Goal: Task Accomplishment & Management: Manage account settings

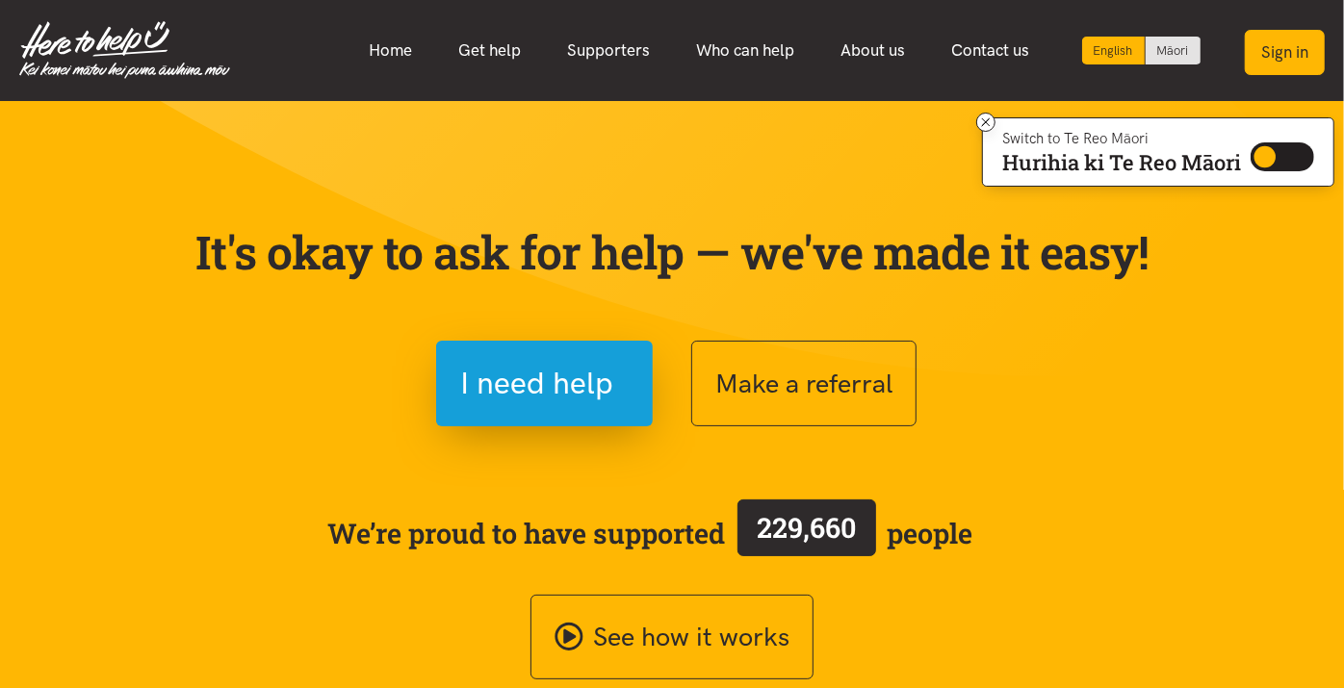
click at [1273, 39] on button "Sign in" at bounding box center [1285, 52] width 80 height 45
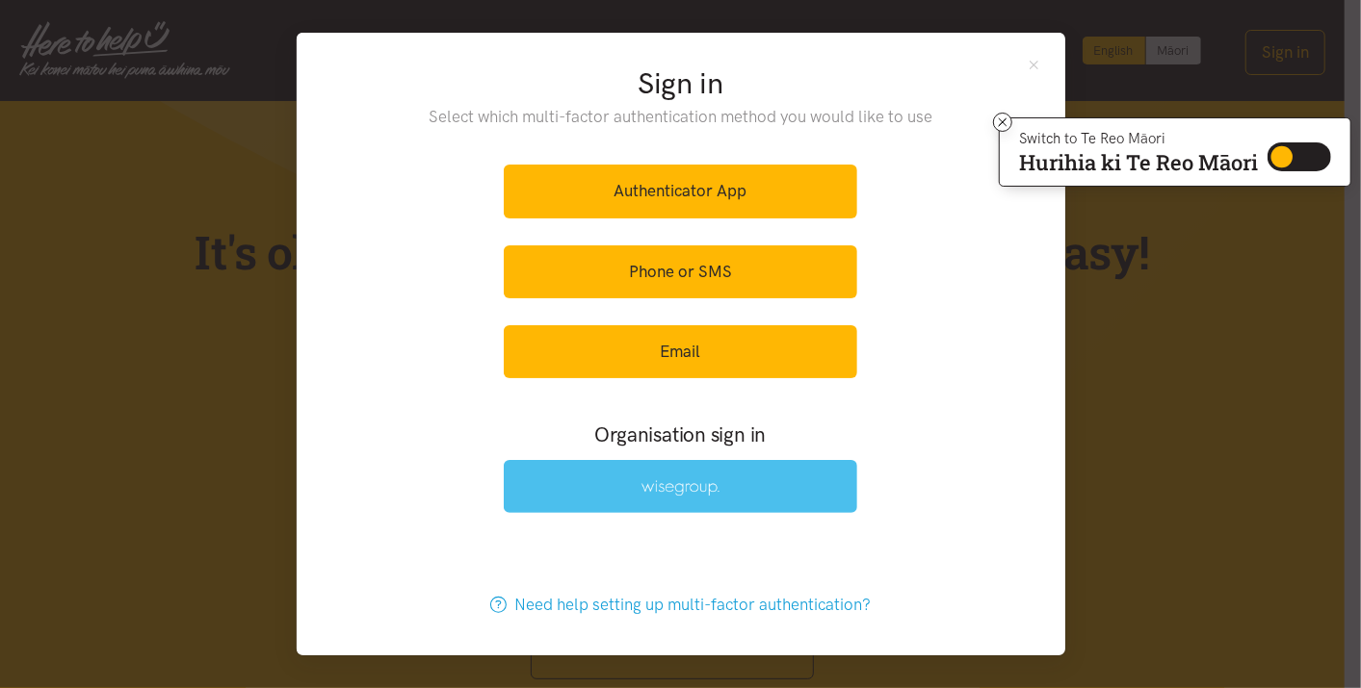
click at [643, 490] on img at bounding box center [680, 488] width 79 height 16
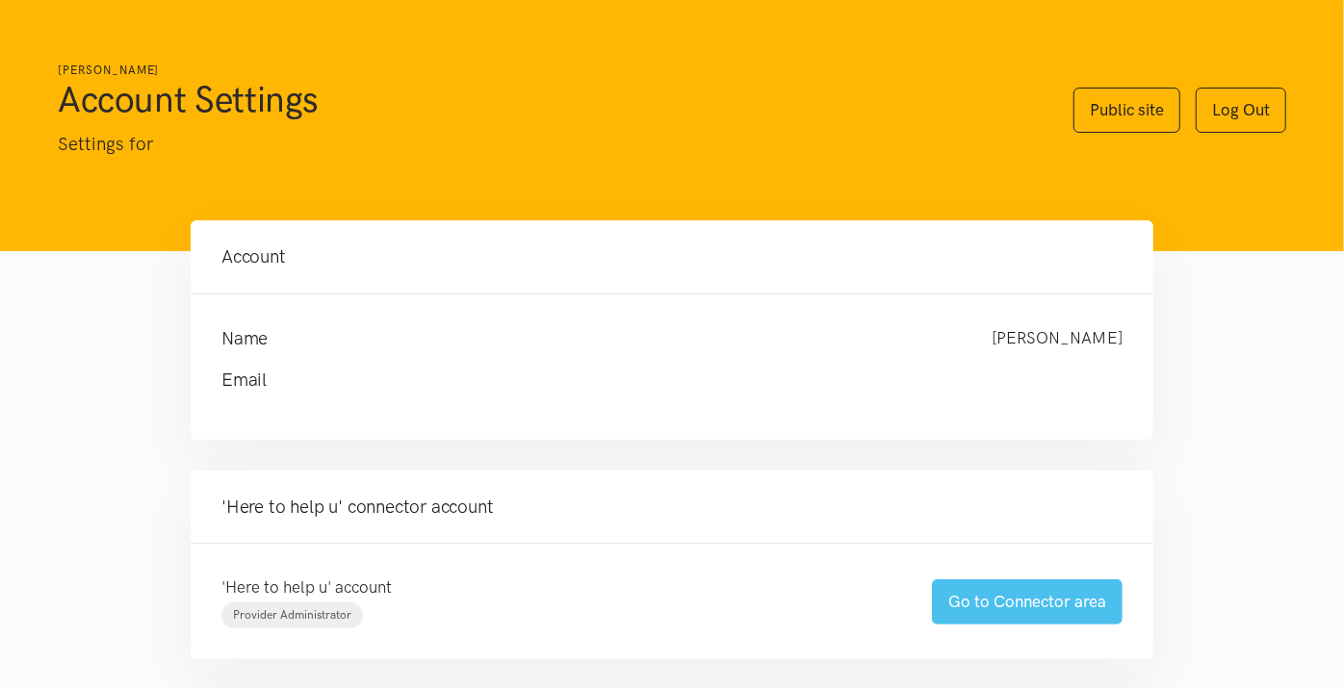
click at [1033, 605] on link "Go to Connector area" at bounding box center [1027, 602] width 191 height 45
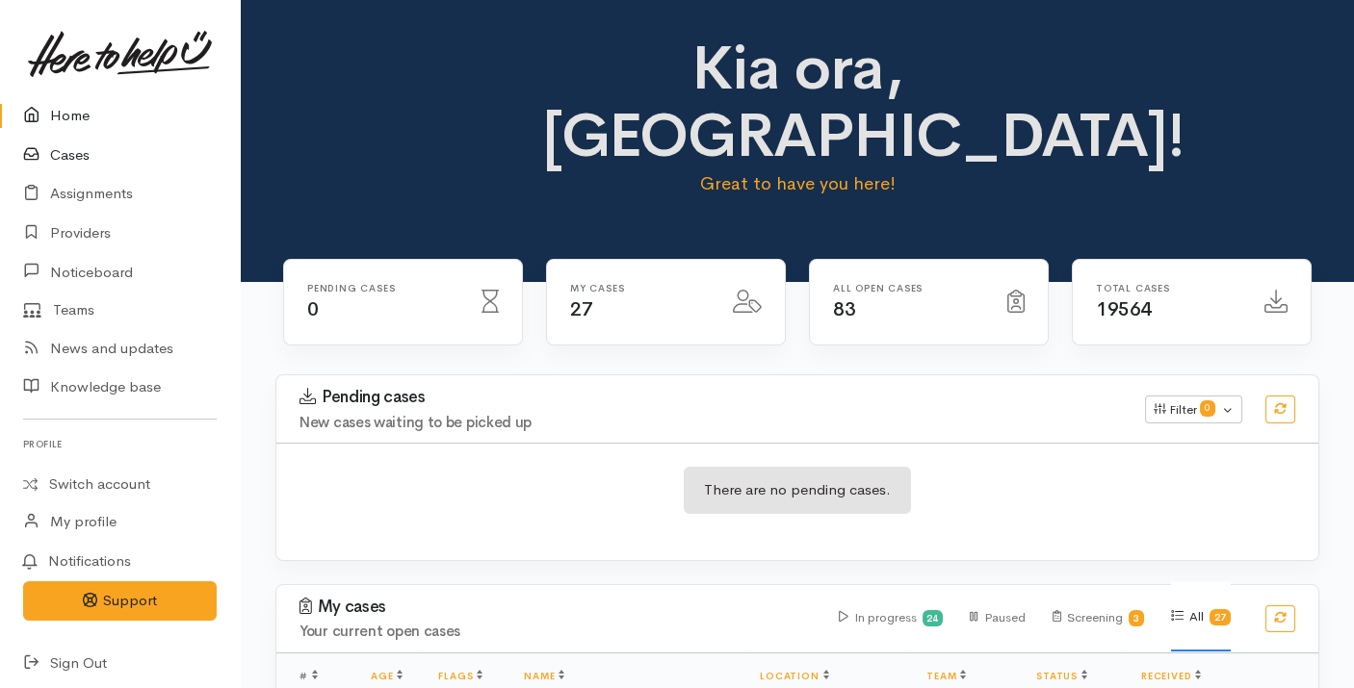
click at [72, 156] on link "Cases" at bounding box center [120, 155] width 240 height 39
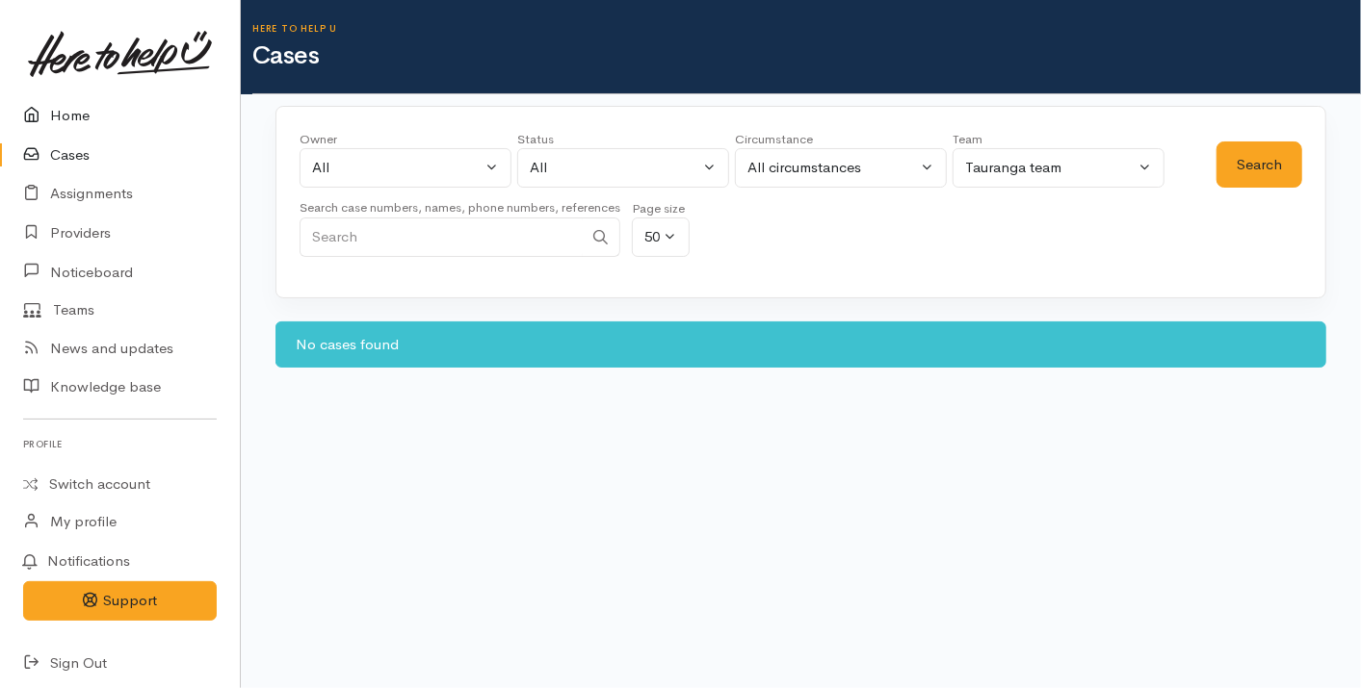
click at [70, 116] on link "Home" at bounding box center [120, 115] width 240 height 39
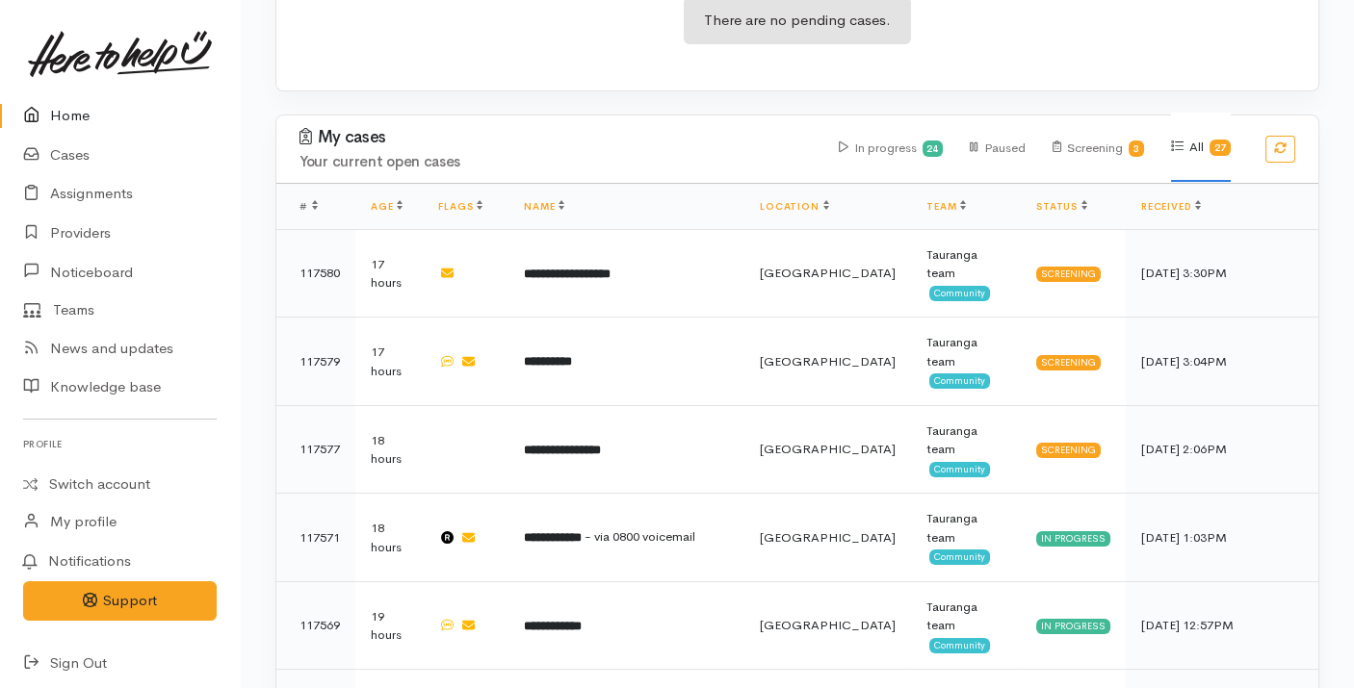
scroll to position [524, 0]
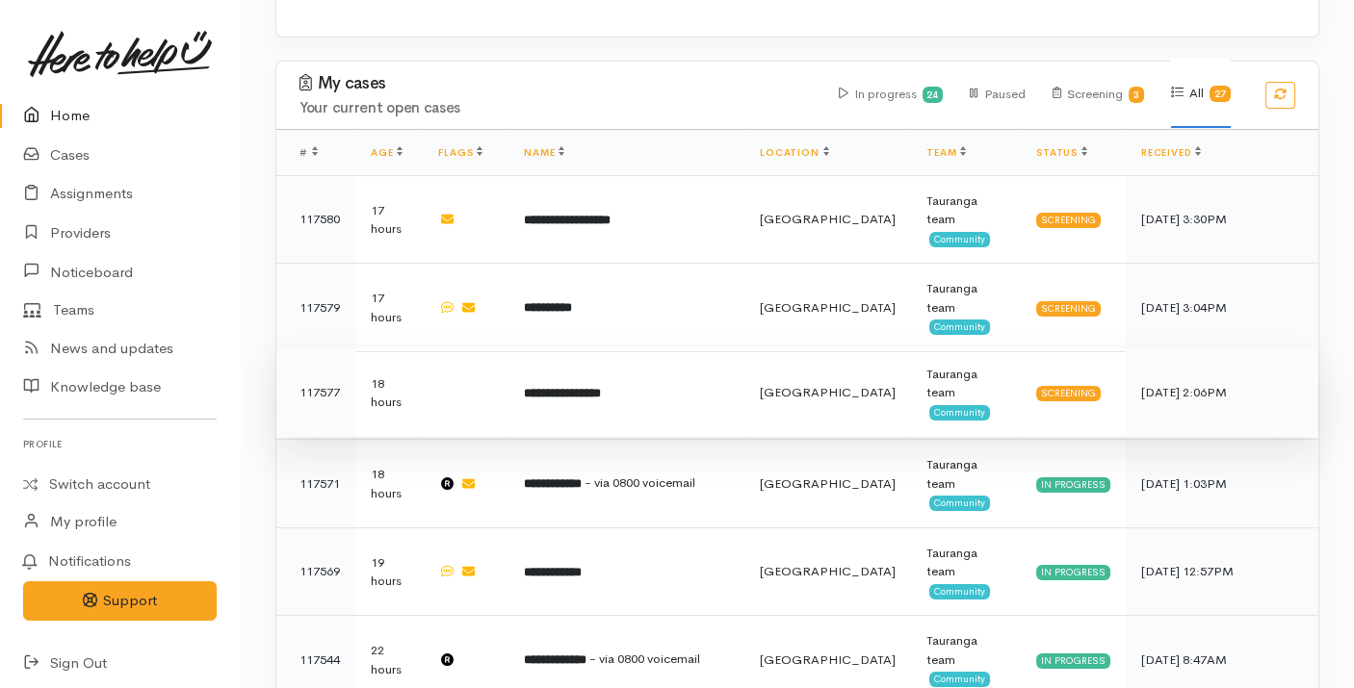
click at [593, 349] on td "**********" at bounding box center [626, 393] width 236 height 89
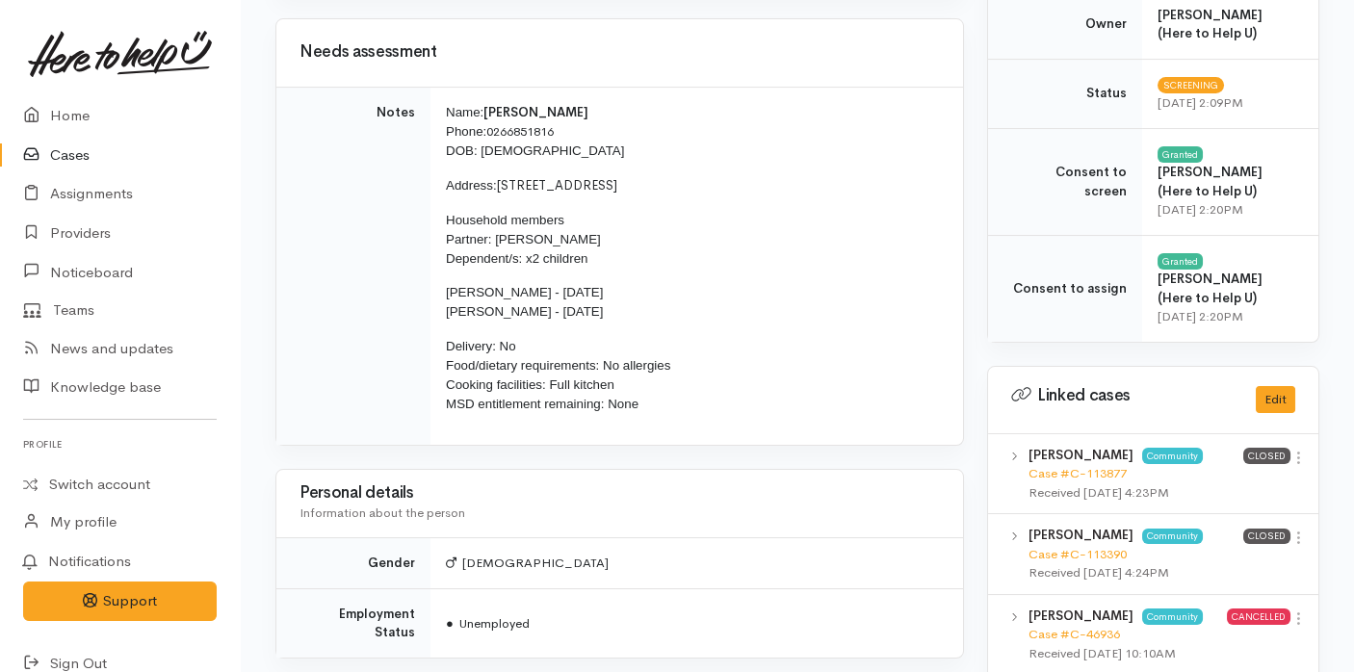
scroll to position [718, 0]
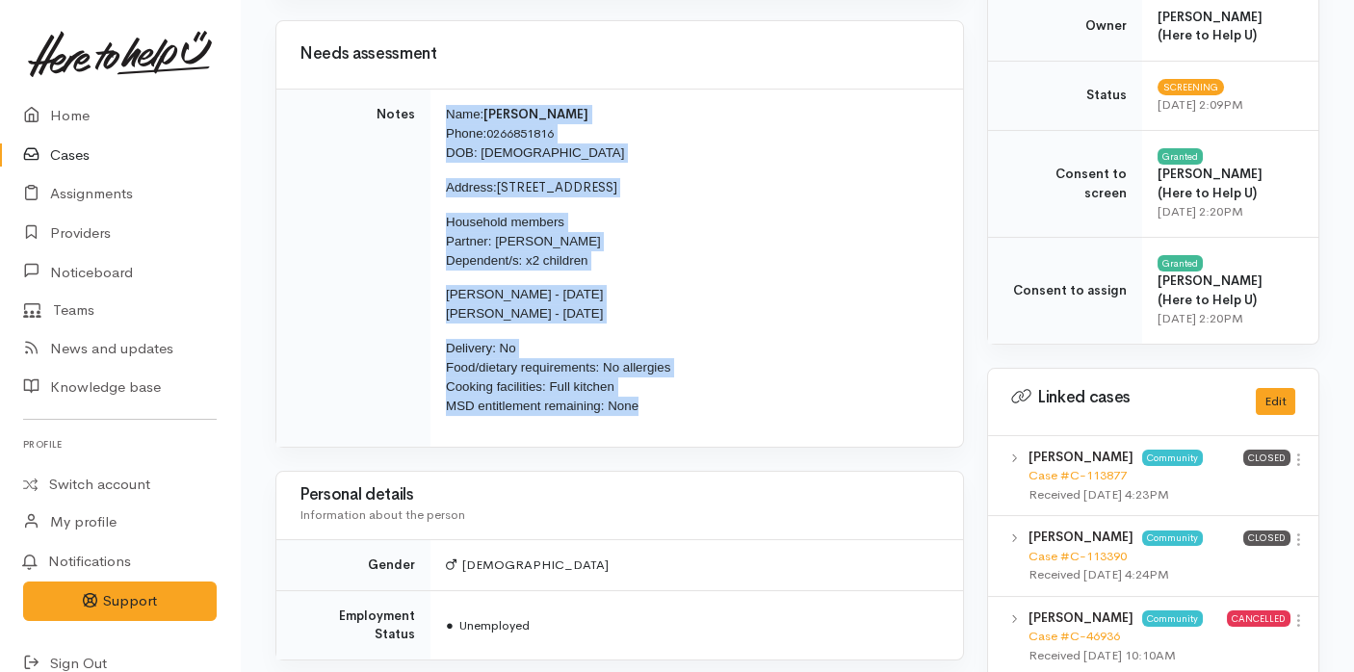
drag, startPoint x: 652, startPoint y: 396, endPoint x: 437, endPoint y: 107, distance: 359.9
click at [437, 107] on td "Name: Vincent Reynolds Phone: 0266851816 DOB: 24/12/1989 Address: 6 Judea Road,…" at bounding box center [696, 268] width 532 height 358
copy td "Name: Vincent Reynolds Phone: 0266851816 DOB: 24/12/1989 Address: 6 Judea Road,…"
click at [39, 109] on icon at bounding box center [36, 116] width 27 height 24
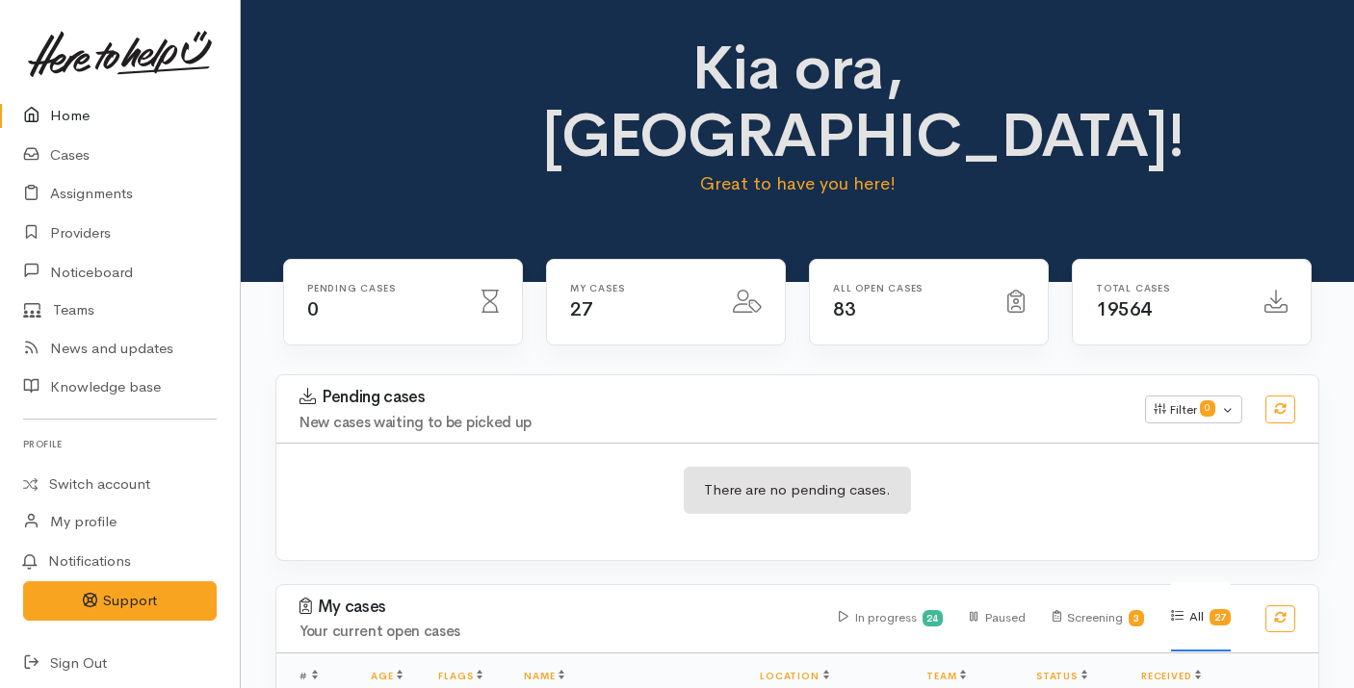
scroll to position [289, 0]
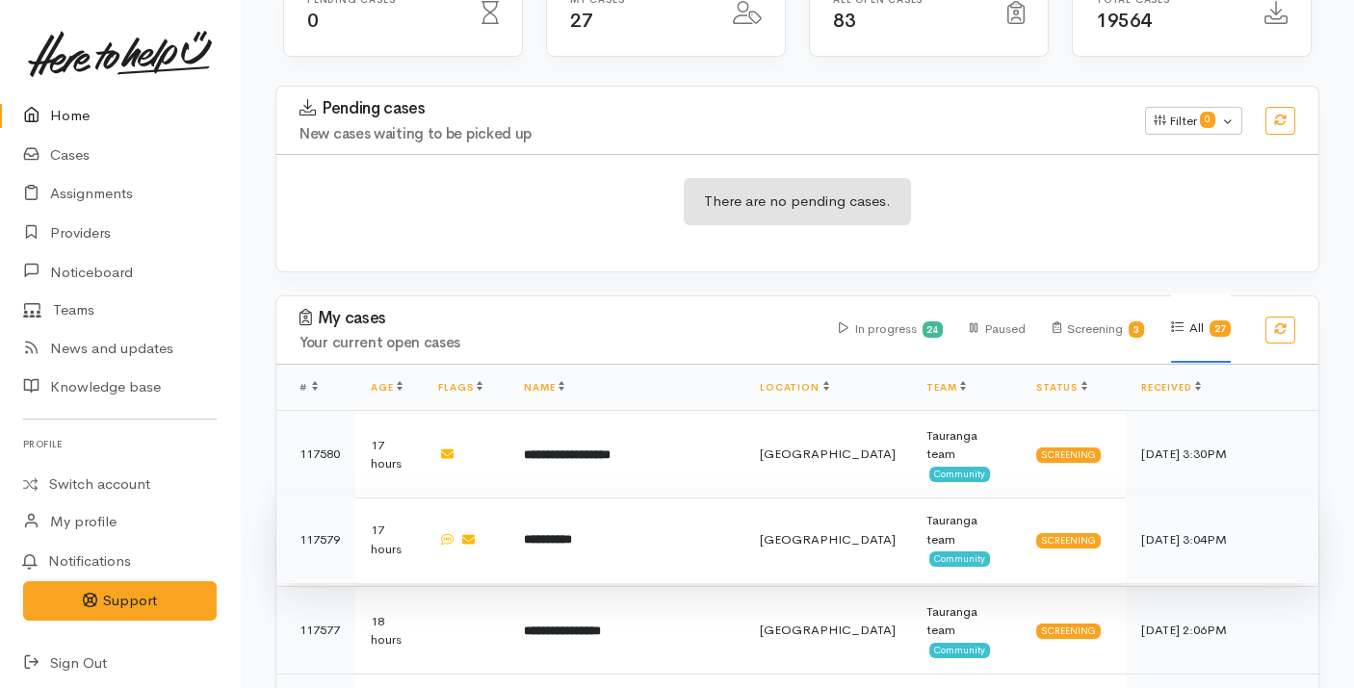
click at [631, 496] on td "**********" at bounding box center [626, 540] width 236 height 89
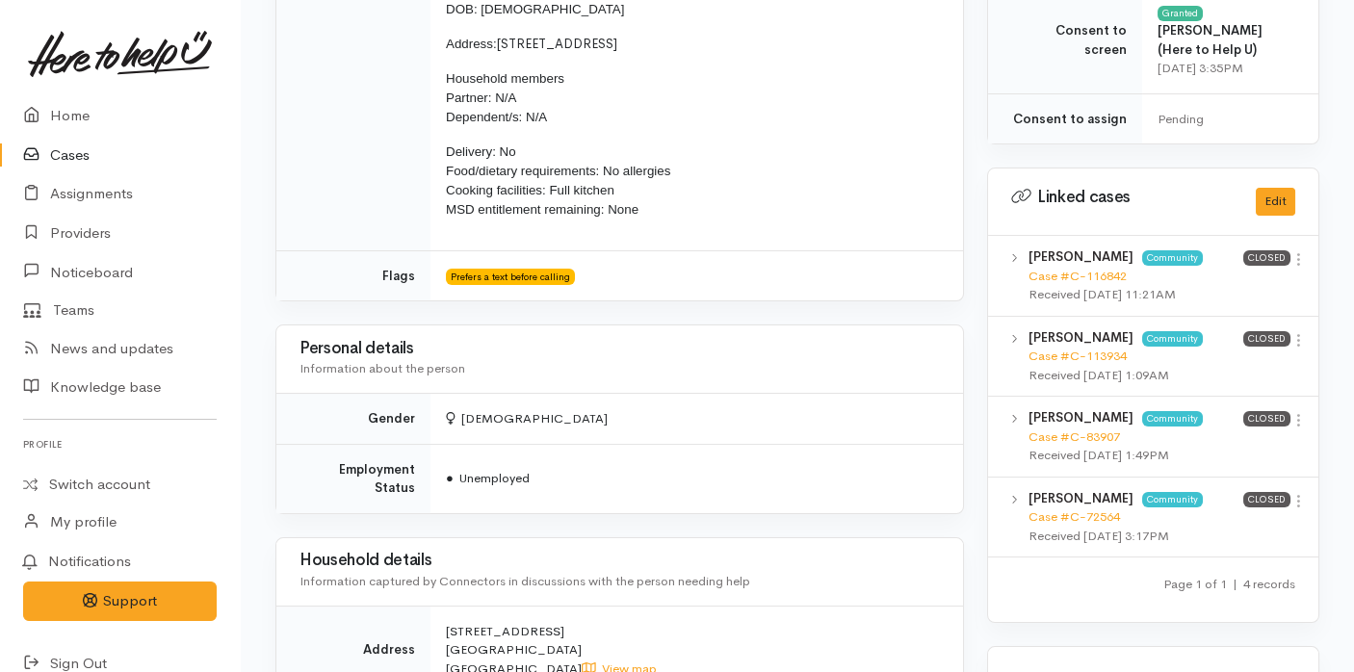
scroll to position [751, 0]
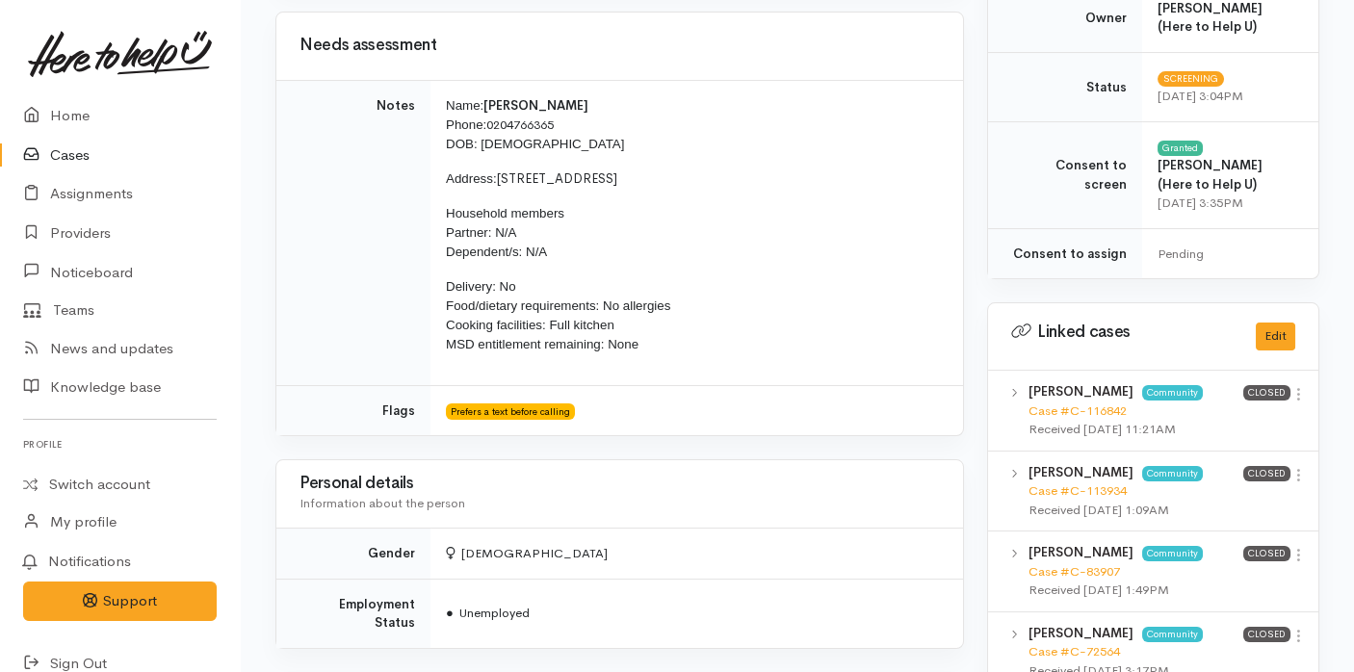
drag, startPoint x: 657, startPoint y: 321, endPoint x: 417, endPoint y: 89, distance: 333.7
click at [417, 89] on tr "Notes Name: [PERSON_NAME] Phone: [PHONE_NUMBER] DOB: [DEMOGRAPHIC_DATA] Address…" at bounding box center [619, 232] width 687 height 305
copy tr "Name: Toni Kenny Phone: 0204766365 DOB: 16/01/1984 Address: 85A Oceanbeach Road…"
click at [46, 117] on icon at bounding box center [36, 116] width 27 height 24
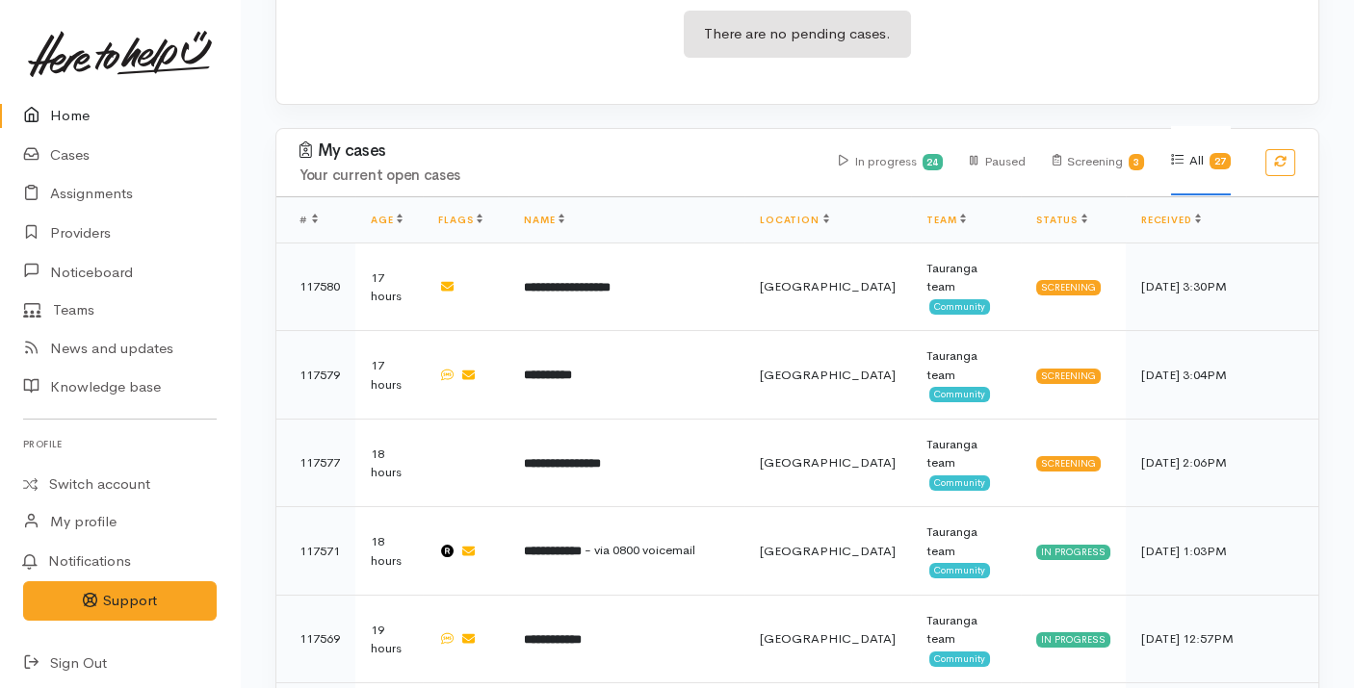
scroll to position [457, 0]
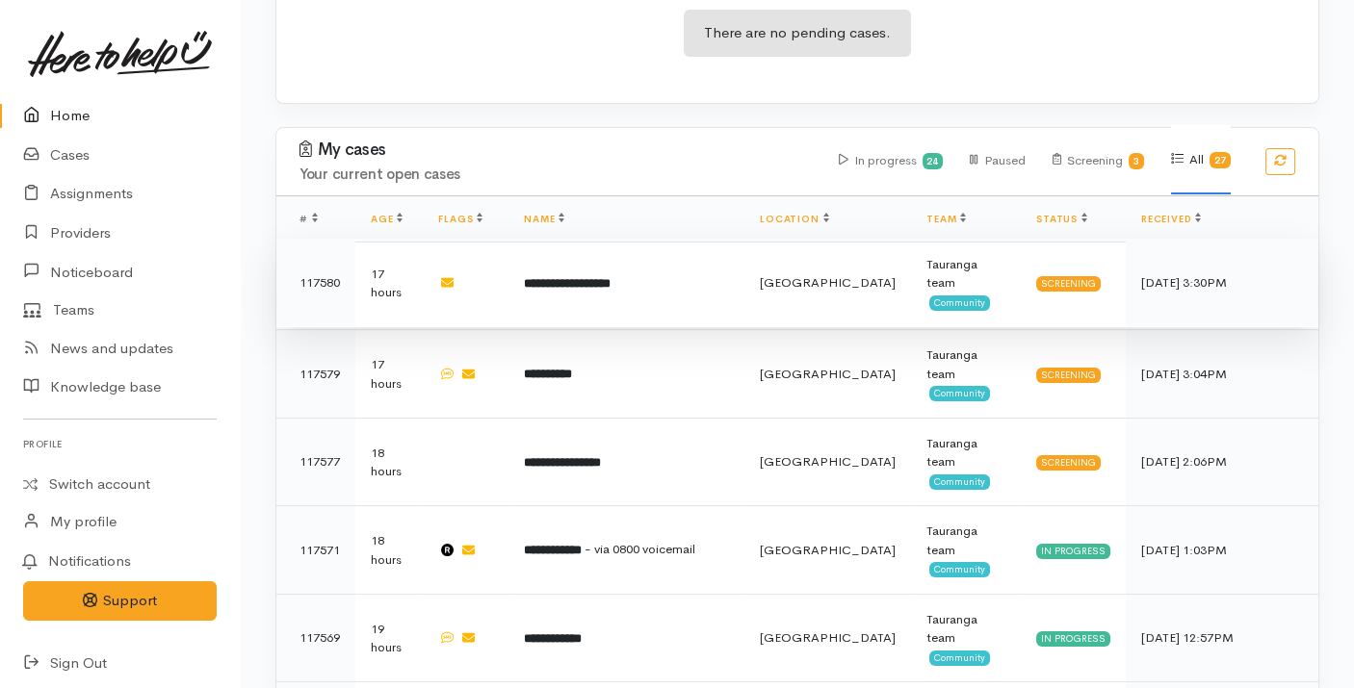
click at [627, 239] on td "**********" at bounding box center [626, 283] width 236 height 89
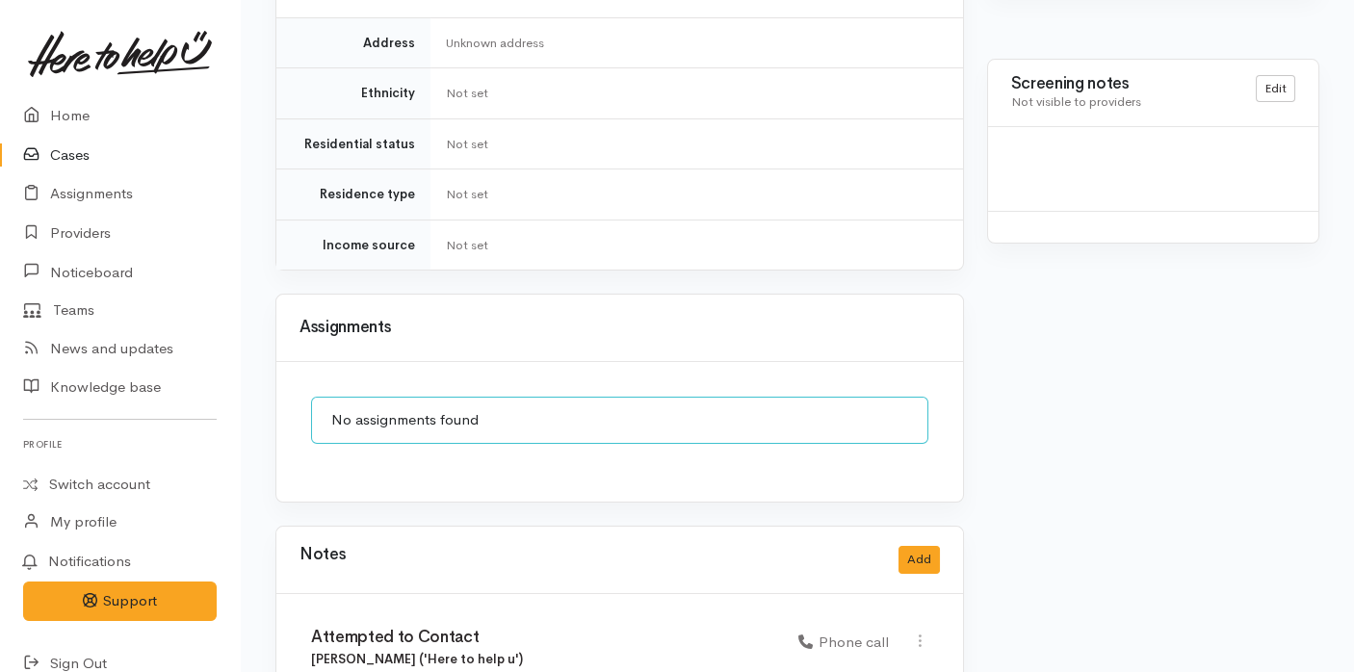
scroll to position [1243, 0]
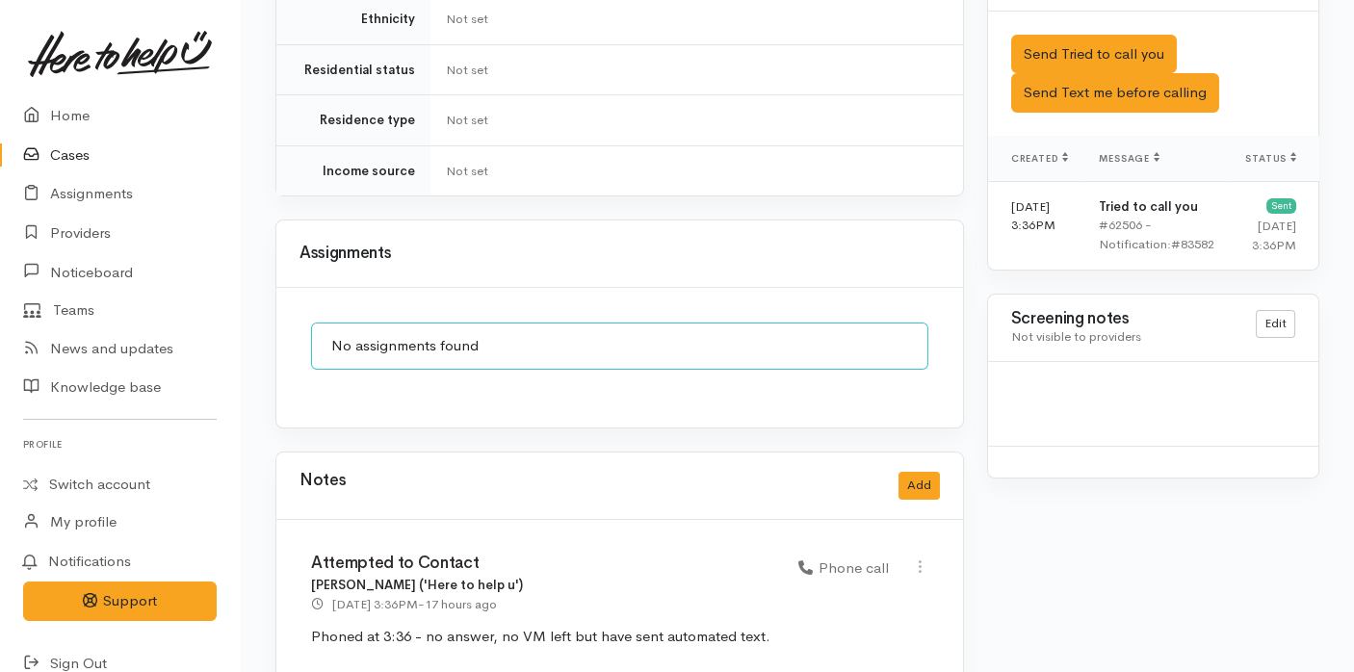
click at [79, 157] on link "Cases" at bounding box center [120, 155] width 240 height 39
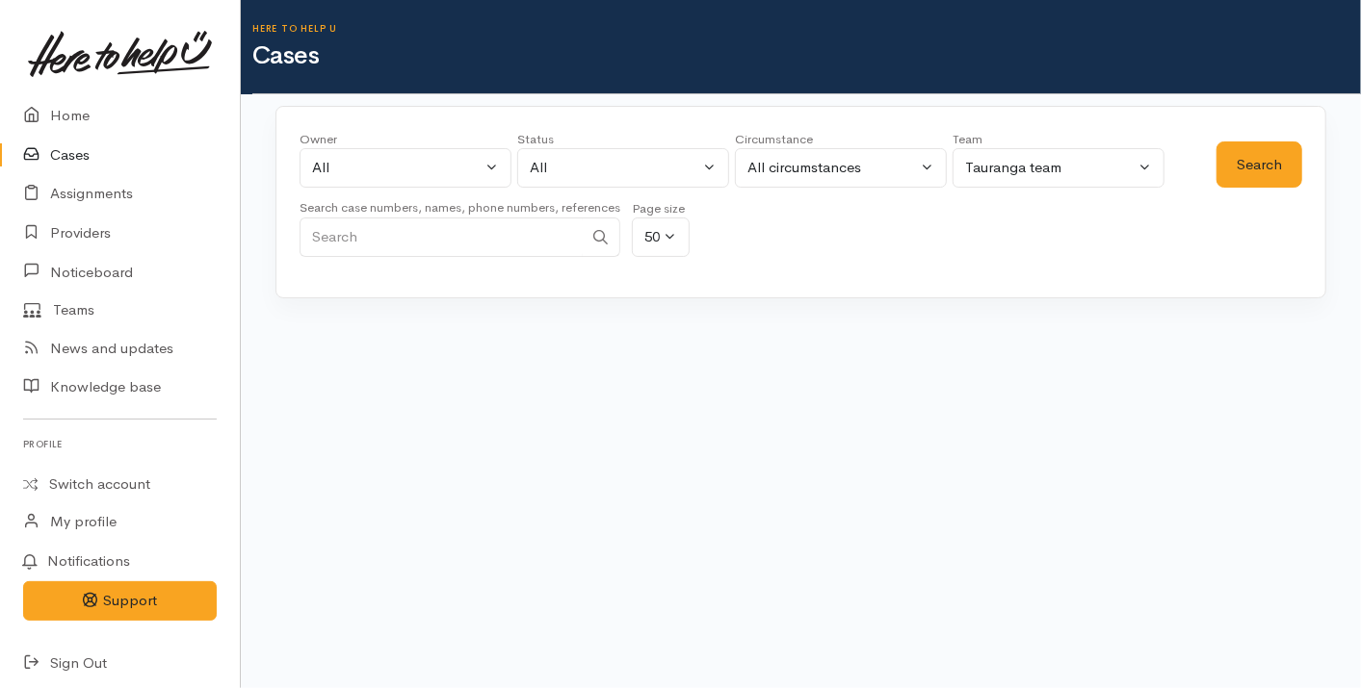
click at [506, 236] on input "Search" at bounding box center [440, 237] width 283 height 39
paste input "221408414"
type input "221408414"
click at [1259, 153] on button "Search" at bounding box center [1259, 165] width 86 height 47
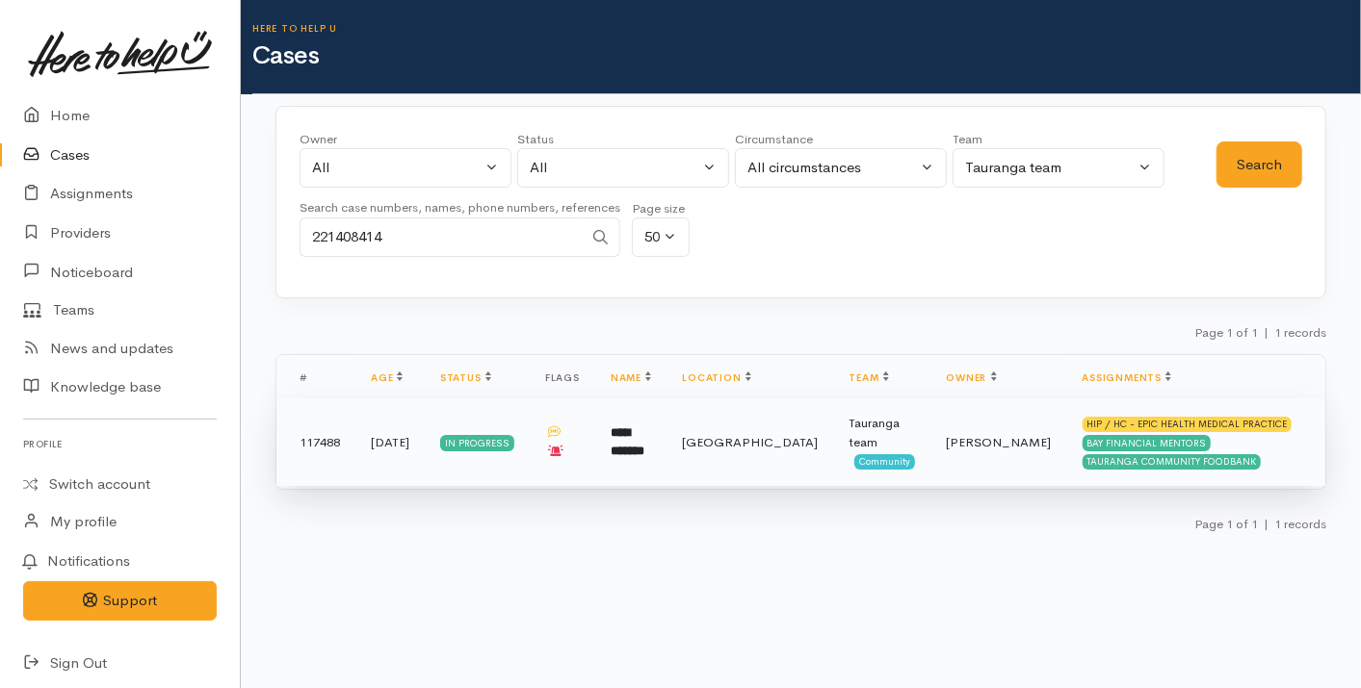
click at [745, 443] on span "[GEOGRAPHIC_DATA]" at bounding box center [750, 442] width 136 height 16
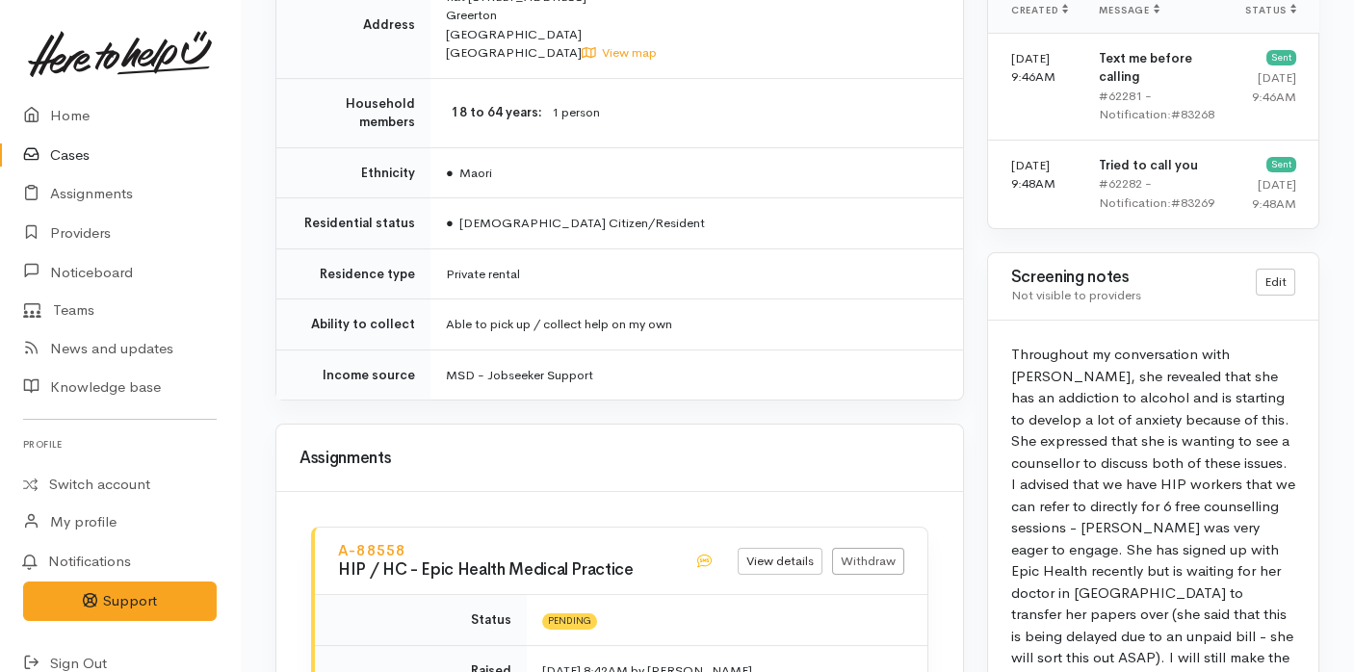
scroll to position [1821, 0]
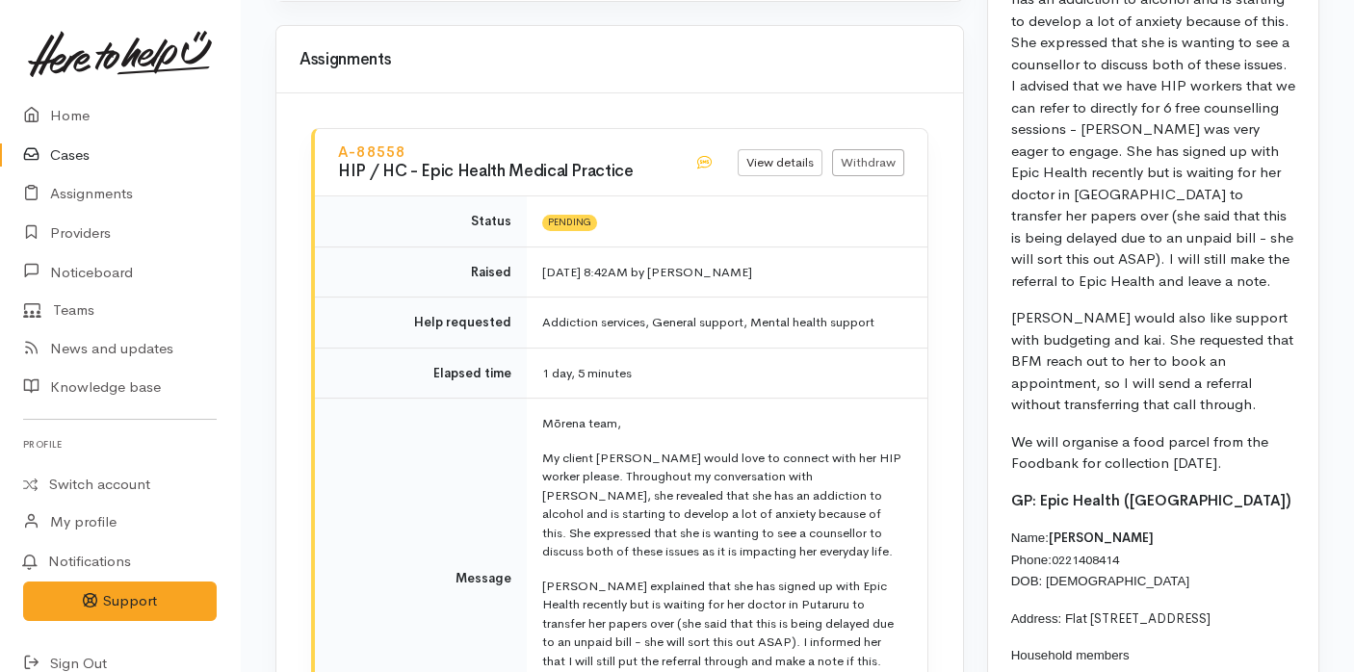
click at [118, 145] on link "Cases" at bounding box center [120, 155] width 240 height 39
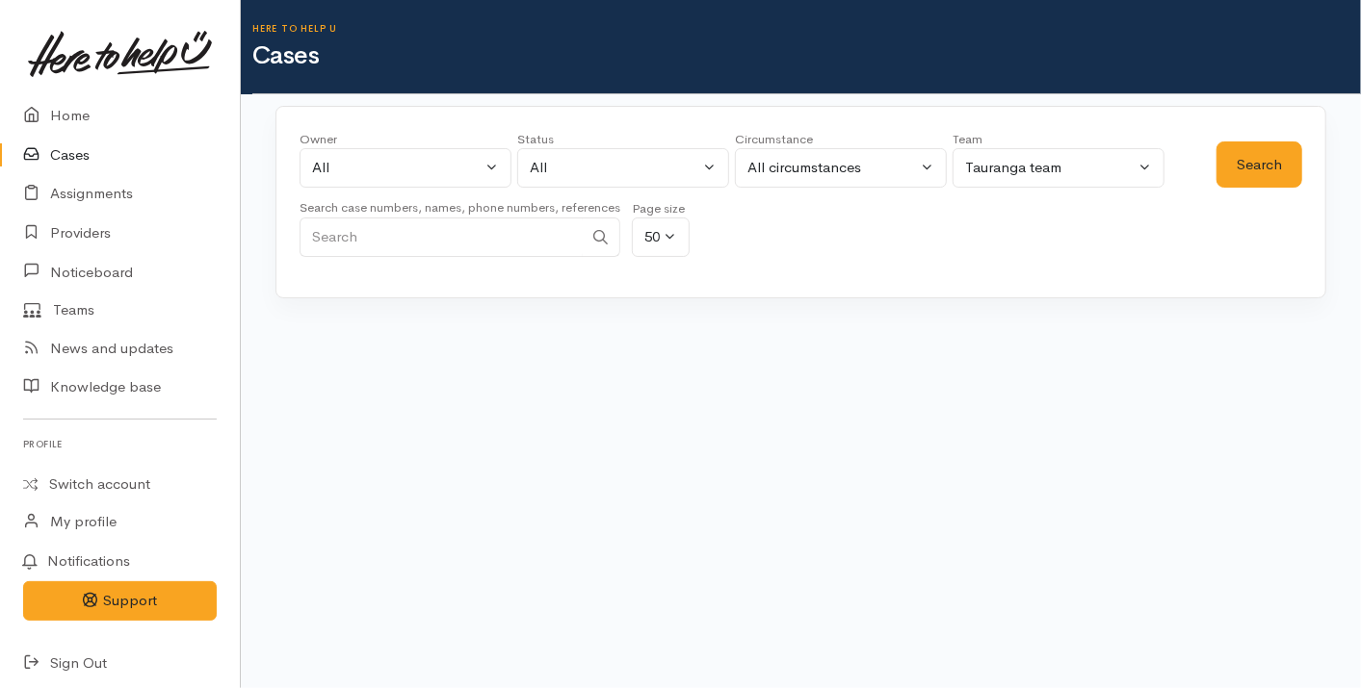
click at [487, 242] on input "Search" at bounding box center [440, 237] width 283 height 39
paste input "2108447731"
type input "2108447731"
click at [1271, 162] on button "Search" at bounding box center [1259, 165] width 86 height 47
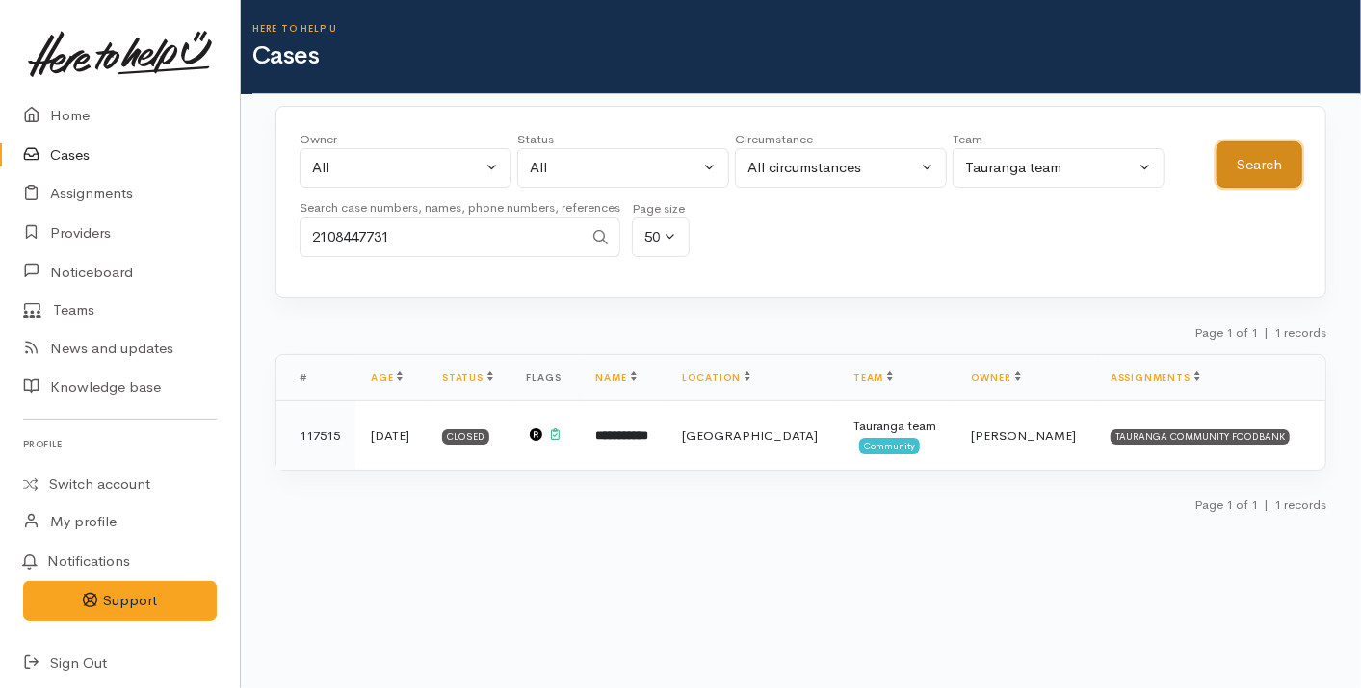
click at [1271, 162] on button "Search" at bounding box center [1259, 165] width 86 height 47
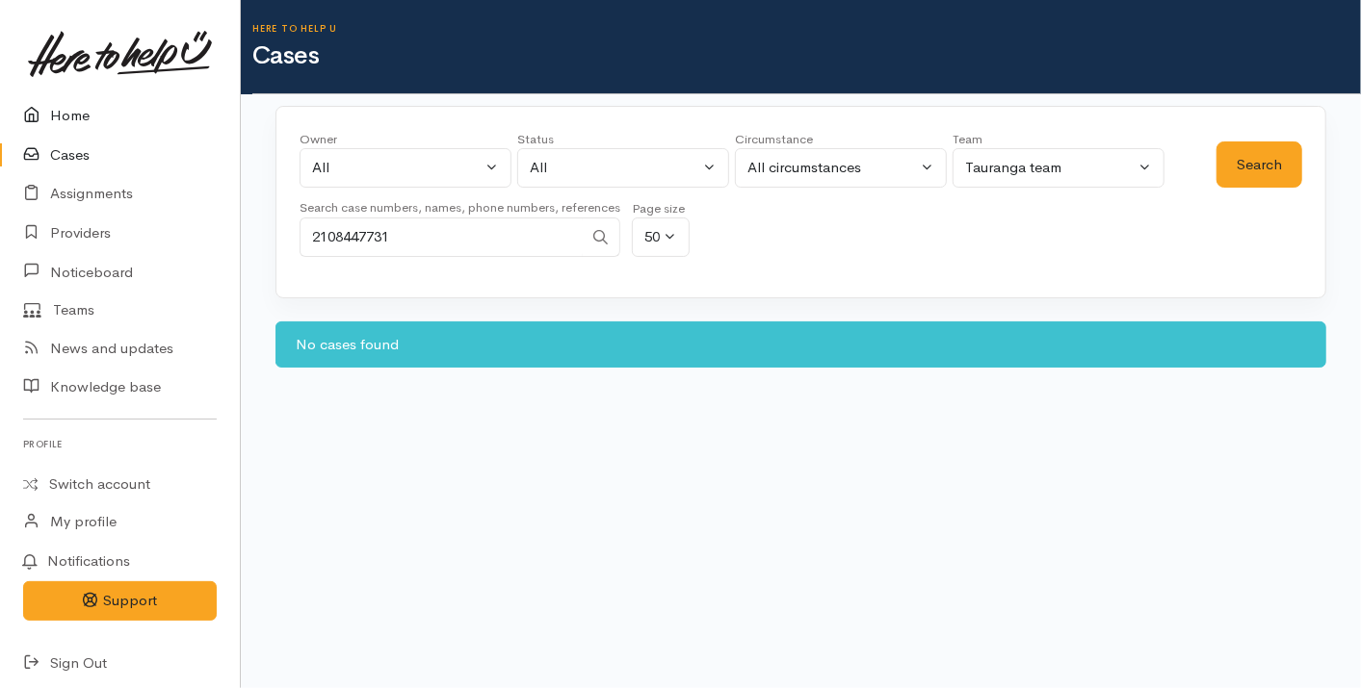
click at [93, 117] on link "Home" at bounding box center [120, 115] width 240 height 39
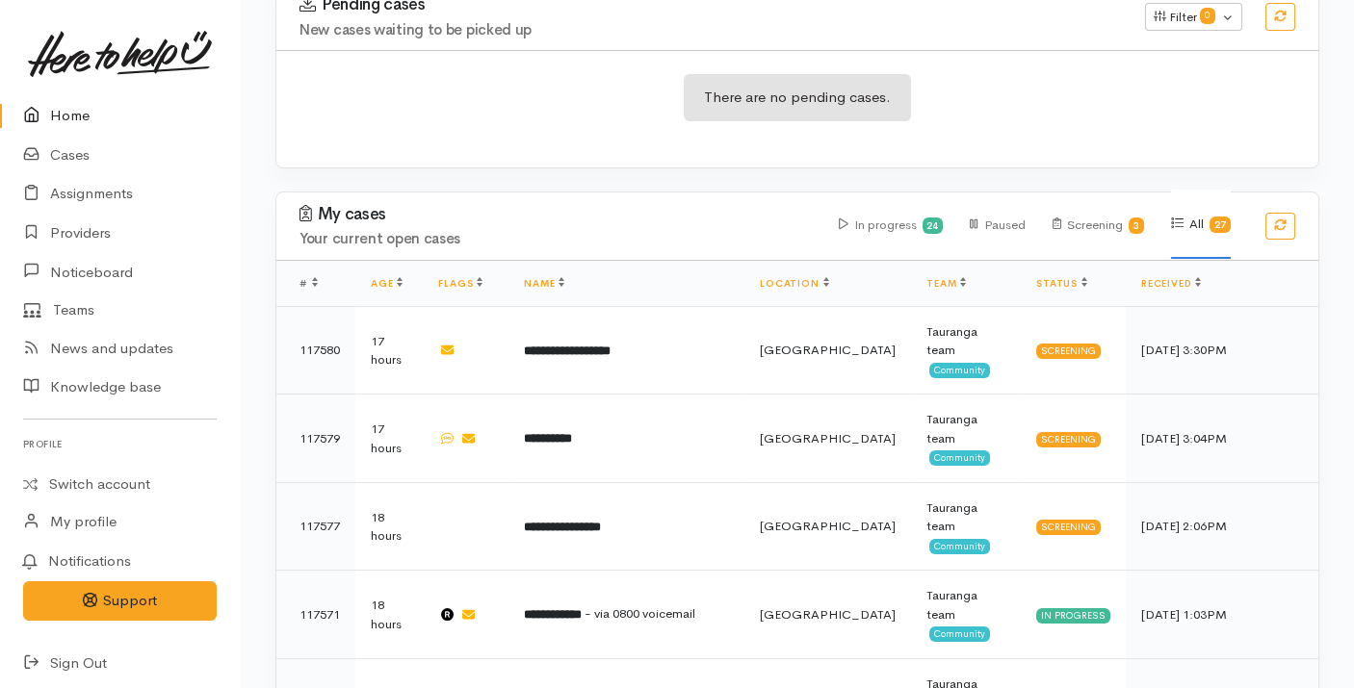
scroll to position [400, 0]
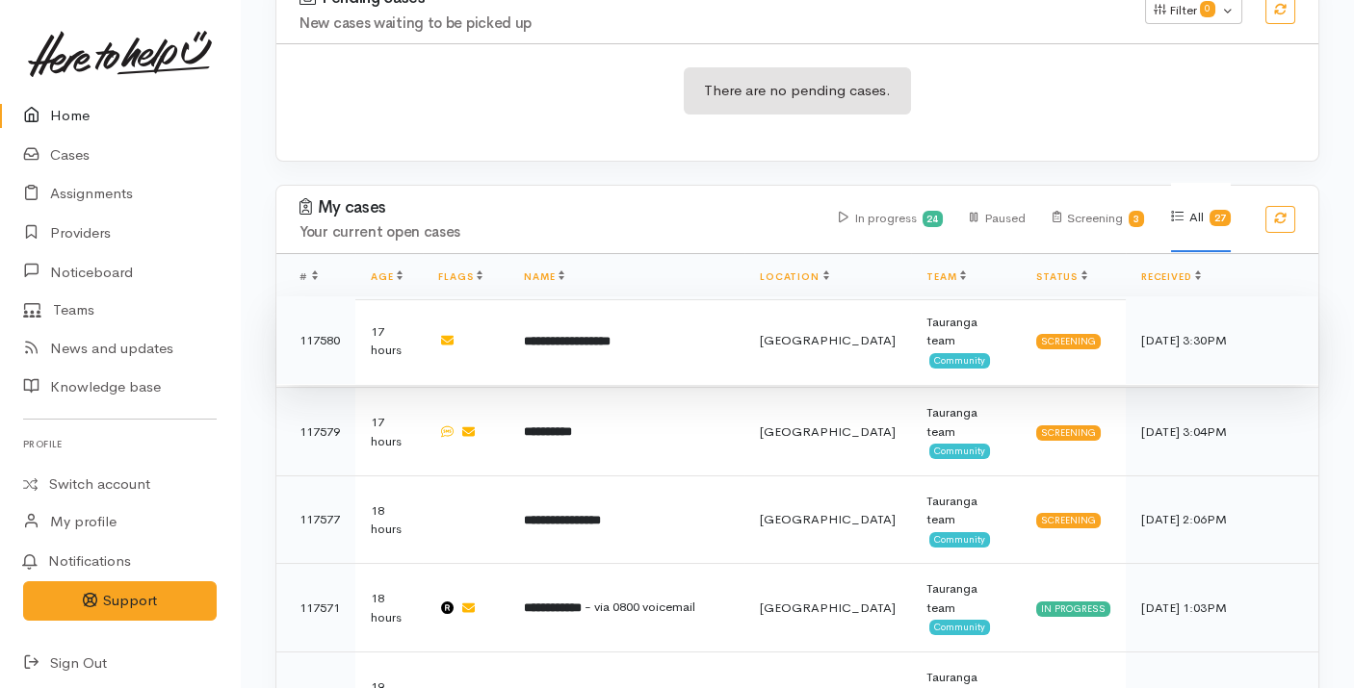
click at [681, 297] on td "**********" at bounding box center [626, 341] width 236 height 89
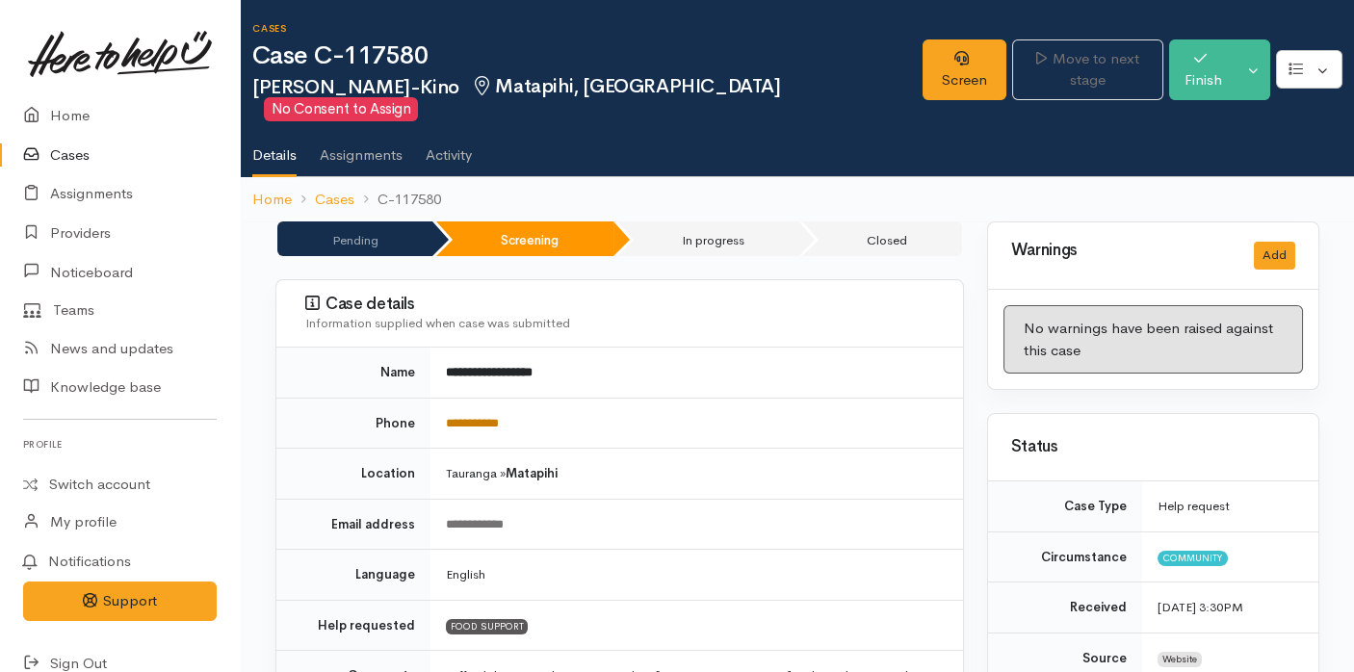
click at [459, 417] on link "**********" at bounding box center [472, 423] width 53 height 13
click at [879, 422] on td "**********" at bounding box center [696, 423] width 532 height 51
click at [922, 40] on link "Screen" at bounding box center [963, 69] width 83 height 61
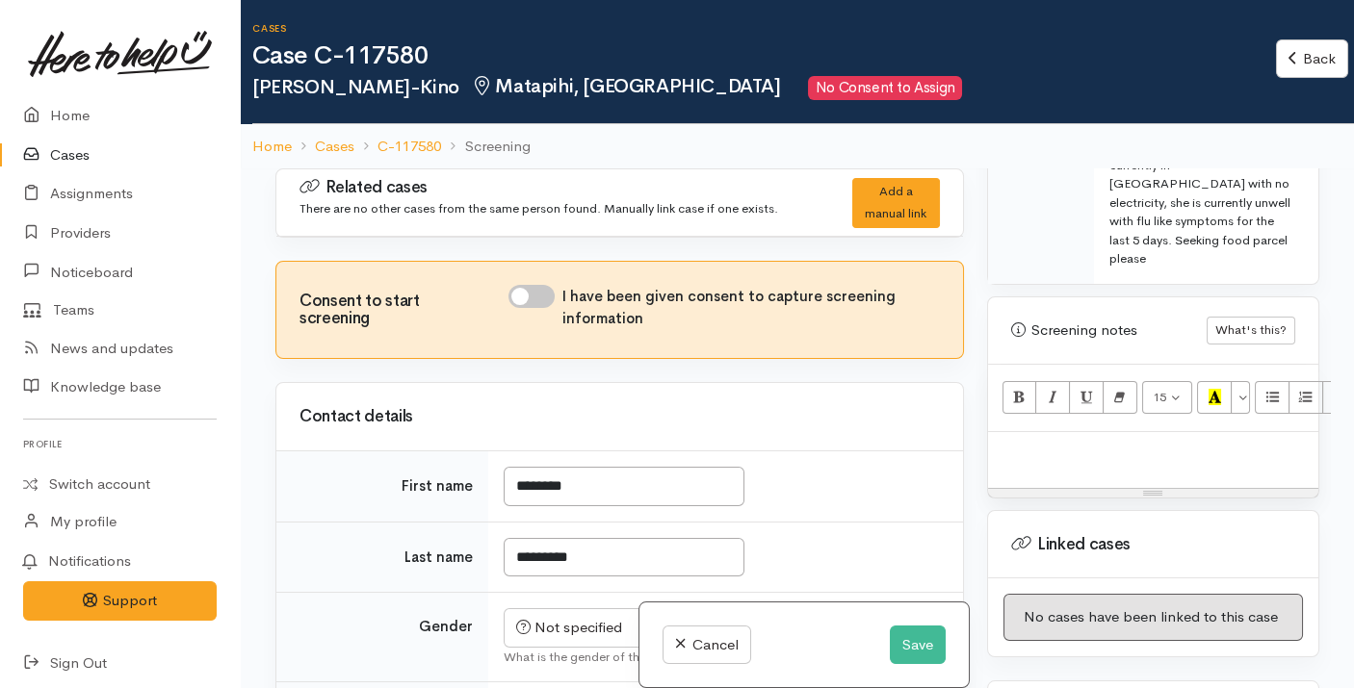
scroll to position [1114, 0]
click at [898, 655] on button "Save" at bounding box center [918, 645] width 56 height 39
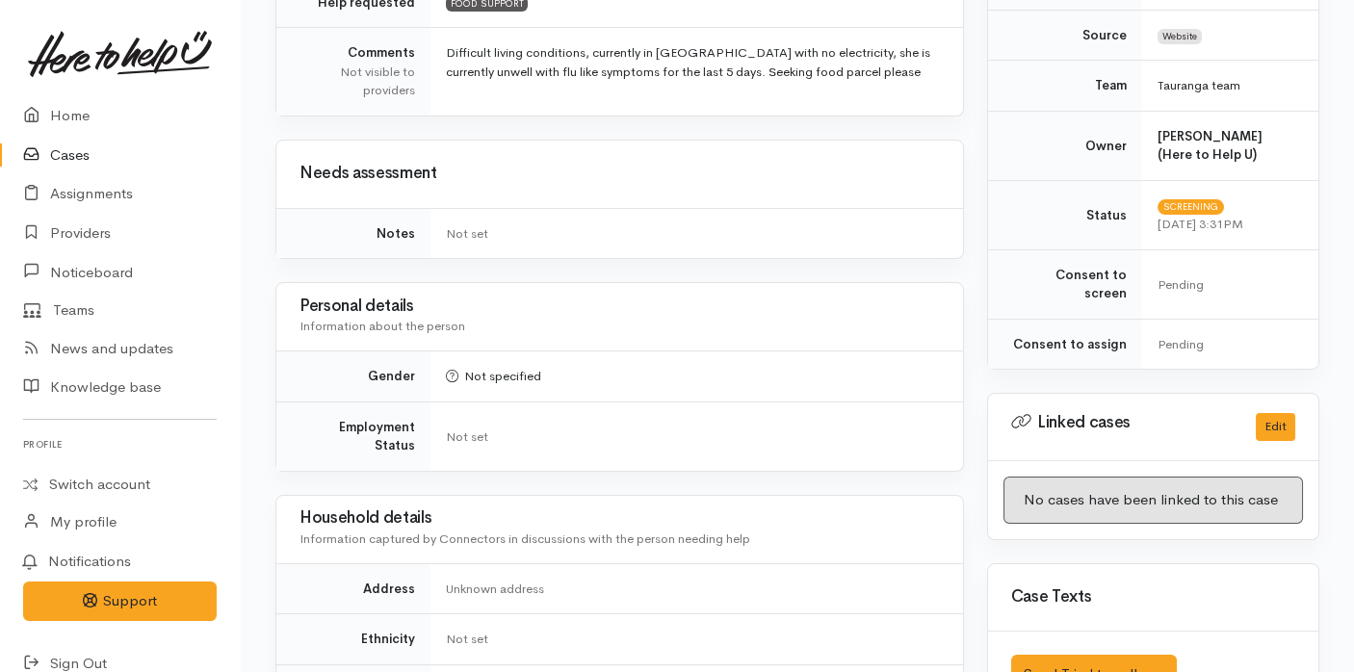
scroll to position [993, 0]
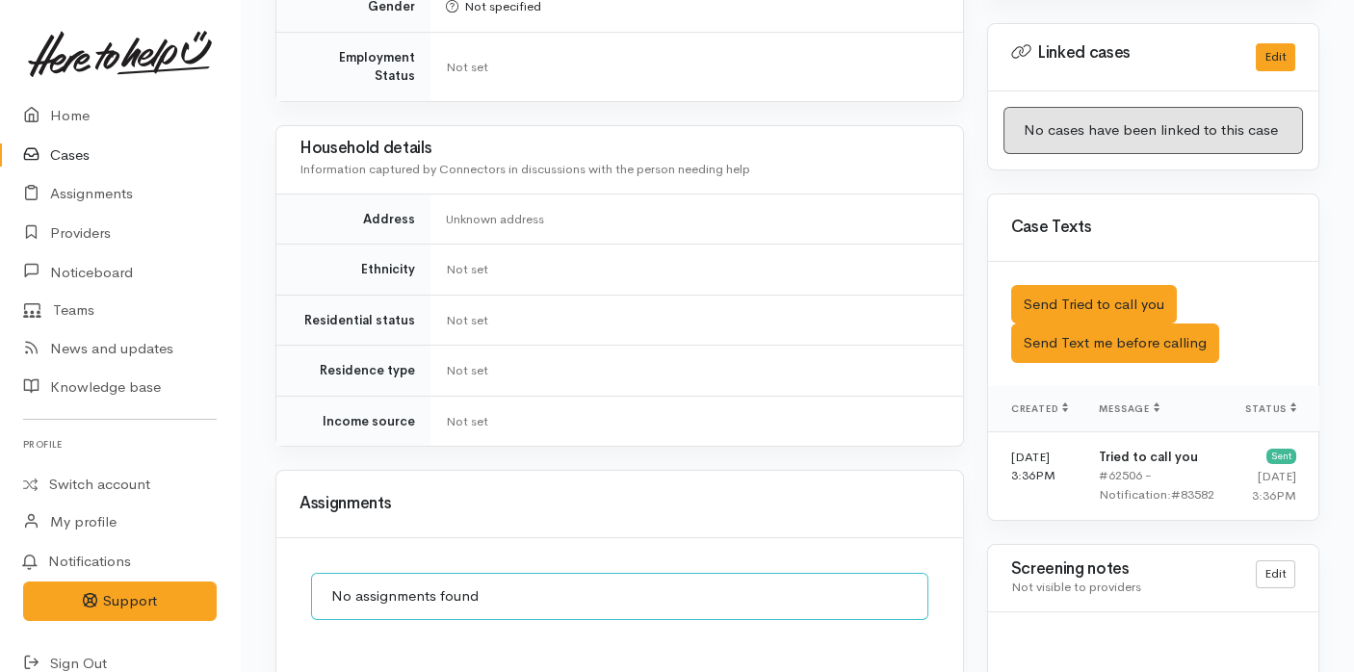
drag, startPoint x: 1098, startPoint y: 245, endPoint x: 869, endPoint y: 265, distance: 229.1
click at [869, 295] on td "Not set" at bounding box center [696, 320] width 532 height 51
click at [1053, 285] on button "Send Tried to call you" at bounding box center [1094, 304] width 166 height 39
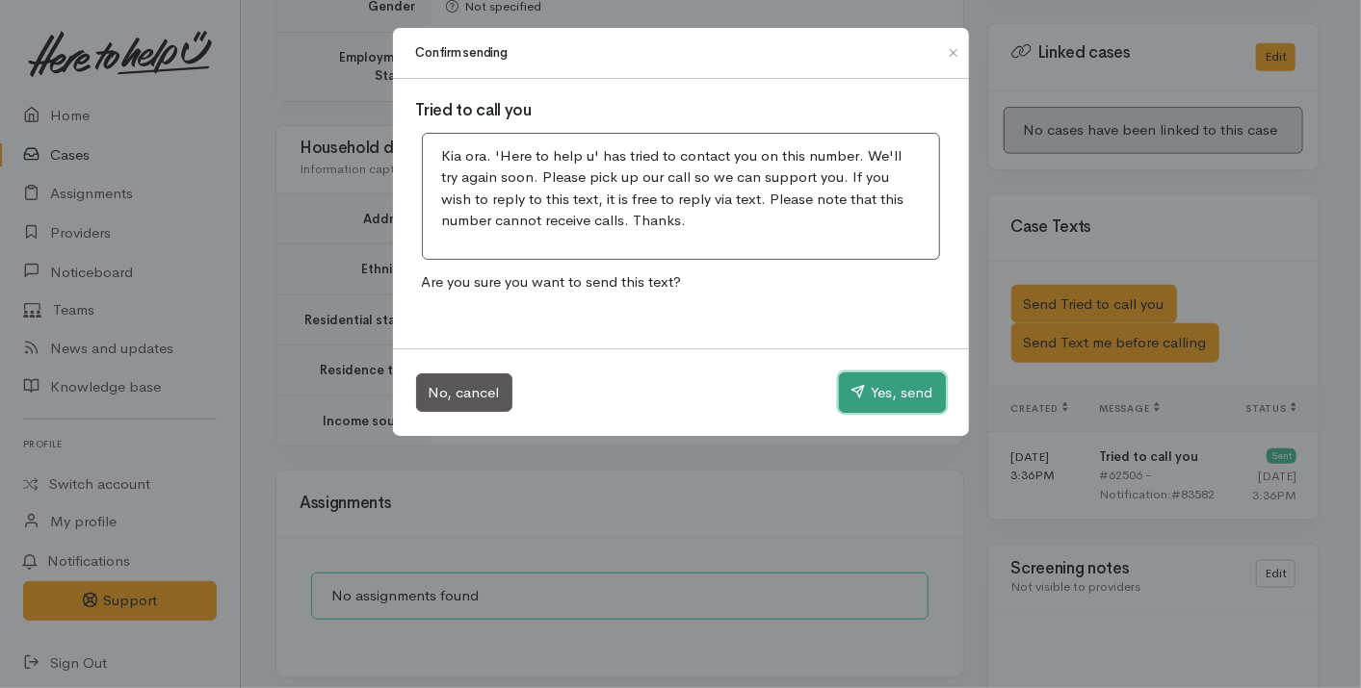
click at [906, 381] on button "Yes, send" at bounding box center [892, 393] width 107 height 40
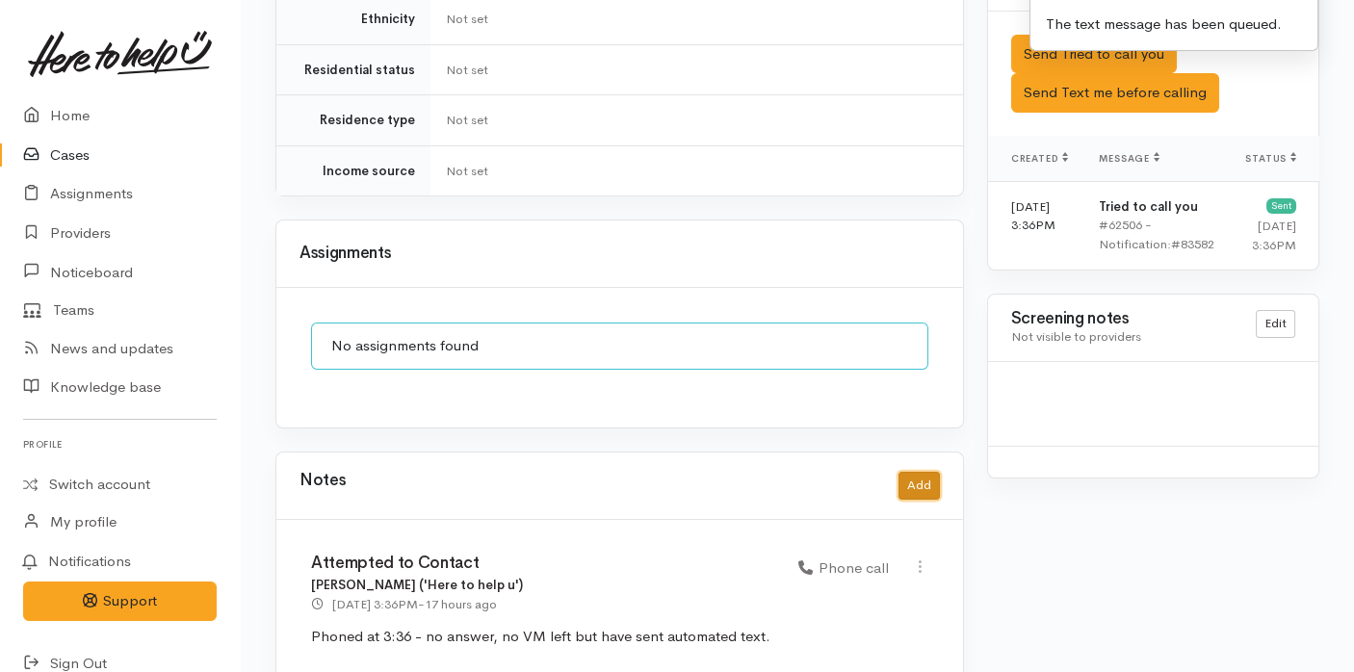
click at [927, 472] on button "Add" at bounding box center [918, 486] width 41 height 28
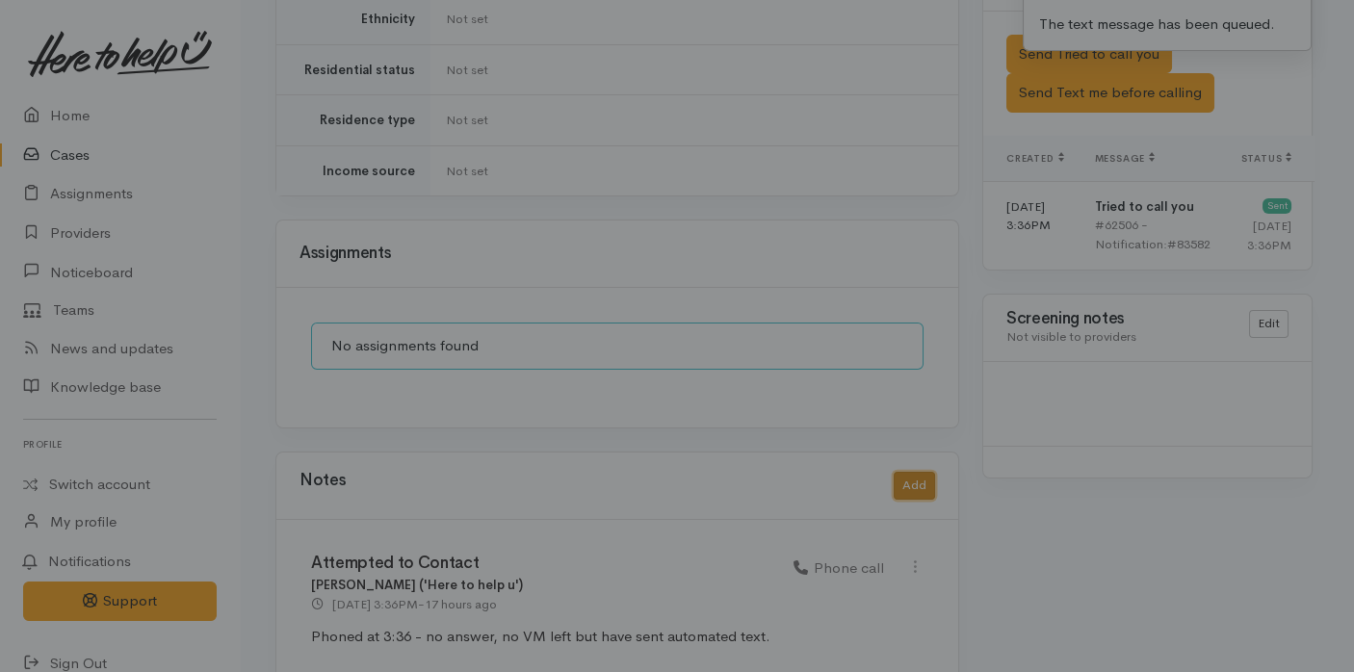
scroll to position [1227, 0]
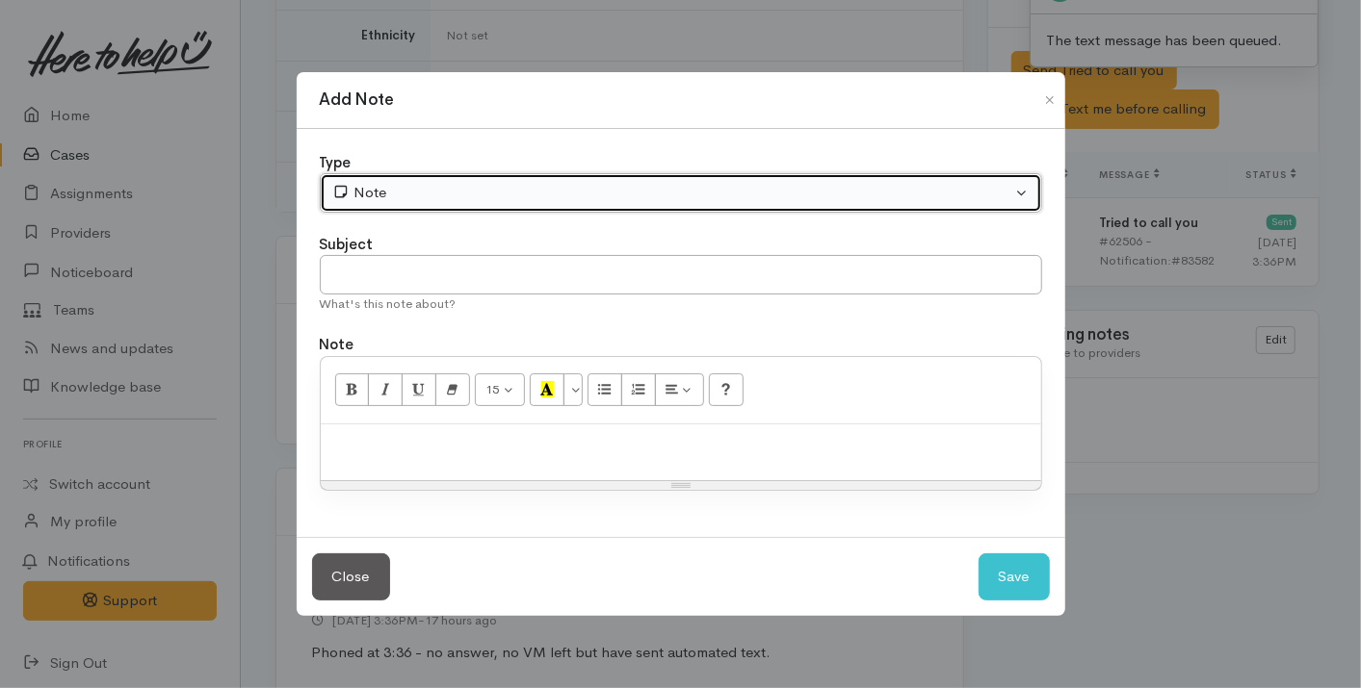
click at [485, 190] on div "Note" at bounding box center [672, 193] width 680 height 22
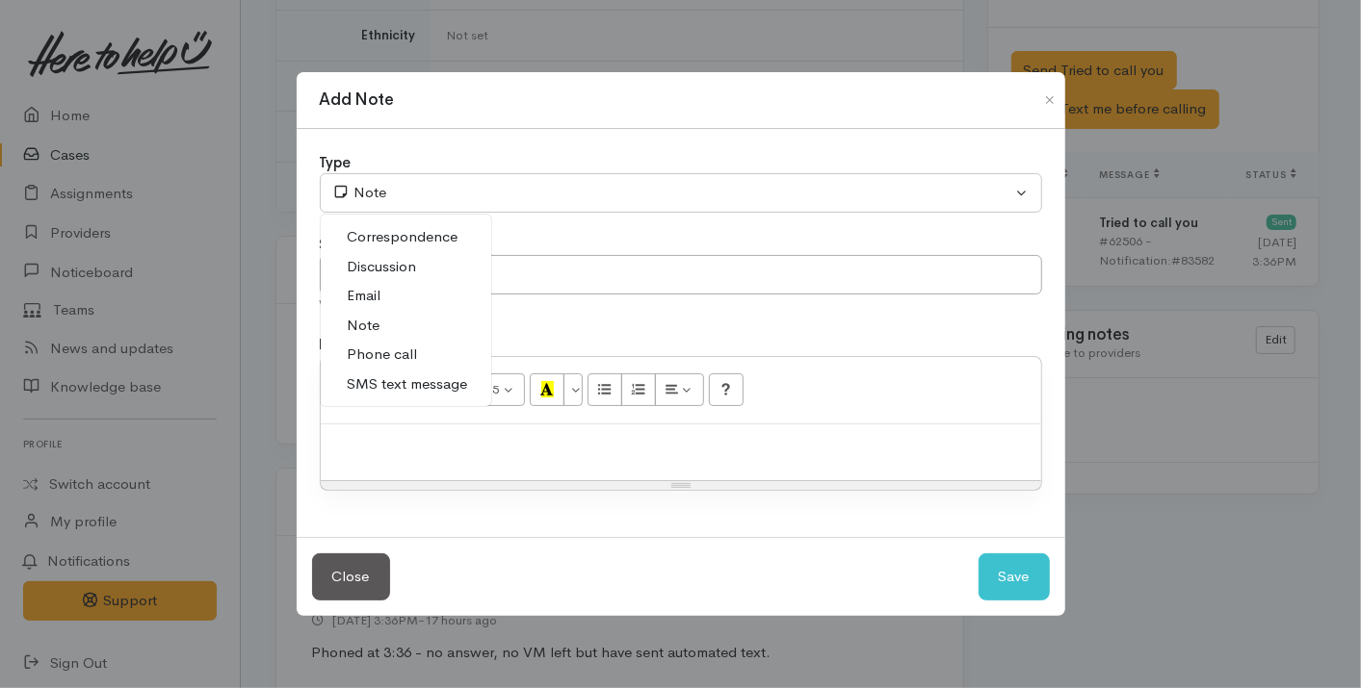
click at [409, 353] on span "Phone call" at bounding box center [383, 355] width 70 height 22
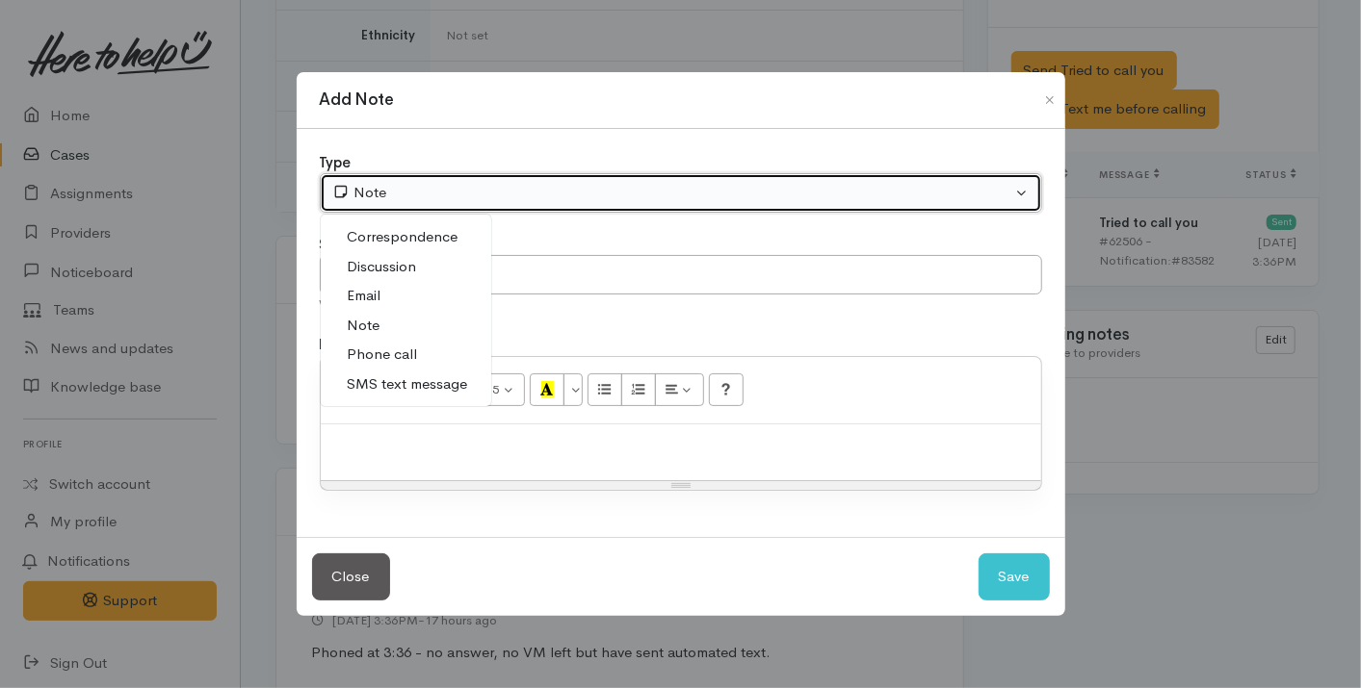
select select "3"
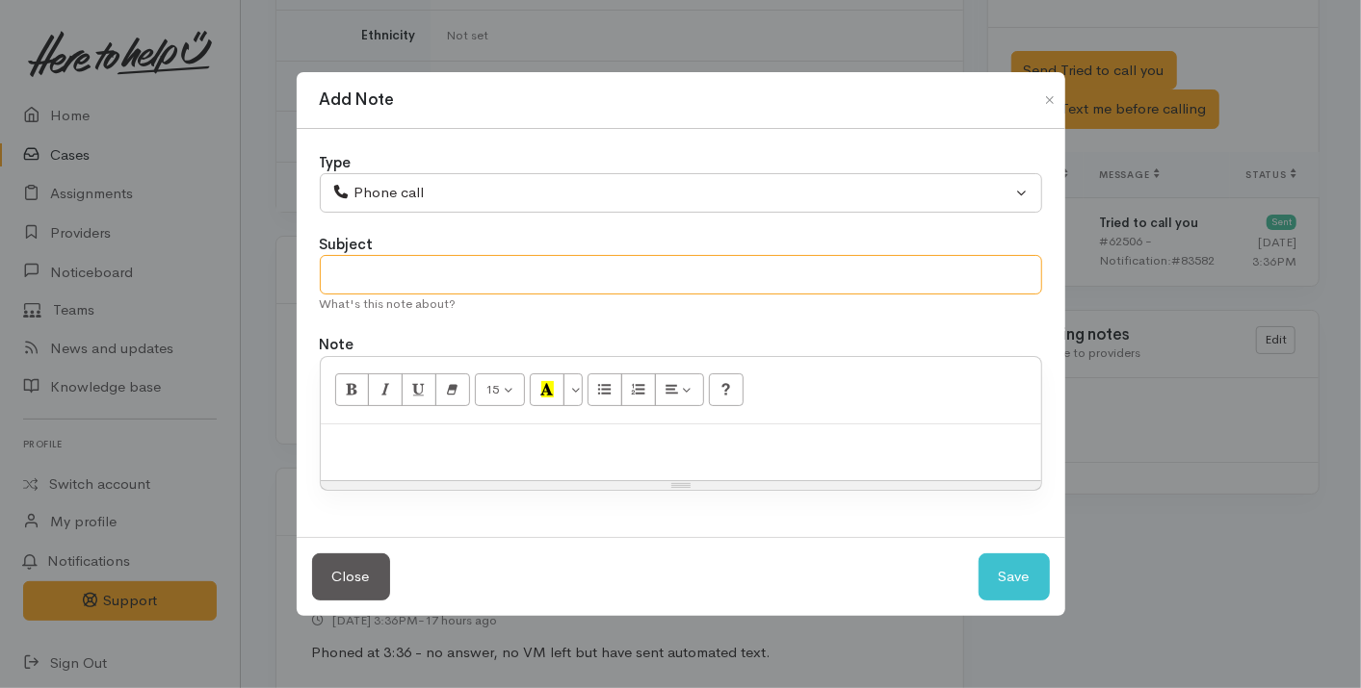
click at [432, 274] on input "text" at bounding box center [681, 274] width 722 height 39
type input "Attempted to Contact"
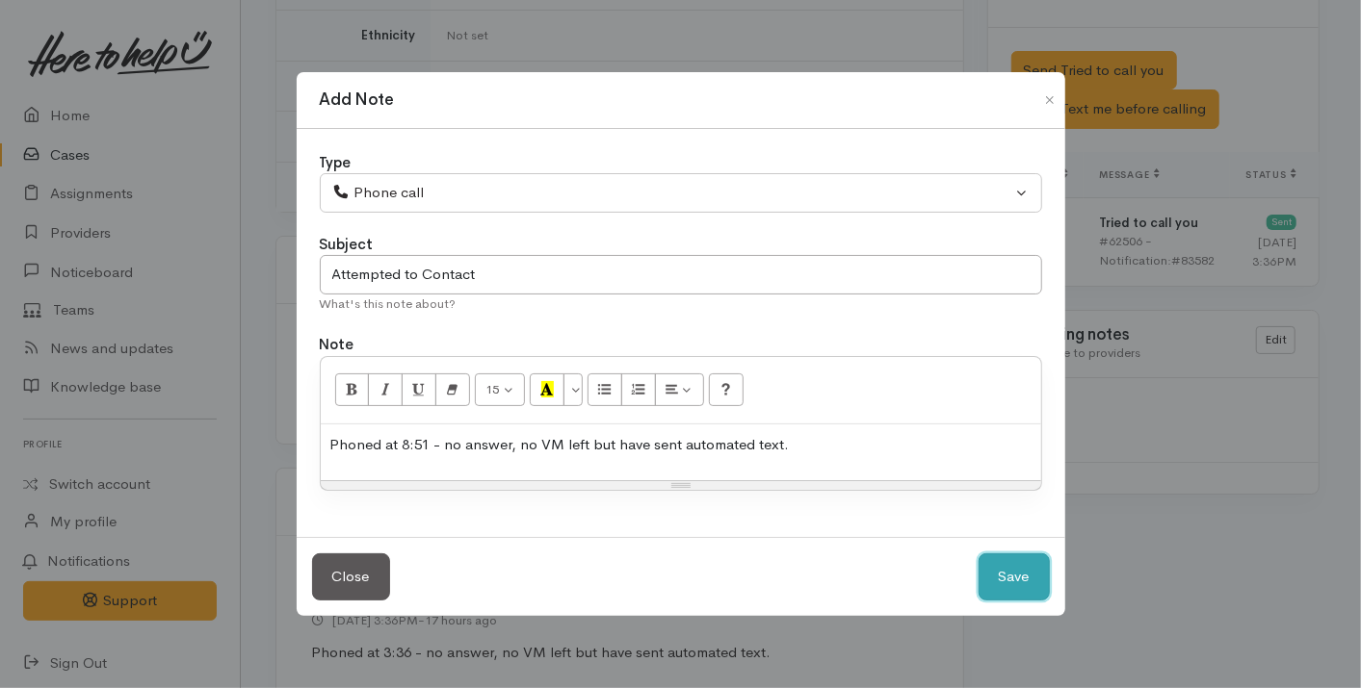
click at [1012, 563] on button "Save" at bounding box center [1013, 577] width 71 height 47
select select "1"
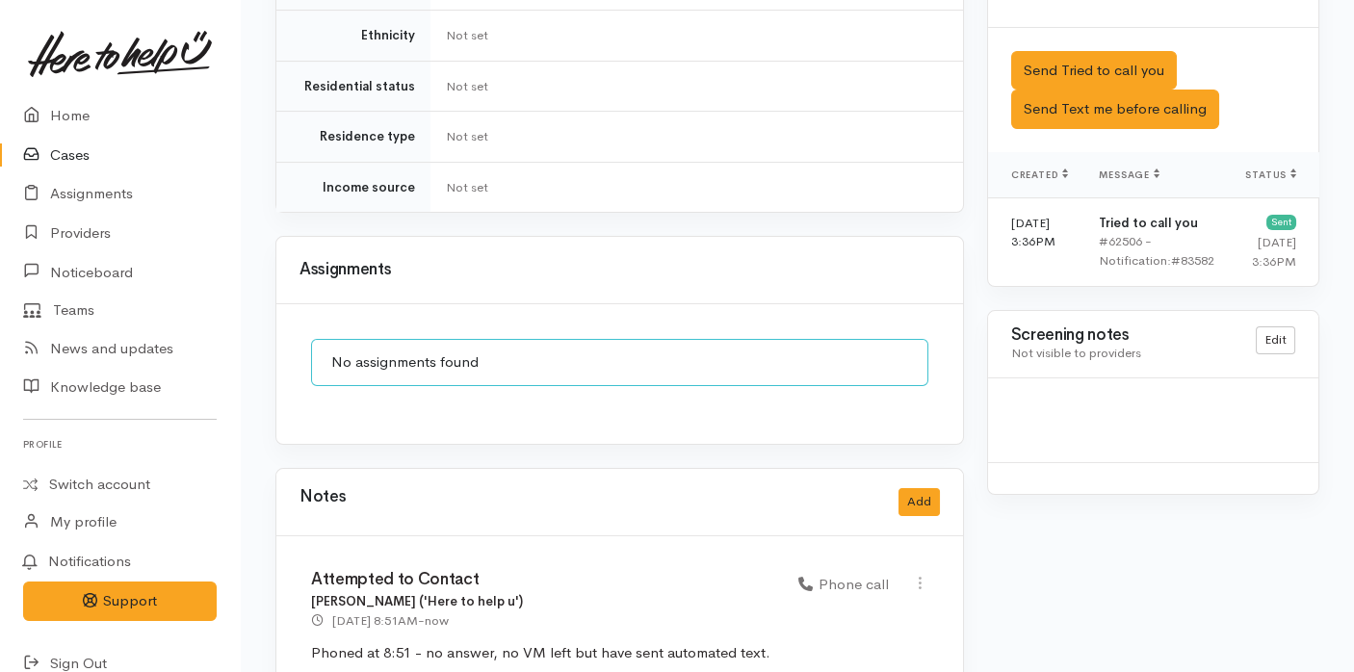
scroll to position [1420, 0]
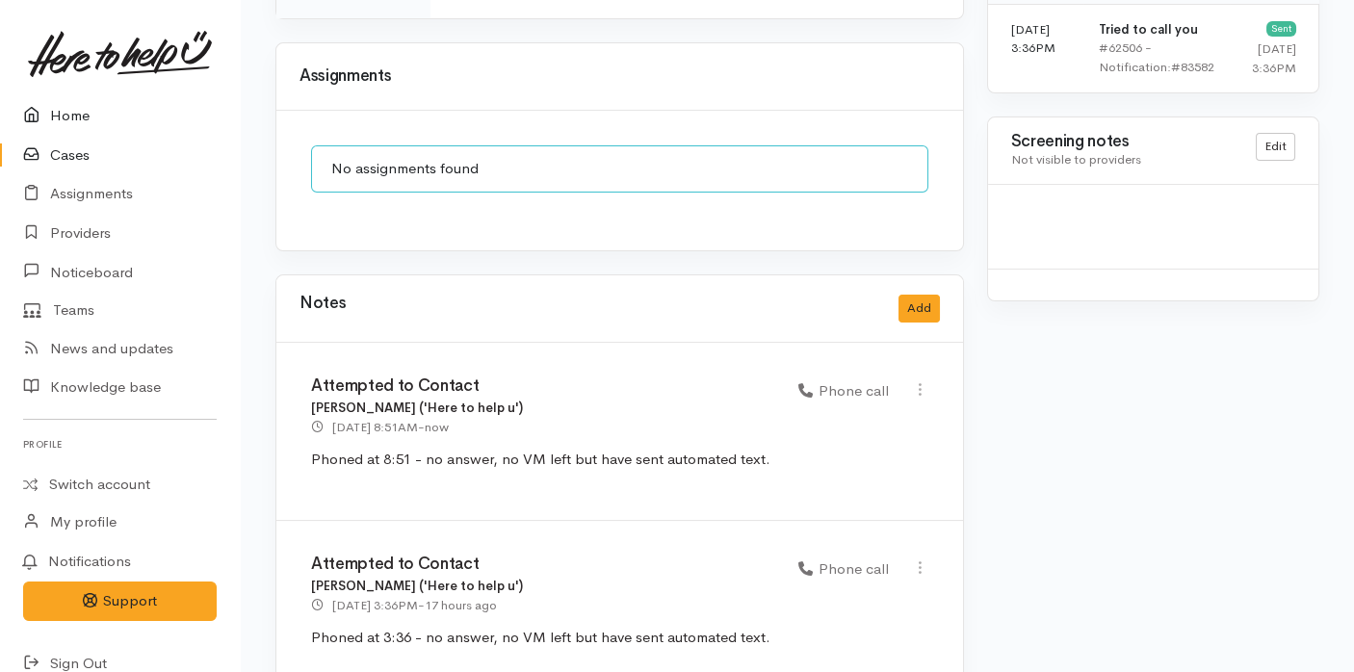
click at [62, 114] on link "Home" at bounding box center [120, 115] width 240 height 39
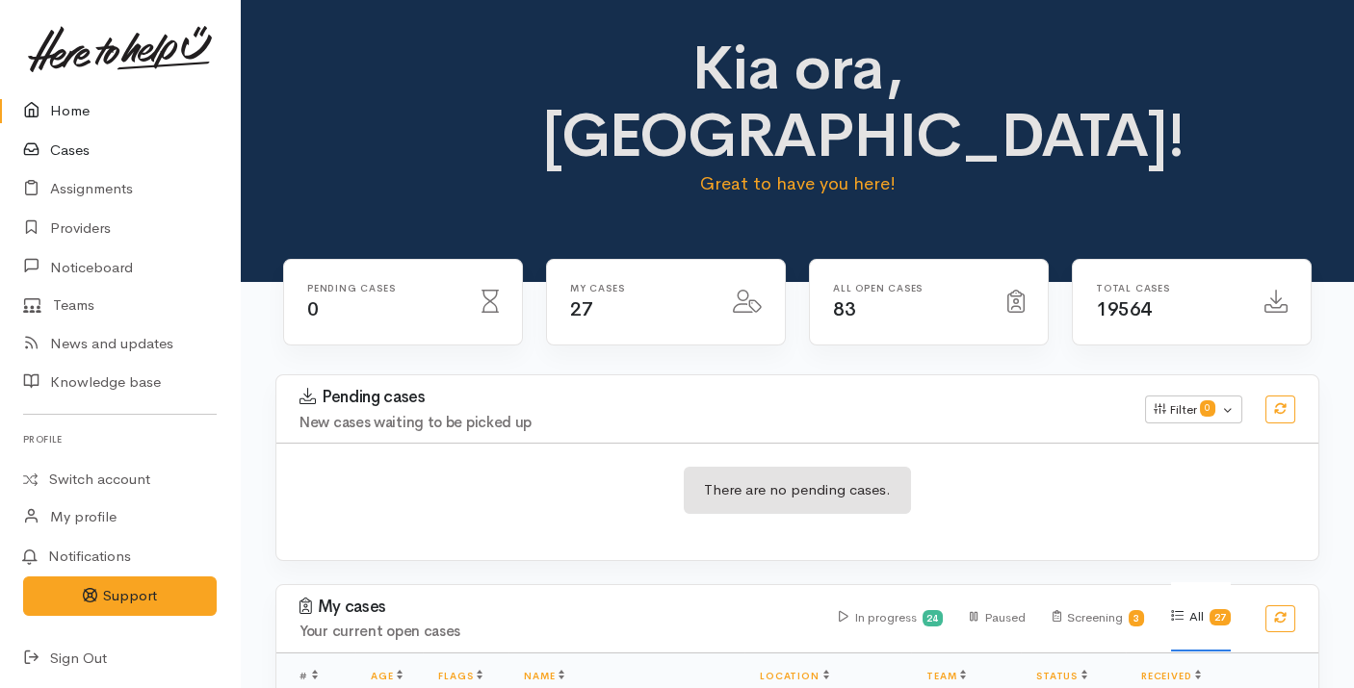
click at [62, 144] on link "Cases" at bounding box center [120, 150] width 240 height 39
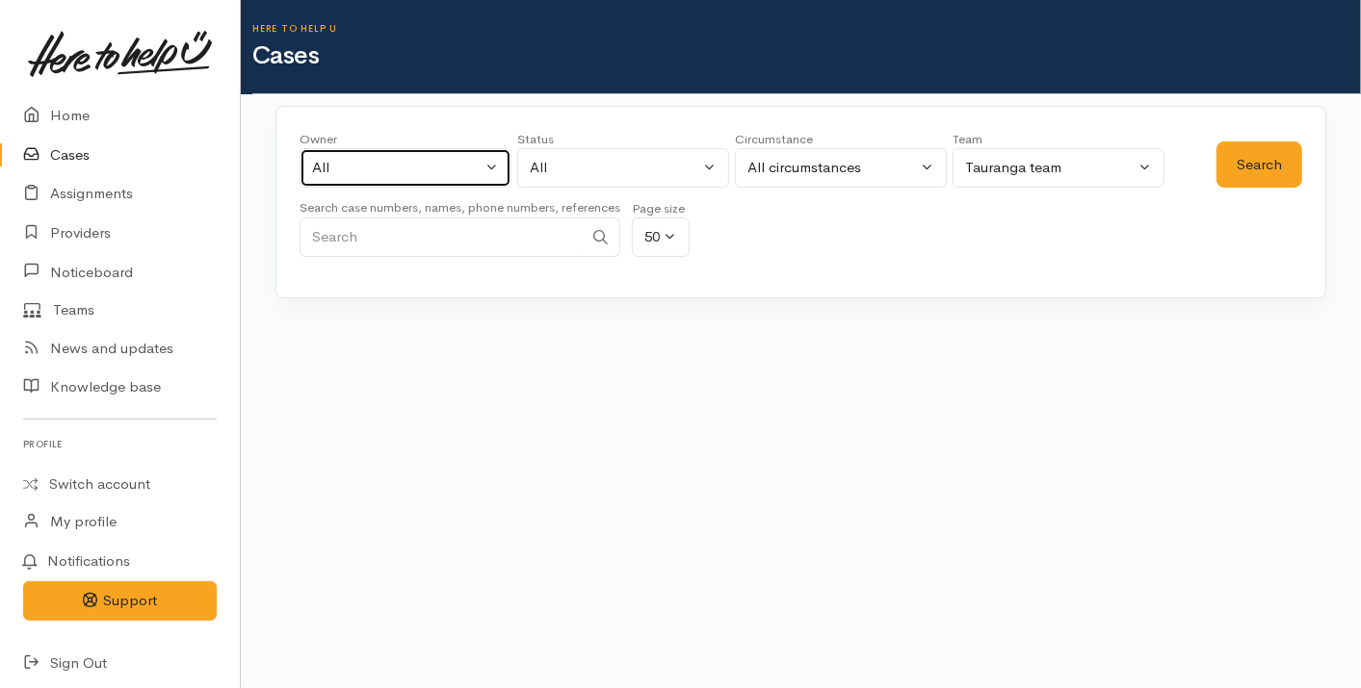
click at [372, 172] on div "All" at bounding box center [396, 168] width 169 height 22
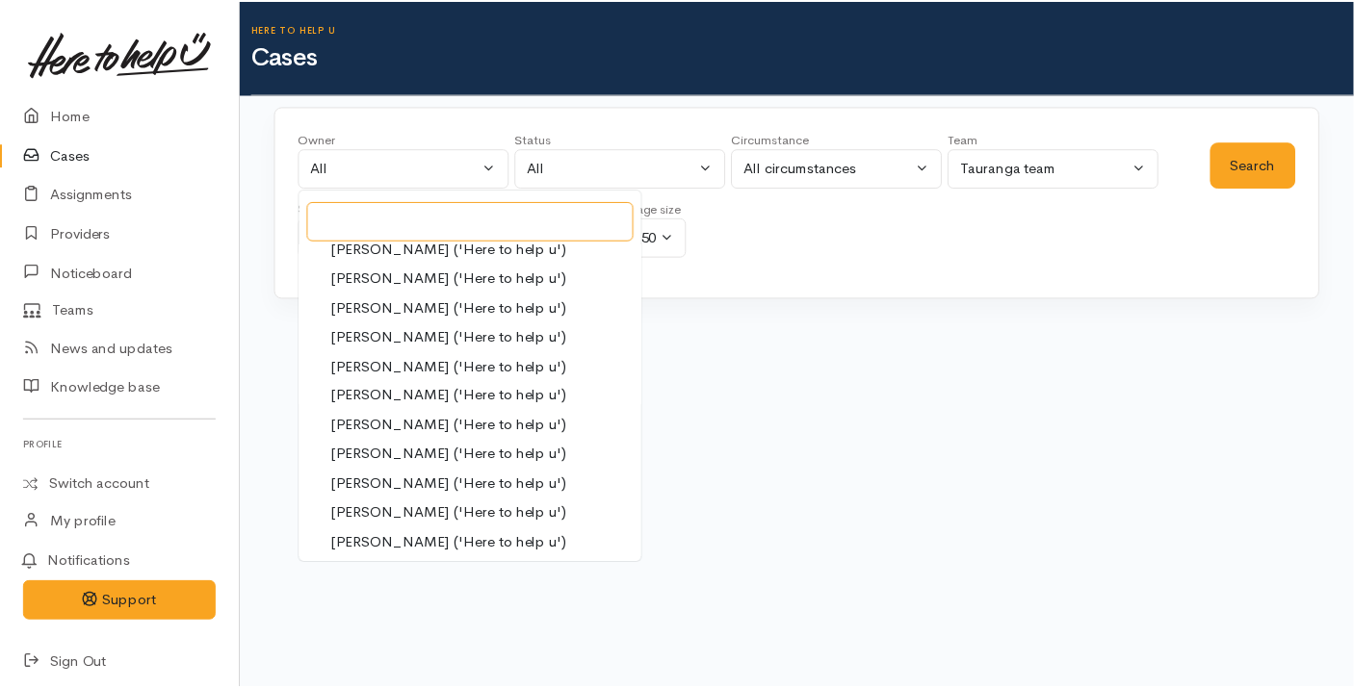
scroll to position [479, 0]
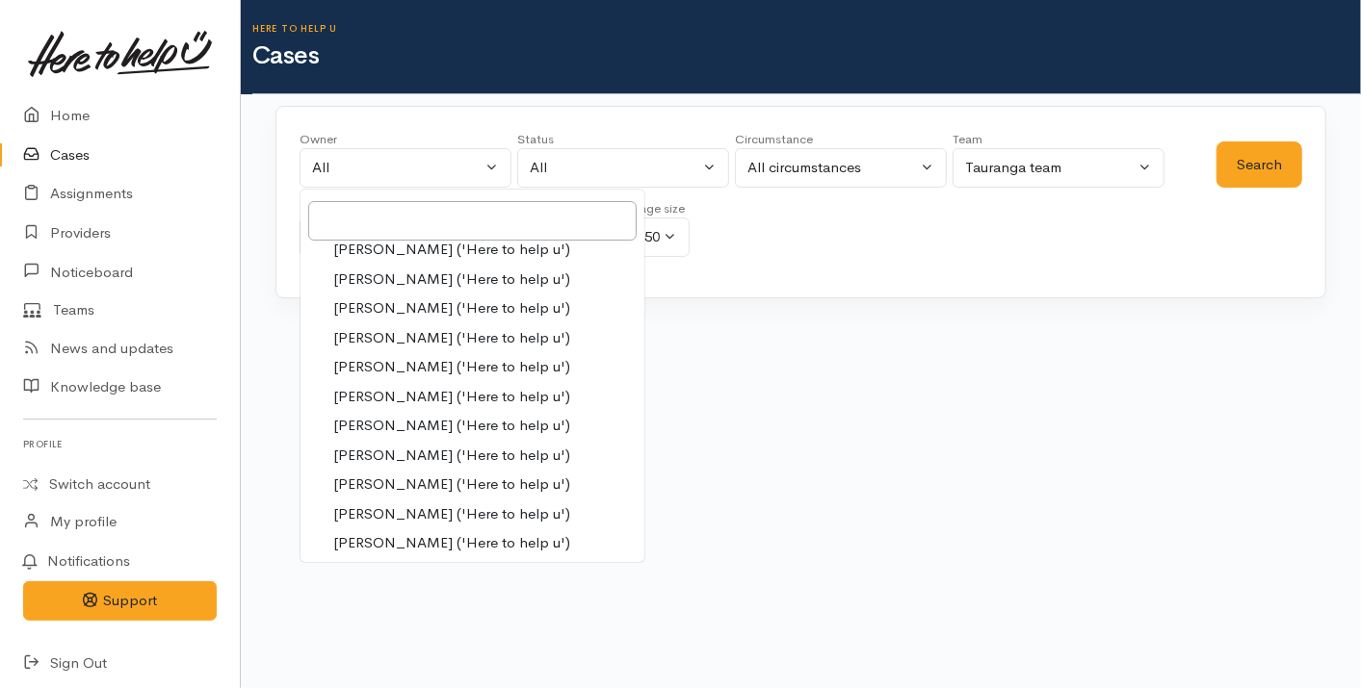
click at [404, 480] on span "[PERSON_NAME] ('Here to help u')" at bounding box center [451, 485] width 237 height 22
select select "1612"
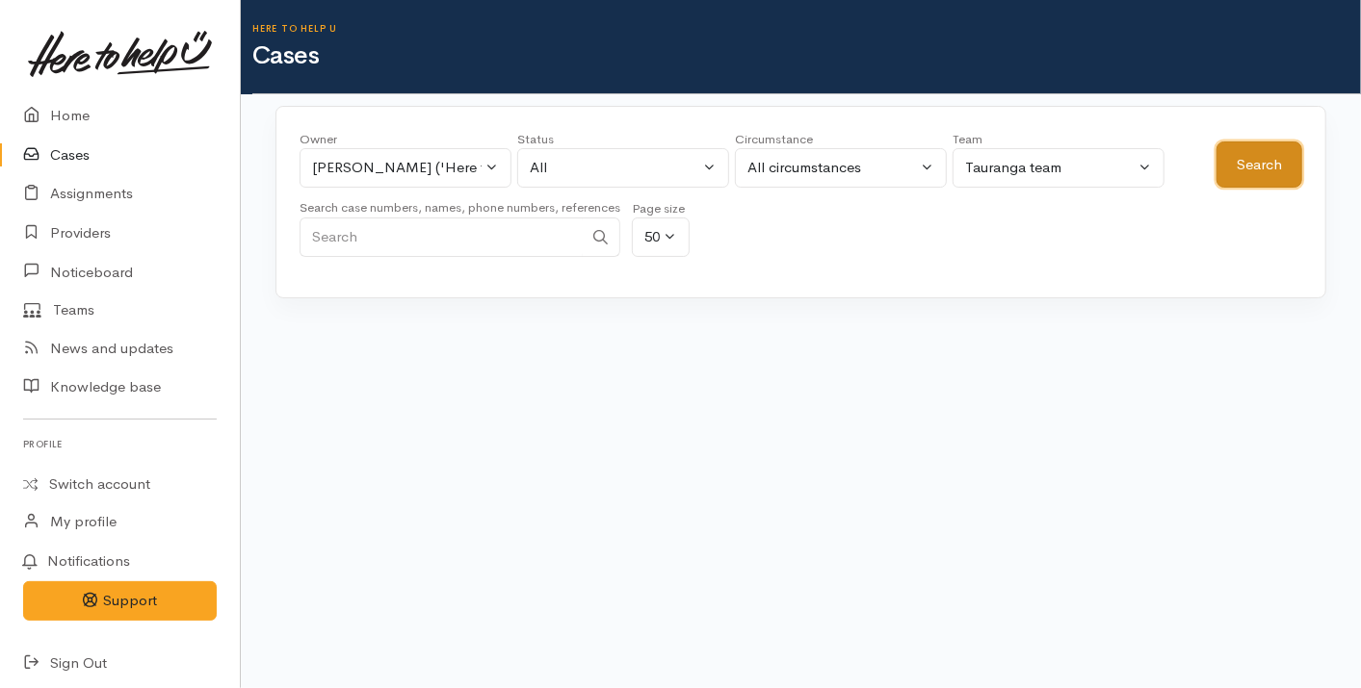
click at [1254, 180] on button "Search" at bounding box center [1259, 165] width 86 height 47
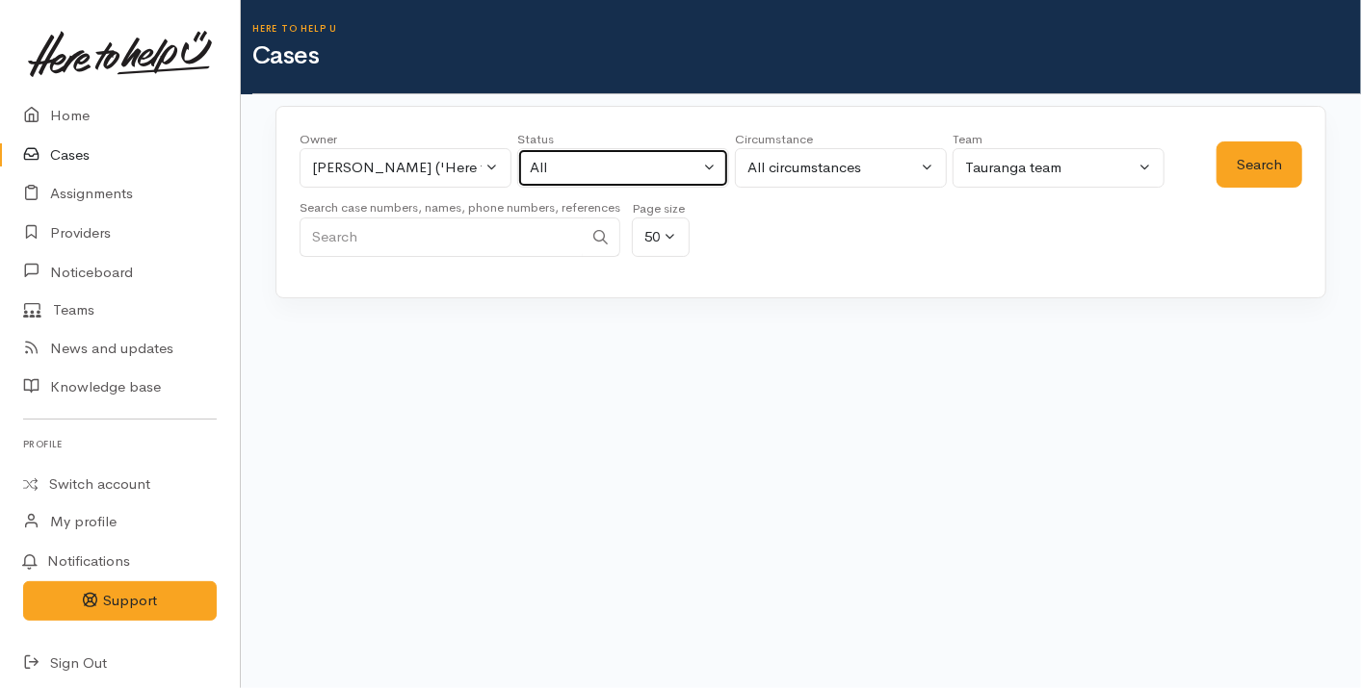
click at [663, 162] on div "All" at bounding box center [614, 168] width 169 height 22
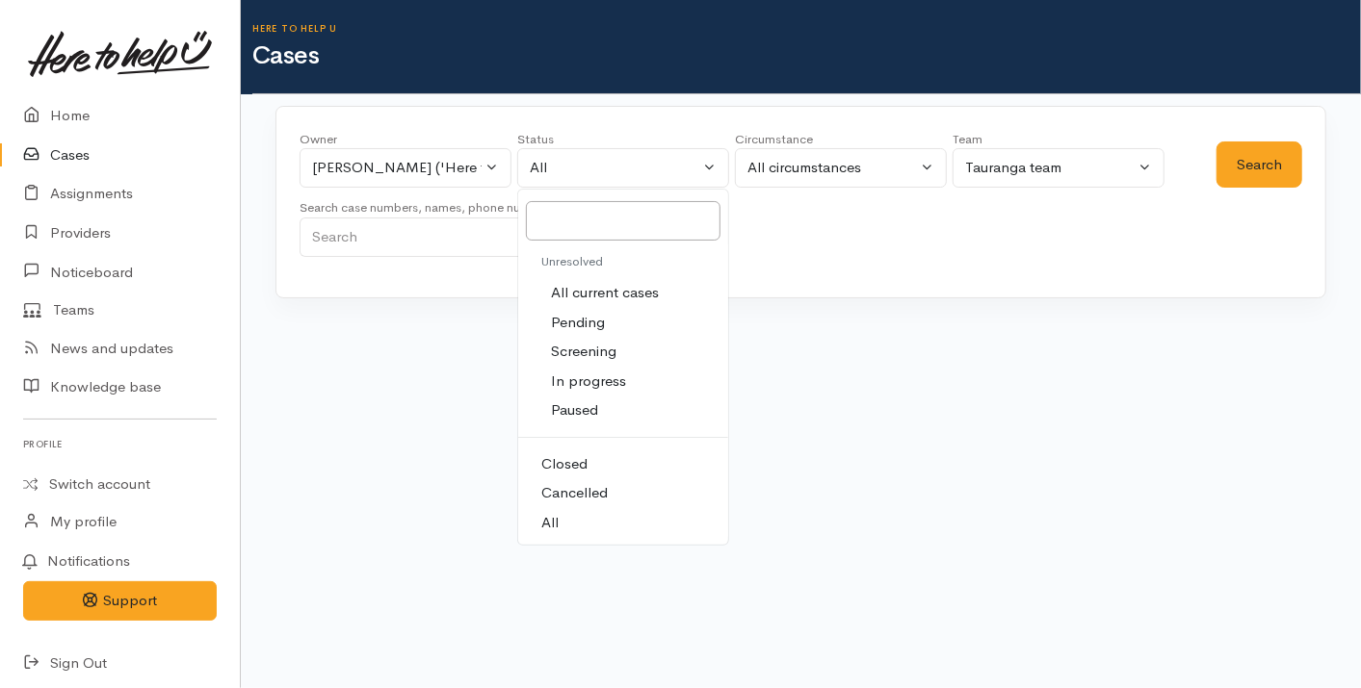
click at [621, 291] on span "All current cases" at bounding box center [605, 293] width 108 height 22
select select "Unresolved"
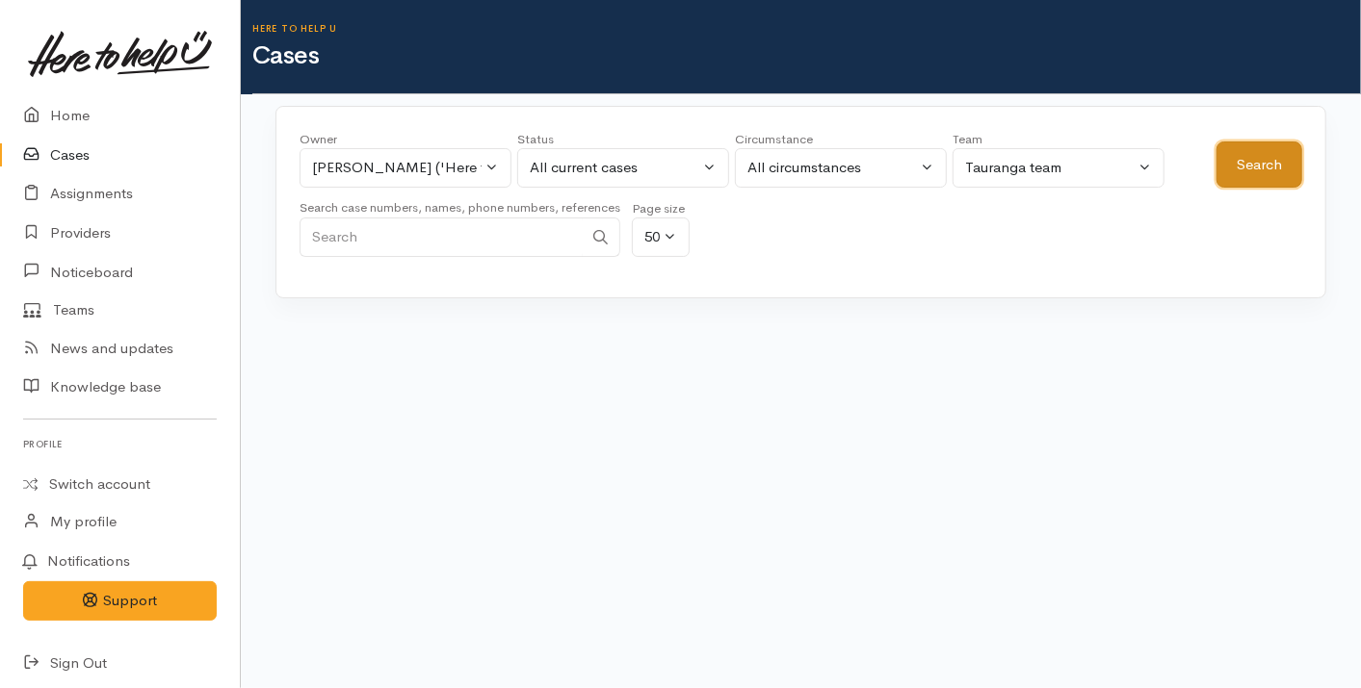
click at [1263, 169] on button "Search" at bounding box center [1259, 165] width 86 height 47
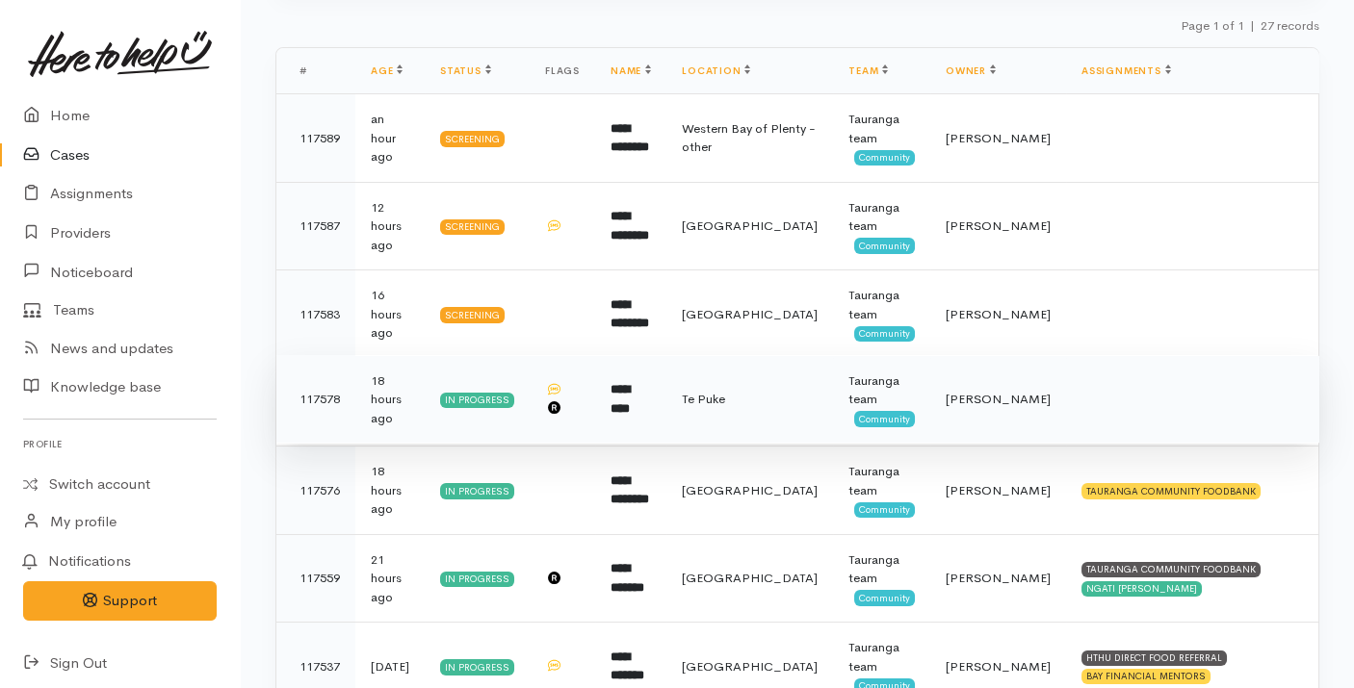
scroll to position [305, 0]
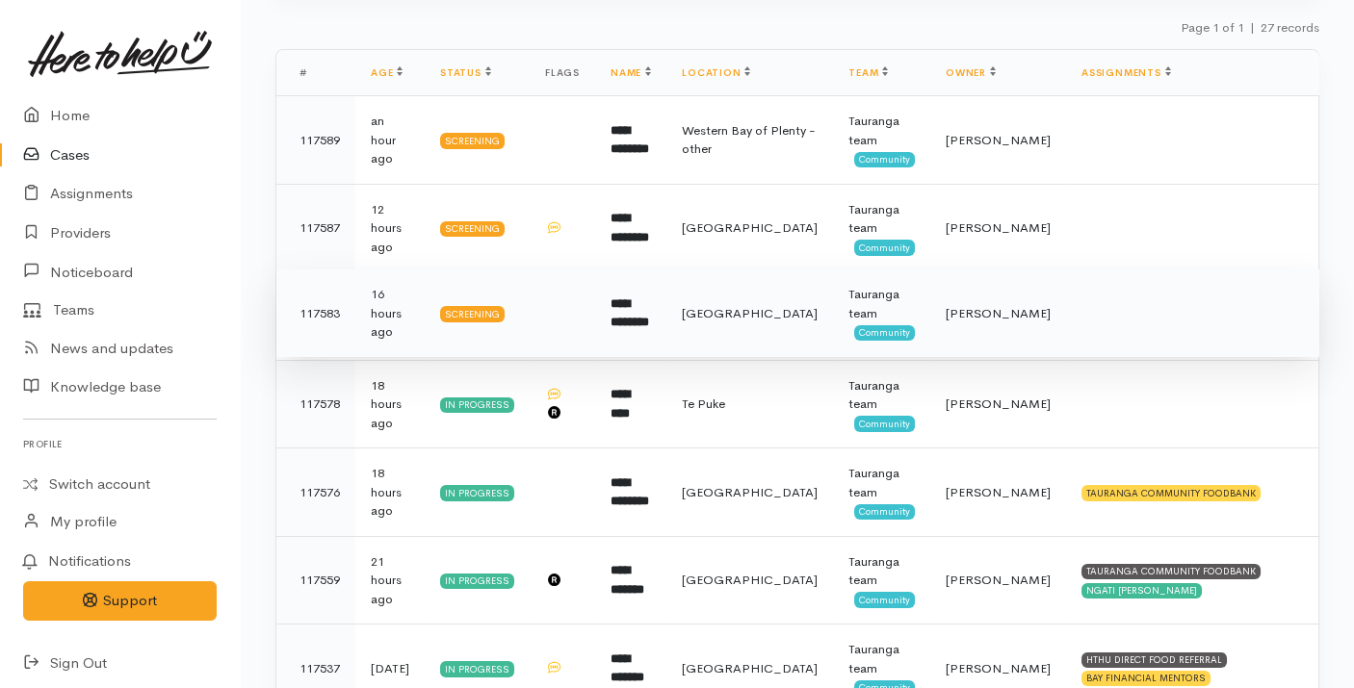
click at [649, 322] on b "**********" at bounding box center [629, 314] width 39 height 32
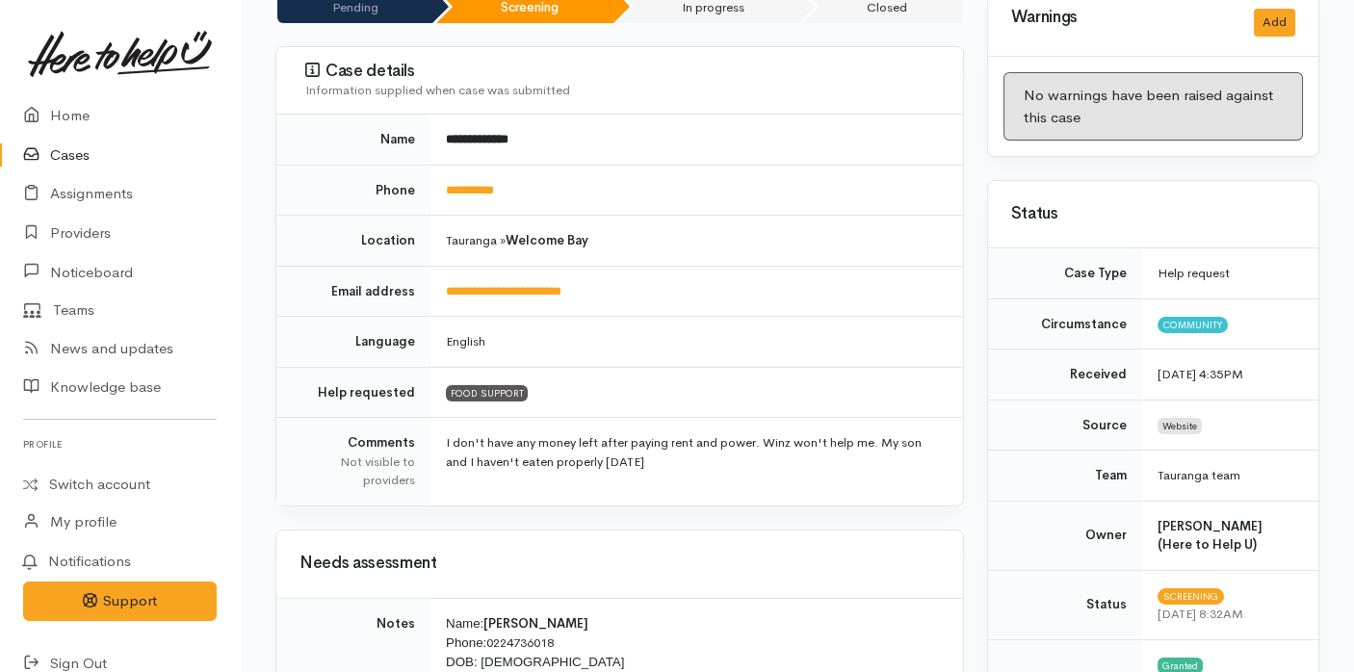
scroll to position [207, 0]
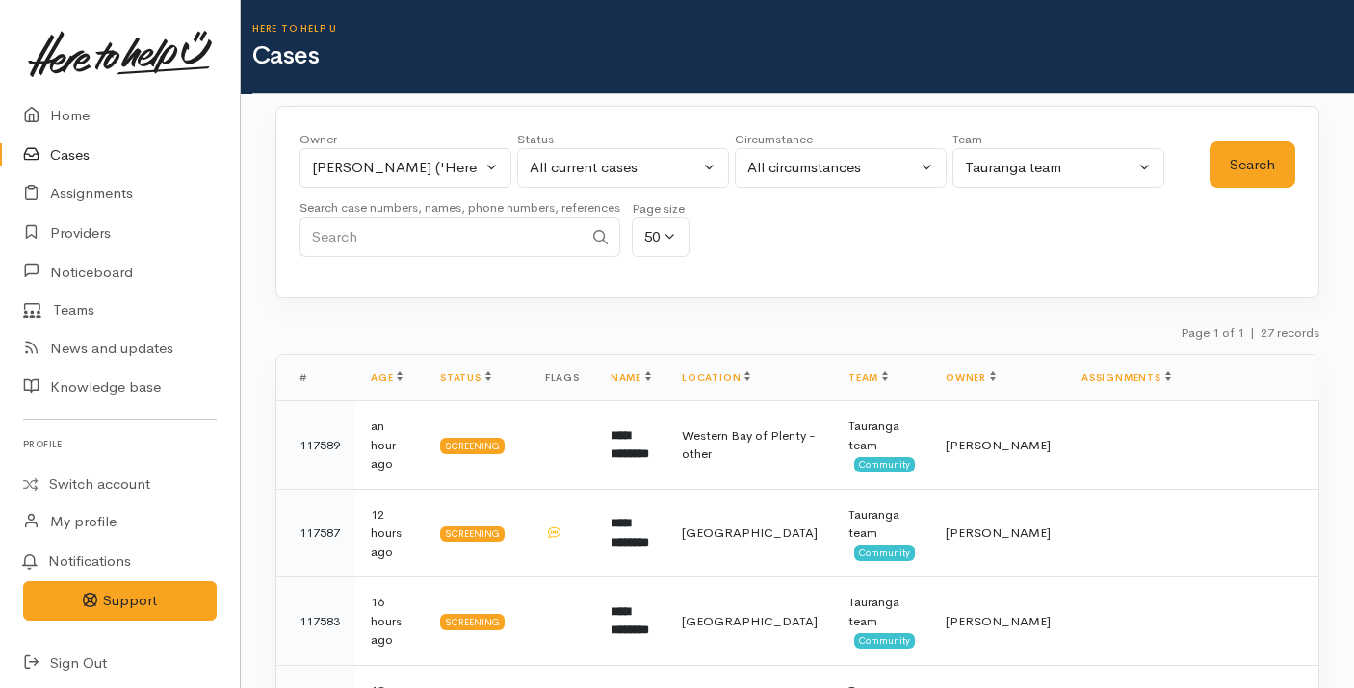
scroll to position [305, 0]
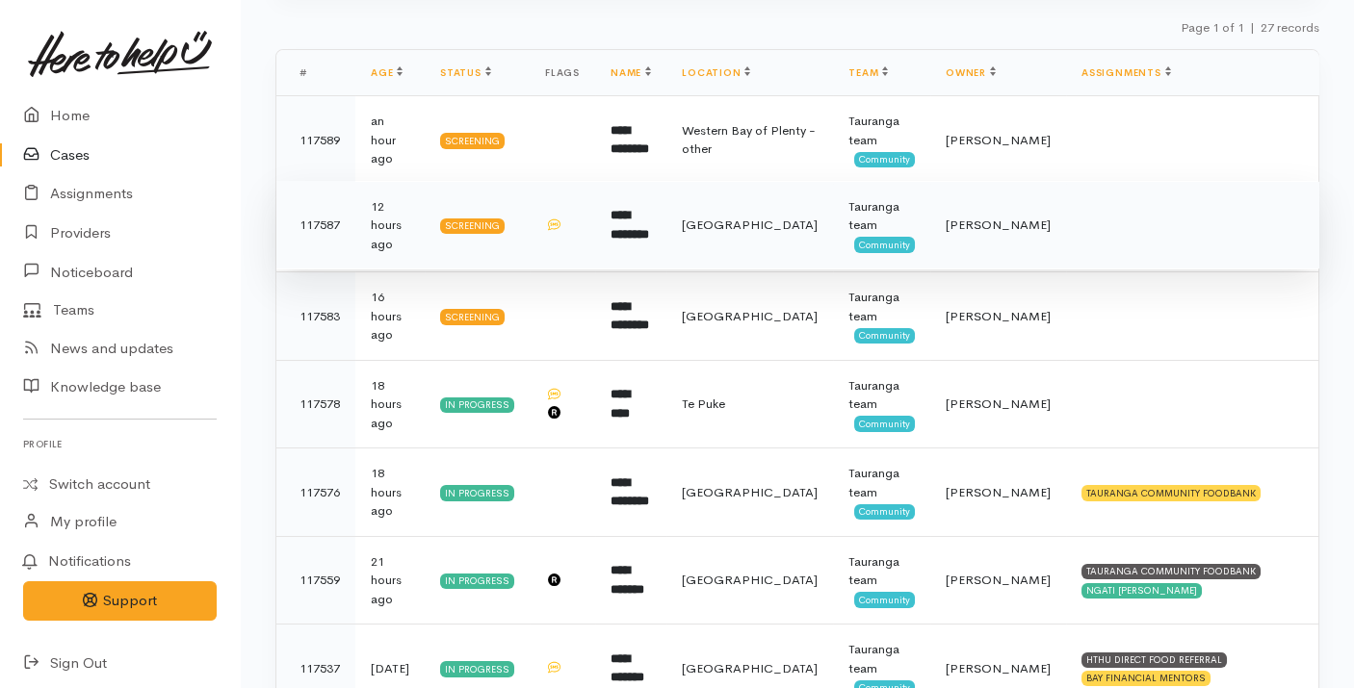
click at [666, 221] on td "**********" at bounding box center [630, 225] width 71 height 89
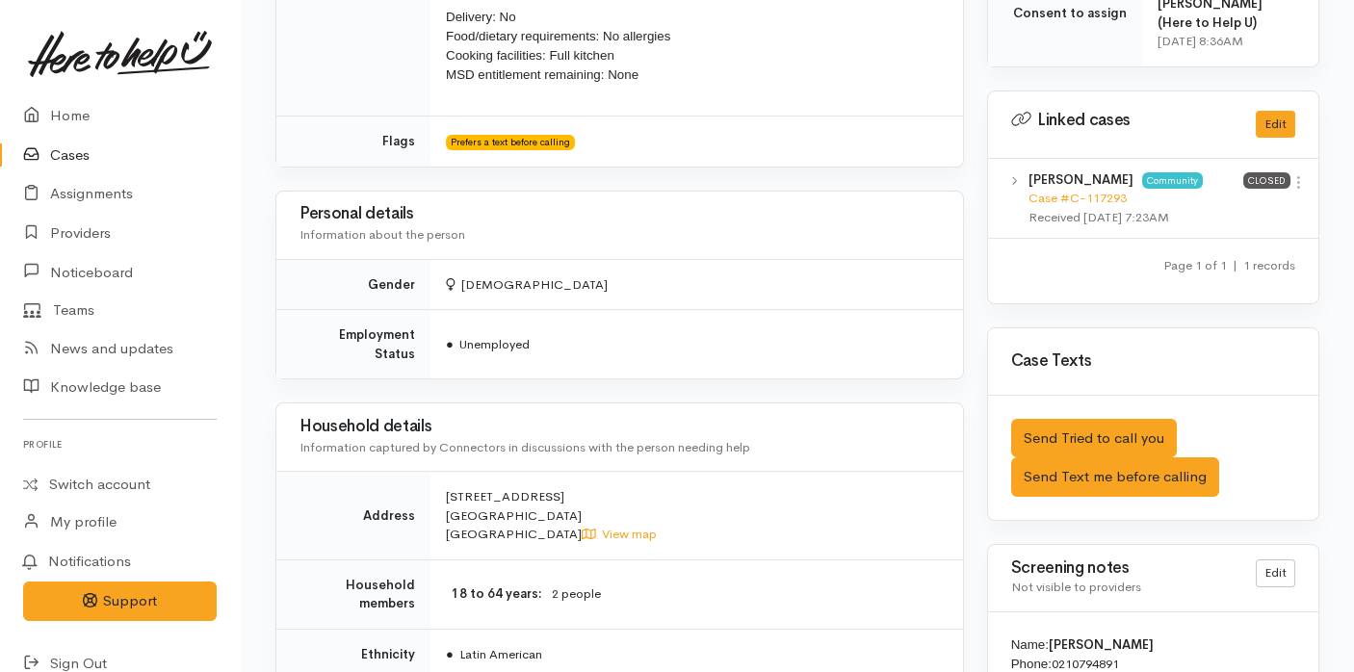
scroll to position [996, 0]
click at [1117, 182] on div "Claudia Colan Community Case #C-117293 Received 3 Sep 2025 7:23AM" at bounding box center [1135, 198] width 215 height 57
click at [1092, 190] on link "Case #C-117293" at bounding box center [1077, 198] width 98 height 16
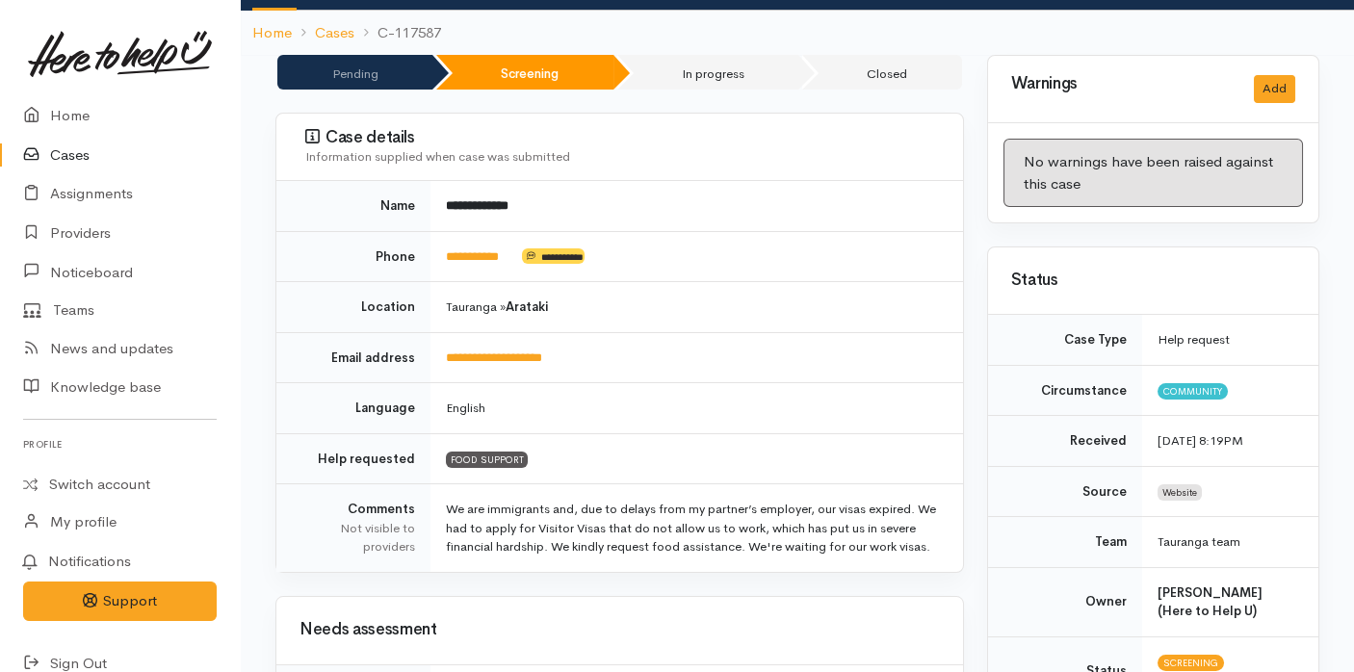
scroll to position [0, 0]
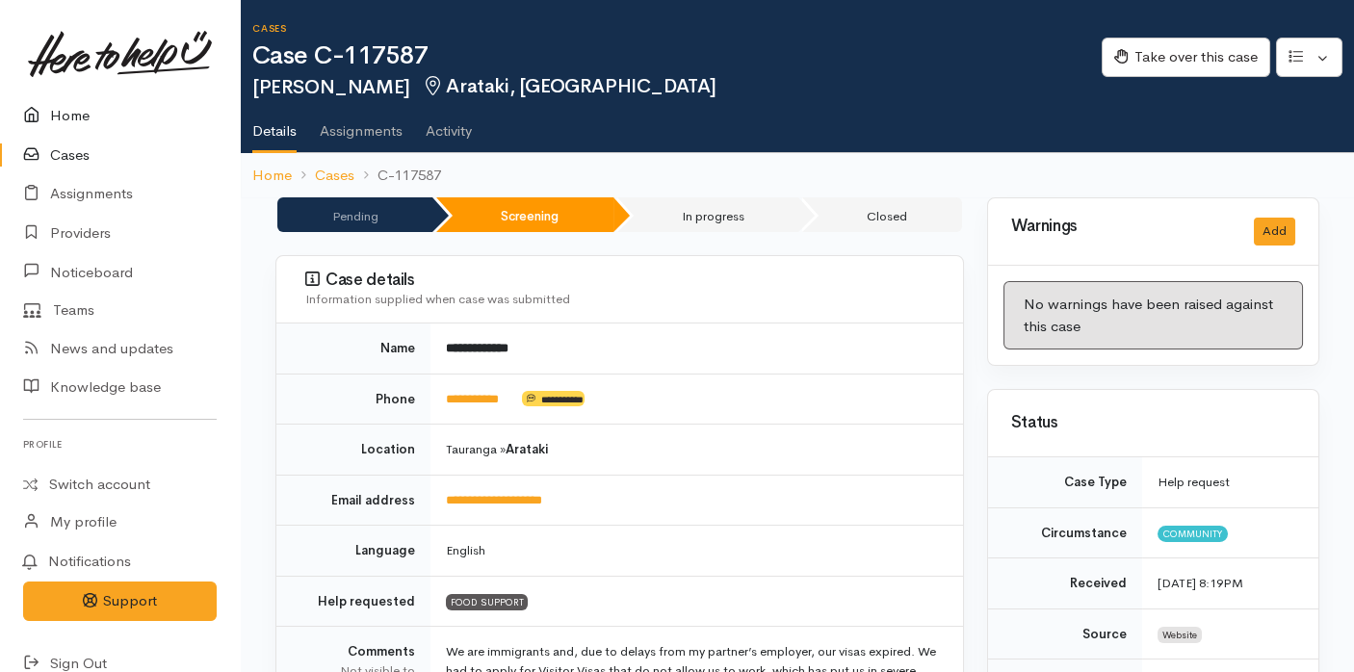
click at [91, 103] on link "Home" at bounding box center [120, 115] width 240 height 39
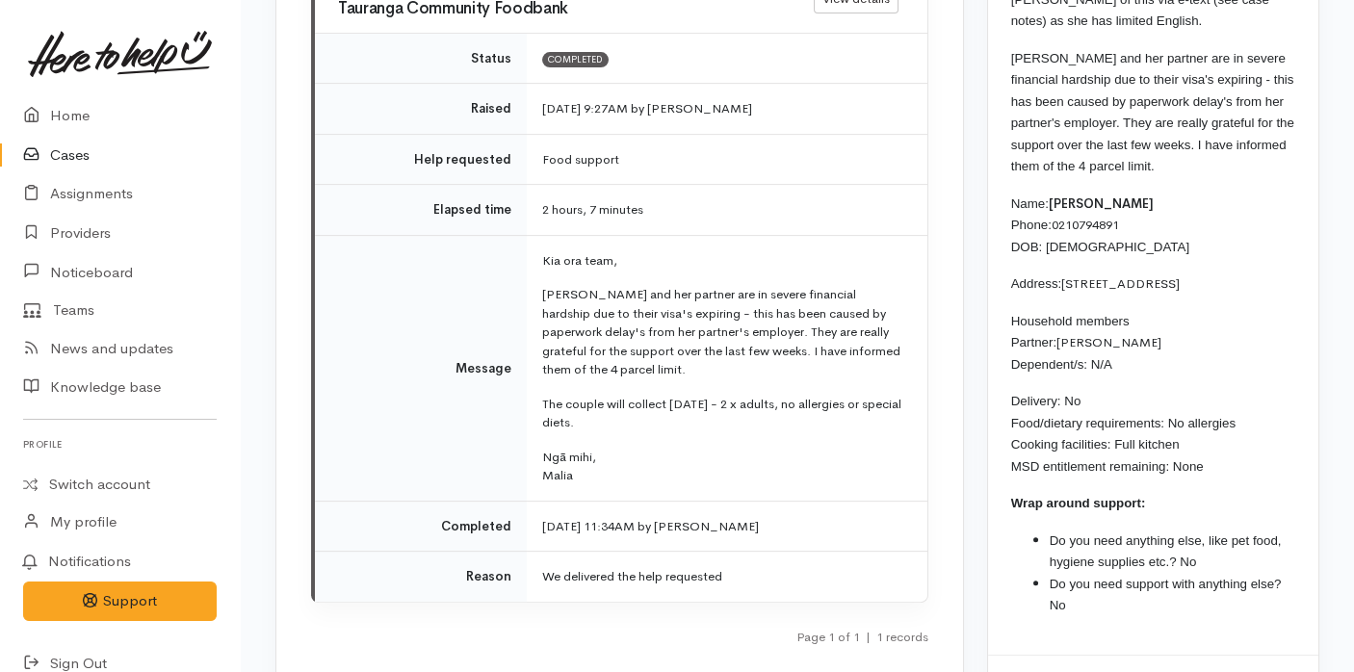
scroll to position [1989, 0]
click at [635, 294] on p "[PERSON_NAME] and her partner are in severe financial hardship due to their vis…" at bounding box center [723, 331] width 362 height 94
drag, startPoint x: 635, startPoint y: 294, endPoint x: 448, endPoint y: -57, distance: 397.6
drag, startPoint x: 448, startPoint y: -57, endPoint x: 430, endPoint y: 178, distance: 235.6
click at [430, 184] on td "Elapsed time" at bounding box center [421, 209] width 212 height 51
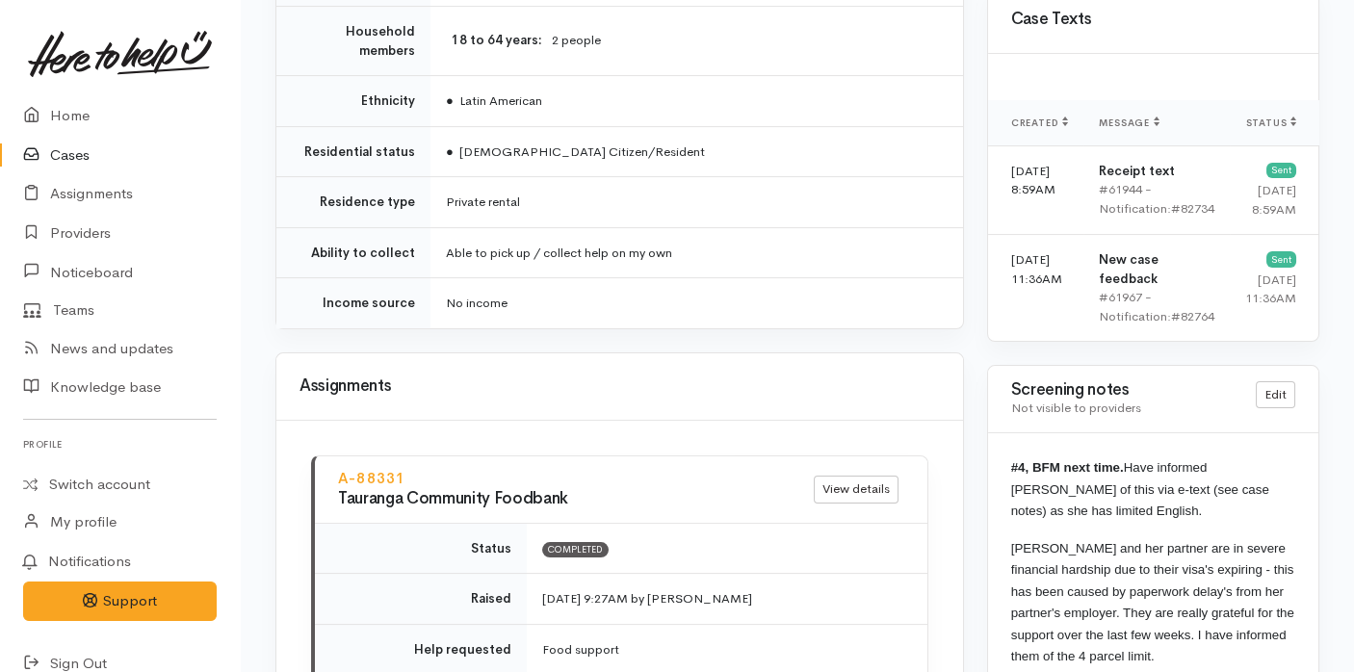
scroll to position [1497, 0]
click at [772, 248] on td "Able to pick up / collect help on my own" at bounding box center [696, 253] width 532 height 51
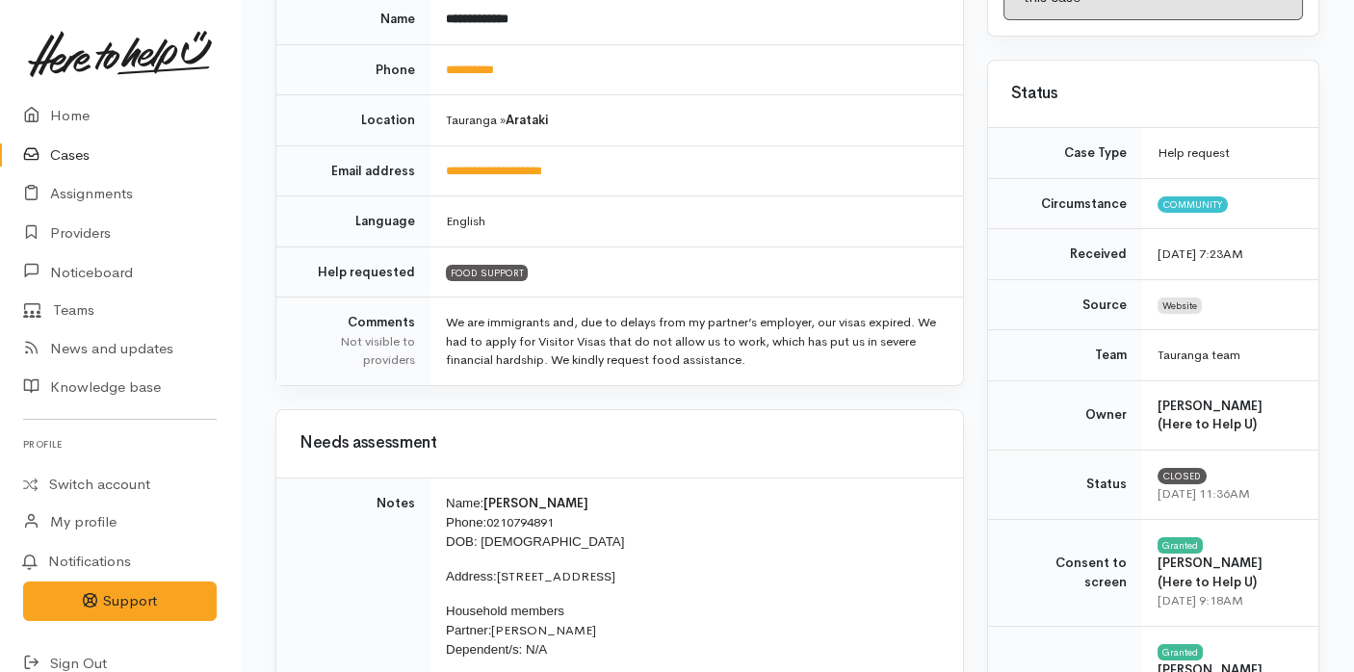
scroll to position [0, 0]
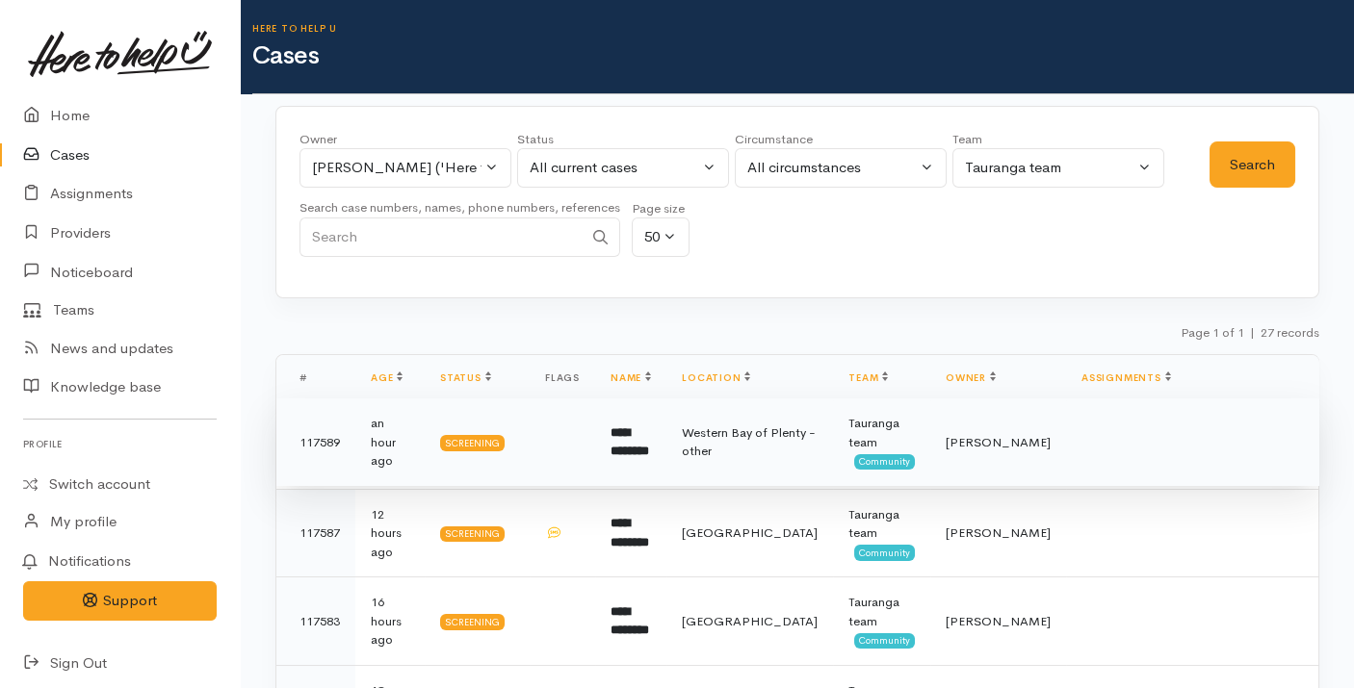
click at [725, 446] on td "Western Bay of Plenty - other" at bounding box center [749, 443] width 167 height 89
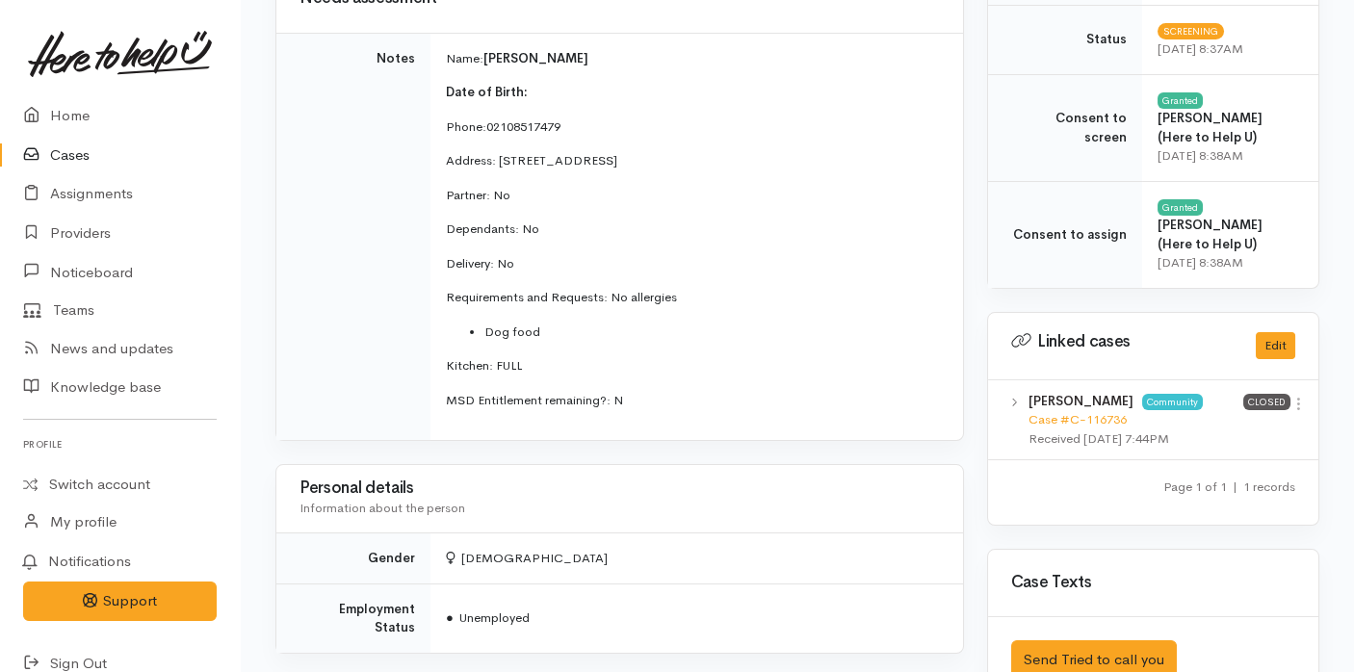
scroll to position [765, 0]
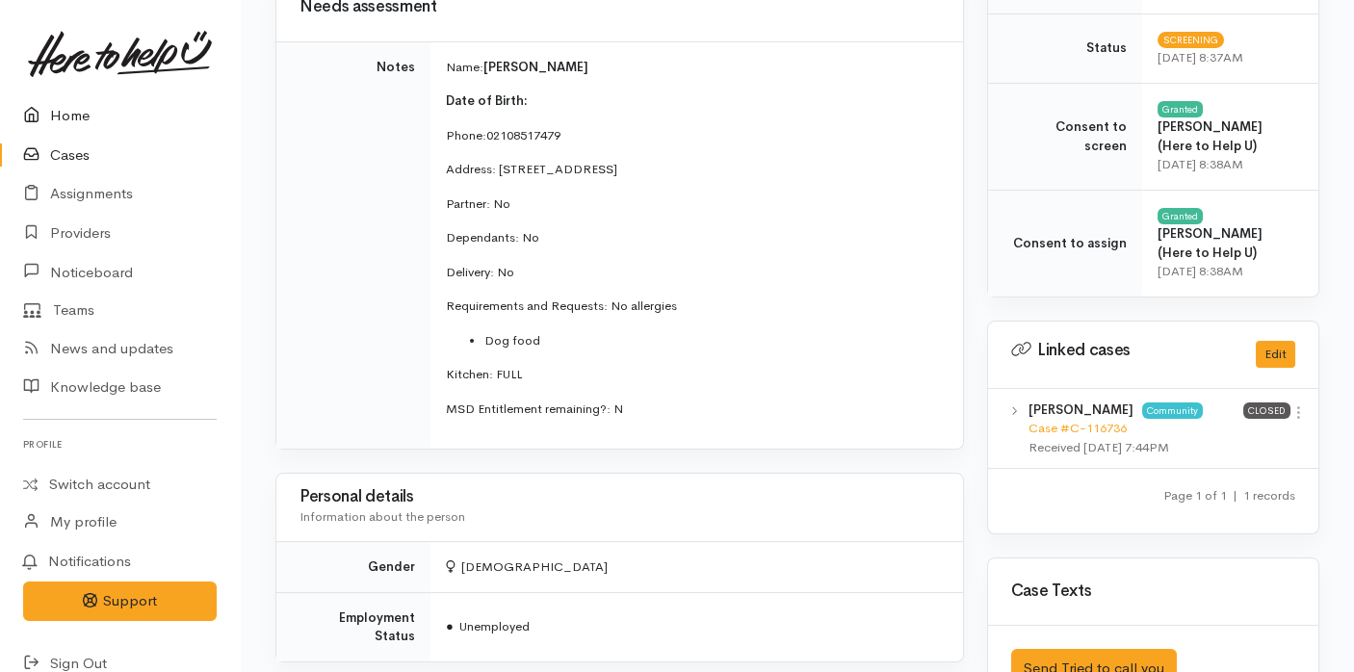
click at [88, 104] on link "Home" at bounding box center [120, 115] width 240 height 39
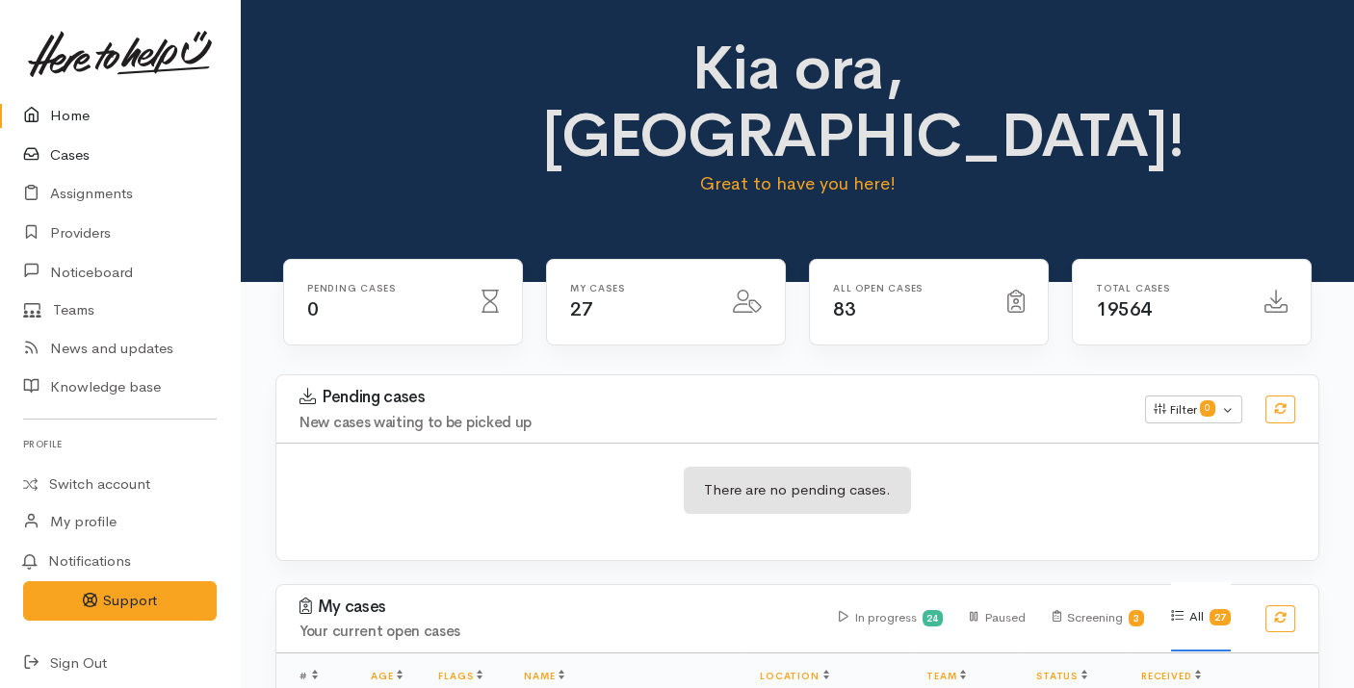
click at [30, 172] on link "Cases" at bounding box center [120, 155] width 240 height 39
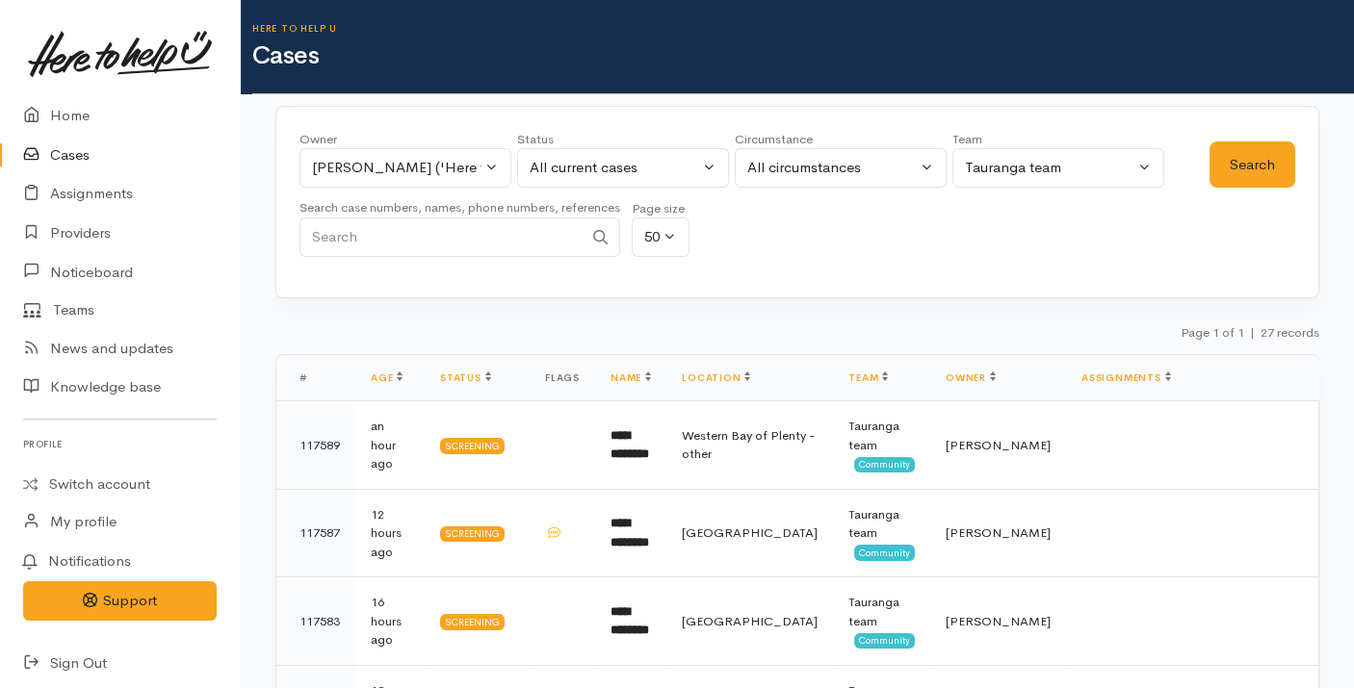
click at [383, 209] on small "Search case numbers, names, phone numbers, references" at bounding box center [459, 207] width 321 height 16
click at [385, 175] on div "Rachel Proctor ('Here to help u')" at bounding box center [396, 168] width 169 height 22
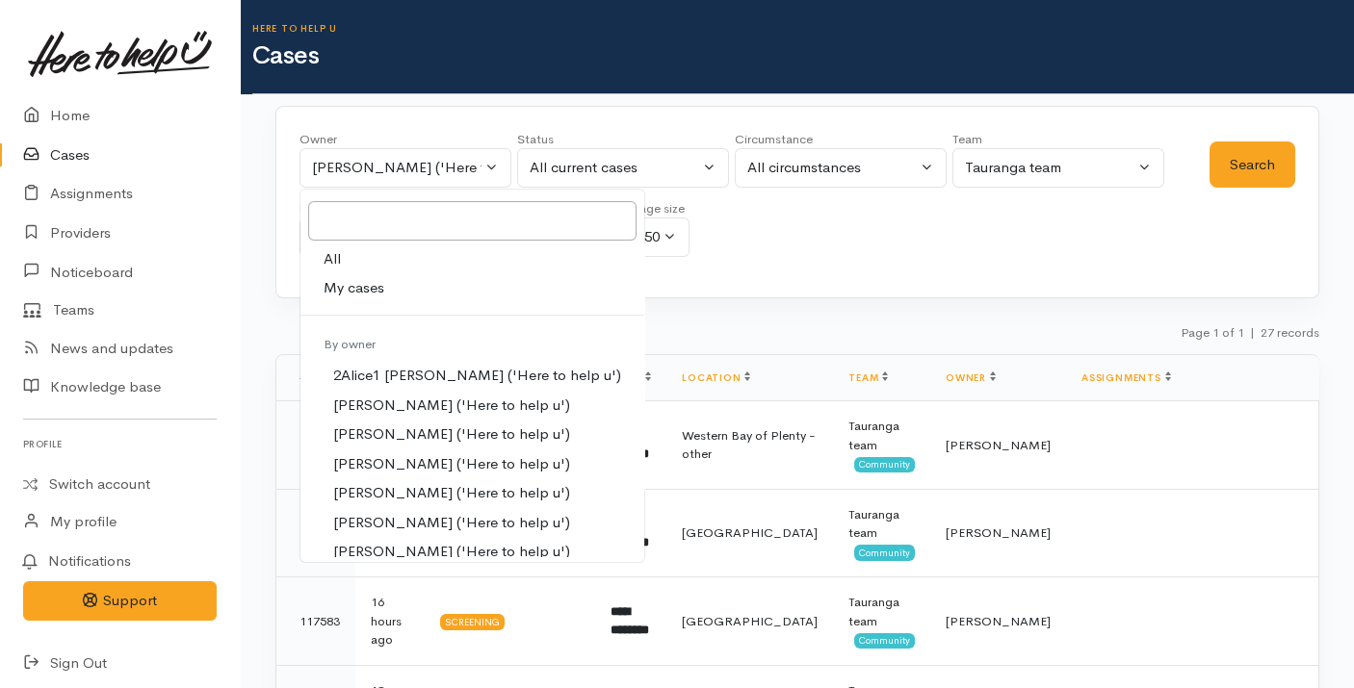
click at [371, 246] on link "All" at bounding box center [472, 260] width 344 height 30
select select "-1"
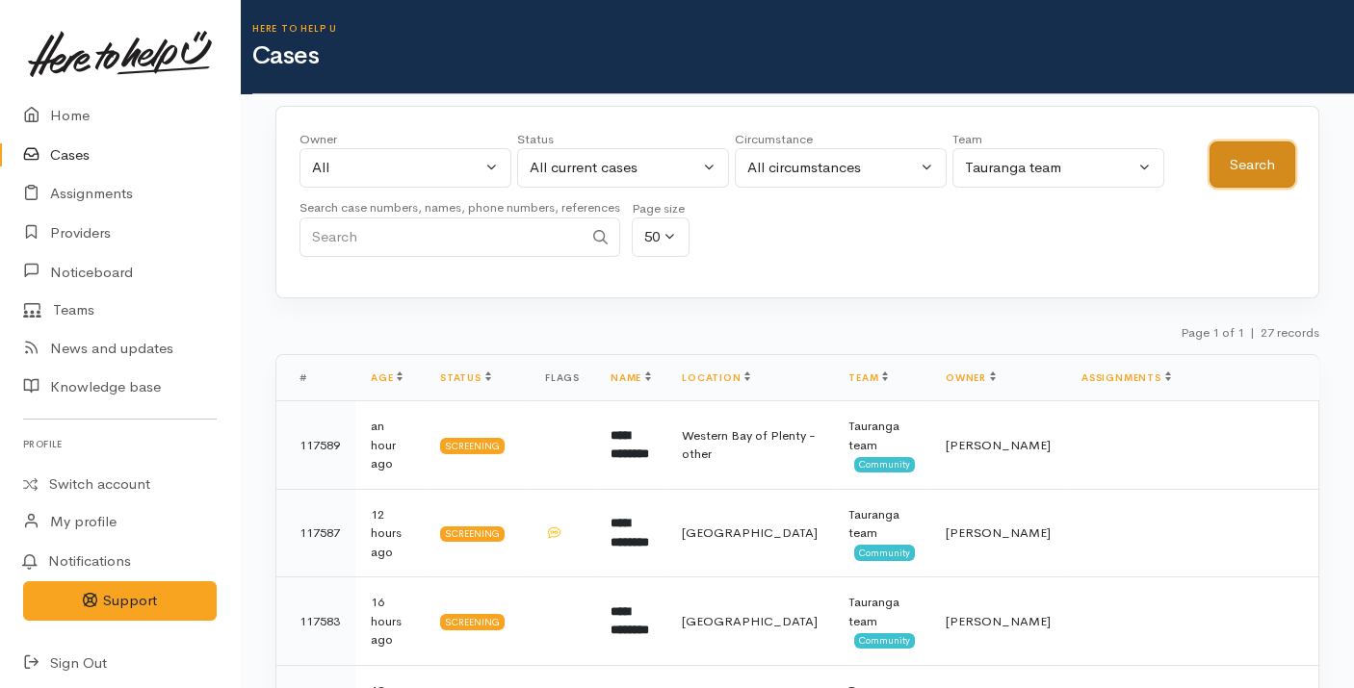
click at [1257, 169] on button "Search" at bounding box center [1252, 165] width 86 height 47
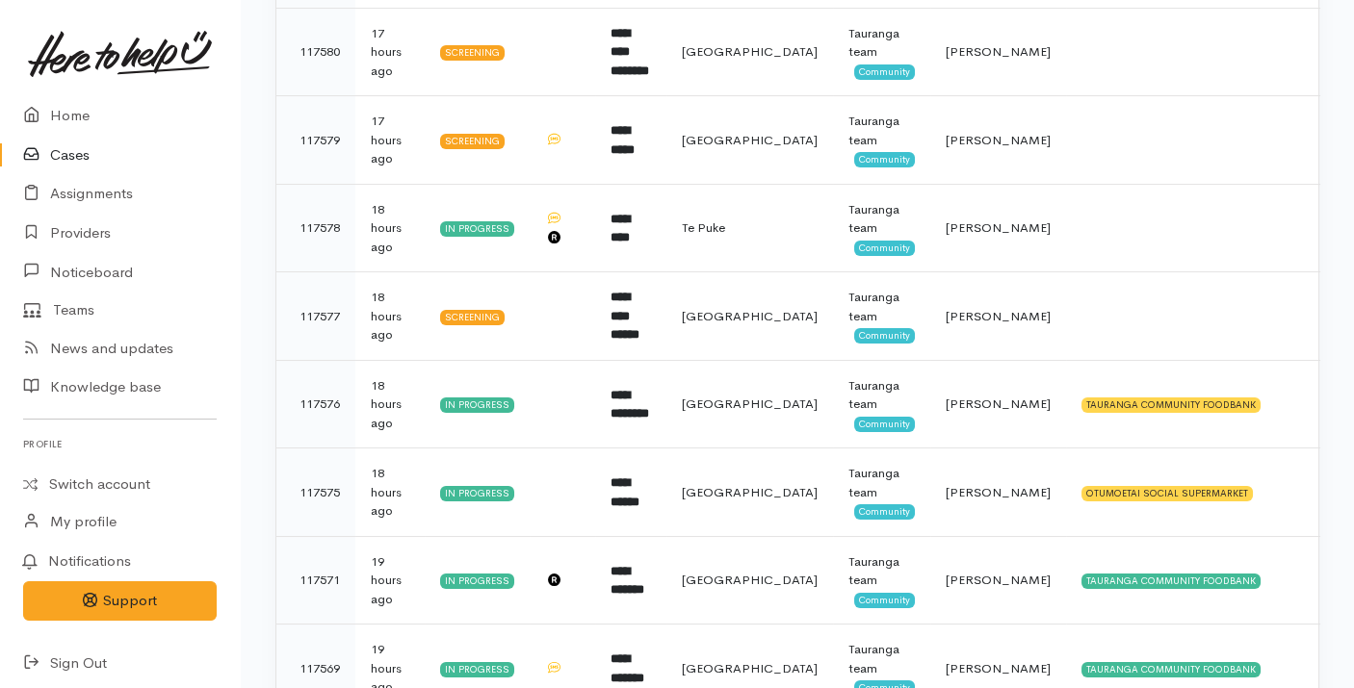
scroll to position [677, 0]
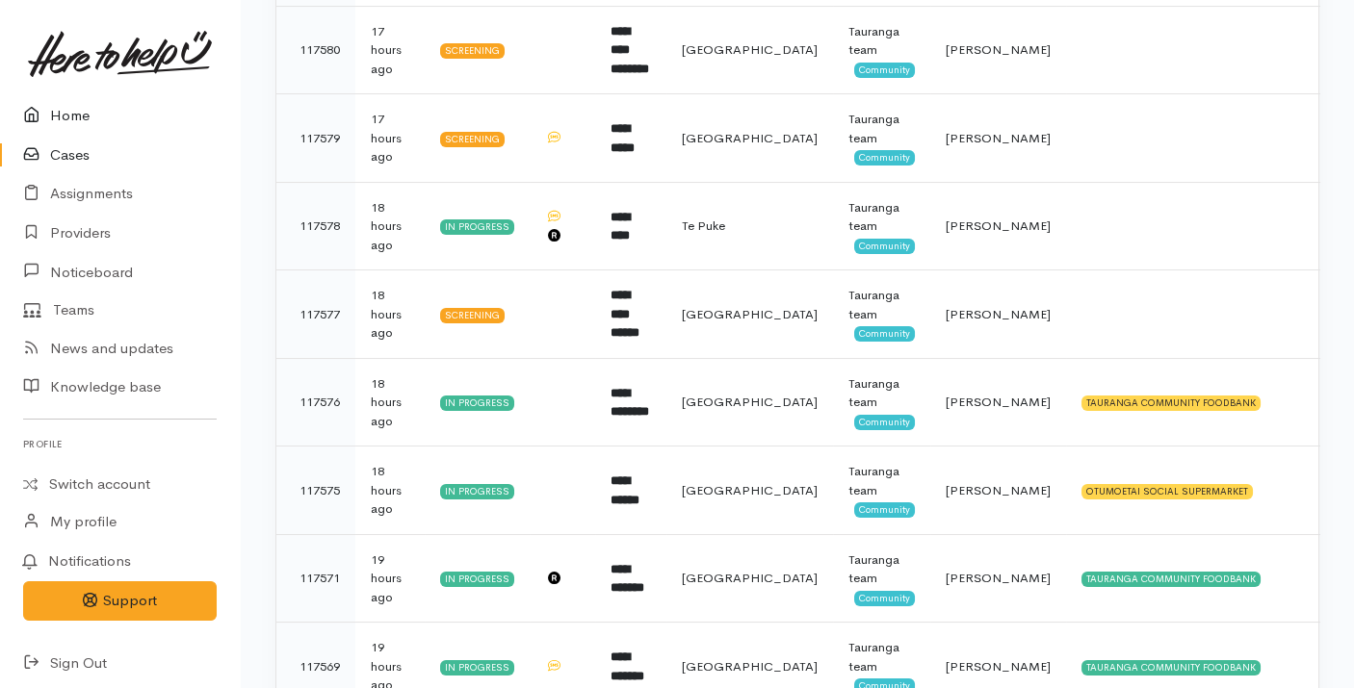
click at [75, 110] on link "Home" at bounding box center [120, 115] width 240 height 39
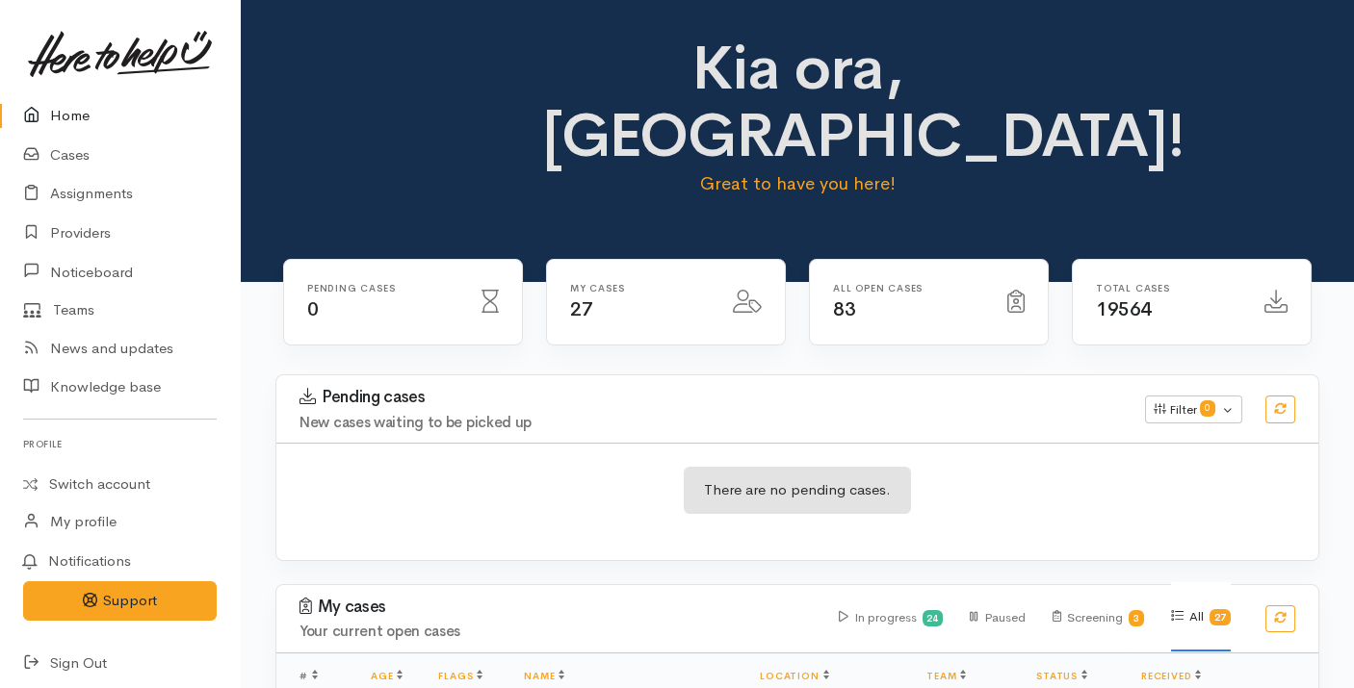
click at [619, 376] on div "Pending cases New cases waiting to be picked up Filter 0 Filters Clear filters …" at bounding box center [797, 409] width 1065 height 67
click at [41, 147] on icon at bounding box center [36, 155] width 27 height 24
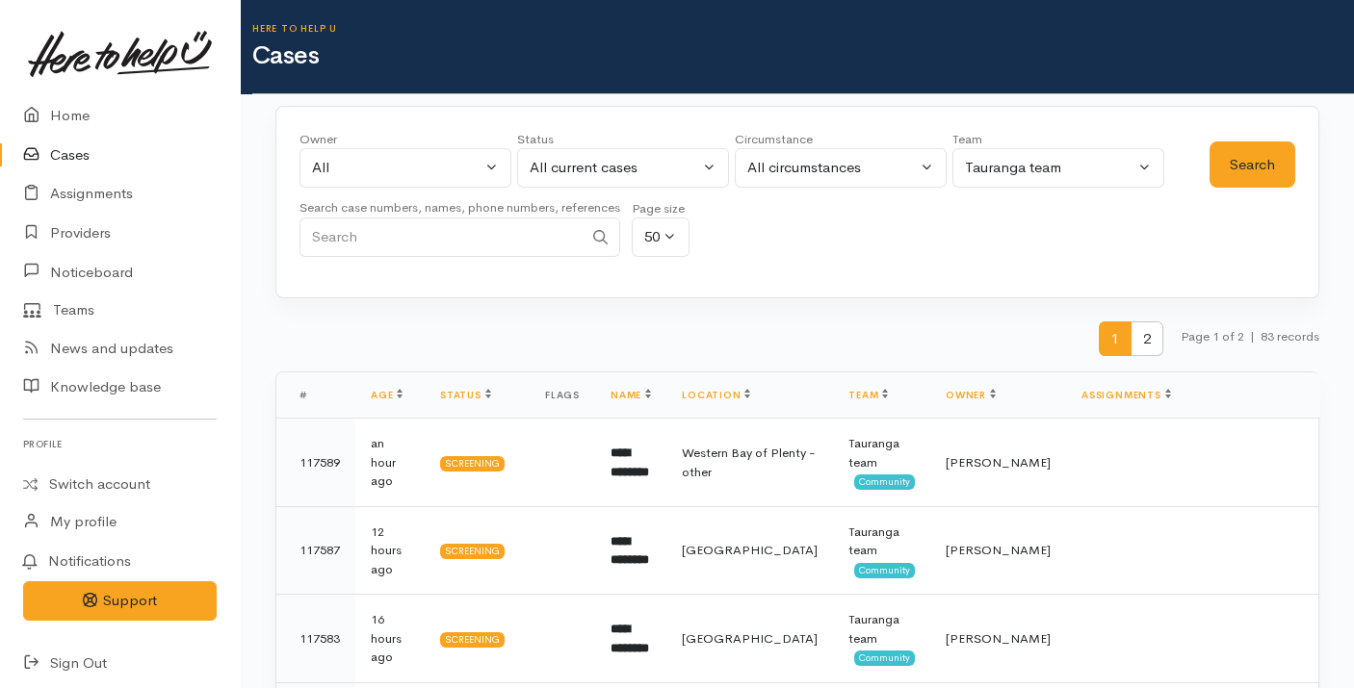
click at [500, 232] on input "Search" at bounding box center [440, 237] width 283 height 39
paste input "0211620334"
click at [1242, 157] on button "Search" at bounding box center [1252, 165] width 86 height 47
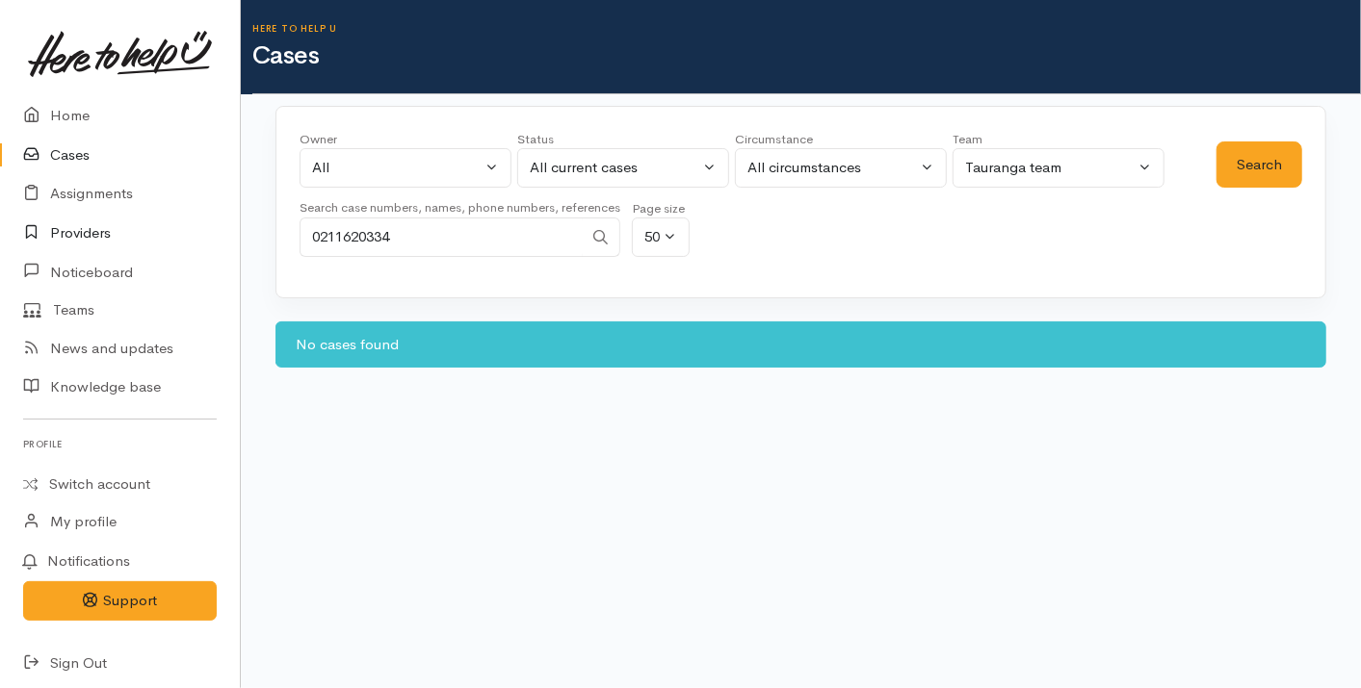
drag, startPoint x: 409, startPoint y: 240, endPoint x: 123, endPoint y: 237, distance: 286.0
click at [123, 237] on body "Support Feedback I've got something to say" at bounding box center [680, 344] width 1361 height 688
paste input "Search"
type input "0211620334"
click at [573, 174] on div "All current cases" at bounding box center [614, 168] width 169 height 22
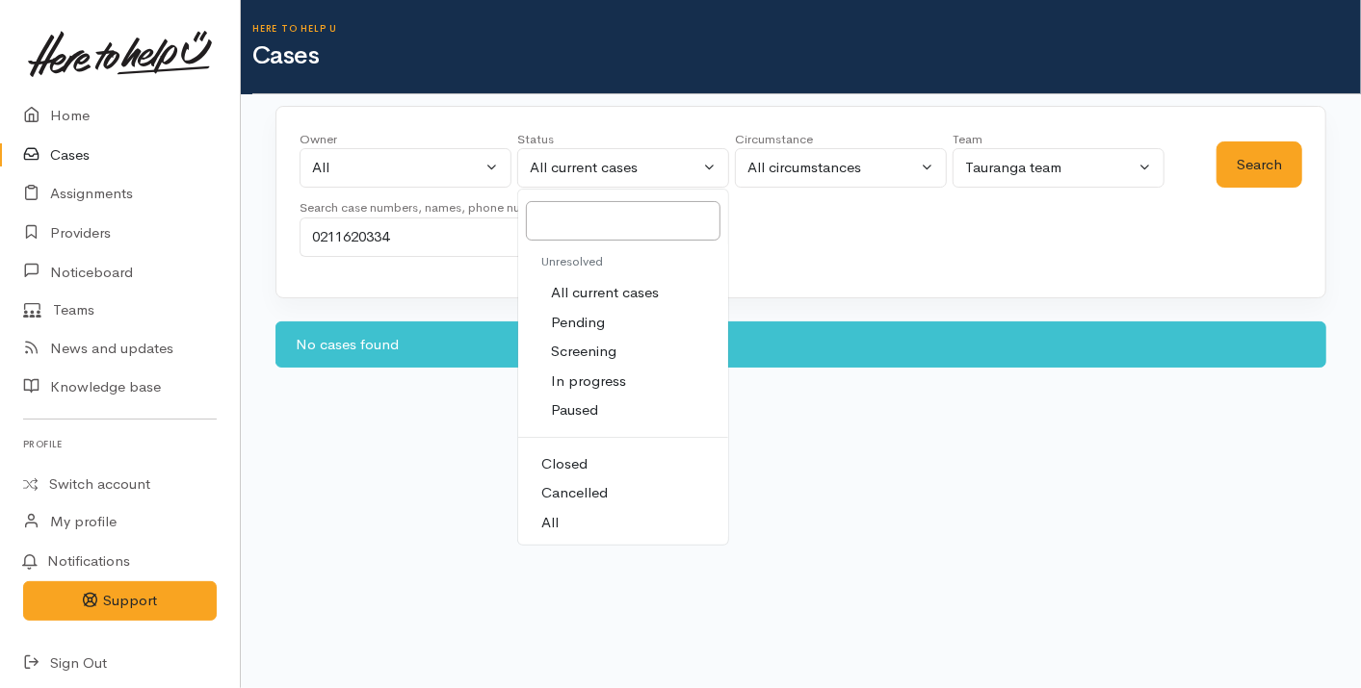
click at [572, 514] on link "All" at bounding box center [623, 523] width 210 height 30
select select "All"
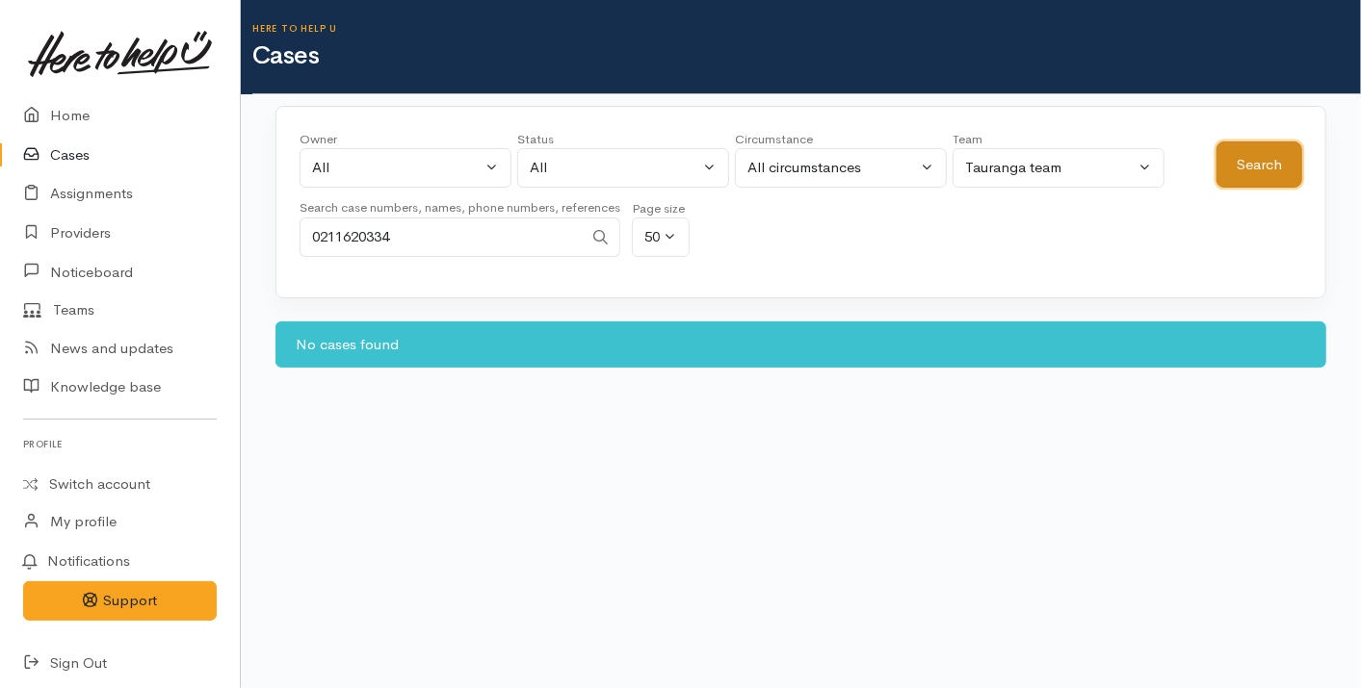
click at [1269, 150] on button "Search" at bounding box center [1259, 165] width 86 height 47
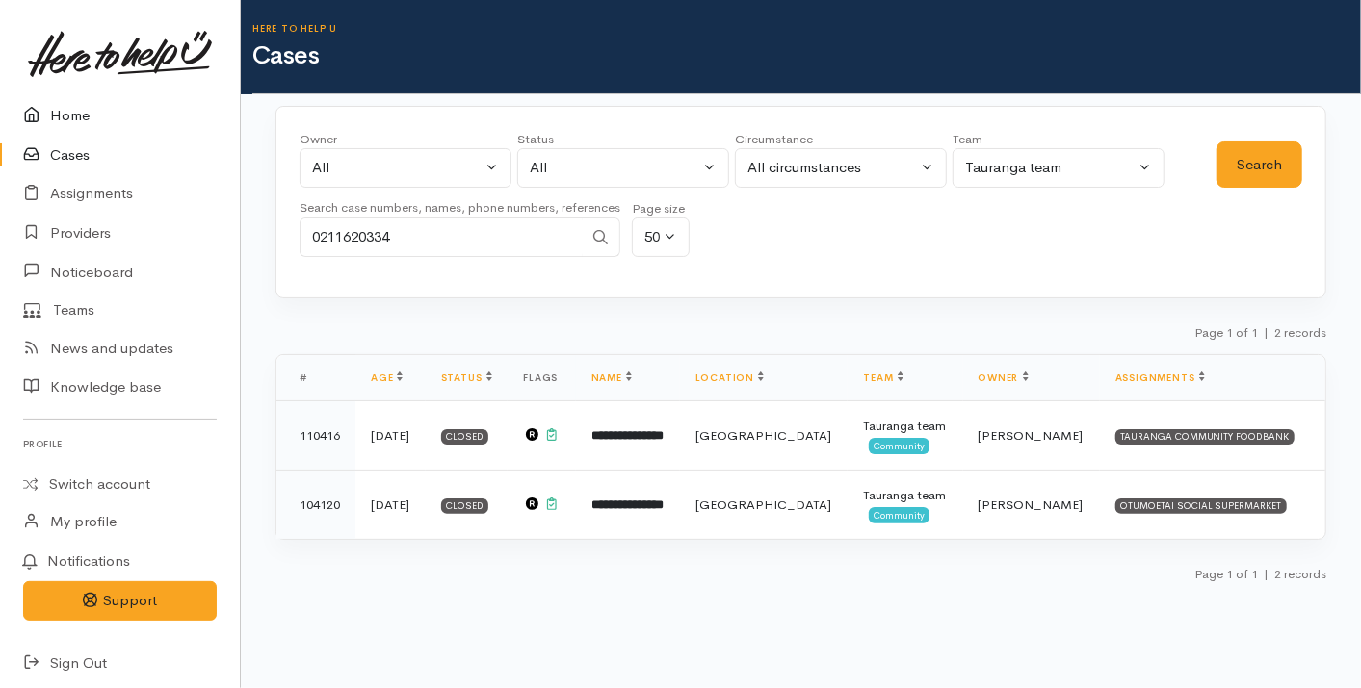
click at [87, 116] on link "Home" at bounding box center [120, 115] width 240 height 39
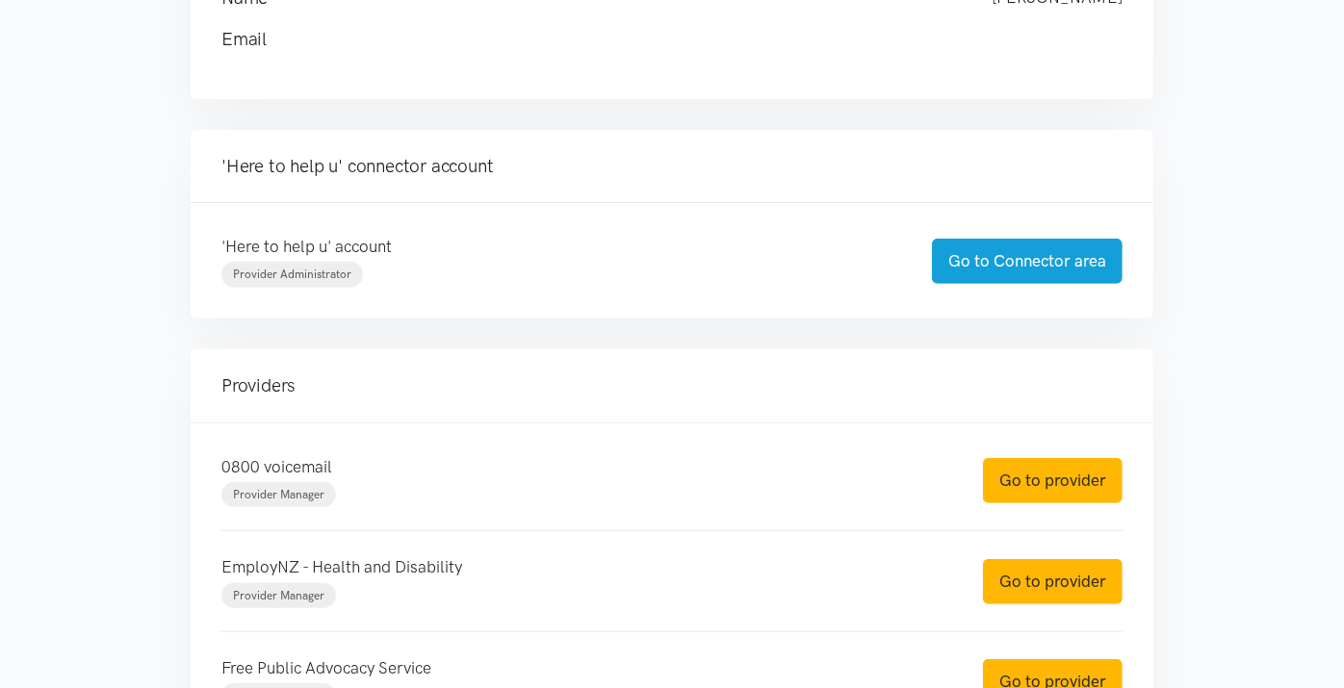
scroll to position [349, 0]
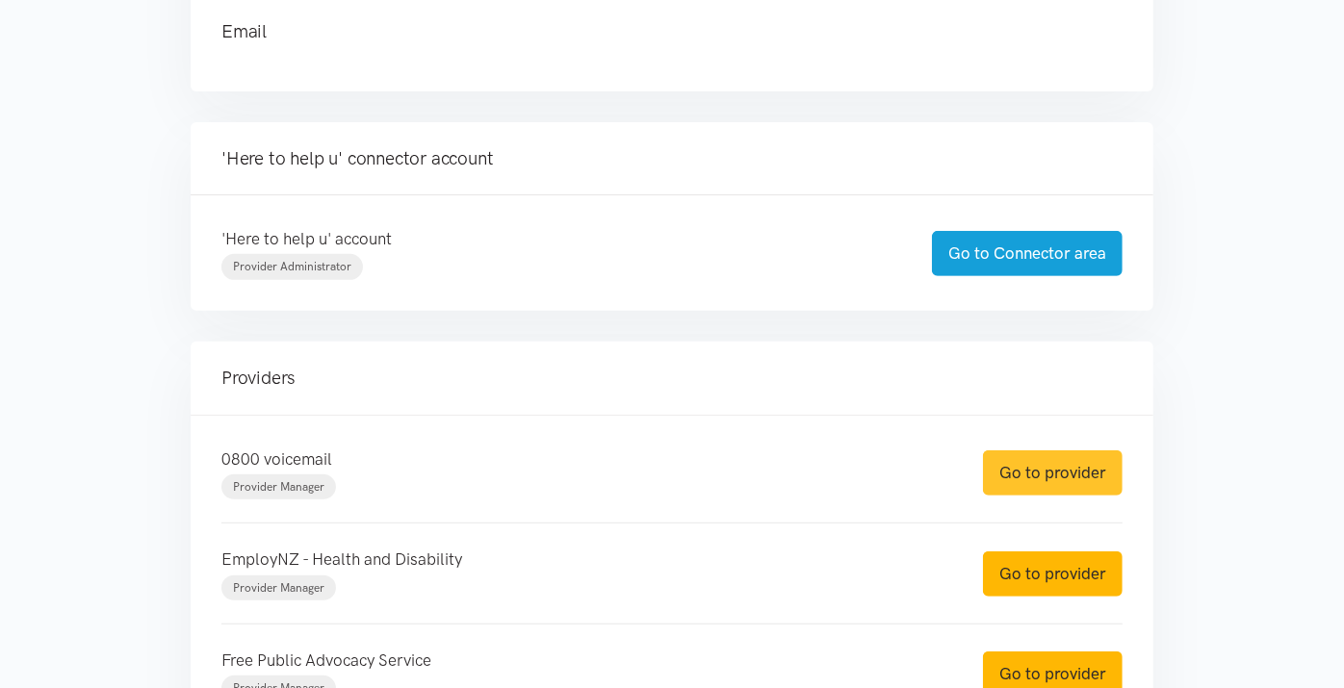
click at [1056, 483] on link "Go to provider" at bounding box center [1053, 473] width 140 height 45
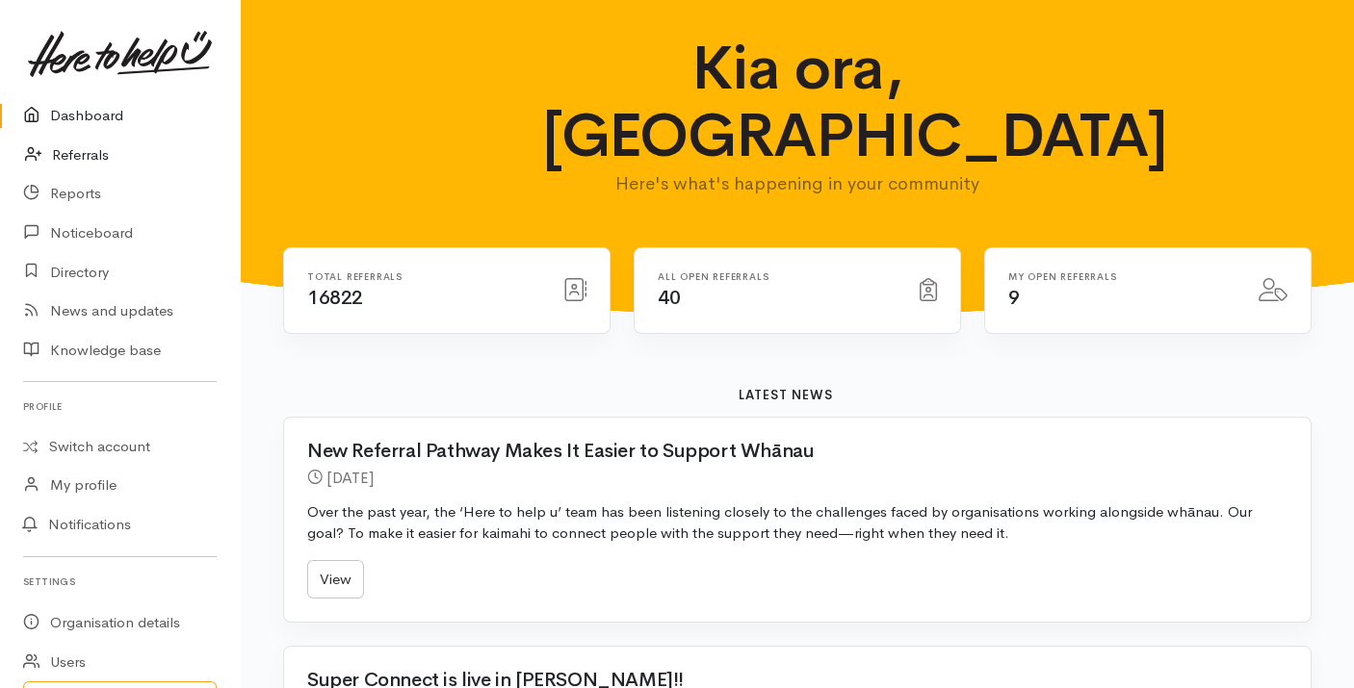
click at [65, 154] on link "Referrals" at bounding box center [120, 155] width 240 height 39
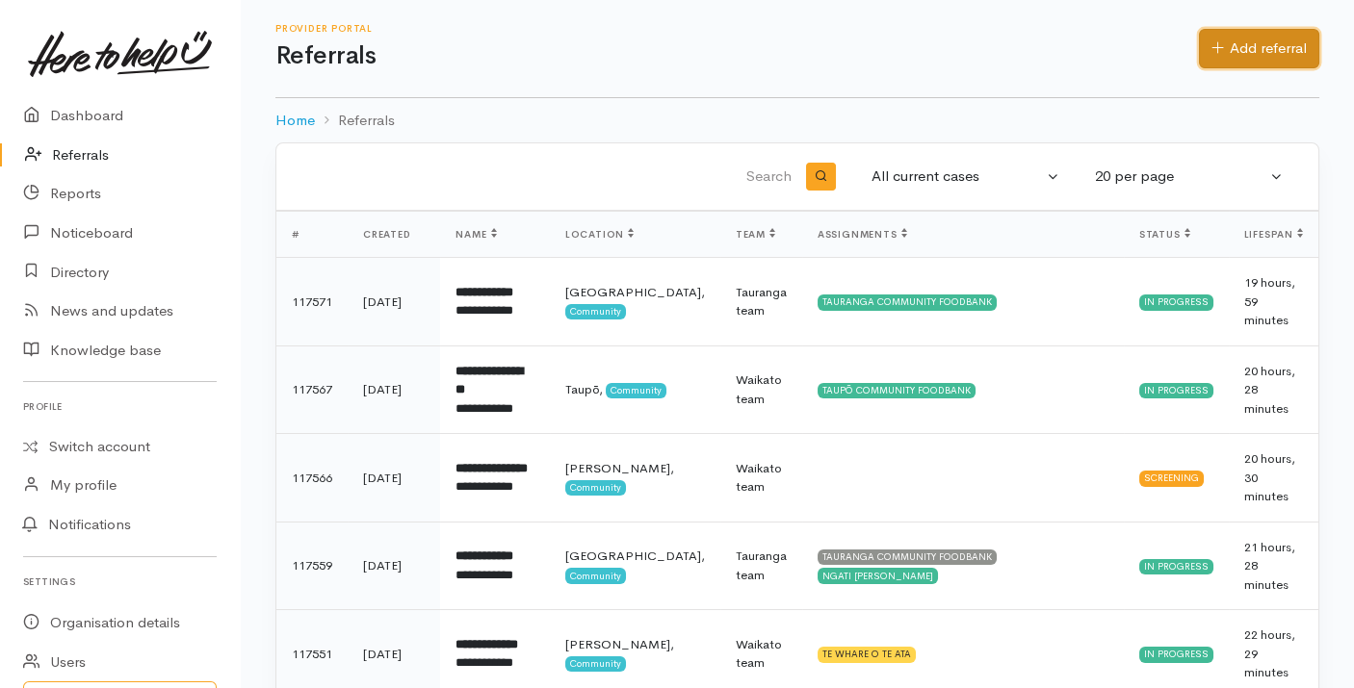
click at [1255, 40] on link "Add referral" at bounding box center [1259, 48] width 120 height 39
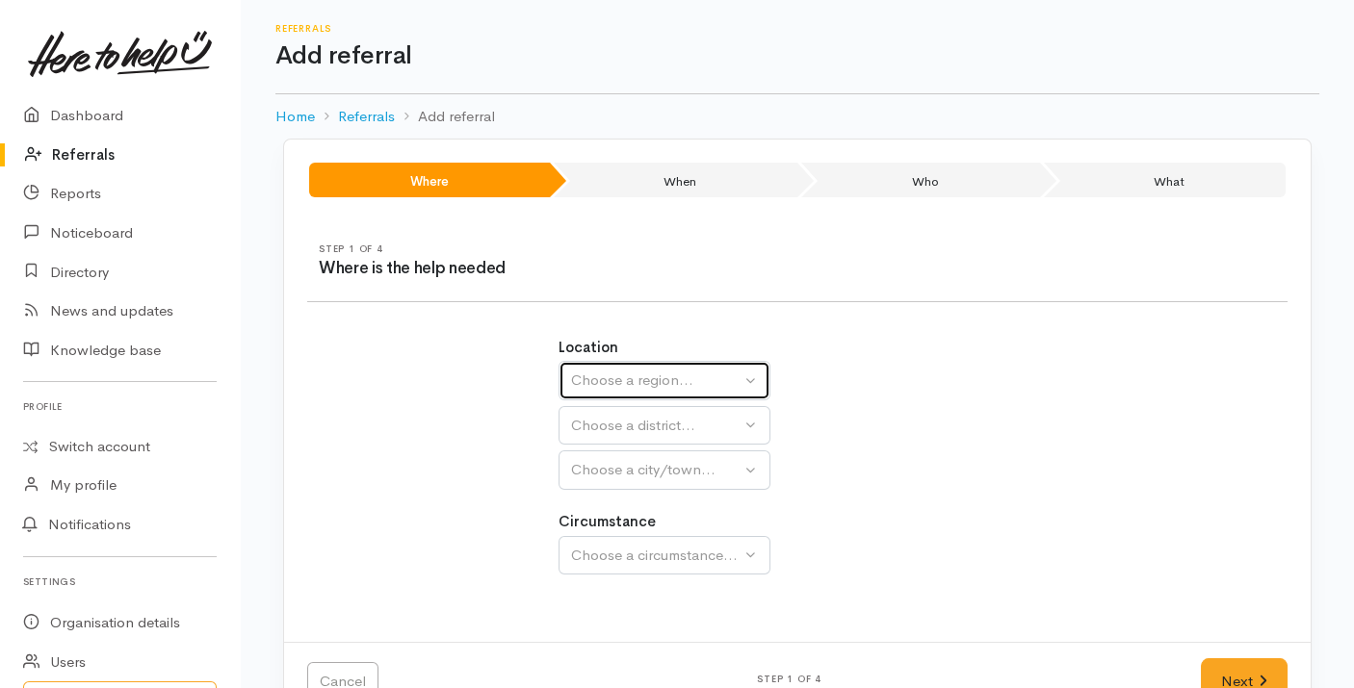
click at [642, 374] on div "Choose a region..." at bounding box center [655, 381] width 169 height 22
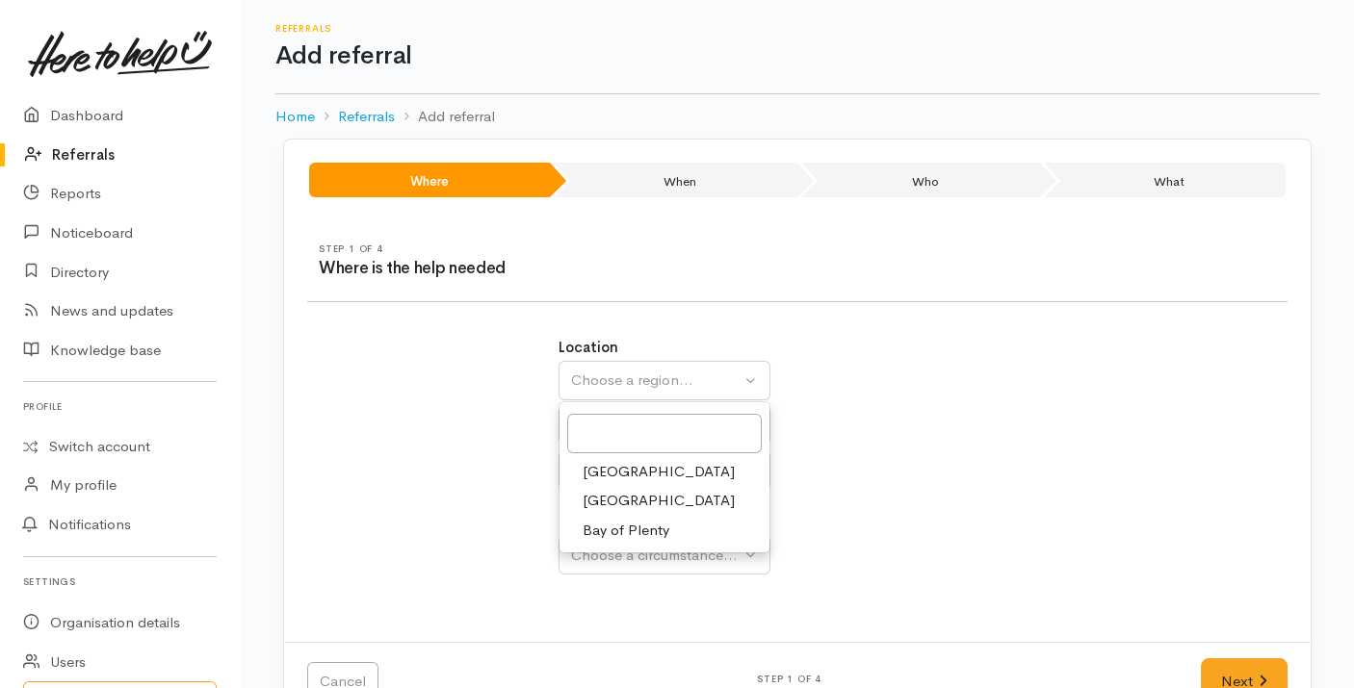
click at [630, 541] on link "Bay of Plenty" at bounding box center [664, 531] width 210 height 30
select select "4"
select select
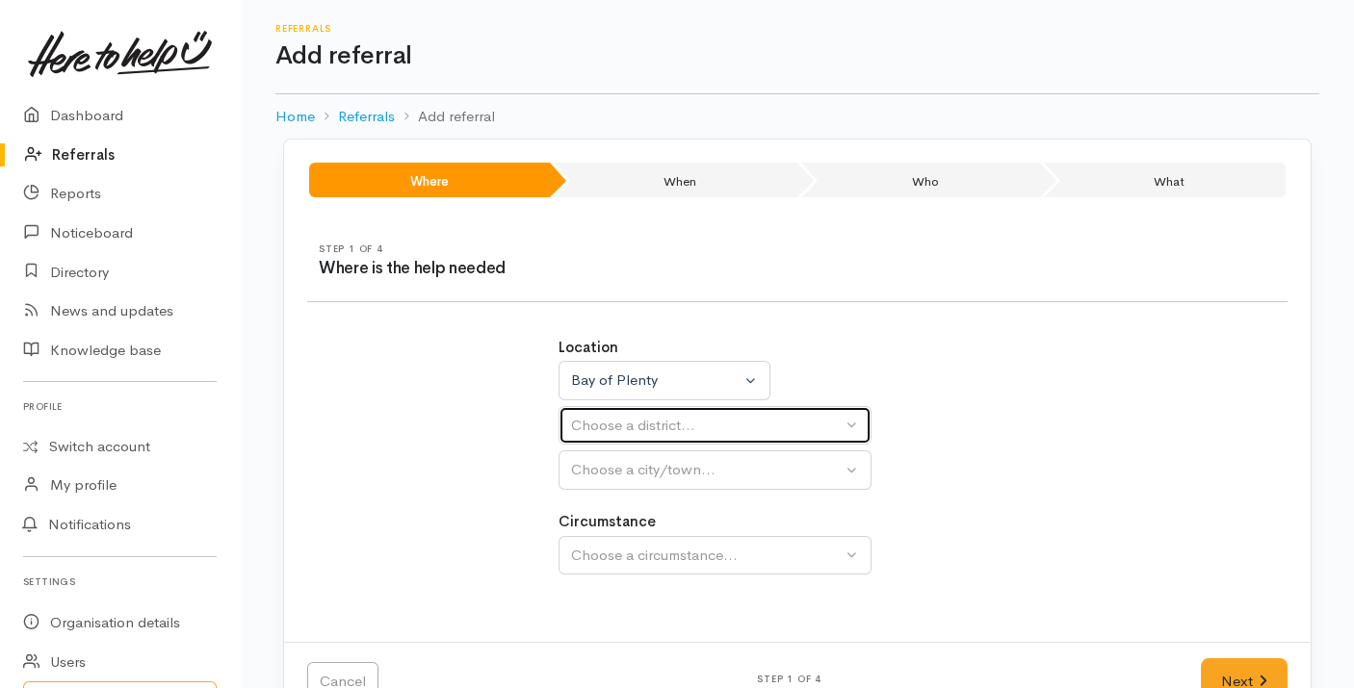
click at [661, 415] on div "Choose a district..." at bounding box center [706, 426] width 271 height 22
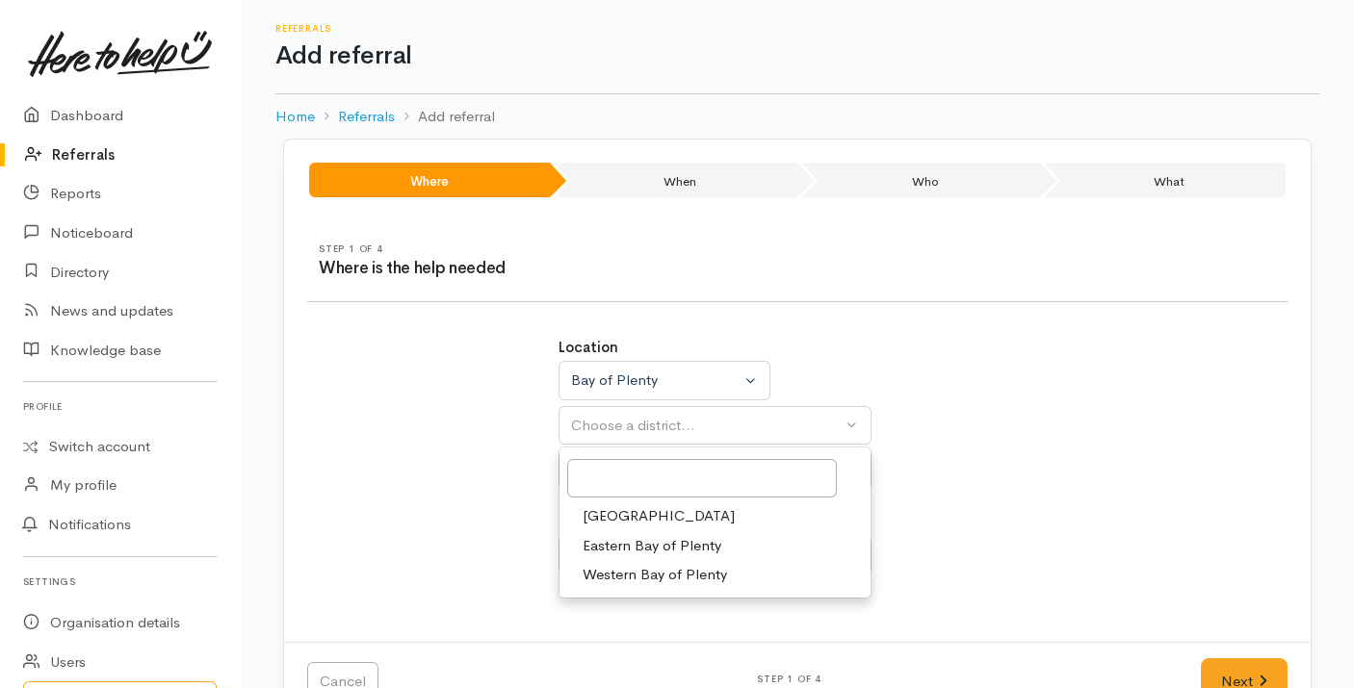
click at [644, 512] on link "[GEOGRAPHIC_DATA]" at bounding box center [714, 517] width 311 height 30
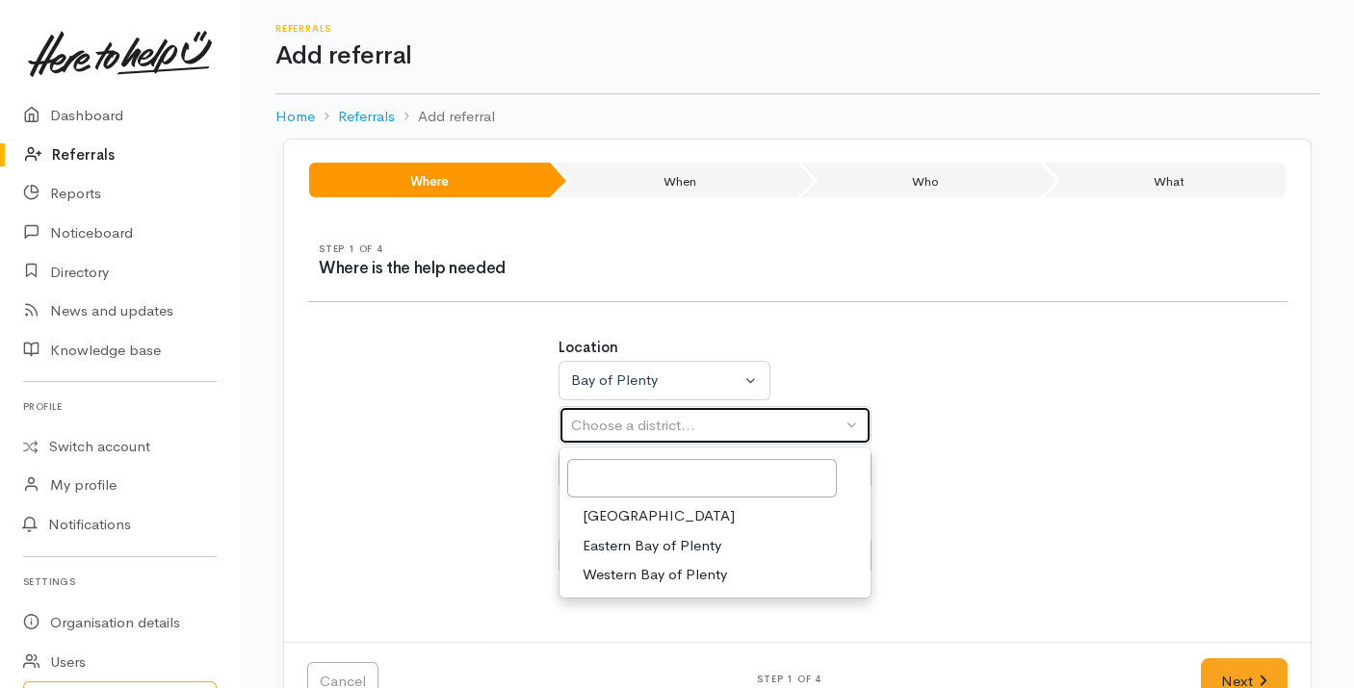
select select "6"
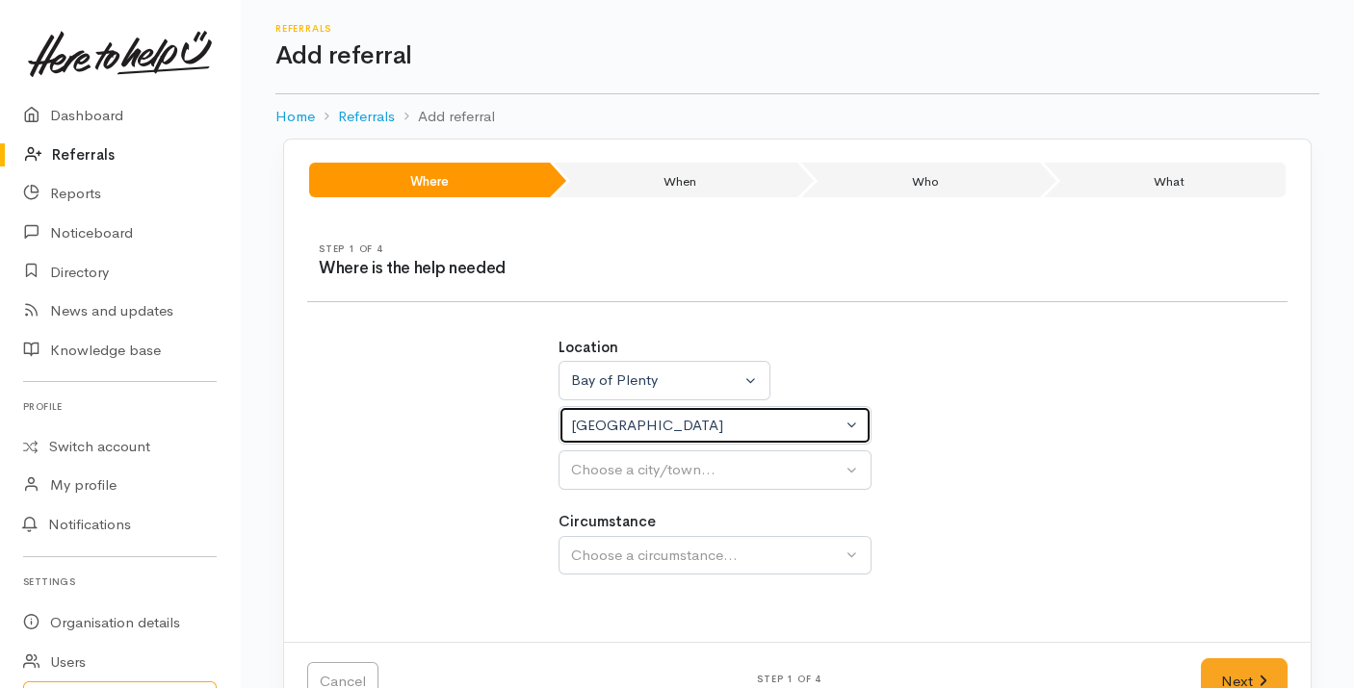
select select
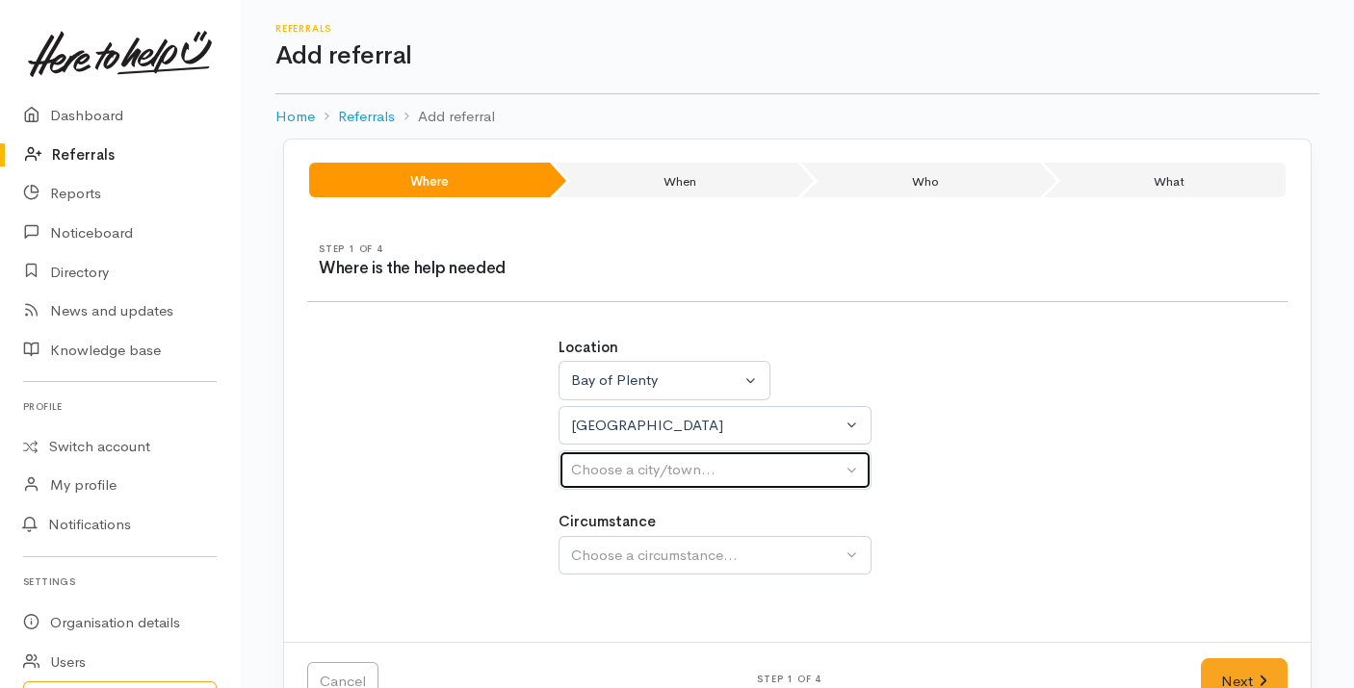
click at [646, 462] on div "Choose a city/town..." at bounding box center [706, 470] width 271 height 22
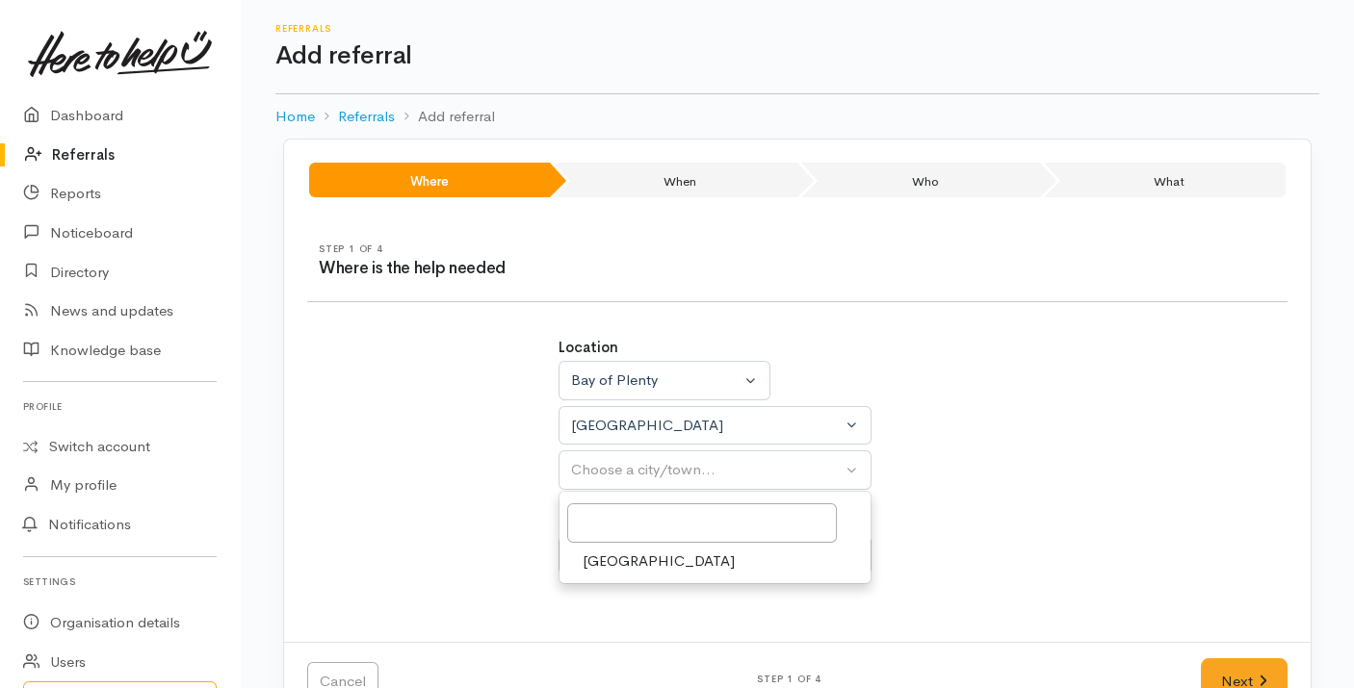
click at [624, 566] on span "[GEOGRAPHIC_DATA]" at bounding box center [659, 562] width 152 height 22
select select "4"
click at [624, 566] on button "Choose a circumstance..." at bounding box center [714, 555] width 313 height 39
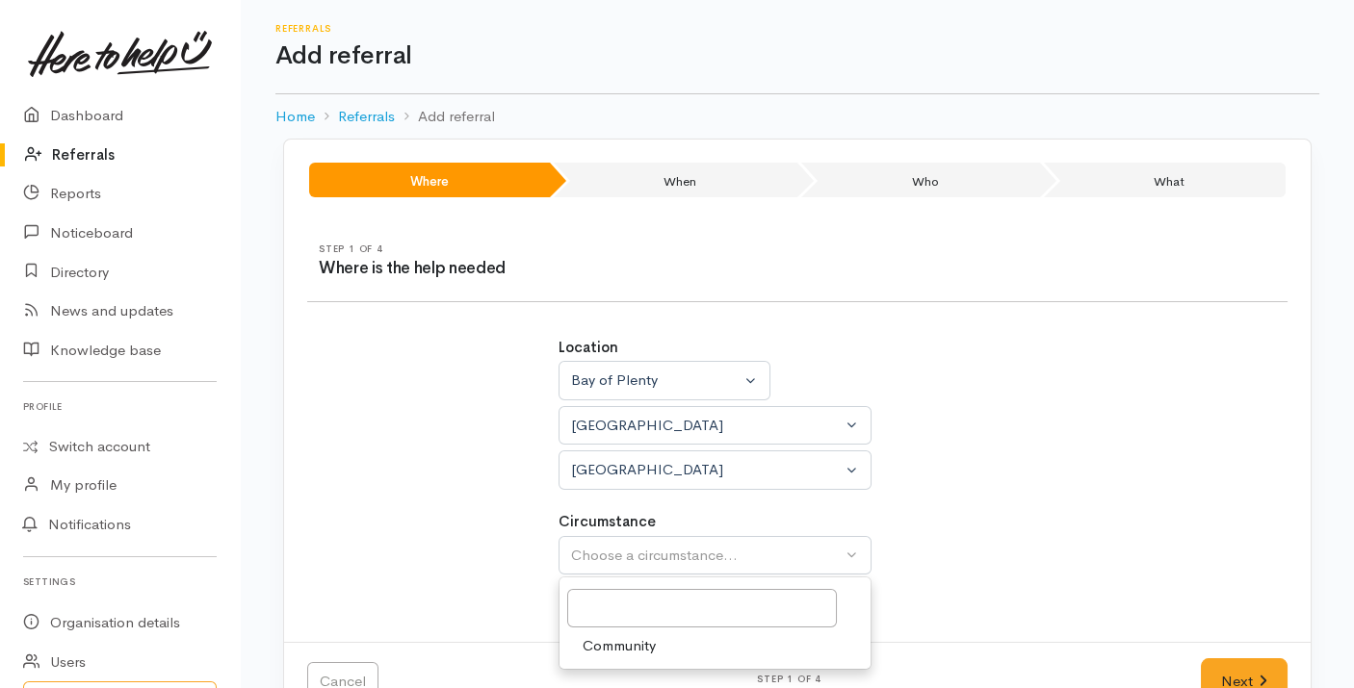
click at [624, 635] on span "Community" at bounding box center [619, 646] width 73 height 22
select select "2"
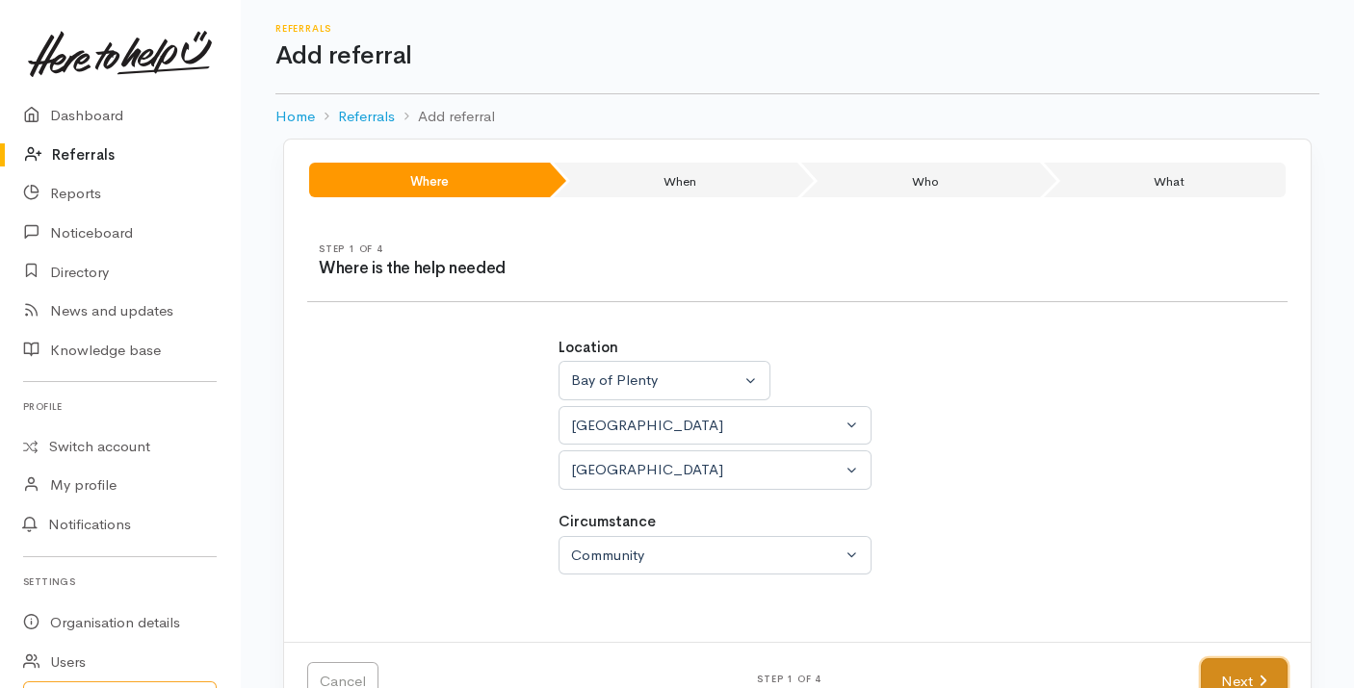
click at [1232, 671] on link "Next" at bounding box center [1244, 682] width 87 height 47
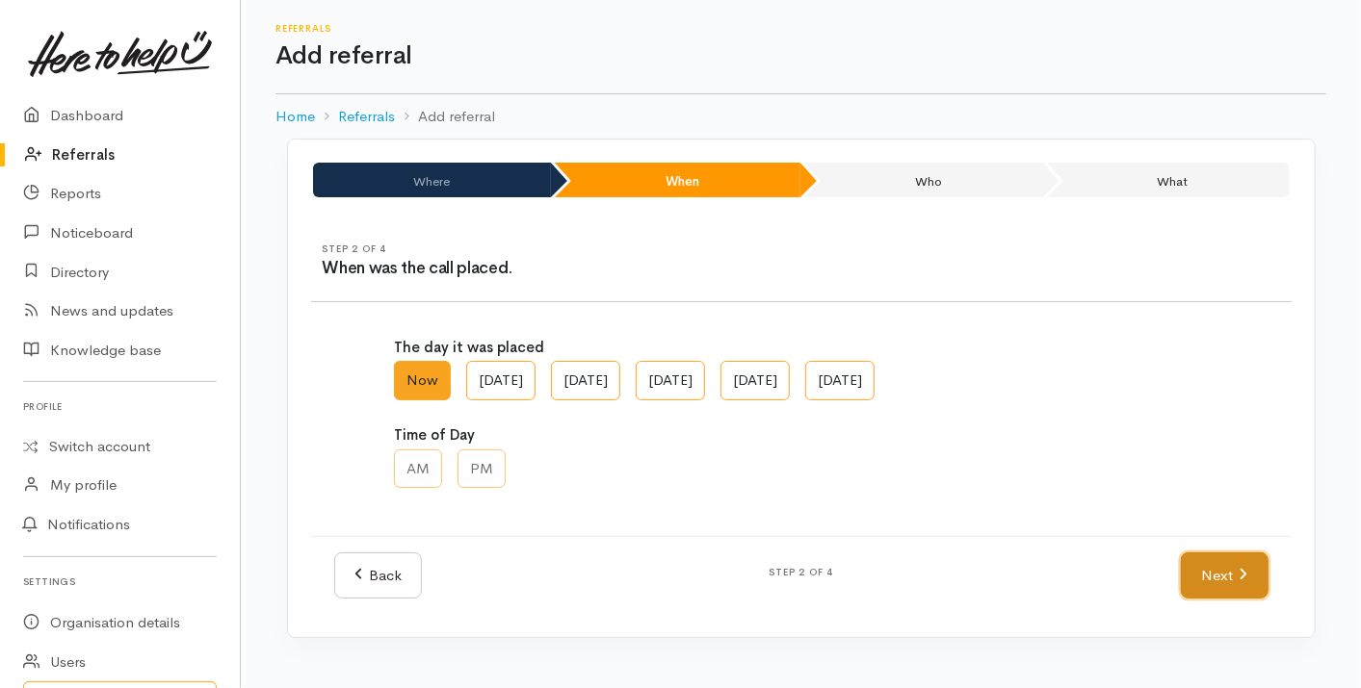
click at [1231, 588] on link "Next" at bounding box center [1223, 576] width 87 height 47
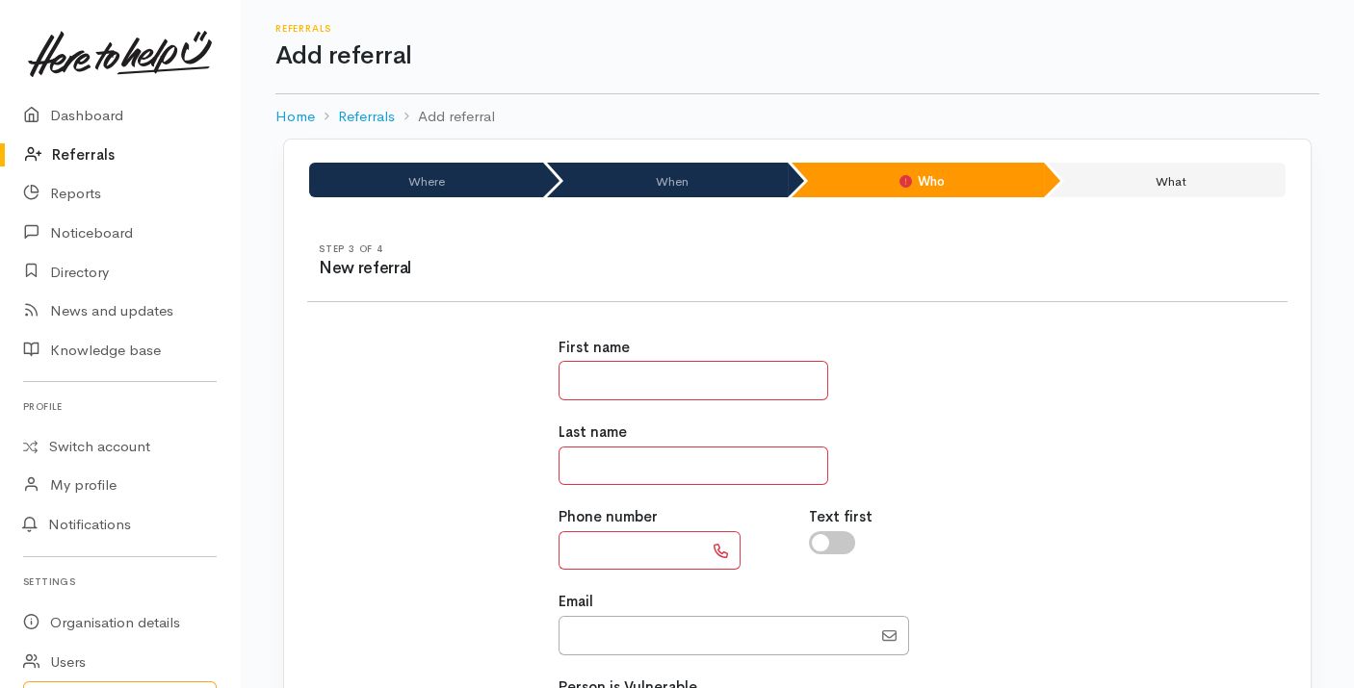
click at [618, 385] on input "text" at bounding box center [693, 380] width 270 height 39
type input "*******"
type input "**********"
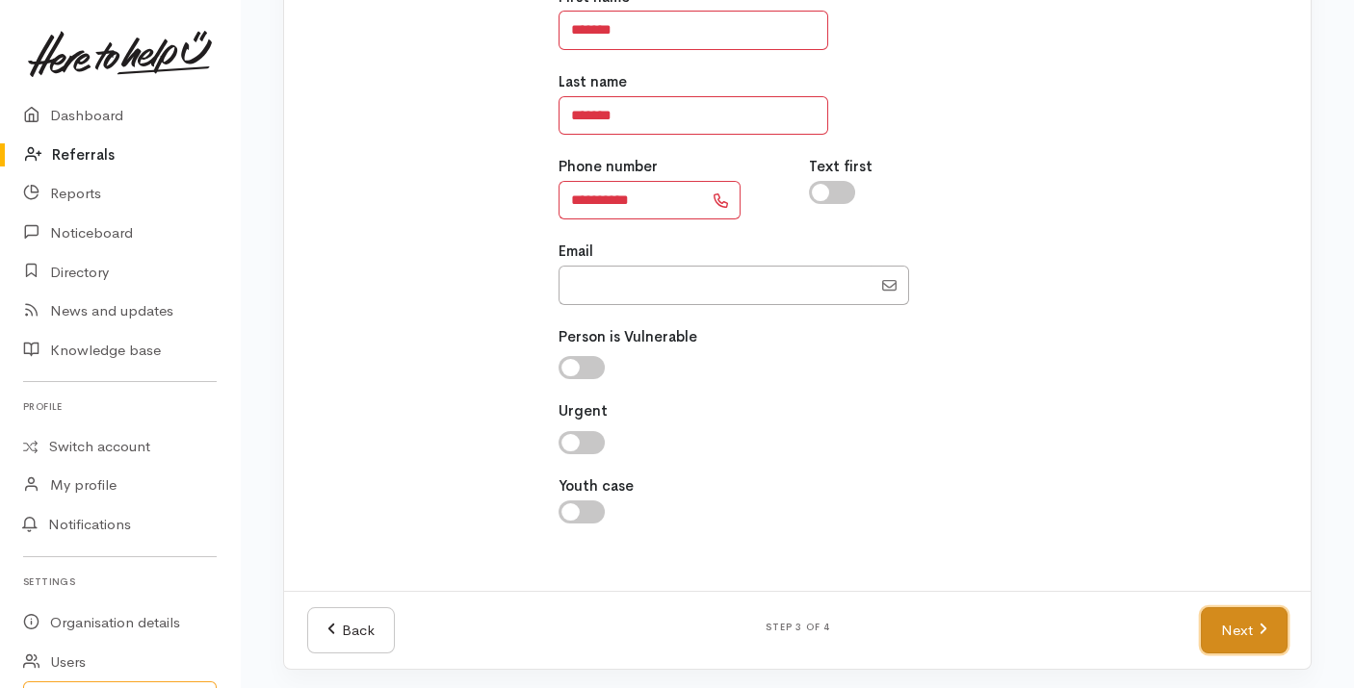
click at [1240, 624] on link "Next" at bounding box center [1244, 631] width 87 height 47
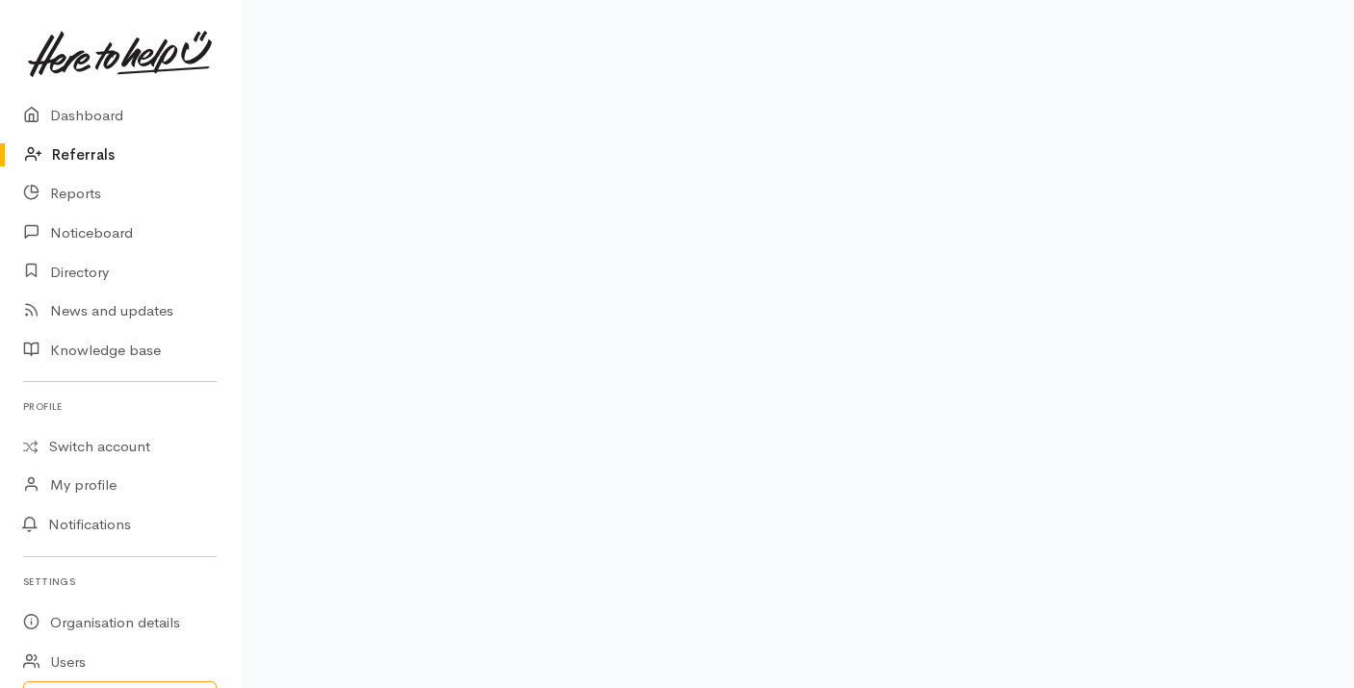
scroll to position [314, 0]
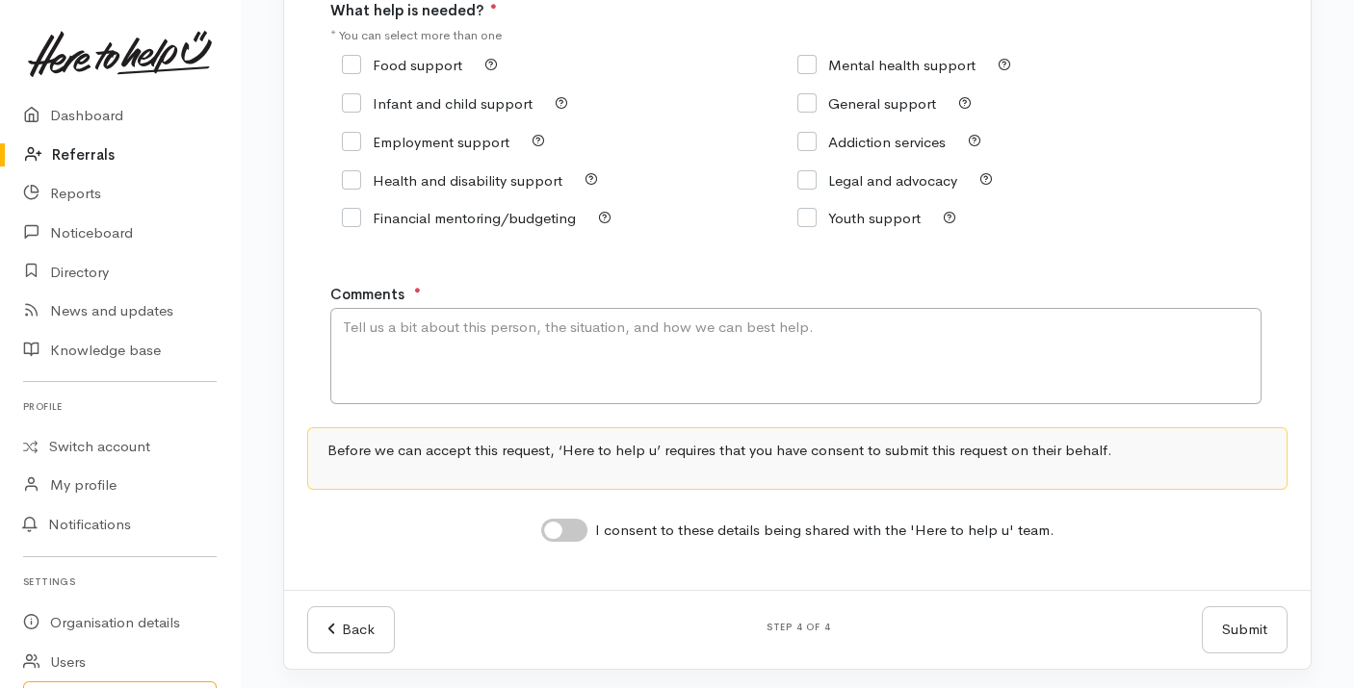
click at [392, 63] on input "Food support" at bounding box center [402, 65] width 120 height 14
checkbox input "true"
click at [435, 481] on div "Before we can accept this request, ‘Here to help u’ requires that you have cons…" at bounding box center [797, 459] width 980 height 63
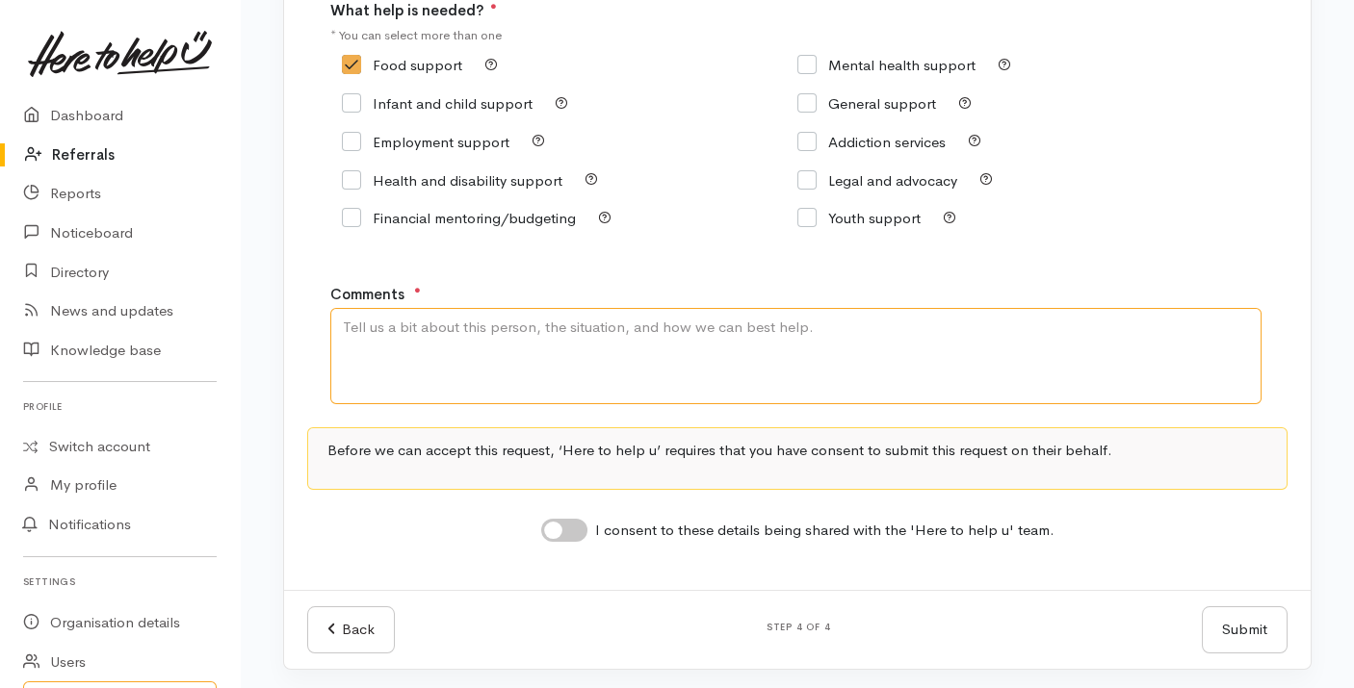
click at [443, 337] on textarea "Comments" at bounding box center [795, 356] width 931 height 96
click at [463, 323] on textarea "Requesting OSS shop." at bounding box center [795, 356] width 931 height 96
type textarea "Requesting OSS booking."
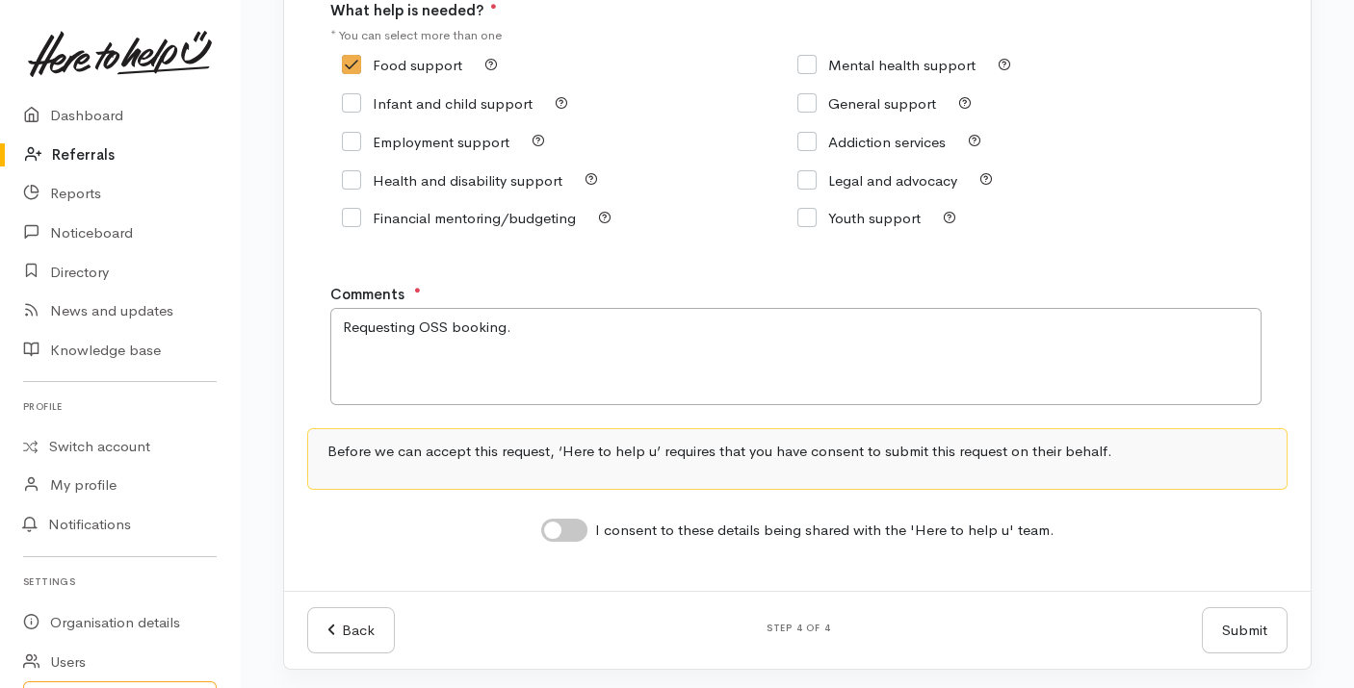
click at [561, 529] on input "I consent to these details being shared with the 'Here to help u' team." at bounding box center [564, 530] width 46 height 23
checkbox input "true"
click at [1272, 625] on button "Submit" at bounding box center [1245, 631] width 86 height 47
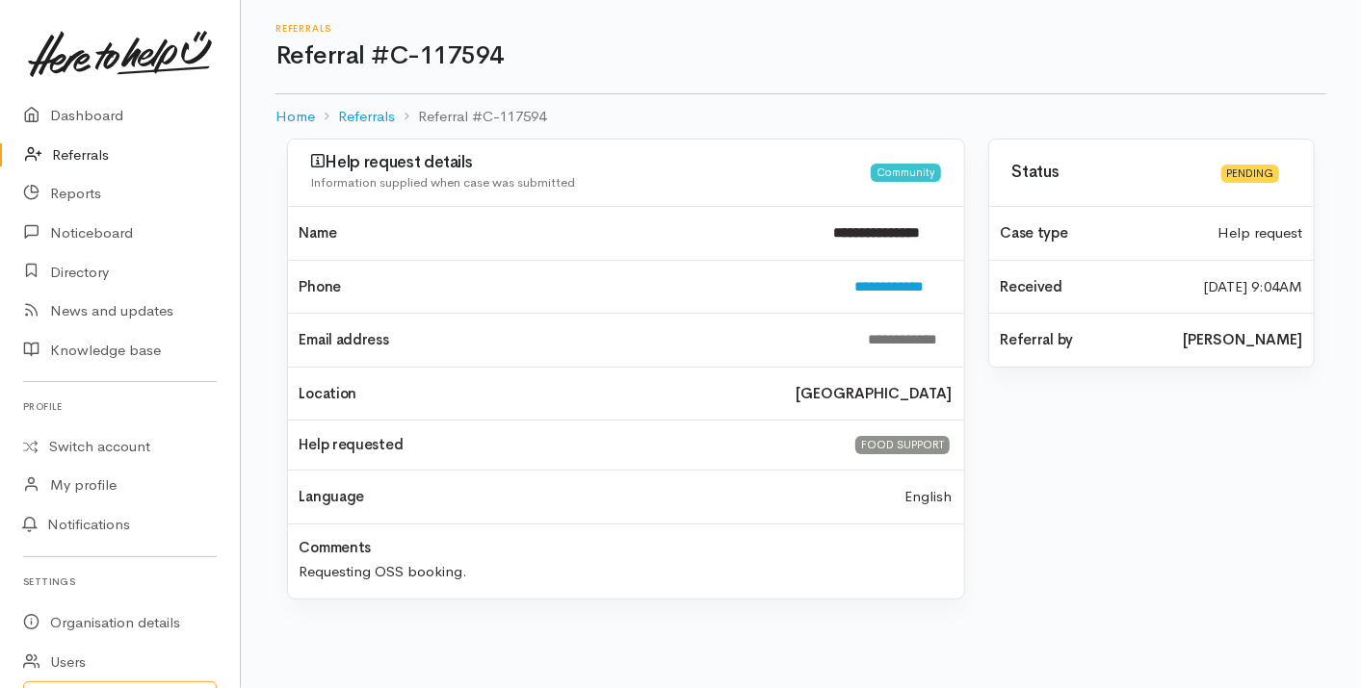
click at [80, 149] on link "Referrals" at bounding box center [120, 155] width 240 height 39
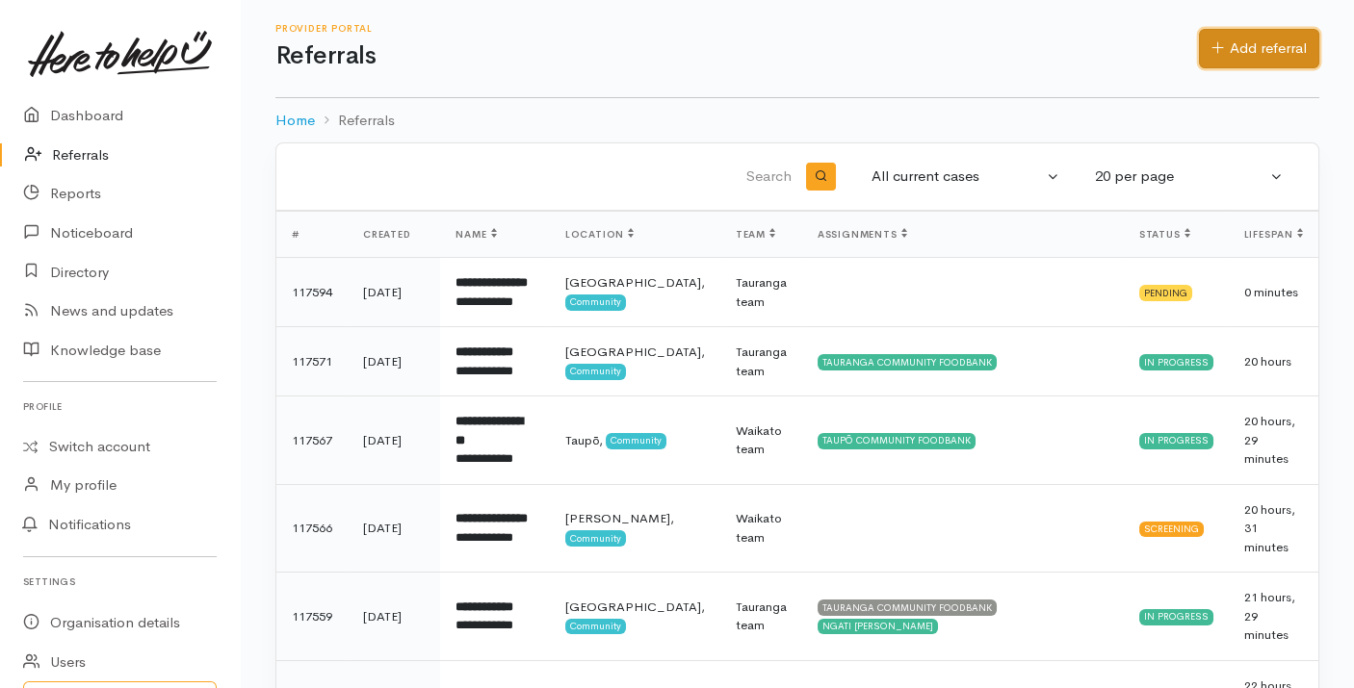
click at [1246, 38] on link "Add referral" at bounding box center [1259, 48] width 120 height 39
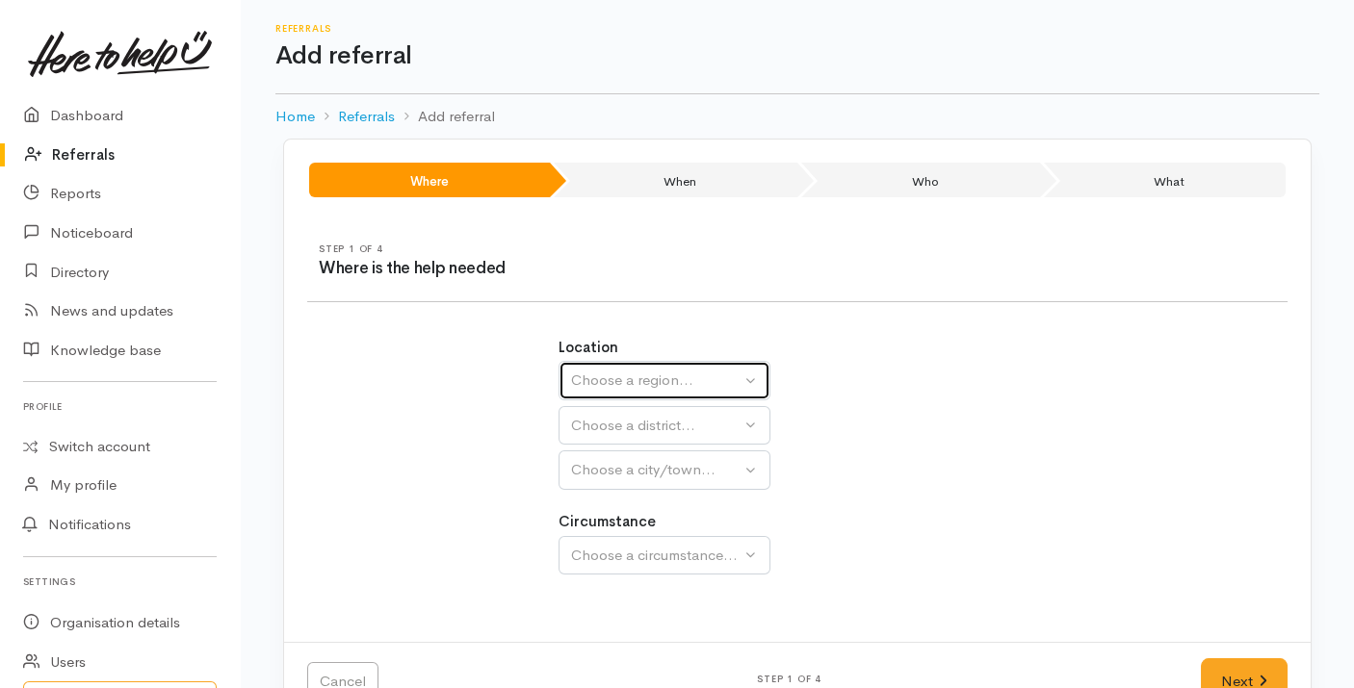
click at [665, 379] on div "Choose a region..." at bounding box center [655, 381] width 169 height 22
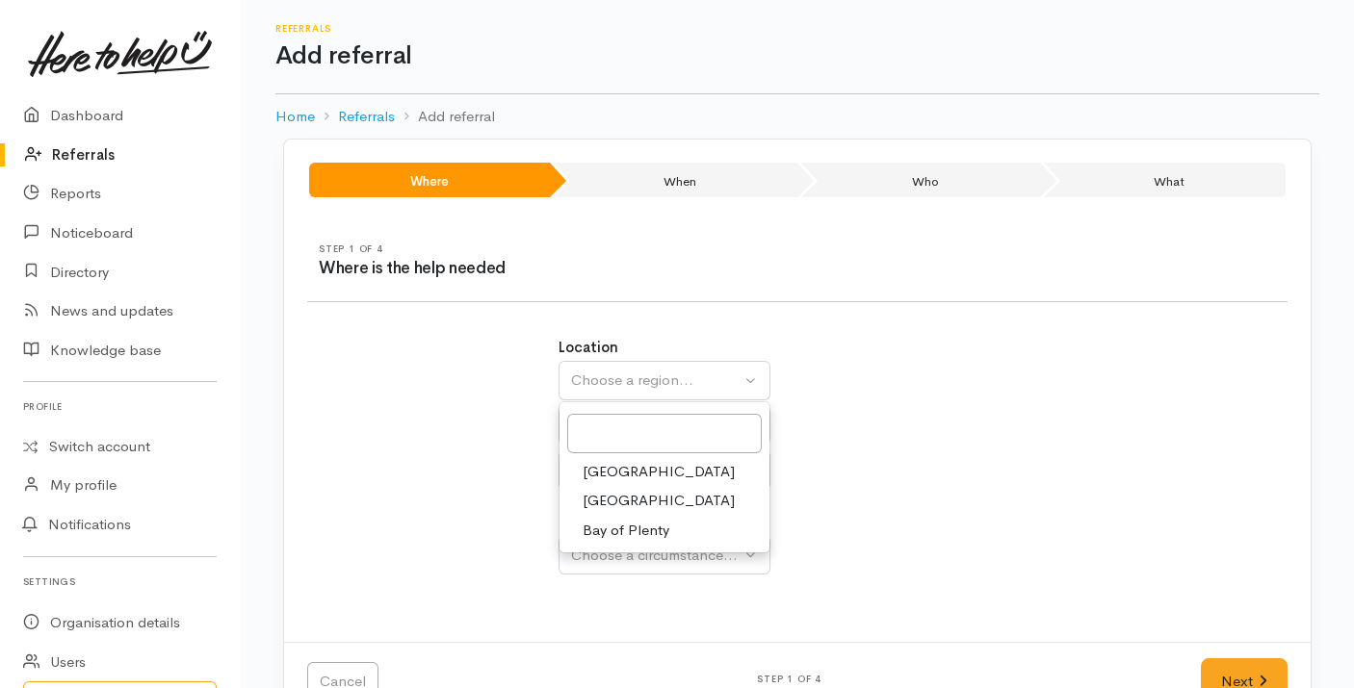
click at [635, 526] on span "Bay of Plenty" at bounding box center [626, 531] width 87 height 22
select select "4"
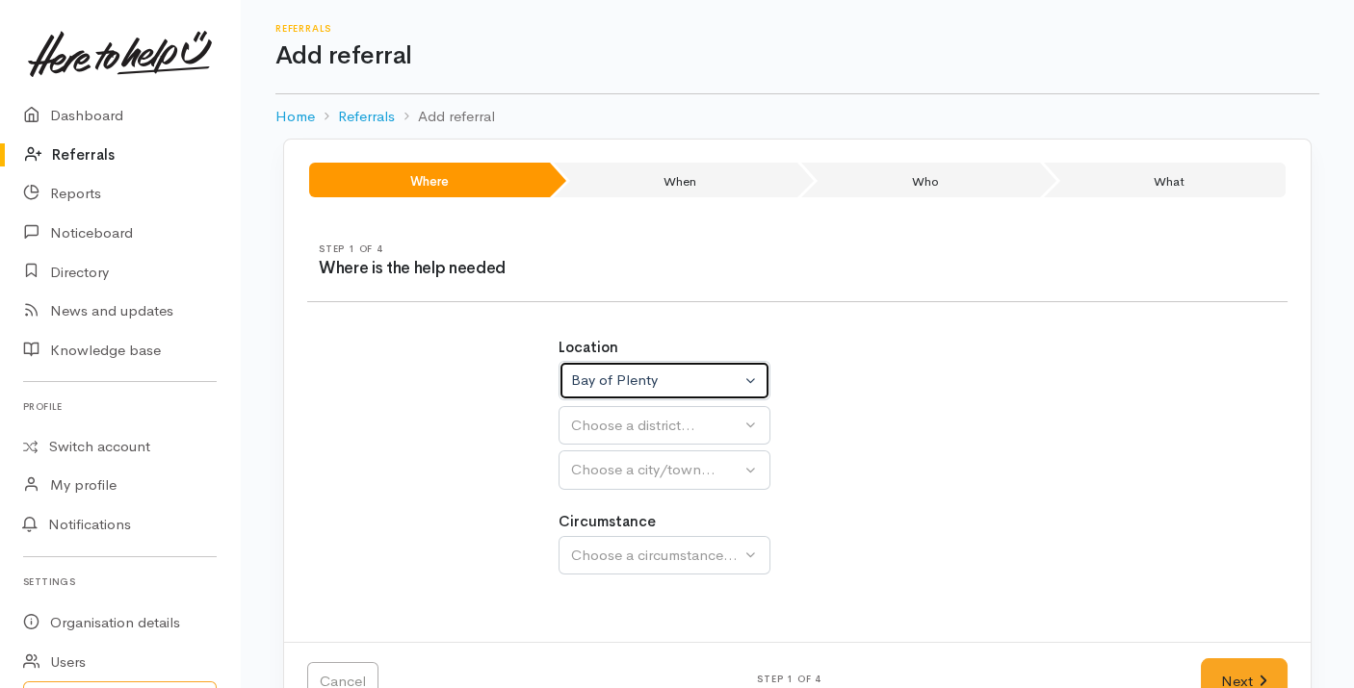
select select
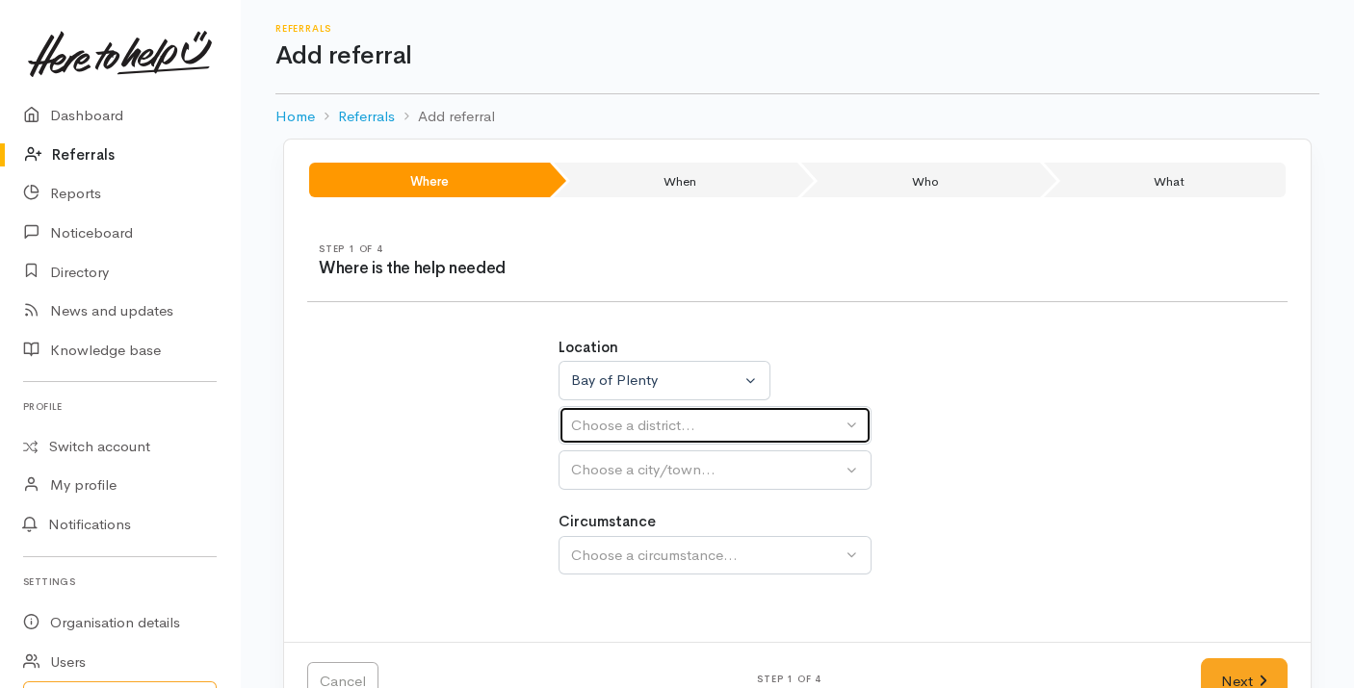
click at [657, 416] on div "Choose a district..." at bounding box center [706, 426] width 271 height 22
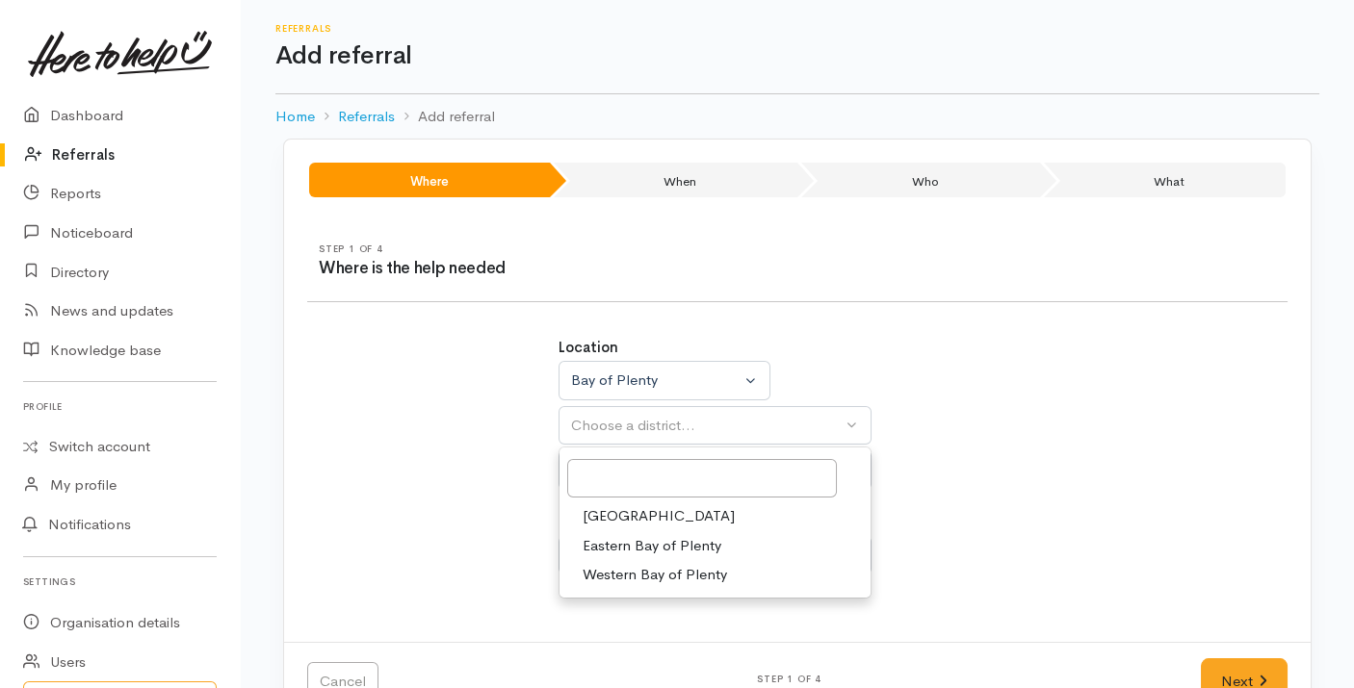
click at [644, 506] on link "[GEOGRAPHIC_DATA]" at bounding box center [714, 517] width 311 height 30
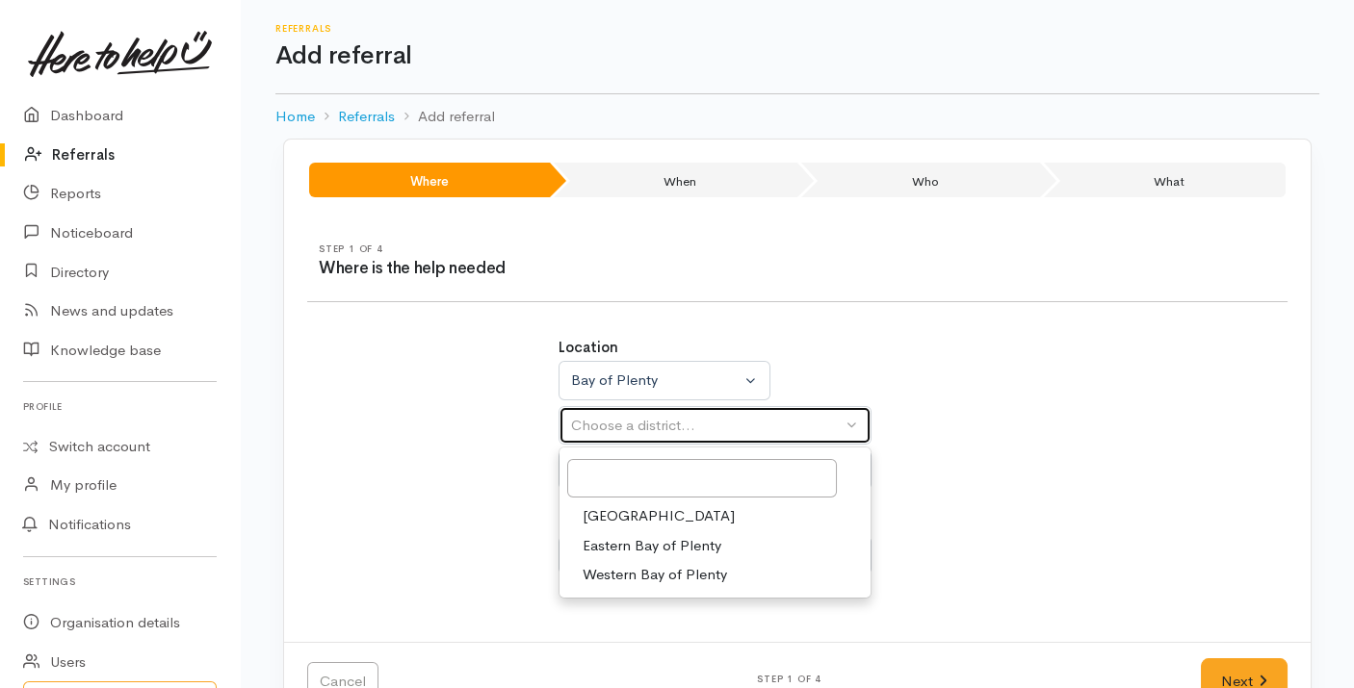
select select "6"
select select
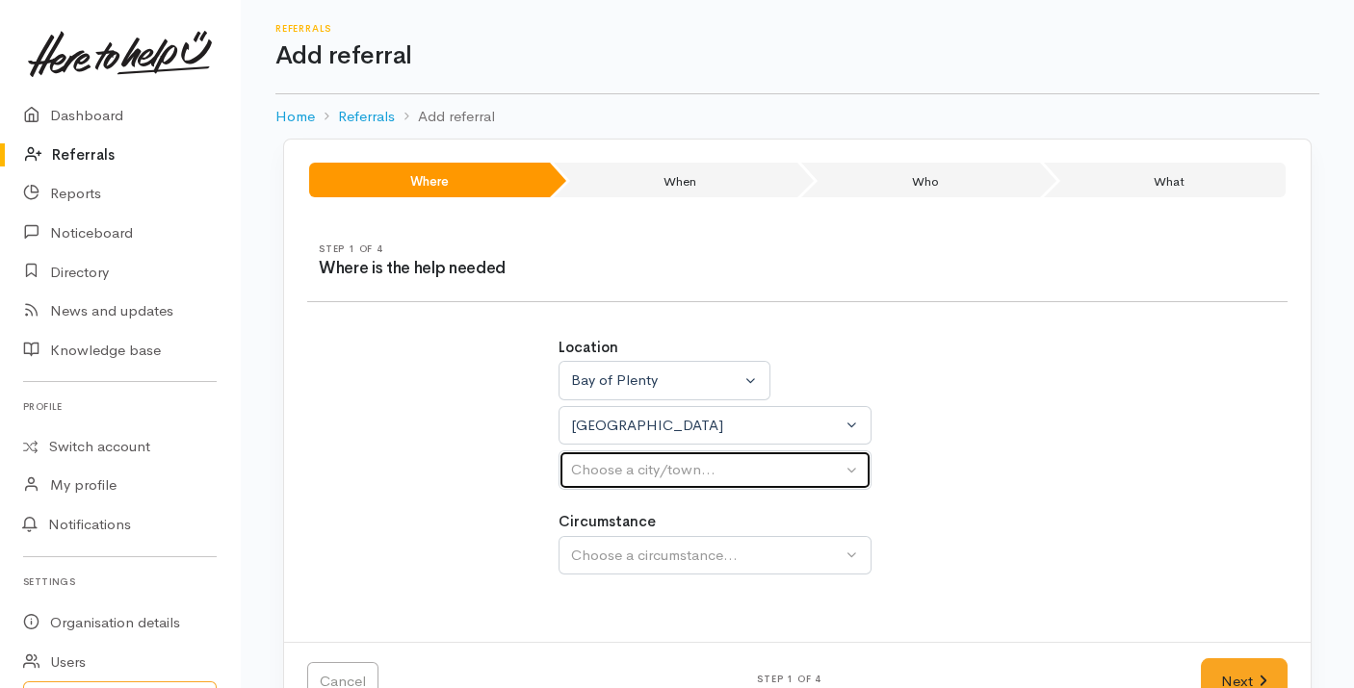
click at [649, 464] on div "Choose a city/town..." at bounding box center [706, 470] width 271 height 22
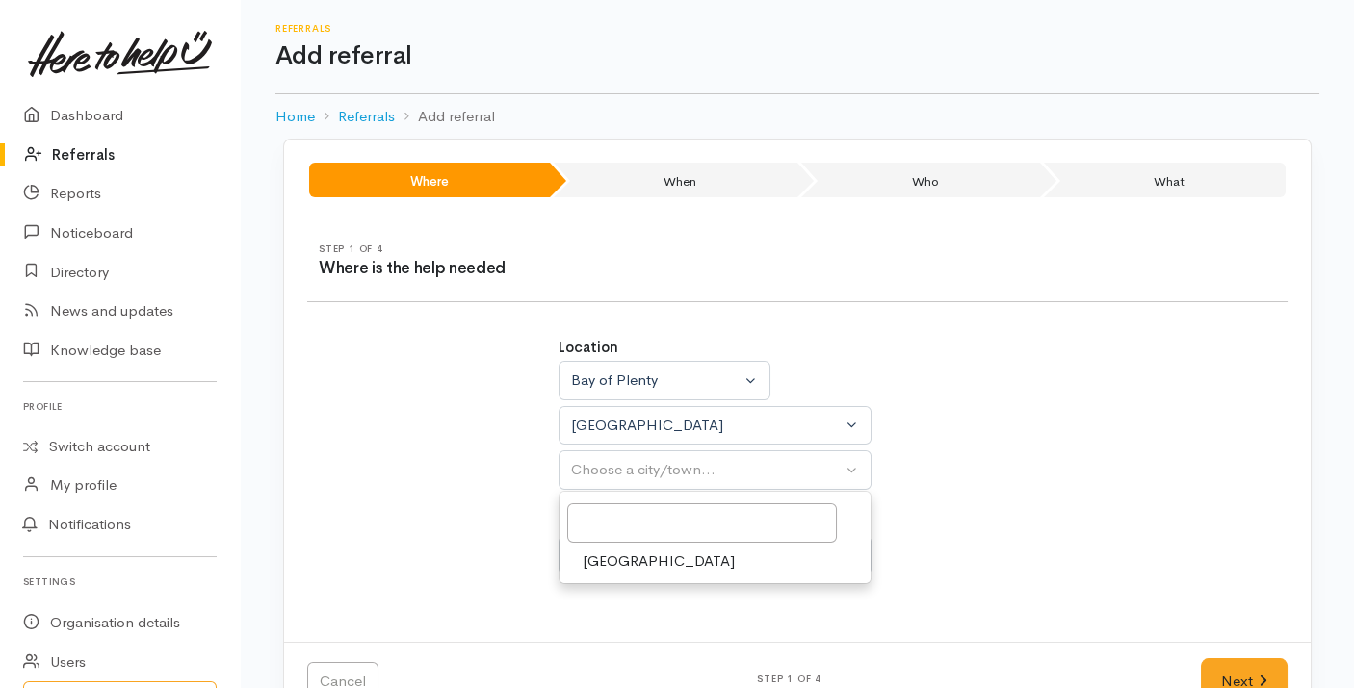
click at [640, 566] on link "[GEOGRAPHIC_DATA]" at bounding box center [714, 562] width 311 height 30
select select "4"
click at [640, 566] on button "Choose a circumstance..." at bounding box center [714, 555] width 313 height 39
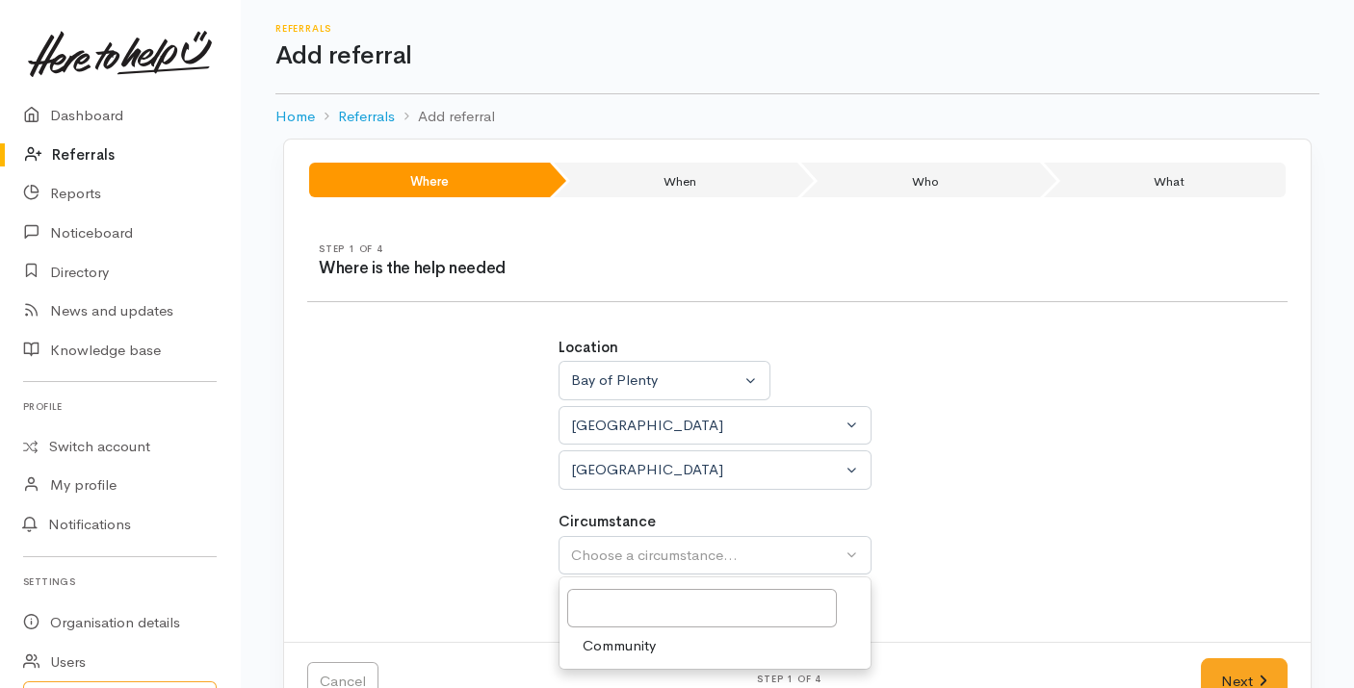
click at [627, 643] on span "Community" at bounding box center [619, 646] width 73 height 22
select select "2"
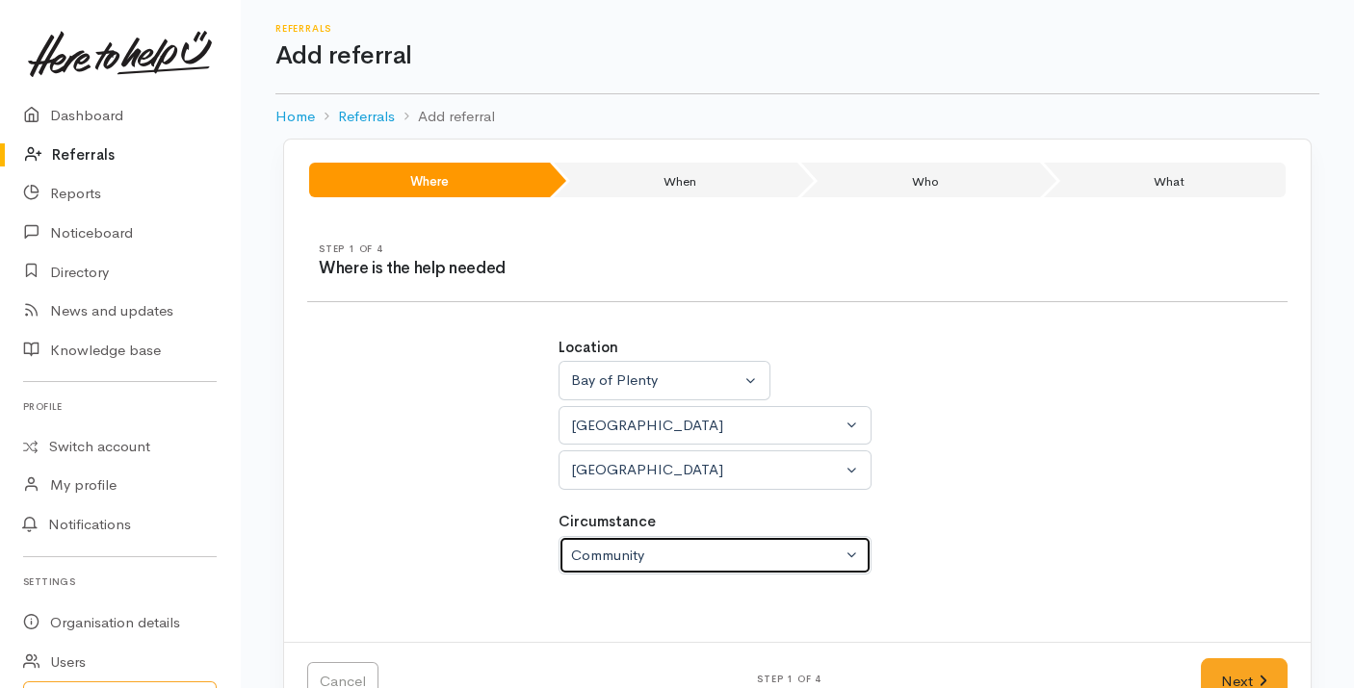
scroll to position [52, 0]
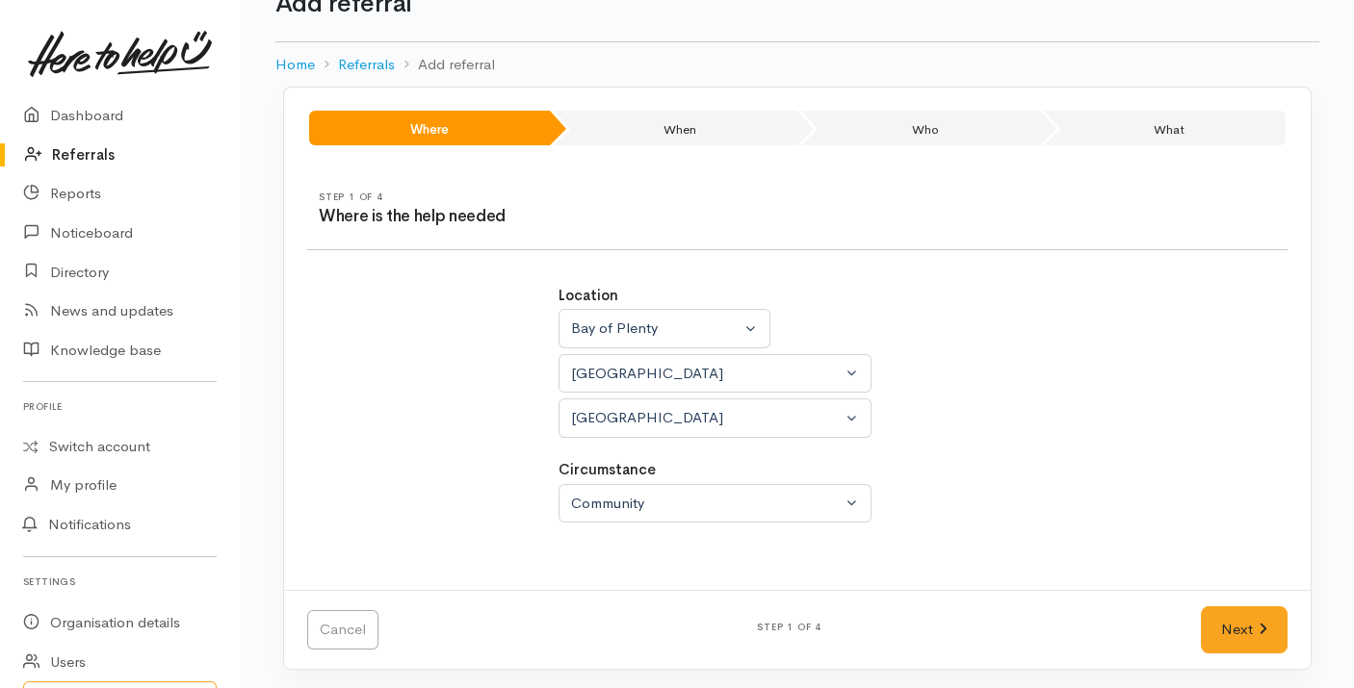
click at [1223, 602] on div "Cancel Step 1 of 4 Next" at bounding box center [797, 629] width 1026 height 79
click at [1223, 627] on link "Next" at bounding box center [1244, 630] width 87 height 47
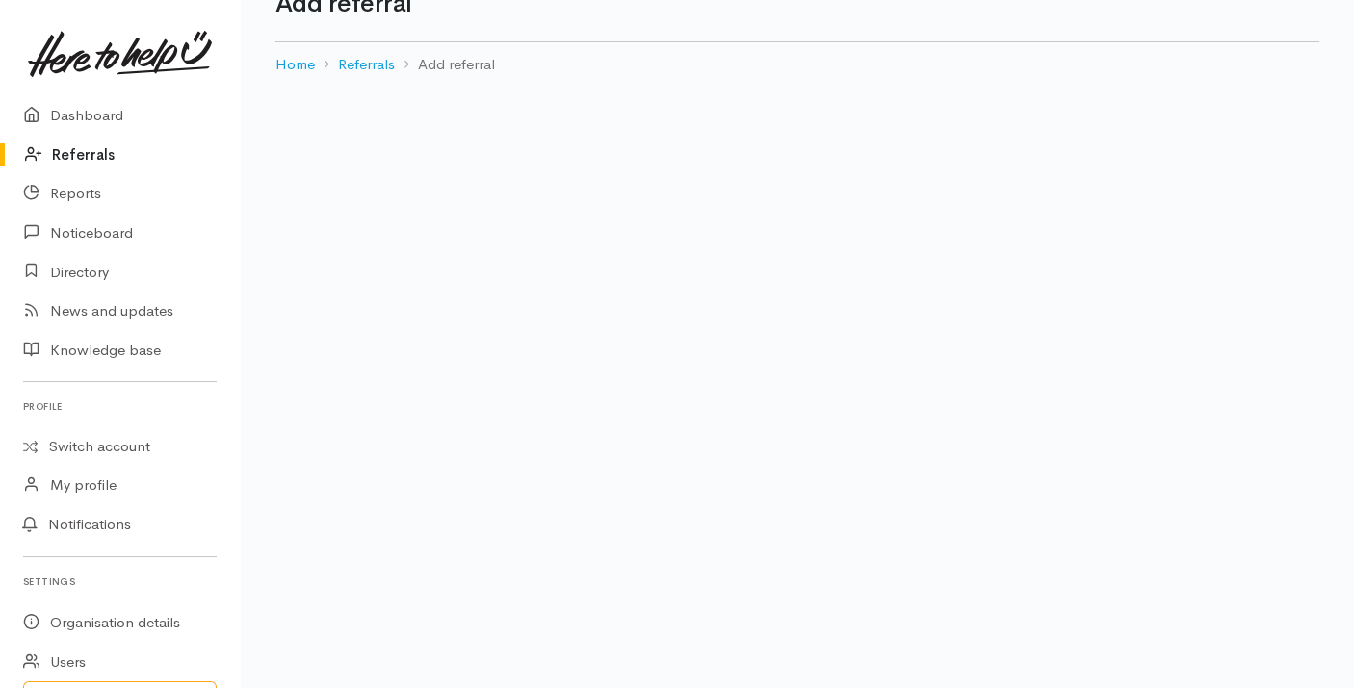
scroll to position [0, 0]
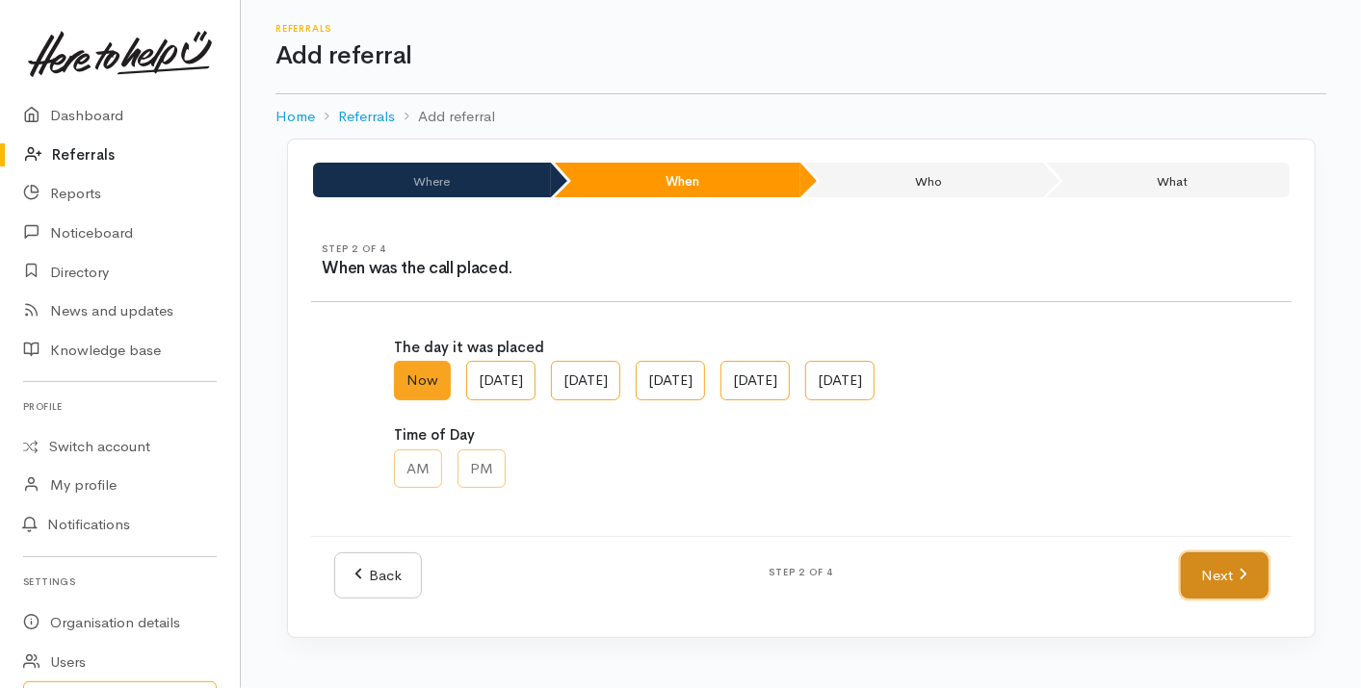
click at [1227, 569] on link "Next" at bounding box center [1223, 576] width 87 height 47
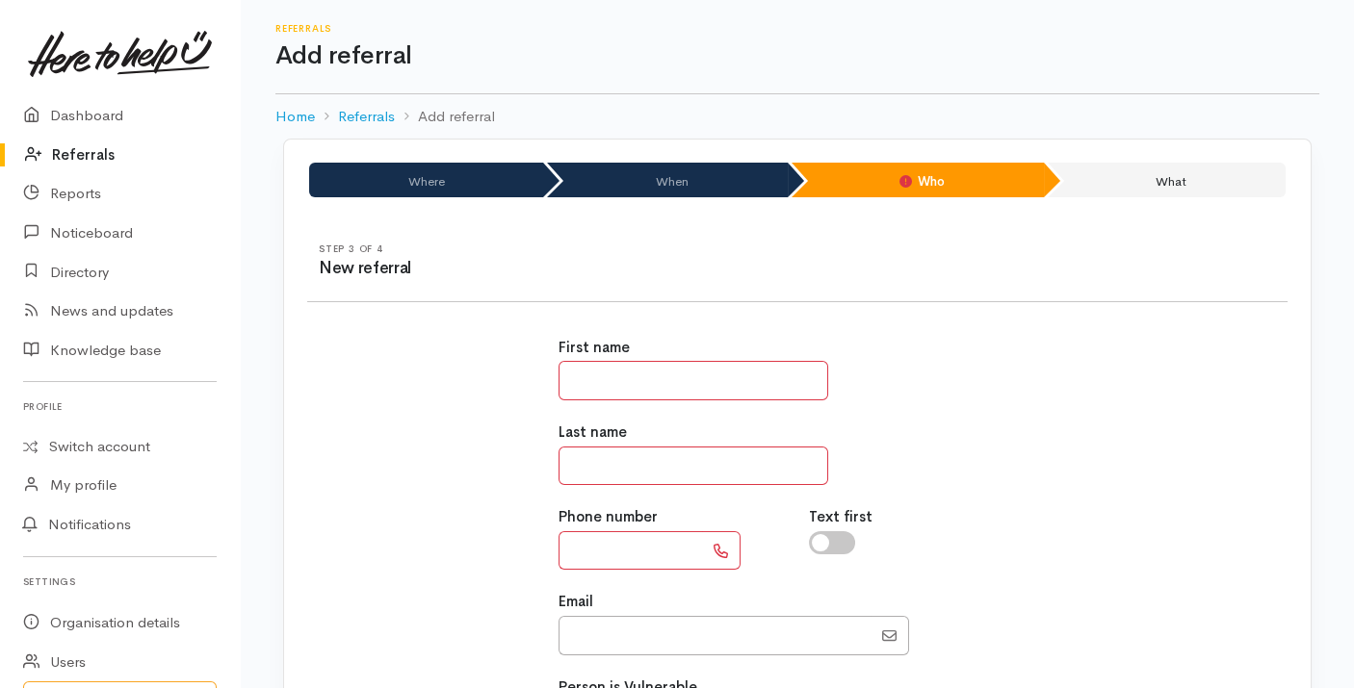
click at [633, 374] on input "text" at bounding box center [693, 380] width 270 height 39
type input "*******"
type input "**********"
type input "fathersshelley@yahoo.com"
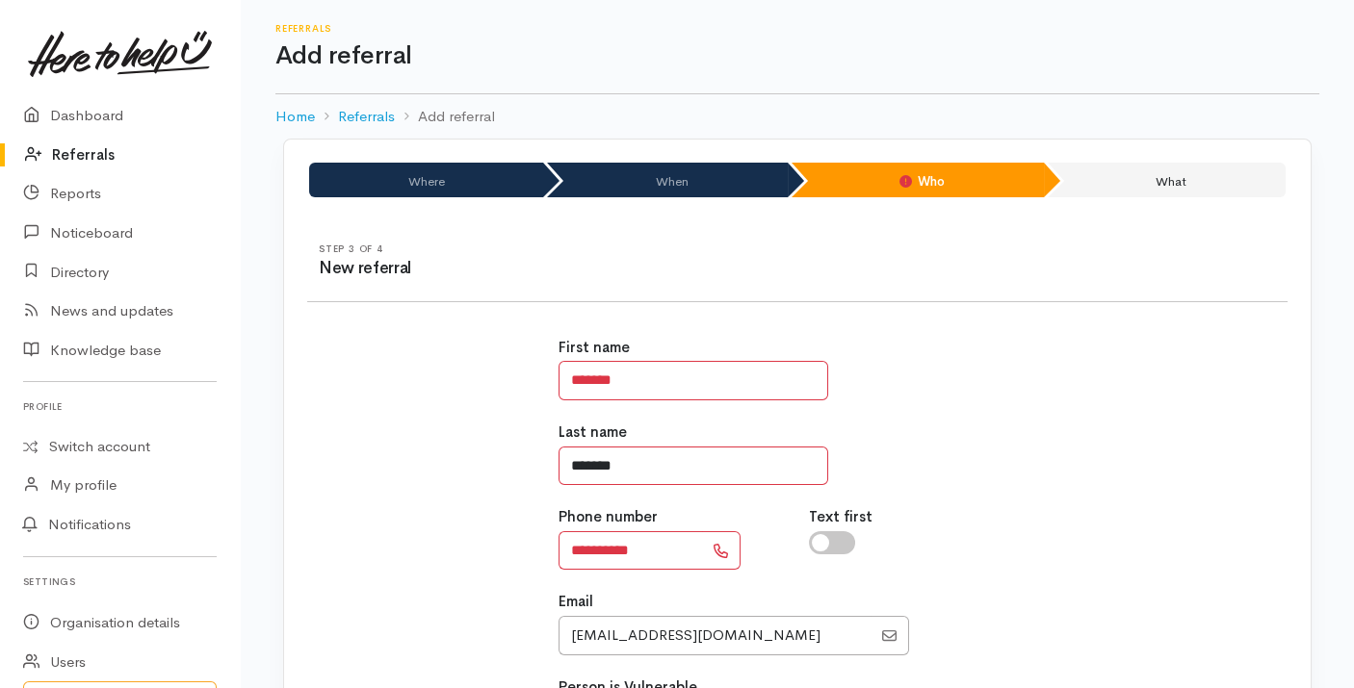
type input "*******"
click at [695, 643] on input "Email" at bounding box center [714, 635] width 313 height 39
click at [627, 562] on input "**********" at bounding box center [630, 551] width 144 height 39
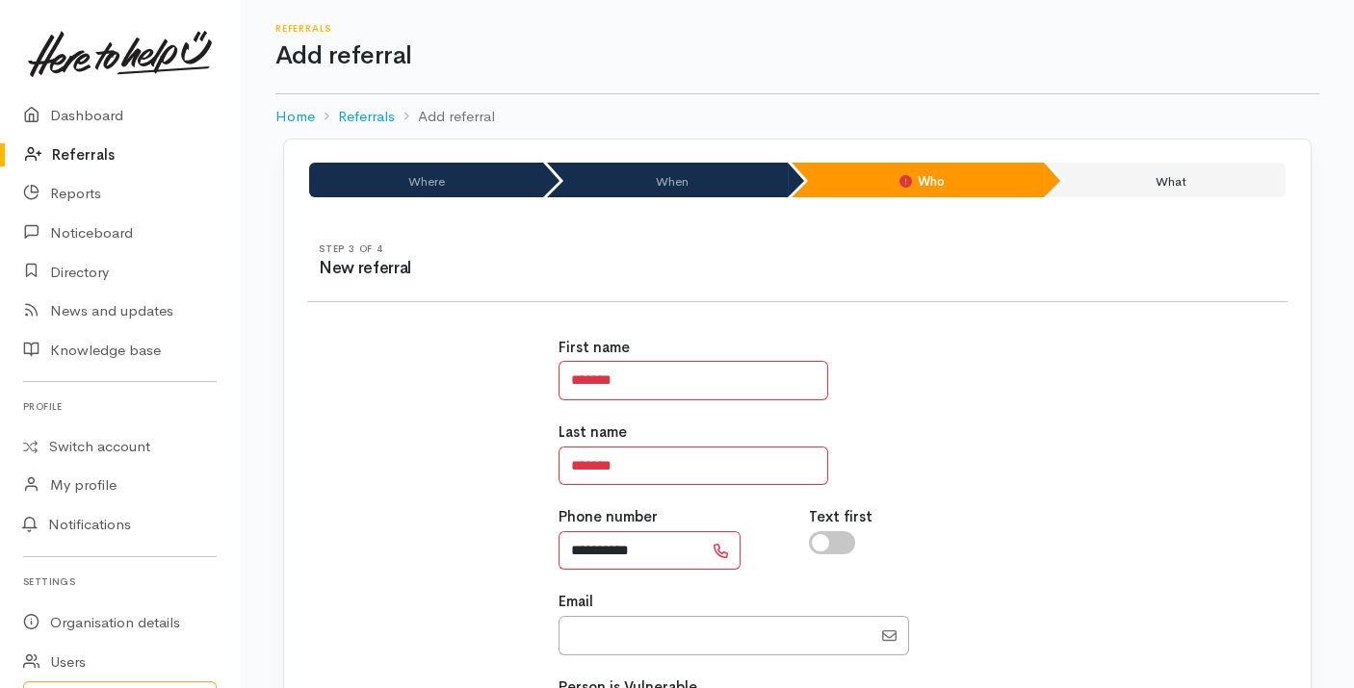
click at [627, 562] on input "**********" at bounding box center [630, 551] width 144 height 39
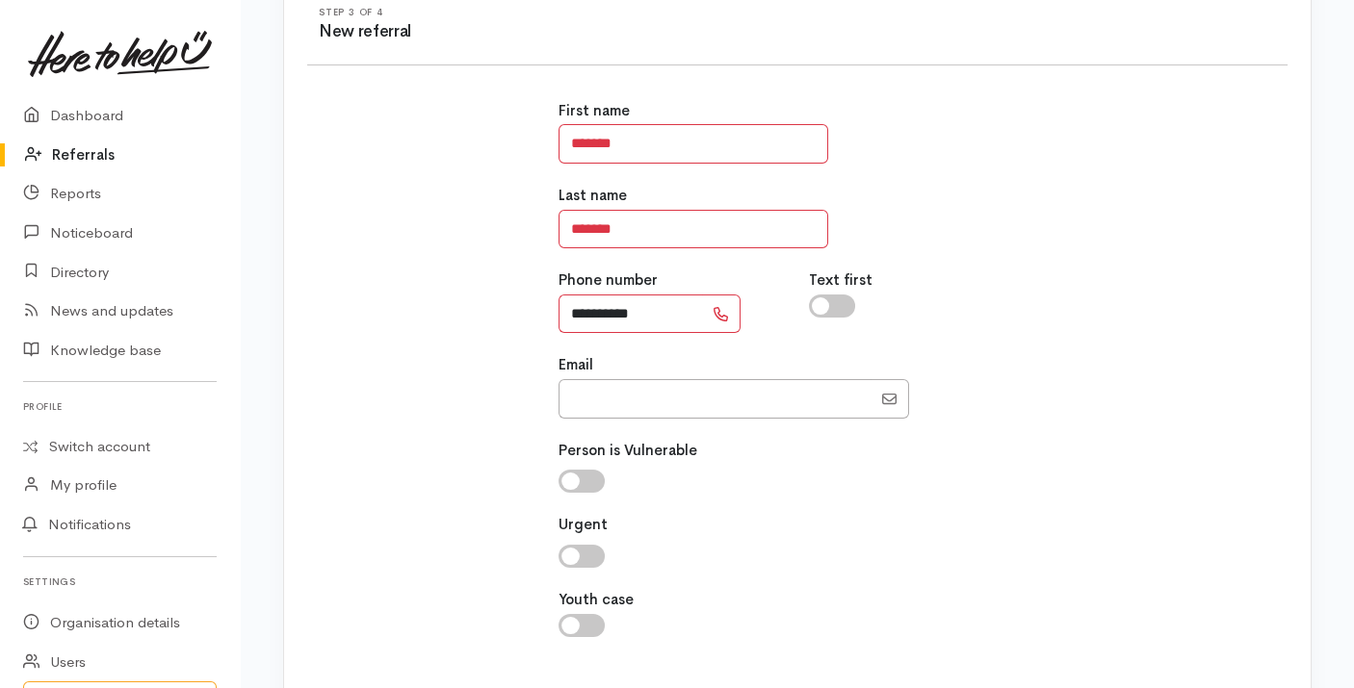
scroll to position [350, 0]
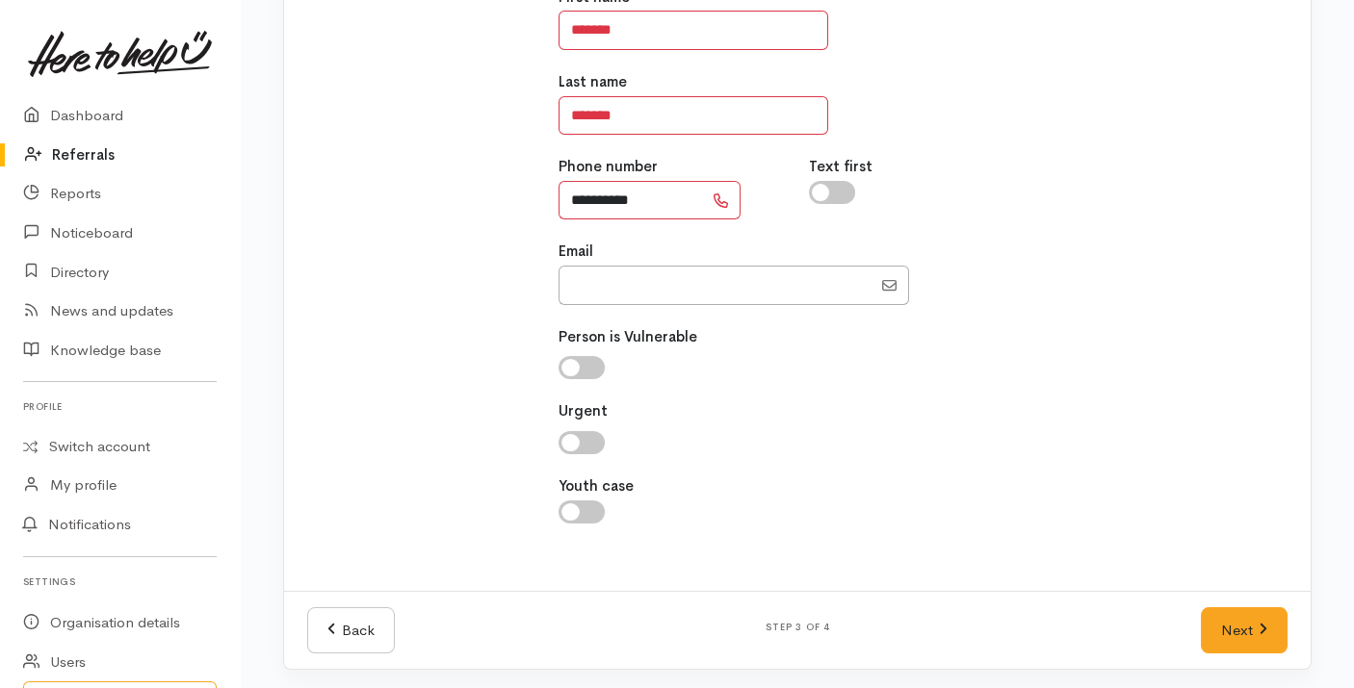
type input "**********"
click at [1080, 210] on div "**********" at bounding box center [797, 265] width 1003 height 605
click at [1215, 642] on link "Next" at bounding box center [1244, 631] width 87 height 47
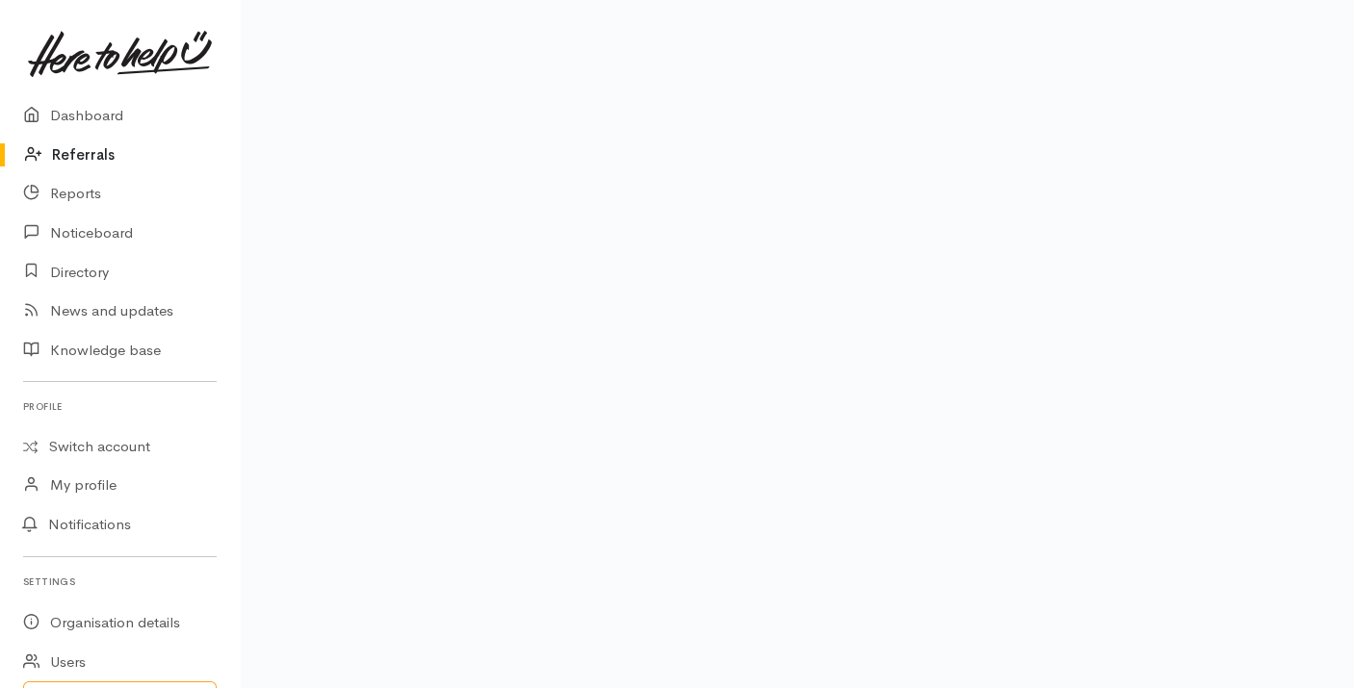
scroll to position [314, 0]
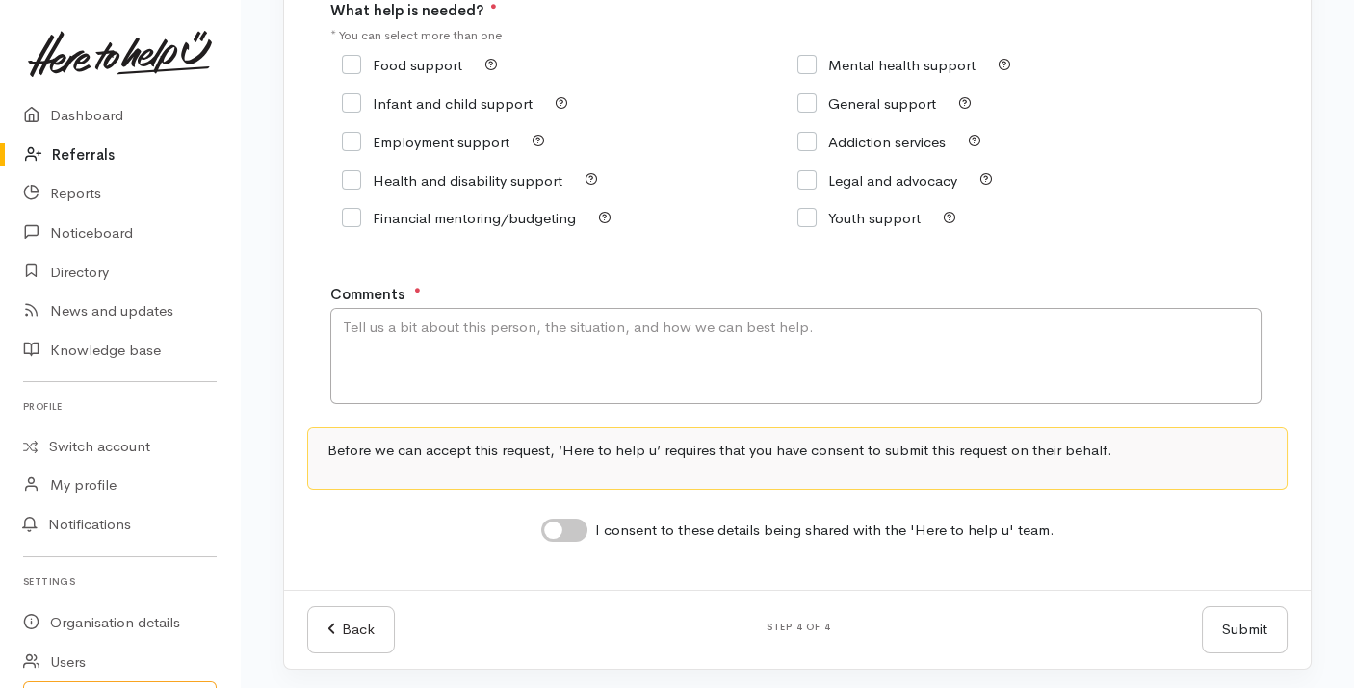
click at [379, 60] on input "Food support" at bounding box center [402, 65] width 120 height 14
checkbox input "true"
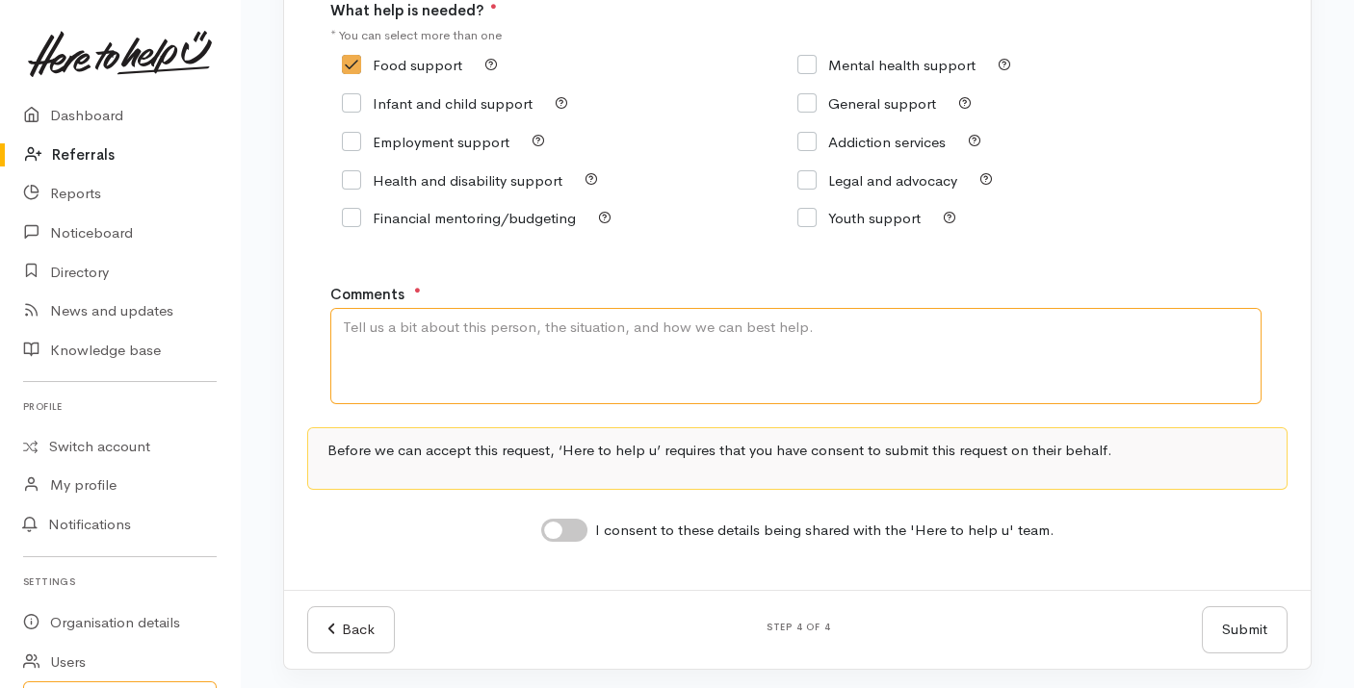
click at [450, 380] on textarea "Comments" at bounding box center [795, 356] width 931 height 96
type textarea "Requesting food support."
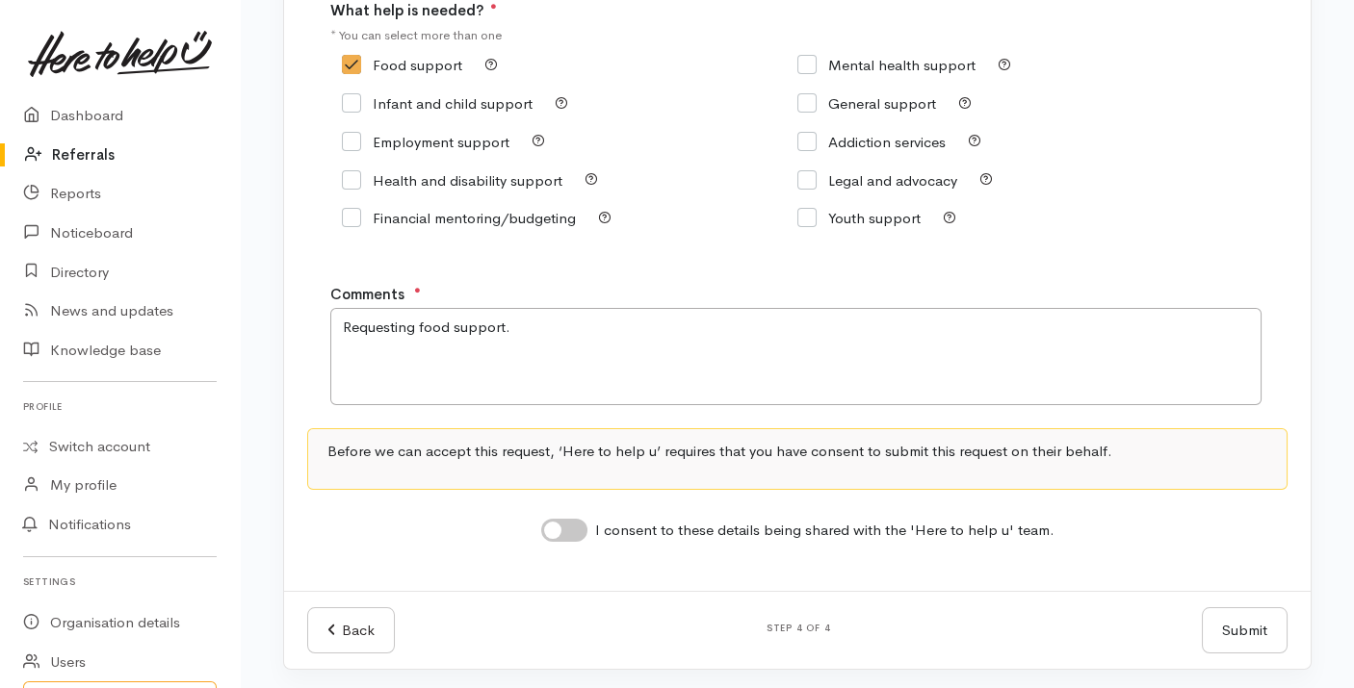
click at [574, 524] on input "I consent to these details being shared with the 'Here to help u' team." at bounding box center [564, 530] width 46 height 23
checkbox input "true"
click at [1253, 621] on button "Submit" at bounding box center [1245, 631] width 86 height 47
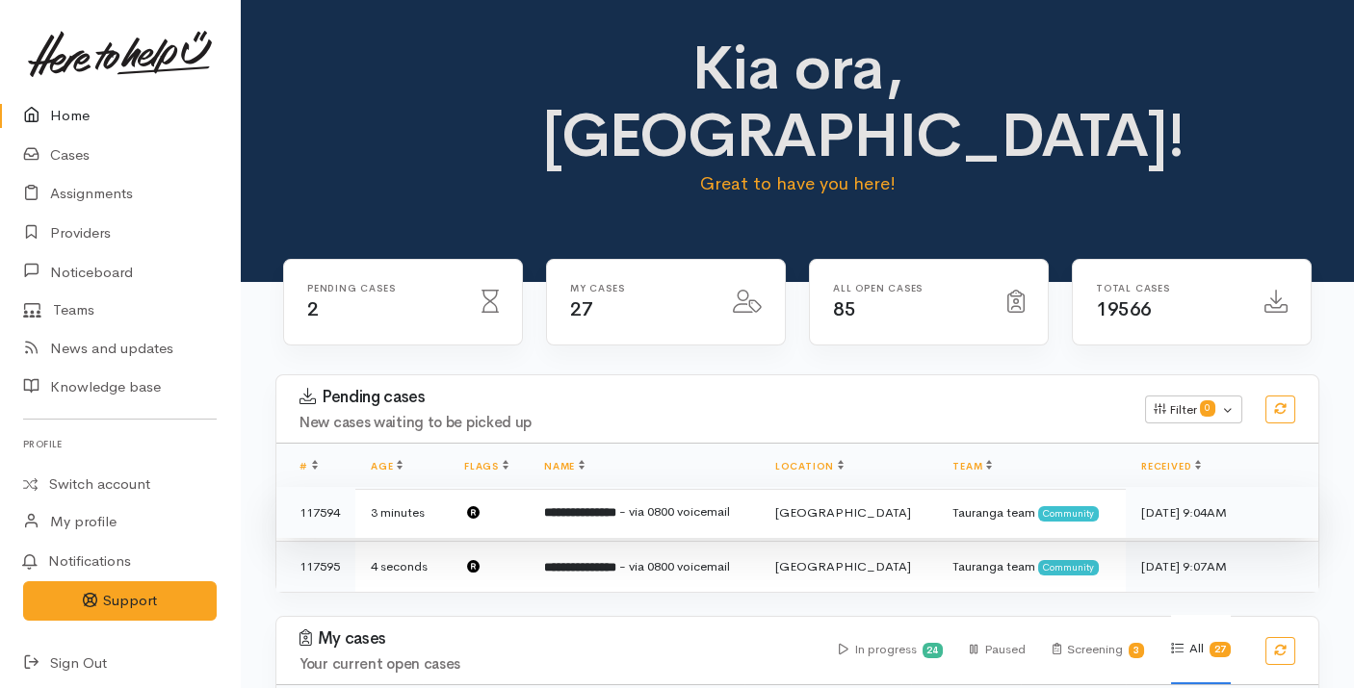
click at [616, 506] on b "**********" at bounding box center [580, 512] width 72 height 13
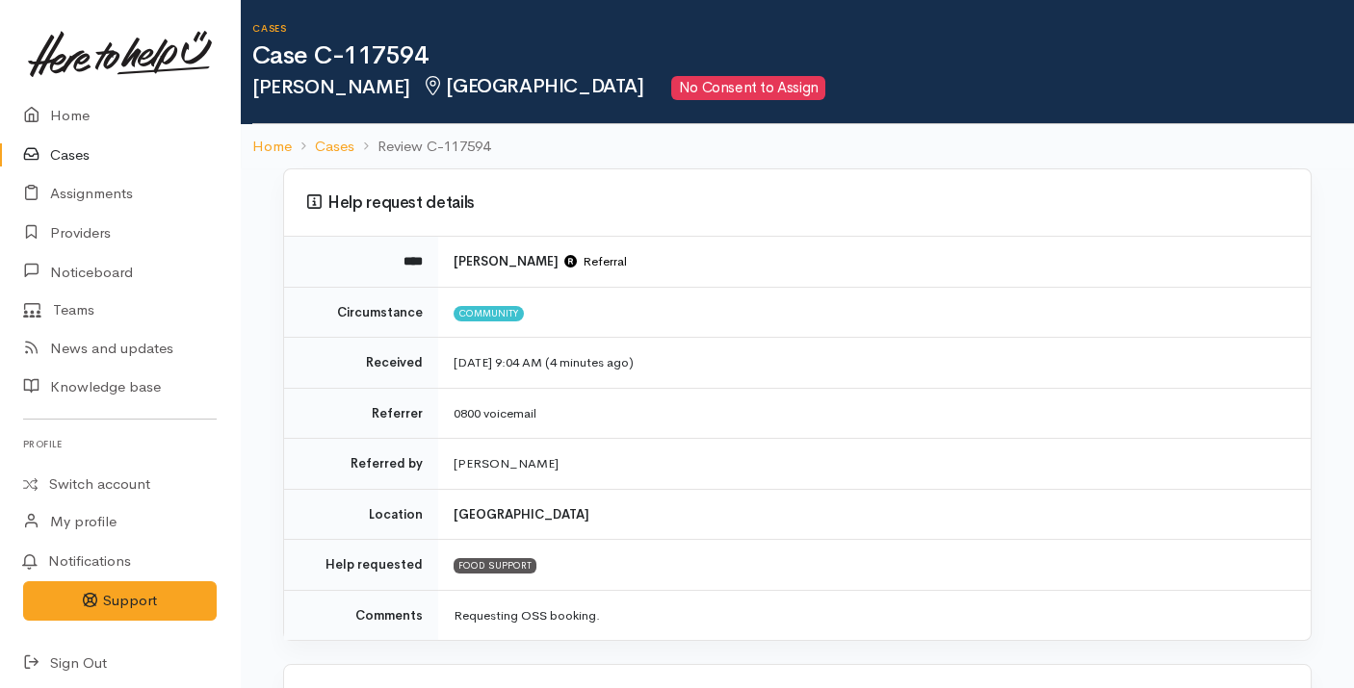
scroll to position [501, 0]
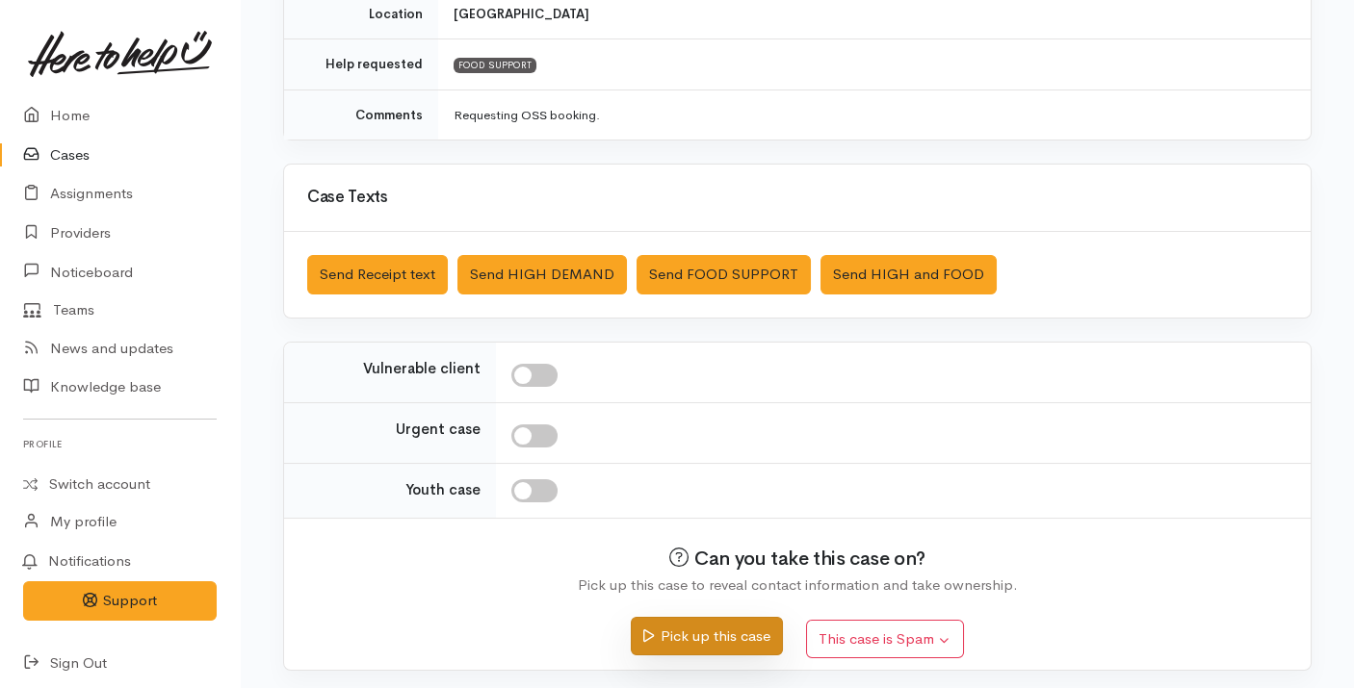
click at [671, 636] on button "Pick up this case" at bounding box center [706, 636] width 151 height 39
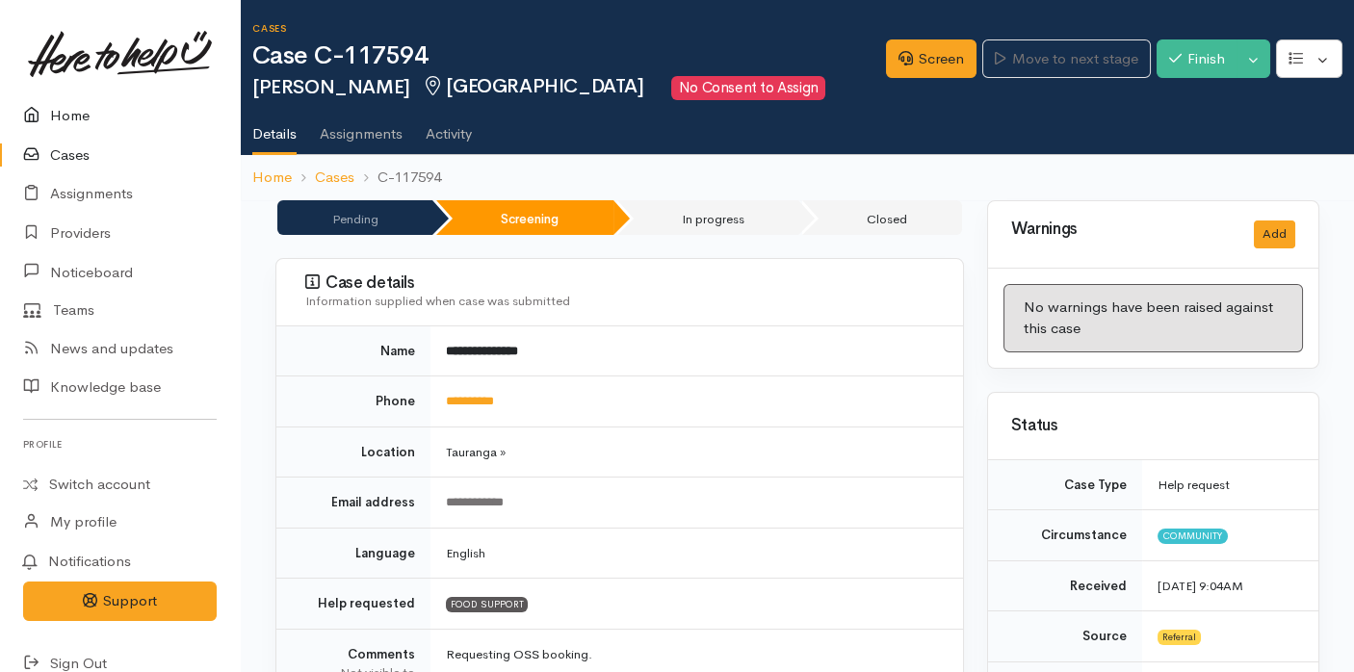
click at [61, 117] on link "Home" at bounding box center [120, 115] width 240 height 39
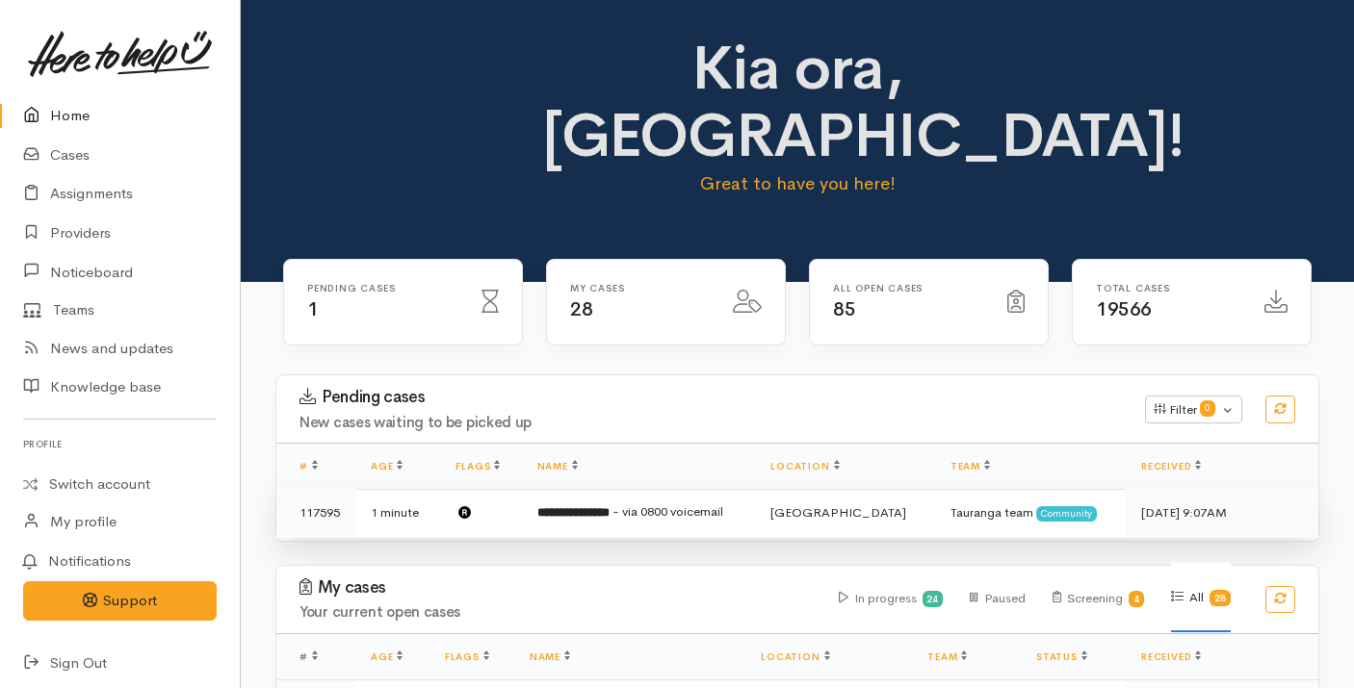
scroll to position [96, 0]
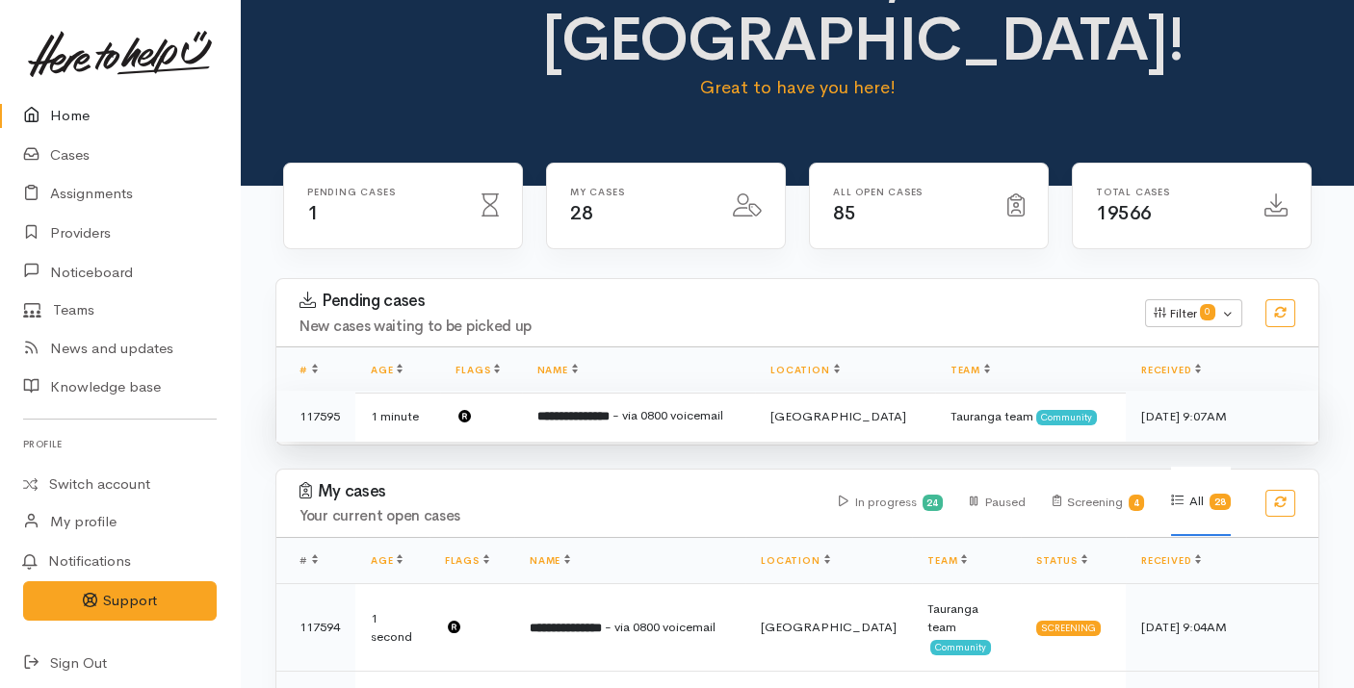
click at [609, 410] on b "**********" at bounding box center [573, 416] width 72 height 13
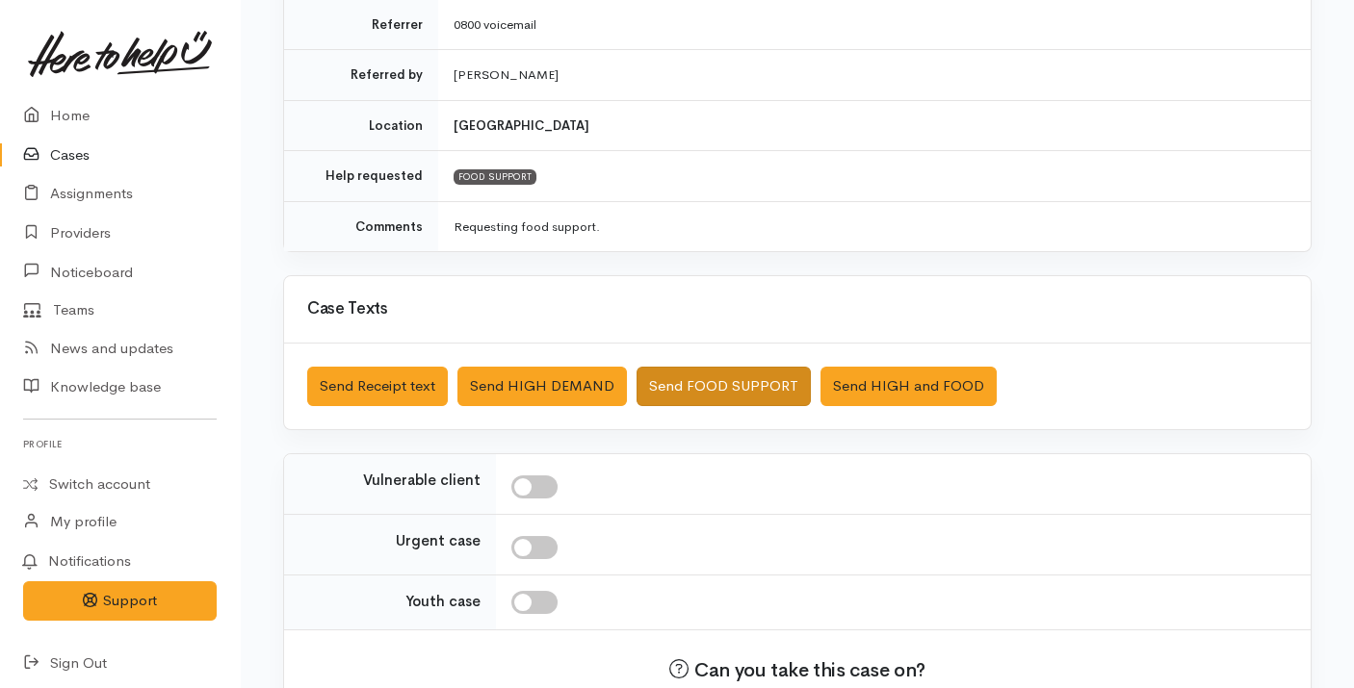
scroll to position [501, 0]
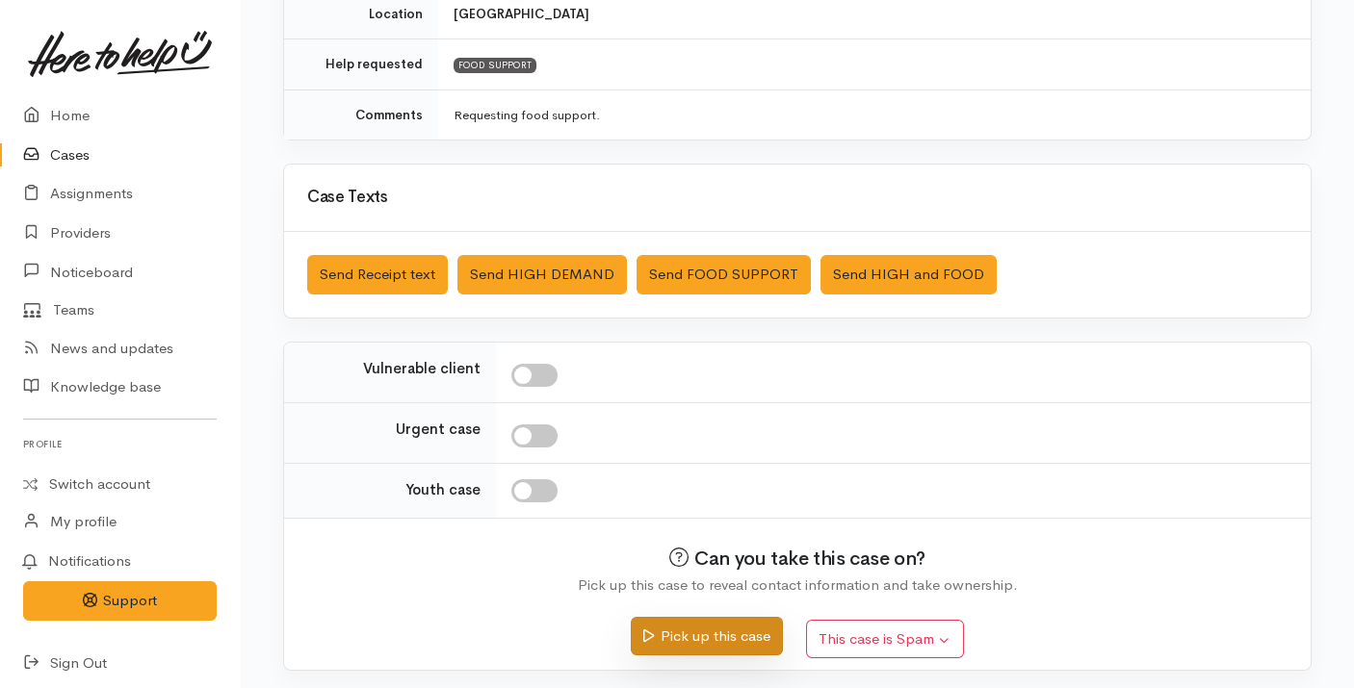
click at [690, 642] on button "Pick up this case" at bounding box center [706, 636] width 151 height 39
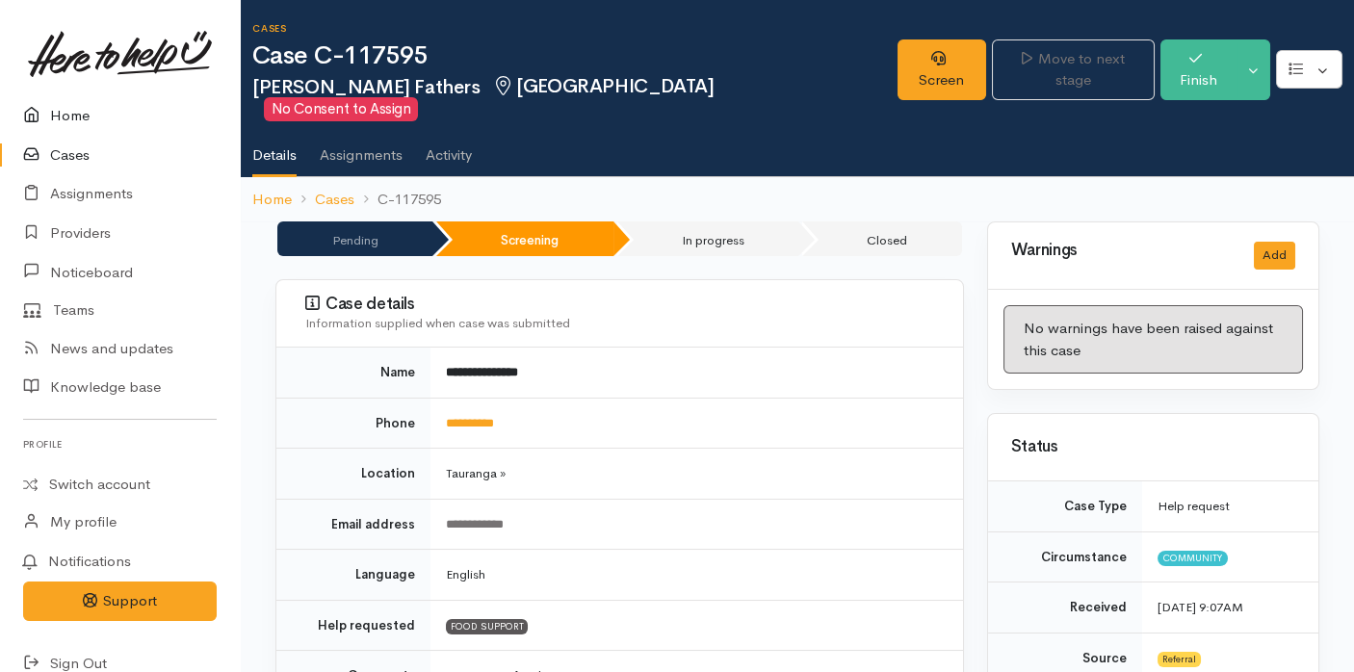
click at [98, 108] on link "Home" at bounding box center [120, 115] width 240 height 39
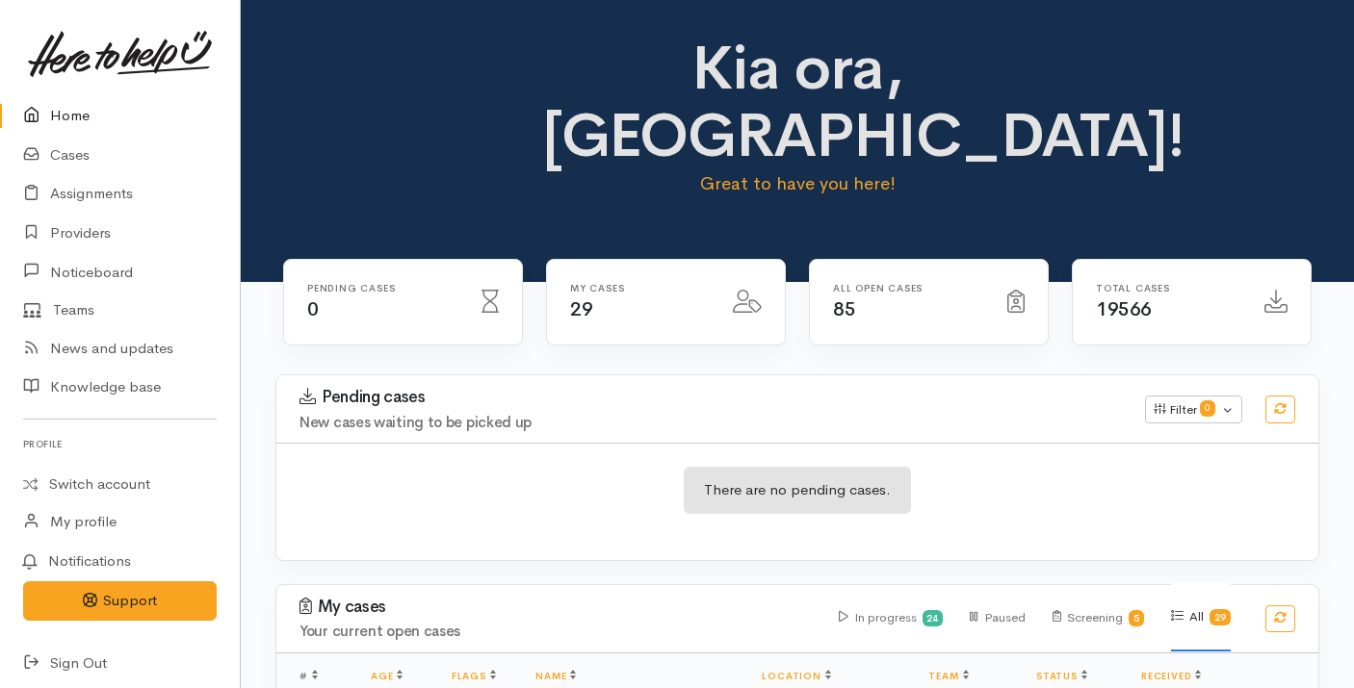
scroll to position [335, 0]
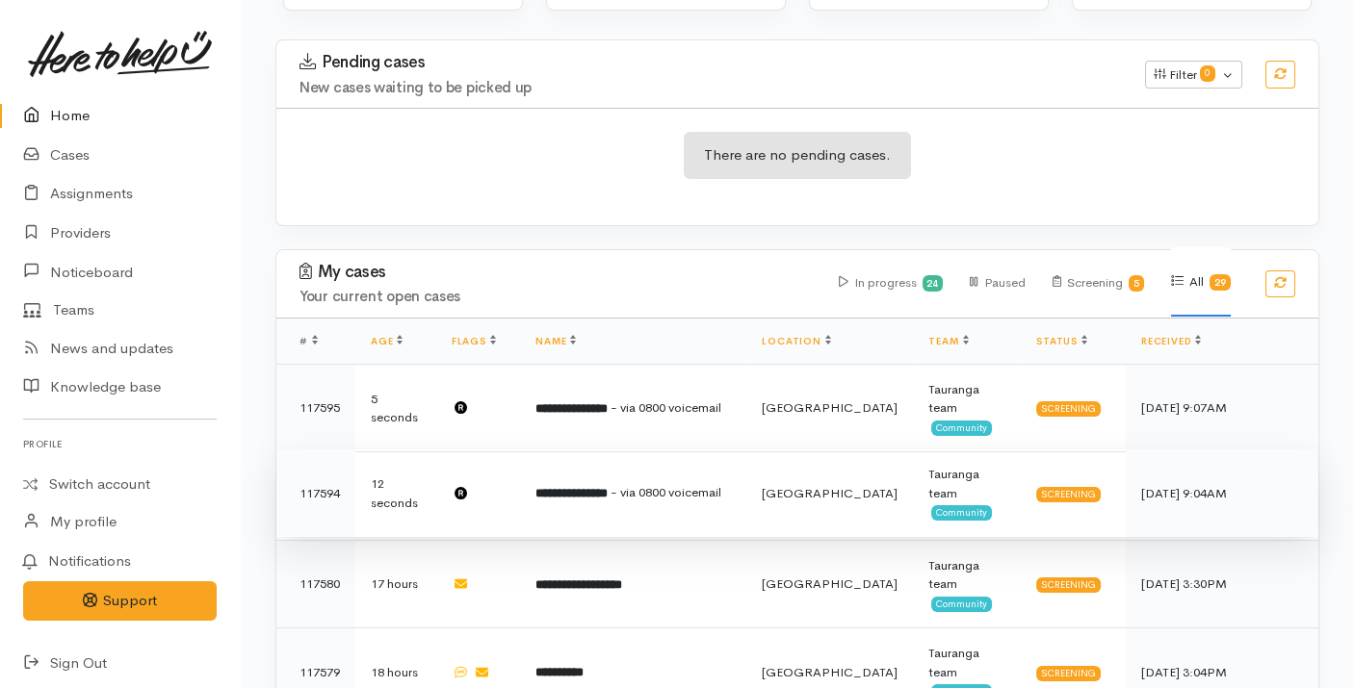
click at [608, 487] on b "**********" at bounding box center [571, 493] width 72 height 13
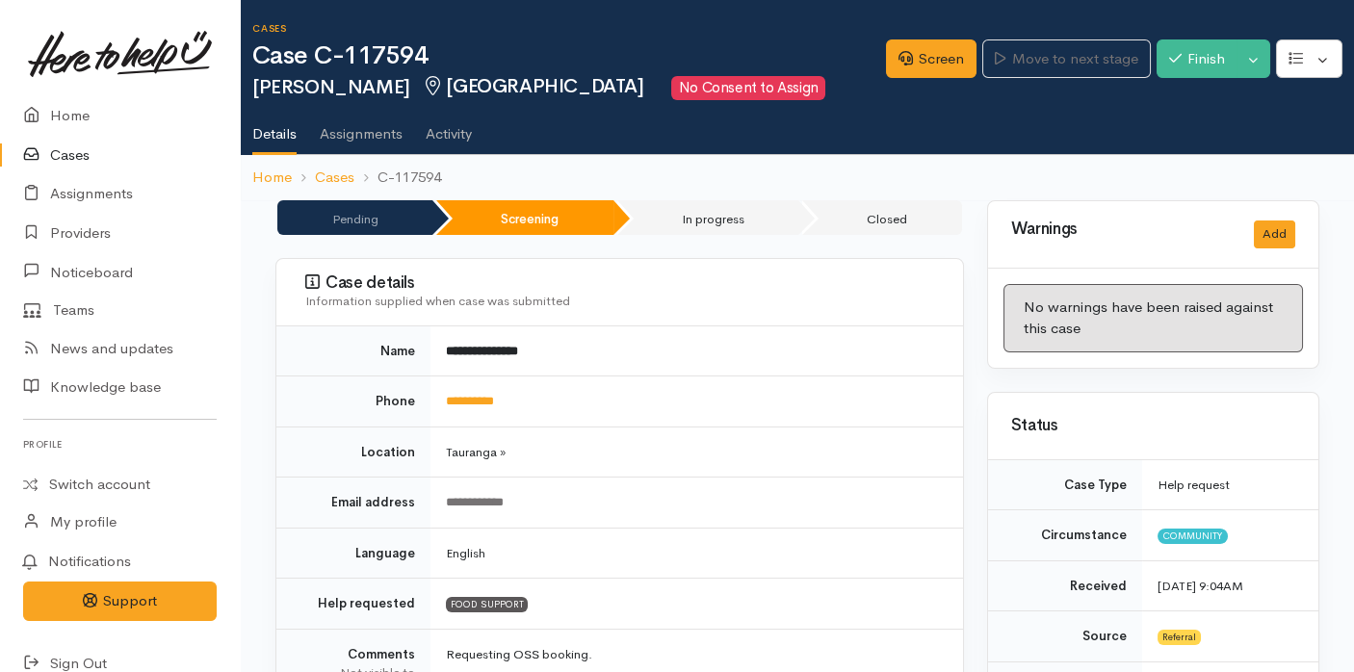
click at [464, 409] on td "**********" at bounding box center [696, 401] width 532 height 51
click at [478, 402] on link "**********" at bounding box center [470, 401] width 48 height 13
click at [928, 63] on link "Screen" at bounding box center [931, 58] width 91 height 39
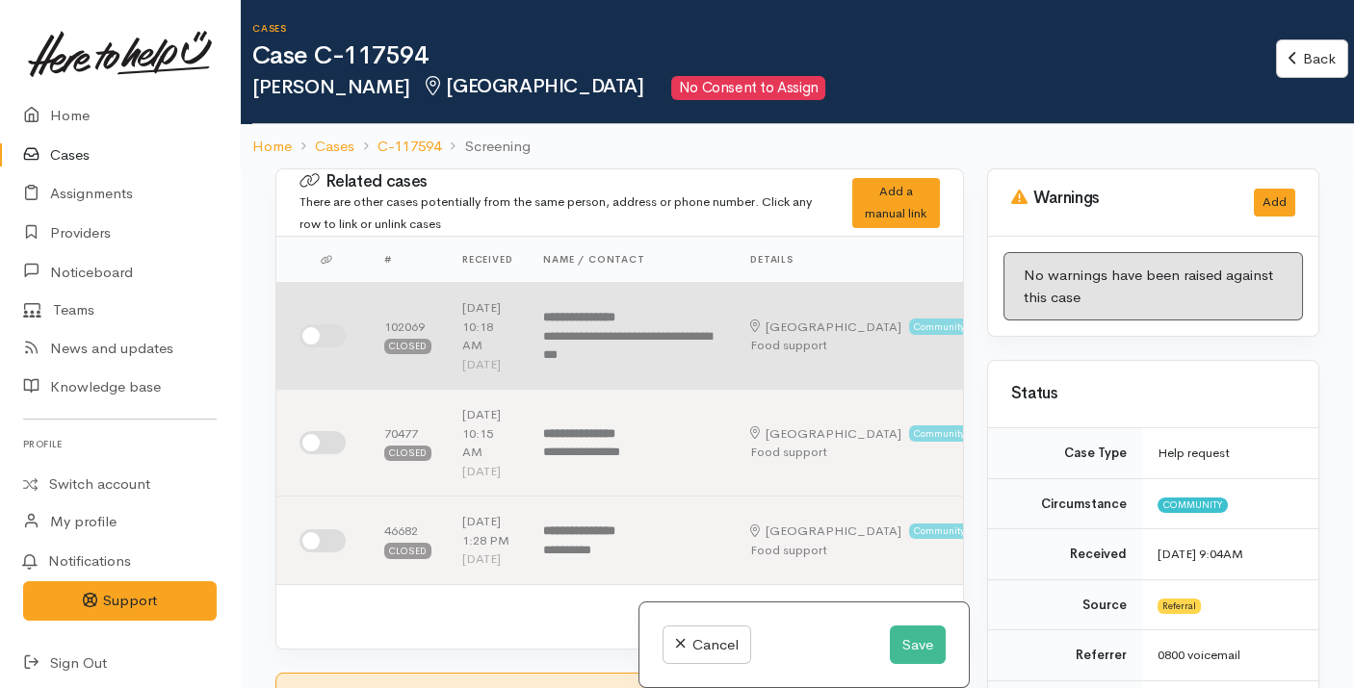
click at [328, 348] on input "checkbox" at bounding box center [322, 335] width 46 height 23
checkbox input "true"
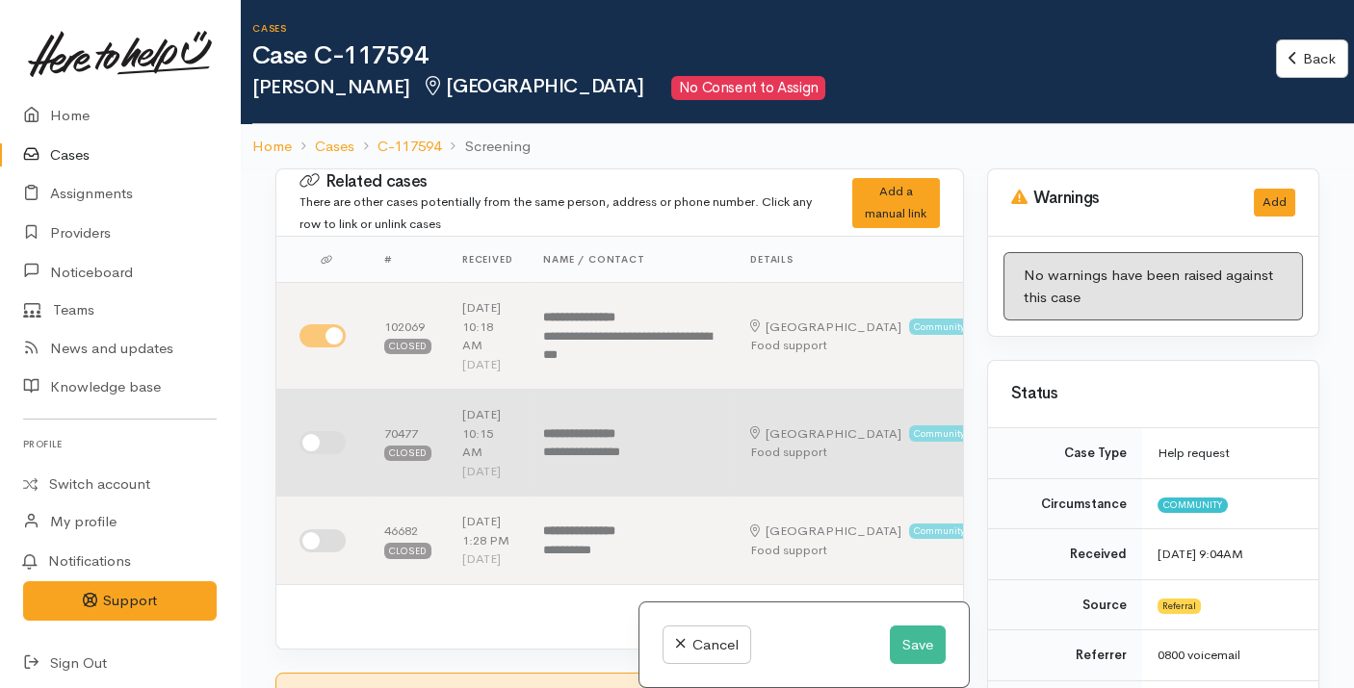
click at [305, 454] on input "checkbox" at bounding box center [322, 442] width 46 height 23
checkbox input "true"
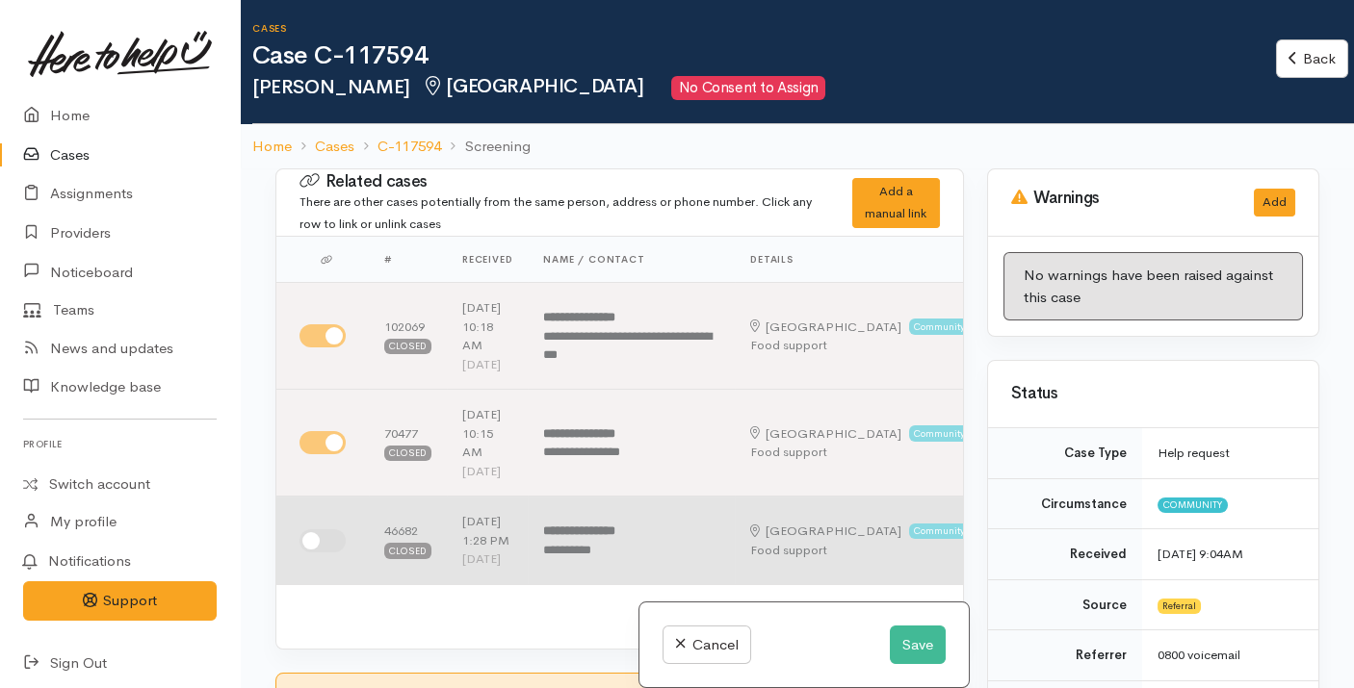
click at [318, 553] on input "checkbox" at bounding box center [322, 541] width 46 height 23
checkbox input "true"
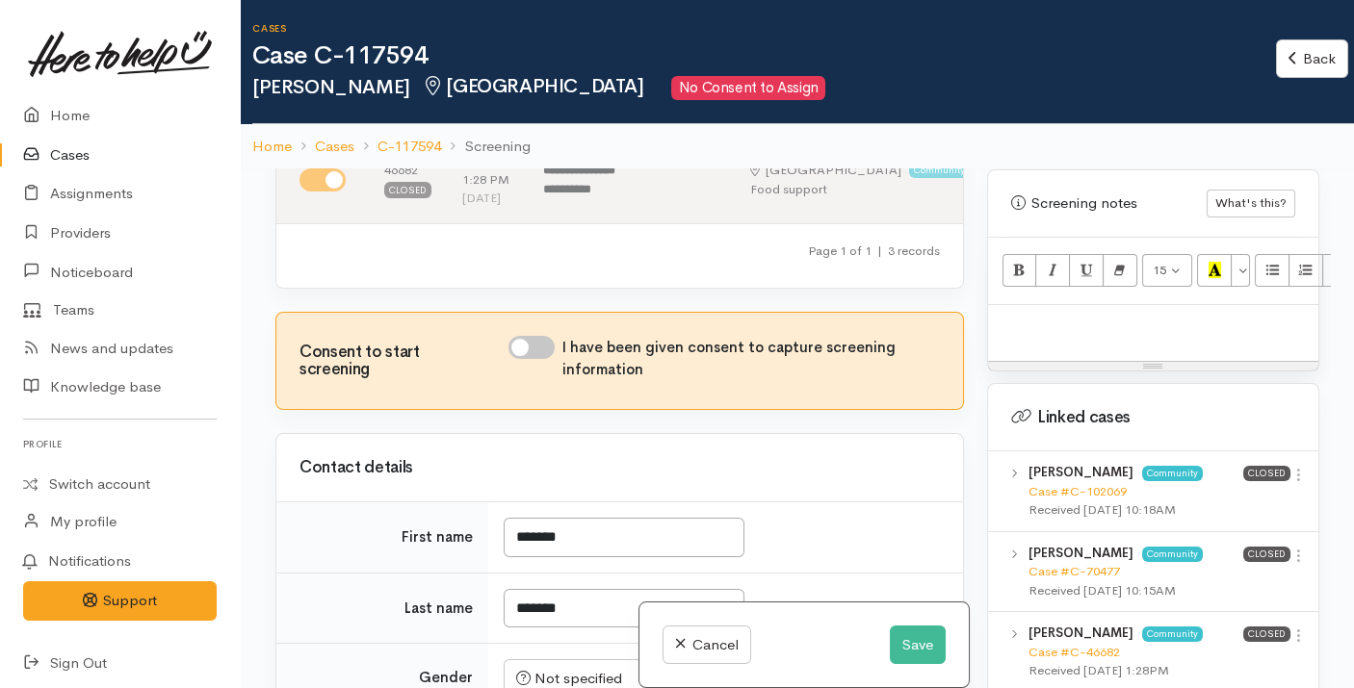
scroll to position [1258, 0]
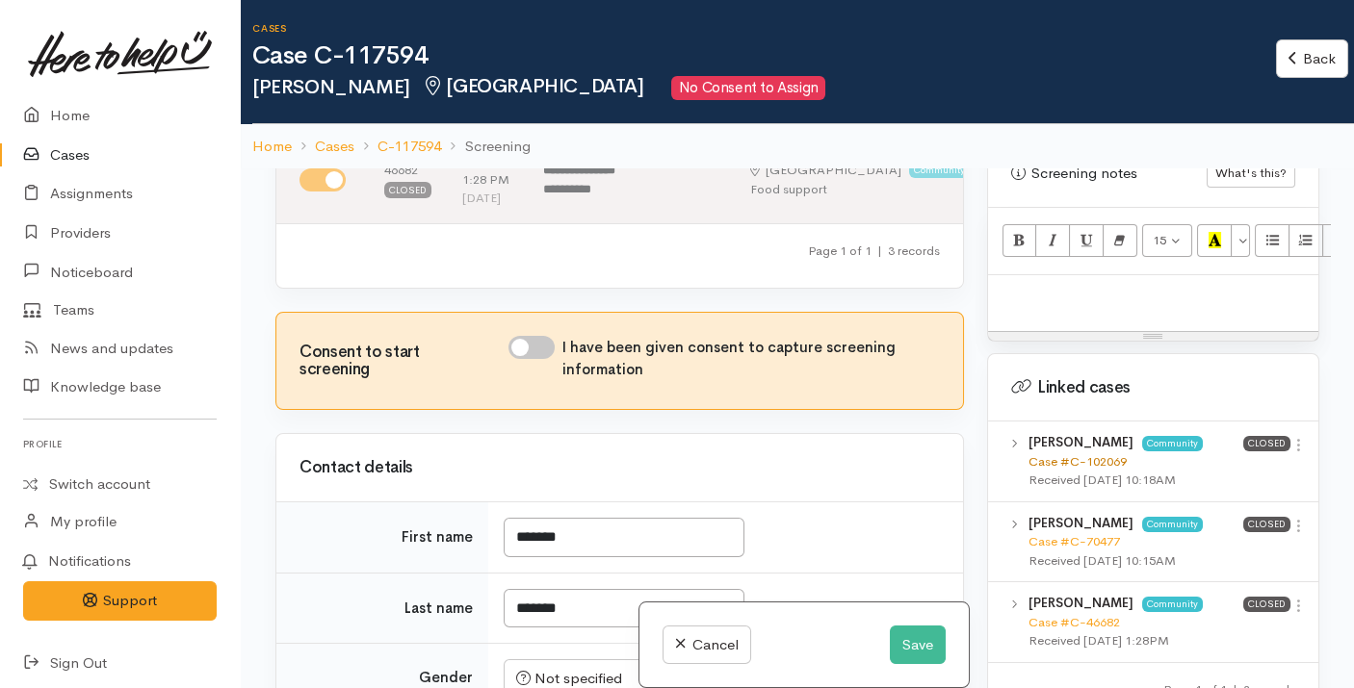
click at [1096, 454] on link "Case #C-102069" at bounding box center [1077, 462] width 98 height 16
click at [1068, 285] on p at bounding box center [1153, 296] width 311 height 22
paste div
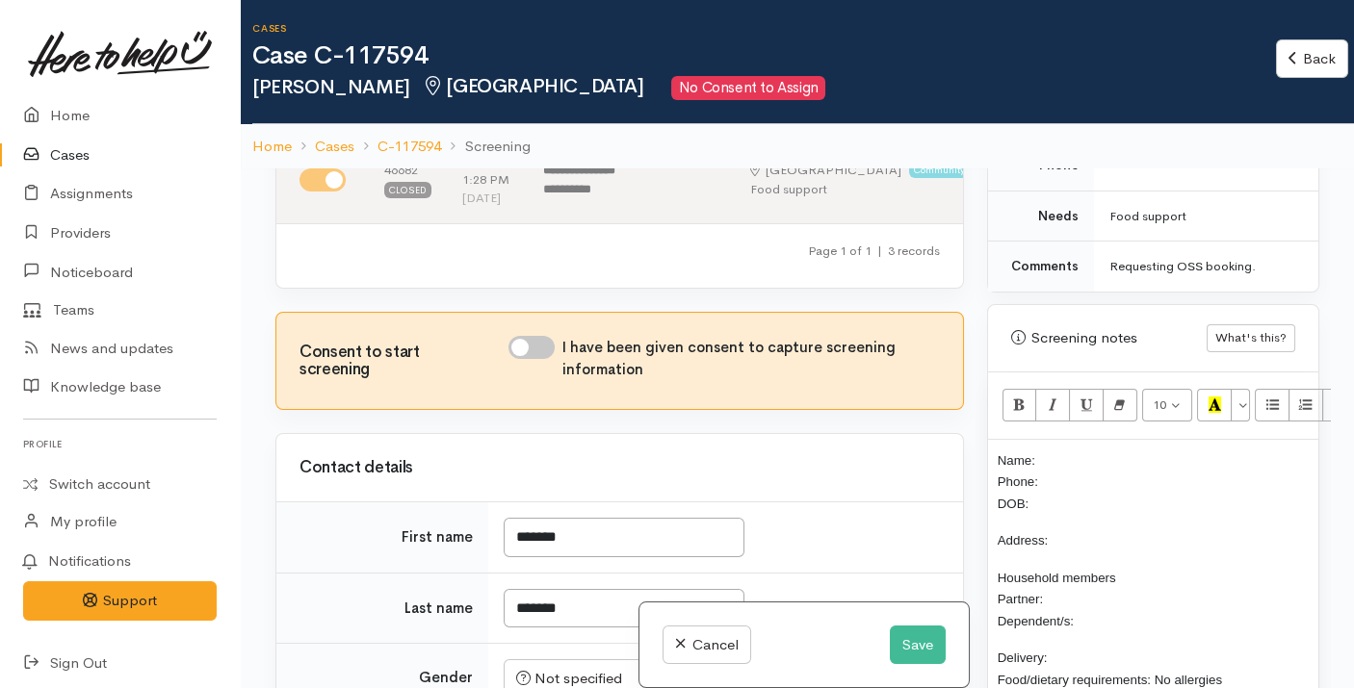
scroll to position [924, 0]
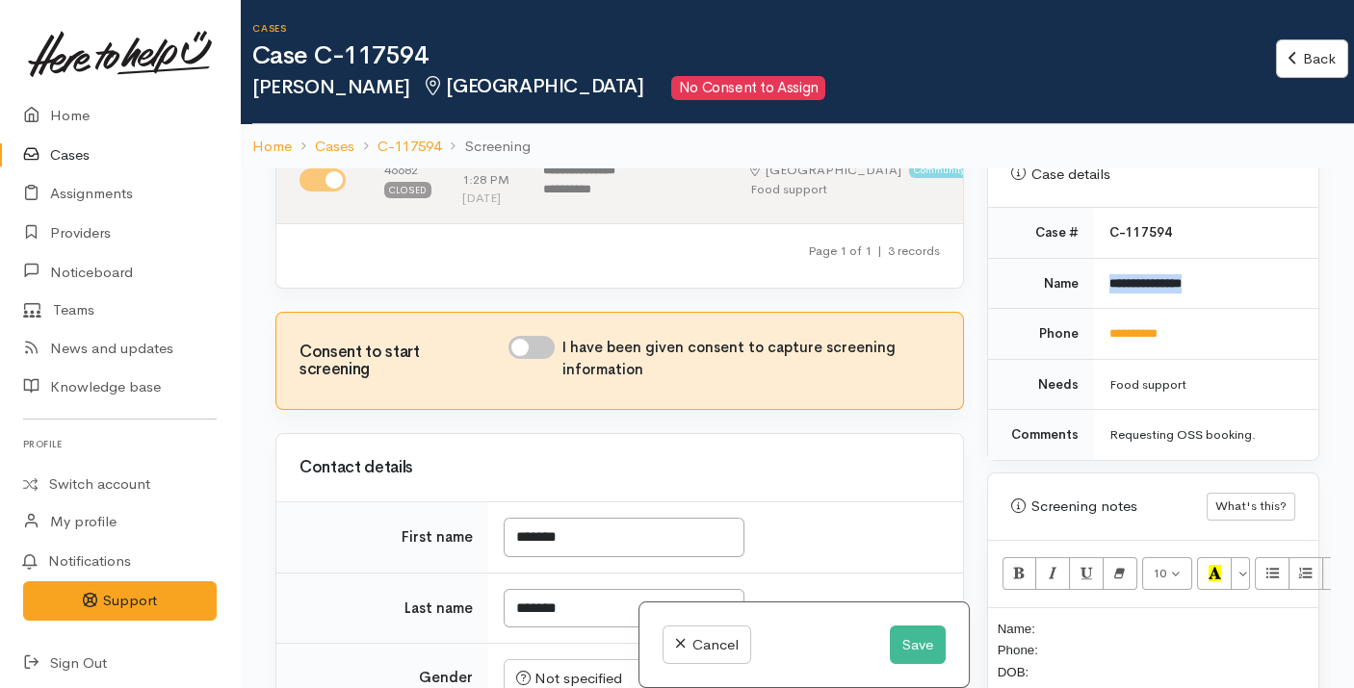
drag, startPoint x: 1234, startPoint y: 268, endPoint x: 1102, endPoint y: 267, distance: 132.9
click at [1102, 267] on td "**********" at bounding box center [1206, 283] width 224 height 51
copy b "**********"
click at [1073, 618] on p "Name: Phone: DOB:" at bounding box center [1153, 650] width 311 height 65
drag, startPoint x: 1191, startPoint y: 313, endPoint x: 1105, endPoint y: 316, distance: 85.7
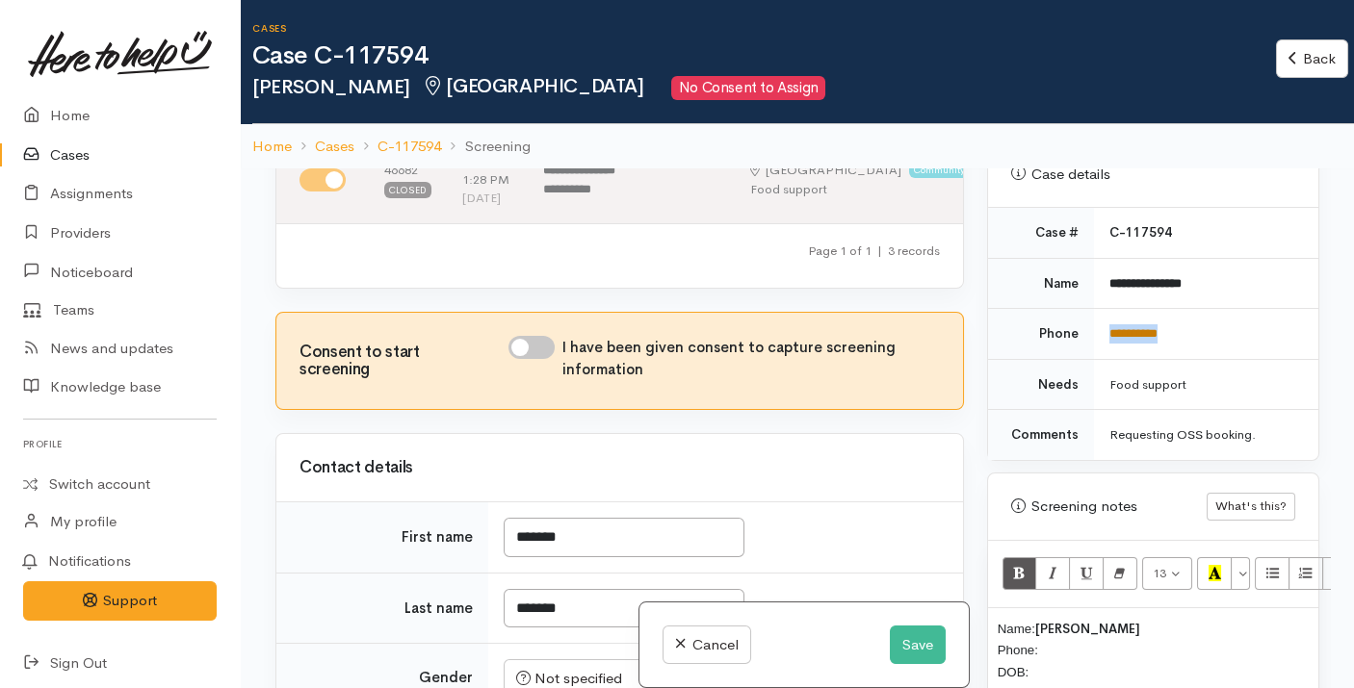
click at [1105, 316] on td "**********" at bounding box center [1206, 334] width 224 height 51
copy link "**********"
click at [1069, 631] on p "Name: Brendon Southee Phone: DOB:" at bounding box center [1153, 650] width 311 height 65
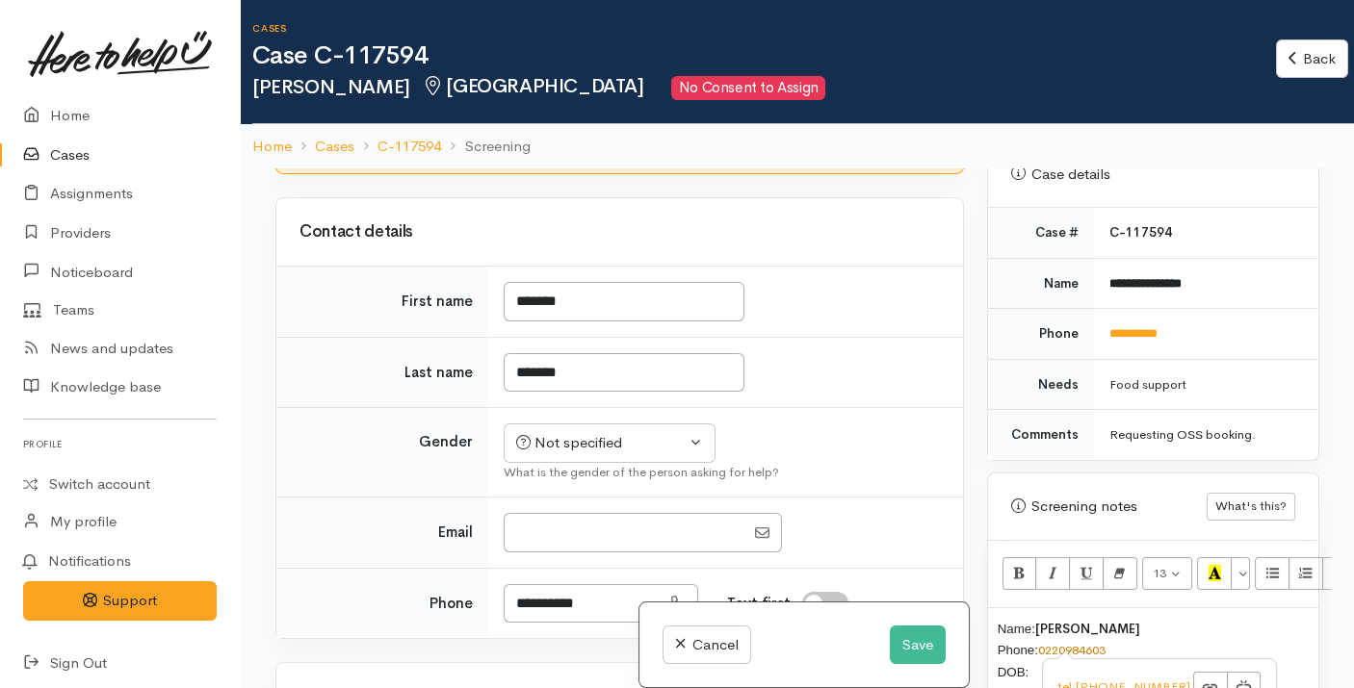
click at [540, 123] on input "I have been given consent to capture screening information" at bounding box center [531, 111] width 46 height 23
checkbox input "true"
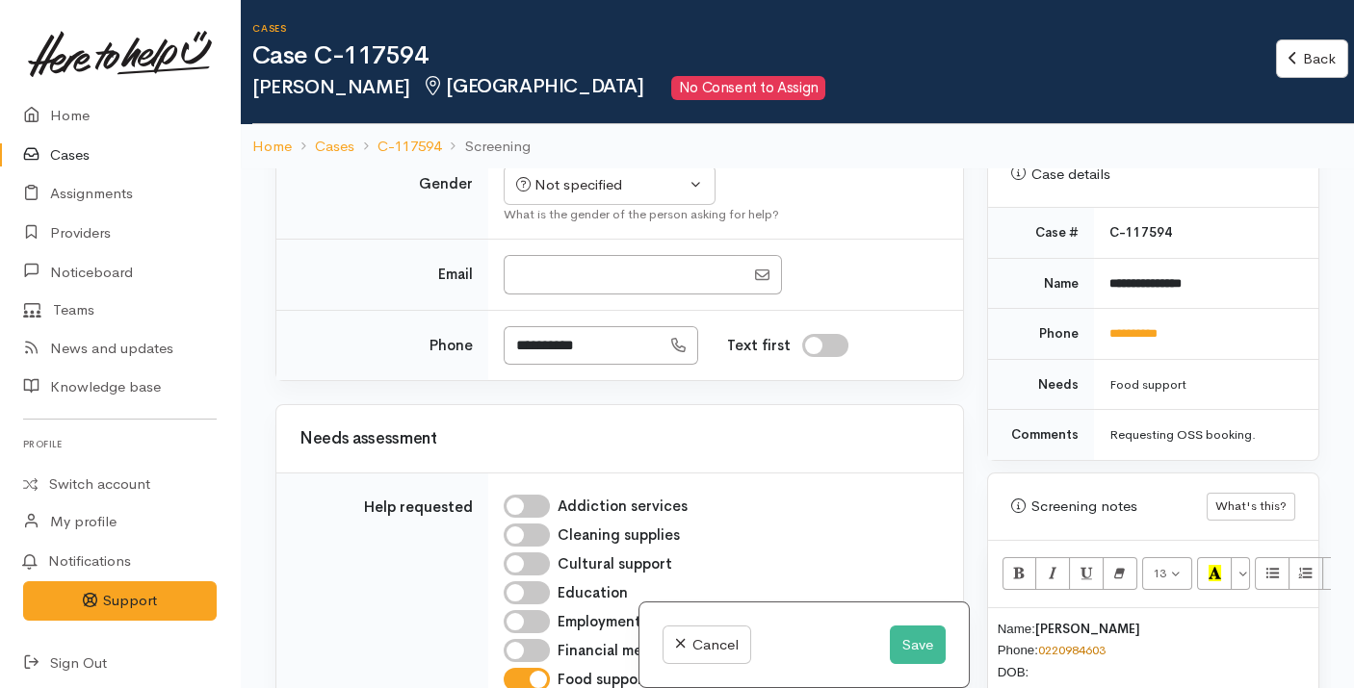
scroll to position [921, 0]
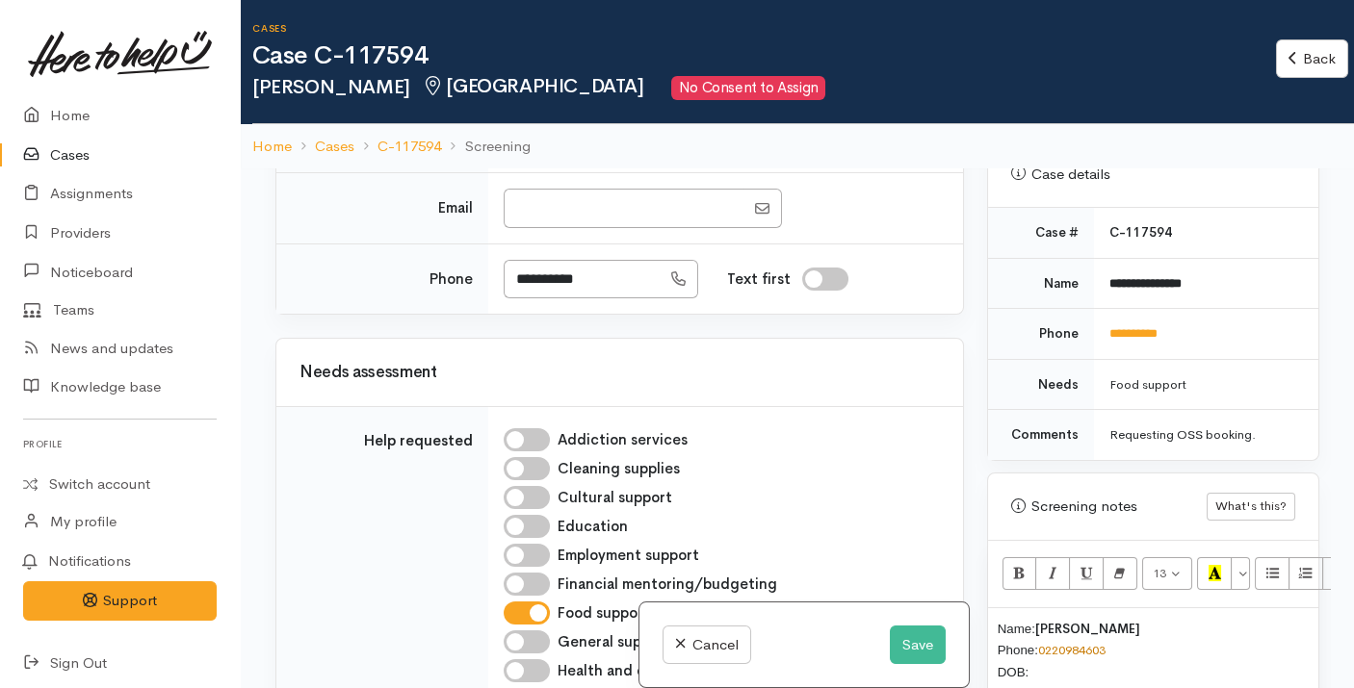
click at [613, 130] on div "Not specified" at bounding box center [600, 119] width 169 height 22
click at [599, 208] on link "Male" at bounding box center [618, 193] width 227 height 30
select select "Male"
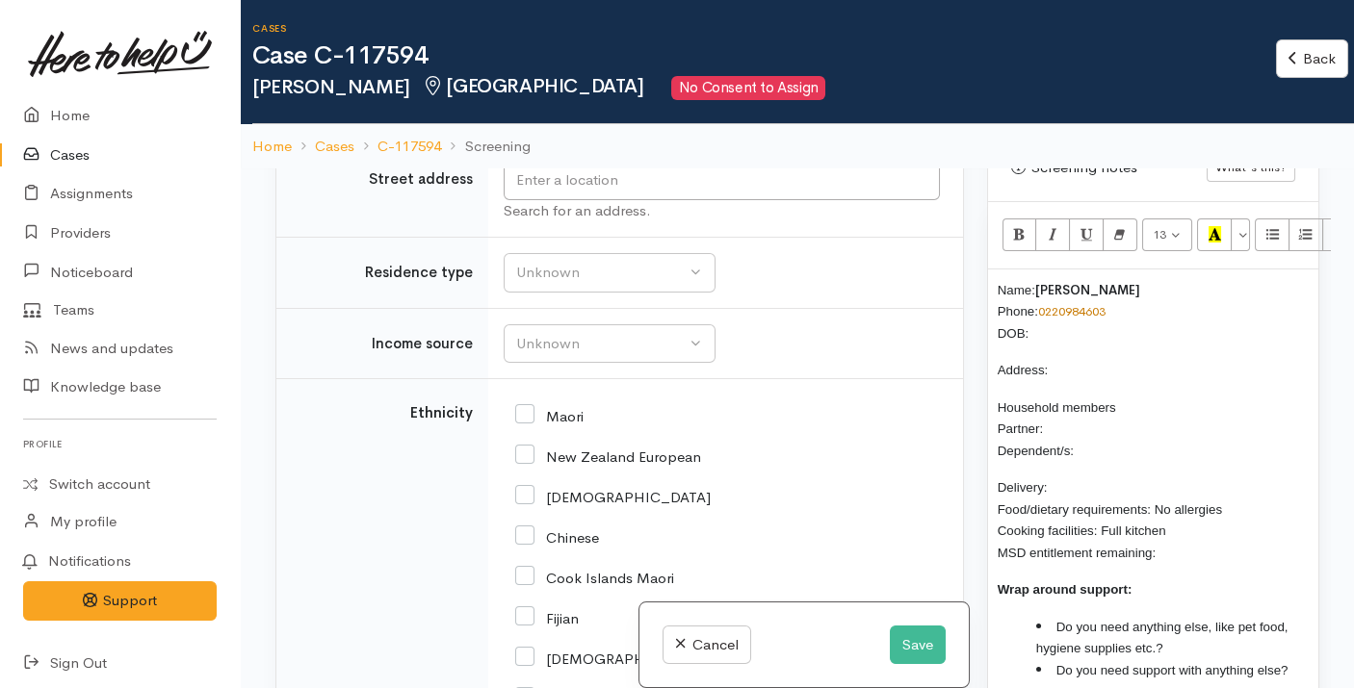
scroll to position [2565, 0]
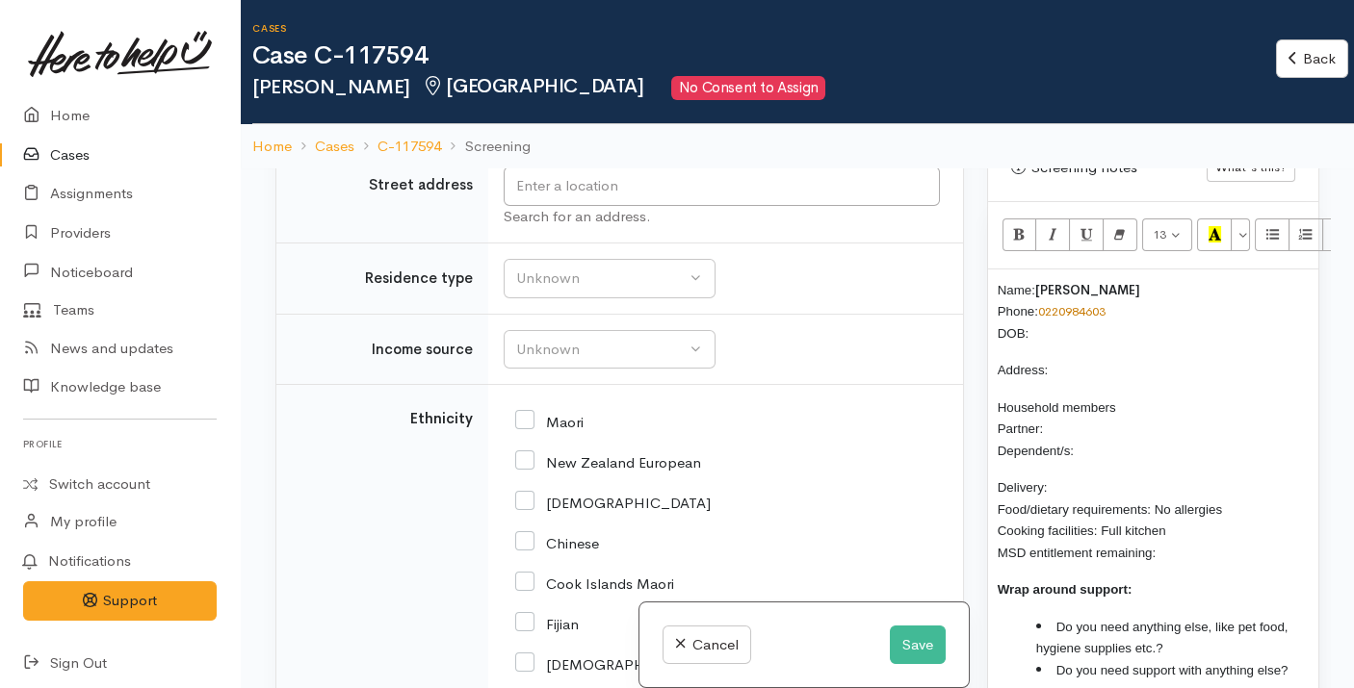
click at [1092, 310] on p "Name: Brendon Southee Phone: 0220984603 DOB:" at bounding box center [1153, 311] width 311 height 65
click at [558, 206] on input "text" at bounding box center [722, 186] width 436 height 39
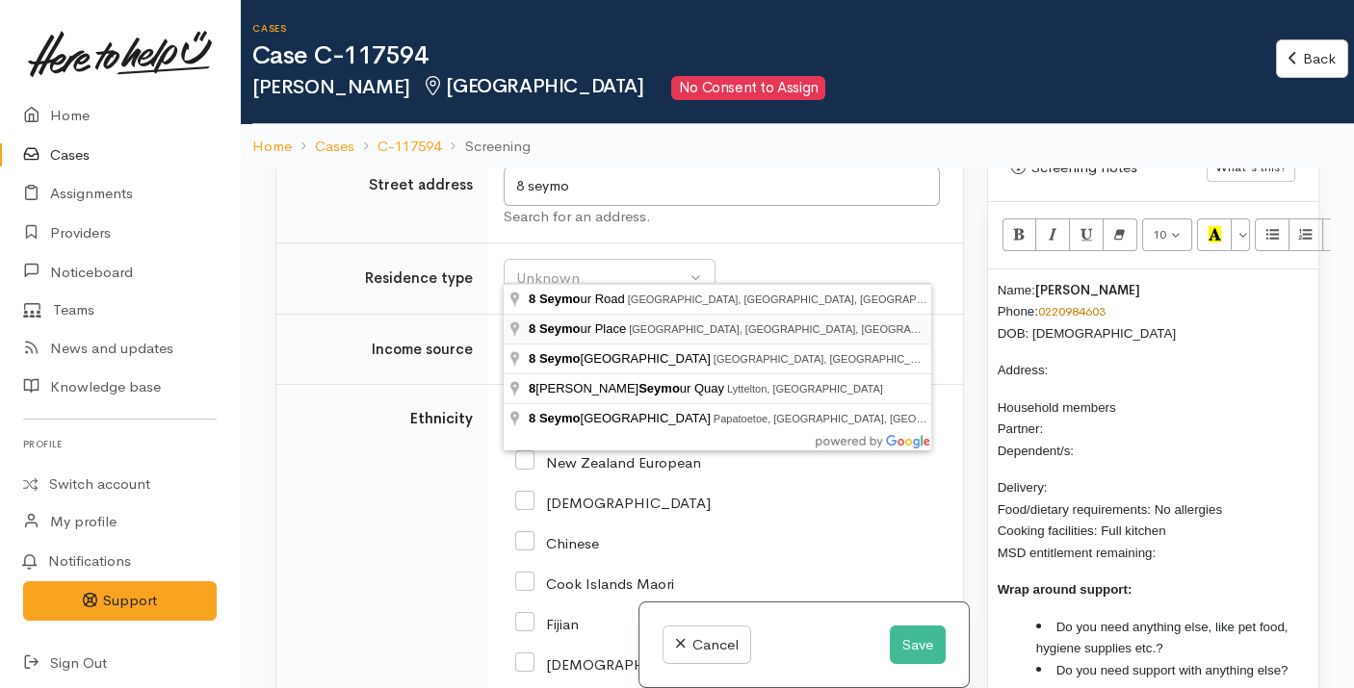
type input "8 Seymour Place, Bellevue, Tauranga, New Zealand"
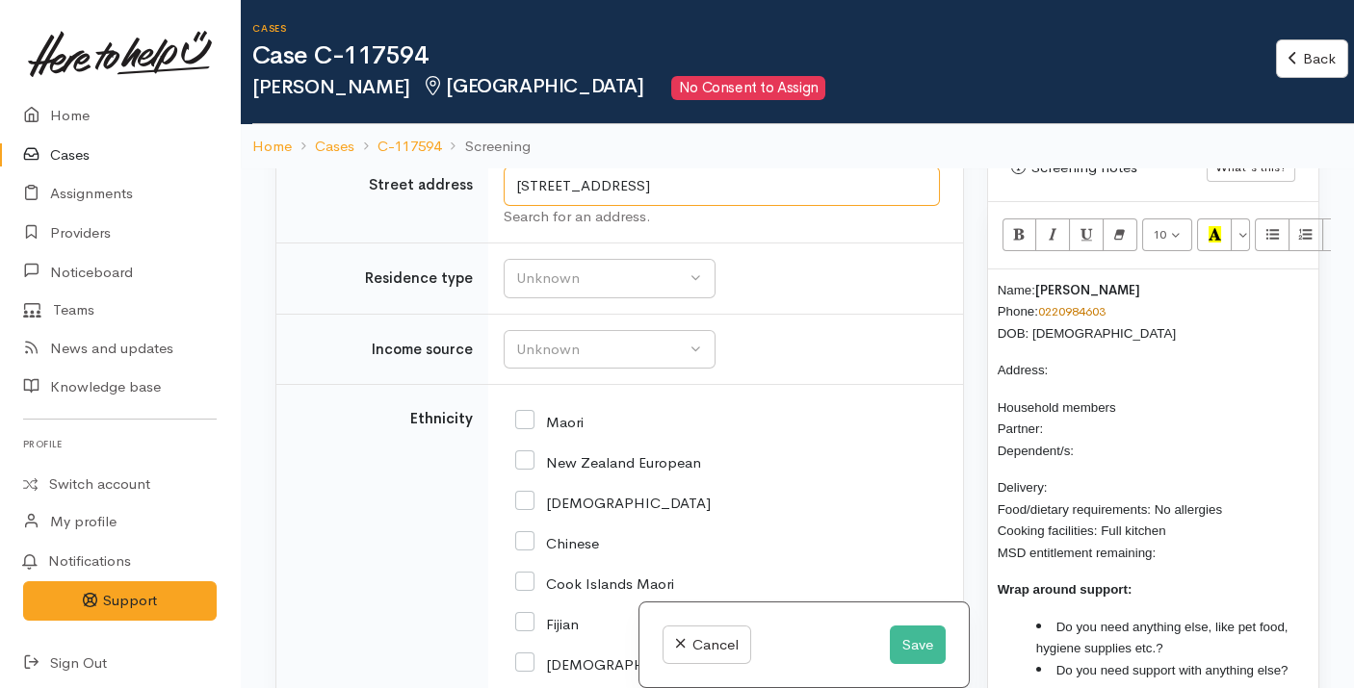
drag, startPoint x: 687, startPoint y: 264, endPoint x: 506, endPoint y: 254, distance: 182.2
click at [506, 206] on input "8 Seymour Place, Bellevue, Tauranga, New Zealand" at bounding box center [722, 186] width 436 height 39
click at [1088, 359] on p "Address:" at bounding box center [1153, 370] width 311 height 22
click at [1102, 431] on p "Household members Partner: Dependent/s:" at bounding box center [1153, 429] width 311 height 65
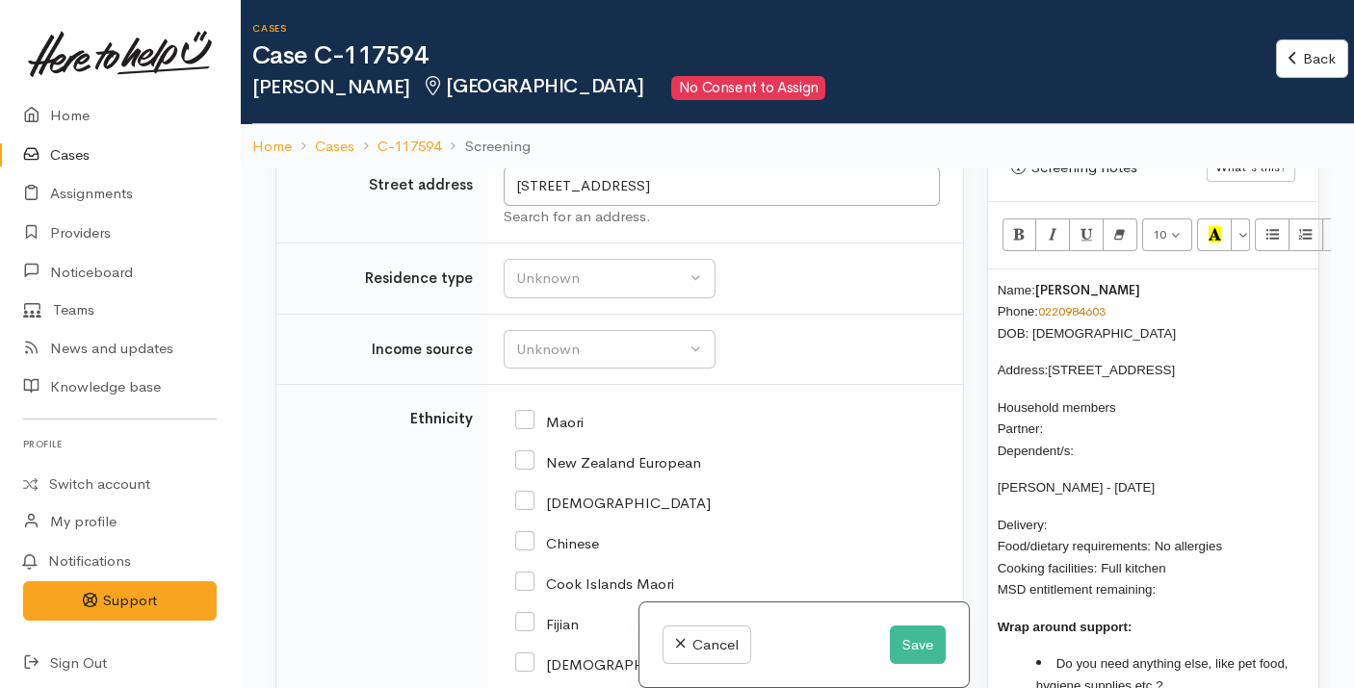
click at [1102, 431] on p "Household members Partner: Dependent/s:" at bounding box center [1153, 429] width 311 height 65
click at [1080, 401] on p "Household members Partner: Dependent/s: x1 child" at bounding box center [1153, 429] width 311 height 65
click at [635, 290] on div "Unknown" at bounding box center [600, 279] width 169 height 22
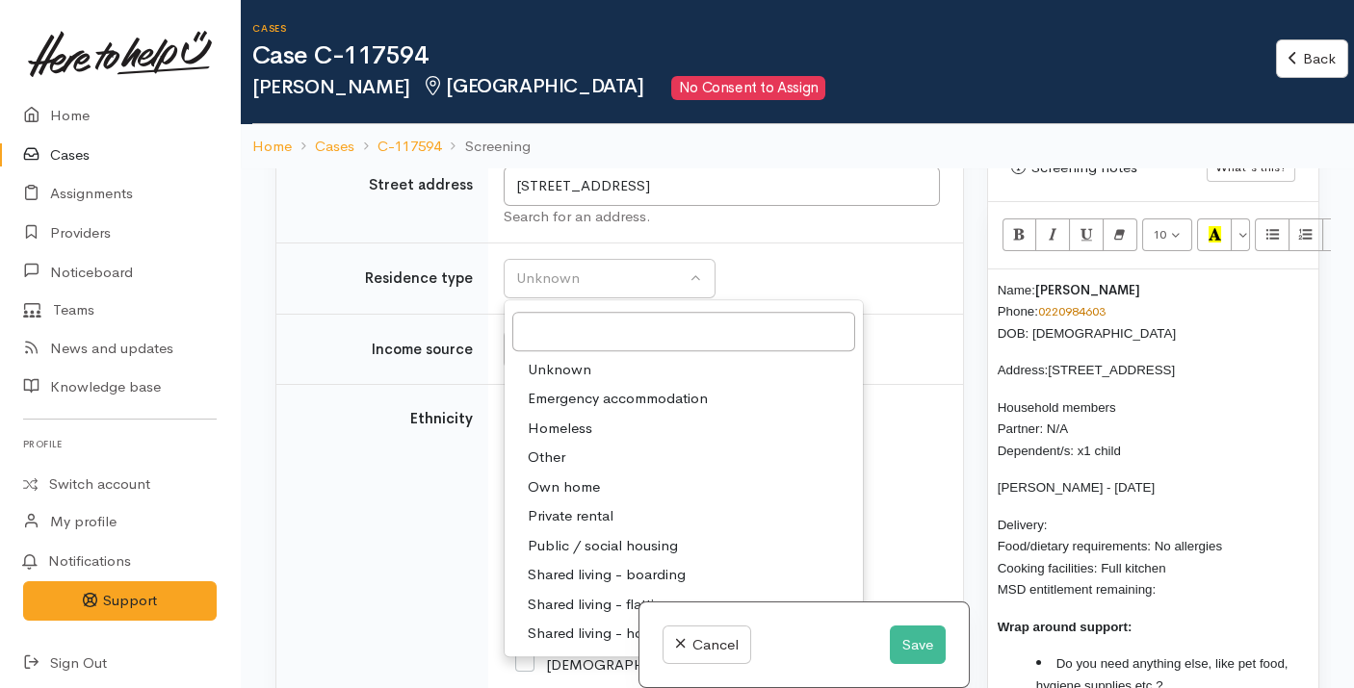
click at [570, 528] on span "Private rental" at bounding box center [571, 517] width 86 height 22
select select "2"
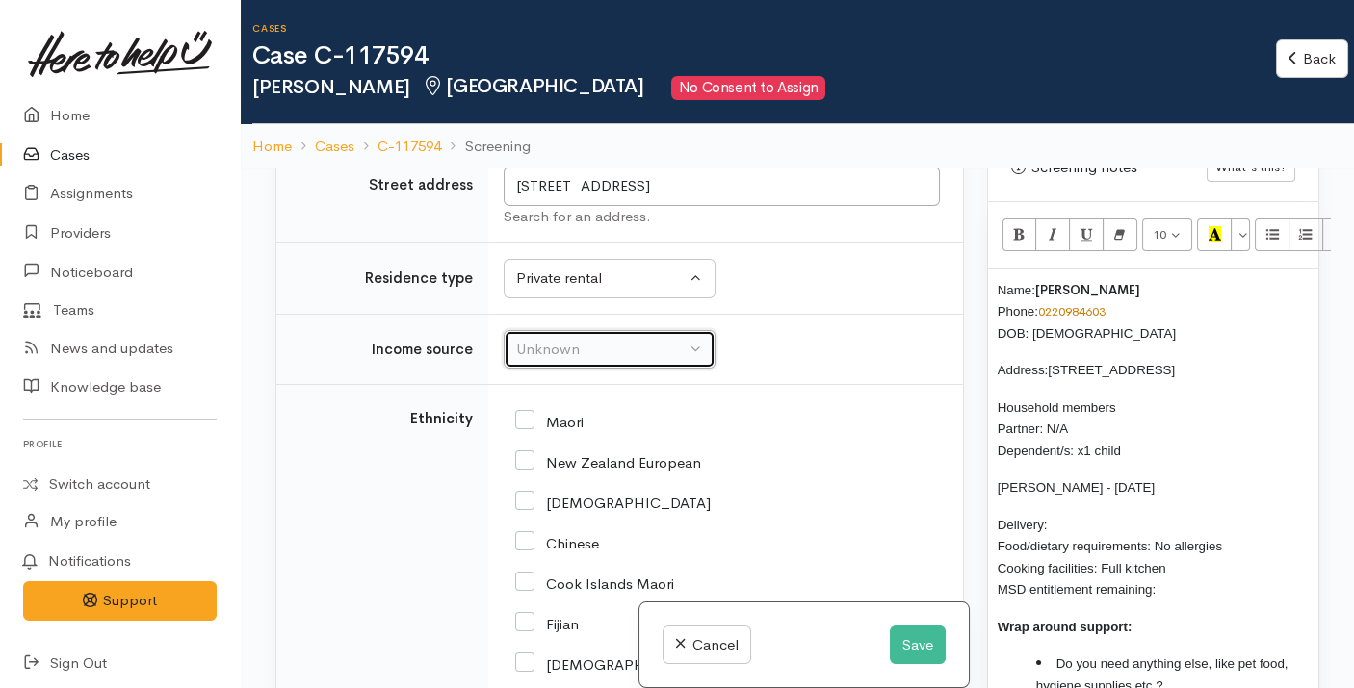
click at [622, 361] on div "Unknown" at bounding box center [600, 350] width 169 height 22
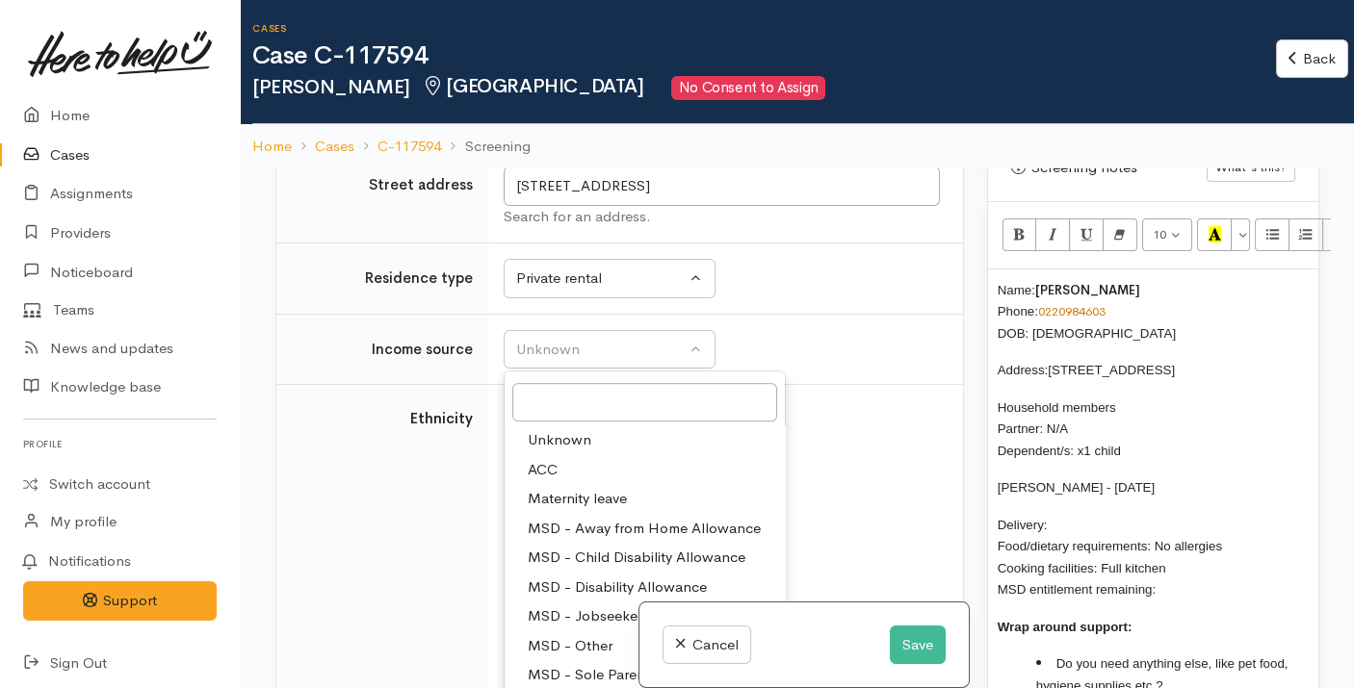
click at [840, 385] on td "Unknown ACC Maternity leave MSD - Away from Home Allowance MSD - Child Disabili…" at bounding box center [725, 349] width 475 height 71
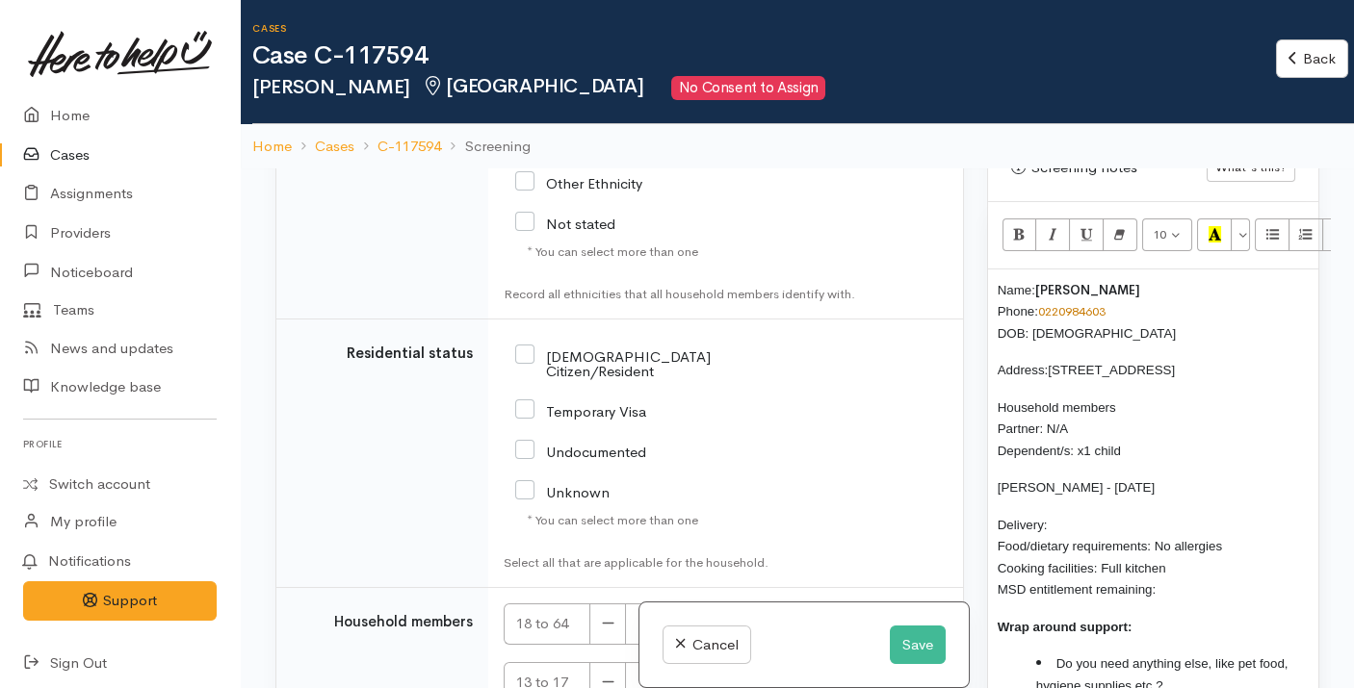
scroll to position [3727, 0]
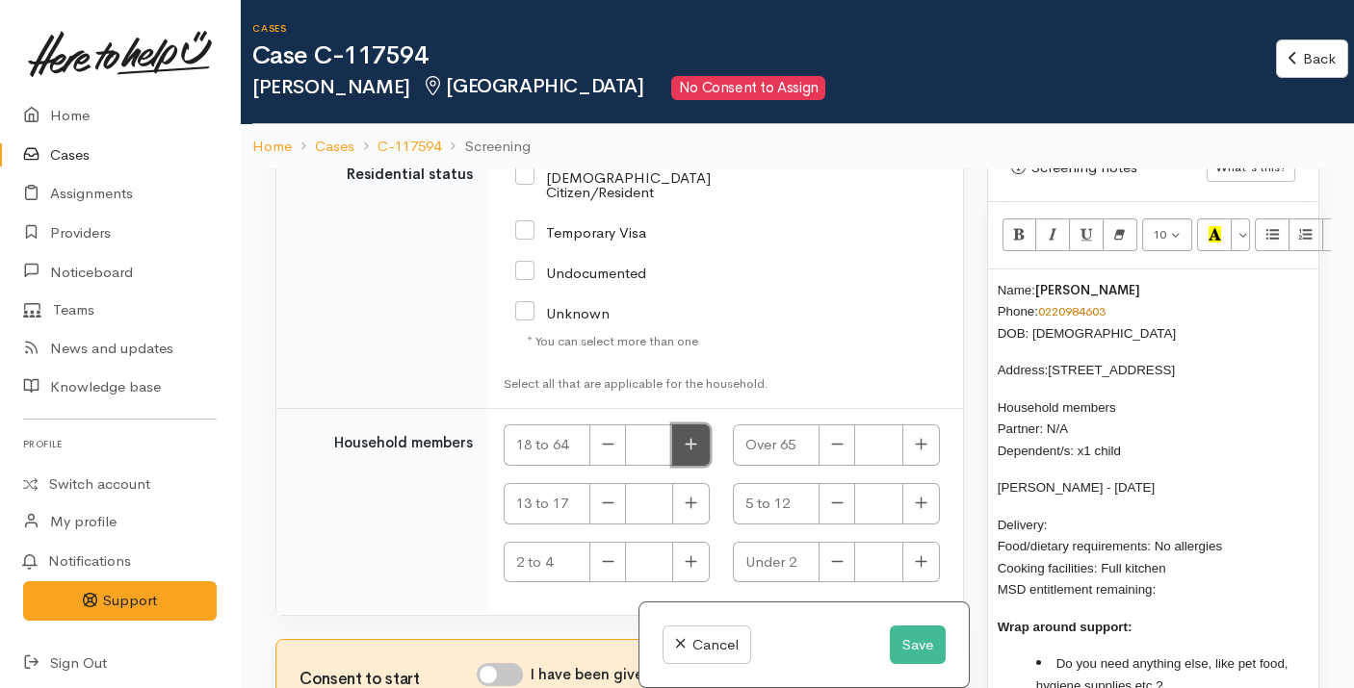
click at [703, 443] on button "button" at bounding box center [691, 445] width 38 height 41
type input "1"
click at [919, 512] on button "button" at bounding box center [921, 503] width 38 height 41
type input "1"
click at [1037, 480] on span "Parker - 26/05/2017" at bounding box center [1076, 487] width 157 height 14
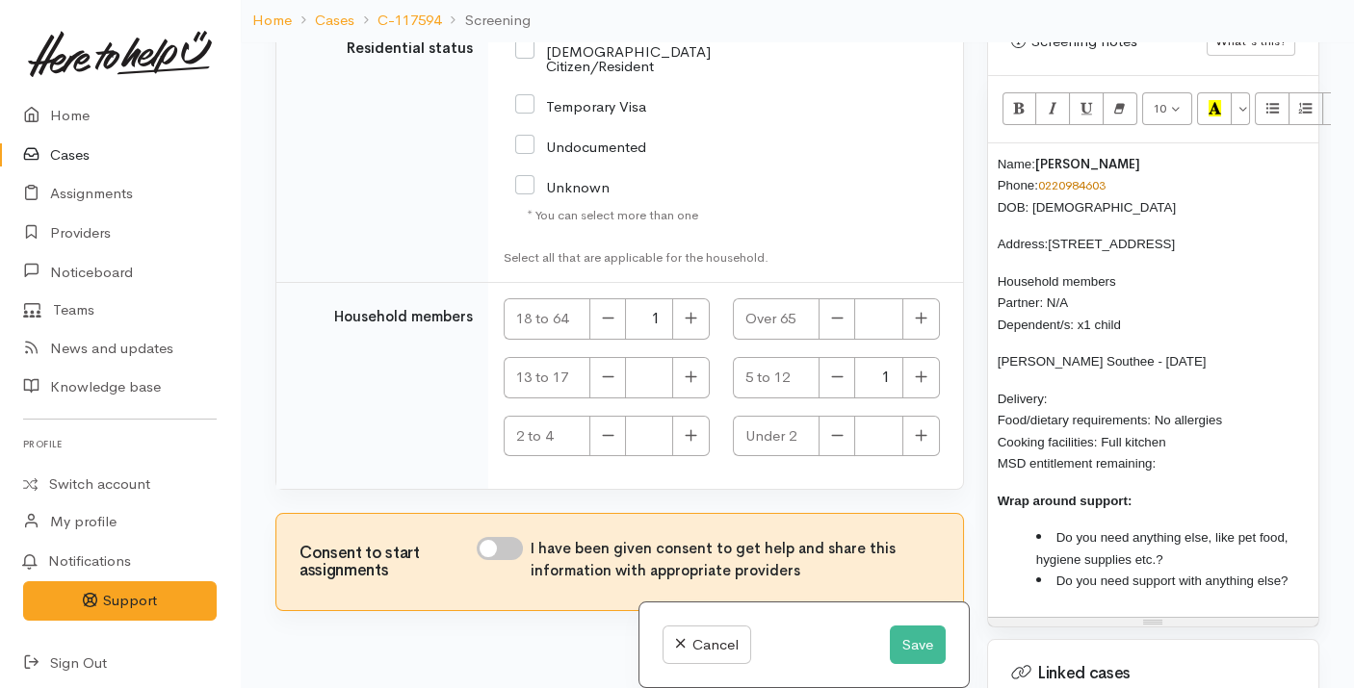
scroll to position [3705, 0]
click at [1142, 388] on p "Delivery: Food/dietary requirements: No allergies Cooking facilities: Full kitc…" at bounding box center [1153, 431] width 311 height 87
click at [1184, 434] on p "Delivery: Food/dietary requirements: No allergies Cooking facilities: Full kitc…" at bounding box center [1153, 431] width 311 height 87
click at [1069, 388] on p "Delivery: Food/dietary requirements: No allergies Cooking facilities: Full kitc…" at bounding box center [1153, 431] width 311 height 87
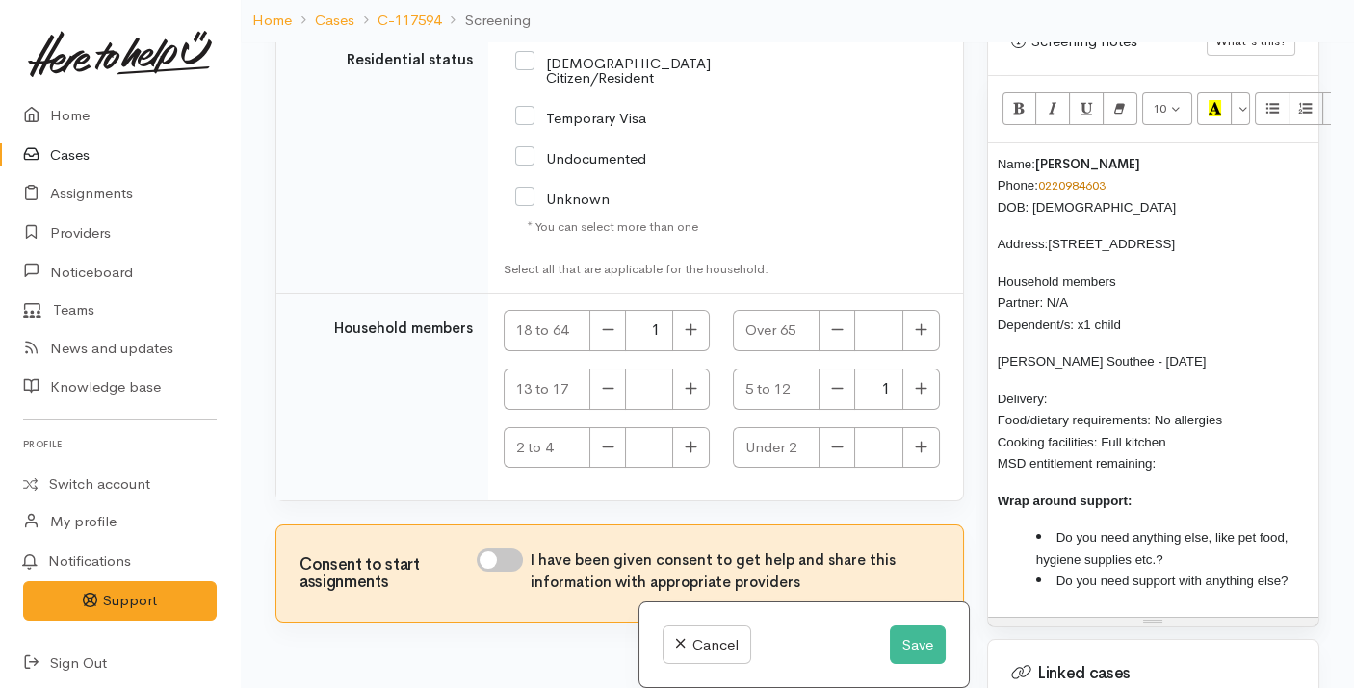
scroll to position [3654, 0]
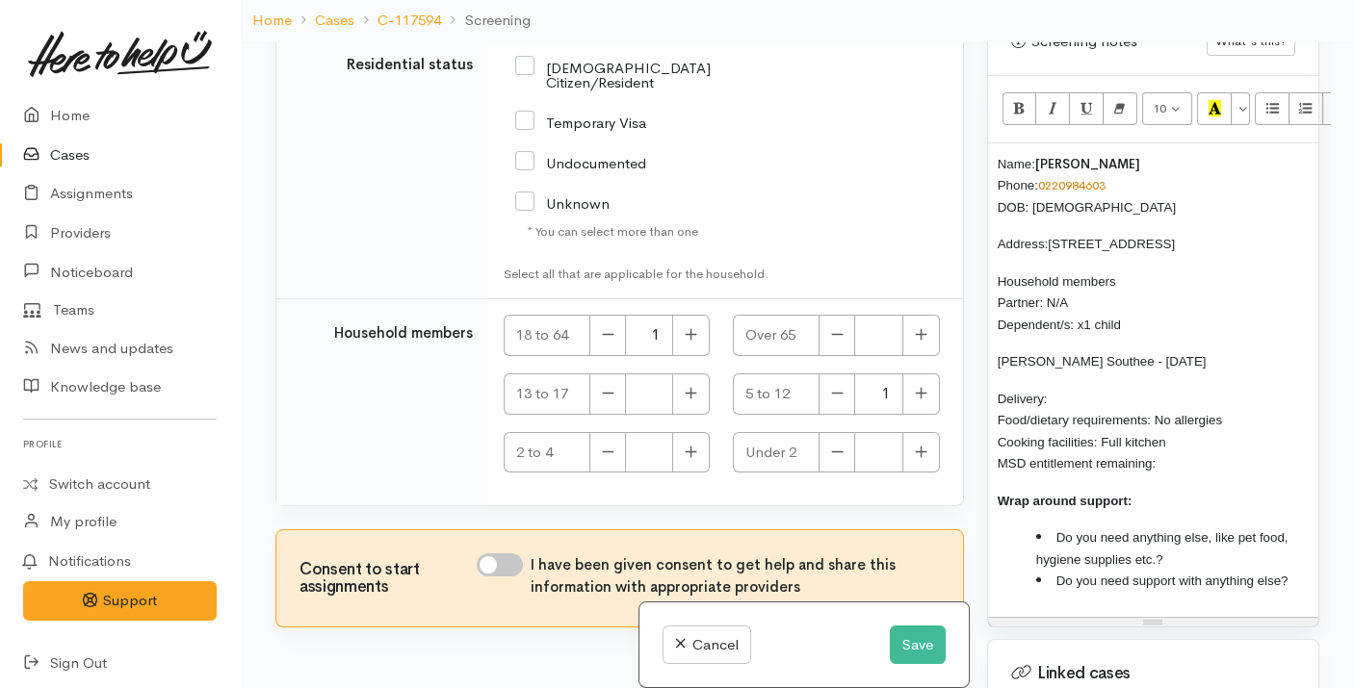
click at [637, 90] on input "NZ Citizen/Resident" at bounding box center [641, 74] width 253 height 32
checkbox input "true"
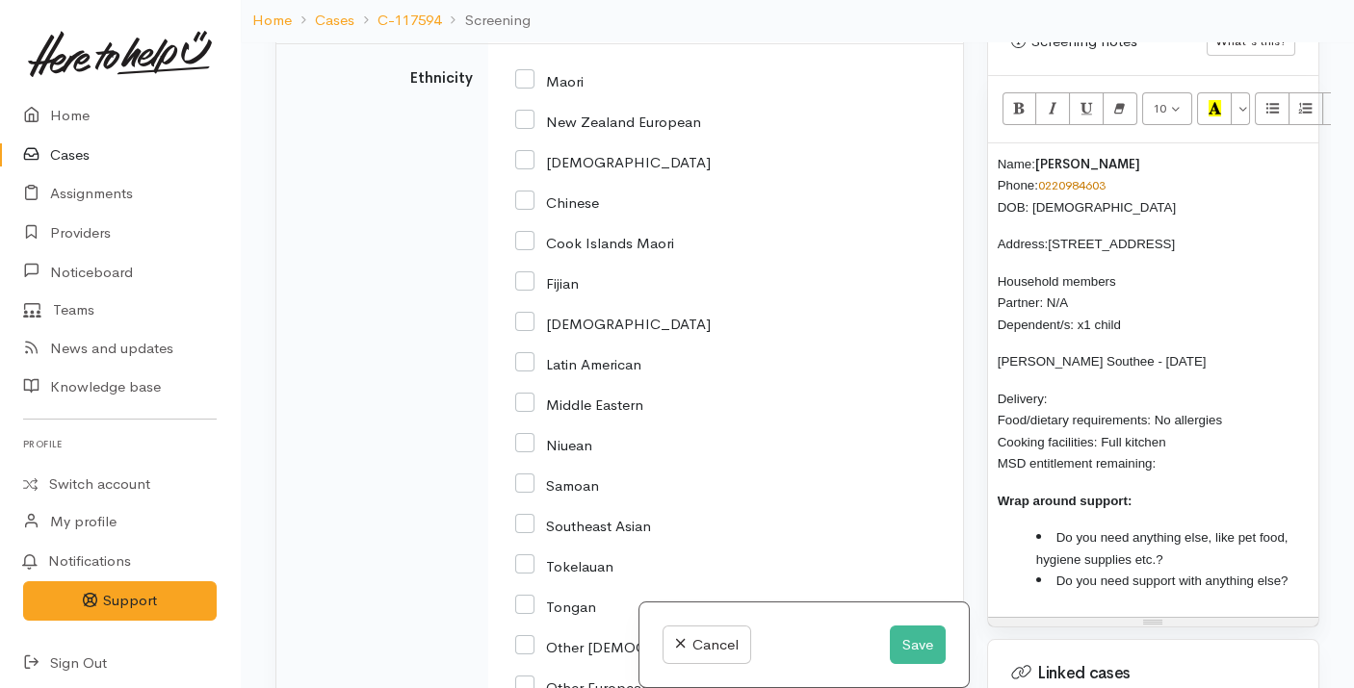
scroll to position [2768, 0]
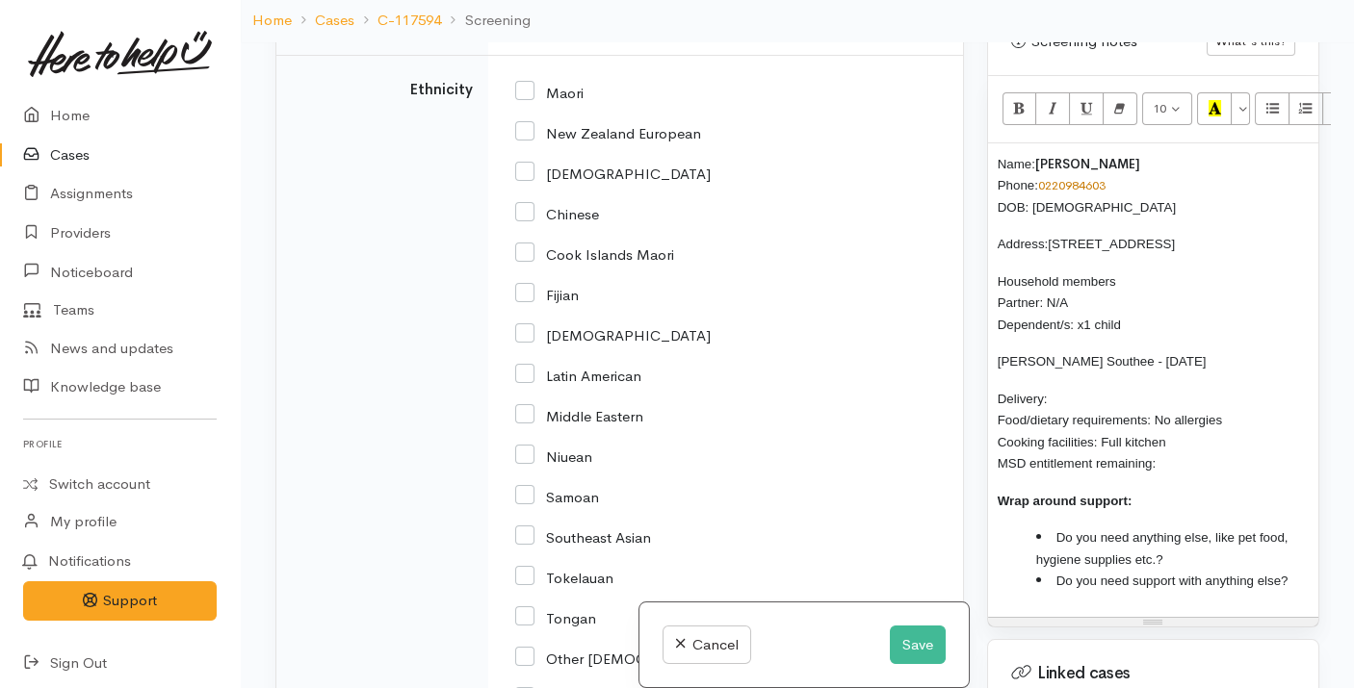
click at [562, 141] on label "New Zealand European" at bounding box center [608, 133] width 186 height 14
click at [562, 141] on input "New Zealand European" at bounding box center [608, 131] width 186 height 17
checkbox input "true"
click at [617, 32] on div "Unknown" at bounding box center [600, 21] width 169 height 22
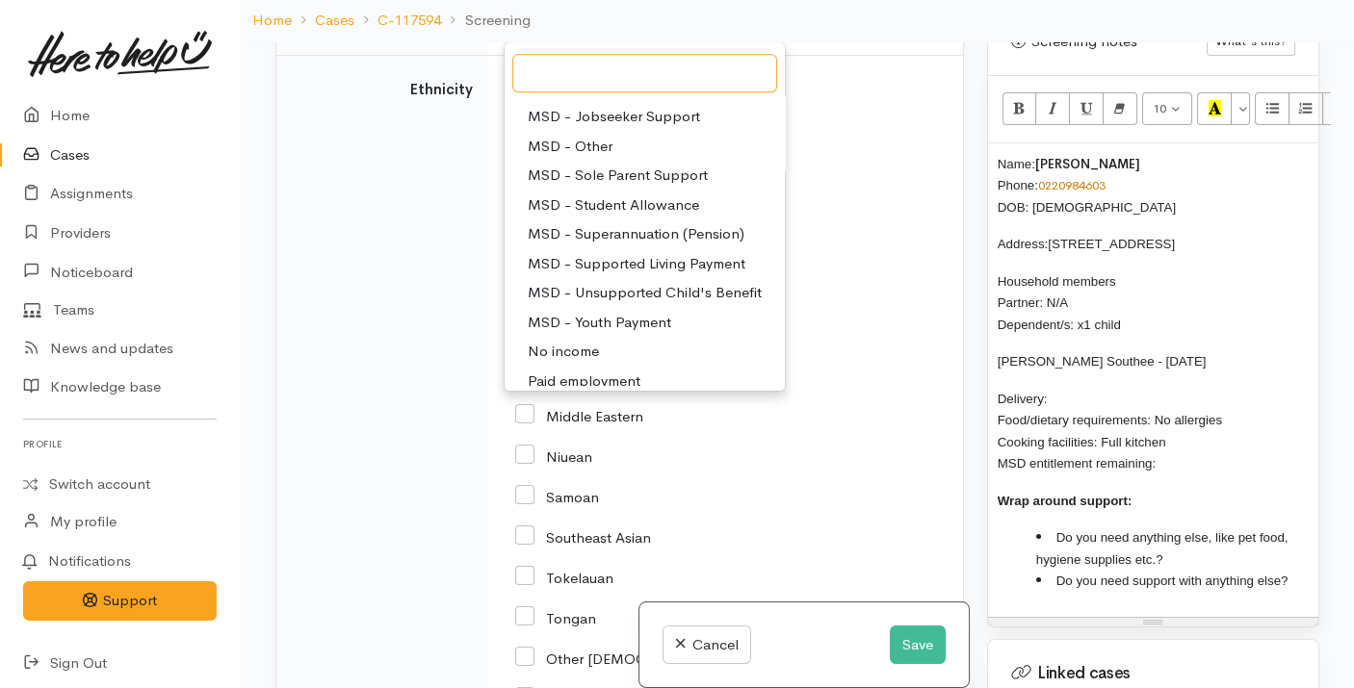
scroll to position [175, 0]
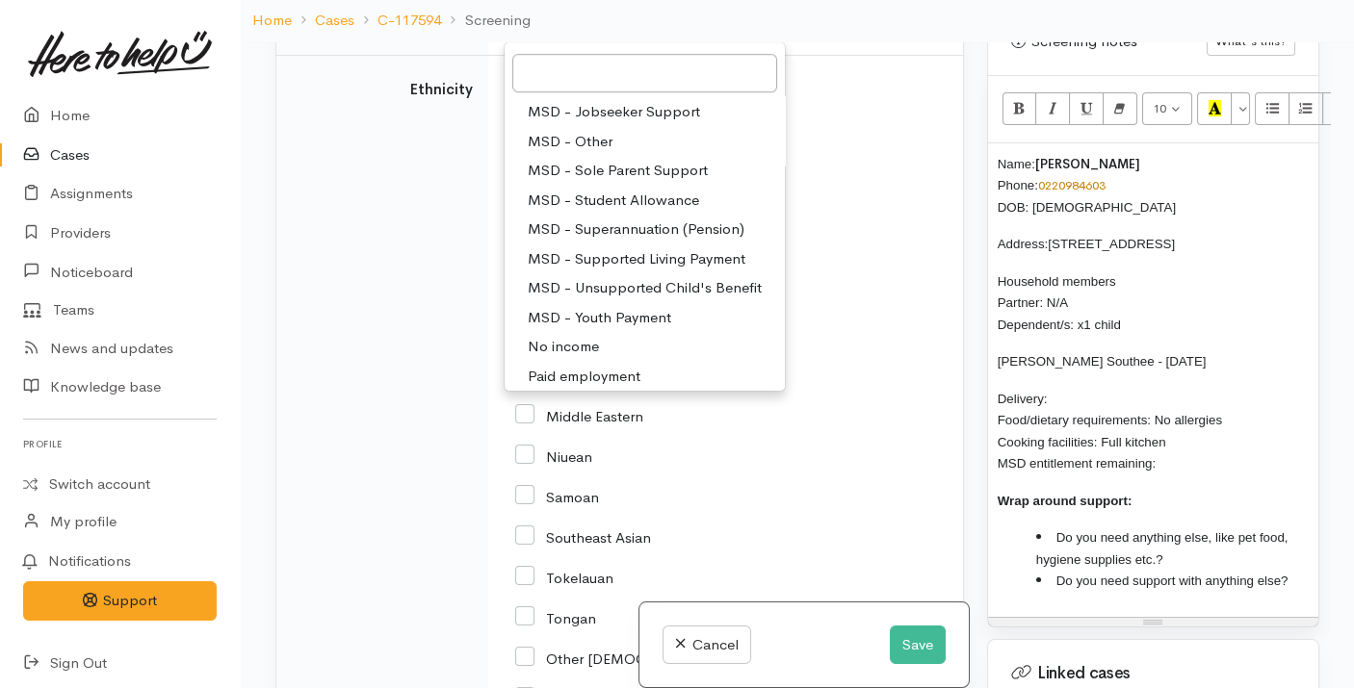
click at [600, 388] on span "Paid employment" at bounding box center [584, 377] width 113 height 22
select select "1"
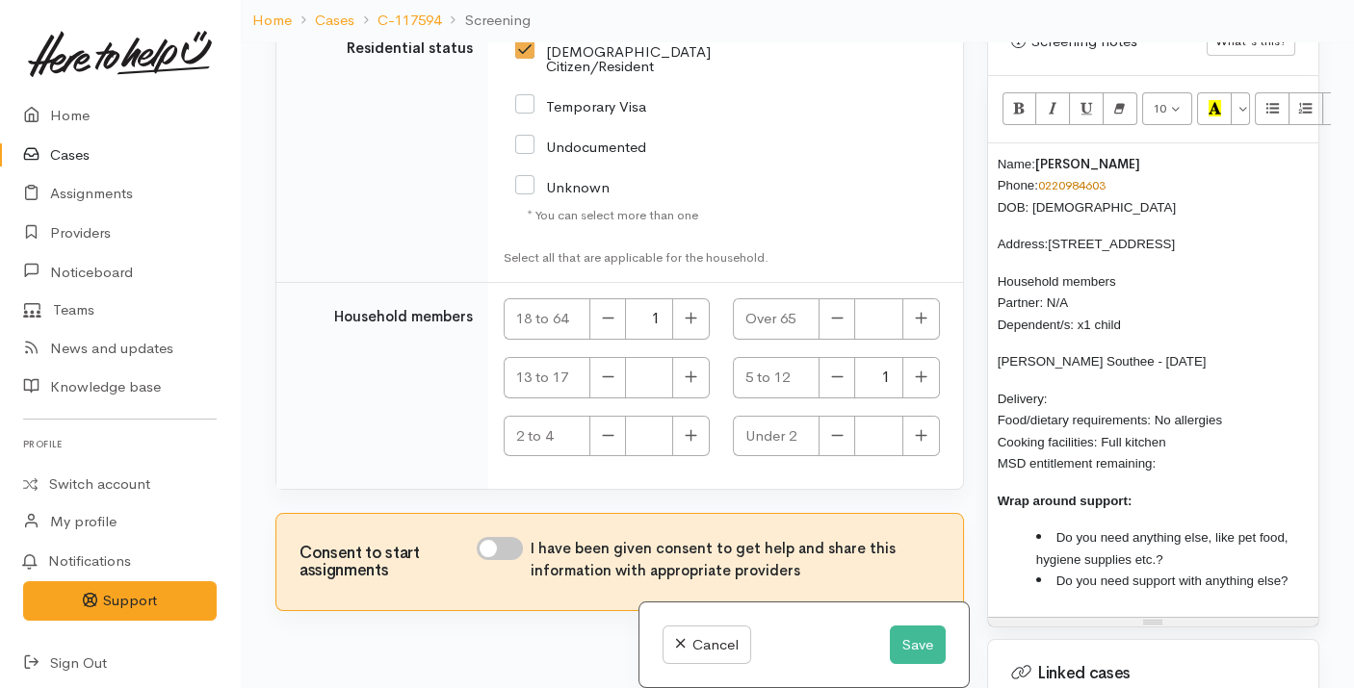
scroll to position [3702, 0]
click at [494, 560] on input "I have been given consent to get help and share this information with appropria…" at bounding box center [500, 548] width 46 height 23
checkbox input "true"
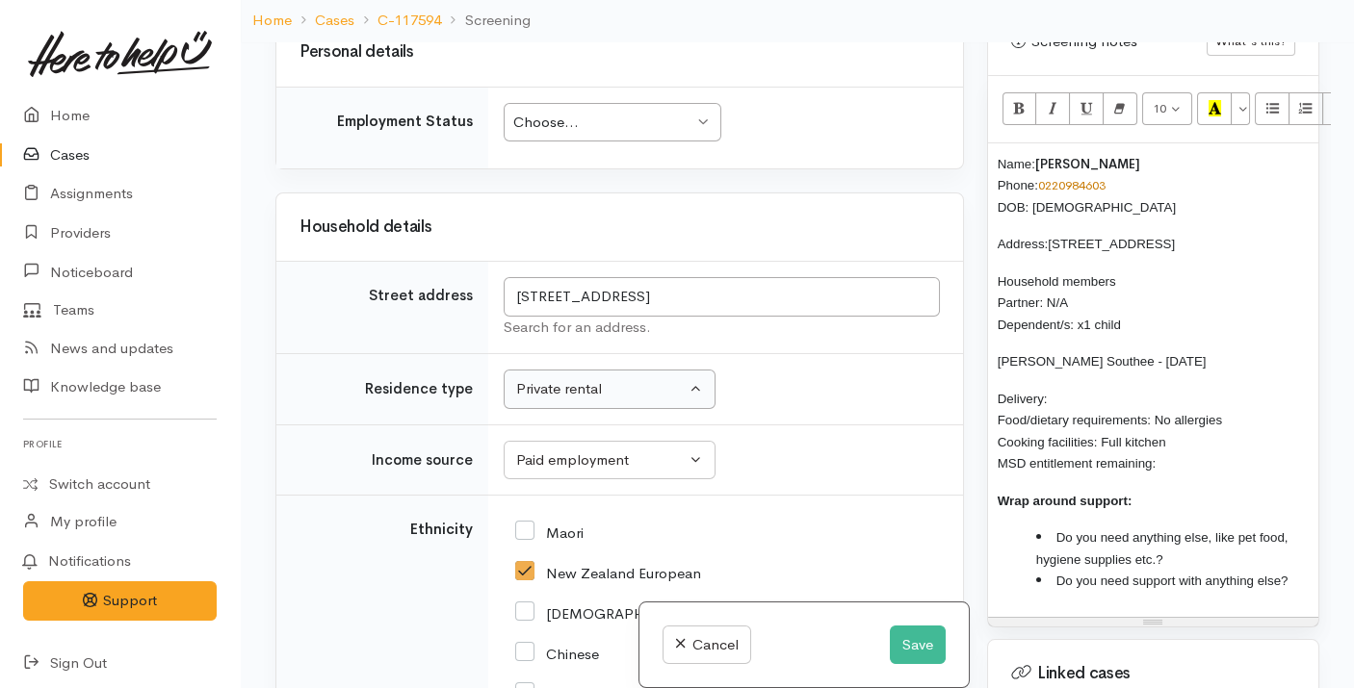
scroll to position [2321, 0]
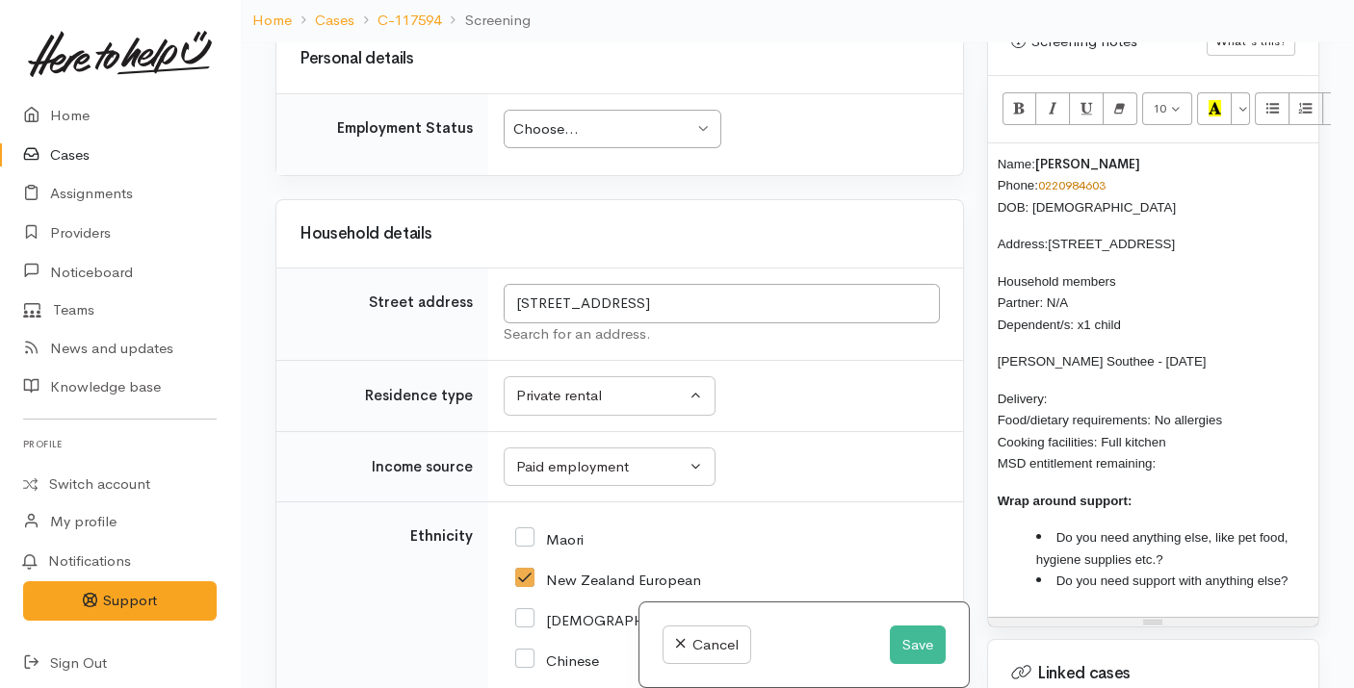
click at [624, 149] on div "Choose... Choose..." at bounding box center [613, 129] width 218 height 39
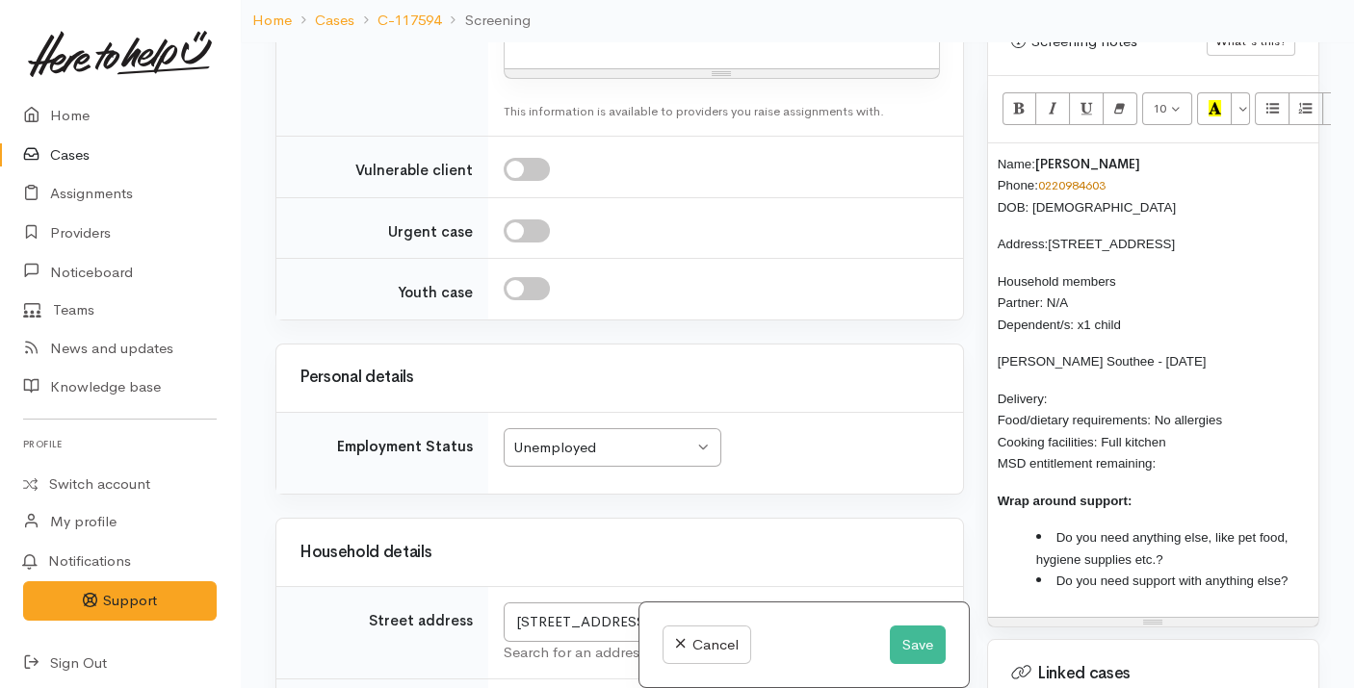
scroll to position [2001, 0]
click at [1142, 388] on p "Delivery: Food/dietary requirements: No allergies Cooking facilities: Full kitc…" at bounding box center [1153, 431] width 311 height 87
click at [1185, 440] on p "Delivery: No Food/dietary requirements: No allergies Cooking facilities: Full k…" at bounding box center [1153, 431] width 311 height 87
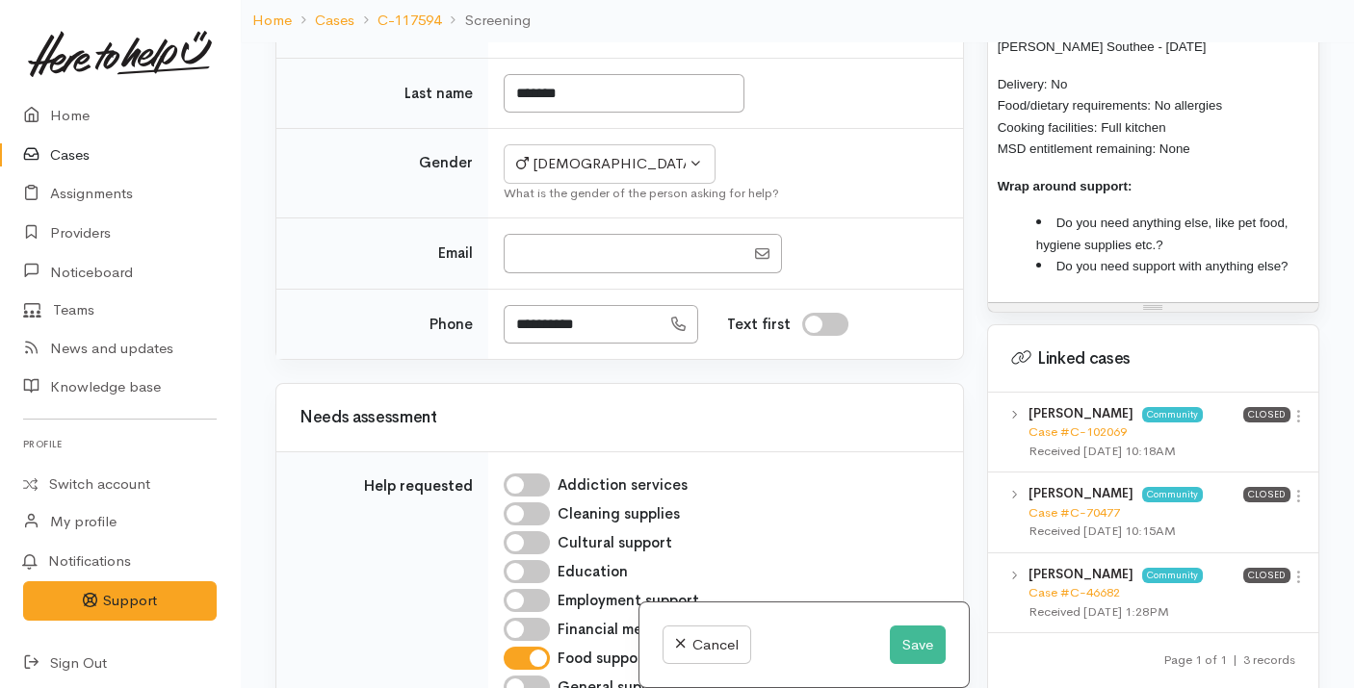
scroll to position [1582, 0]
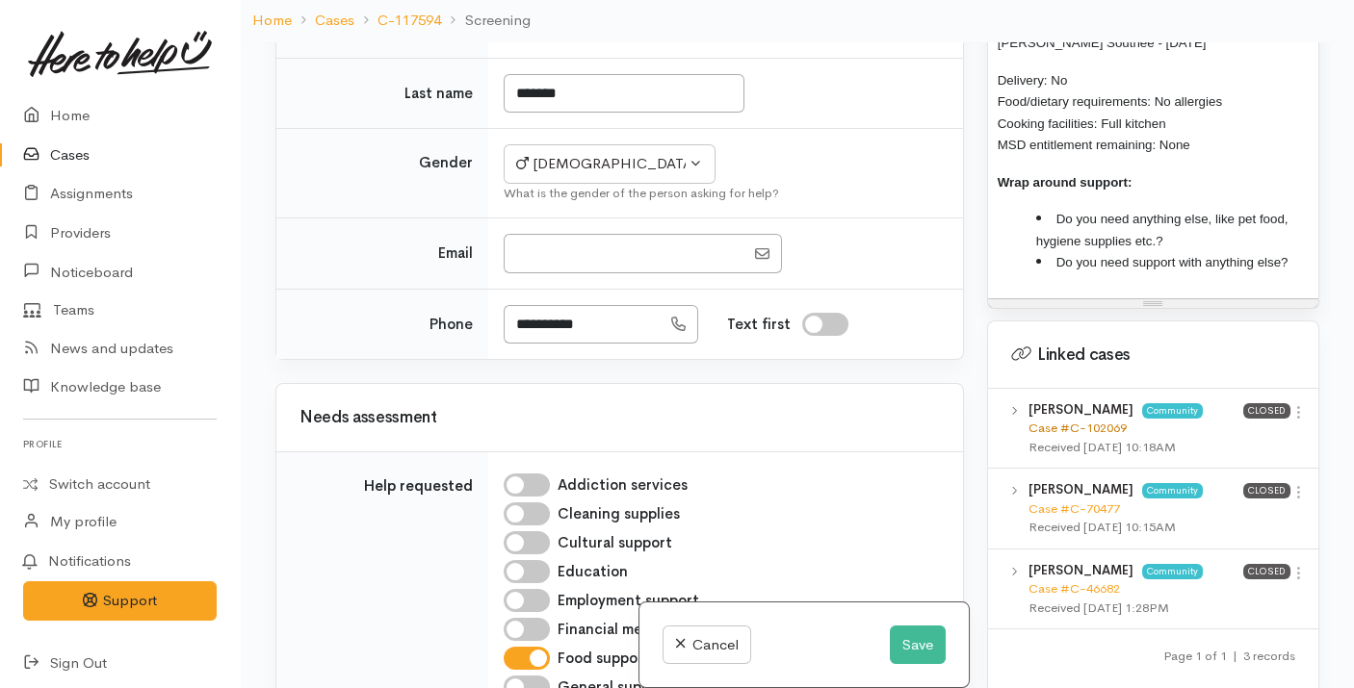
click at [1095, 420] on link "Case #C-102069" at bounding box center [1077, 428] width 98 height 16
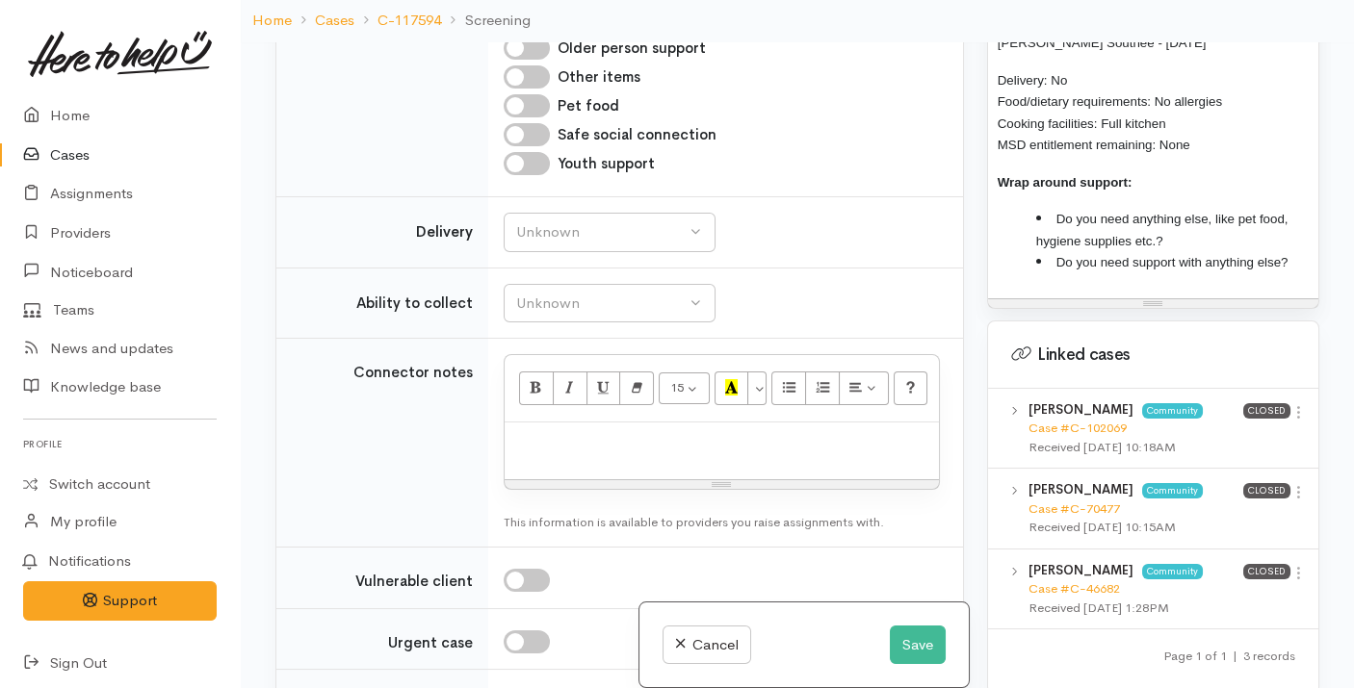
scroll to position [1623, 0]
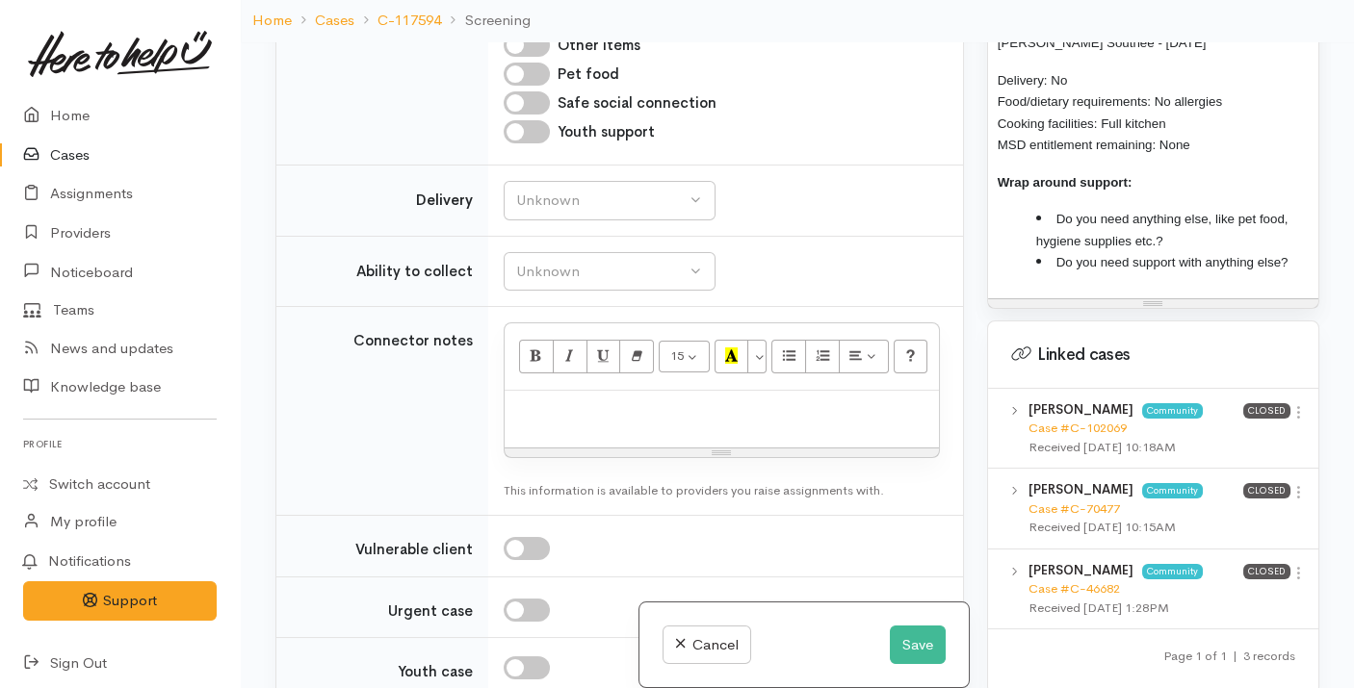
click at [616, 237] on td "Unknown Delivery needed Delivery preferred No Unknown" at bounding box center [725, 201] width 475 height 71
click at [612, 212] on div "Unknown" at bounding box center [600, 201] width 169 height 22
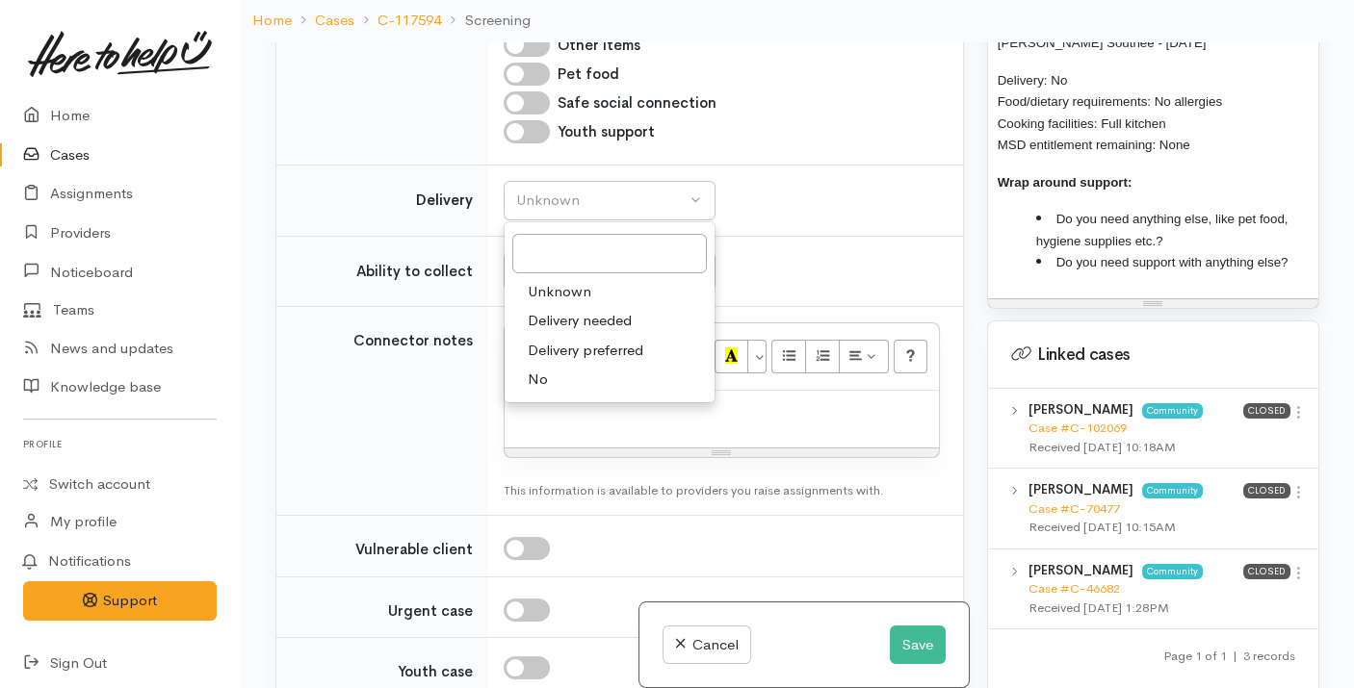
click at [570, 395] on link "No" at bounding box center [610, 380] width 210 height 30
select select "1"
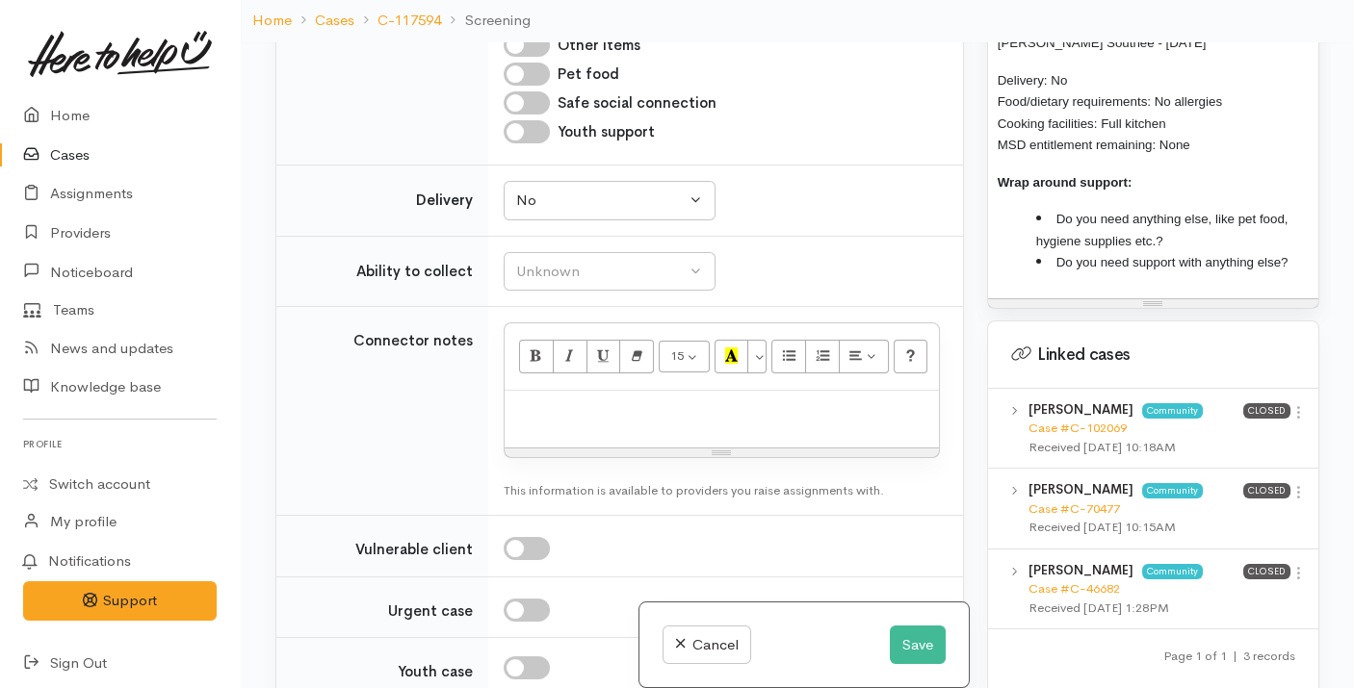
click at [589, 307] on td "Unknown Able to pick up / collect help on my own Able to pick up / collect with…" at bounding box center [725, 271] width 475 height 71
click at [591, 292] on button "Unknown" at bounding box center [610, 271] width 212 height 39
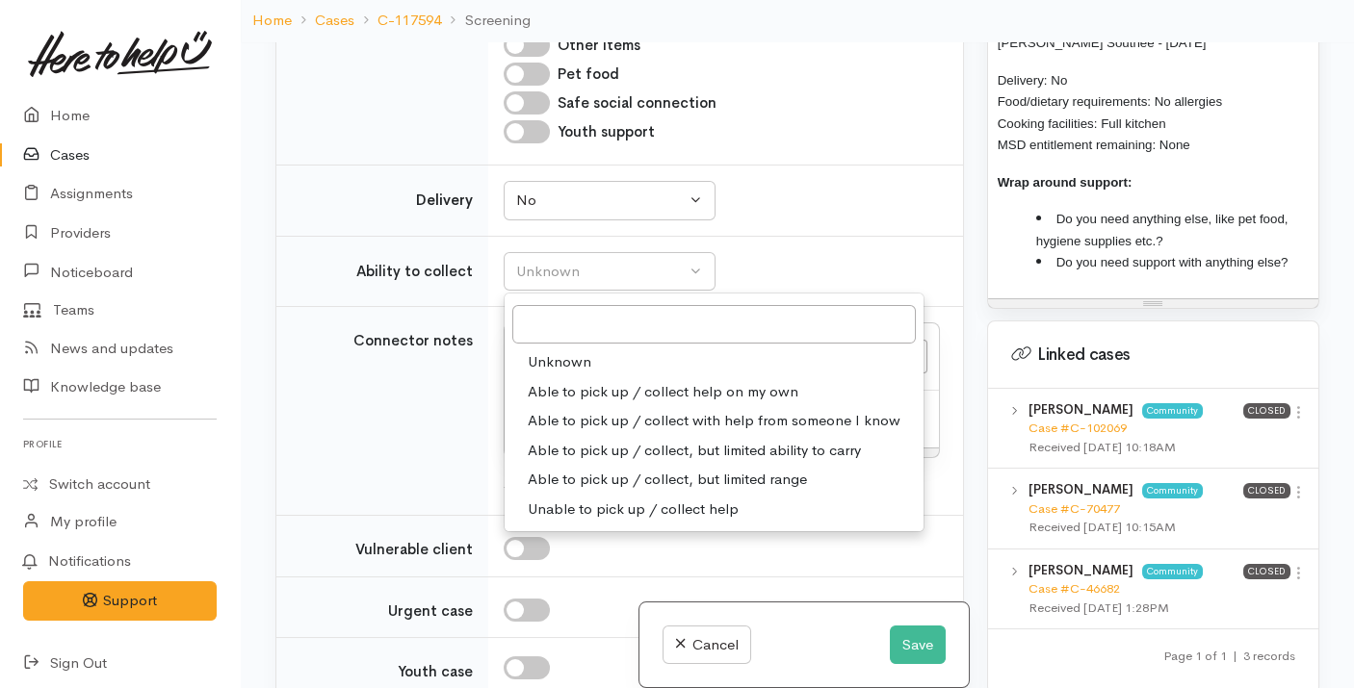
click at [580, 403] on span "Able to pick up / collect help on my own" at bounding box center [663, 392] width 271 height 22
select select "2"
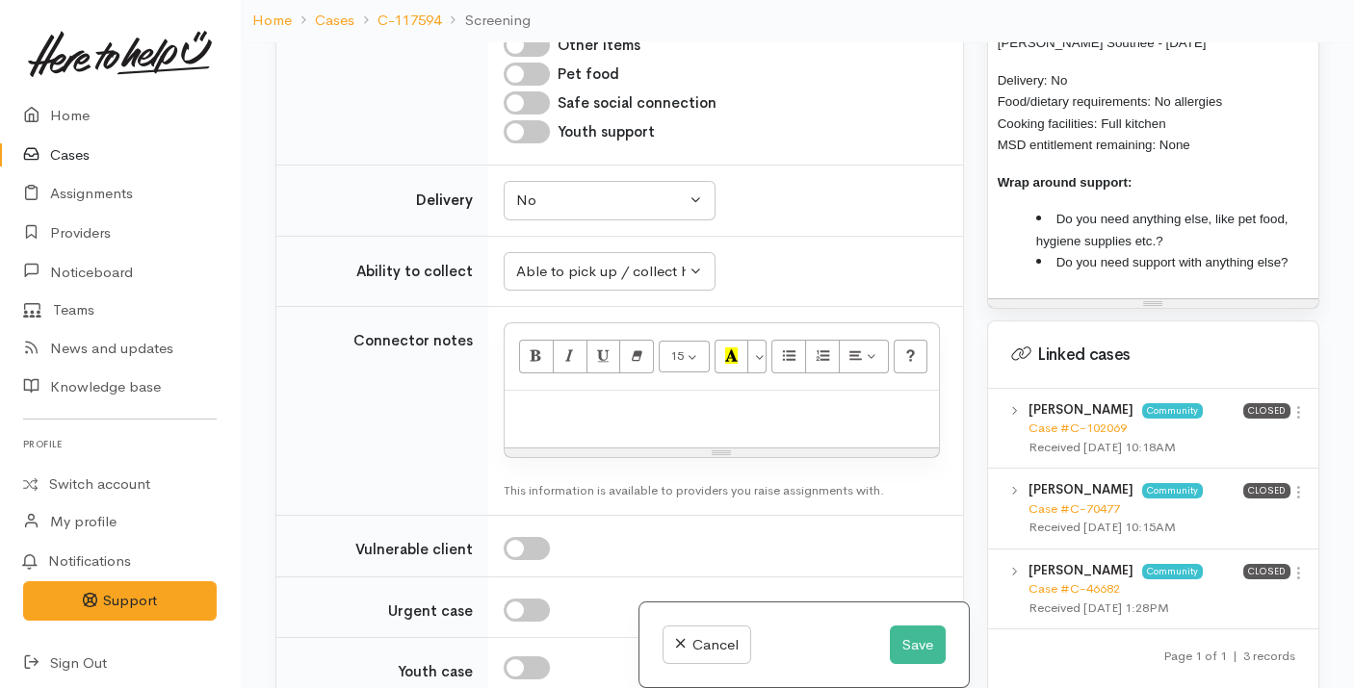
click at [1203, 208] on li "Do you need anything else, like pet food, hygiene supplies etc.?" at bounding box center [1172, 229] width 272 height 43
click at [1298, 251] on li "Do you need support with anything else?" at bounding box center [1172, 262] width 272 height 22
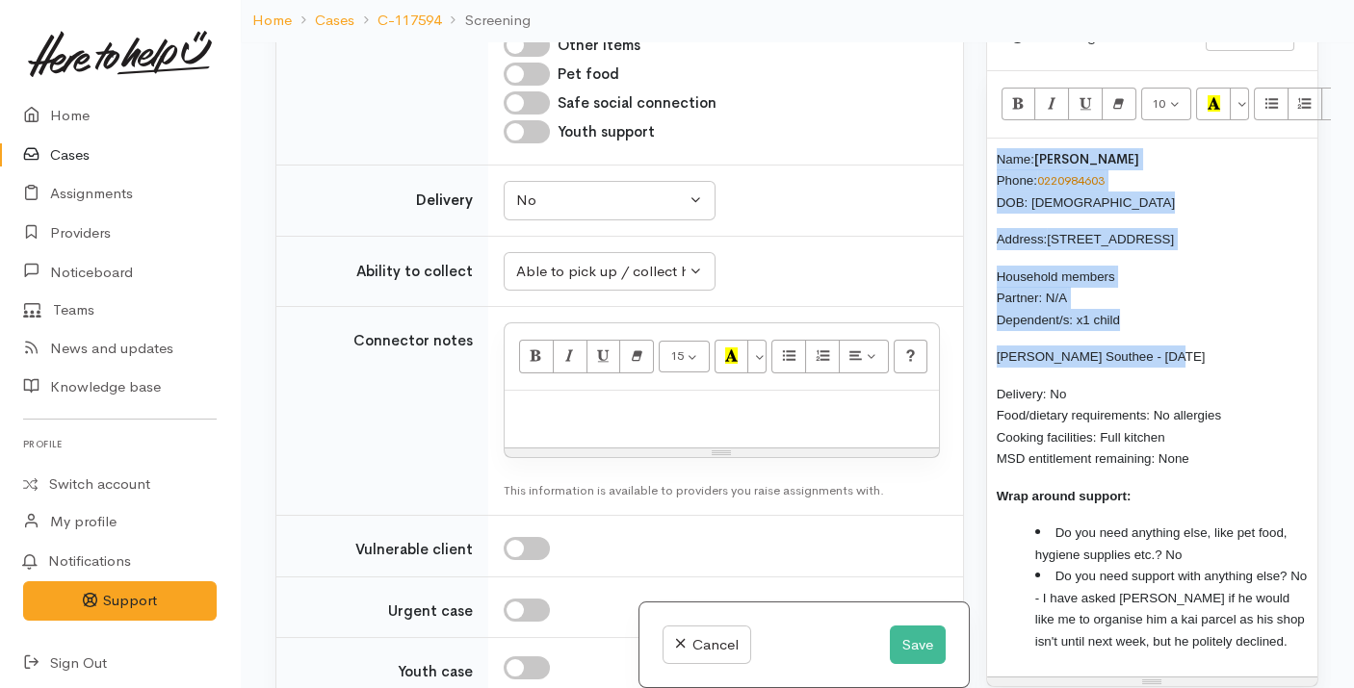
scroll to position [1268, 0]
drag, startPoint x: 1159, startPoint y: 328, endPoint x: 986, endPoint y: 123, distance: 268.5
click at [987, 123] on div "Screening notes What's this? 10 8 9 10 11 12 14 18 24 36 Background Color Trans…" at bounding box center [1153, 346] width 332 height 686
copy div "Name: Brendon Southee Phone: 0220984603 DOB: 06/04/1990 Address: 8 Seymour Plac…"
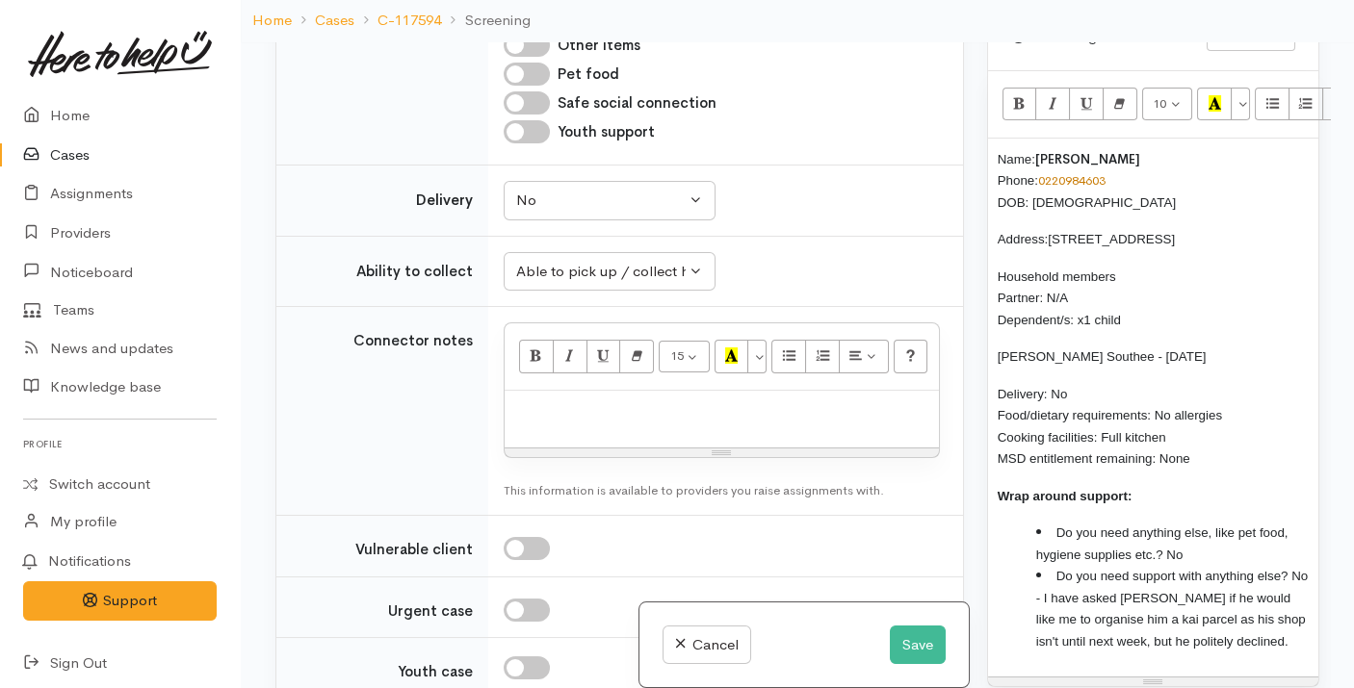
click at [712, 448] on div at bounding box center [722, 419] width 434 height 57
paste div
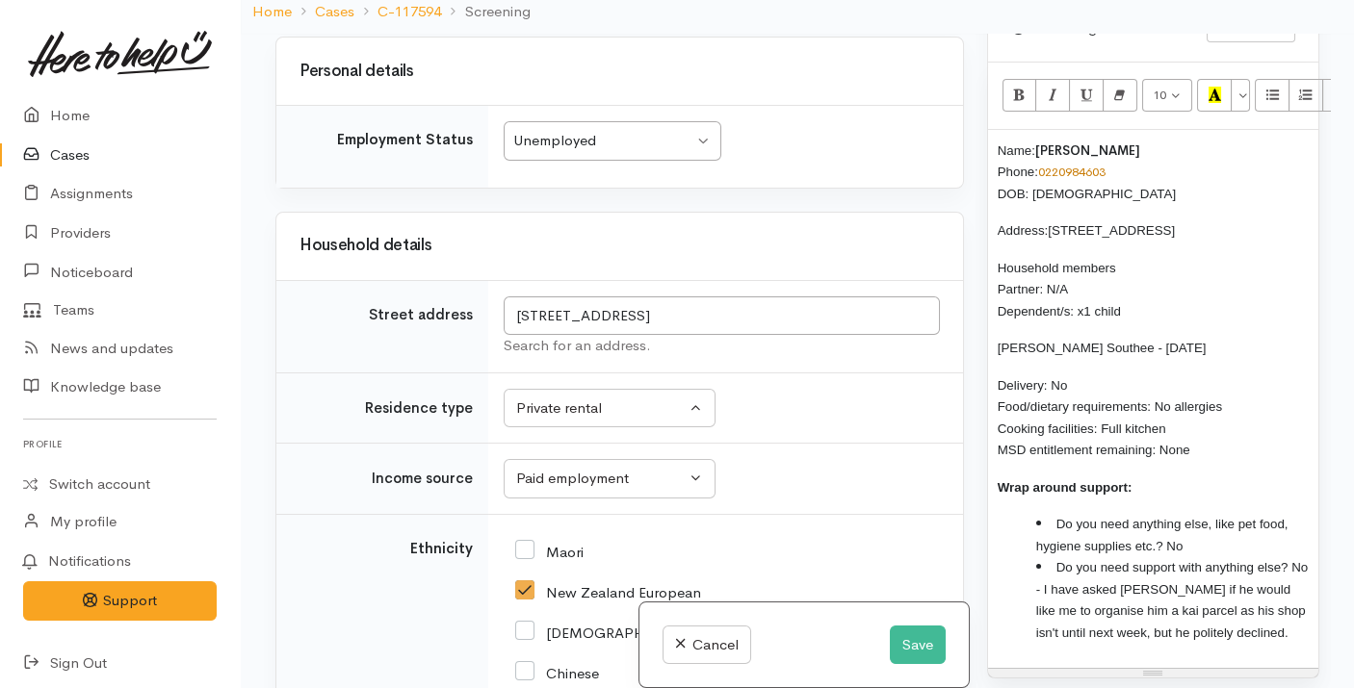
scroll to position [2476, 0]
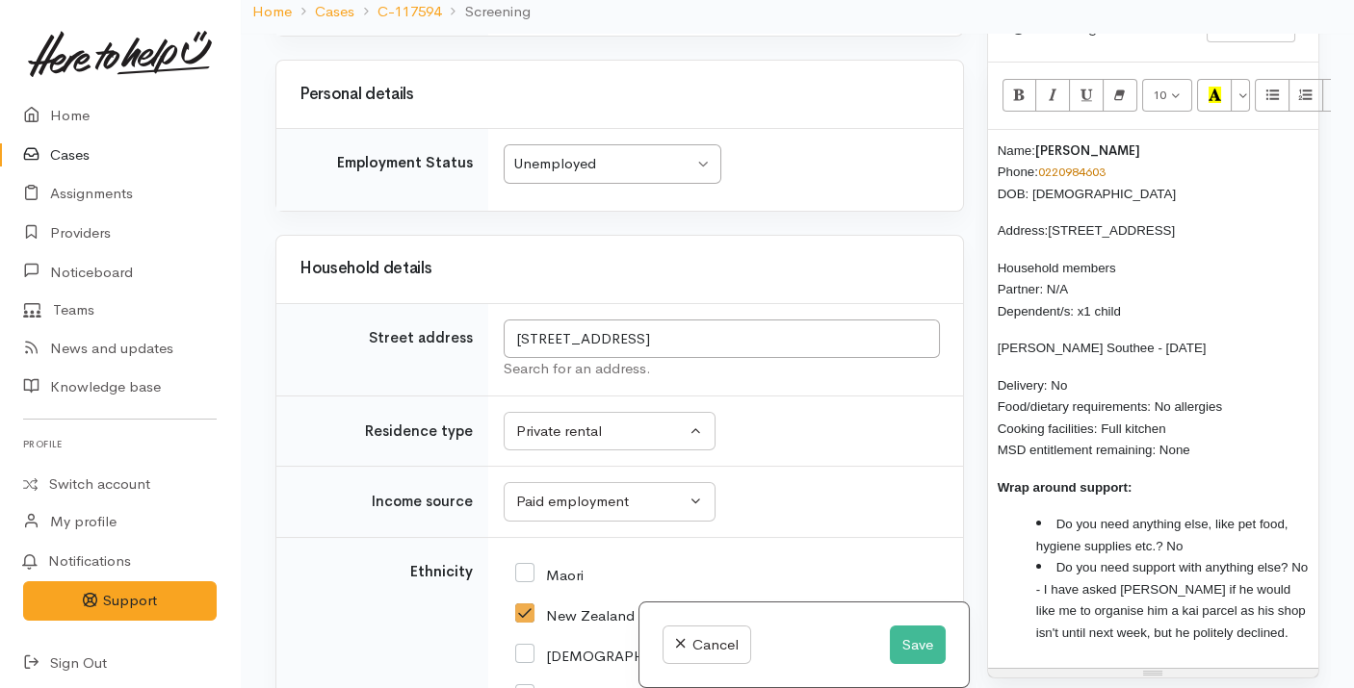
click at [618, 175] on div "Unemployed" at bounding box center [603, 164] width 180 height 22
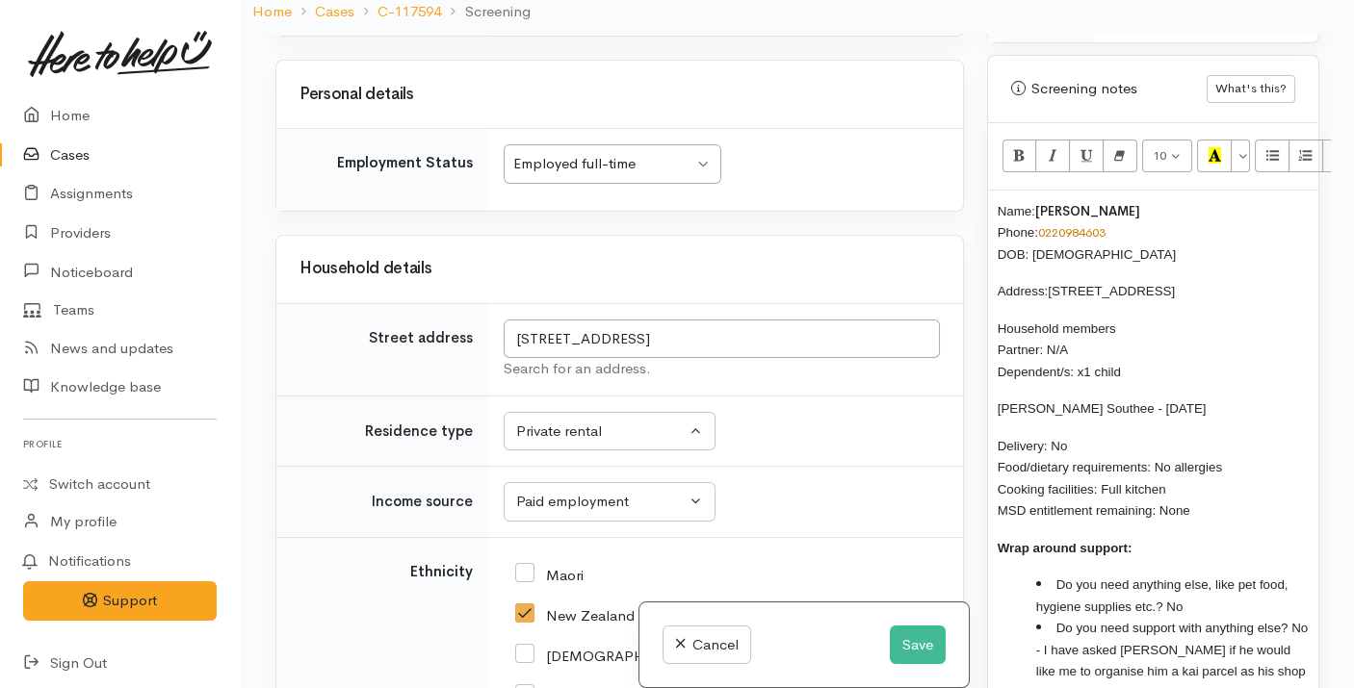
scroll to position [1204, 0]
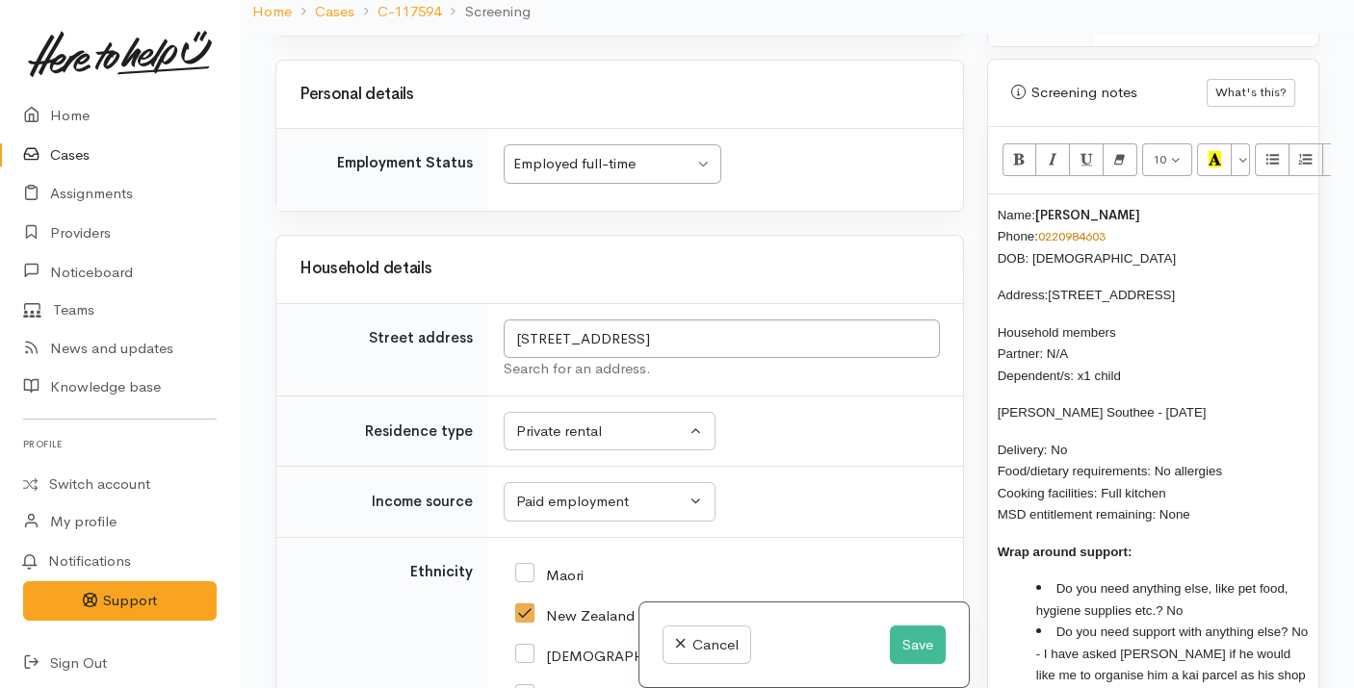
click at [996, 194] on div "Name: Brendon Southee Phone: 0220984603 DOB: 06/04/1990 Address: 8 Seymour Plac…" at bounding box center [1153, 463] width 330 height 539
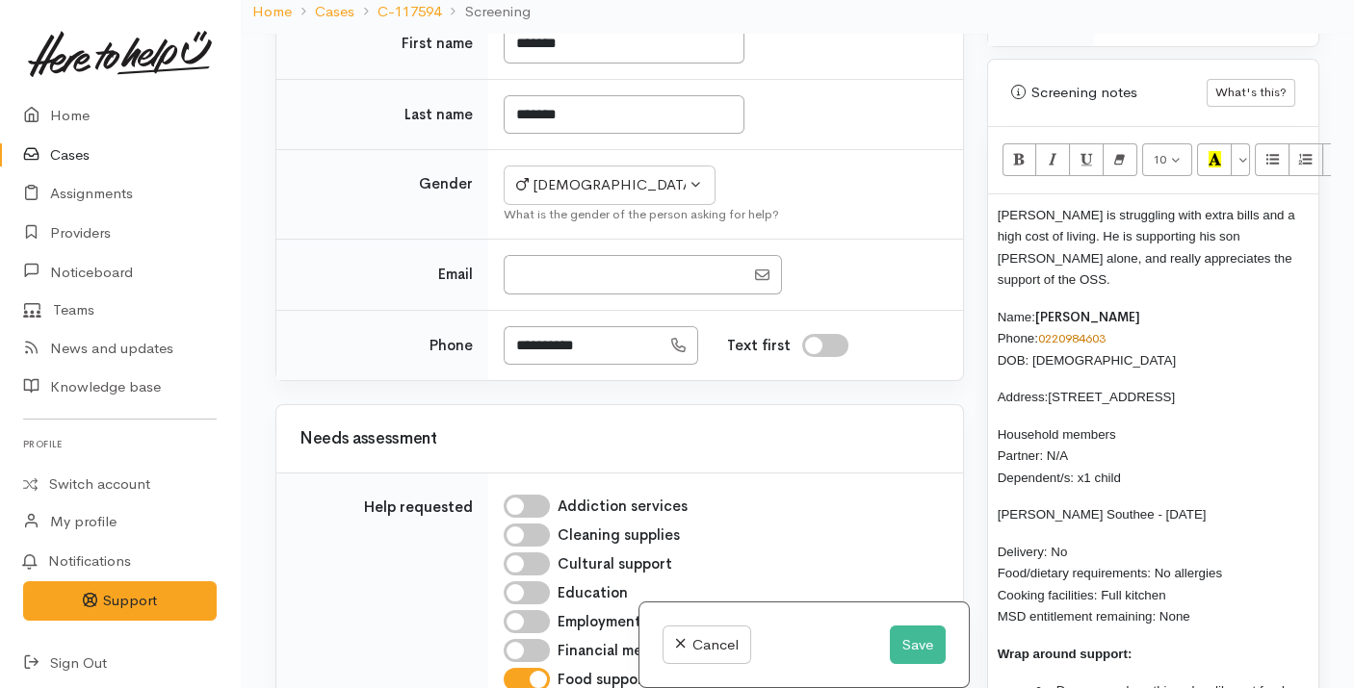
scroll to position [723, 0]
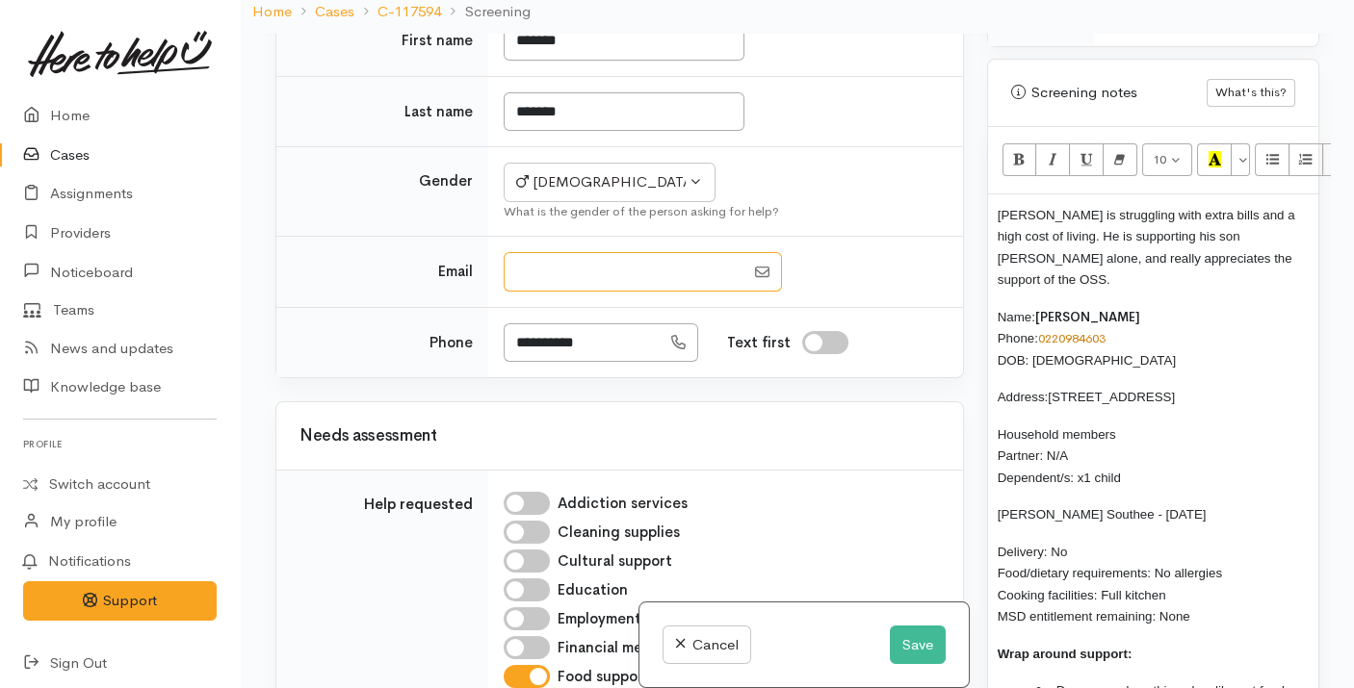
click at [630, 292] on input "Email" at bounding box center [624, 271] width 241 height 39
paste input "**********"
type input "**********"
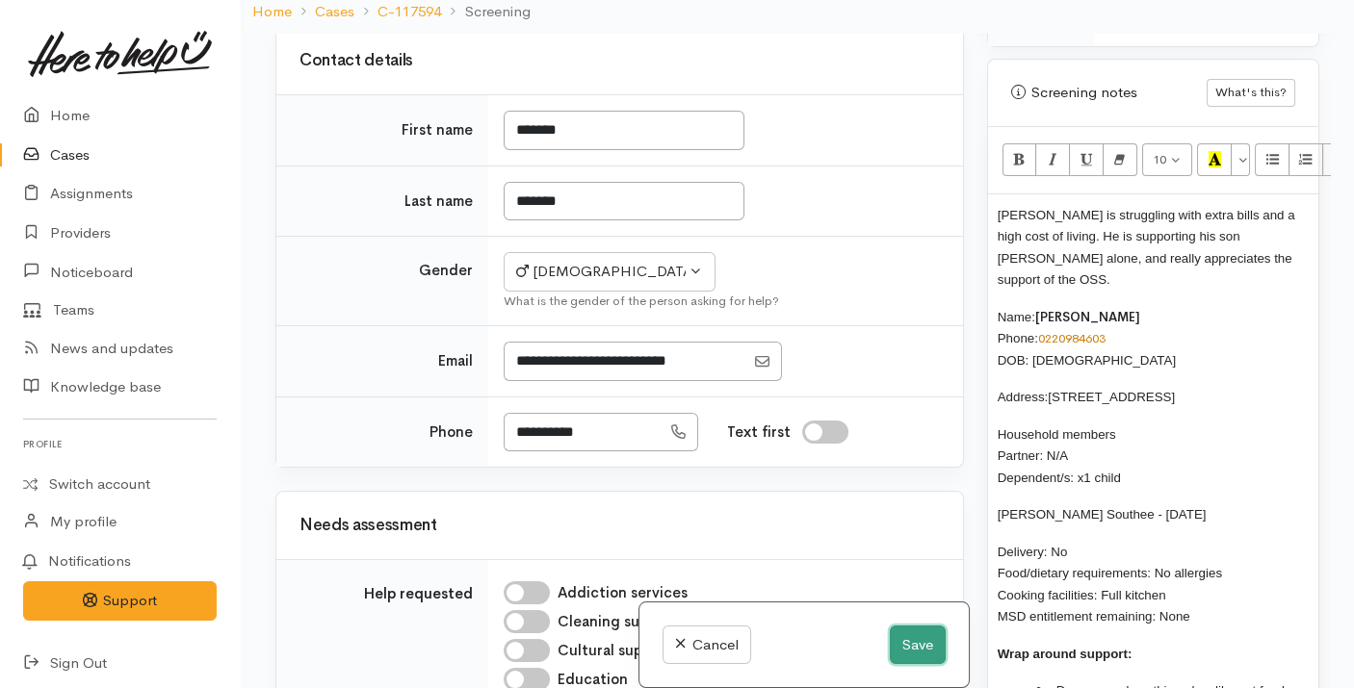
click at [906, 631] on button "Save" at bounding box center [918, 645] width 56 height 39
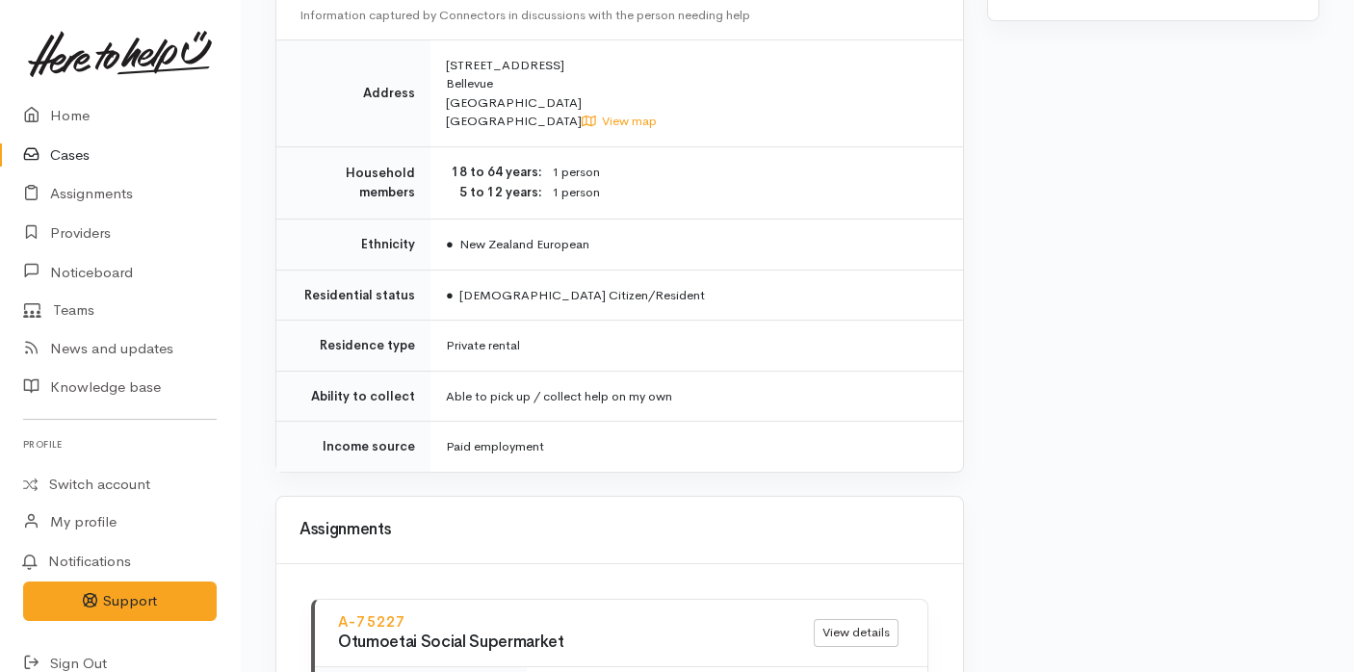
scroll to position [1541, 0]
click at [669, 465] on div "**********" at bounding box center [620, 148] width 712 height 2982
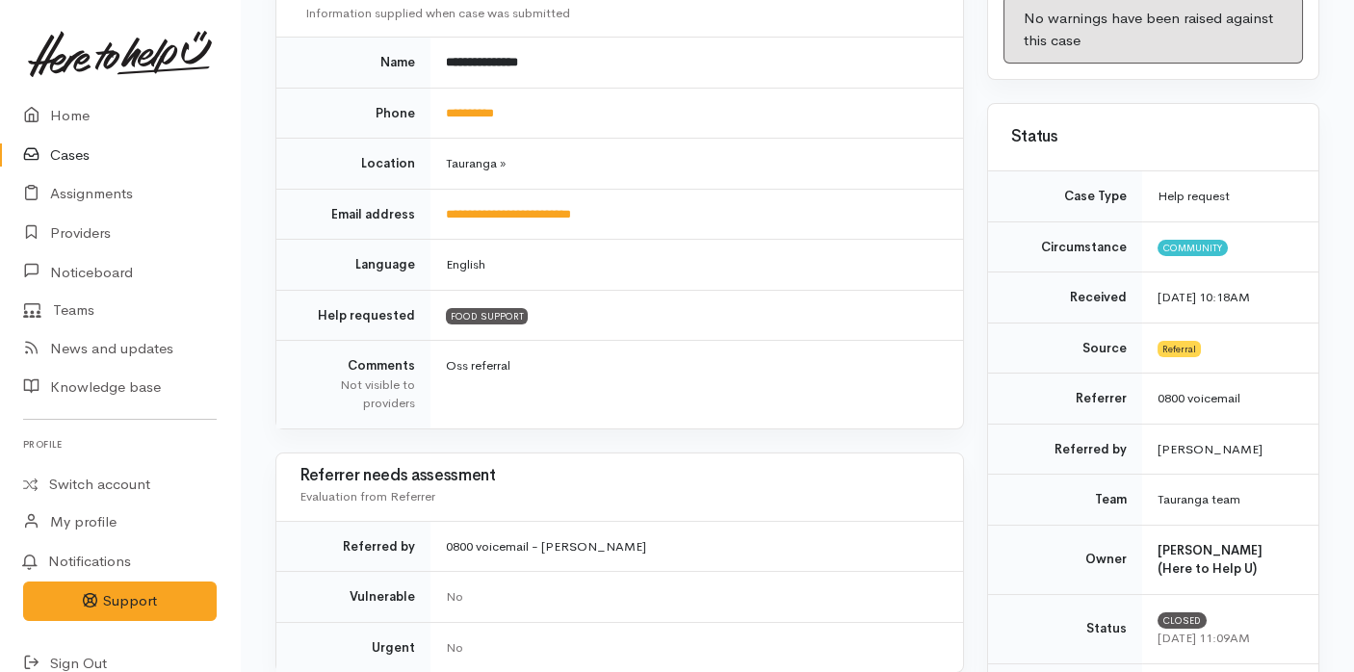
scroll to position [287, 0]
drag, startPoint x: 646, startPoint y: 194, endPoint x: 437, endPoint y: 199, distance: 209.0
click at [437, 199] on td "**********" at bounding box center [696, 213] width 532 height 51
copy link "**********"
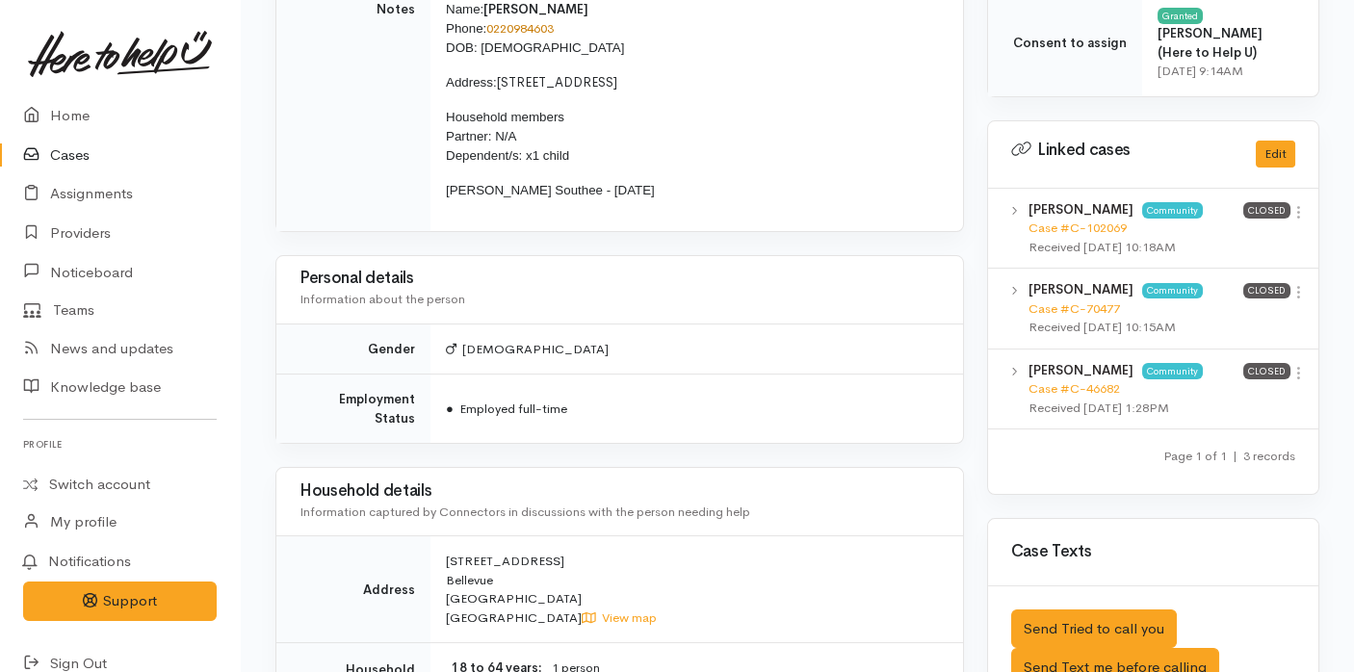
scroll to position [1067, 0]
drag, startPoint x: 512, startPoint y: 577, endPoint x: 444, endPoint y: 534, distance: 80.4
click at [444, 536] on td "[STREET_ADDRESS] View map" at bounding box center [696, 589] width 532 height 107
drag, startPoint x: 444, startPoint y: 534, endPoint x: 544, endPoint y: 582, distance: 110.7
click at [544, 582] on td "8 Seymour Place Bellevue Tauranga New Zealand View map" at bounding box center [696, 589] width 532 height 107
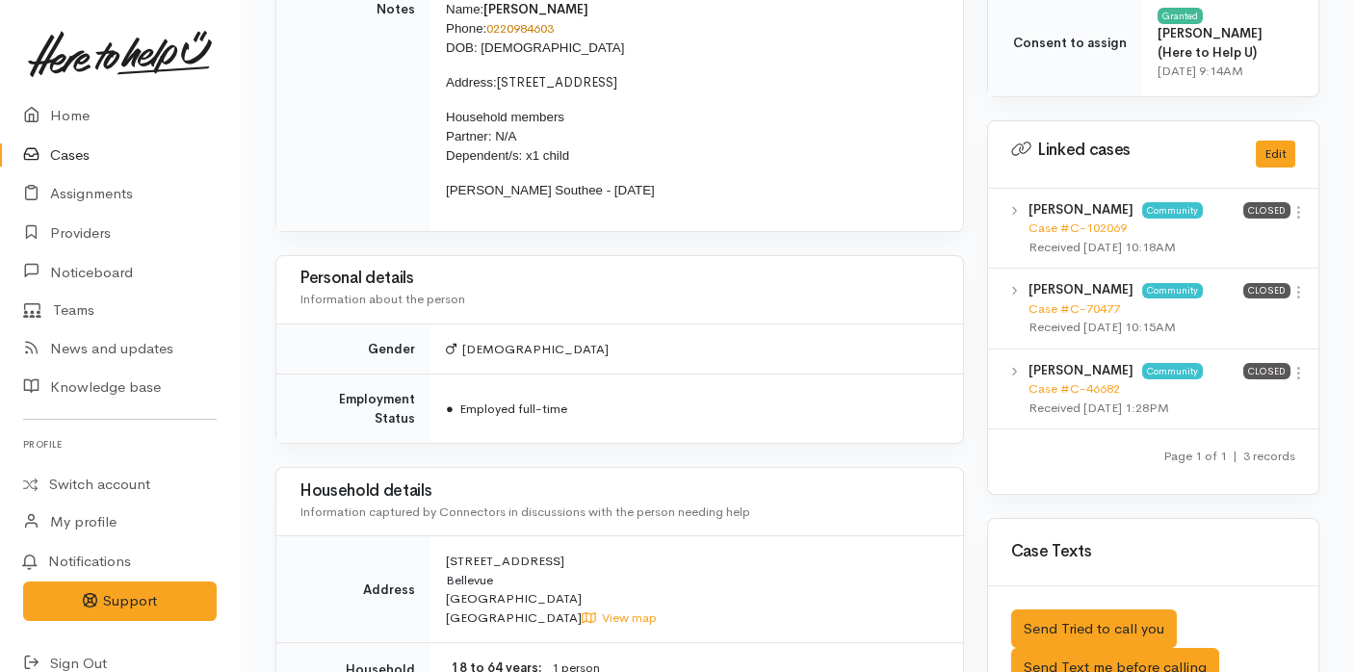
click at [507, 558] on td "8 Seymour Place Bellevue Tauranga New Zealand View map" at bounding box center [696, 589] width 532 height 107
drag, startPoint x: 499, startPoint y: 576, endPoint x: 445, endPoint y: 538, distance: 65.7
click at [445, 538] on td "8 Seymour Place Bellevue Tauranga New Zealand View map" at bounding box center [696, 589] width 532 height 107
copy span "8 Seymour Place Bellevue Tauranga"
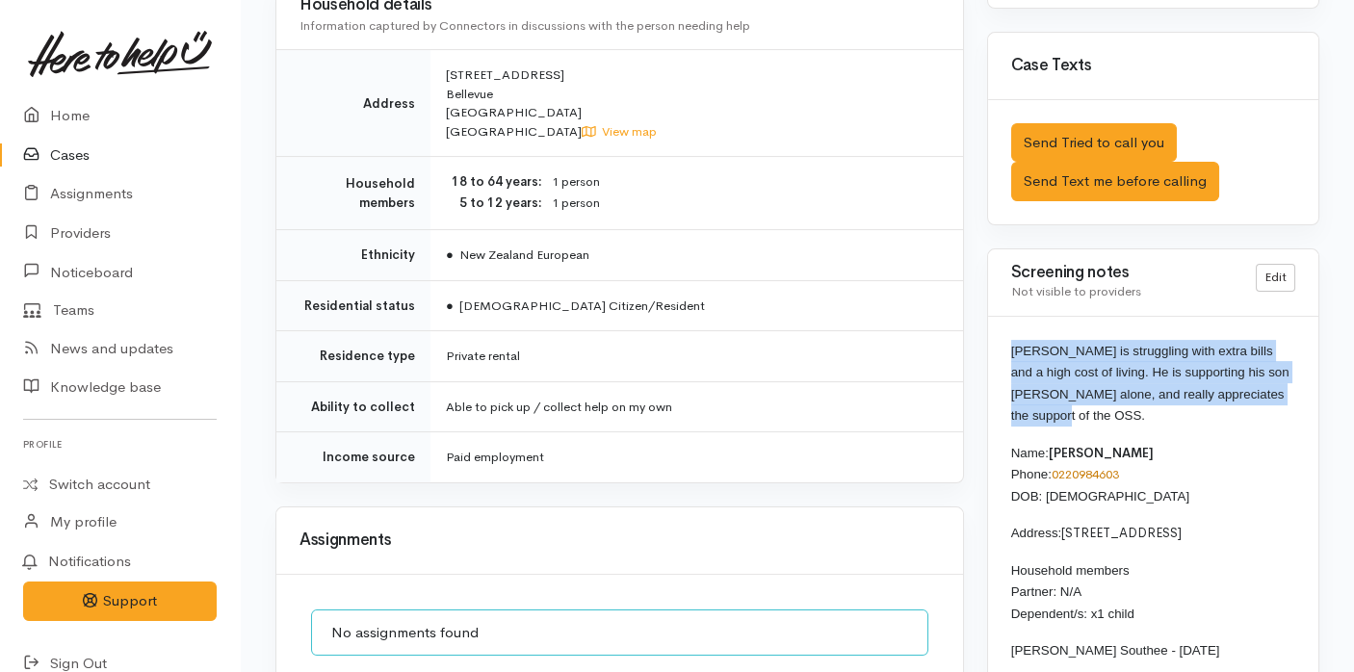
drag, startPoint x: 1064, startPoint y: 365, endPoint x: 1006, endPoint y: 301, distance: 85.9
click at [1006, 317] on div "Brendon is struggling with extra bills and a high cost of living. He is support…" at bounding box center [1153, 661] width 330 height 689
copy span "Brendon is struggling with extra bills and a high cost of living. He is support…"
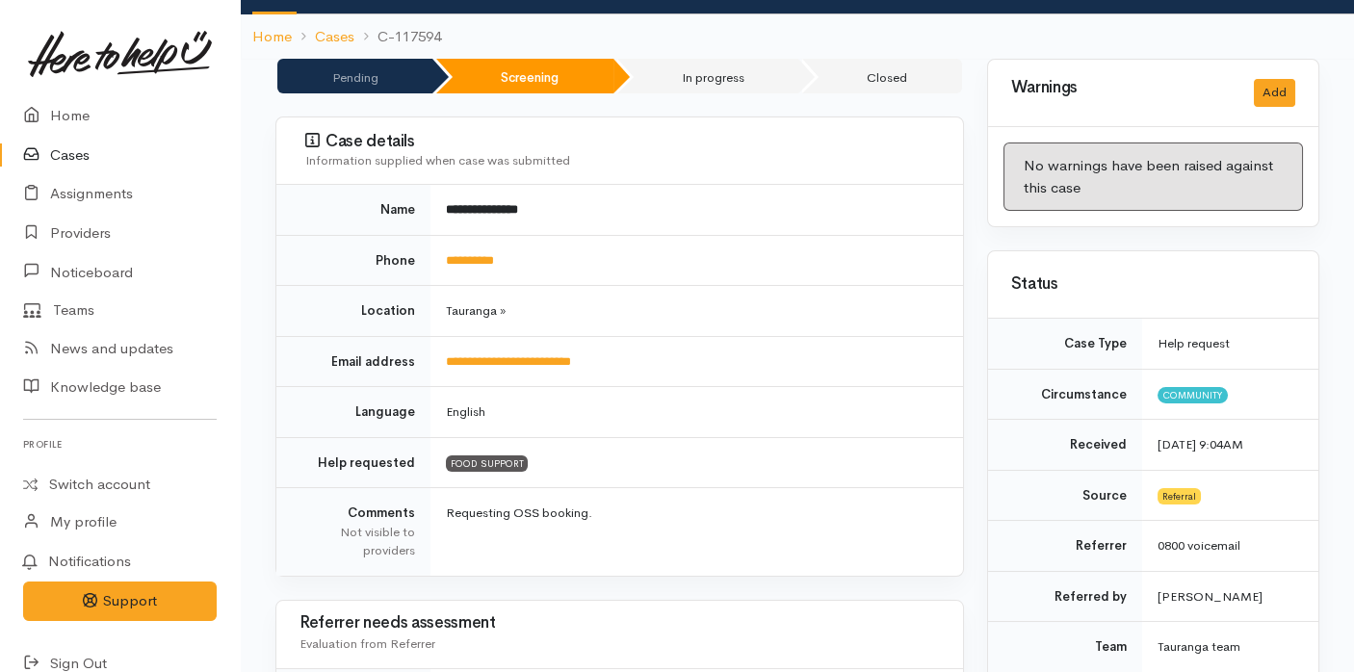
scroll to position [0, 0]
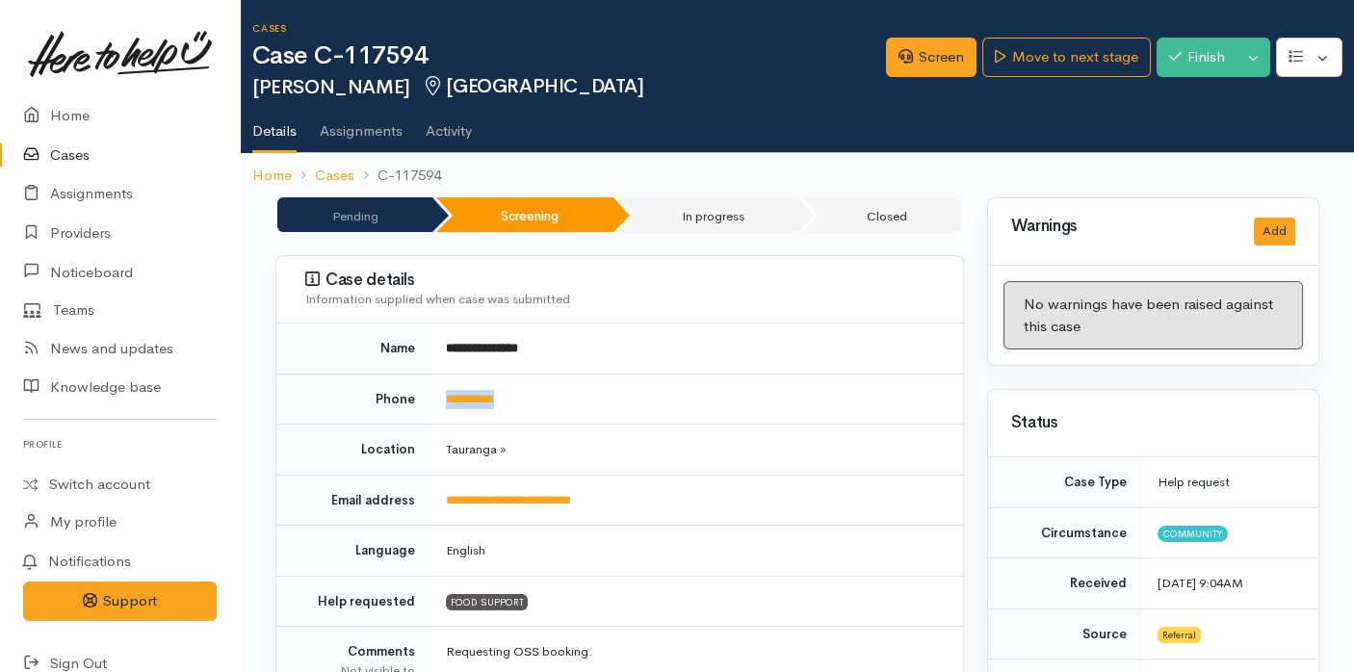
drag, startPoint x: 548, startPoint y: 397, endPoint x: 443, endPoint y: 403, distance: 105.2
click at [443, 403] on td "**********" at bounding box center [696, 399] width 532 height 51
copy link "**********"
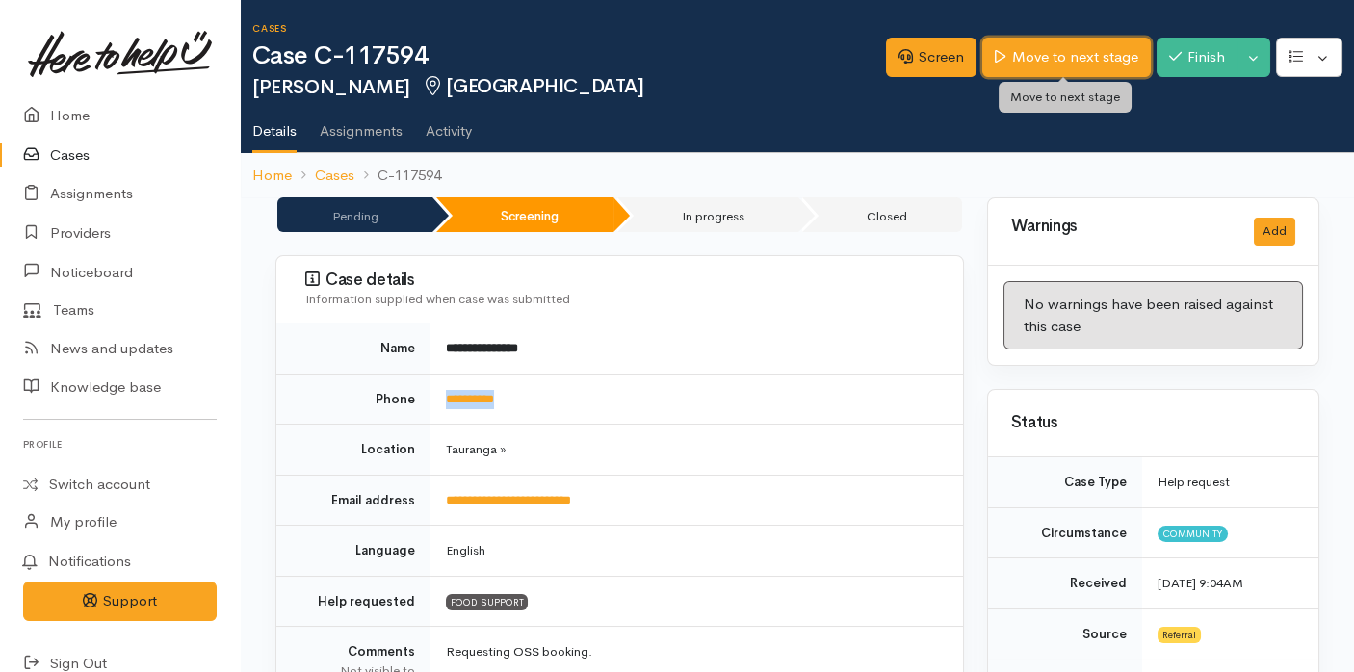
click at [1056, 55] on link "Move to next stage" at bounding box center [1066, 57] width 168 height 39
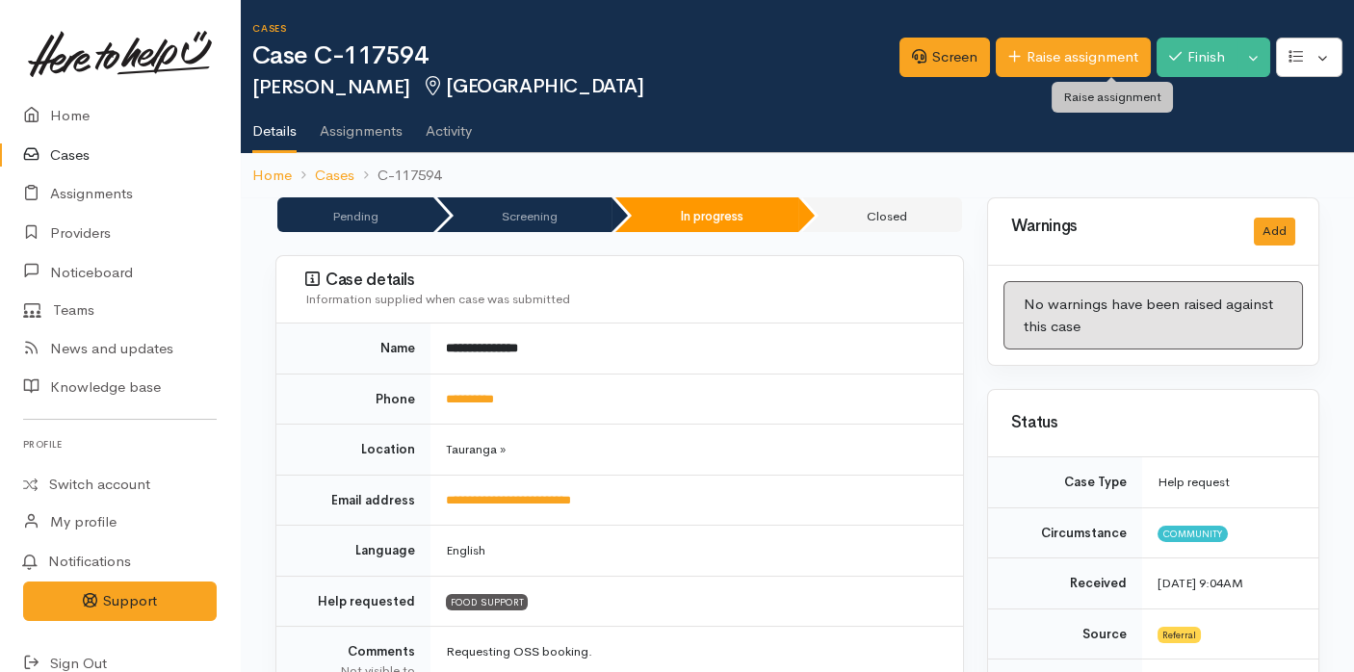
drag, startPoint x: 0, startPoint y: 0, endPoint x: 1050, endPoint y: 41, distance: 1051.3
click at [1050, 41] on link "Raise assignment" at bounding box center [1073, 57] width 155 height 39
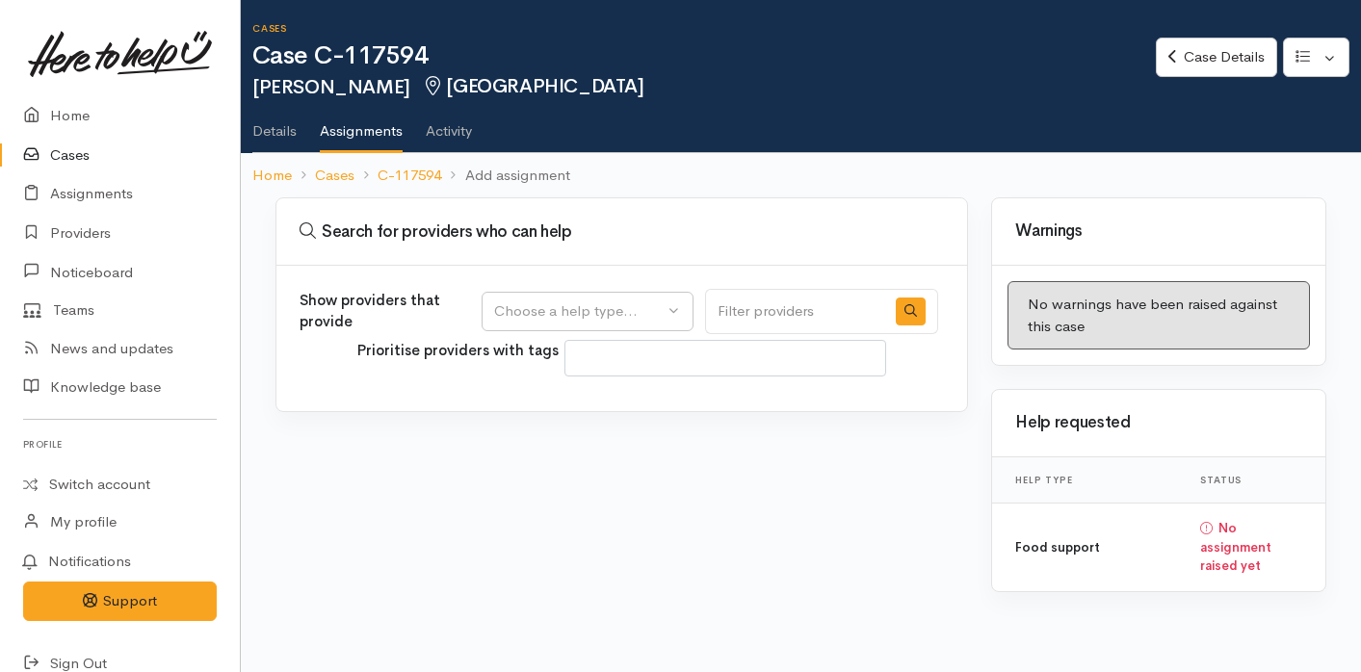
select select
click at [601, 306] on div "Choose a help type..." at bounding box center [578, 311] width 169 height 22
click at [563, 404] on span "Food support" at bounding box center [551, 403] width 90 height 22
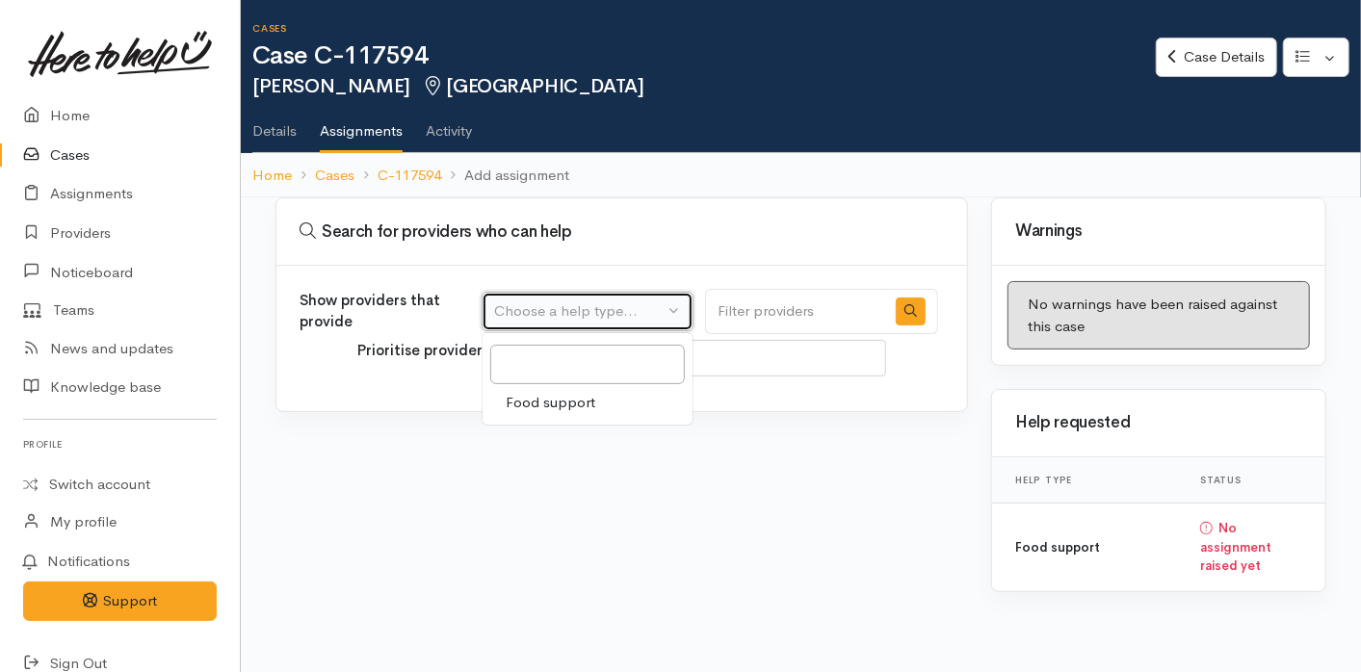
select select "3"
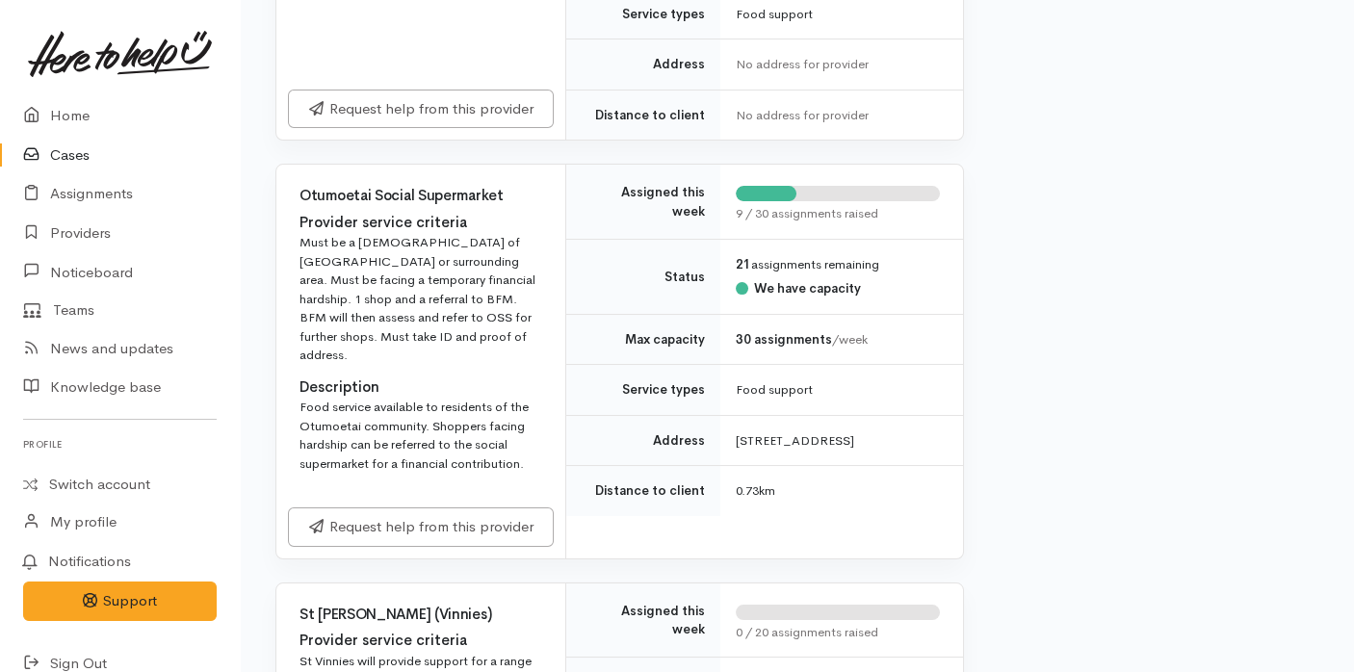
scroll to position [649, 0]
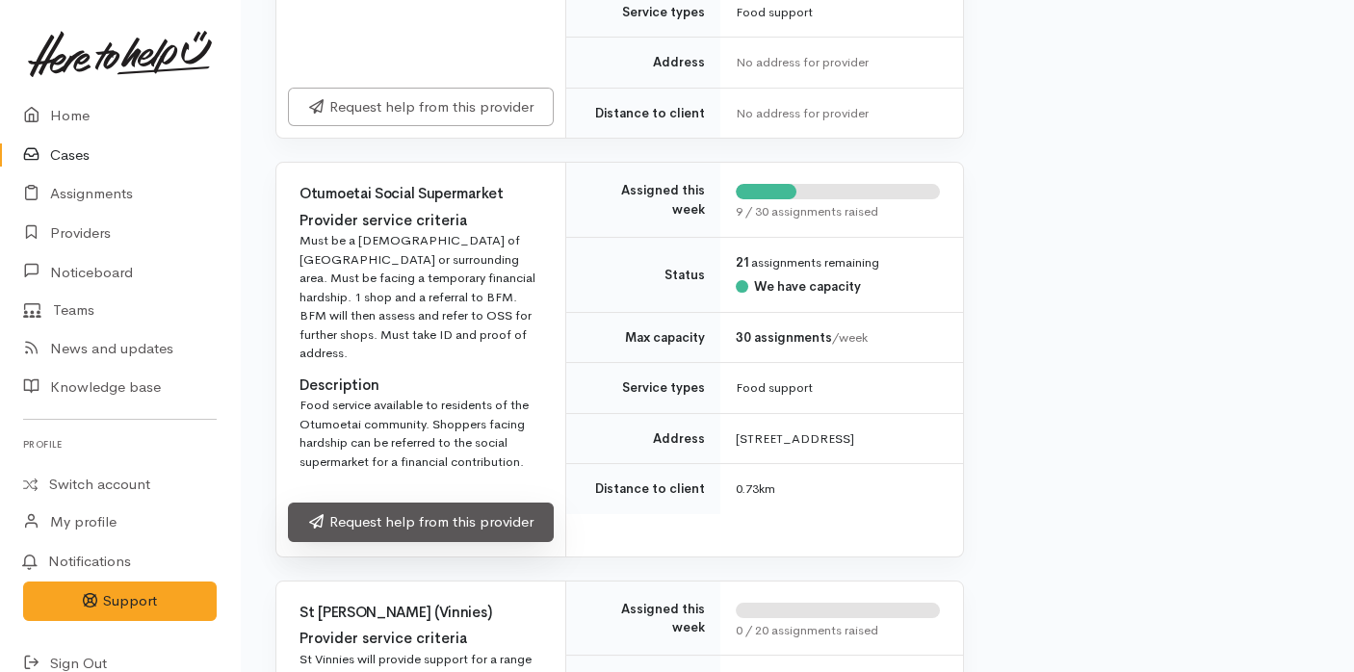
click at [457, 506] on link "Request help from this provider" at bounding box center [421, 522] width 266 height 39
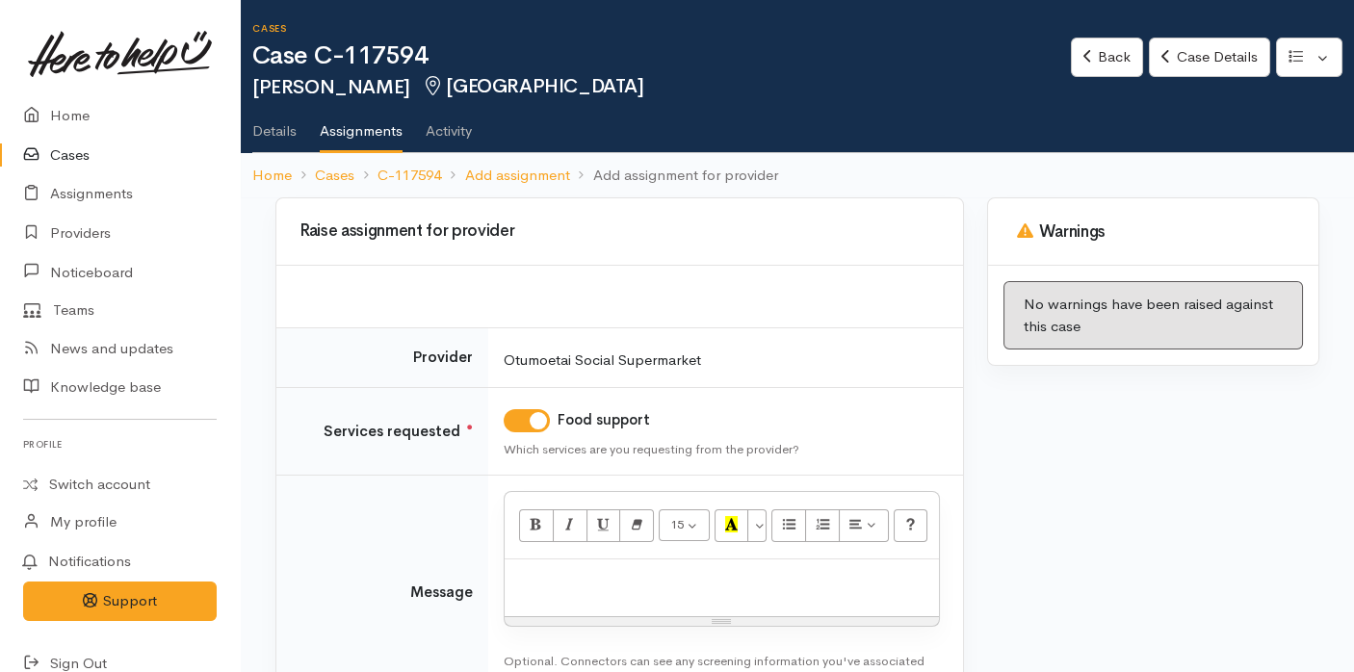
click at [561, 583] on p at bounding box center [721, 580] width 415 height 22
paste div
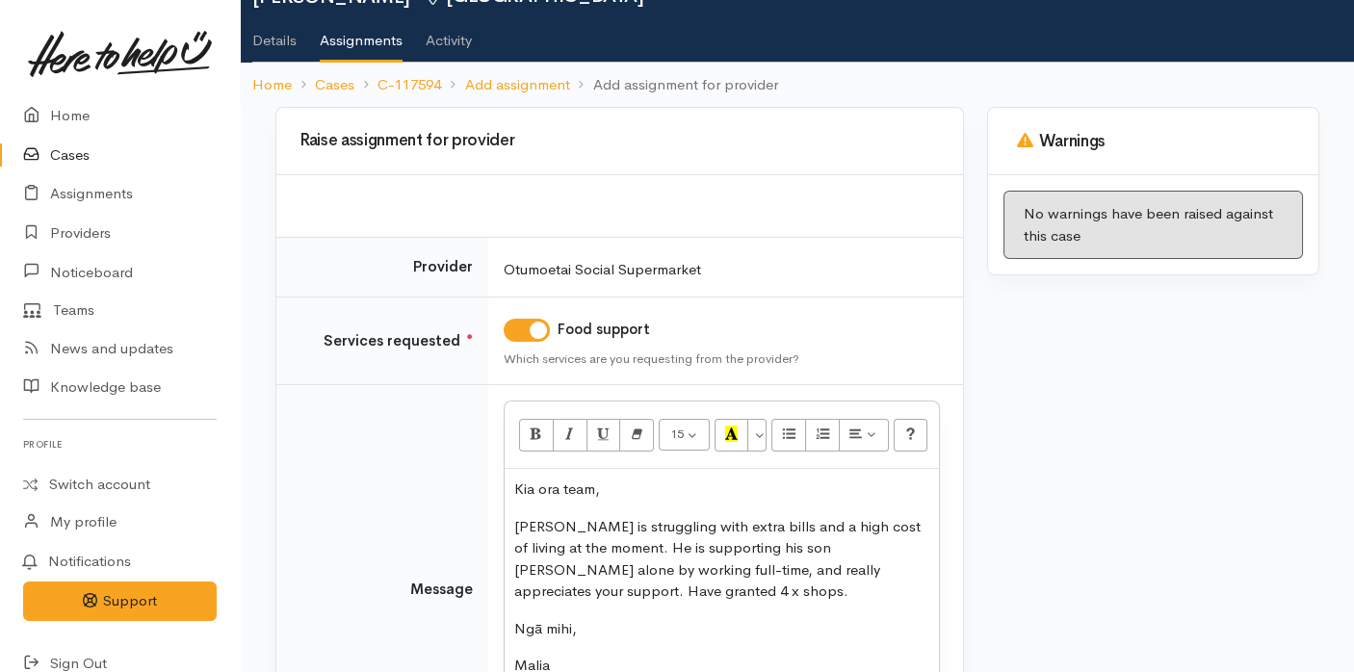
scroll to position [194, 0]
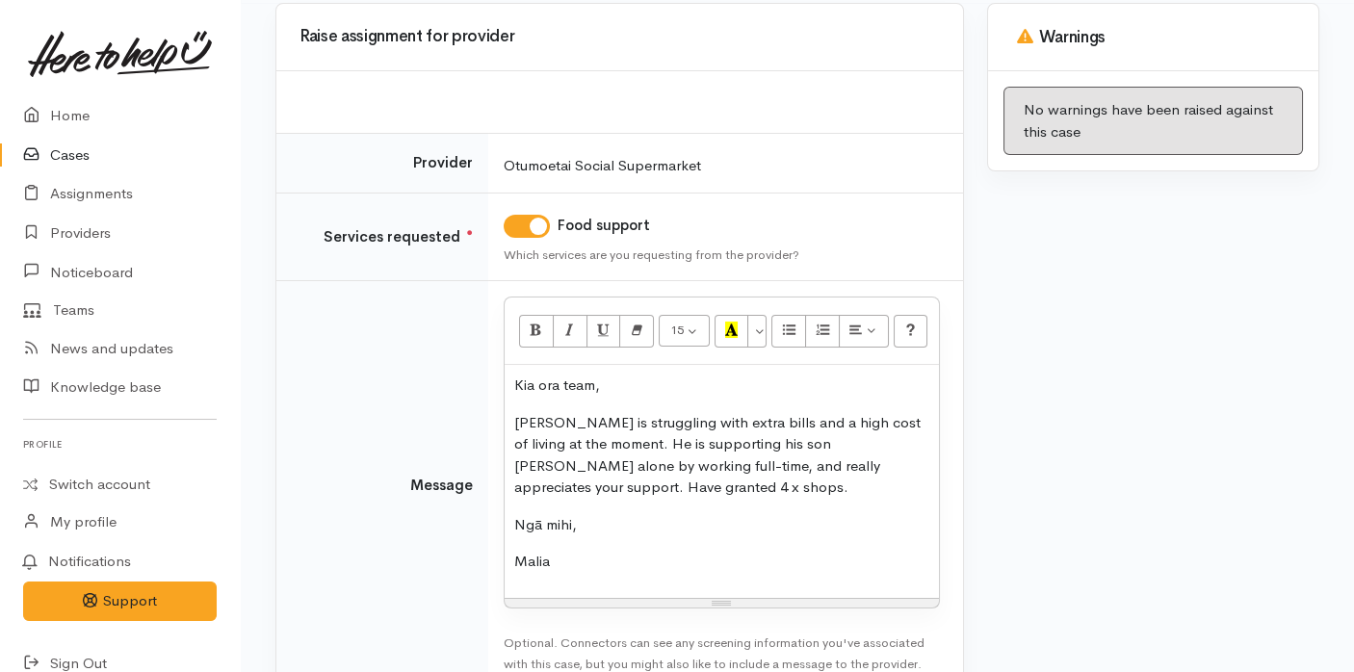
click at [512, 558] on div "Kia ora team, Brendon is struggling with extra bills and a high cost of living …" at bounding box center [722, 481] width 434 height 233
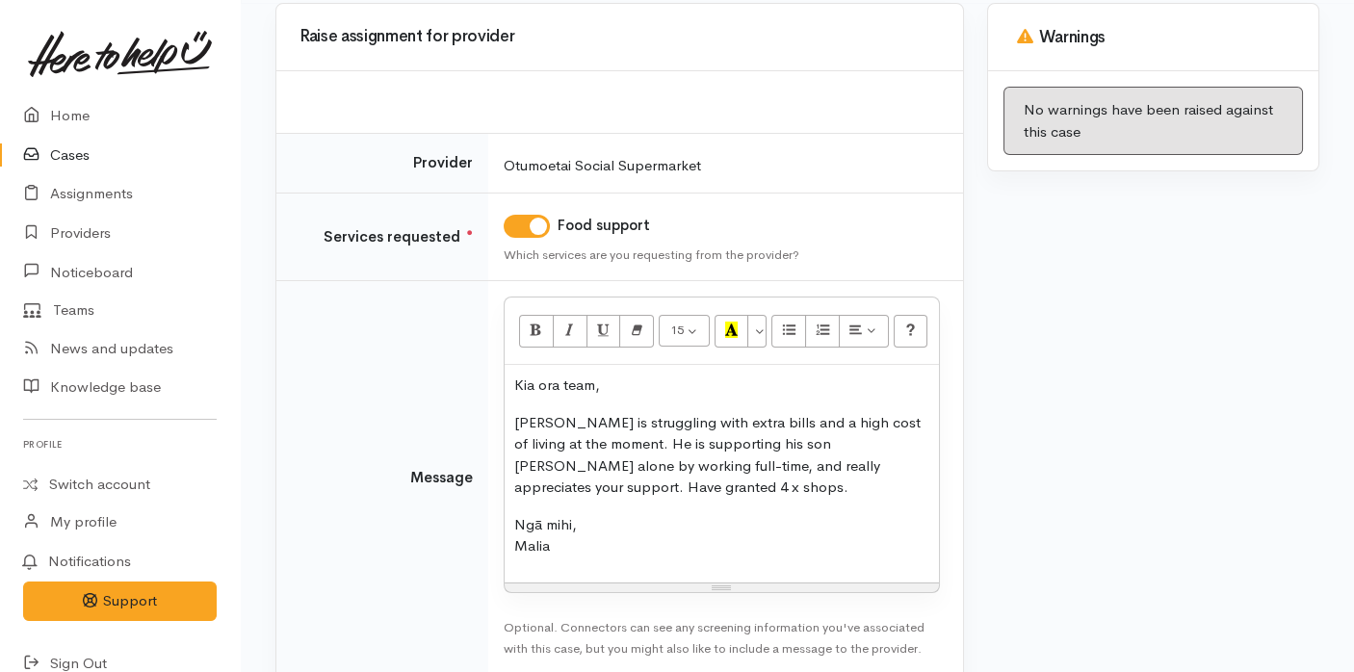
click at [592, 487] on p "Brendon is struggling with extra bills and a high cost of living at the moment.…" at bounding box center [721, 455] width 415 height 87
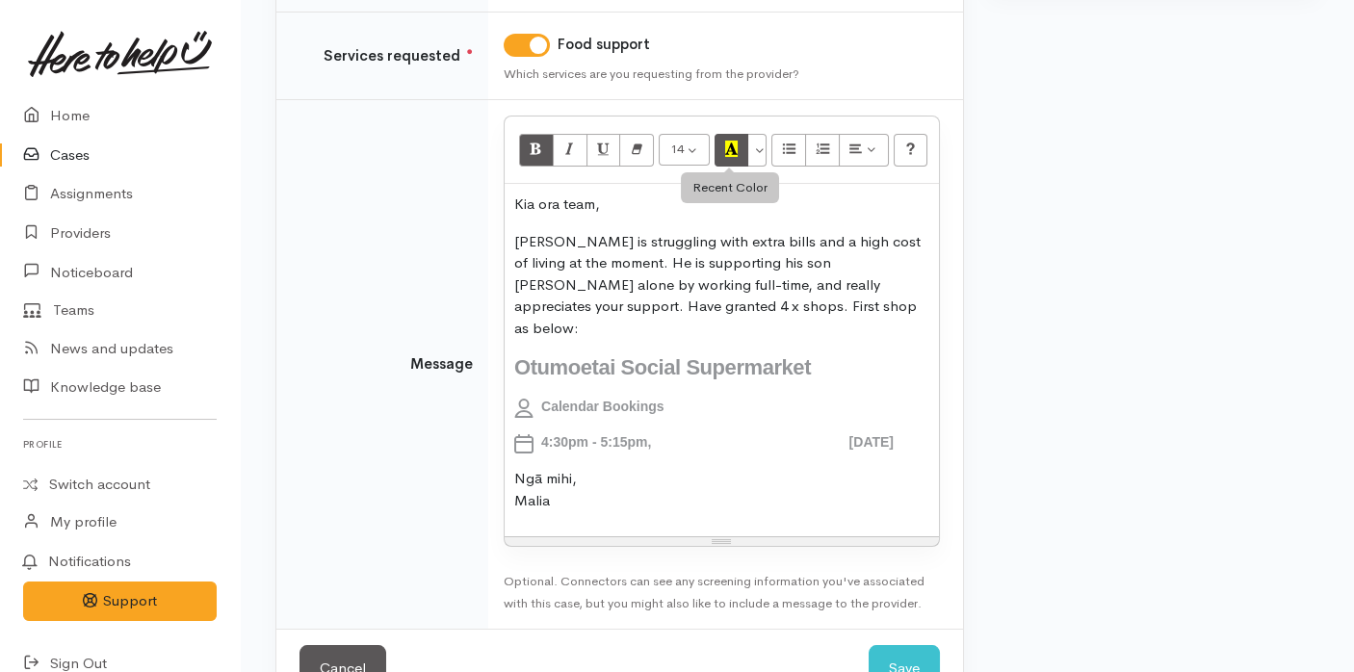
scroll to position [404, 0]
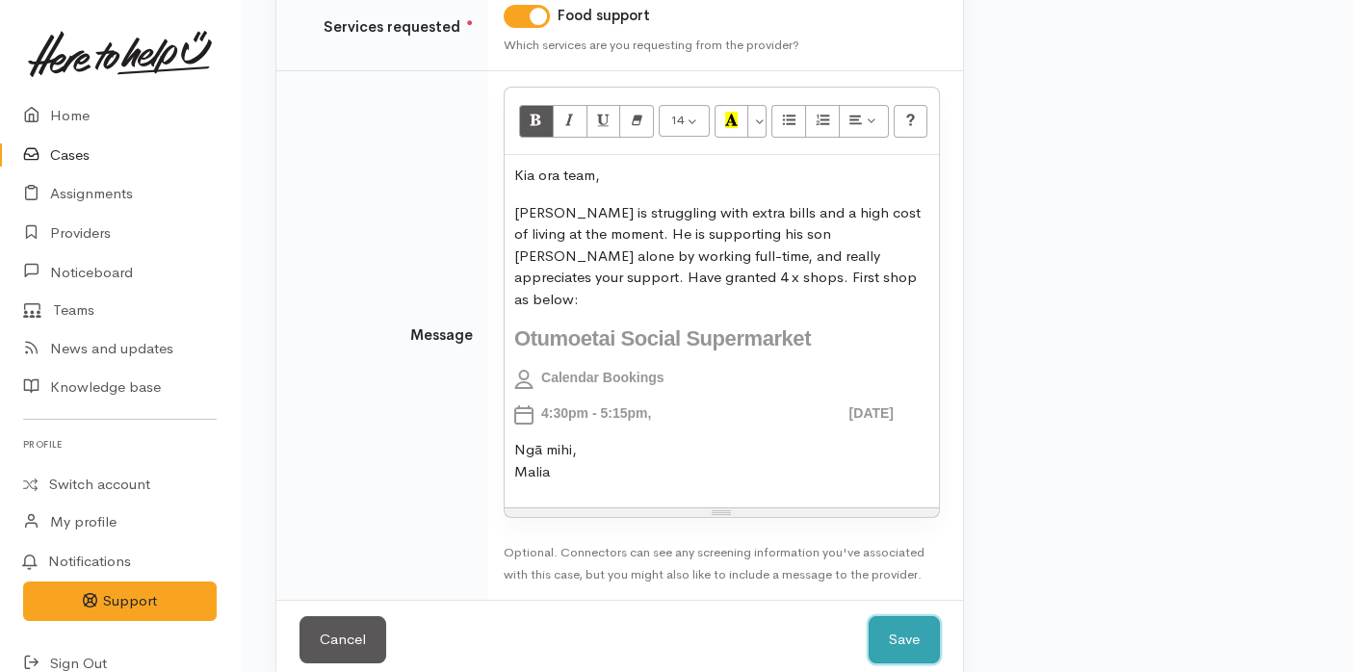
click at [887, 629] on button "Save" at bounding box center [904, 639] width 71 height 47
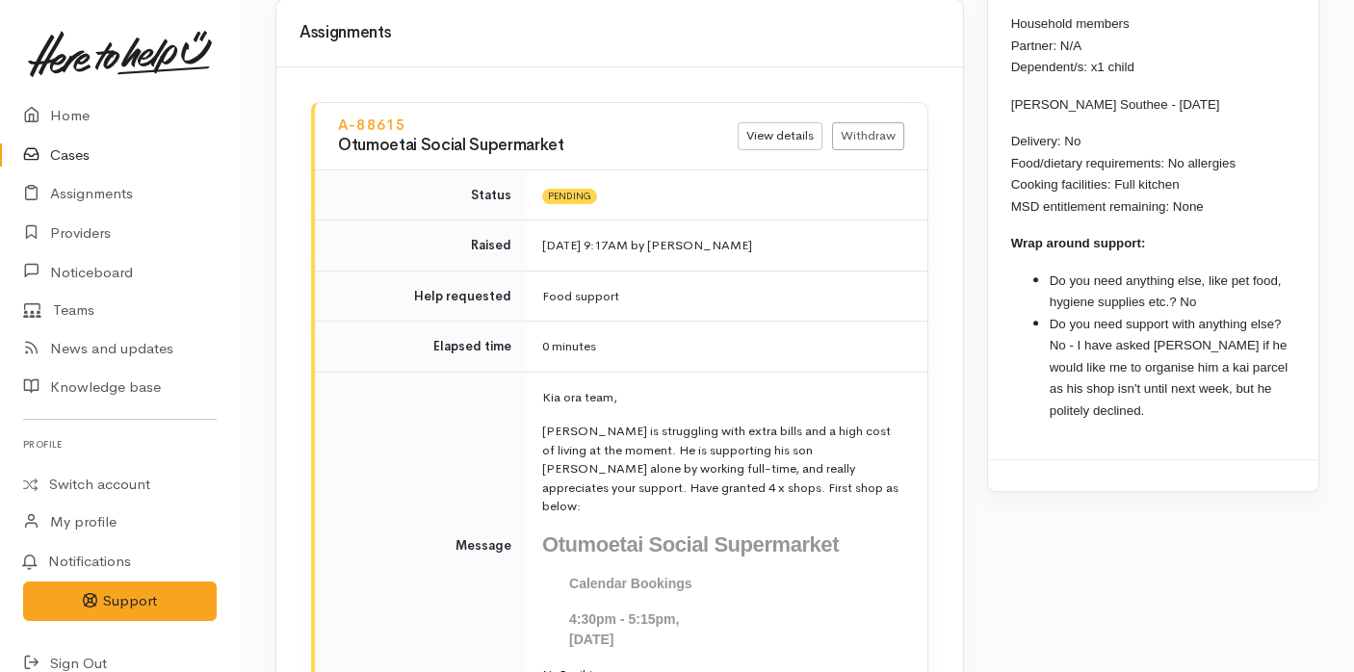
scroll to position [2346, 0]
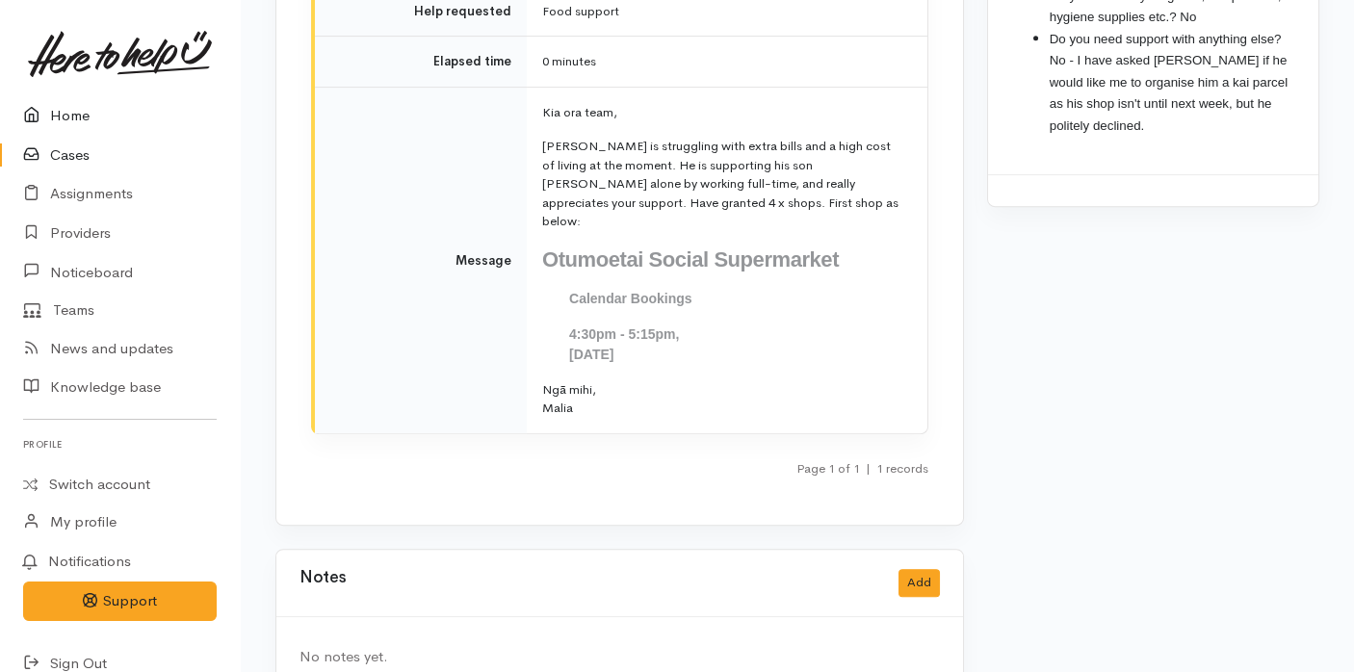
click at [109, 113] on link "Home" at bounding box center [120, 115] width 240 height 39
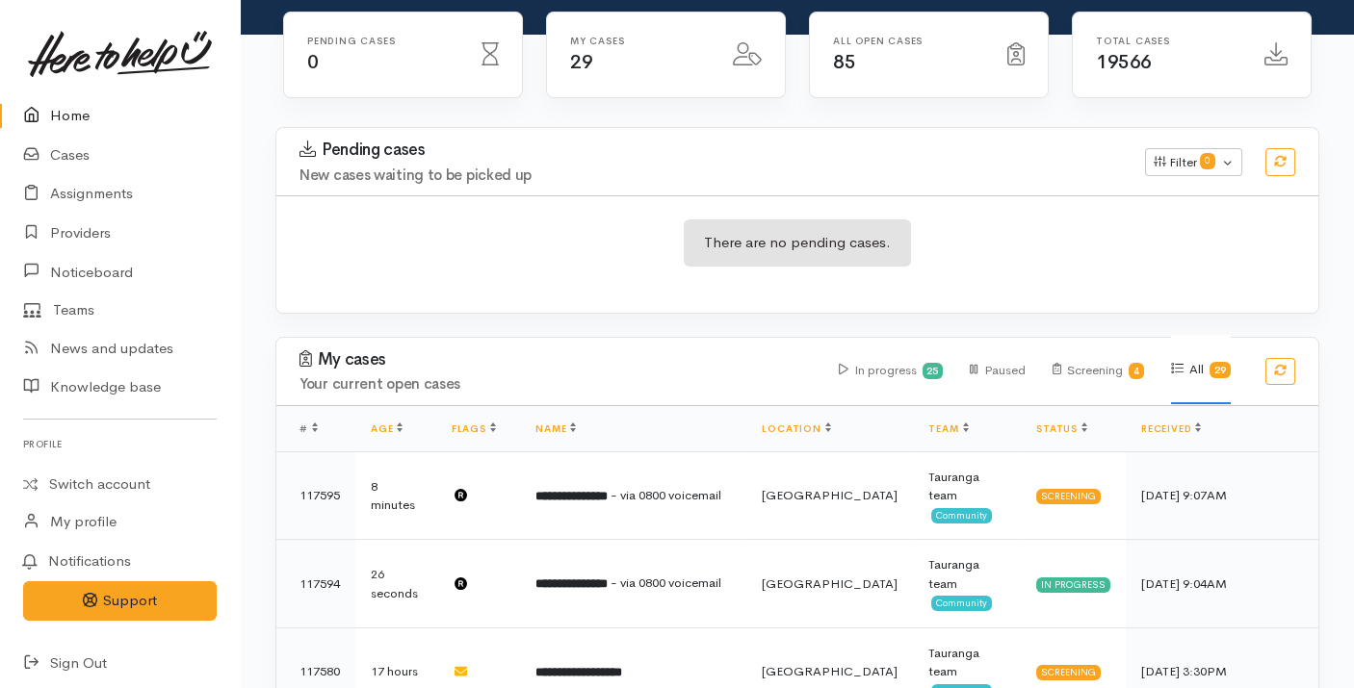
scroll to position [247, 0]
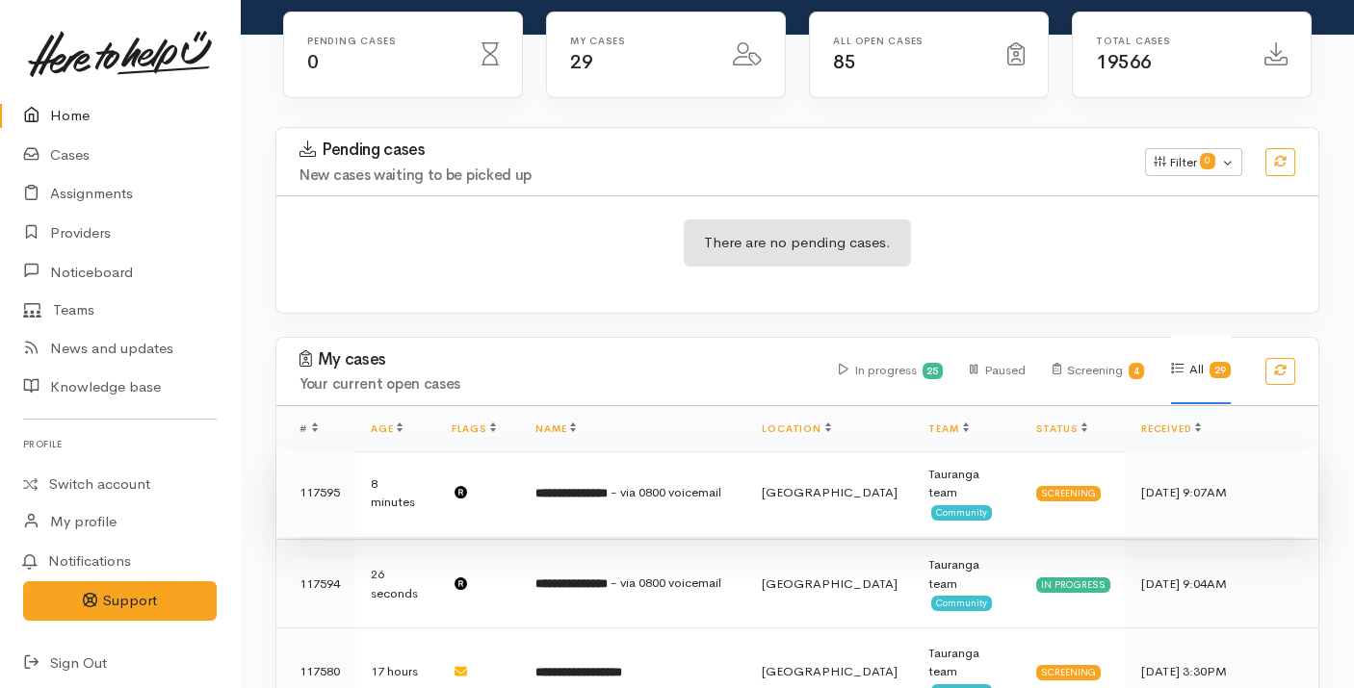
click at [580, 487] on b "**********" at bounding box center [571, 493] width 72 height 13
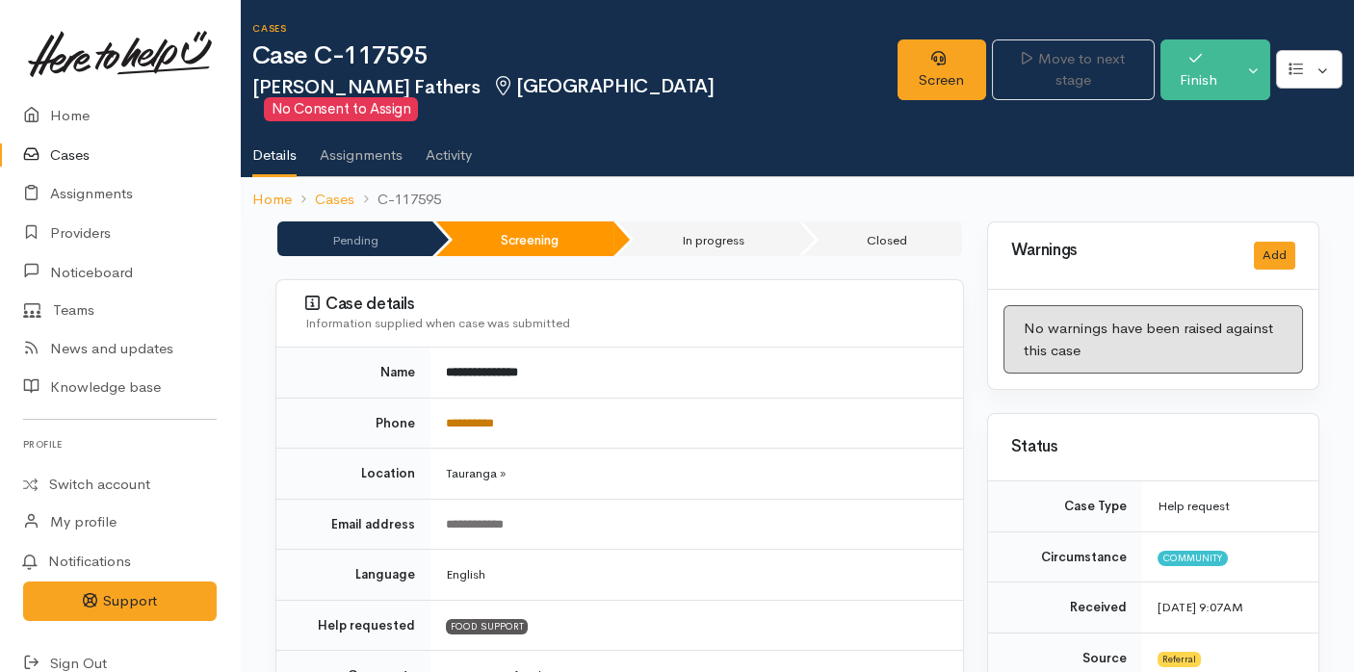
drag, startPoint x: 501, startPoint y: 402, endPoint x: 482, endPoint y: 393, distance: 20.7
click at [482, 417] on link "**********" at bounding box center [470, 423] width 48 height 13
click at [932, 46] on link "Screen" at bounding box center [941, 69] width 89 height 61
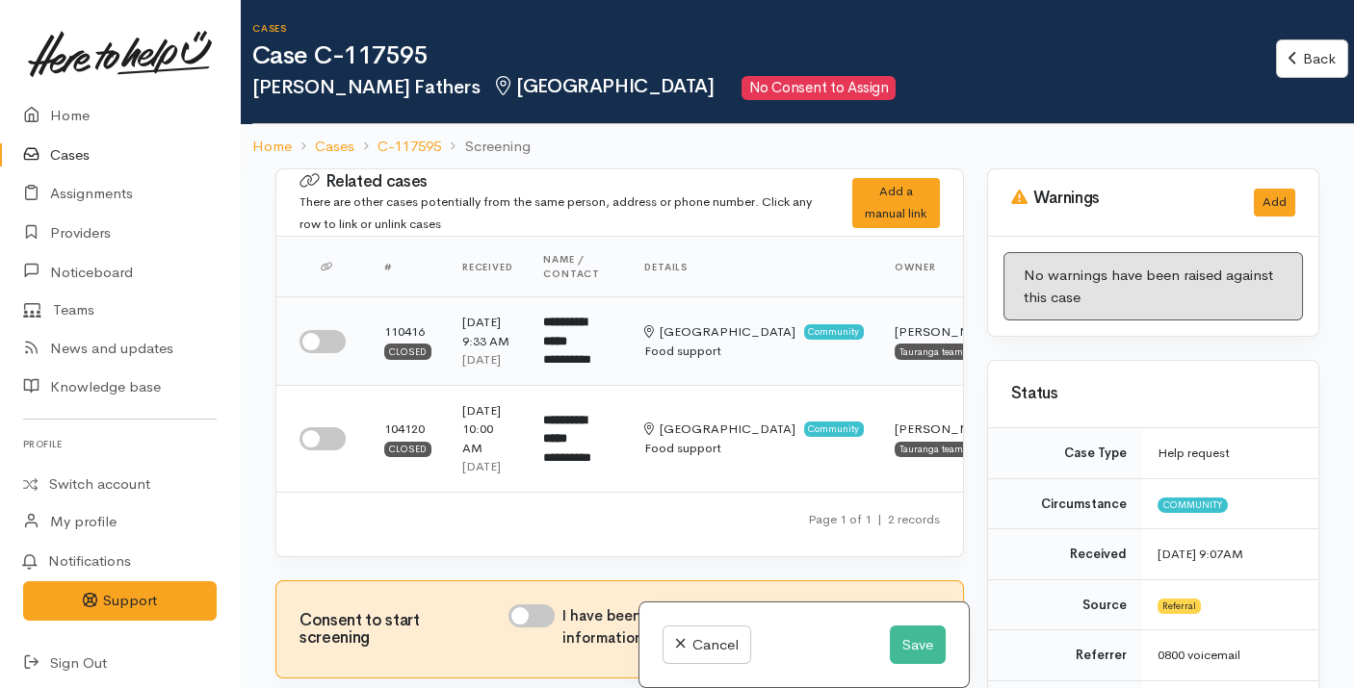
click at [326, 344] on input "checkbox" at bounding box center [322, 341] width 46 height 23
checkbox input "true"
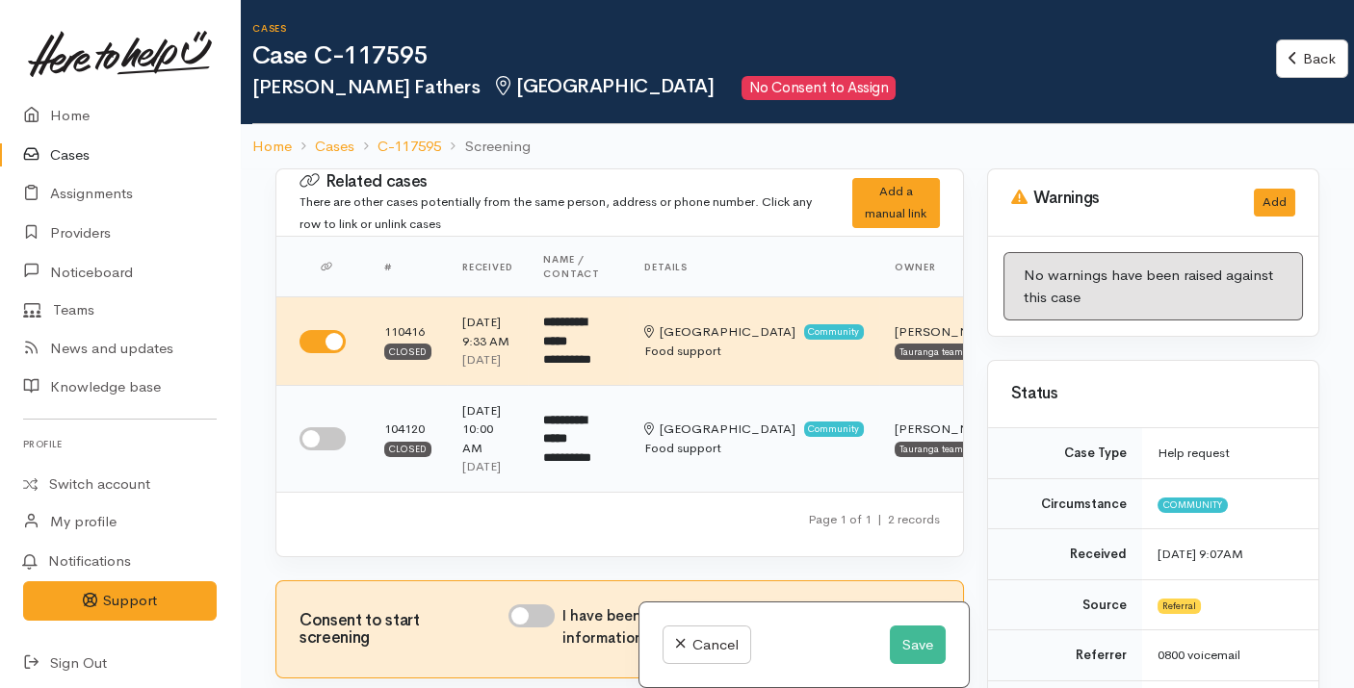
click at [319, 451] on input "checkbox" at bounding box center [322, 439] width 46 height 23
checkbox input "true"
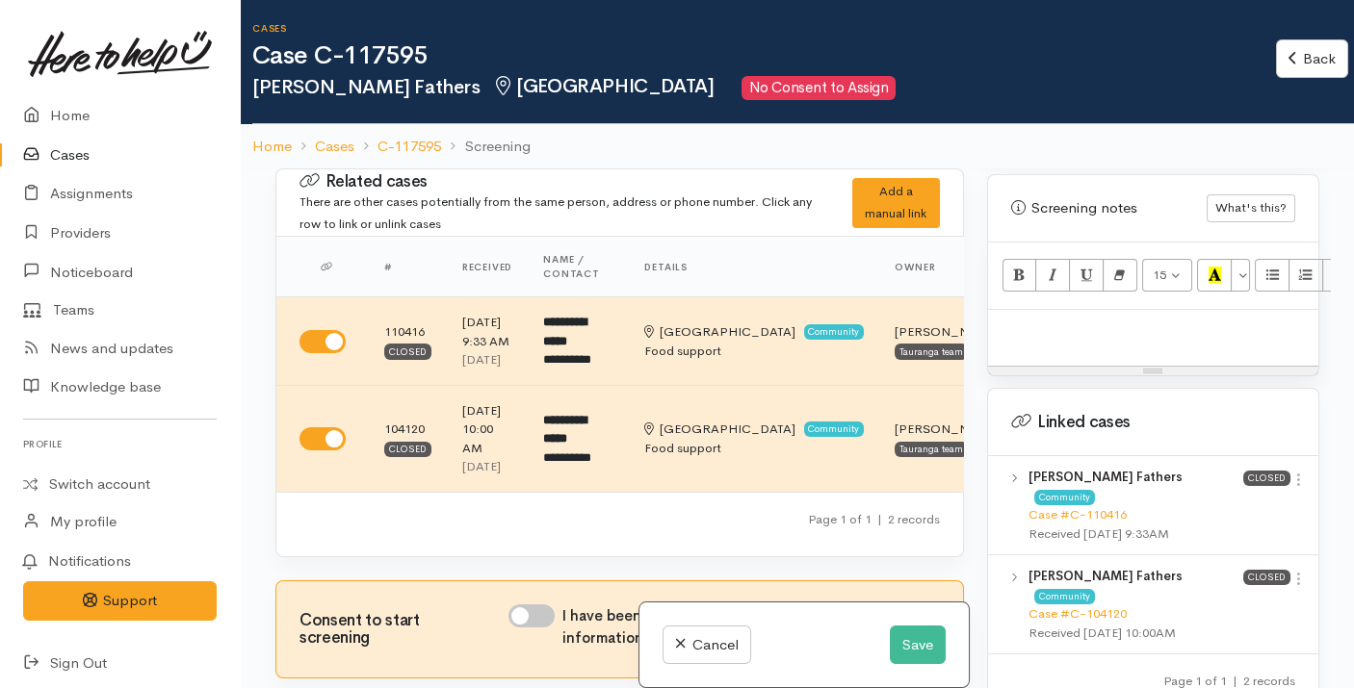
scroll to position [1224, 0]
click at [1092, 506] on link "Case #C-110416" at bounding box center [1077, 514] width 98 height 16
click at [1045, 319] on p at bounding box center [1153, 330] width 311 height 22
paste div
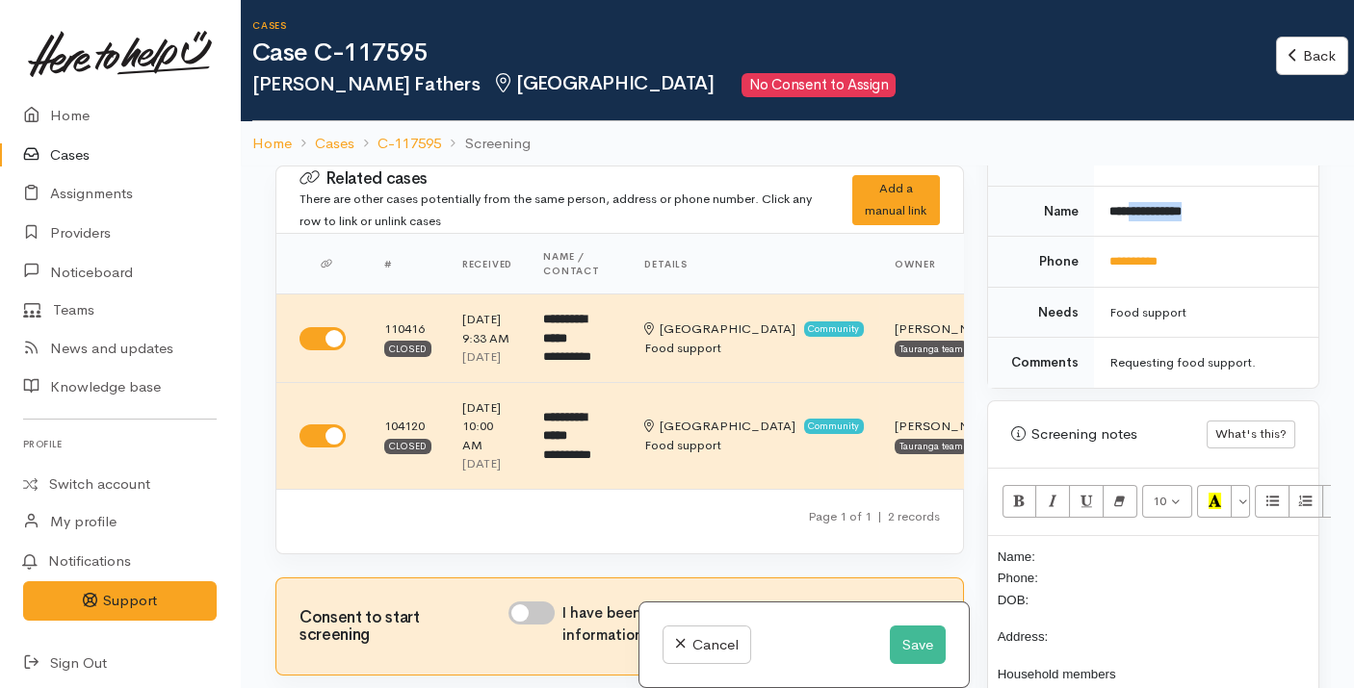
scroll to position [987, 0]
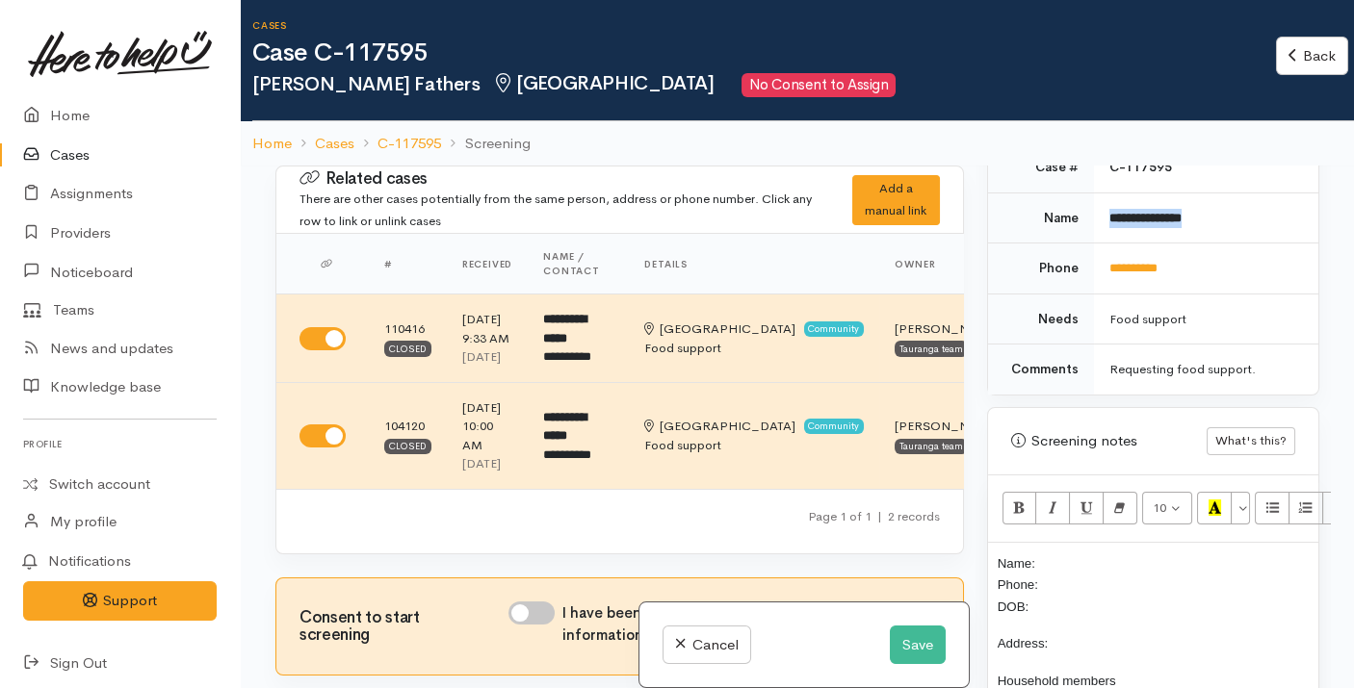
drag, startPoint x: 1200, startPoint y: 178, endPoint x: 1105, endPoint y: 186, distance: 94.7
click at [1105, 193] on td "**********" at bounding box center [1206, 218] width 224 height 51
copy b "**********"
click at [1091, 553] on p "Name: Phone: DOB:" at bounding box center [1153, 585] width 311 height 65
drag, startPoint x: 1185, startPoint y: 237, endPoint x: 1102, endPoint y: 234, distance: 83.8
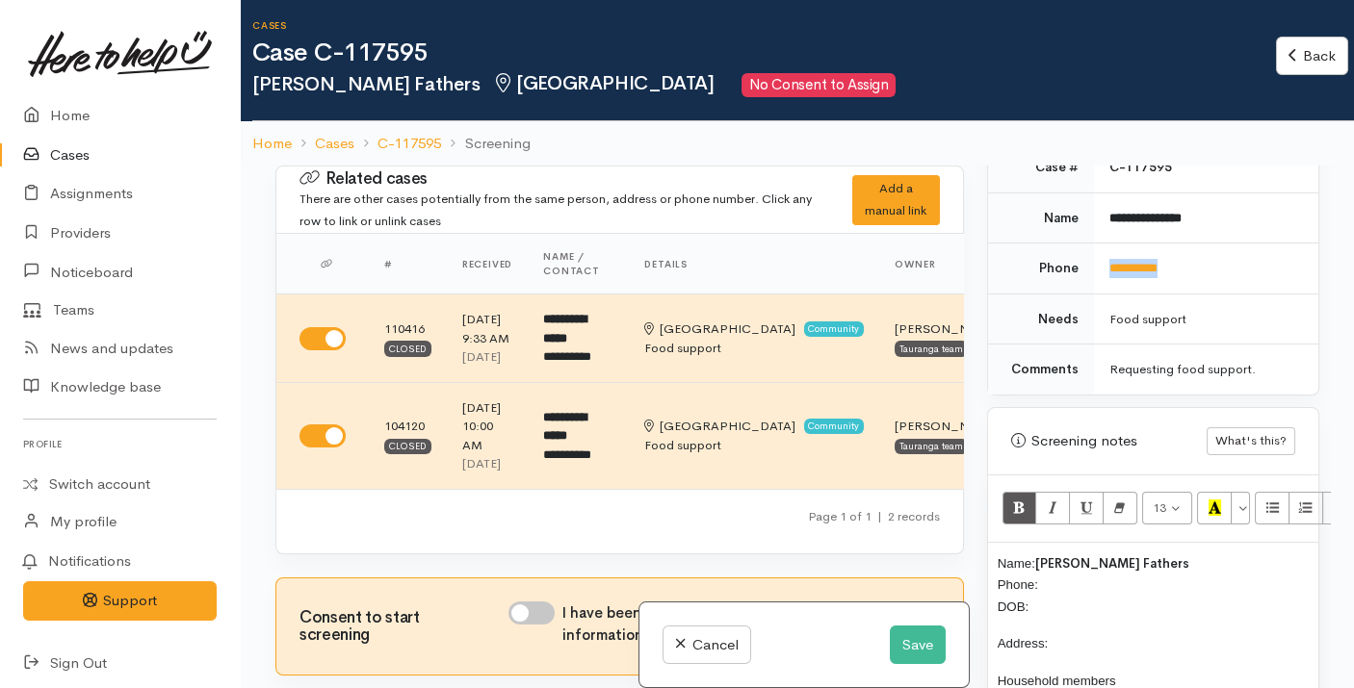
click at [1102, 244] on td "**********" at bounding box center [1206, 269] width 224 height 51
copy link "**********"
click at [1064, 560] on p "Name: Shelley Fathers Phone: DOB:" at bounding box center [1153, 585] width 311 height 65
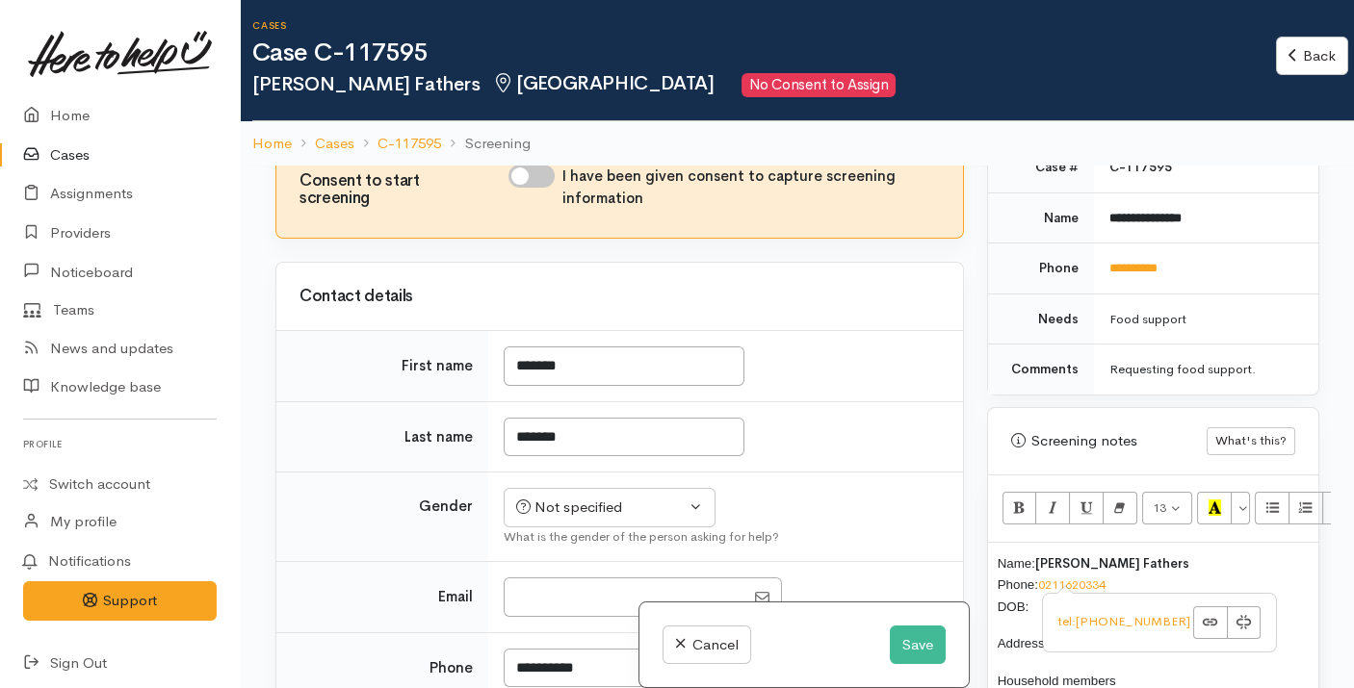
scroll to position [442, 0]
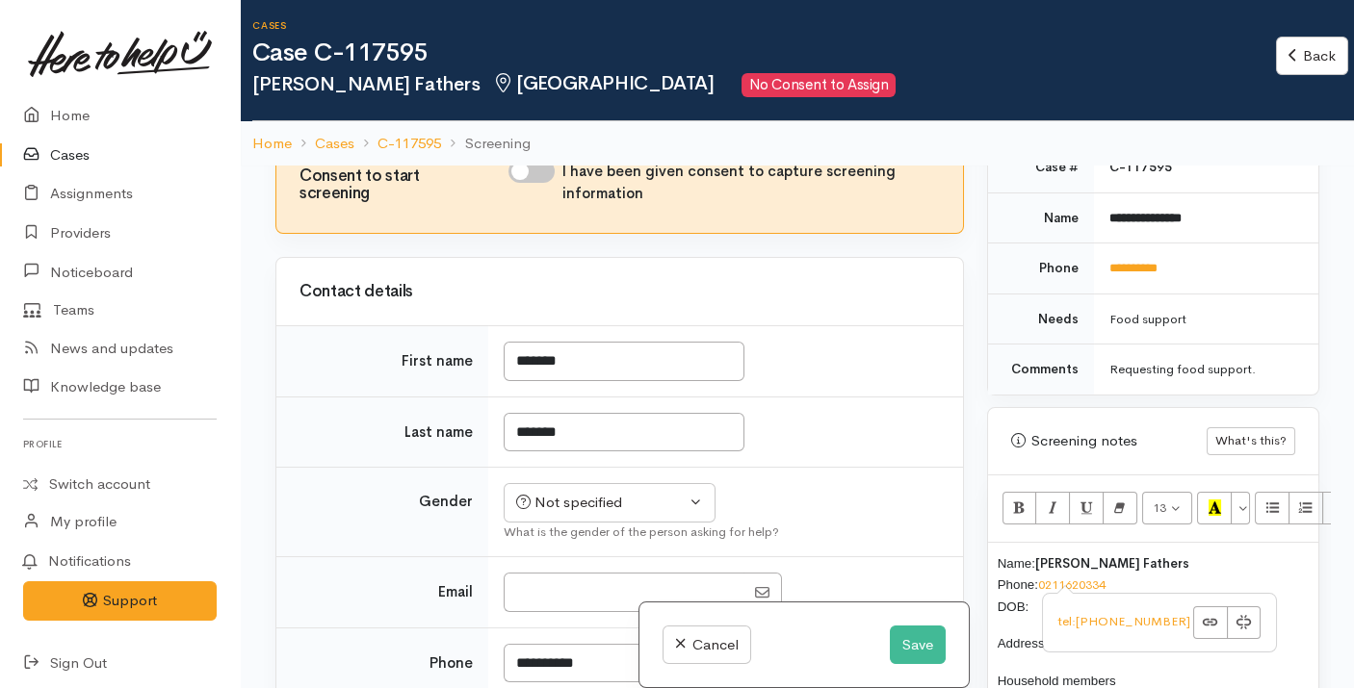
click at [541, 183] on input "I have been given consent to capture screening information" at bounding box center [531, 171] width 46 height 23
checkbox input "true"
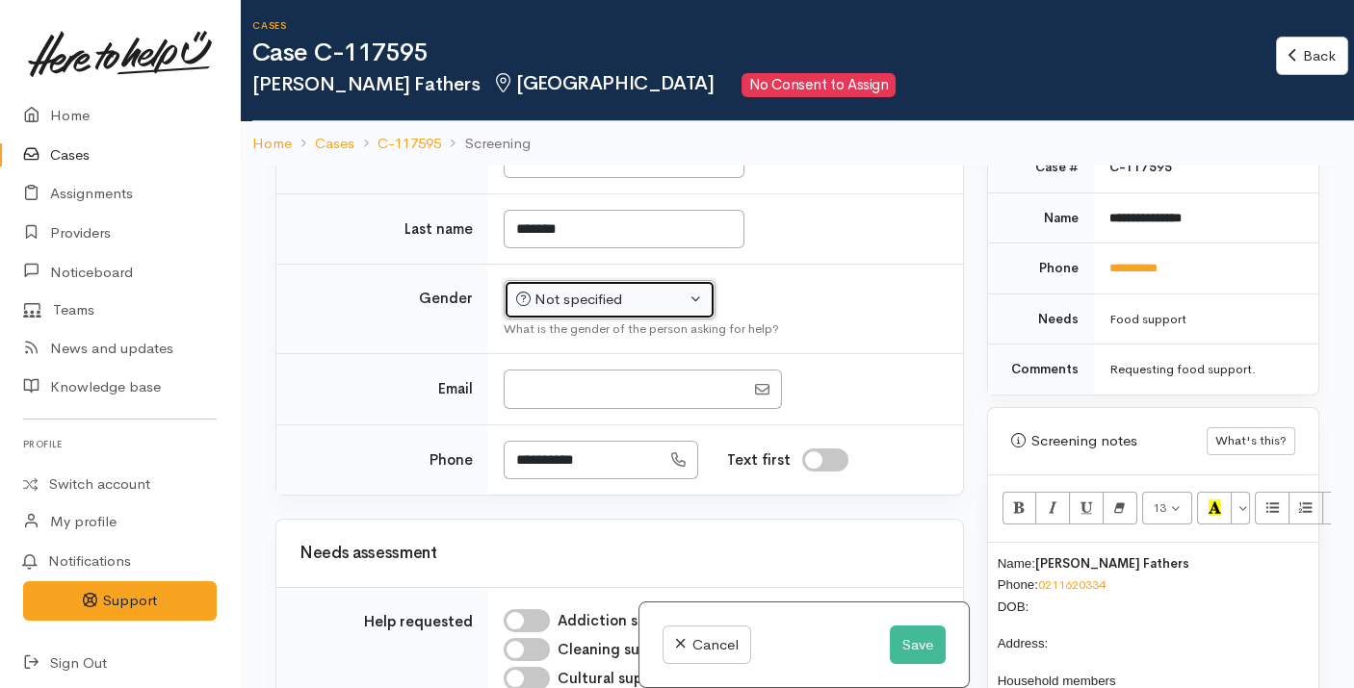
click at [575, 311] on div "Not specified" at bounding box center [600, 300] width 169 height 22
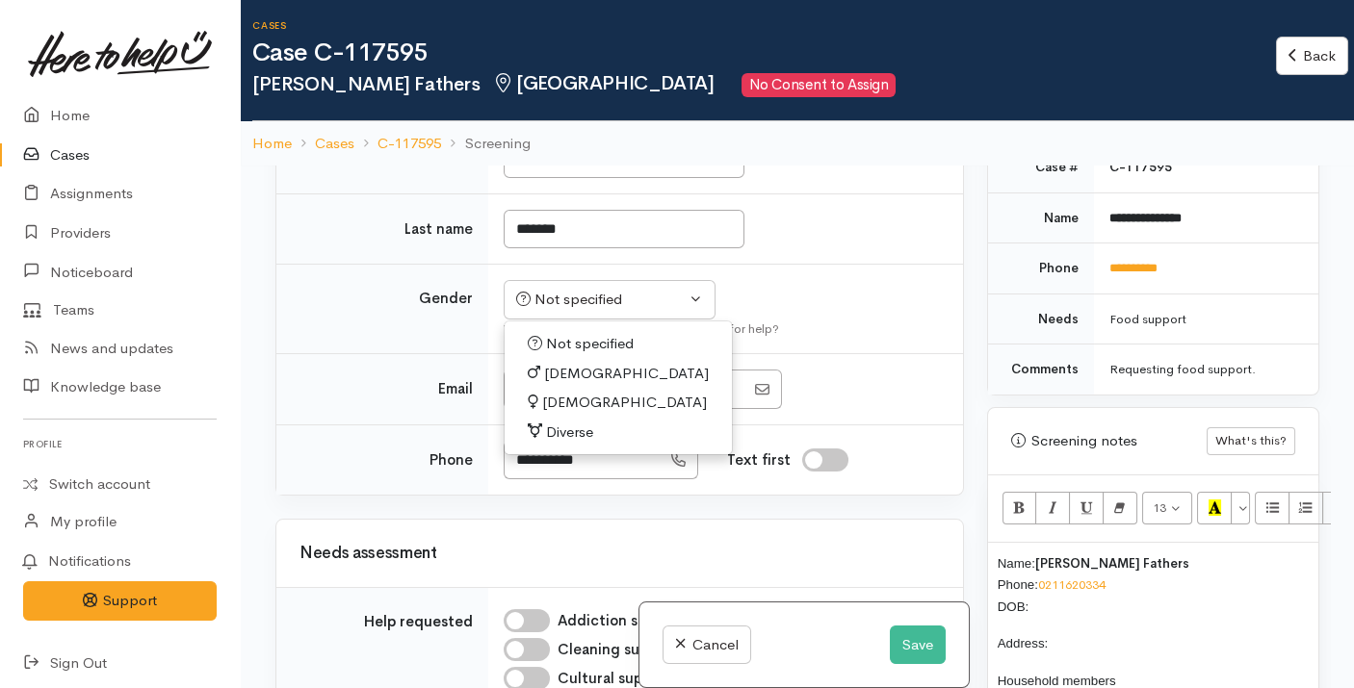
click at [569, 414] on span "[DEMOGRAPHIC_DATA]" at bounding box center [624, 403] width 165 height 22
select select "[DEMOGRAPHIC_DATA]"
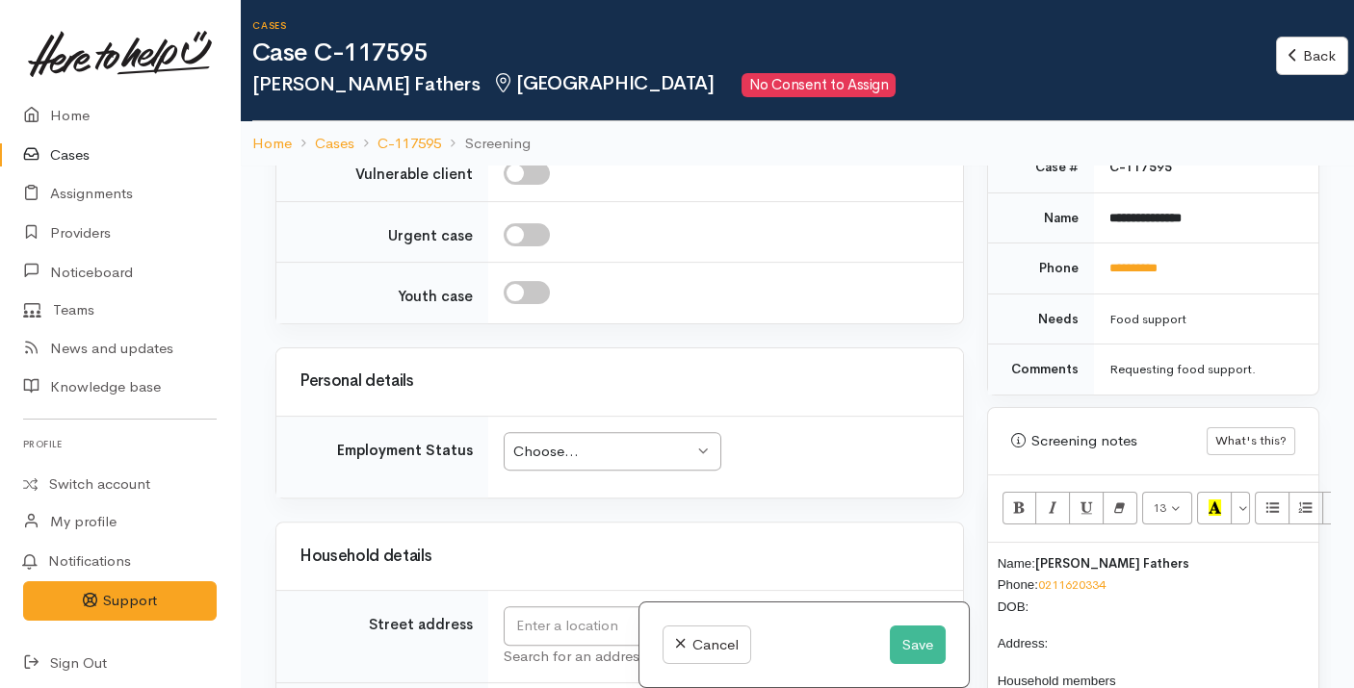
scroll to position [2311, 0]
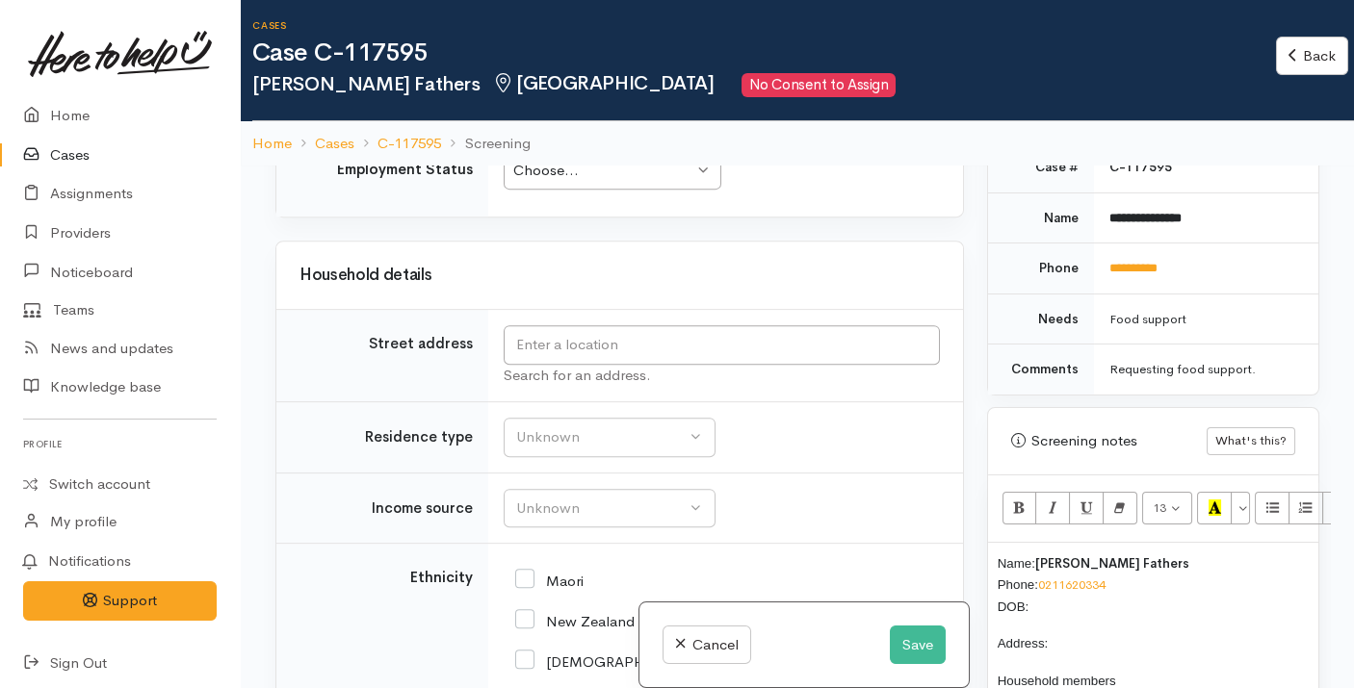
click at [1064, 580] on p "Name: Shelley Fathers Phone: 0211620334 DOB:" at bounding box center [1153, 585] width 311 height 65
click at [698, 365] on input "text" at bounding box center [722, 344] width 436 height 39
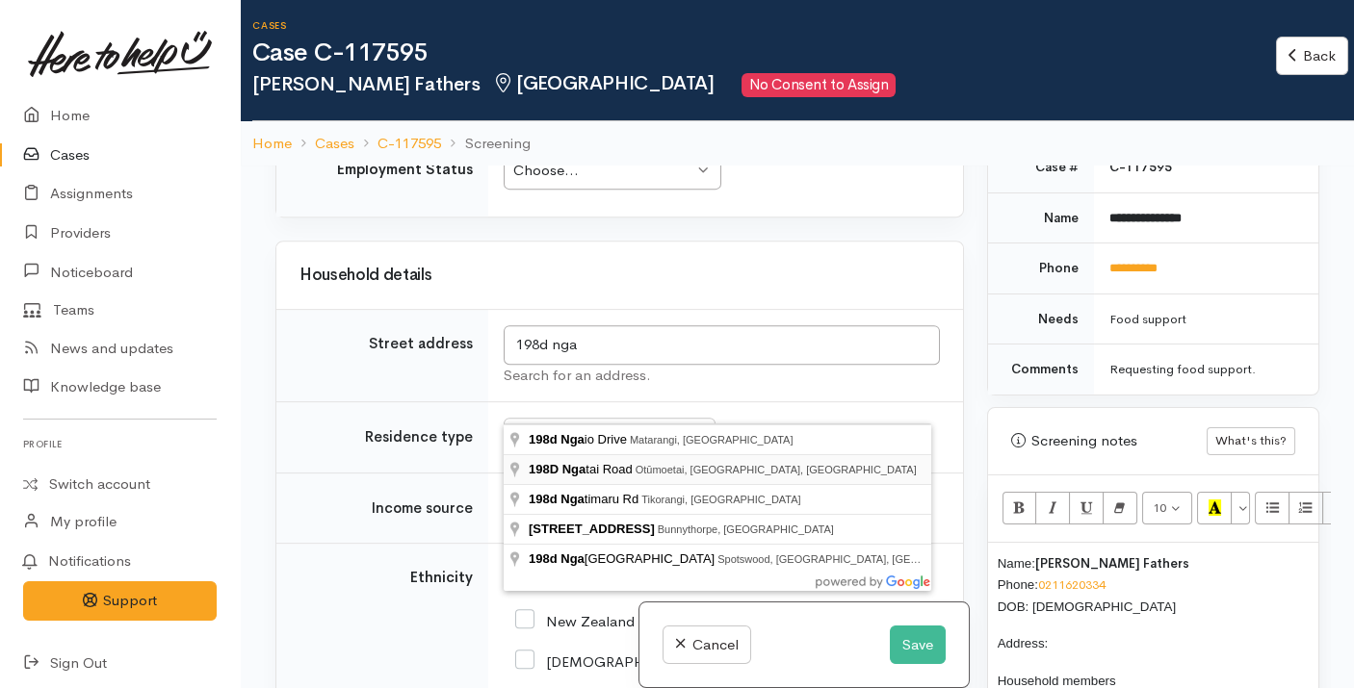
type input "198D Ngatai Road, Otūmoetai, Tauranga, New Zealand"
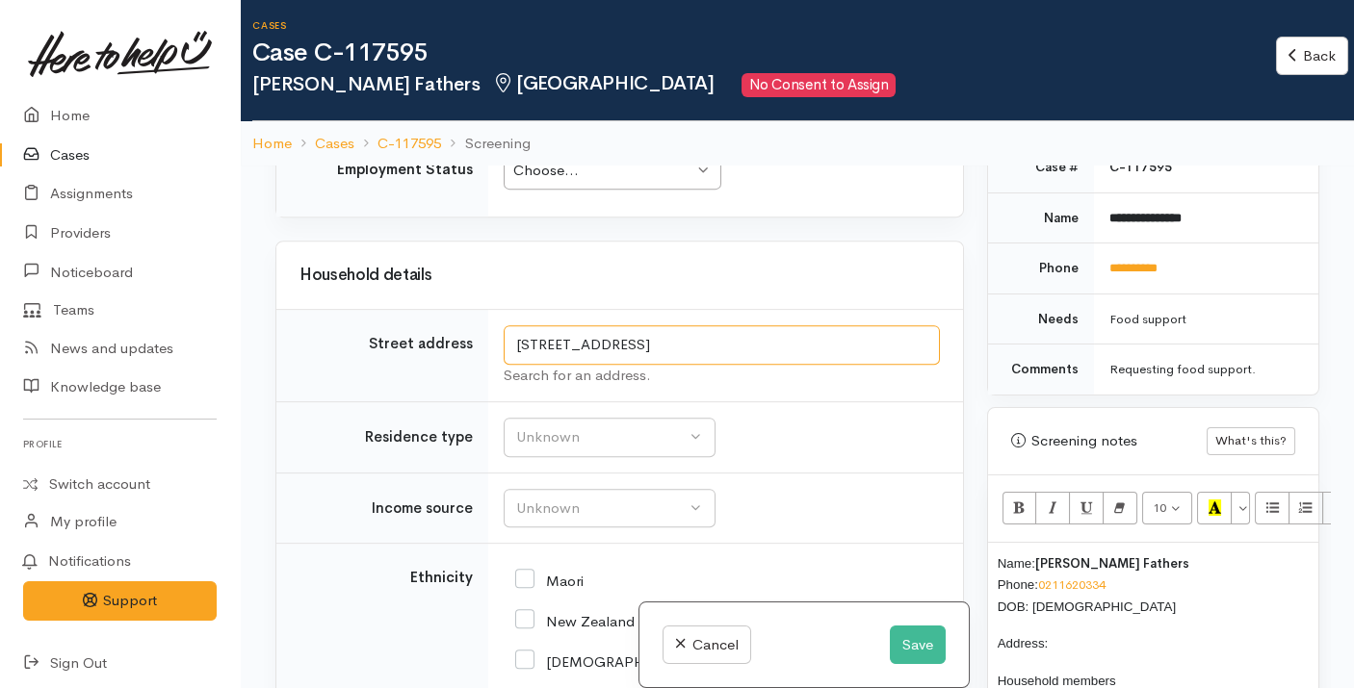
drag, startPoint x: 710, startPoint y: 403, endPoint x: 508, endPoint y: 403, distance: 201.2
click at [508, 365] on input "198D Ngatai Road, Otūmoetai, Tauranga, New Zealand" at bounding box center [722, 344] width 436 height 39
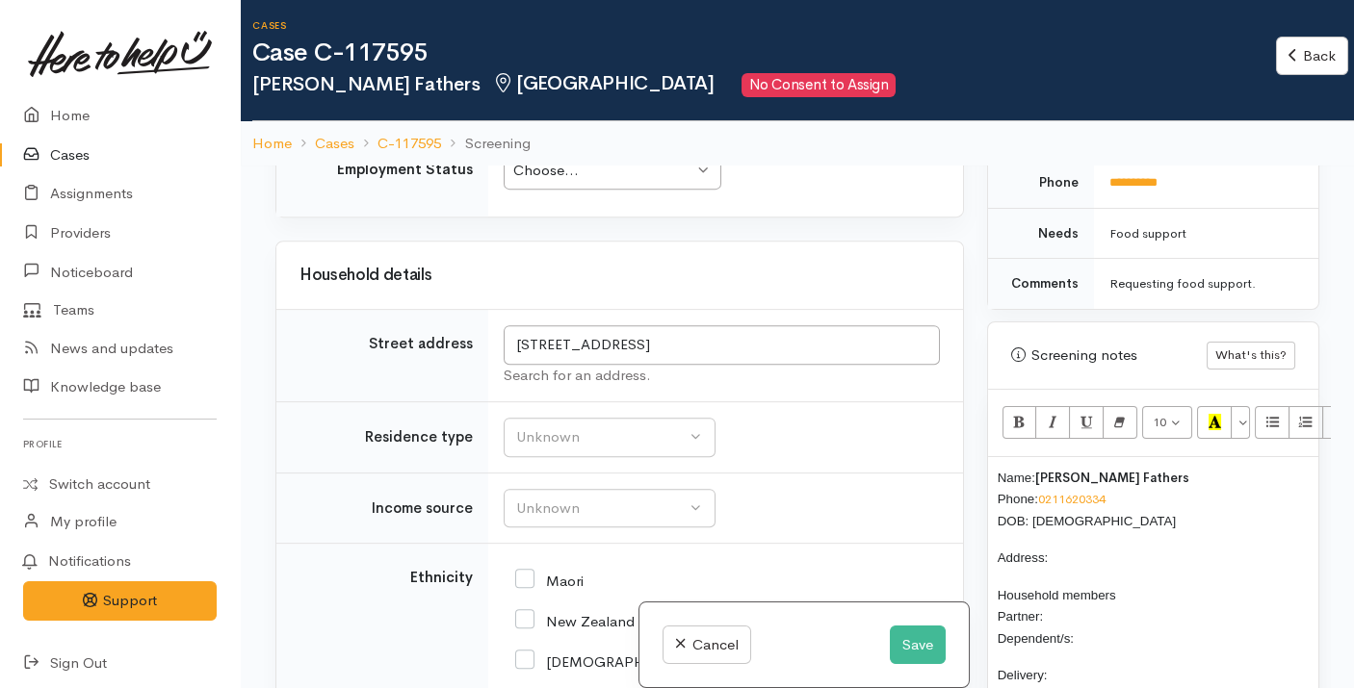
click at [1100, 547] on p "Address:" at bounding box center [1153, 558] width 311 height 22
click at [1065, 598] on p "Household members Partner: Dependent/s:" at bounding box center [1153, 616] width 311 height 65
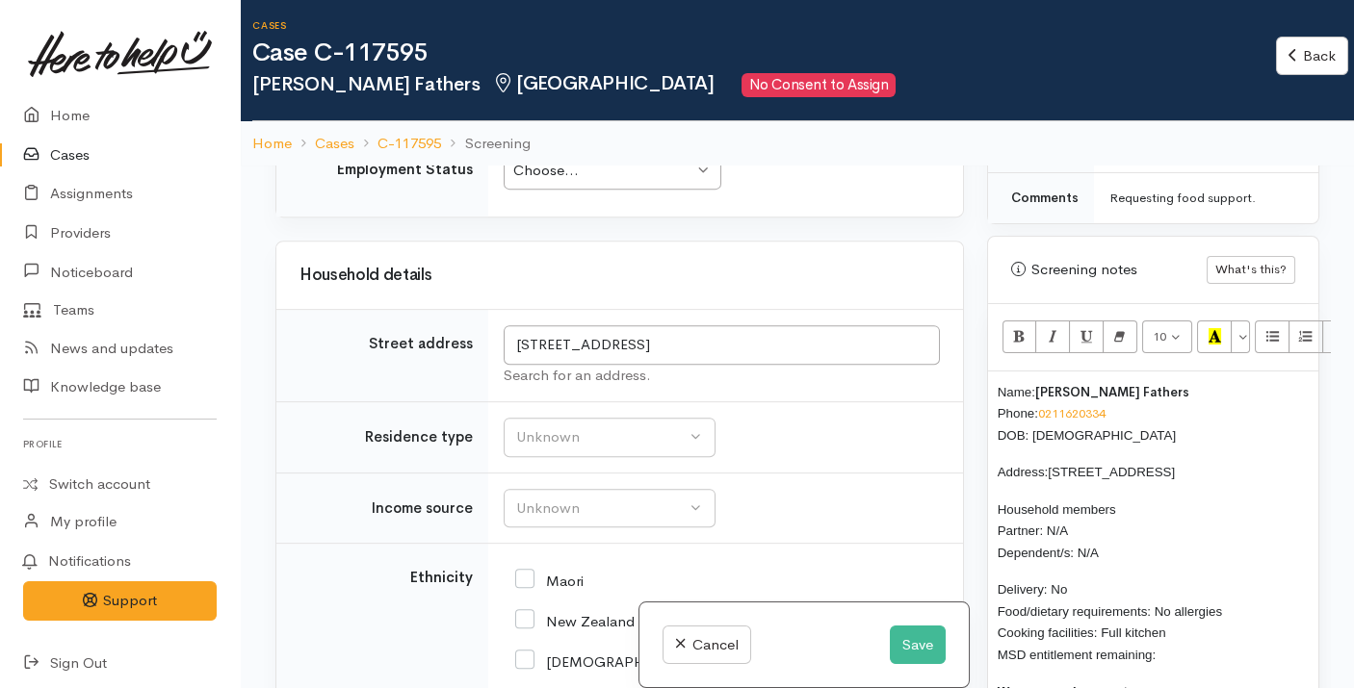
scroll to position [1159, 0]
click at [1188, 636] on p "Delivery: No Food/dietary requirements: No allergies Cooking facilities: Full k…" at bounding box center [1153, 621] width 311 height 87
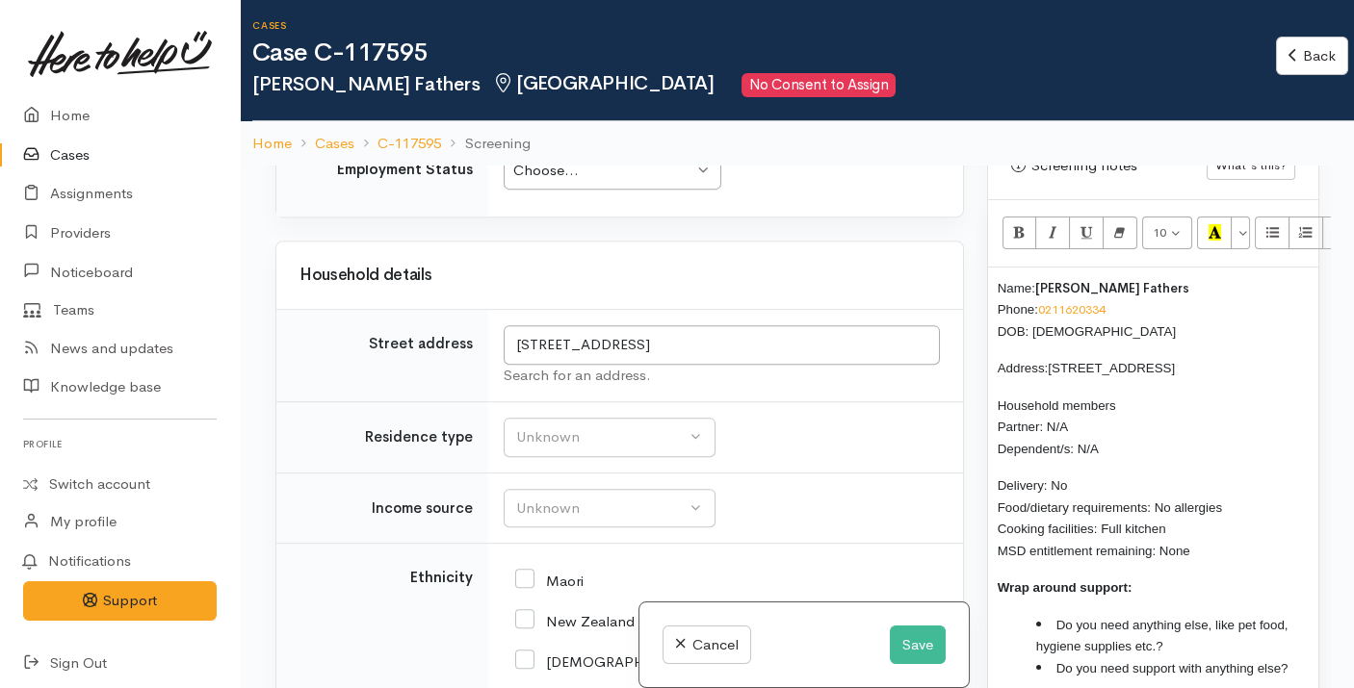
click at [1227, 626] on li "Do you need anything else, like pet food, hygiene supplies etc.?" at bounding box center [1172, 635] width 272 height 43
click at [1291, 658] on li "Do you need support with anything else?" at bounding box center [1172, 669] width 272 height 22
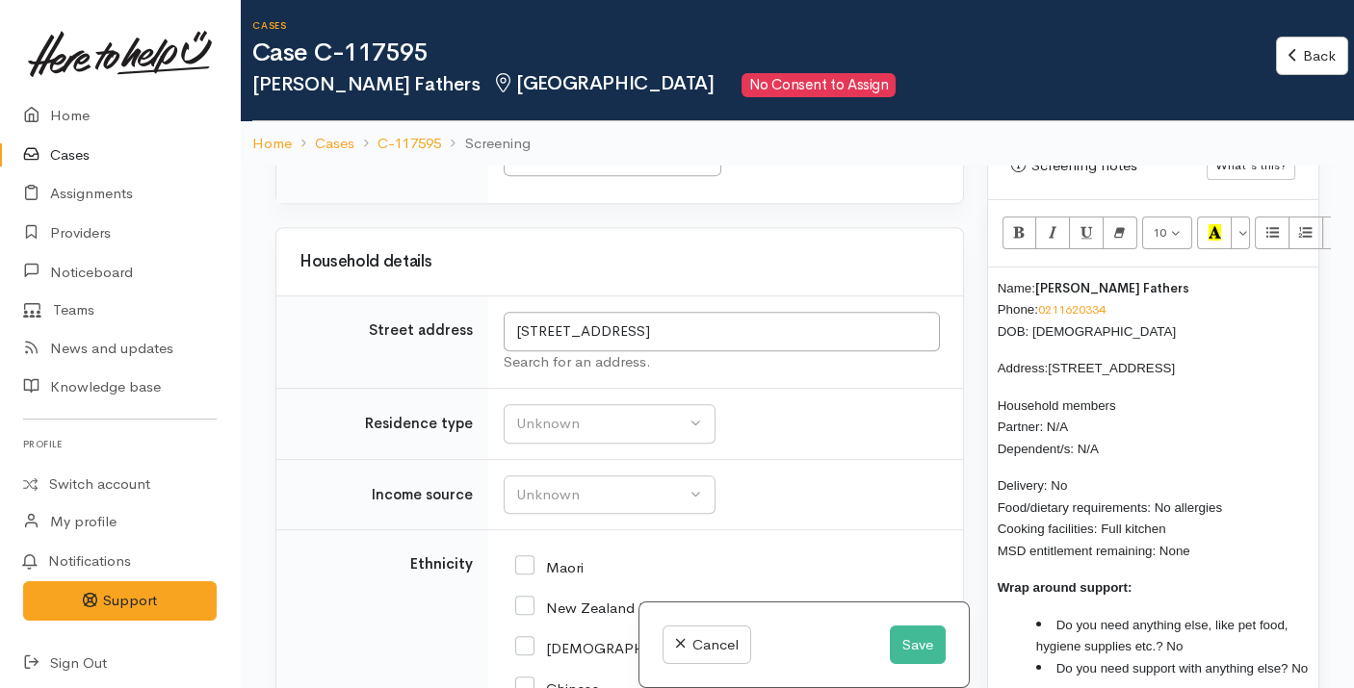
click at [591, 169] on div "Choose..." at bounding box center [603, 157] width 180 height 22
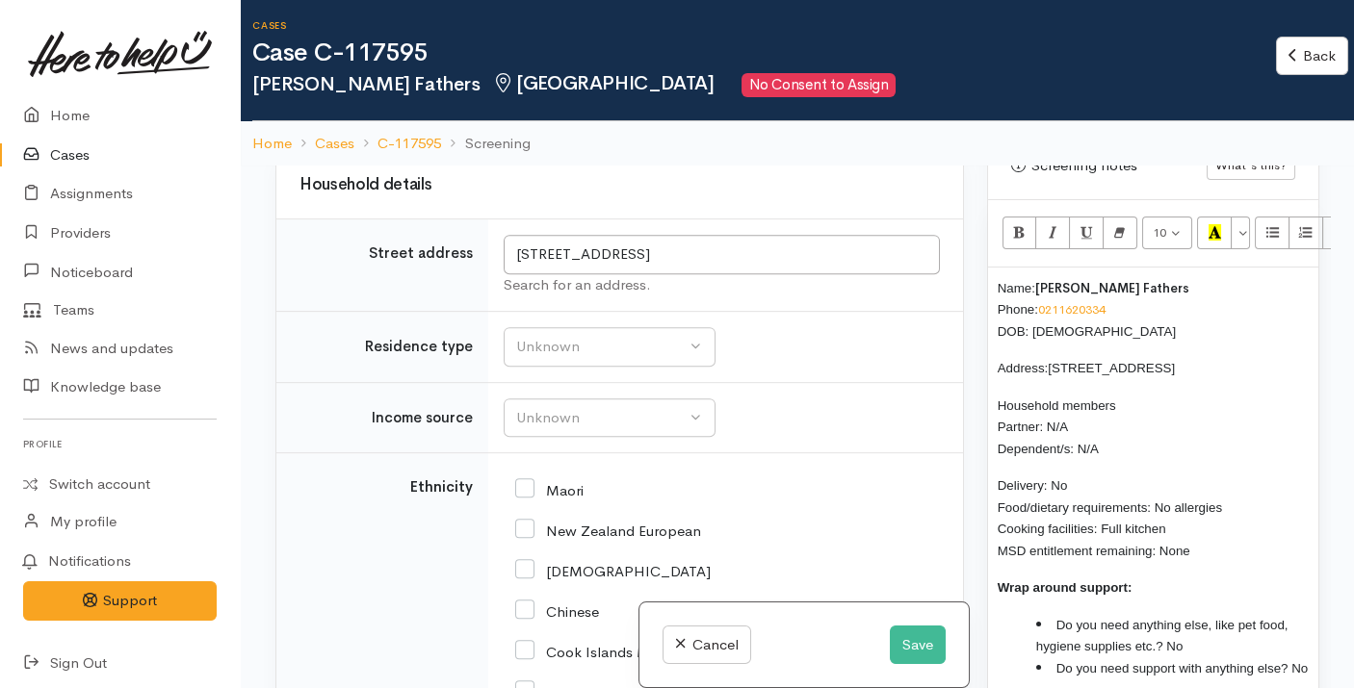
scroll to position [2410, 0]
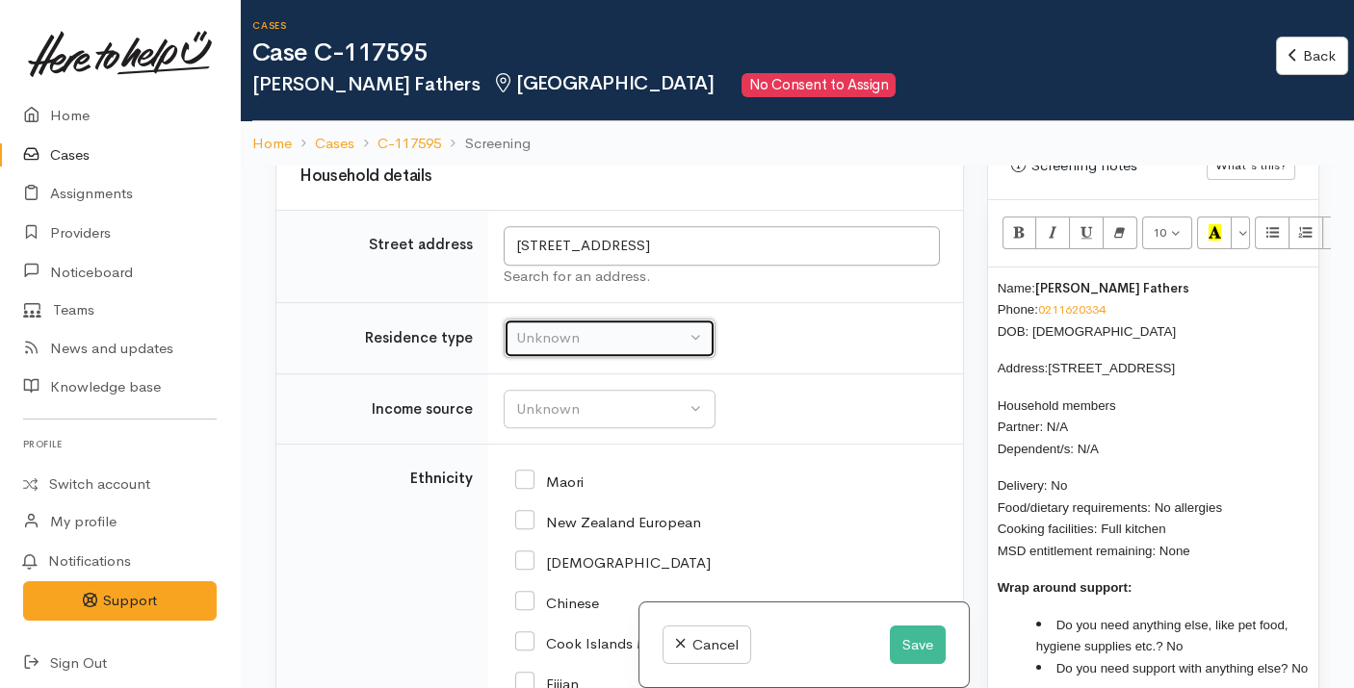
click at [580, 358] on button "Unknown" at bounding box center [610, 338] width 212 height 39
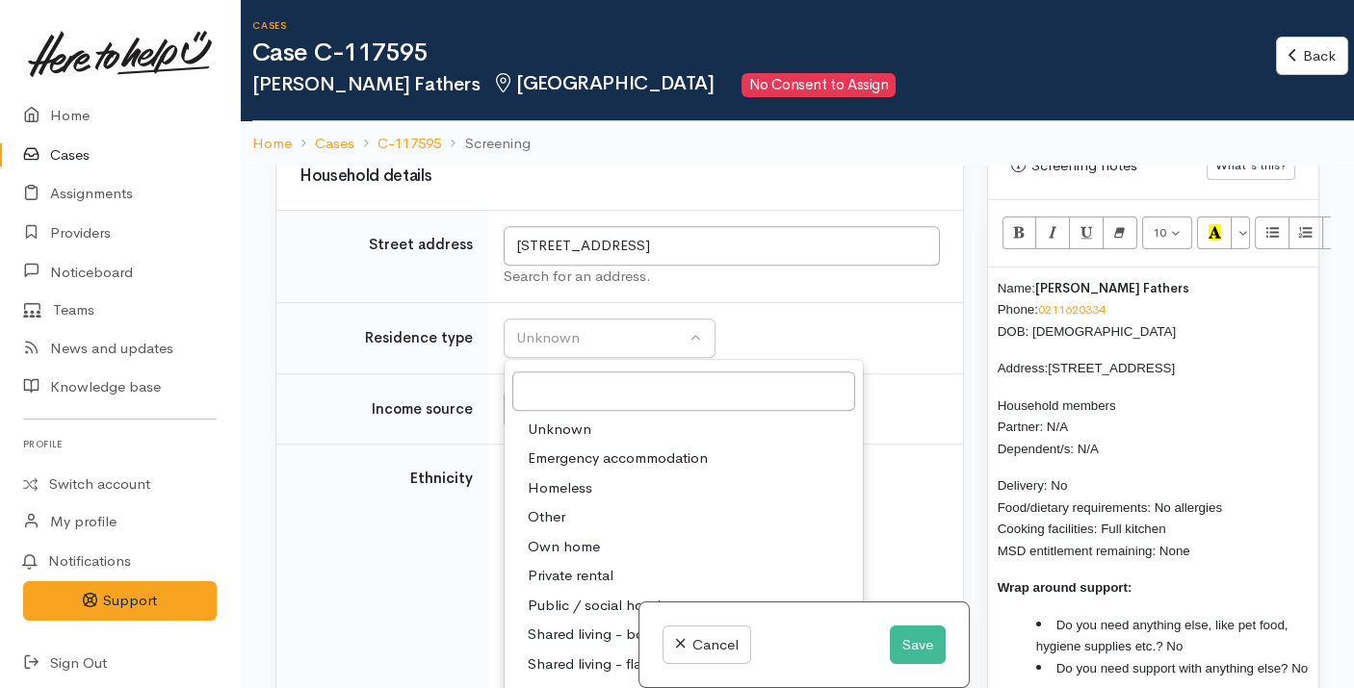
click at [569, 587] on span "Private rental" at bounding box center [571, 576] width 86 height 22
select select "2"
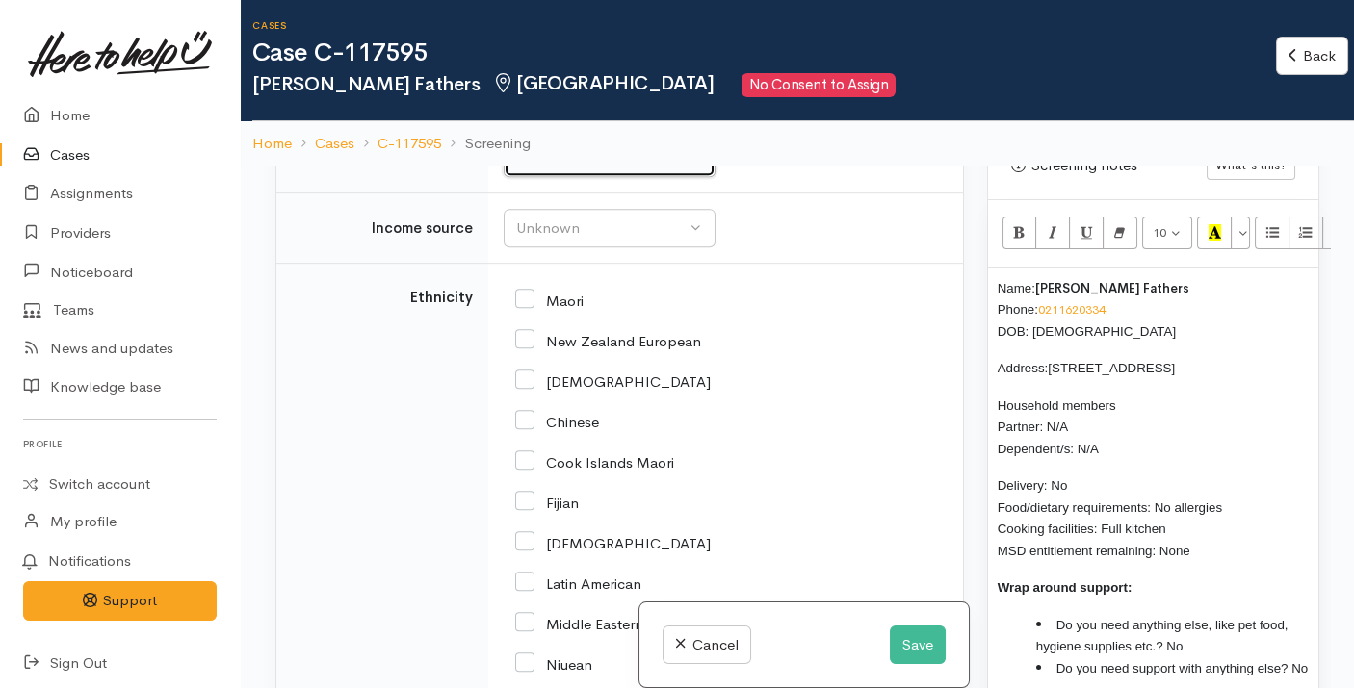
scroll to position [2594, 0]
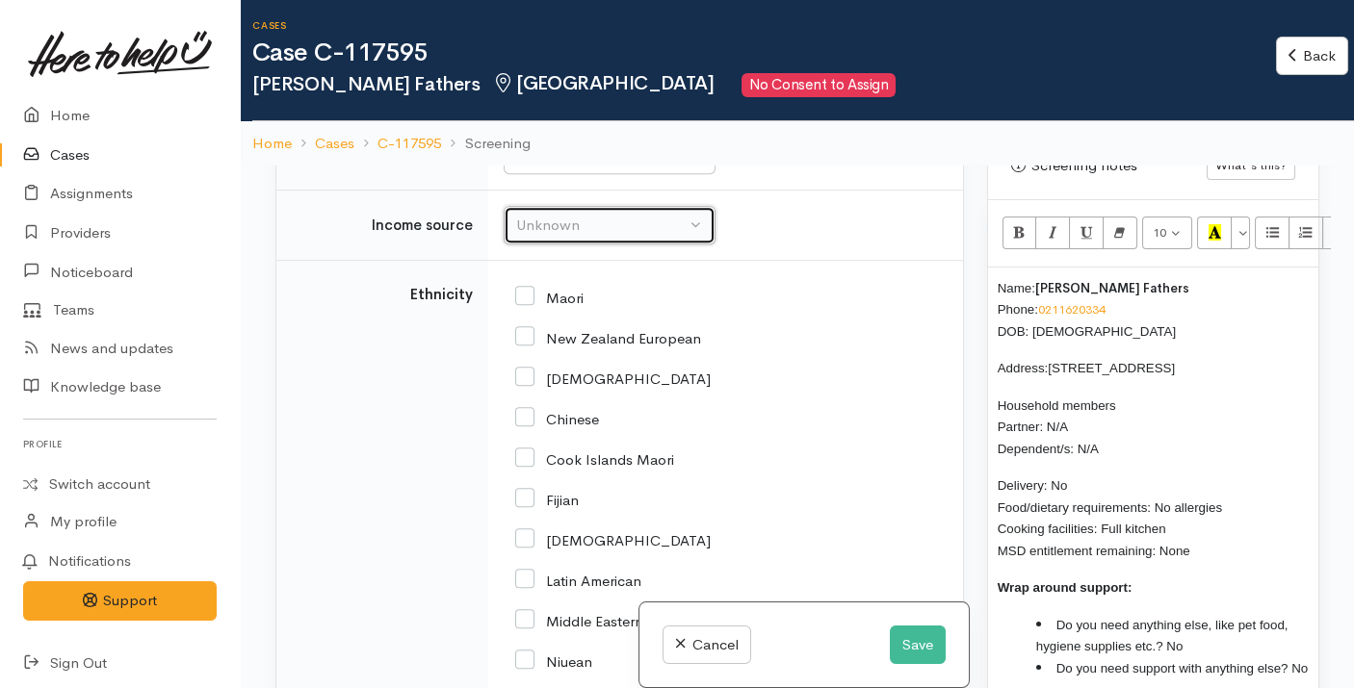
click at [621, 237] on div "Unknown" at bounding box center [600, 226] width 169 height 22
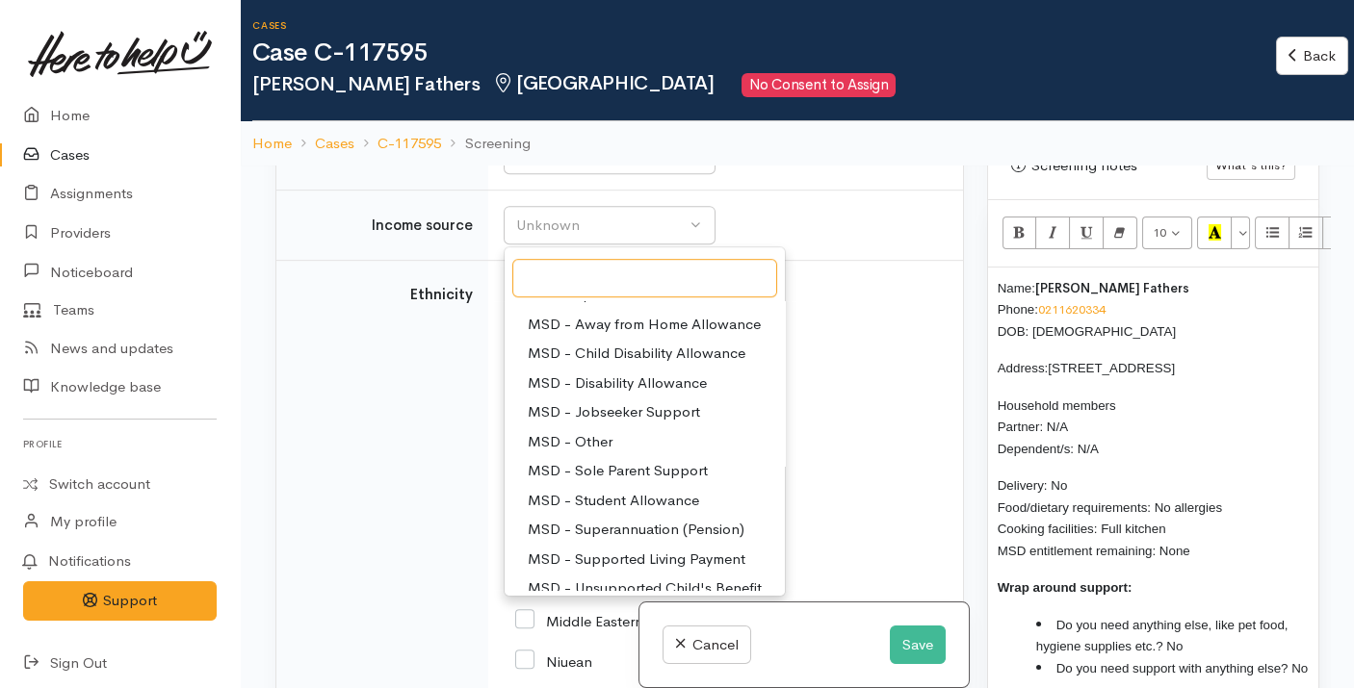
scroll to position [176, 0]
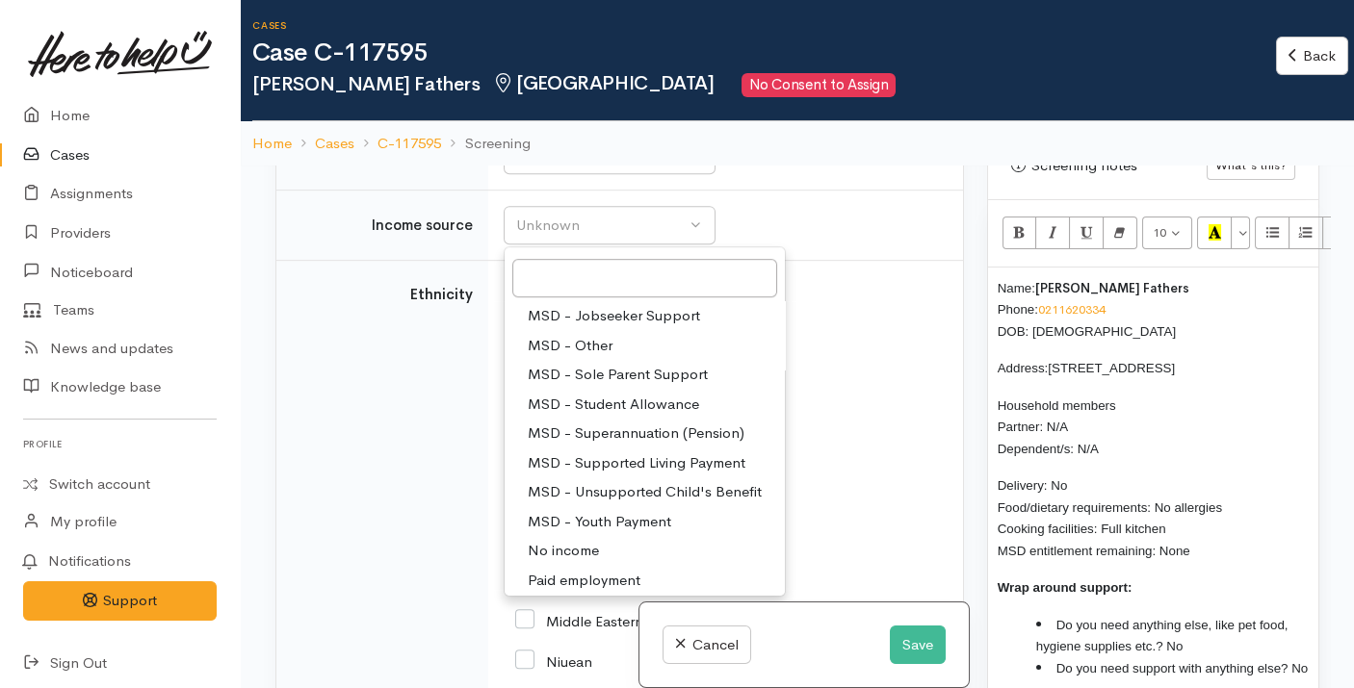
click at [624, 475] on span "MSD - Supported Living Payment" at bounding box center [637, 464] width 218 height 22
select select "3"
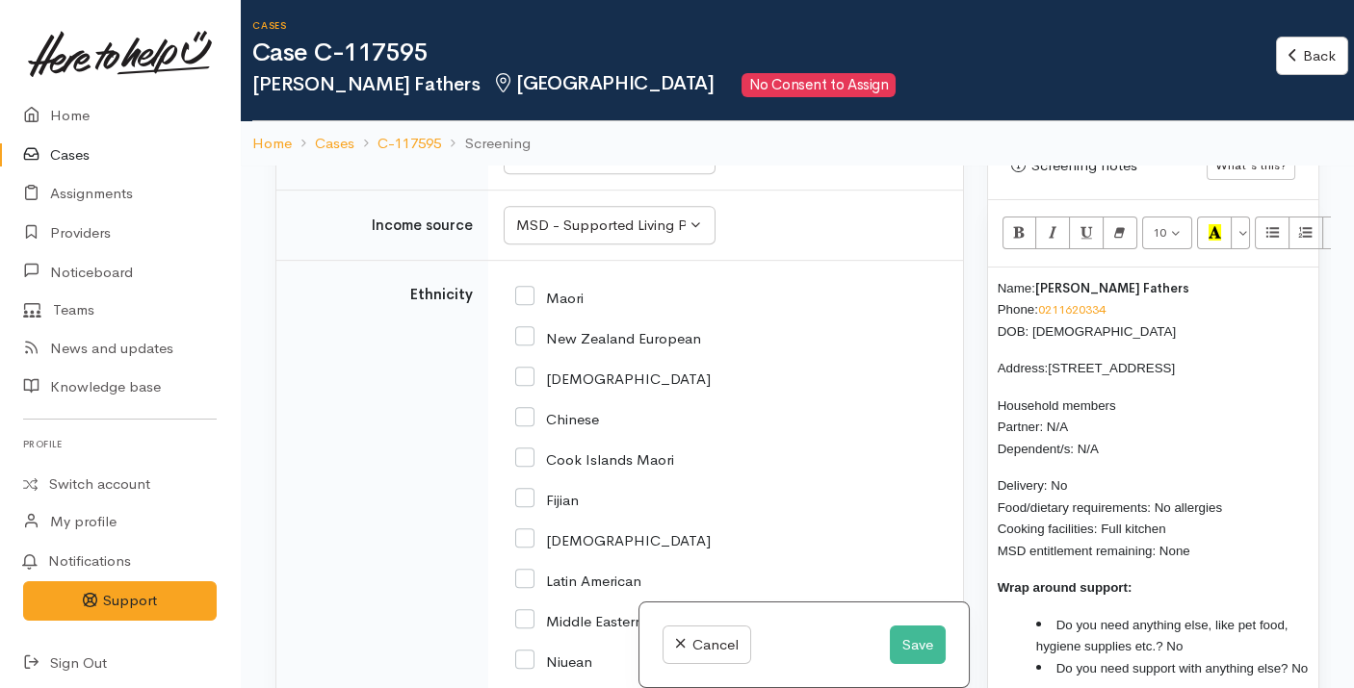
click at [591, 346] on input "New Zealand European" at bounding box center [608, 336] width 186 height 17
checkbox input "true"
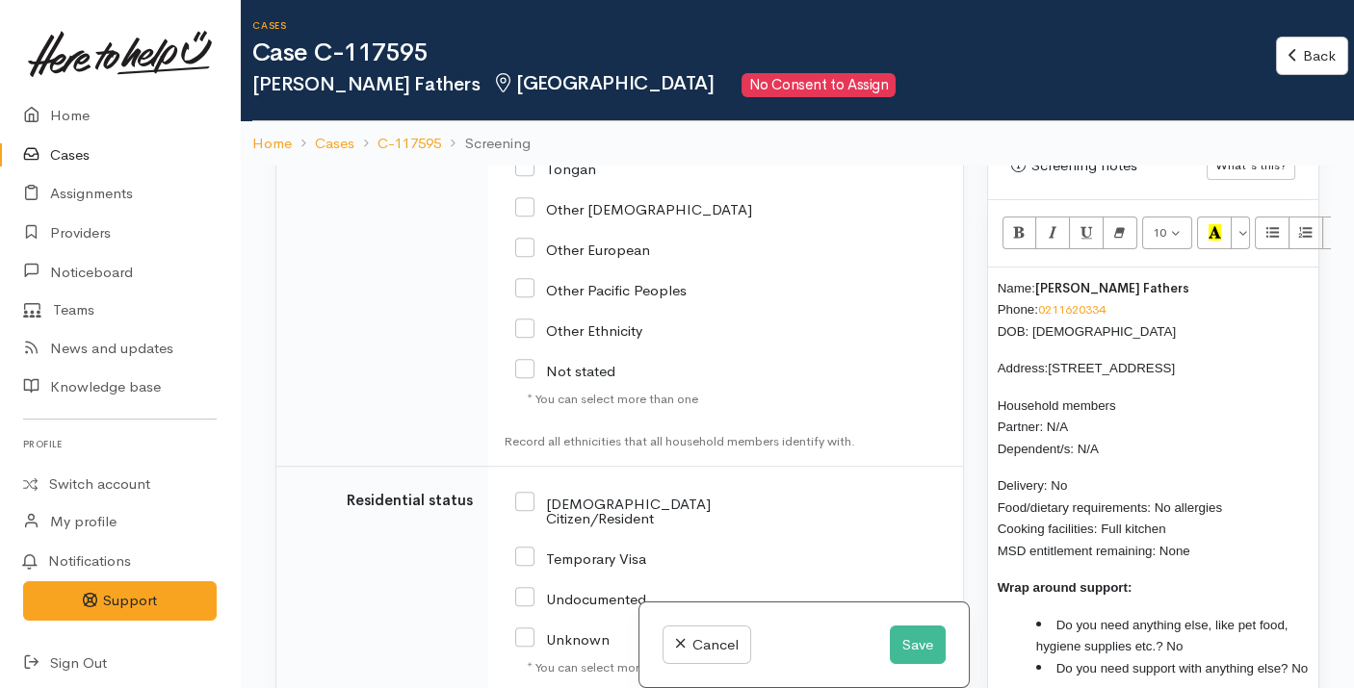
scroll to position [3392, 0]
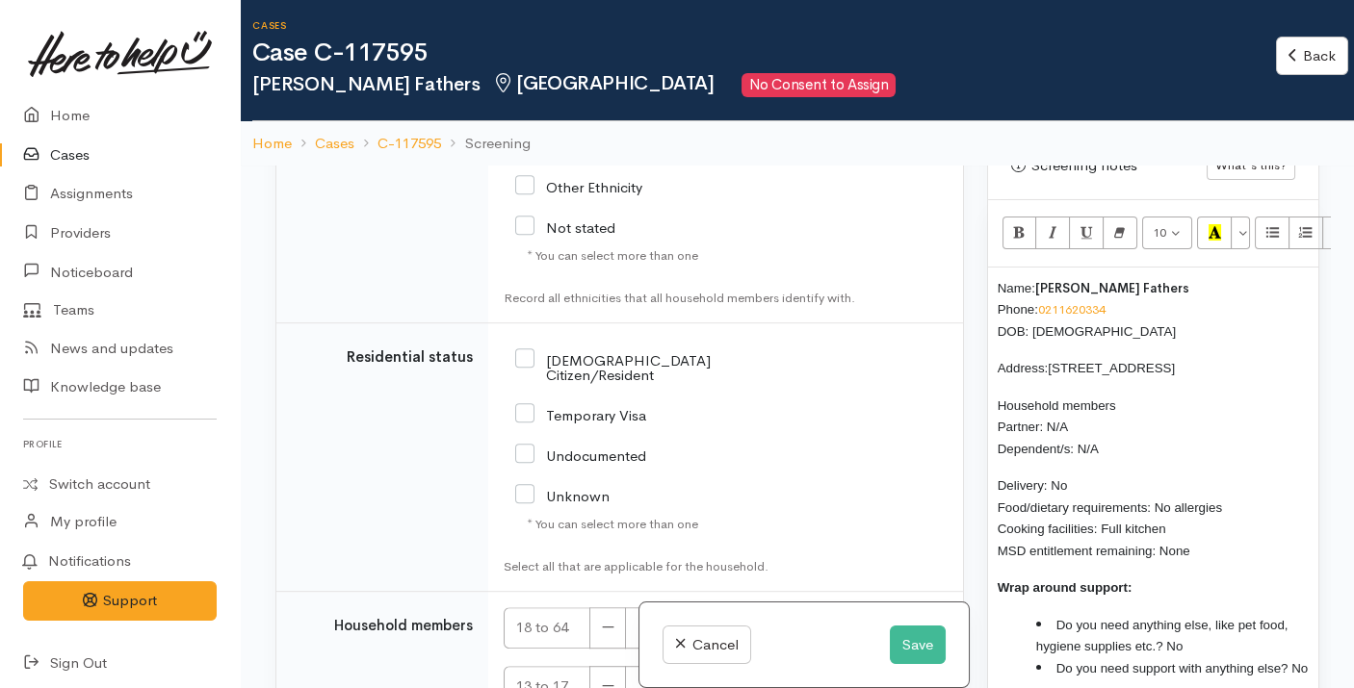
click at [581, 382] on input "[DEMOGRAPHIC_DATA] Citizen/Resident" at bounding box center [641, 366] width 253 height 32
checkbox input "true"
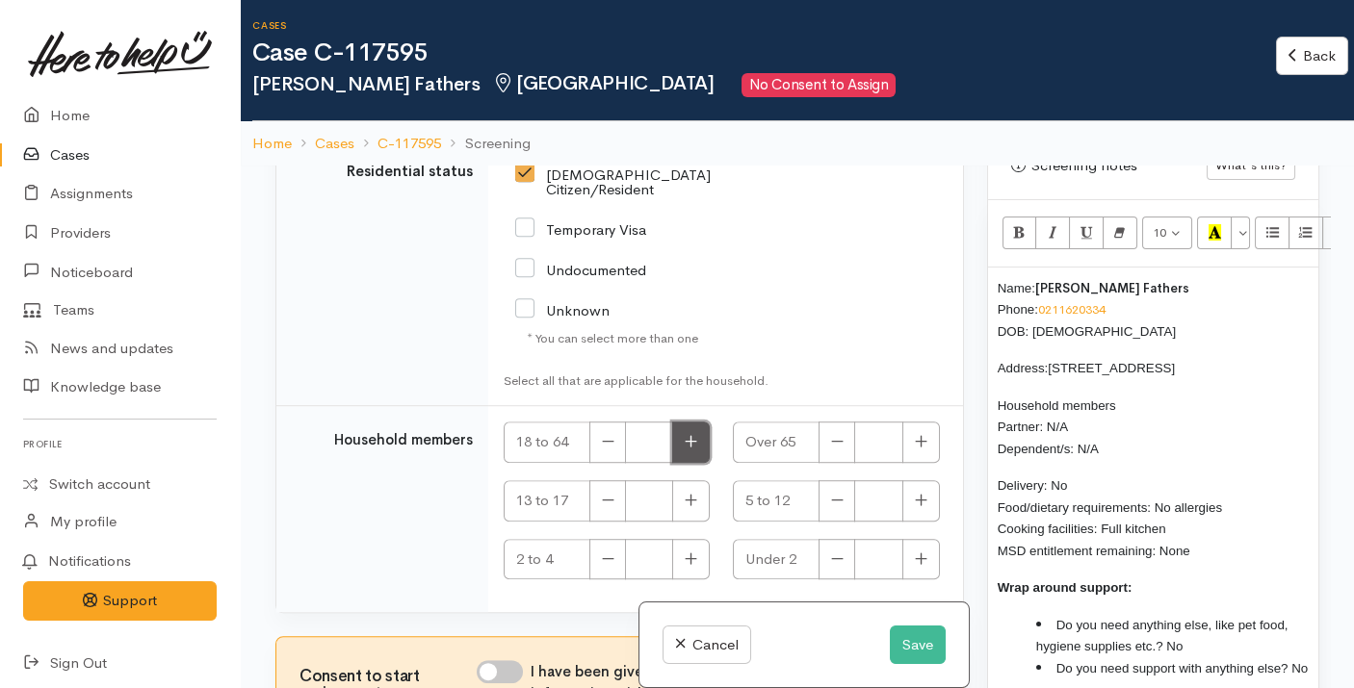
click at [679, 446] on button "button" at bounding box center [691, 442] width 38 height 41
type input "1"
click at [503, 668] on input "I have been given consent to get help and share this information with appropria…" at bounding box center [500, 672] width 46 height 23
checkbox input "true"
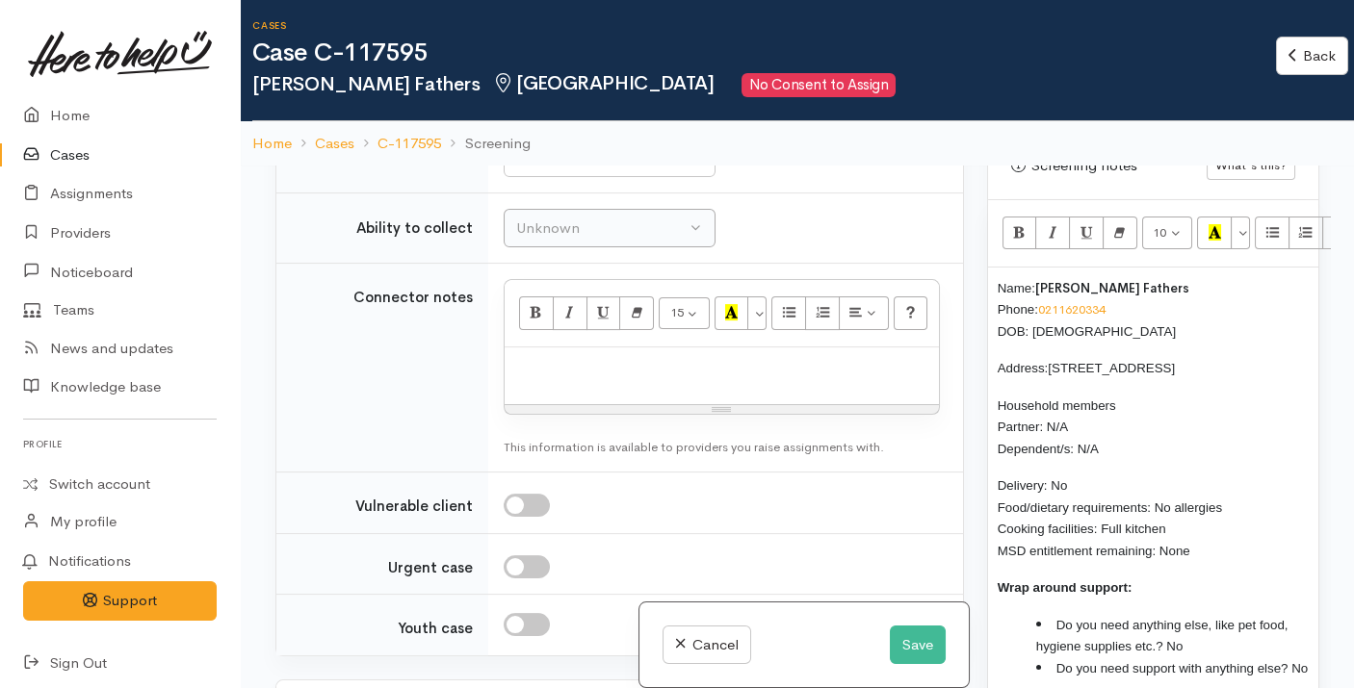
scroll to position [1697, 0]
click at [578, 169] on div "Unknown" at bounding box center [600, 158] width 169 height 22
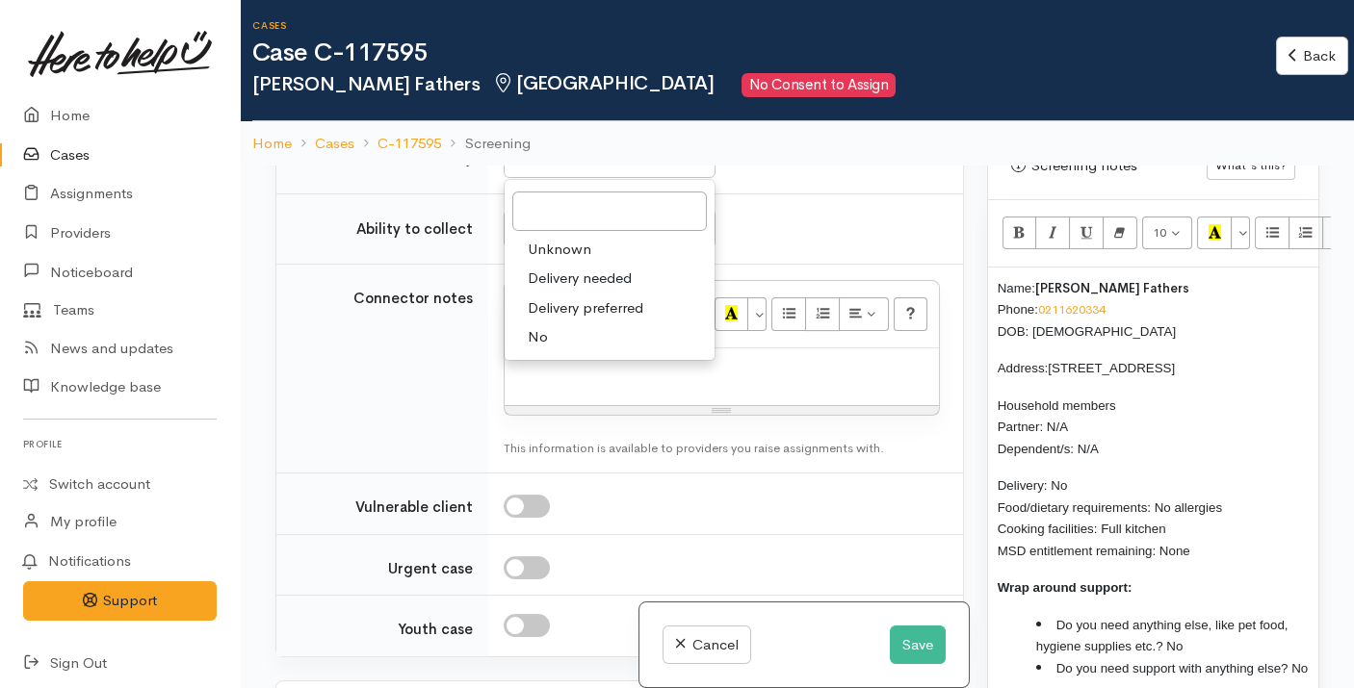
click at [540, 349] on span "No" at bounding box center [538, 337] width 20 height 22
select select "1"
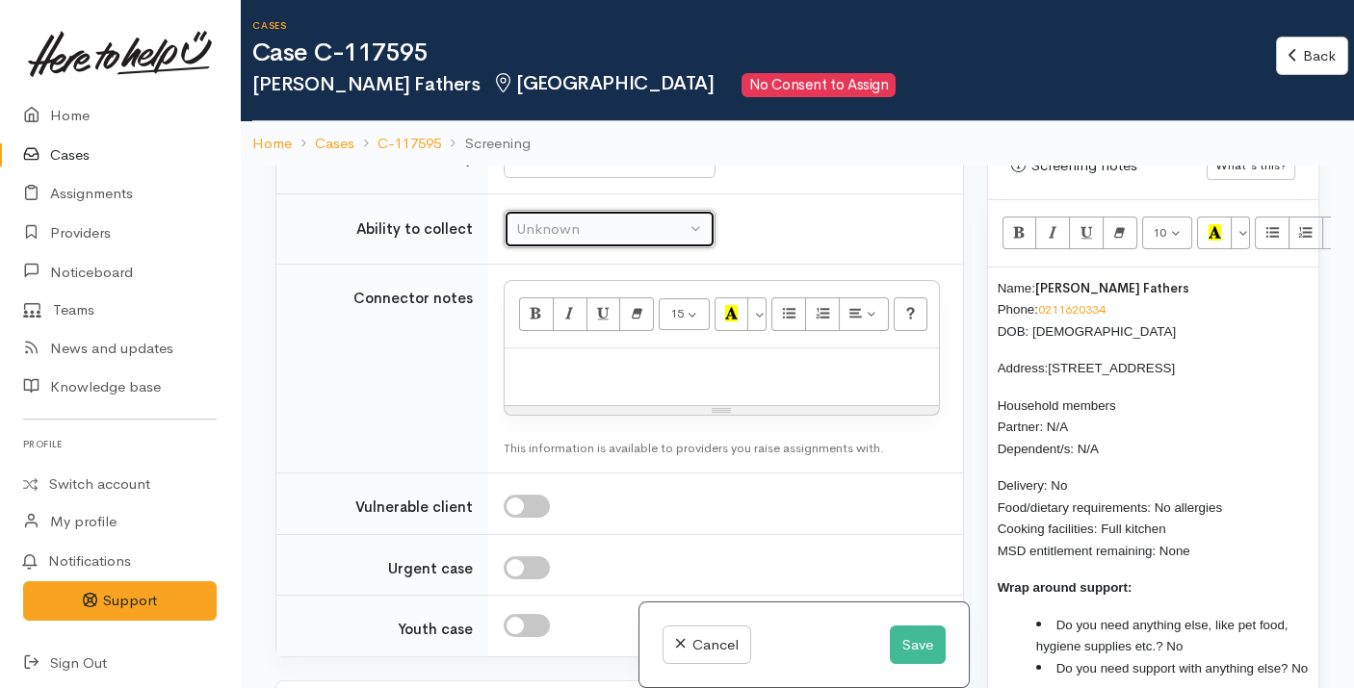
click at [597, 249] on button "Unknown" at bounding box center [610, 229] width 212 height 39
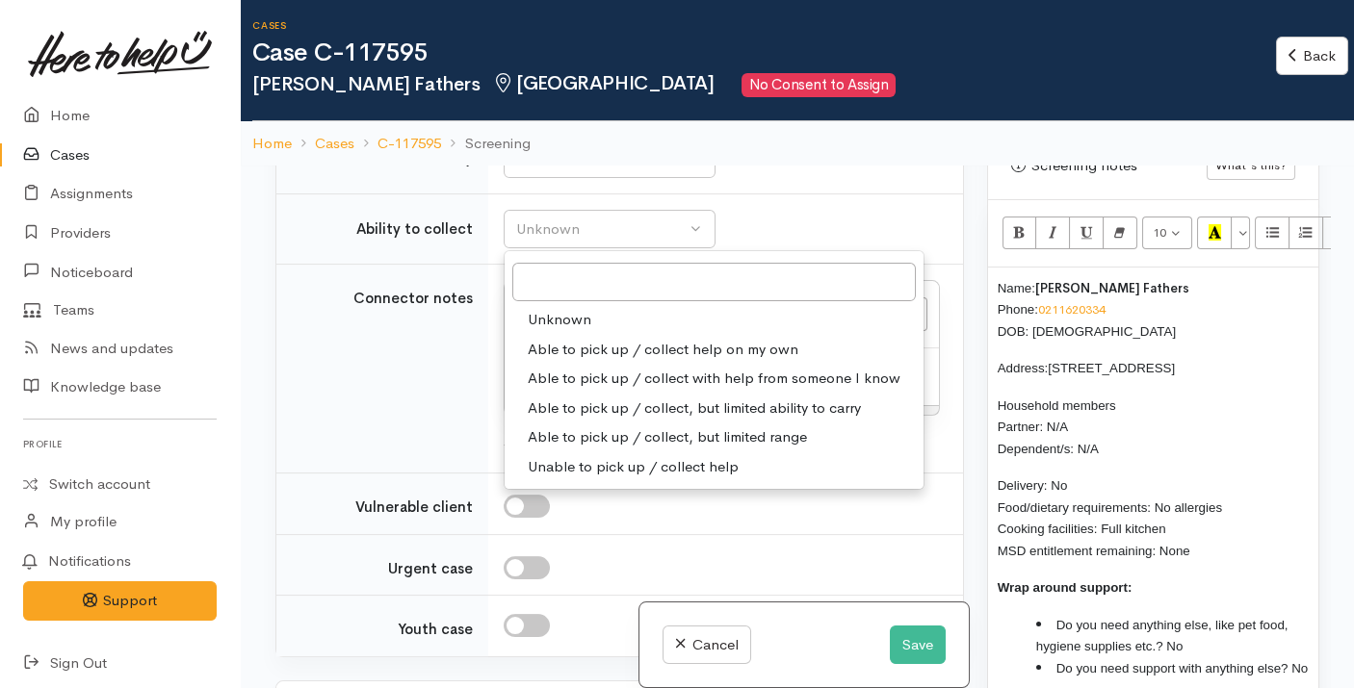
click at [579, 361] on span "Able to pick up / collect help on my own" at bounding box center [663, 350] width 271 height 22
select select "2"
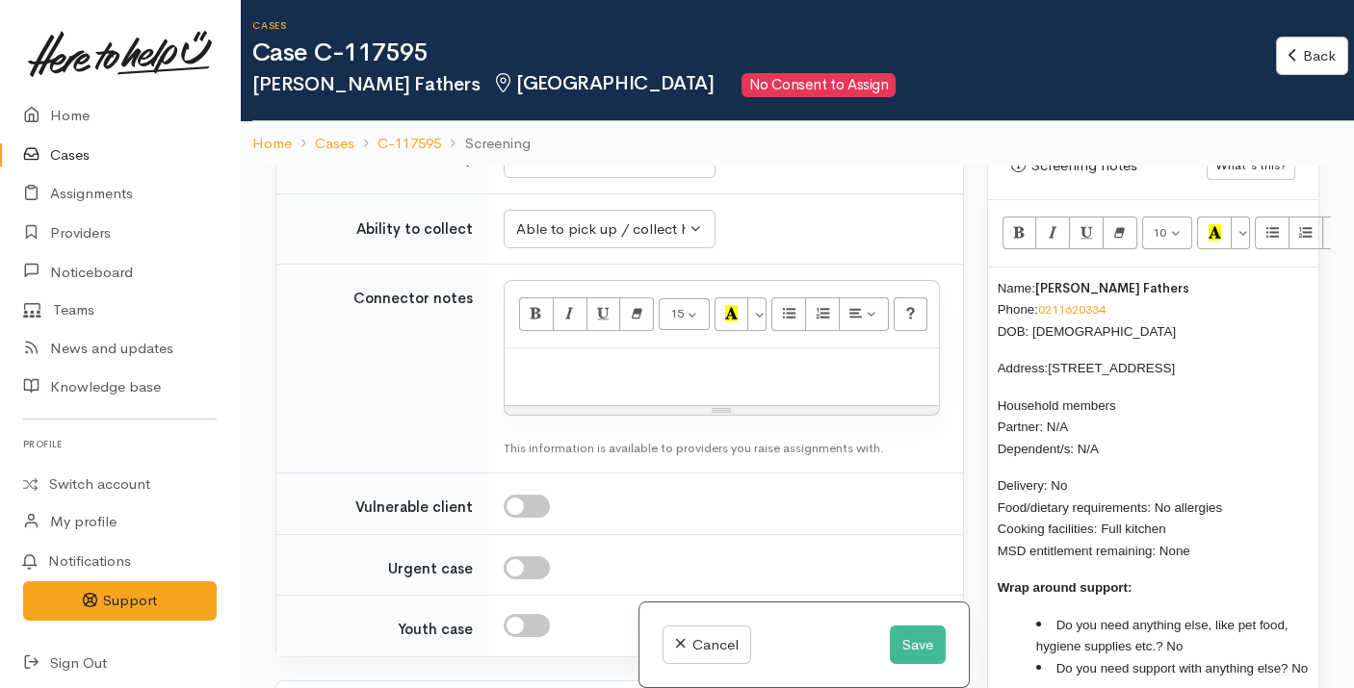
drag, startPoint x: 1203, startPoint y: 528, endPoint x: 993, endPoint y: 253, distance: 345.5
click at [993, 268] on div "Name: Shelley Fathers Phone: 0211620334 DOB: 29/04/1974 Address: 198D Ngatai Ro…" at bounding box center [1153, 486] width 330 height 437
copy div "Name: Shelley Fathers Phone: 0211620334 DOB: 29/04/1974 Address: 198D Ngatai Ro…"
click at [722, 380] on p at bounding box center [721, 369] width 415 height 22
paste div
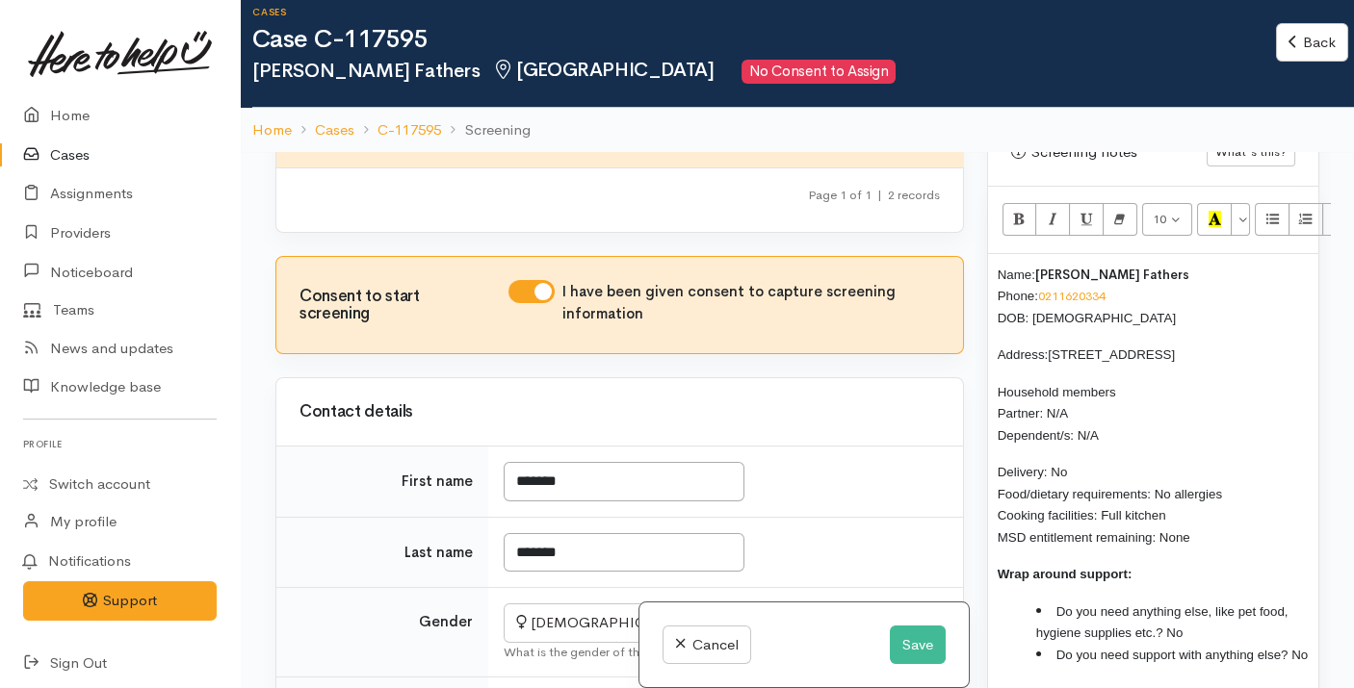
scroll to position [307, 0]
click at [994, 254] on div "Name: Shelley Fathers Phone: 0211620334 DOB: 29/04/1974 Address: 198D Ngatai Ro…" at bounding box center [1153, 472] width 330 height 437
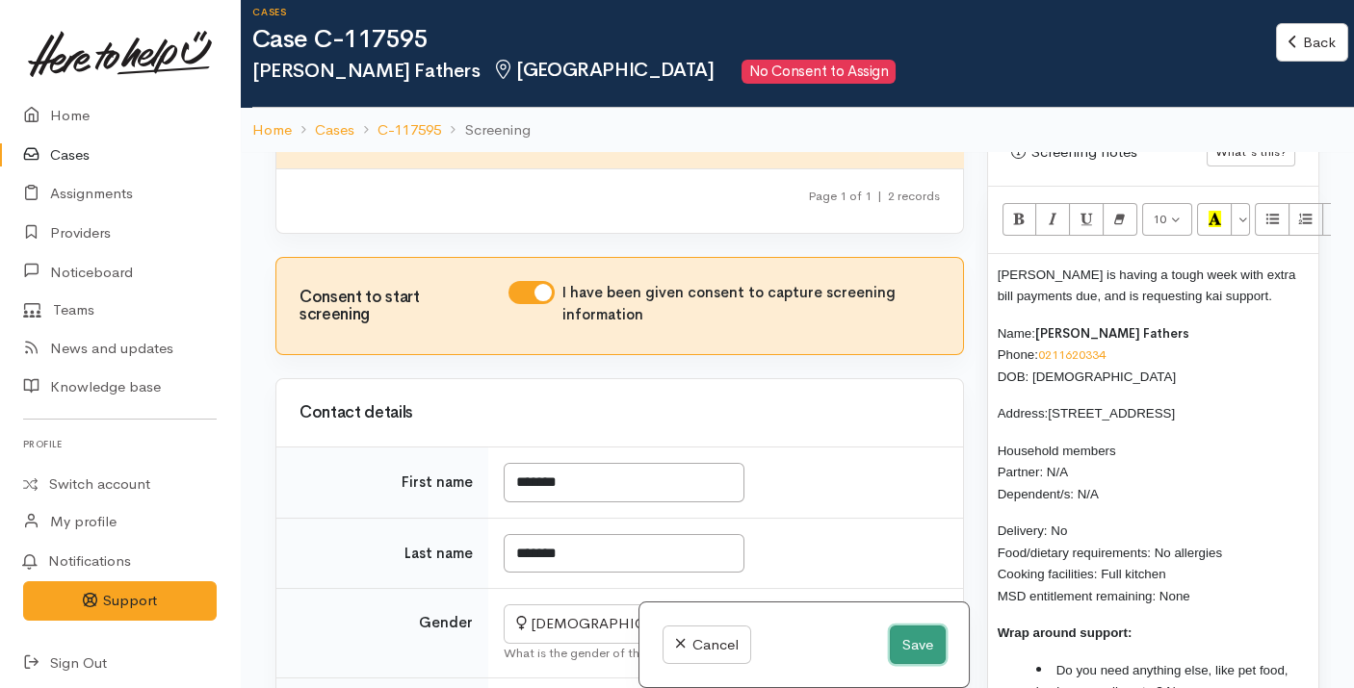
click at [912, 638] on button "Save" at bounding box center [918, 645] width 56 height 39
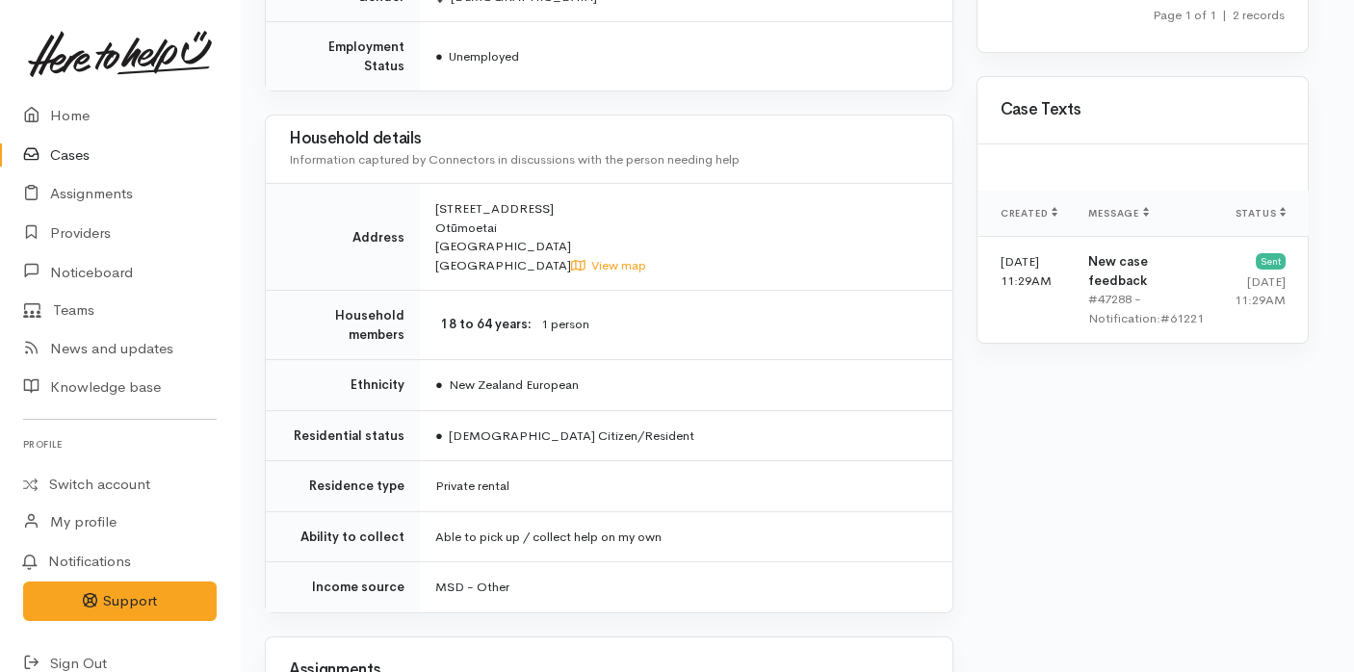
scroll to position [1556, 11]
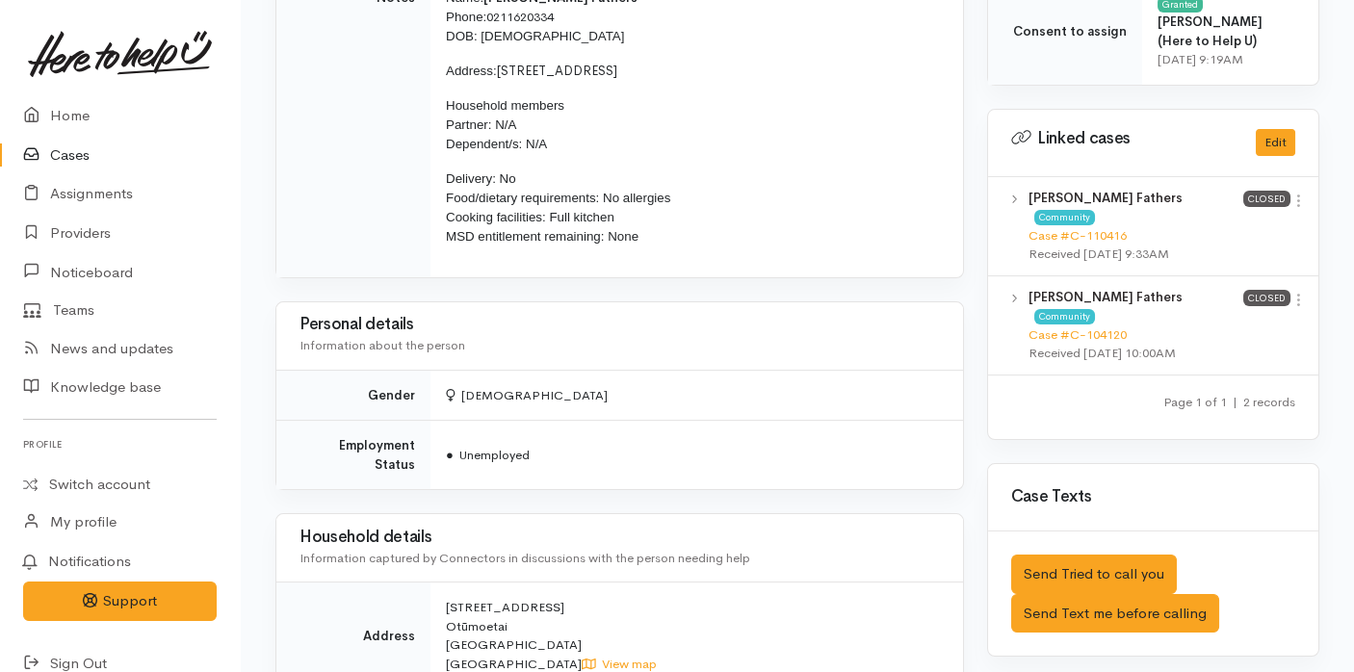
scroll to position [1021, 0]
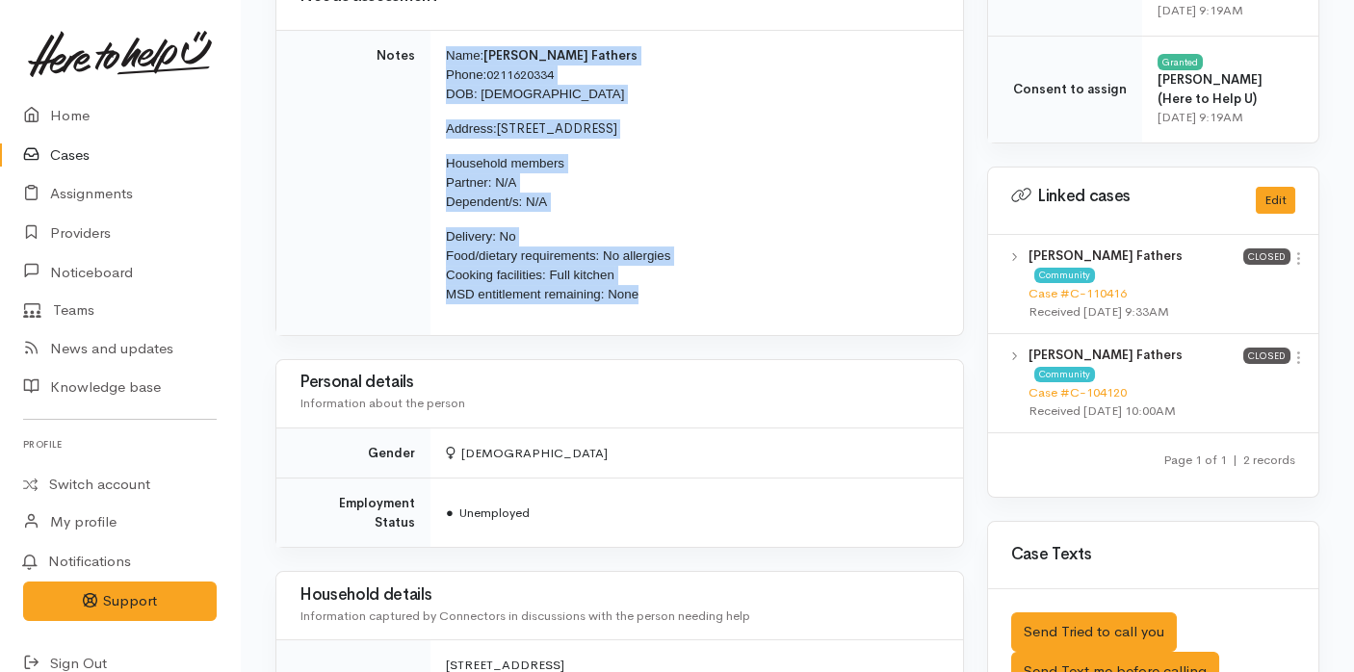
drag, startPoint x: 661, startPoint y: 296, endPoint x: 426, endPoint y: 55, distance: 337.0
click at [426, 55] on tr "Notes Name: [PERSON_NAME] Fathers Phone: [PHONE_NUMBER] DOB: [DEMOGRAPHIC_DATA]…" at bounding box center [619, 183] width 687 height 304
copy tr "Name: [PERSON_NAME] Fathers Phone: [PHONE_NUMBER] DOB: [DEMOGRAPHIC_DATA] Addre…"
click at [102, 119] on link "Home" at bounding box center [120, 115] width 240 height 39
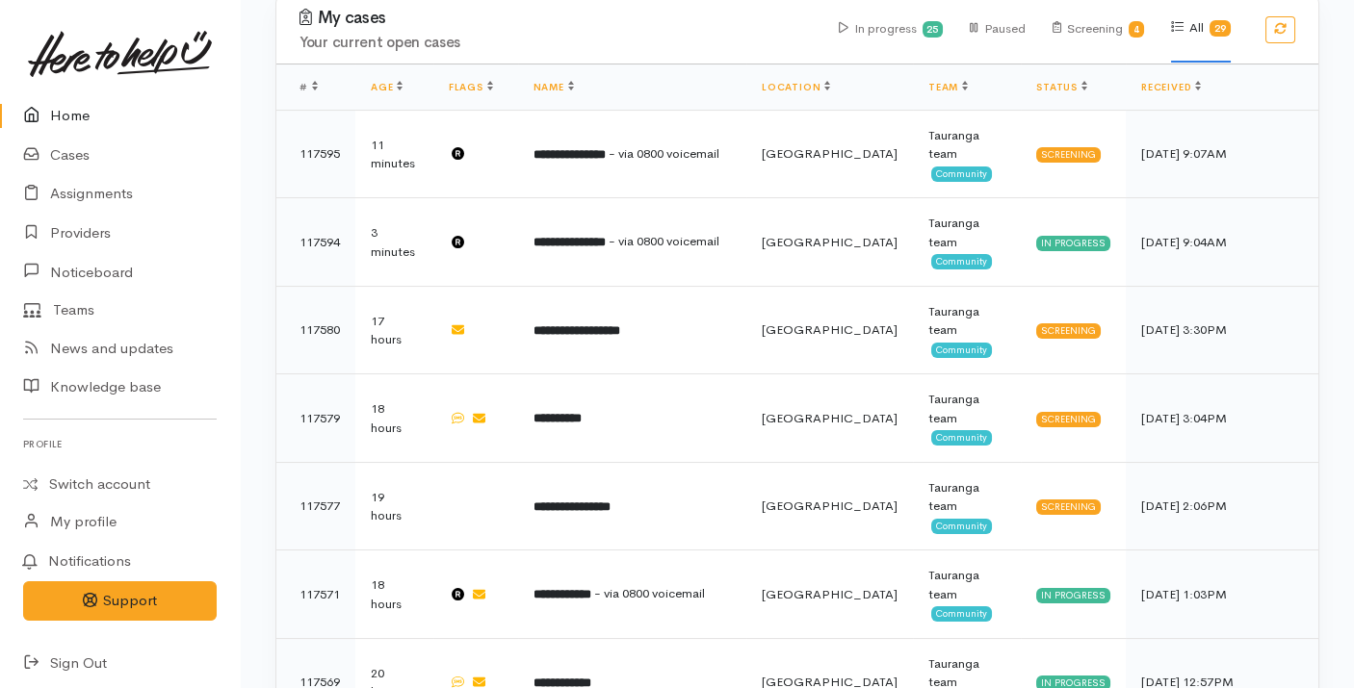
scroll to position [590, 0]
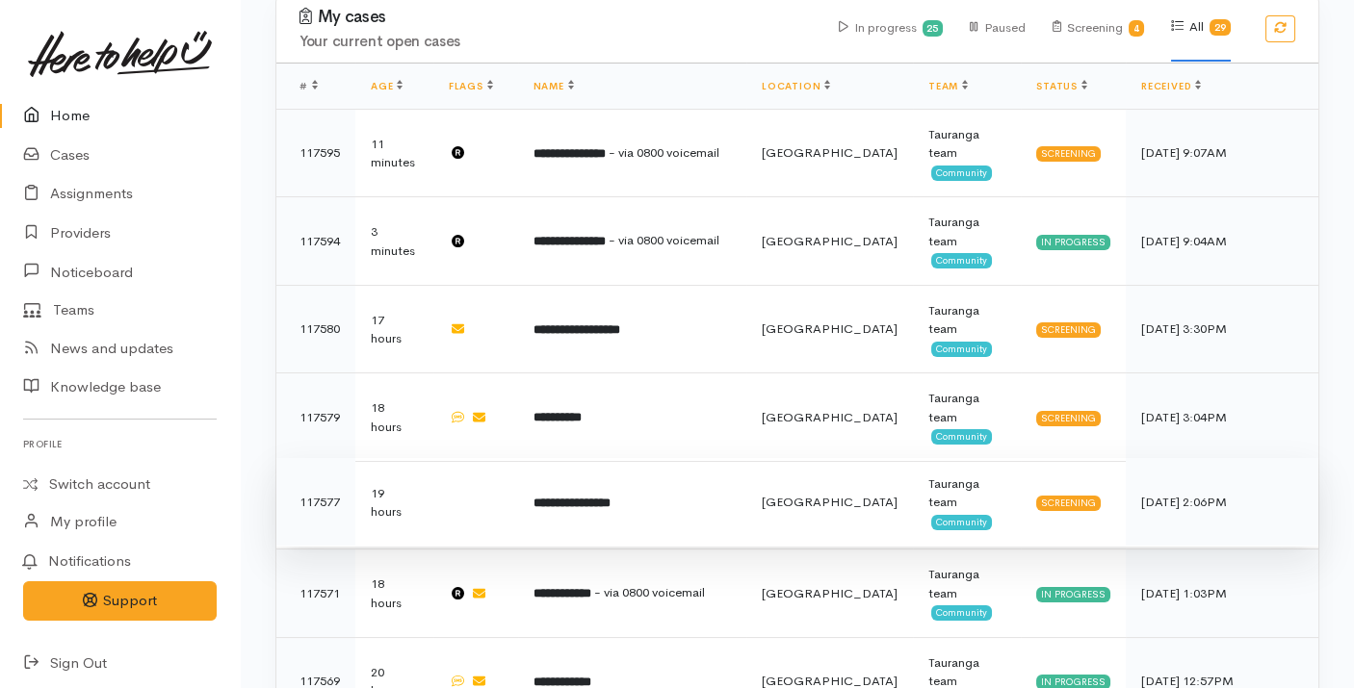
click at [660, 458] on td "**********" at bounding box center [632, 502] width 228 height 89
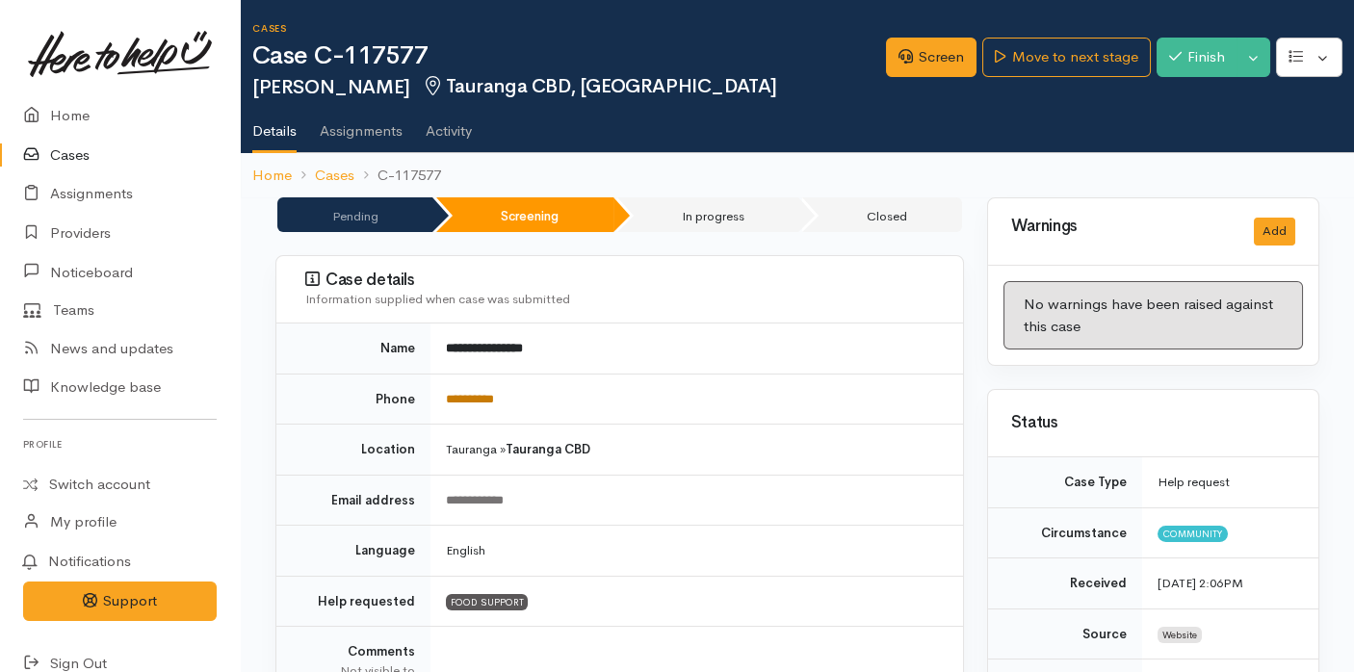
click at [489, 393] on link "**********" at bounding box center [470, 399] width 48 height 13
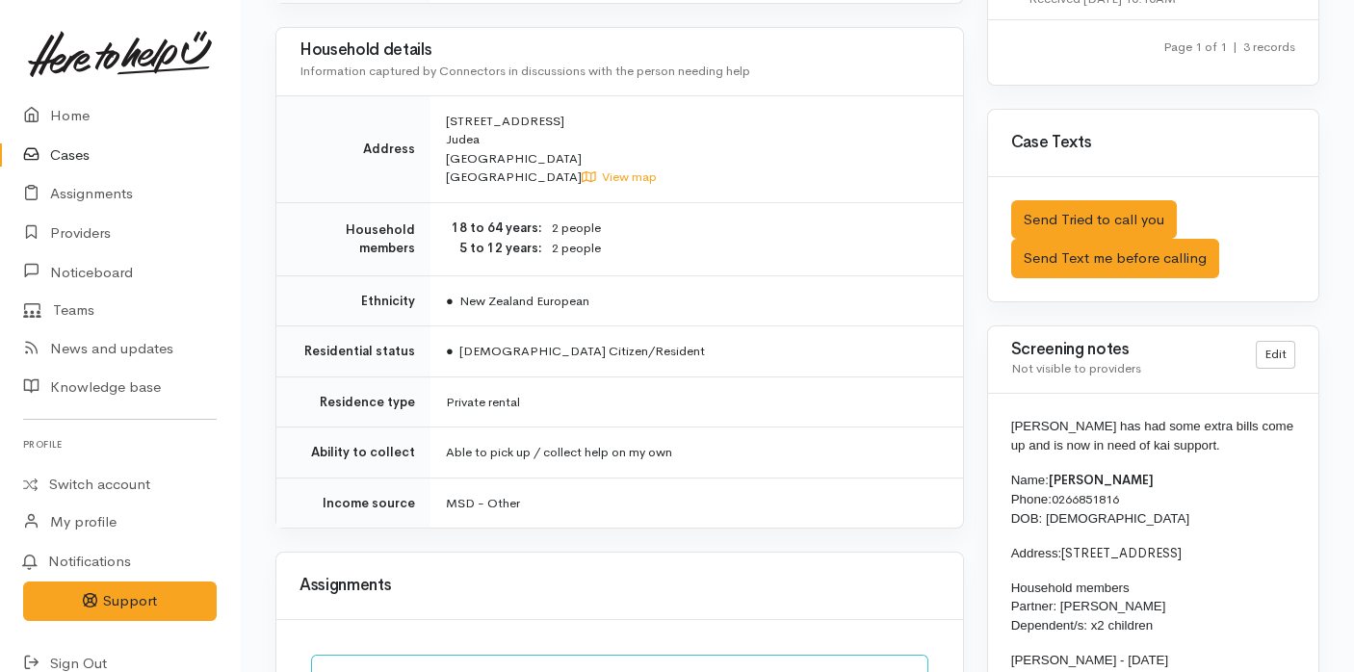
scroll to position [1381, 0]
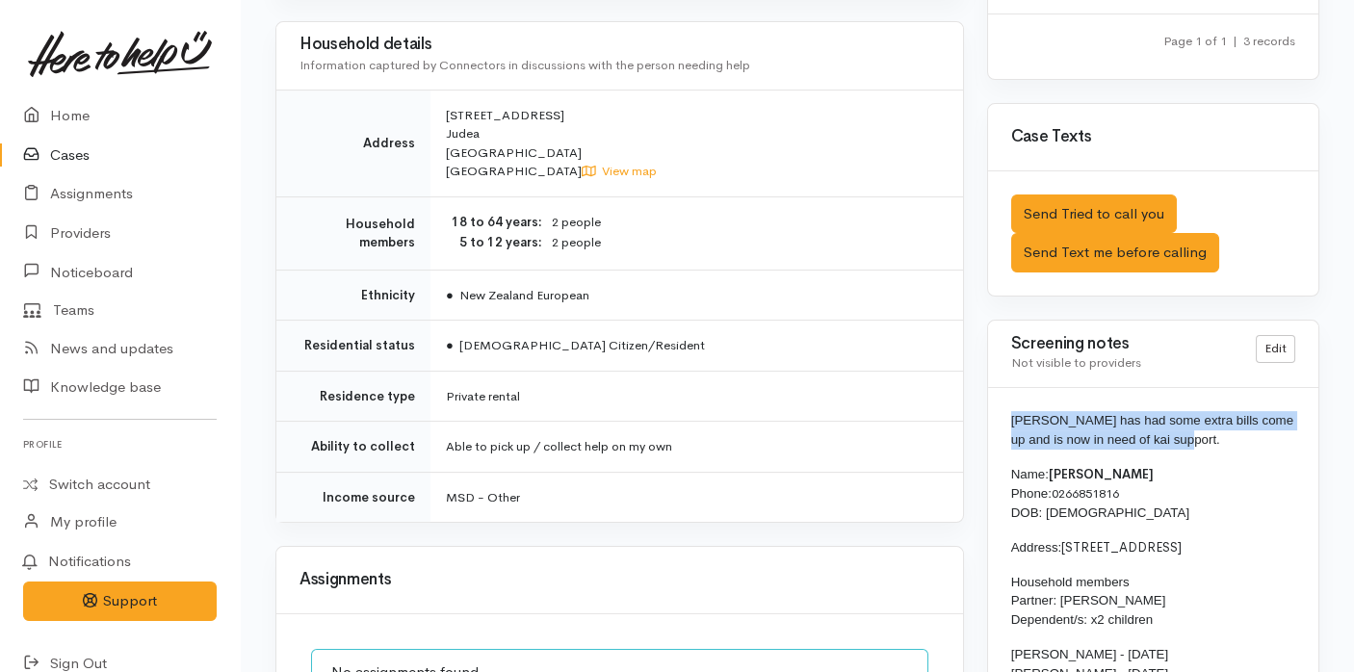
drag, startPoint x: 1197, startPoint y: 402, endPoint x: 1009, endPoint y: 376, distance: 189.6
click at [1009, 388] on div "[PERSON_NAME] has had some extra bills come up and is now in need of kai suppor…" at bounding box center [1153, 671] width 330 height 566
copy span "[PERSON_NAME] has had some extra bills come up and is now in need of kai suppor…"
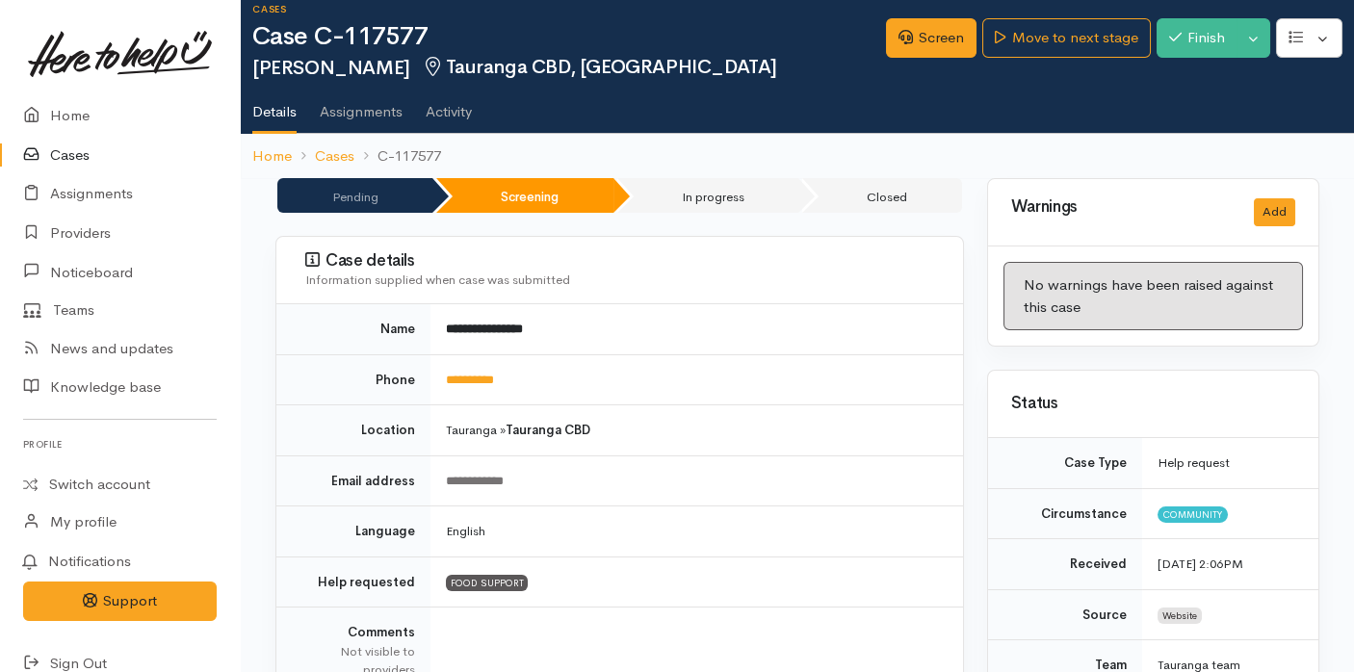
scroll to position [17, 0]
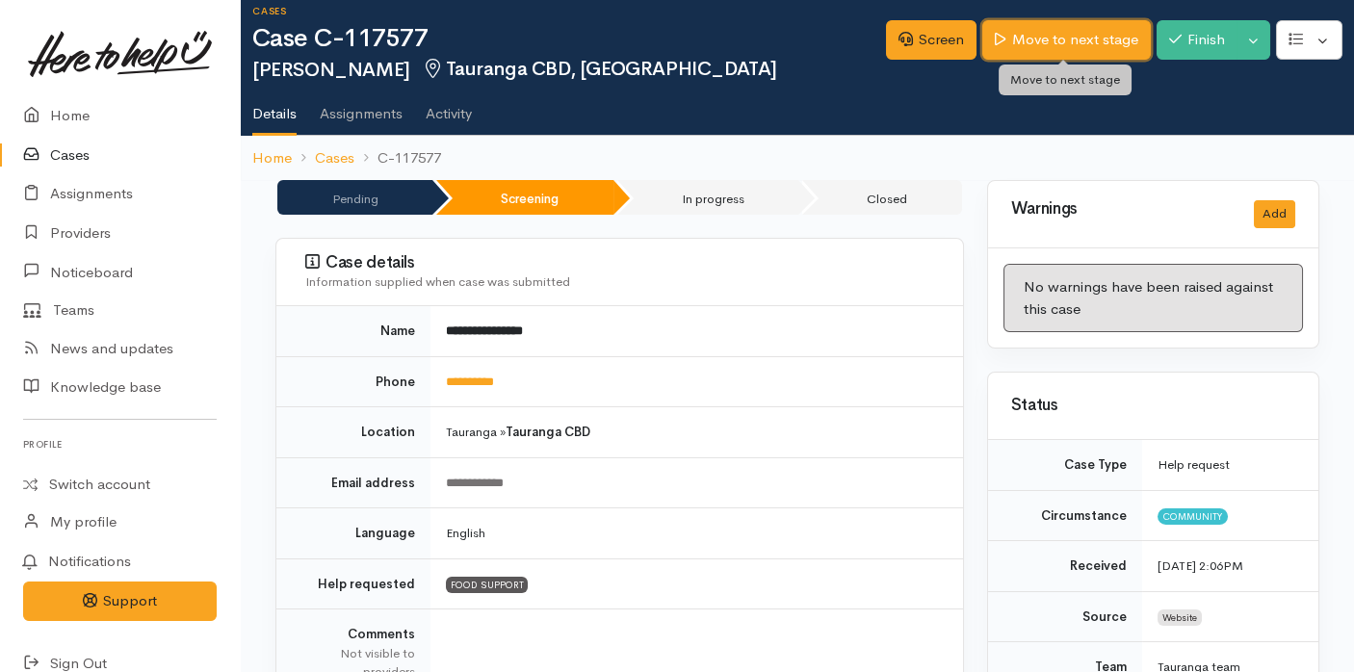
click at [1033, 30] on link "Move to next stage" at bounding box center [1066, 39] width 168 height 39
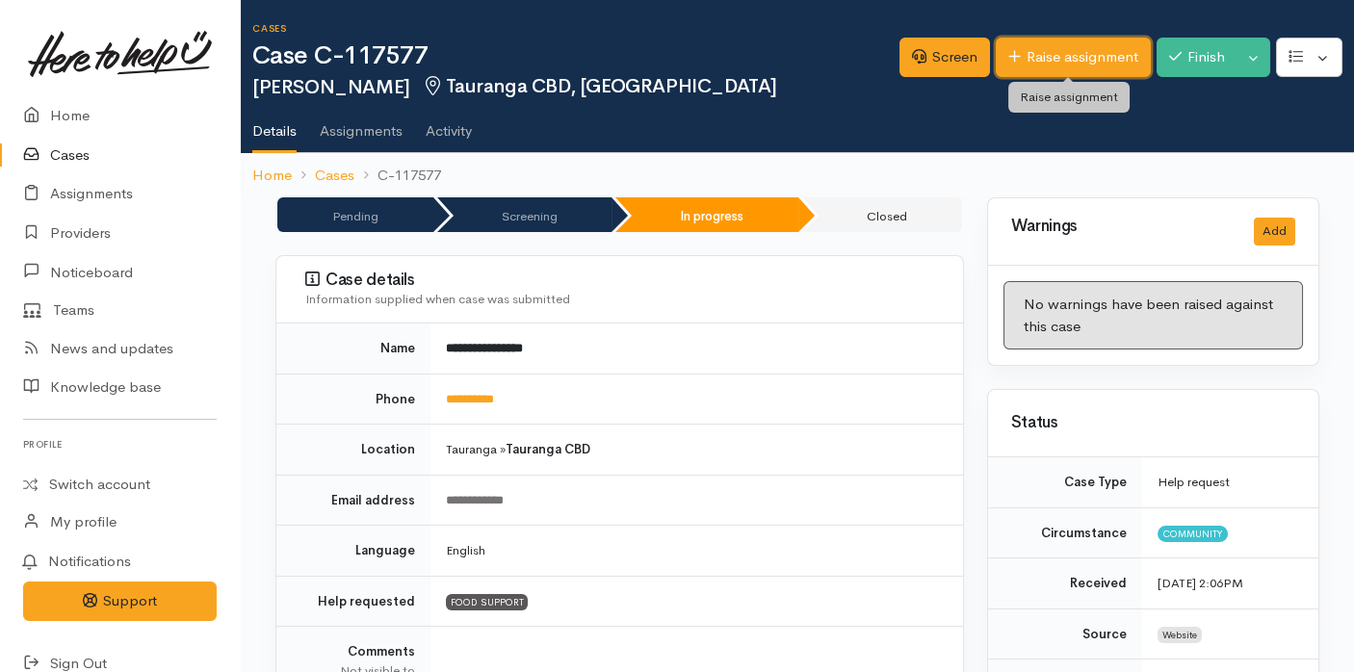
click at [1070, 65] on link "Raise assignment" at bounding box center [1073, 57] width 155 height 39
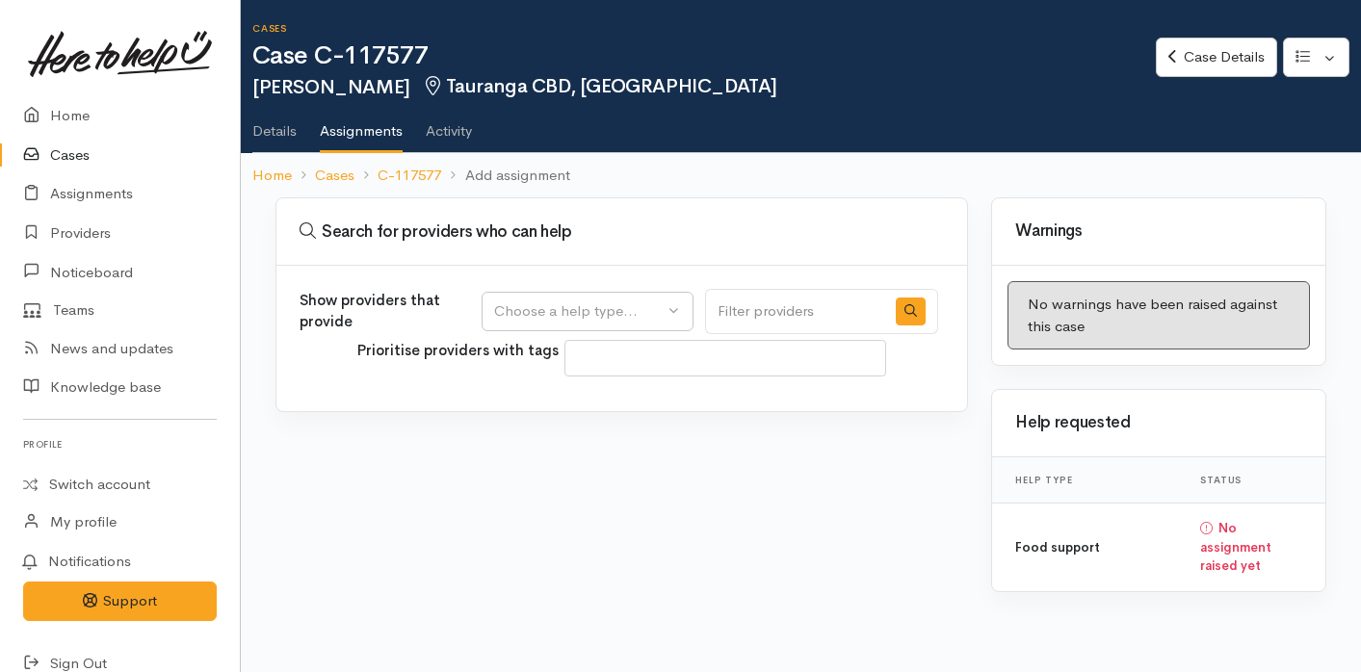
select select
click at [614, 312] on div "Choose a help type..." at bounding box center [578, 311] width 169 height 22
click at [600, 393] on link "Food support" at bounding box center [587, 403] width 210 height 30
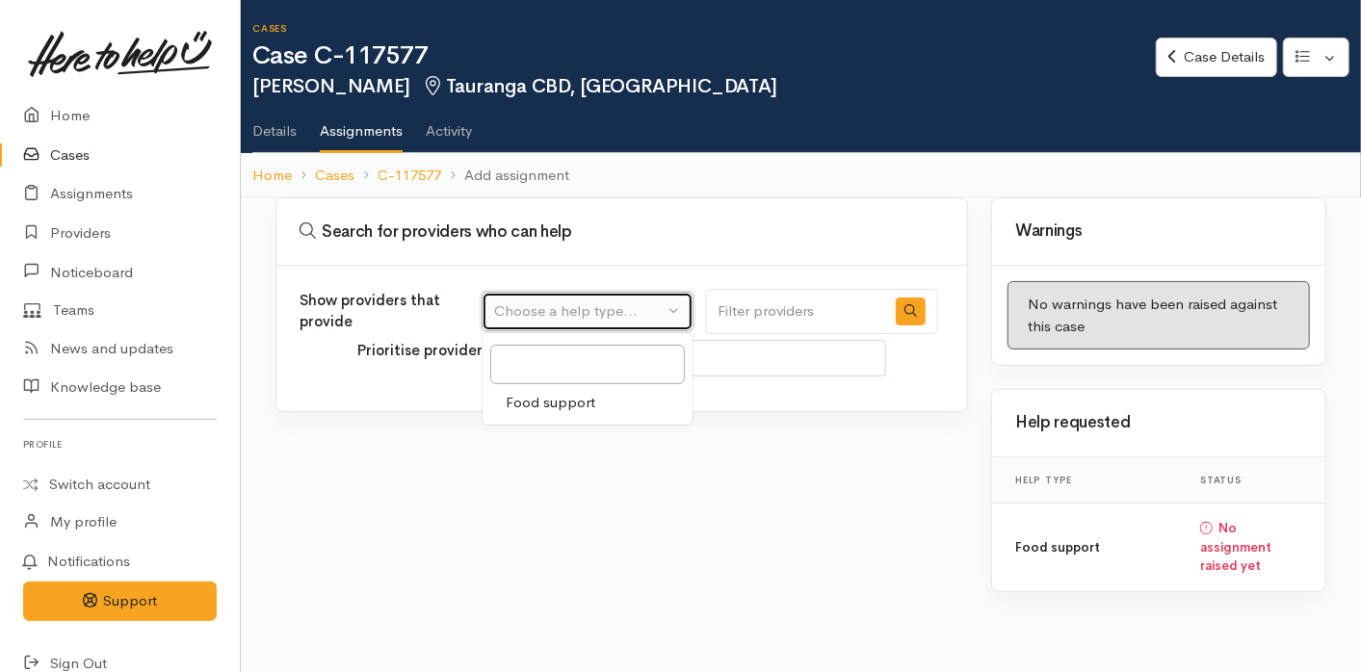
select select "3"
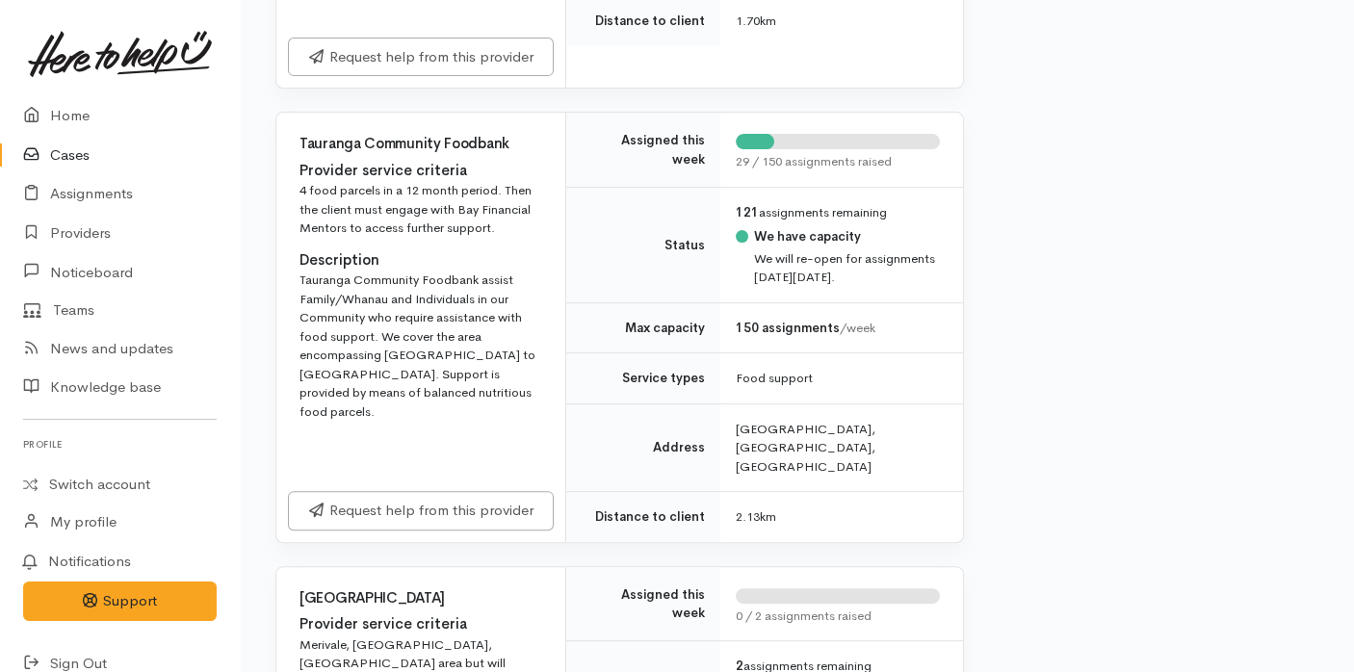
scroll to position [1932, 0]
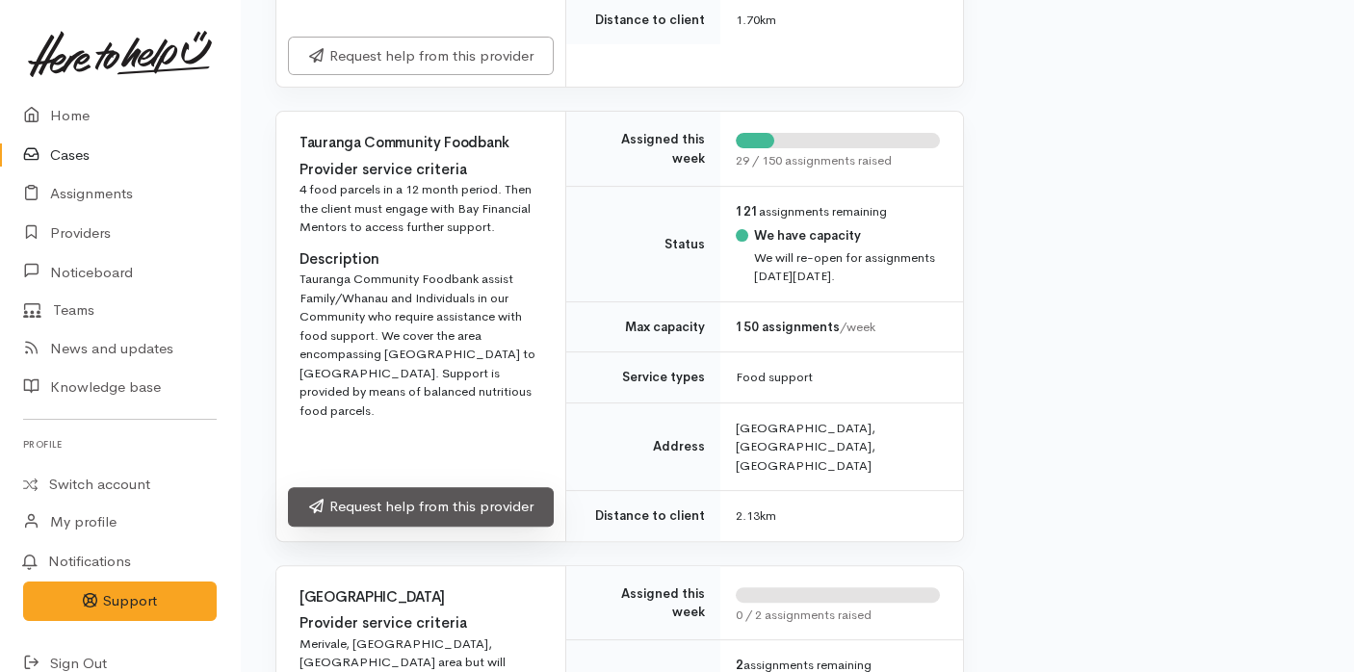
click at [467, 501] on link "Request help from this provider" at bounding box center [421, 506] width 266 height 39
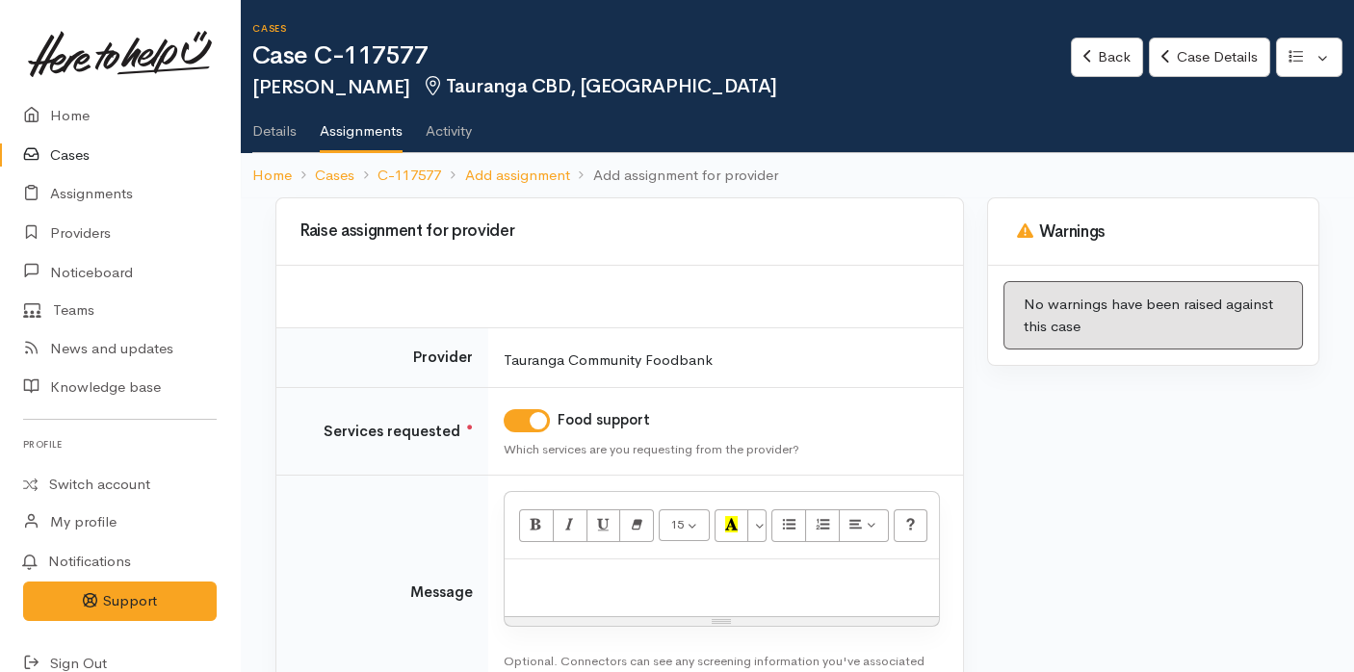
click at [618, 585] on p at bounding box center [721, 580] width 415 height 22
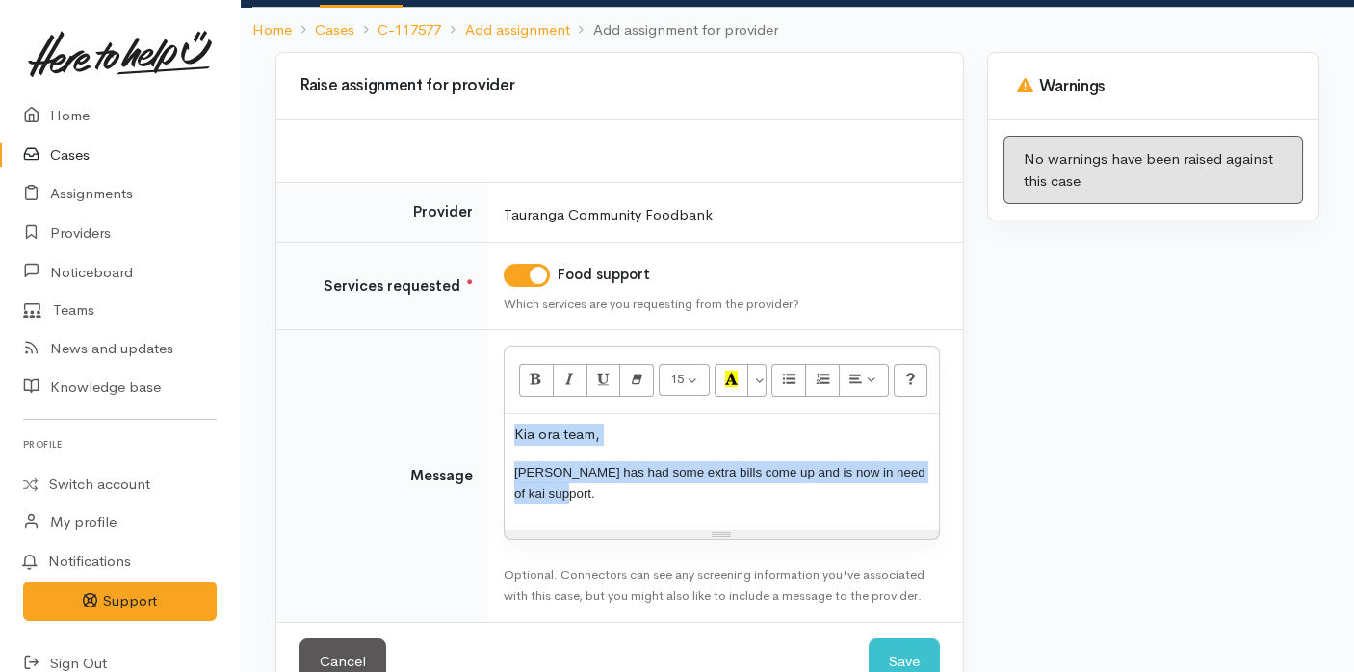
scroll to position [156, 0]
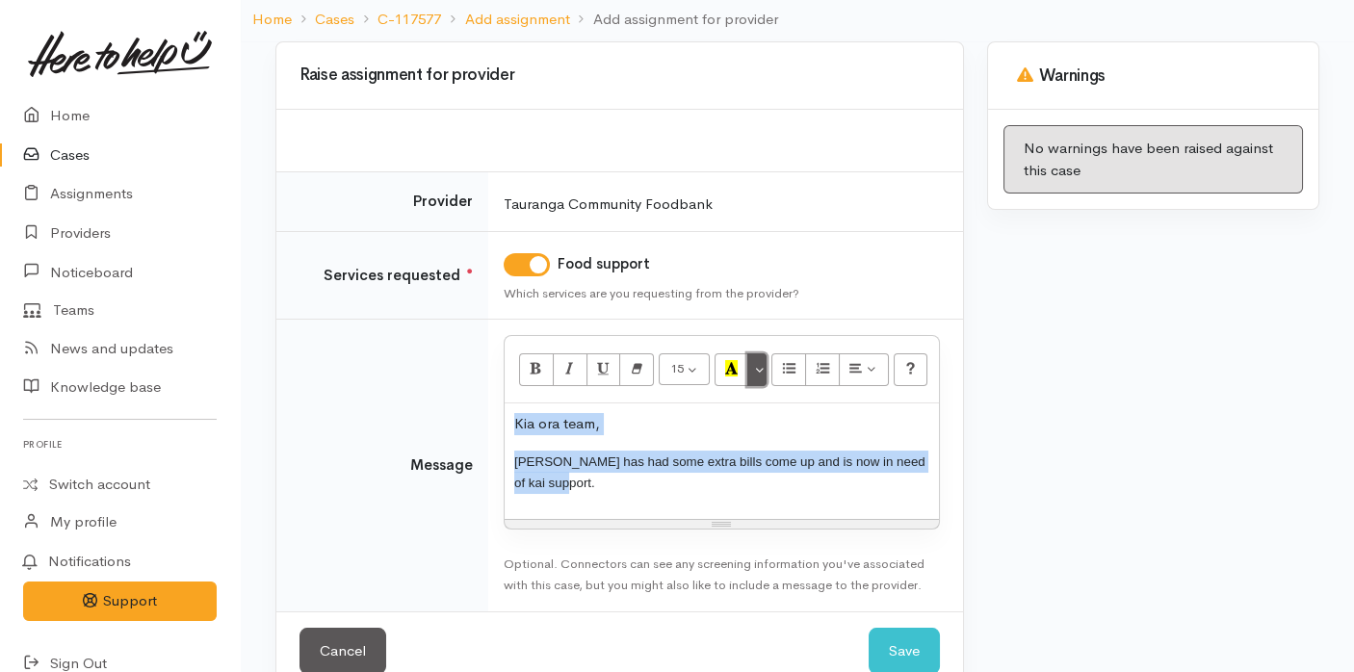
click at [756, 366] on button "More Color" at bounding box center [756, 369] width 19 height 33
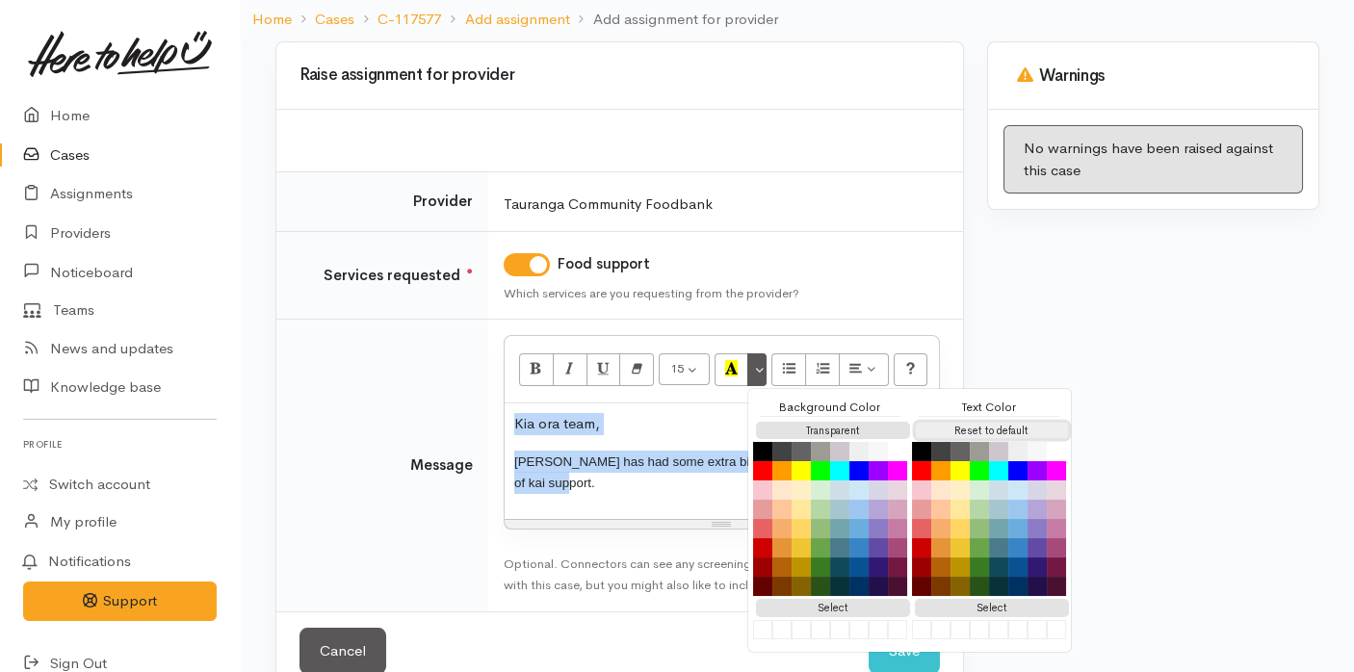
click at [943, 428] on button "Reset to default" at bounding box center [992, 431] width 154 height 18
click at [643, 493] on div "Kia ora team, Vincent has had some extra bills come up and is now in need of ka…" at bounding box center [722, 461] width 434 height 116
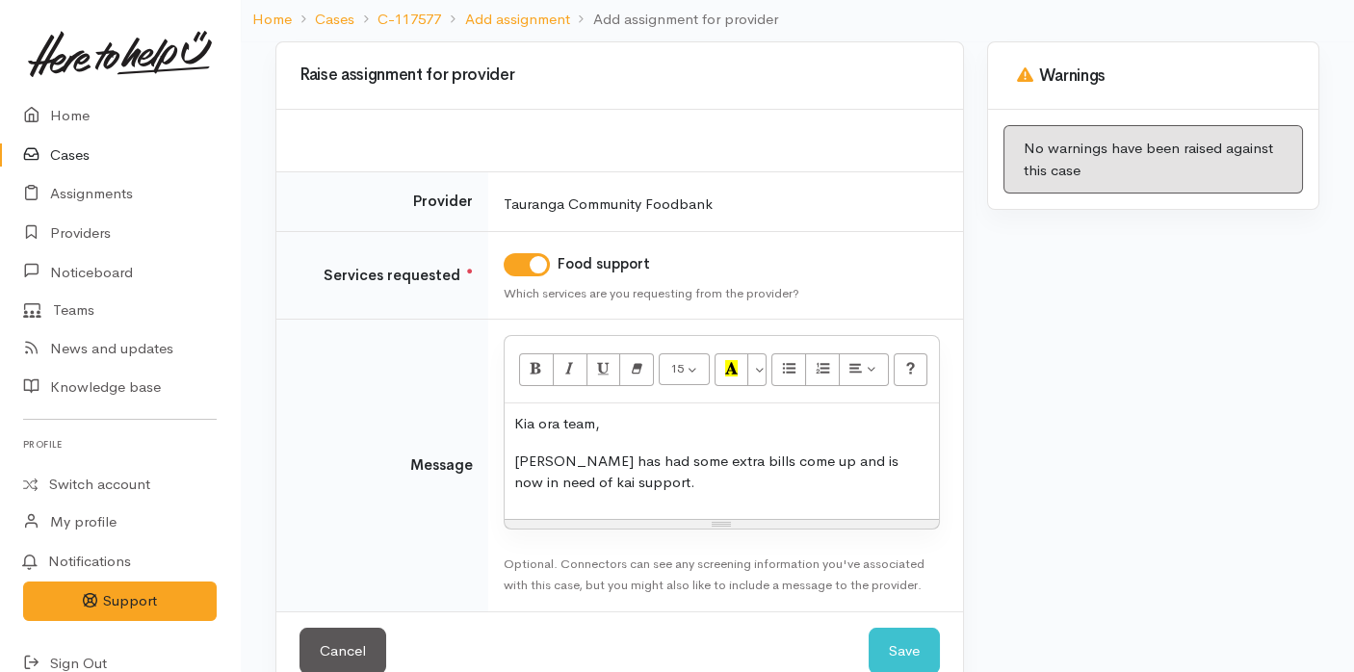
click at [594, 460] on p "Vincent has had some extra bills come up and is now in need of kai support." at bounding box center [721, 472] width 415 height 43
click at [596, 479] on p "Vincent has had some extra bills come up and is now in need of kai support." at bounding box center [721, 472] width 415 height 43
click at [593, 459] on p "Vincent has had some extra bills come up and is now in need of kai support." at bounding box center [721, 472] width 415 height 43
click at [594, 473] on p "Vincent has had some extra bills come up and is now in need of kai support." at bounding box center [721, 472] width 415 height 43
click at [565, 460] on p "Vincent has had some extra bills come up and is now in need of kai support." at bounding box center [721, 472] width 415 height 43
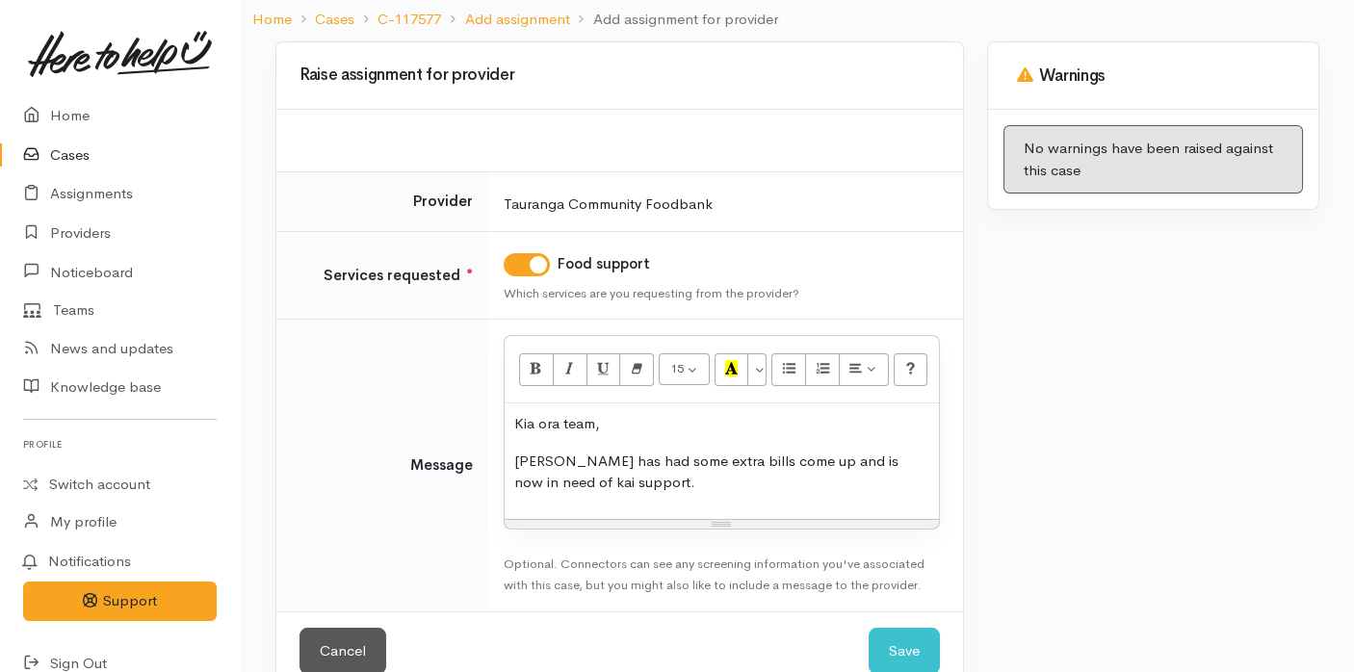
click at [596, 461] on p "Vincent has had some extra bills come up and is now in need of kai support." at bounding box center [721, 472] width 415 height 43
click at [599, 476] on p "Vincent has had some extra bills come up and is now in need of kai support." at bounding box center [721, 472] width 415 height 43
click at [615, 451] on p "Vincent has had some extra bills come up and is now in need of kai support." at bounding box center [721, 472] width 415 height 43
click at [620, 424] on p "Kia ora team," at bounding box center [721, 424] width 415 height 22
click at [599, 475] on p "Vincent has had some extra bills come up and is now in need of kai support." at bounding box center [721, 472] width 415 height 43
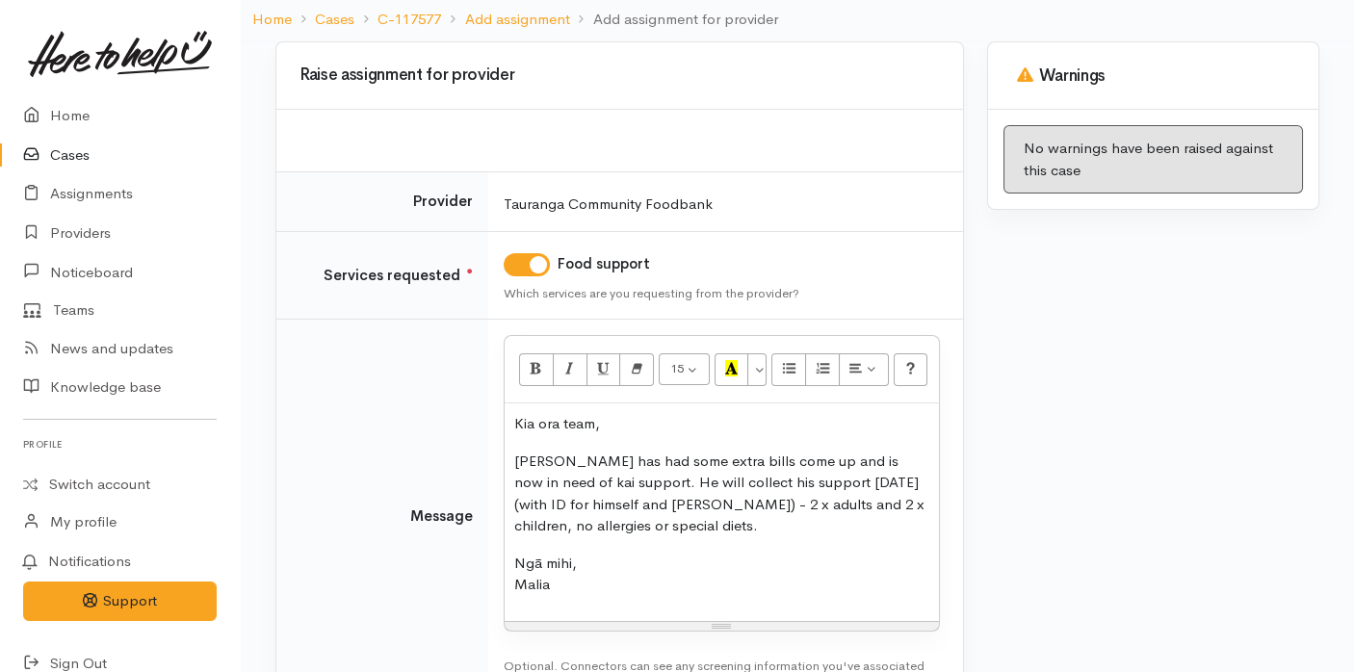
click at [639, 592] on p "Ngā mihi, Malia" at bounding box center [721, 574] width 415 height 43
click at [639, 525] on p "Vincent has had some extra bills come up and is now in need of kai support. He …" at bounding box center [721, 494] width 415 height 87
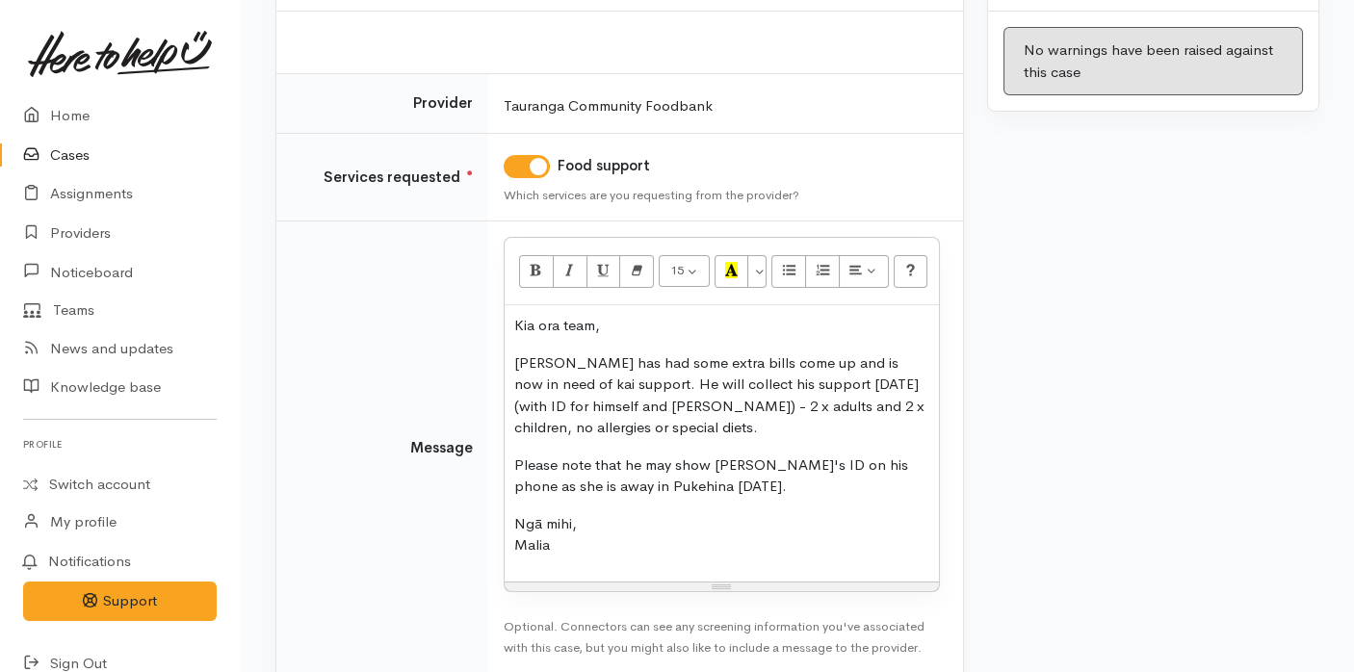
scroll to position [354, 0]
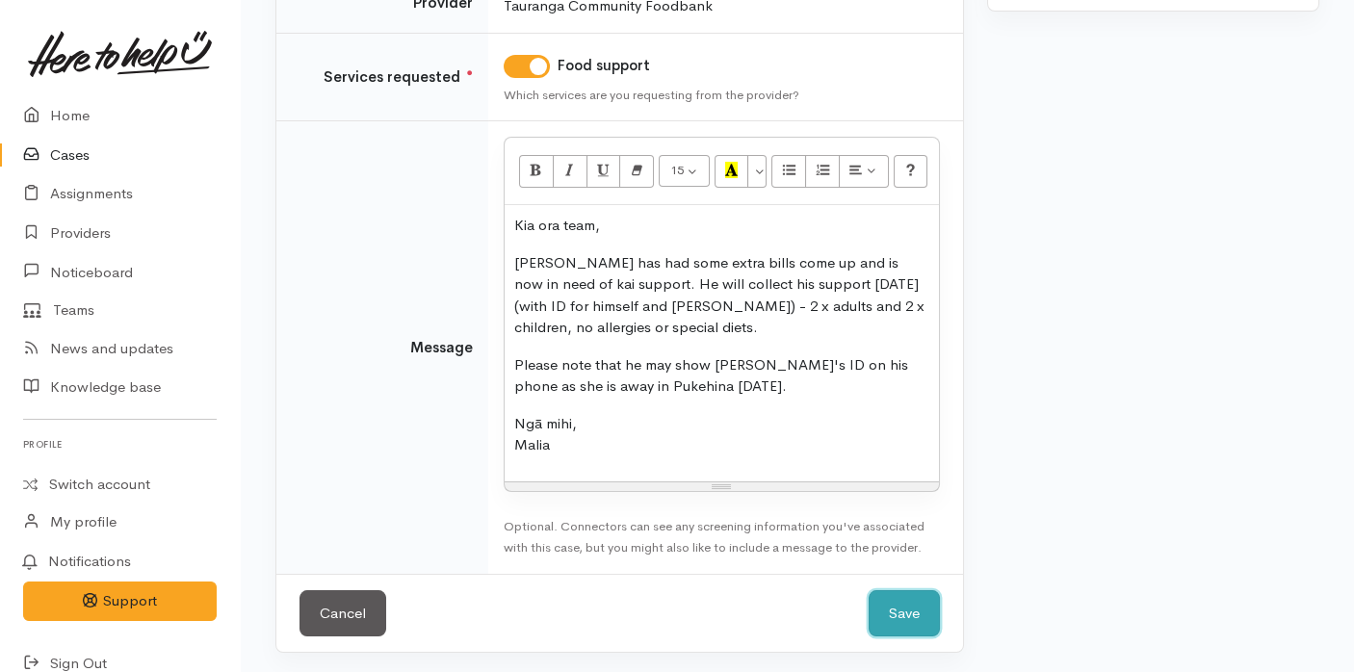
click at [892, 601] on button "Save" at bounding box center [904, 613] width 71 height 47
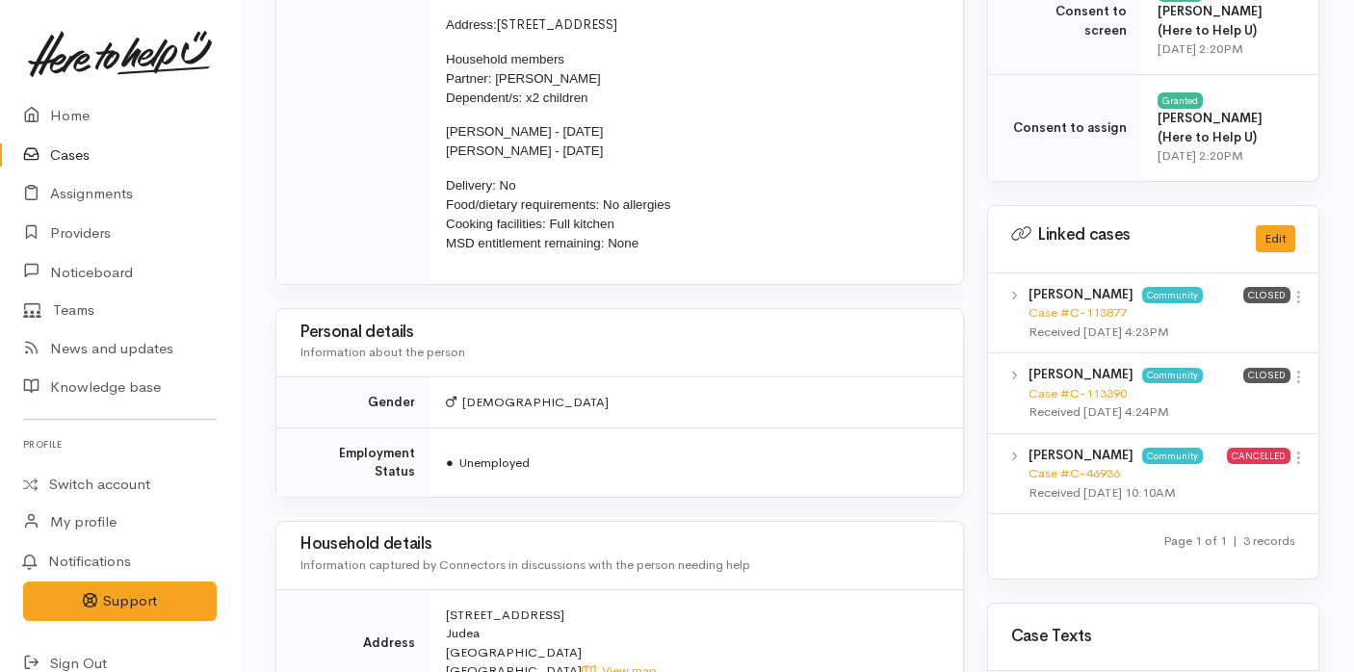
scroll to position [883, 0]
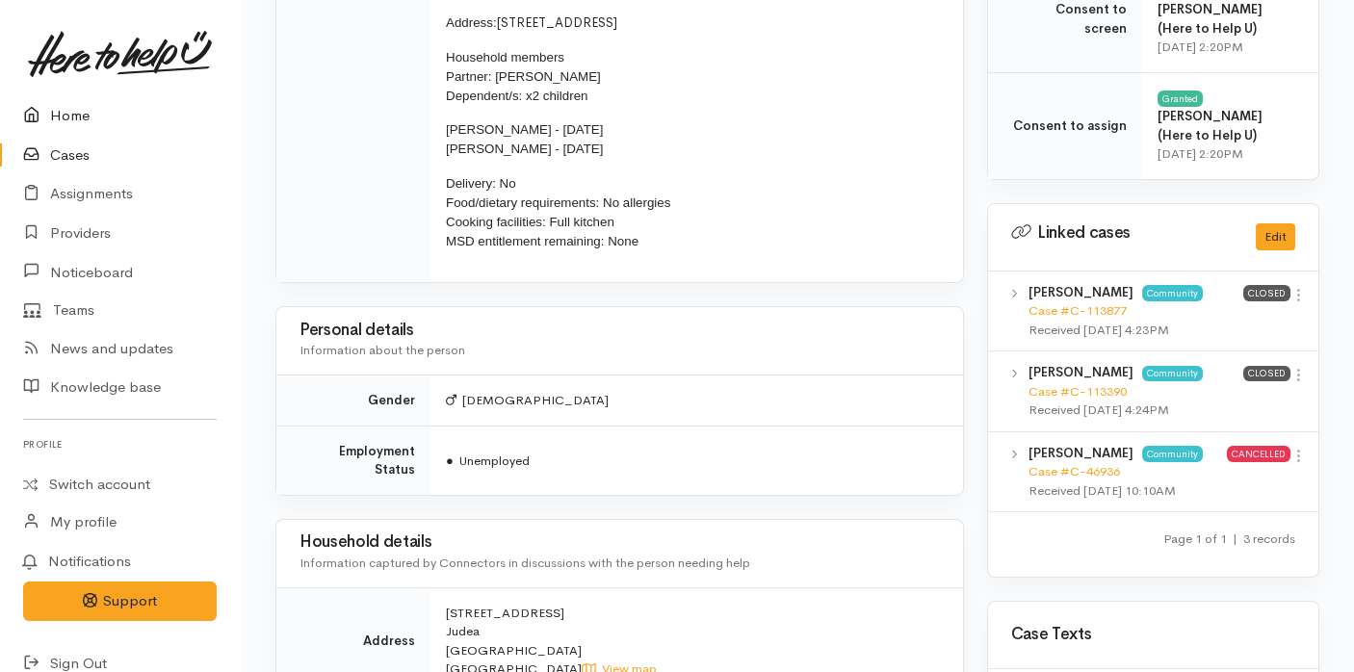
click at [91, 102] on link "Home" at bounding box center [120, 115] width 240 height 39
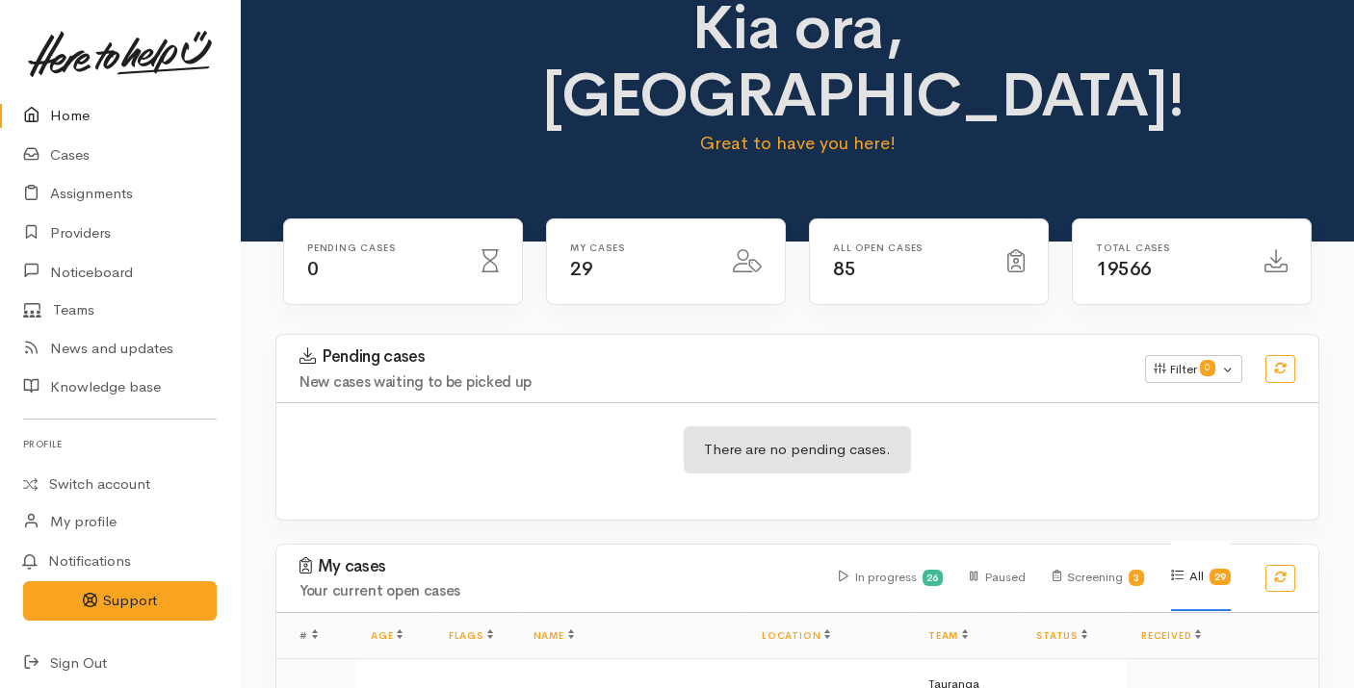
scroll to position [454, 0]
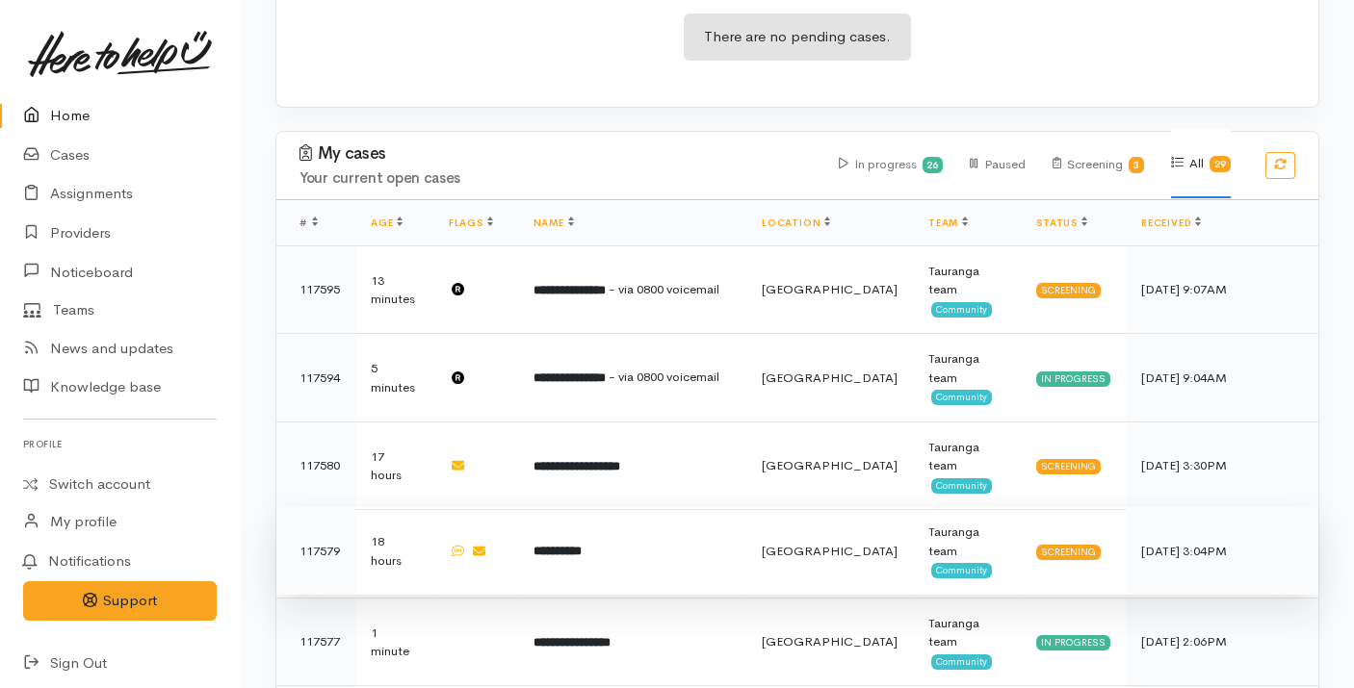
click at [566, 545] on b "**********" at bounding box center [557, 551] width 48 height 13
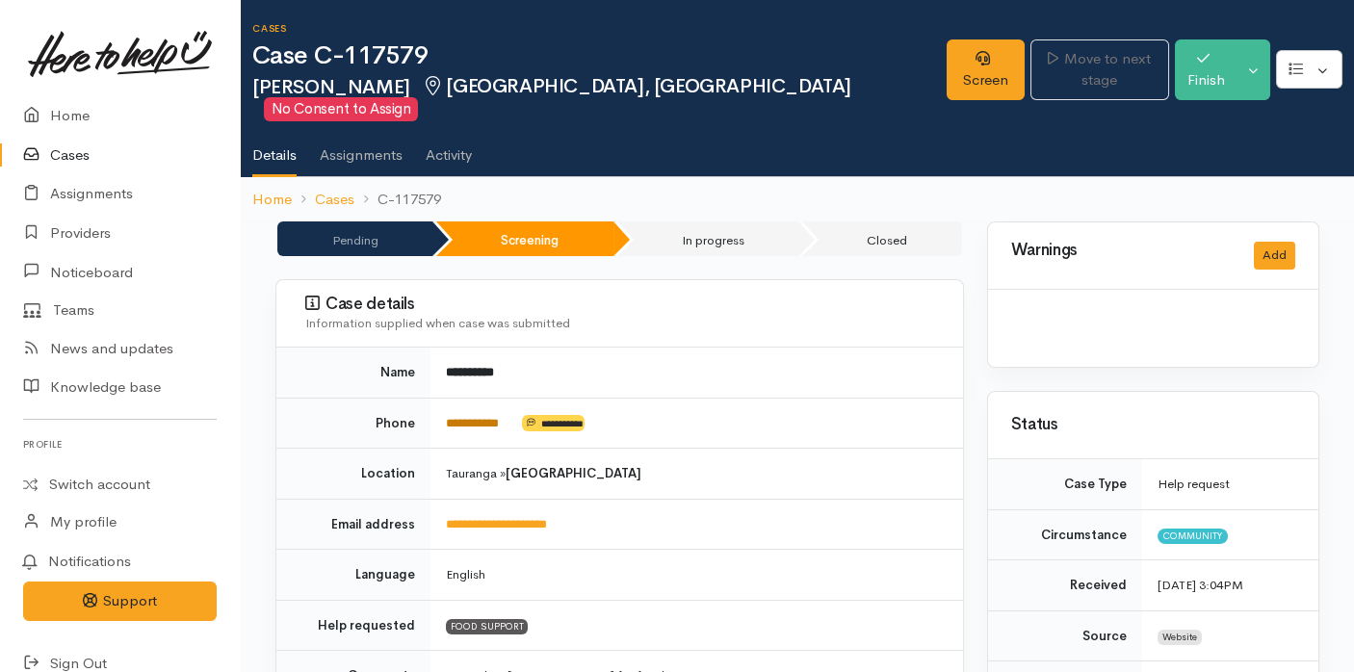
click at [475, 417] on link "**********" at bounding box center [472, 423] width 53 height 13
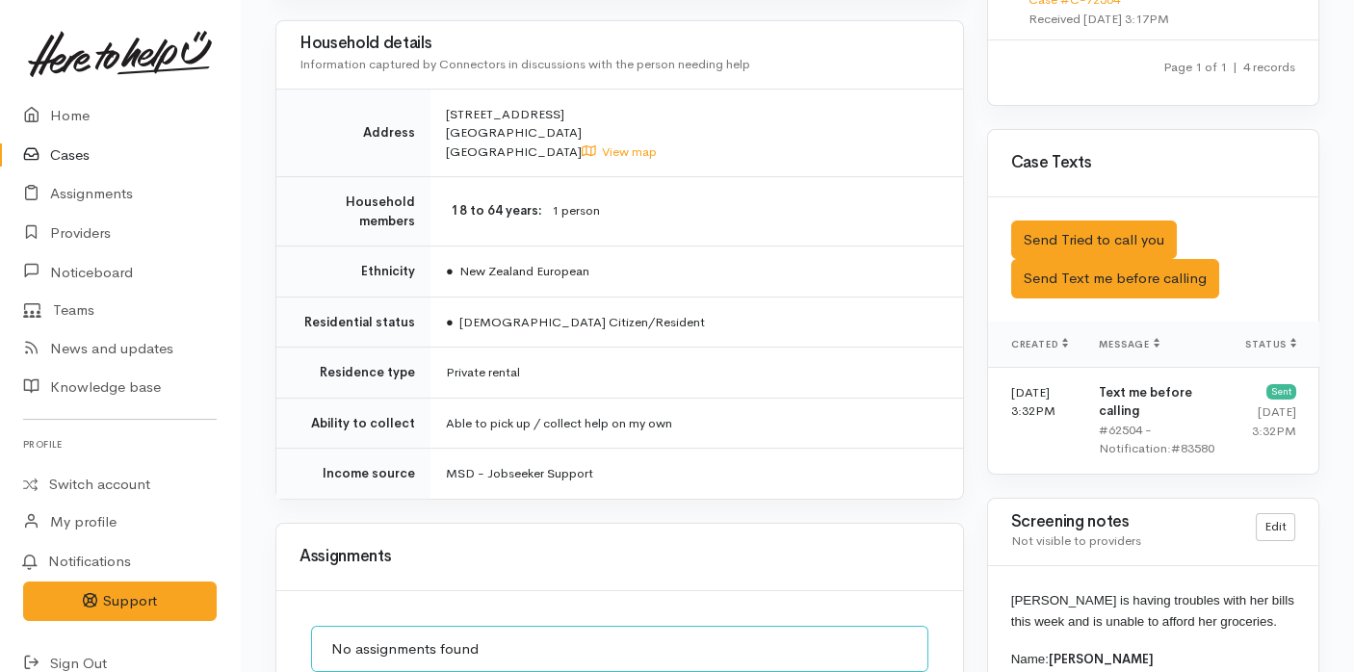
scroll to position [1413, 0]
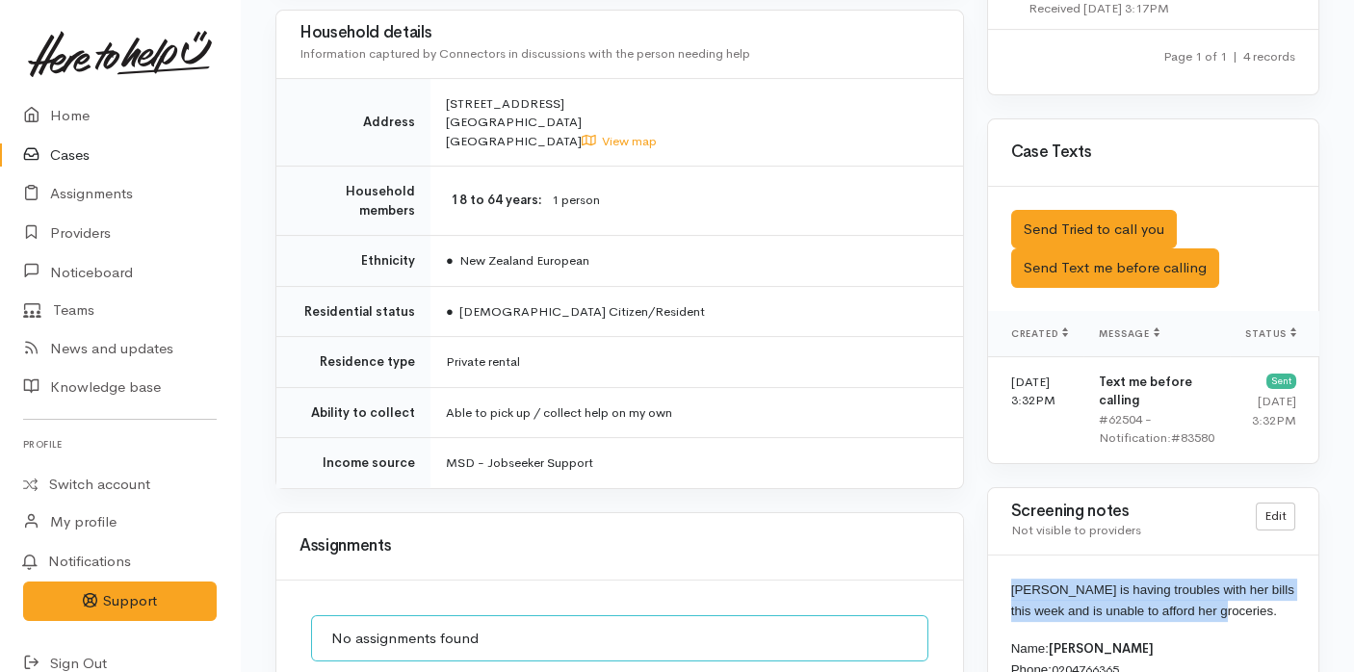
drag, startPoint x: 1224, startPoint y: 558, endPoint x: 1008, endPoint y: 546, distance: 216.0
copy span "[PERSON_NAME] is having troubles with her bills this week and is unable to affo…"
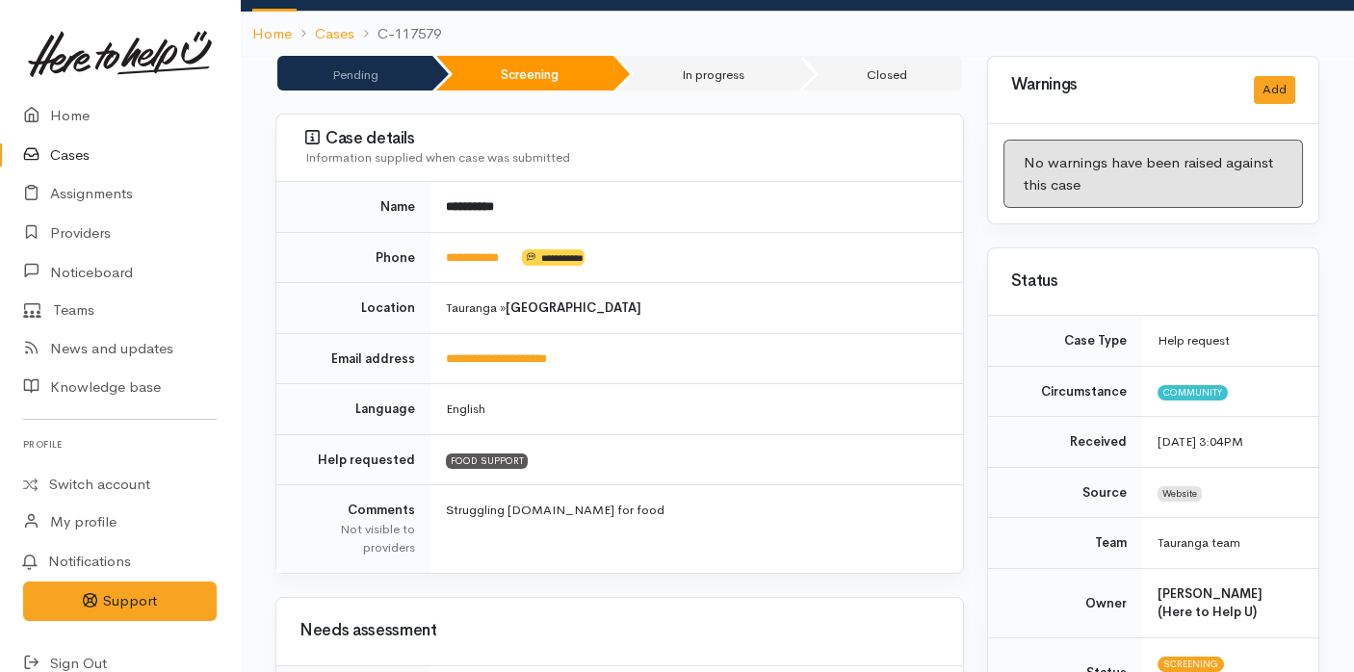
scroll to position [0, 0]
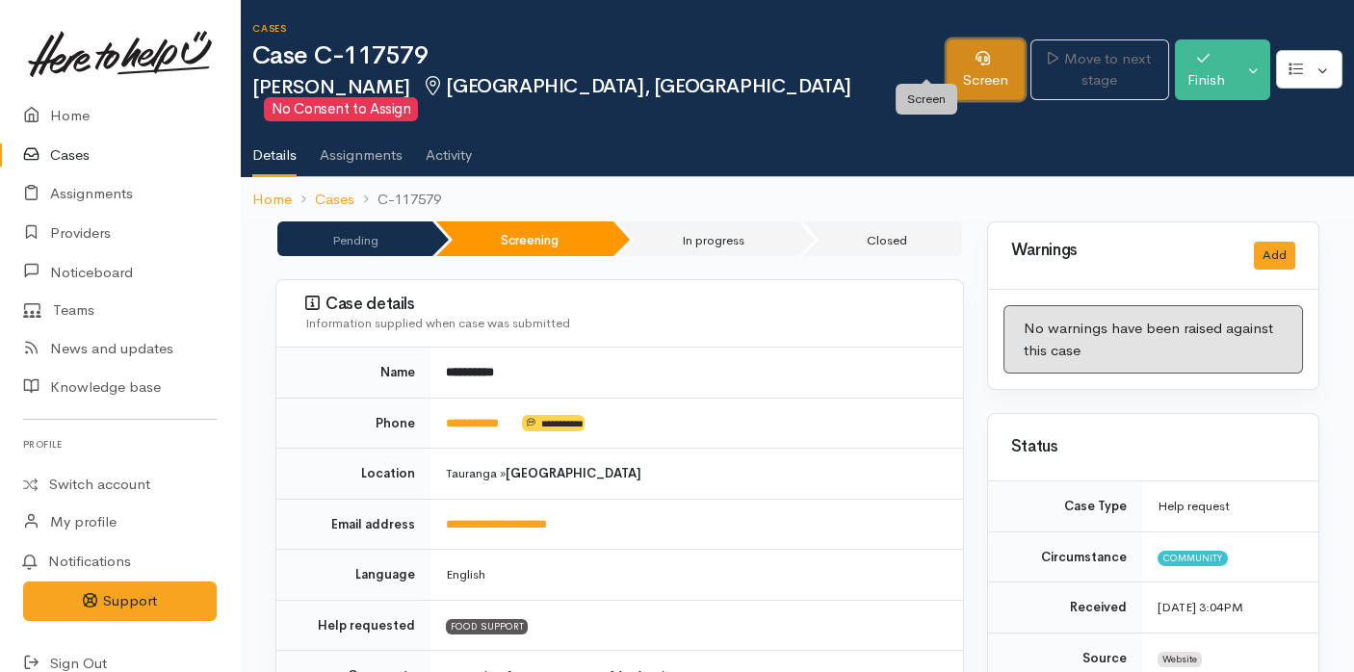
click at [975, 63] on icon at bounding box center [982, 58] width 14 height 14
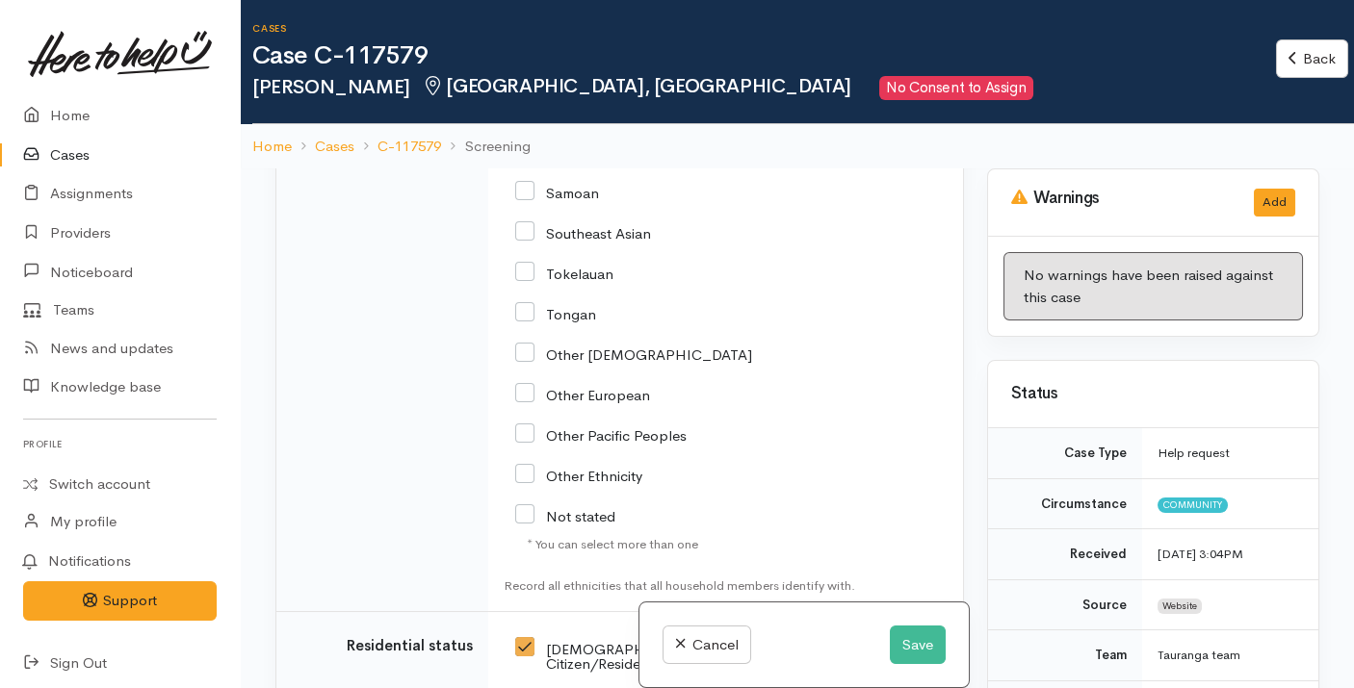
scroll to position [4132, 0]
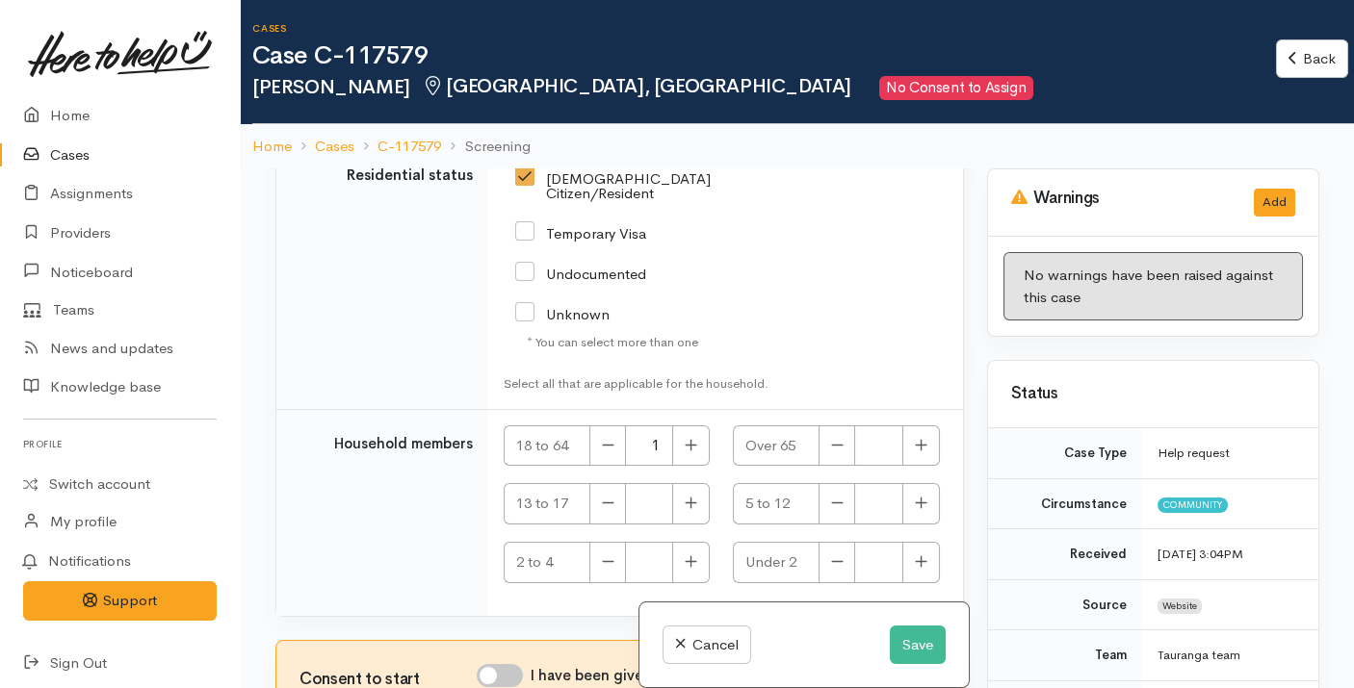
click at [506, 672] on input "I have been given consent to get help and share this information with appropria…" at bounding box center [500, 675] width 46 height 23
checkbox input "true"
click at [908, 637] on button "Save" at bounding box center [918, 645] width 56 height 39
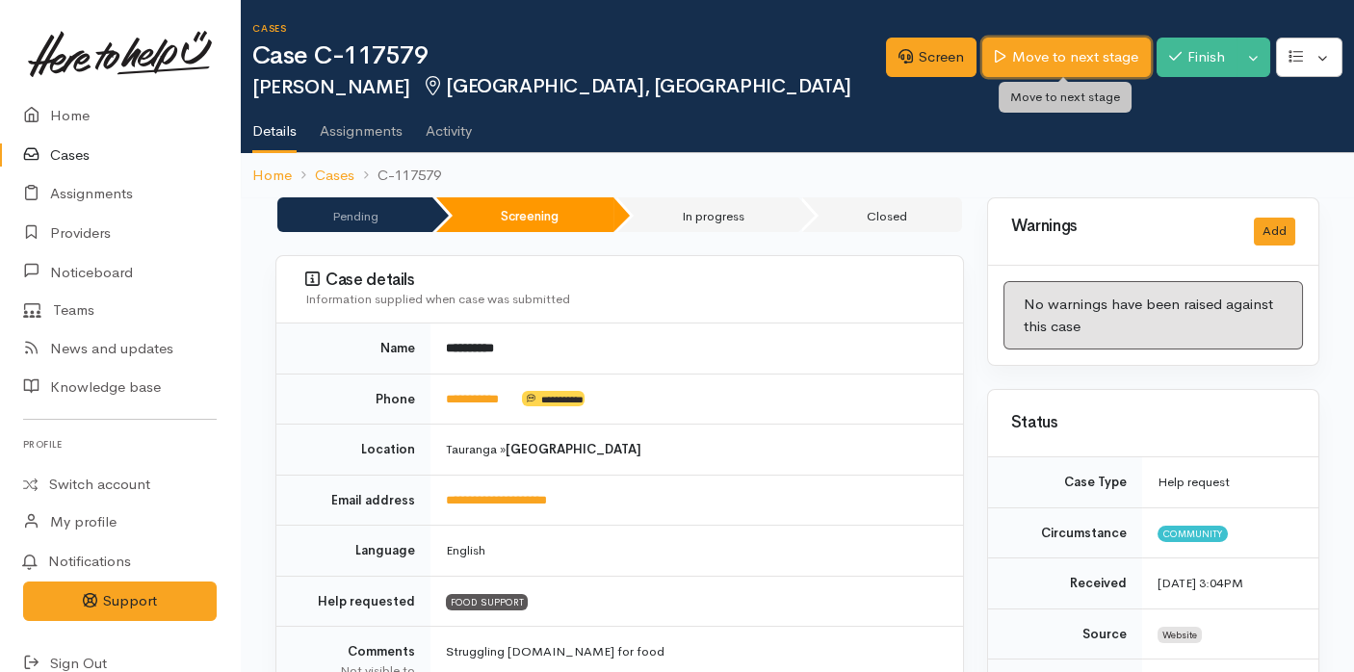
click at [1059, 48] on link "Move to next stage" at bounding box center [1066, 57] width 168 height 39
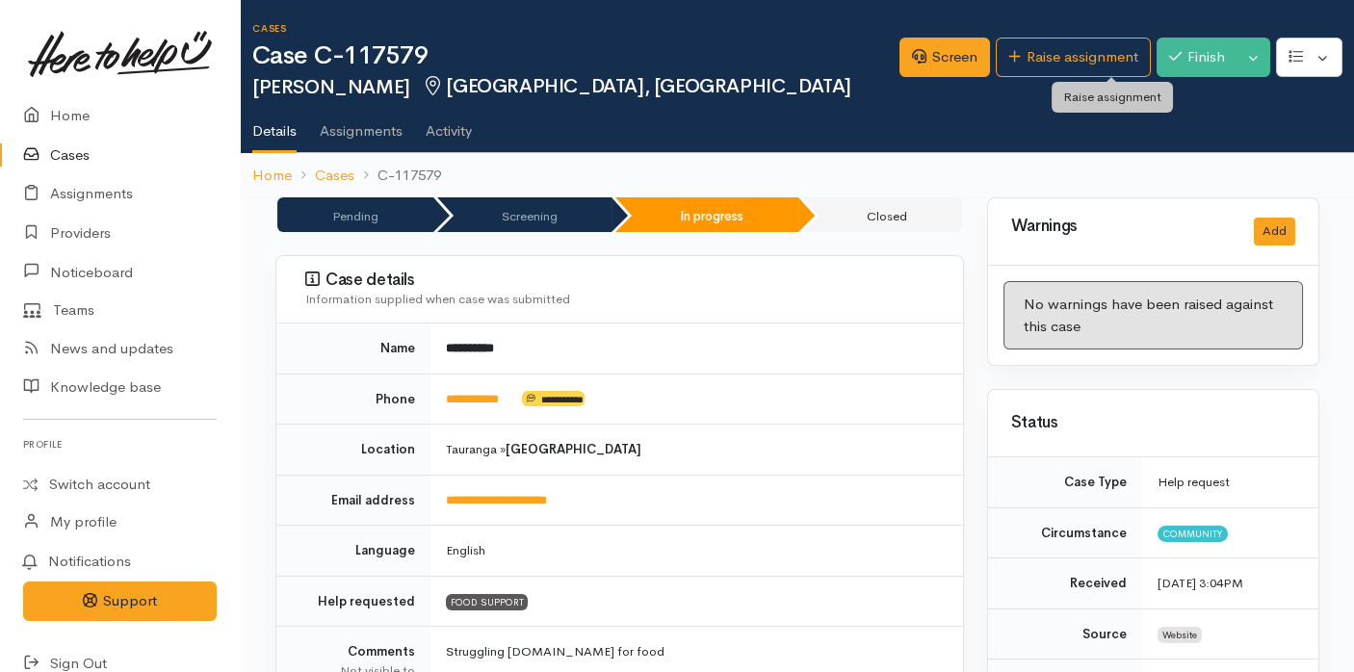
drag, startPoint x: 0, startPoint y: 0, endPoint x: 802, endPoint y: 398, distance: 895.2
click at [802, 398] on td "**********" at bounding box center [696, 399] width 532 height 51
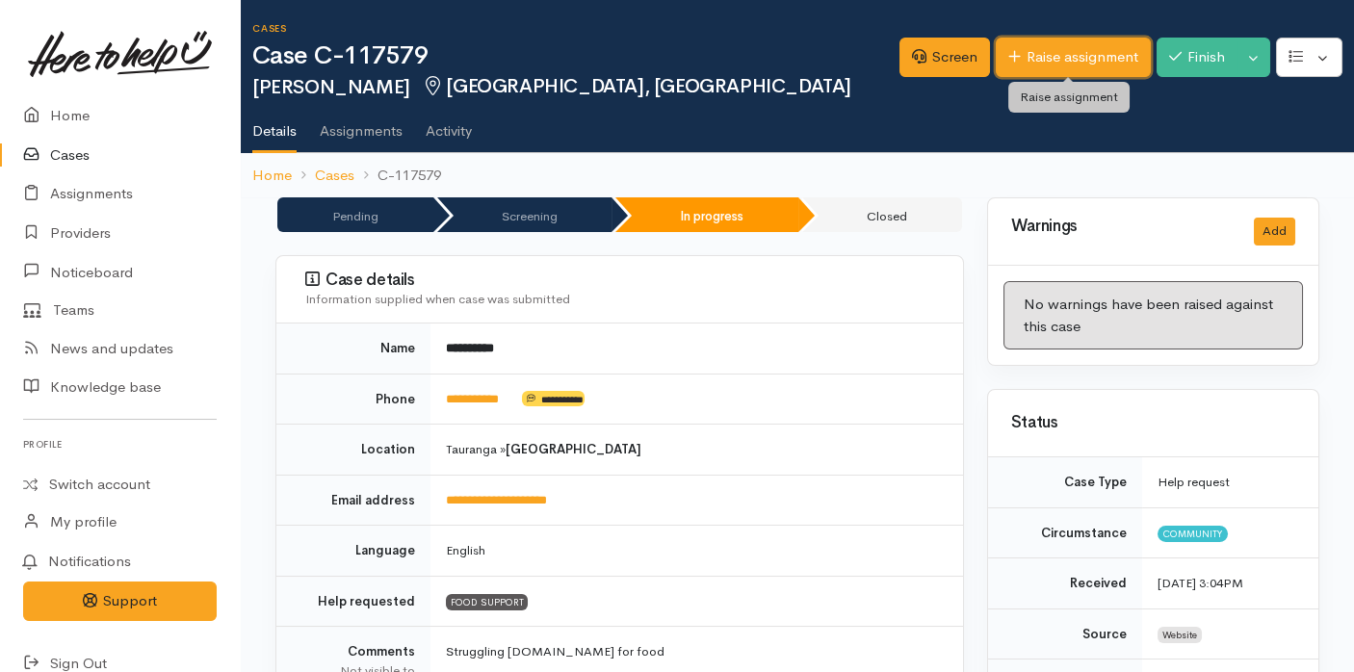
click at [1074, 54] on link "Raise assignment" at bounding box center [1073, 57] width 155 height 39
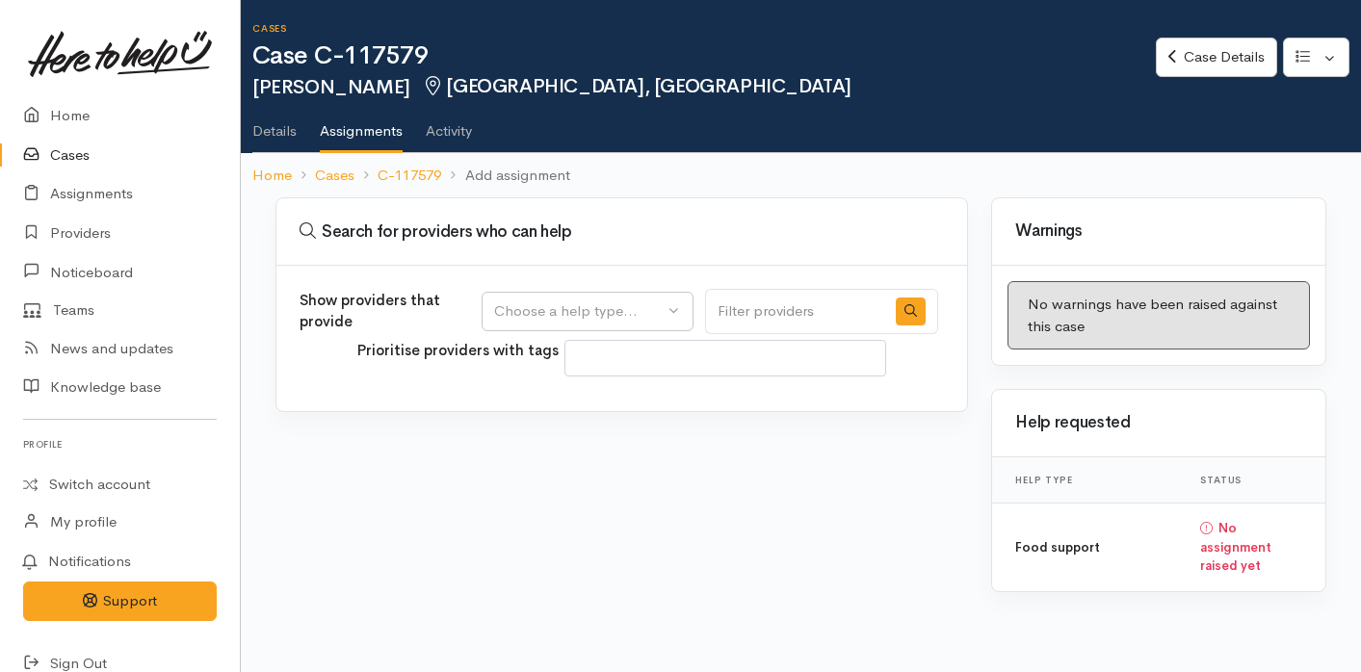
select select
click at [633, 313] on div "Choose a help type..." at bounding box center [578, 311] width 169 height 22
click at [575, 407] on span "Food support" at bounding box center [551, 403] width 90 height 22
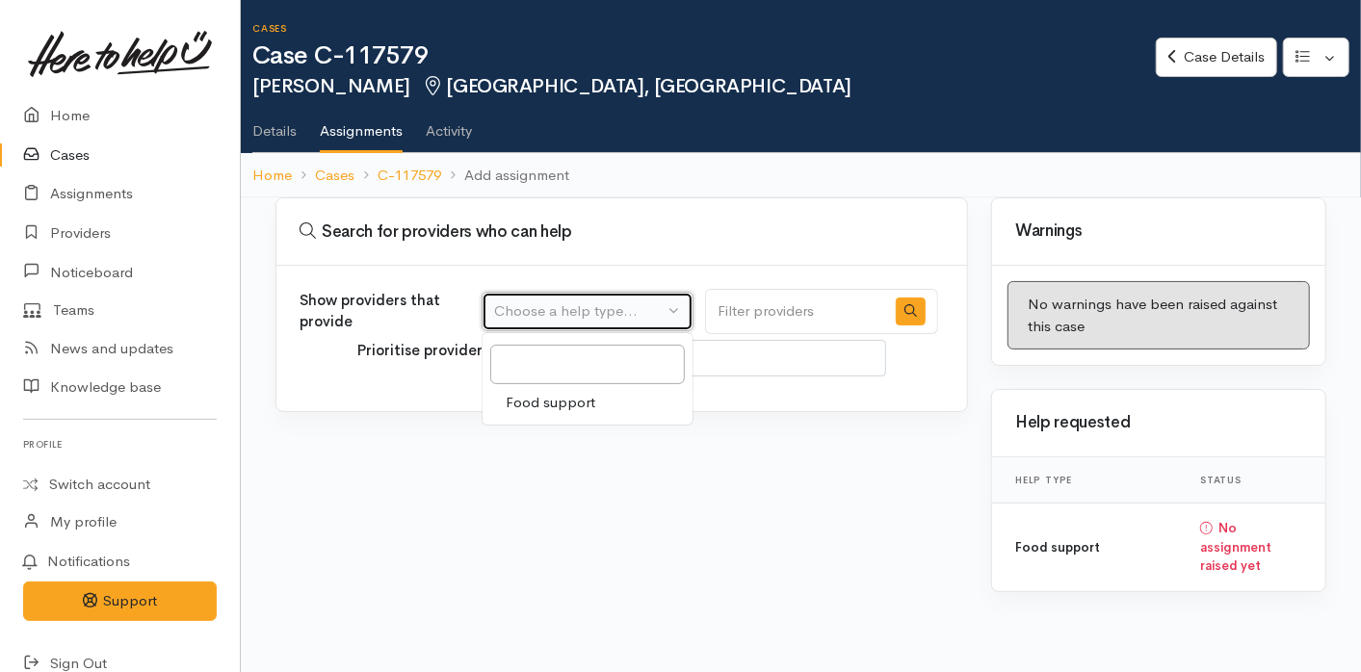
select select "3"
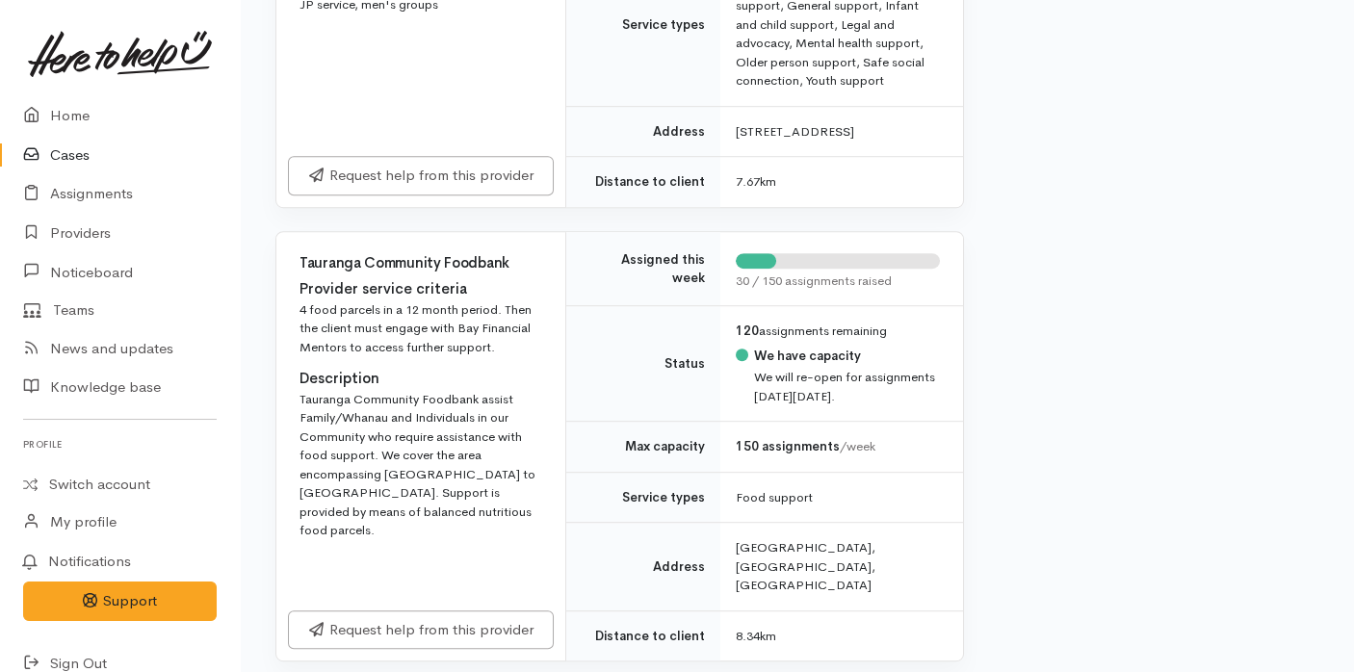
scroll to position [3166, 0]
click at [447, 643] on div "Request help from this provider" at bounding box center [420, 629] width 289 height 63
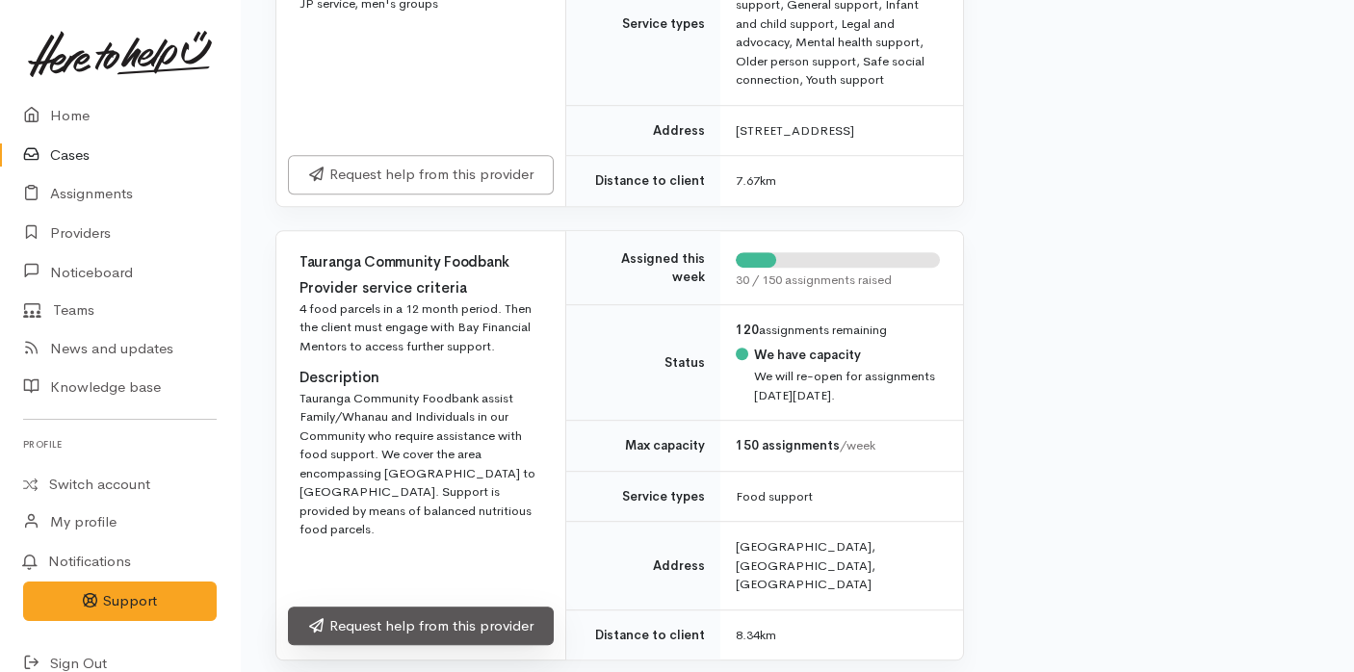
click at [447, 630] on link "Request help from this provider" at bounding box center [421, 626] width 266 height 39
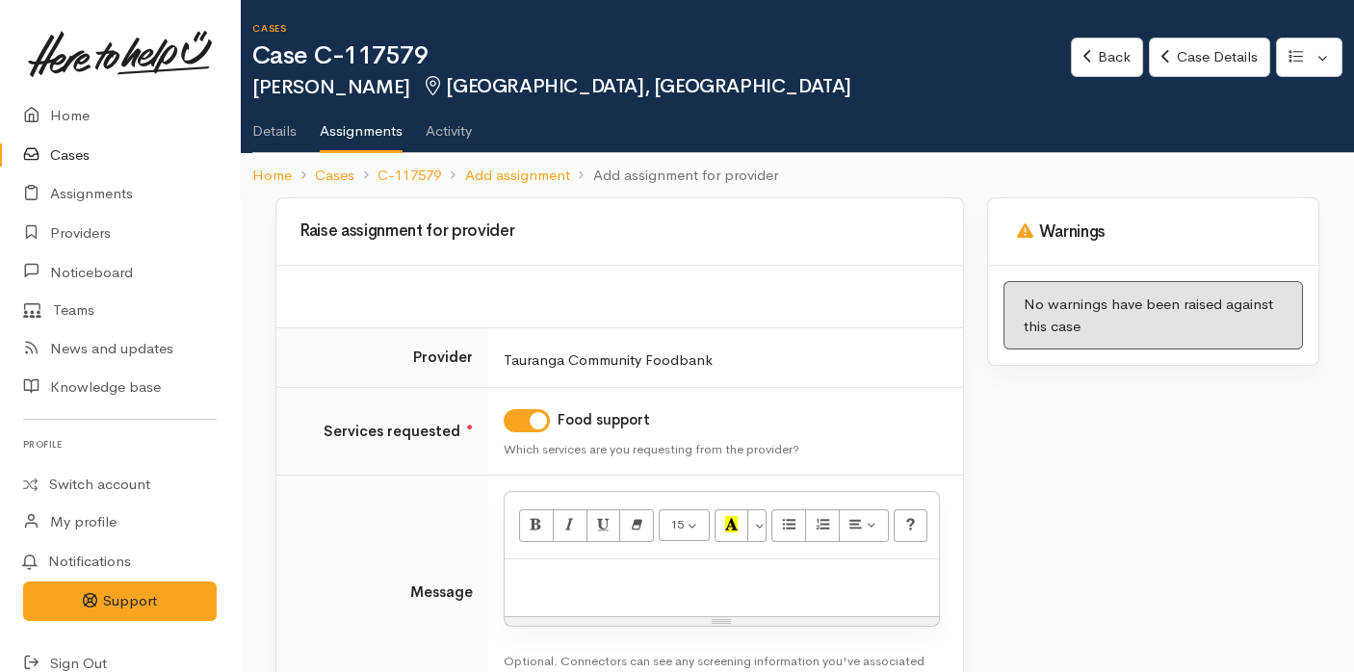
click at [583, 587] on p at bounding box center [721, 580] width 415 height 22
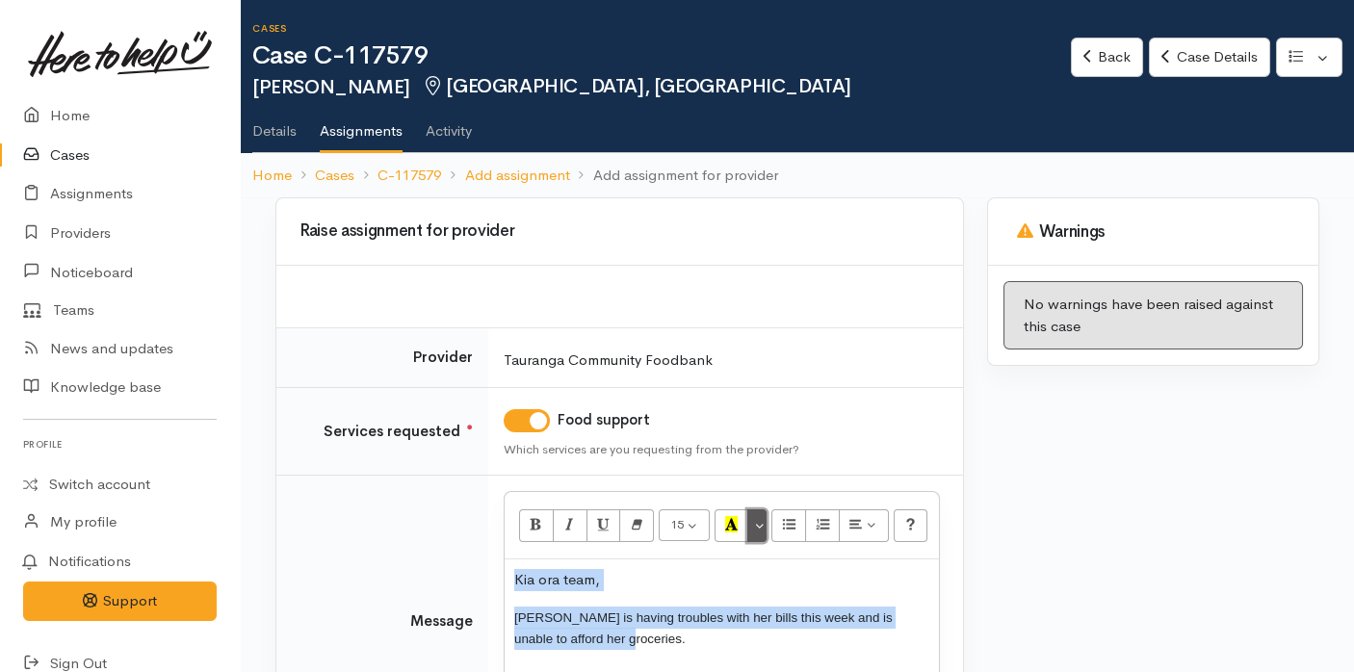
click at [756, 525] on button "More Color" at bounding box center [756, 525] width 19 height 33
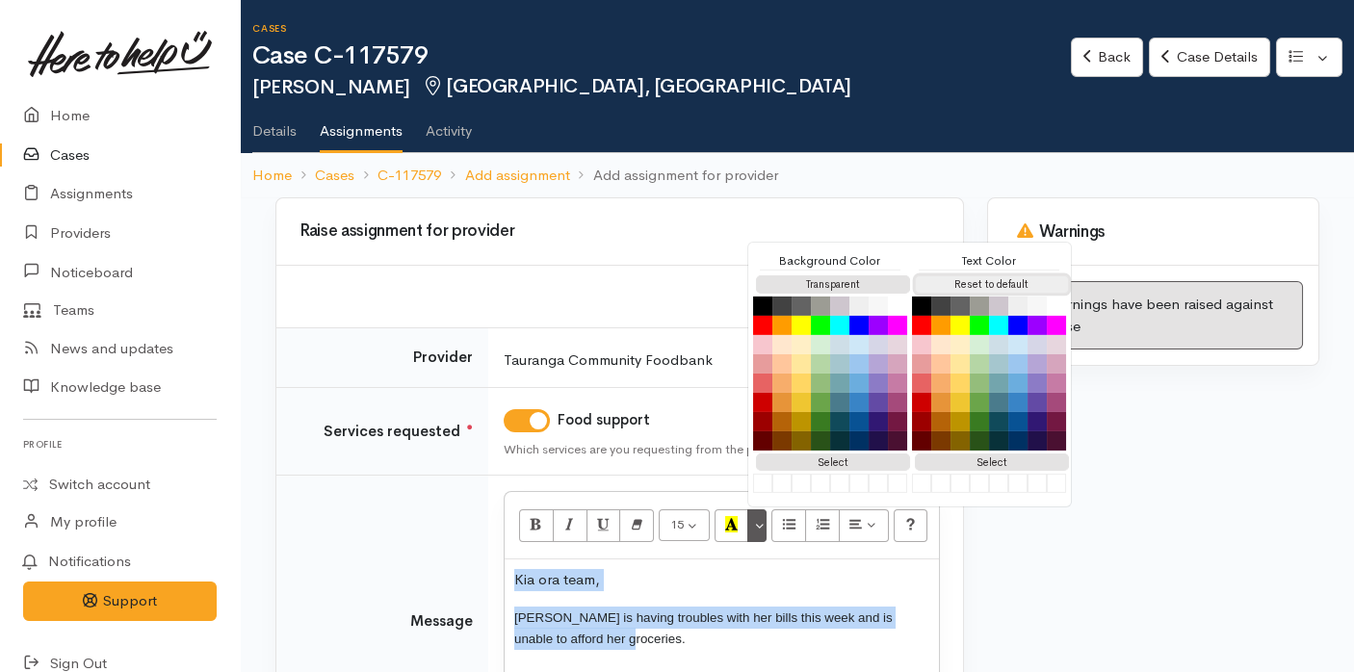
click at [957, 279] on button "Reset to default" at bounding box center [992, 284] width 154 height 18
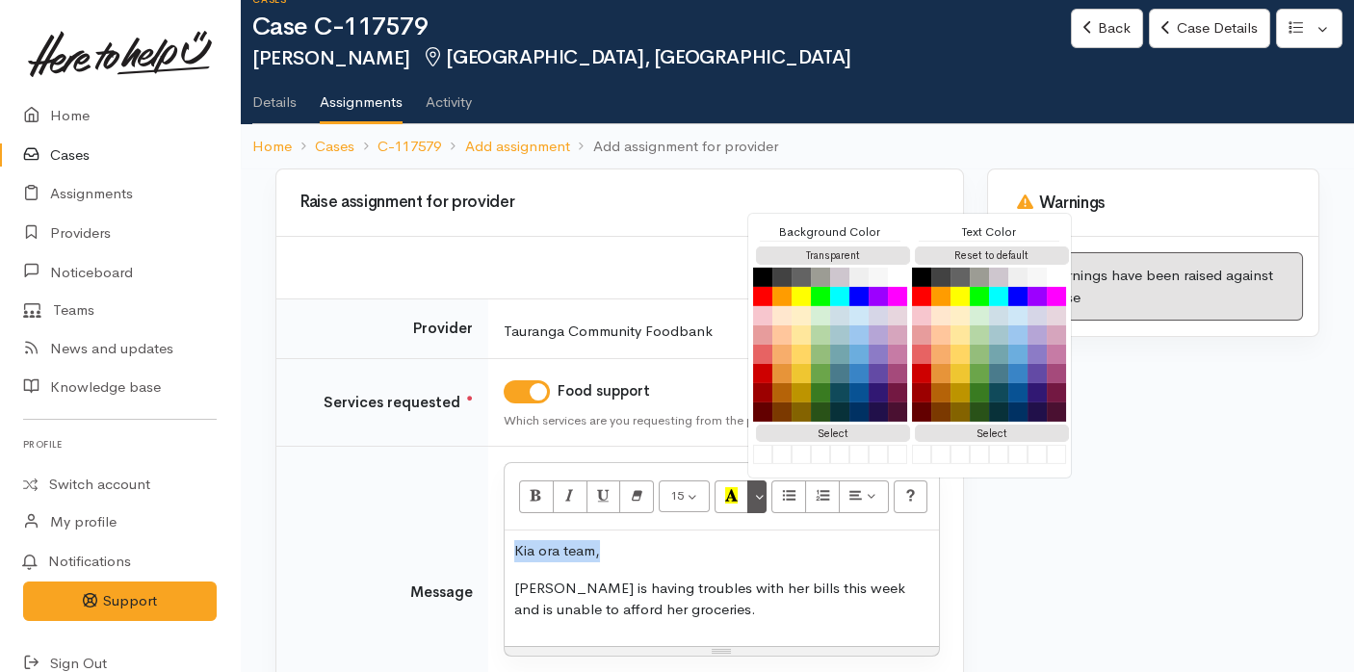
scroll to position [30, 0]
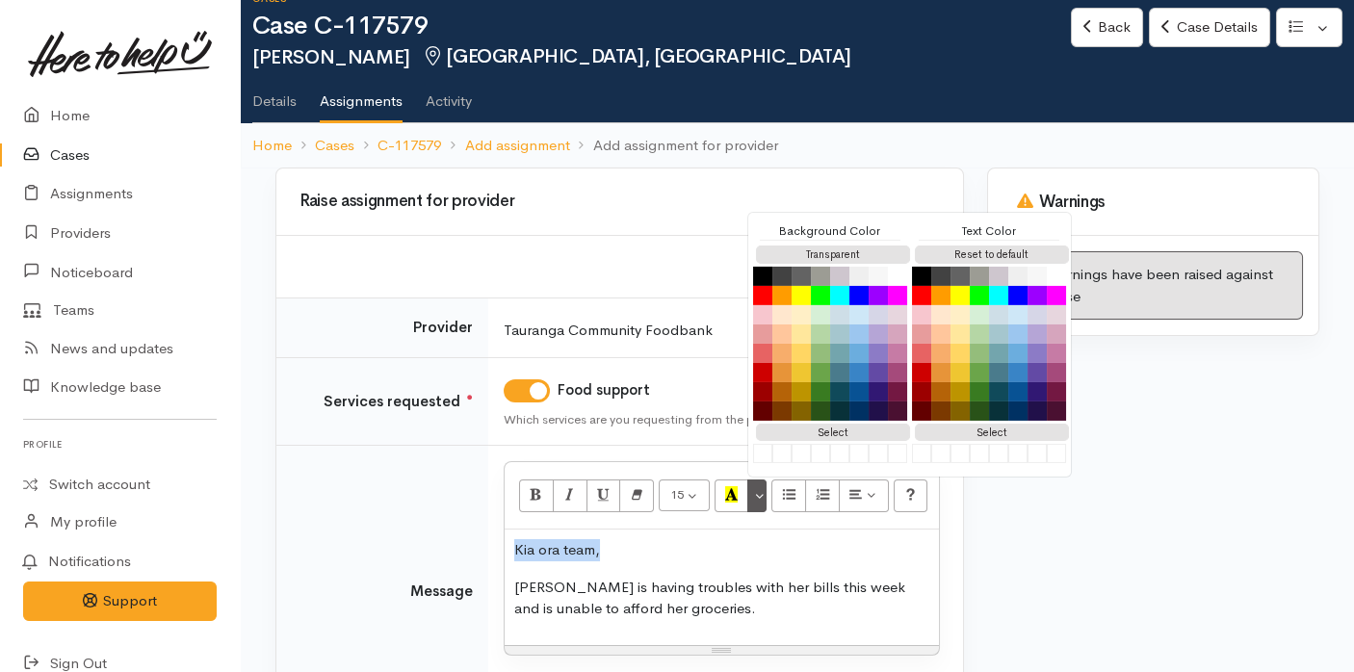
click at [696, 609] on p "[PERSON_NAME] is having troubles with her bills this week and is unable to affo…" at bounding box center [721, 598] width 415 height 43
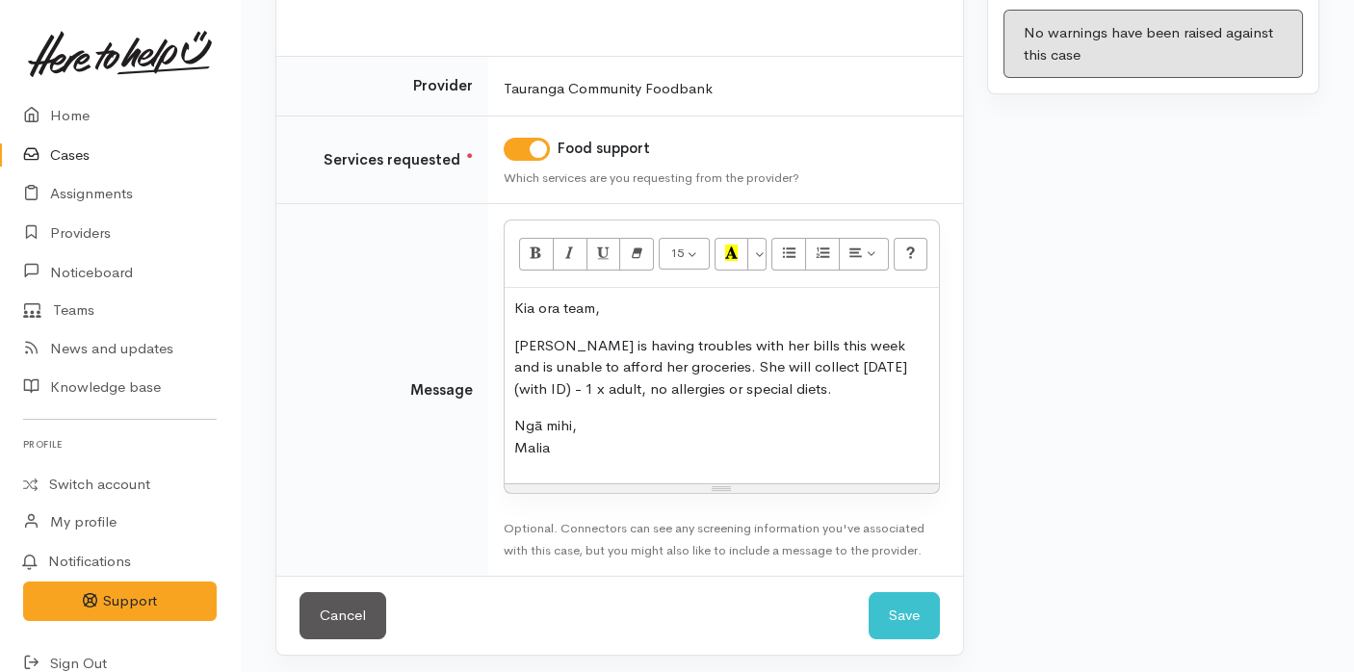
scroll to position [273, 0]
click at [920, 604] on button "Save" at bounding box center [904, 613] width 71 height 47
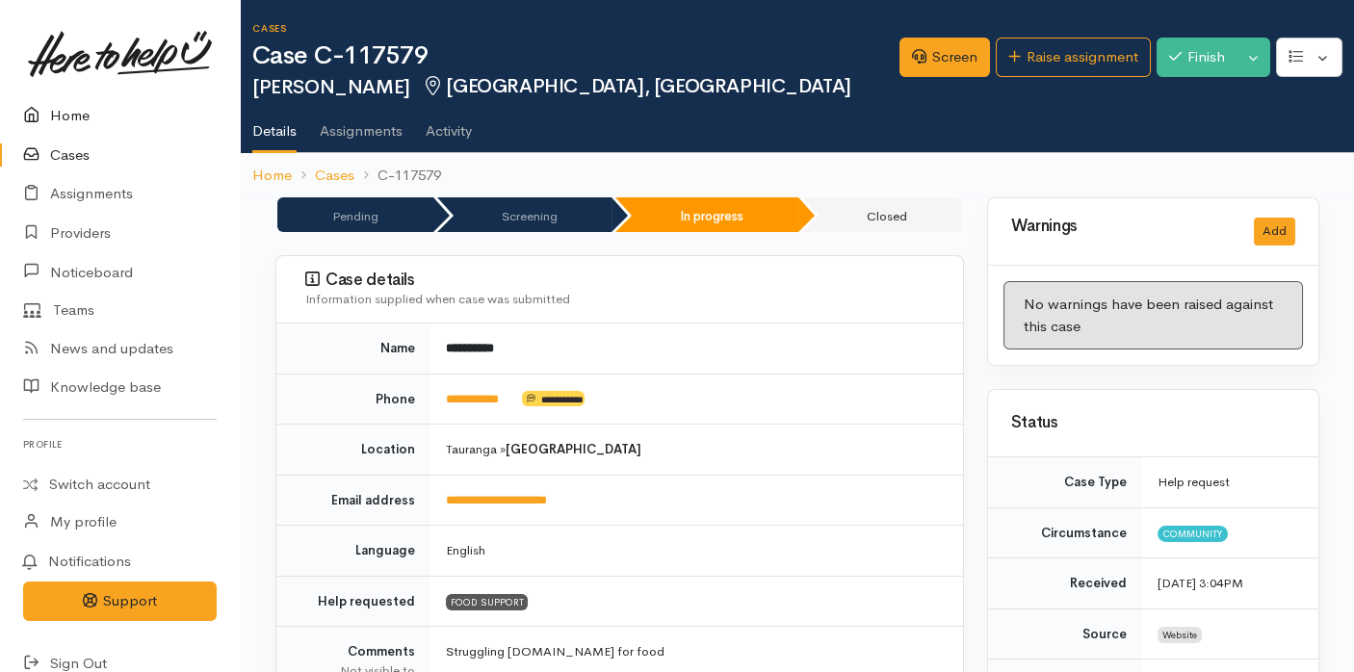
click at [92, 115] on link "Home" at bounding box center [120, 115] width 240 height 39
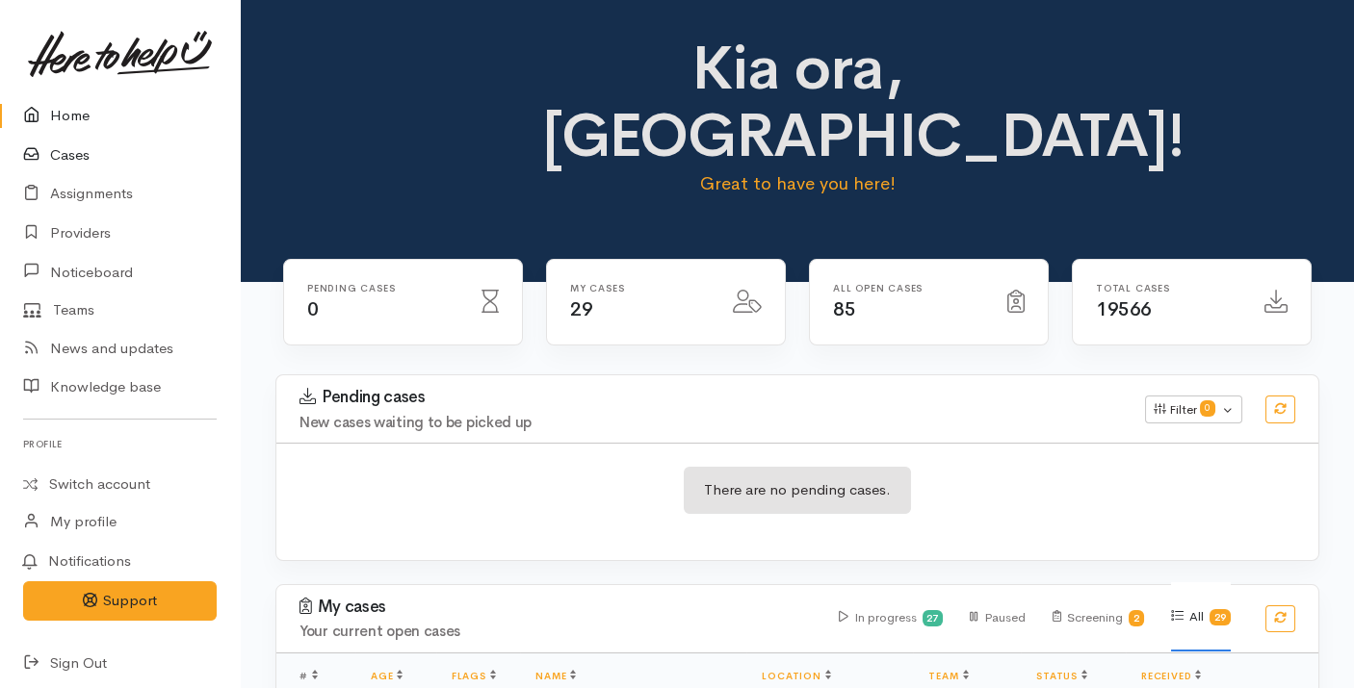
click at [81, 161] on link "Cases" at bounding box center [120, 155] width 240 height 39
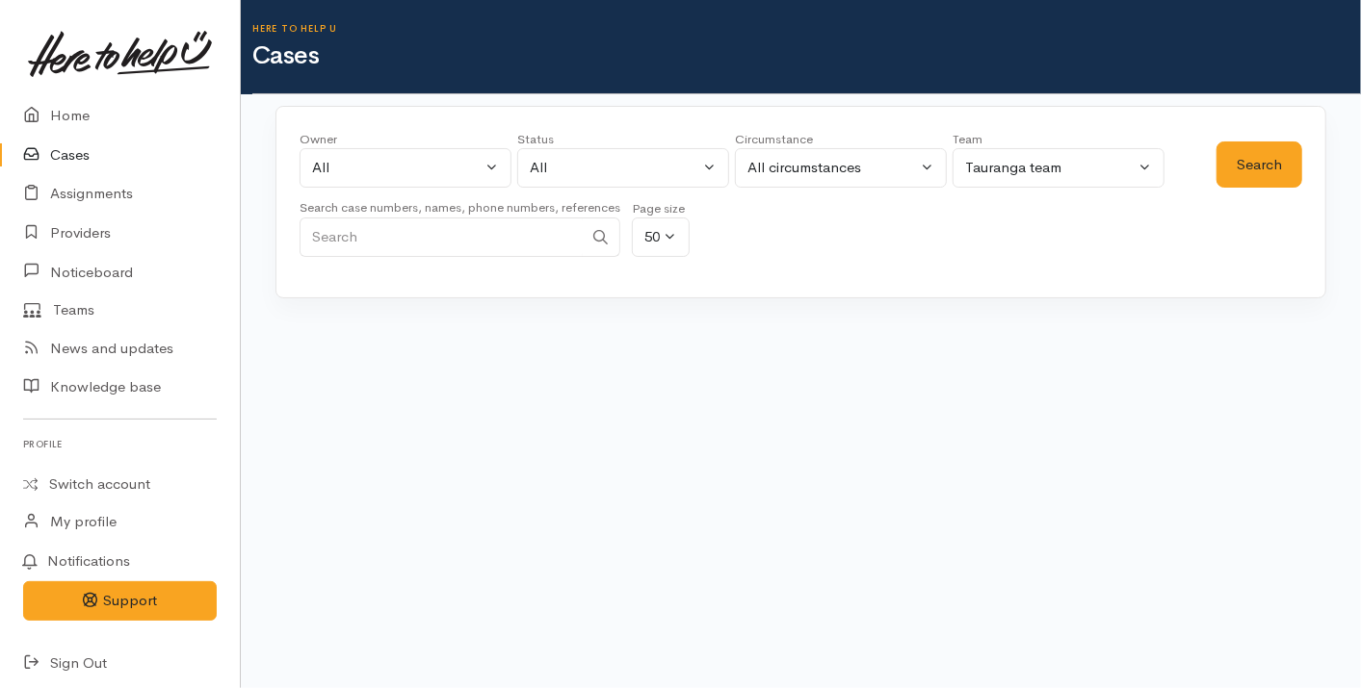
click at [545, 224] on input "Search" at bounding box center [440, 237] width 283 height 39
paste input "0272822374"
type input "0272822374"
click at [1268, 168] on button "Search" at bounding box center [1259, 165] width 86 height 47
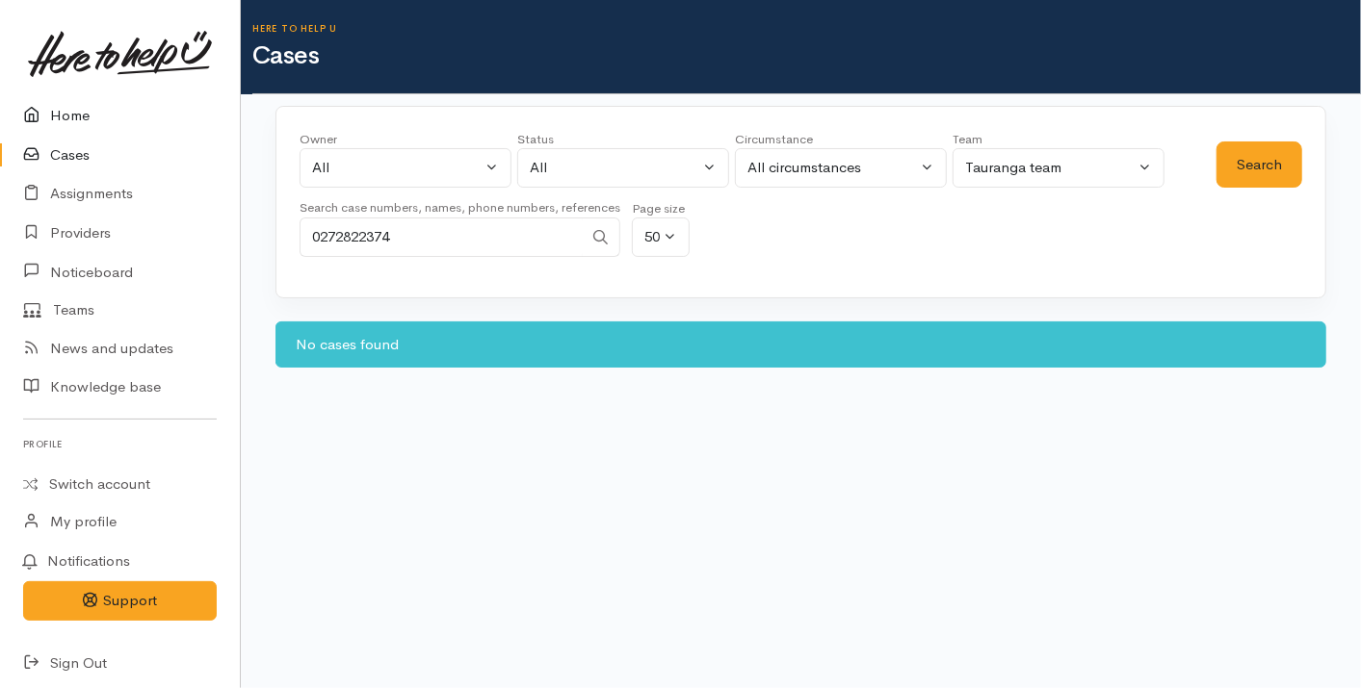
click at [80, 102] on link "Home" at bounding box center [120, 115] width 240 height 39
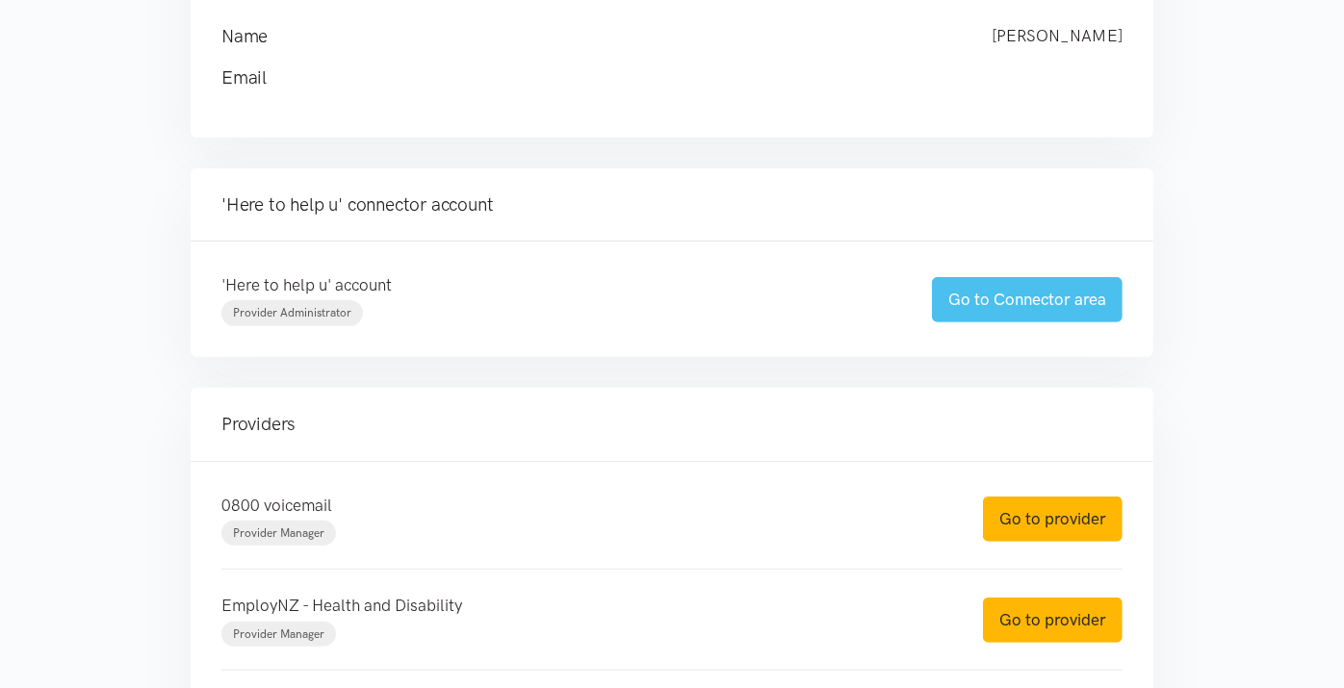
scroll to position [303, 0]
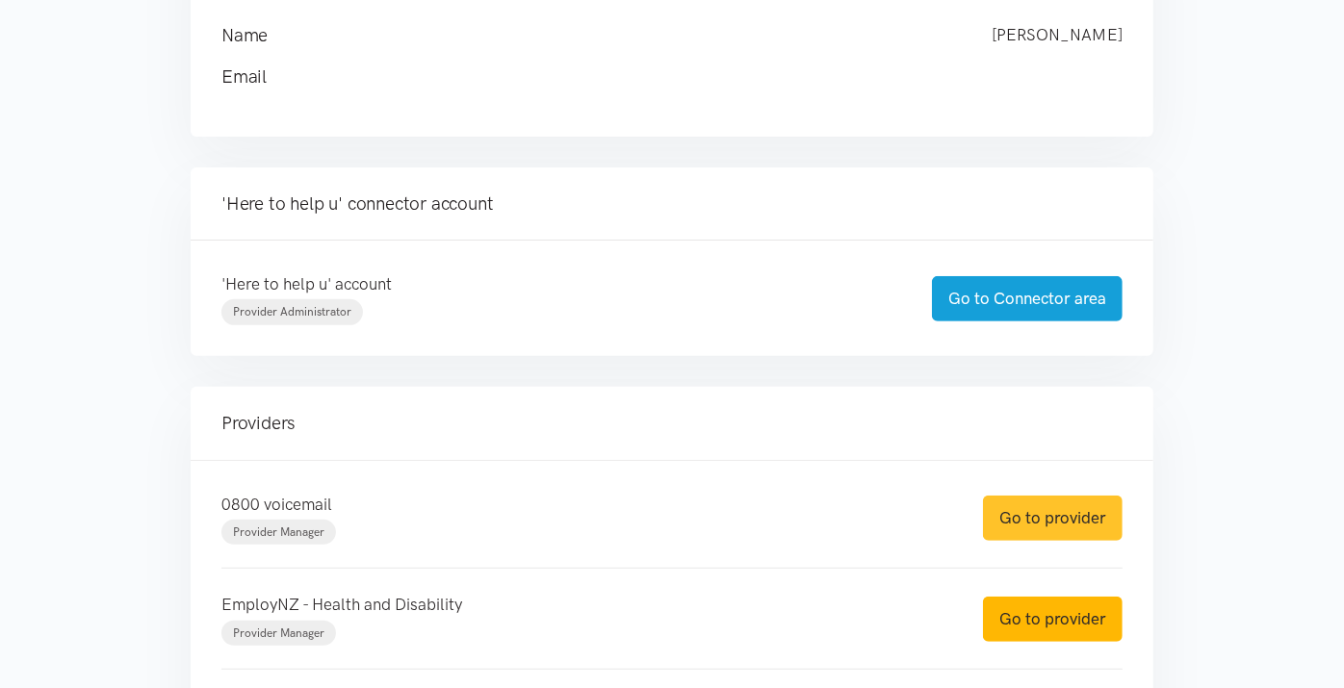
click at [1043, 526] on link "Go to provider" at bounding box center [1053, 518] width 140 height 45
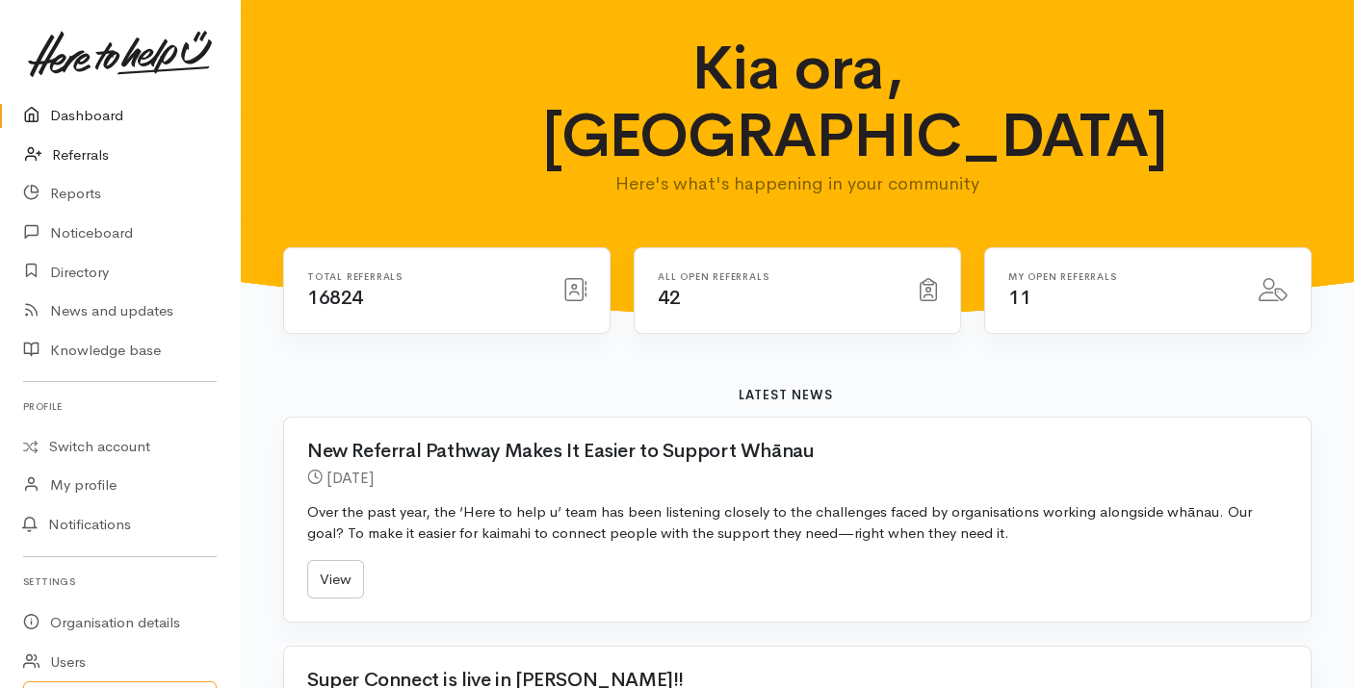
click at [71, 143] on link "Referrals" at bounding box center [120, 155] width 240 height 39
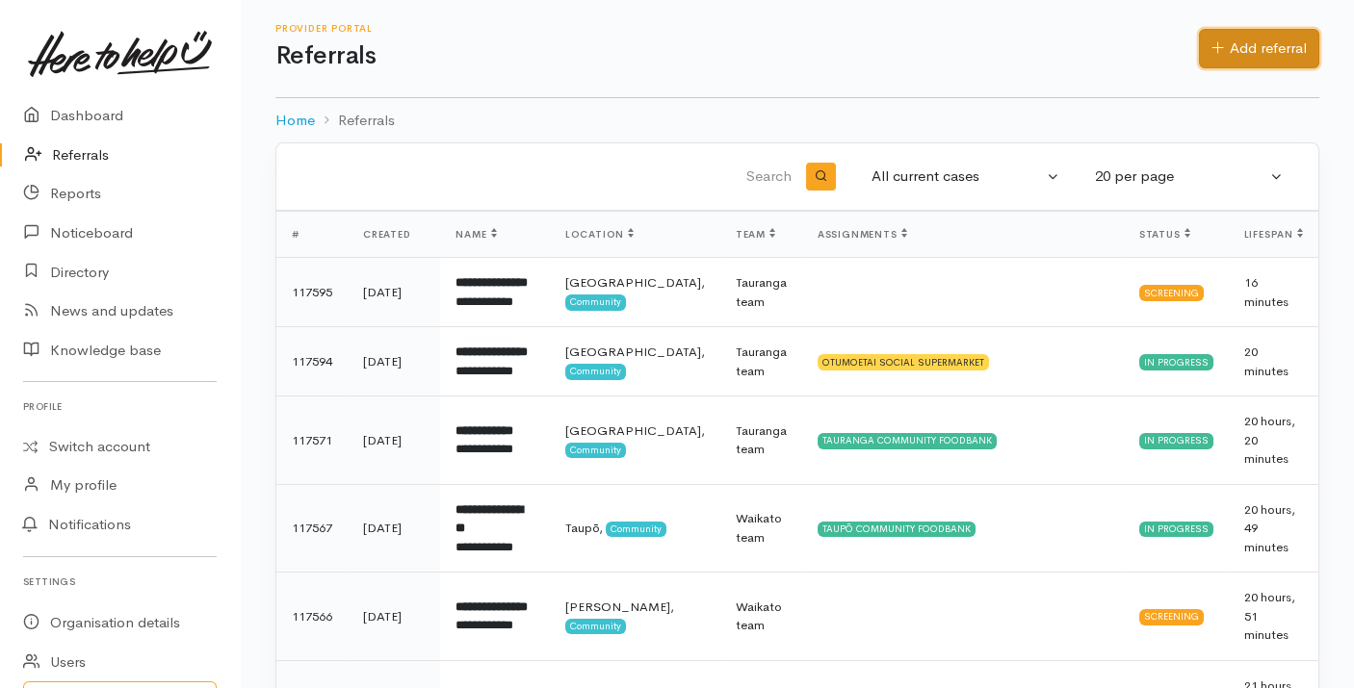
click at [1275, 58] on link "Add referral" at bounding box center [1259, 48] width 120 height 39
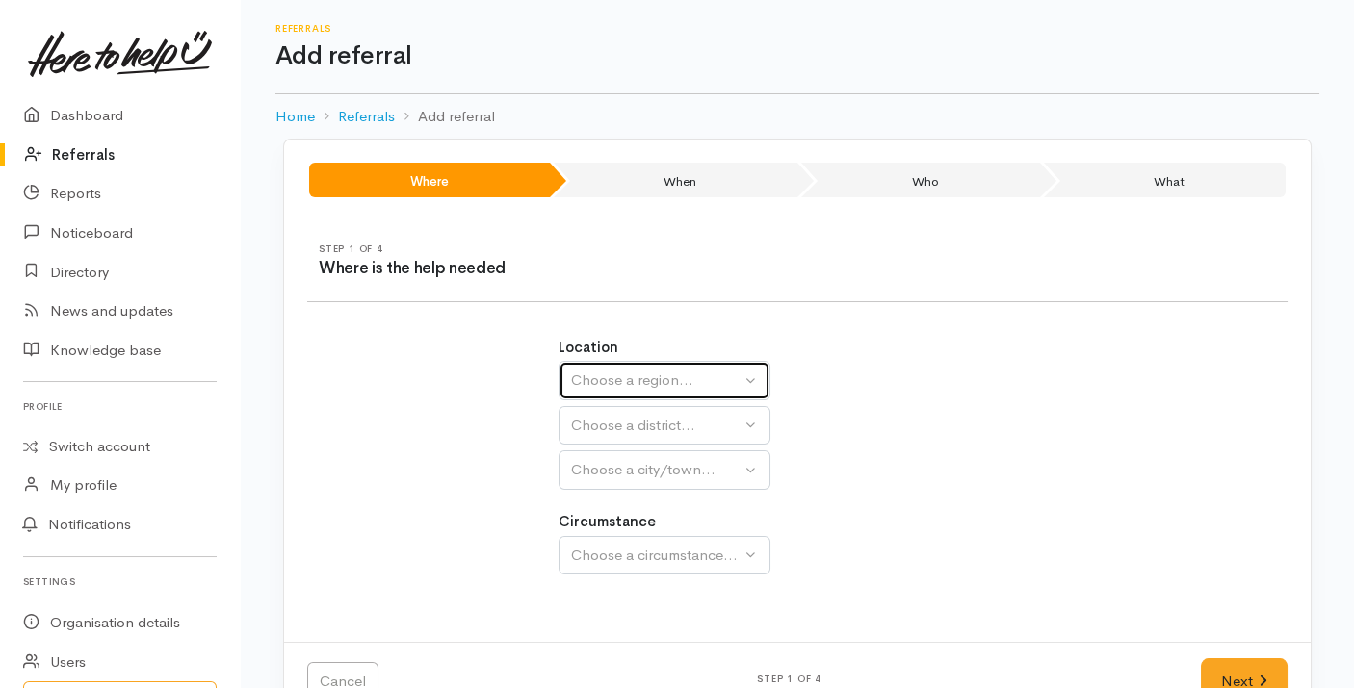
click at [676, 370] on div "Choose a region..." at bounding box center [655, 381] width 169 height 22
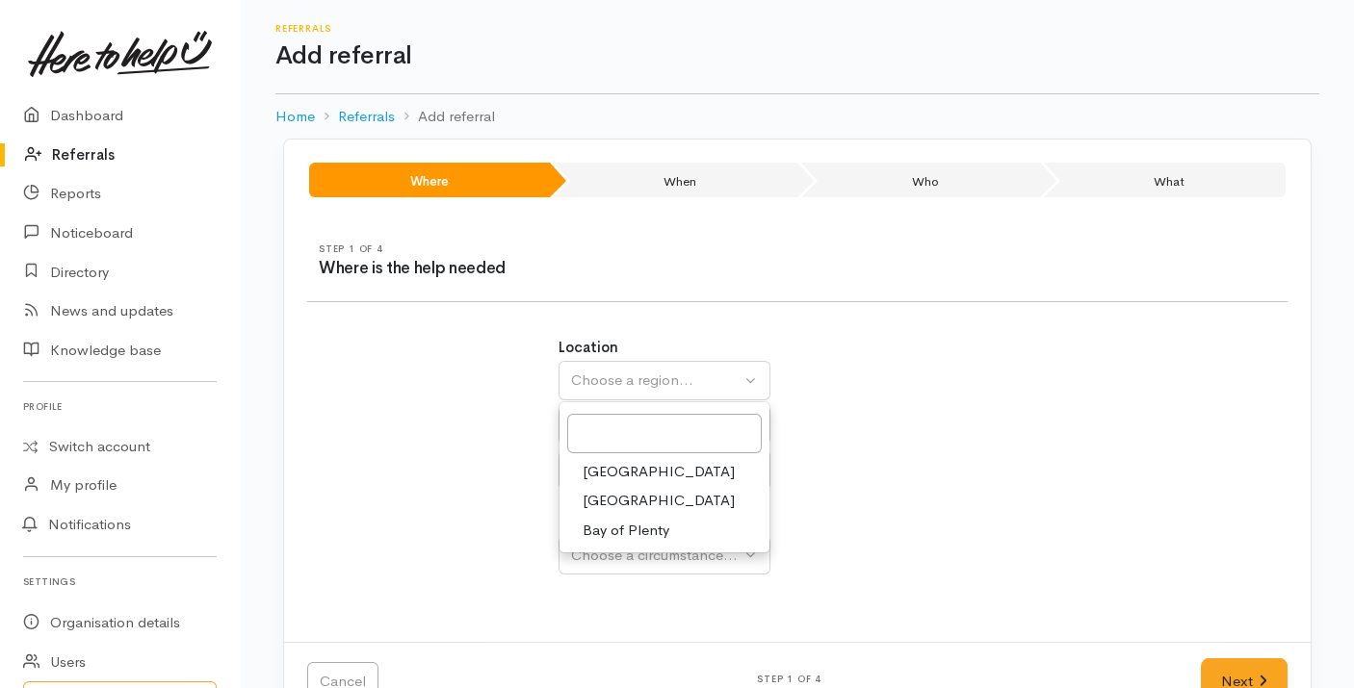
click at [634, 525] on span "Bay of Plenty" at bounding box center [626, 531] width 87 height 22
select select "4"
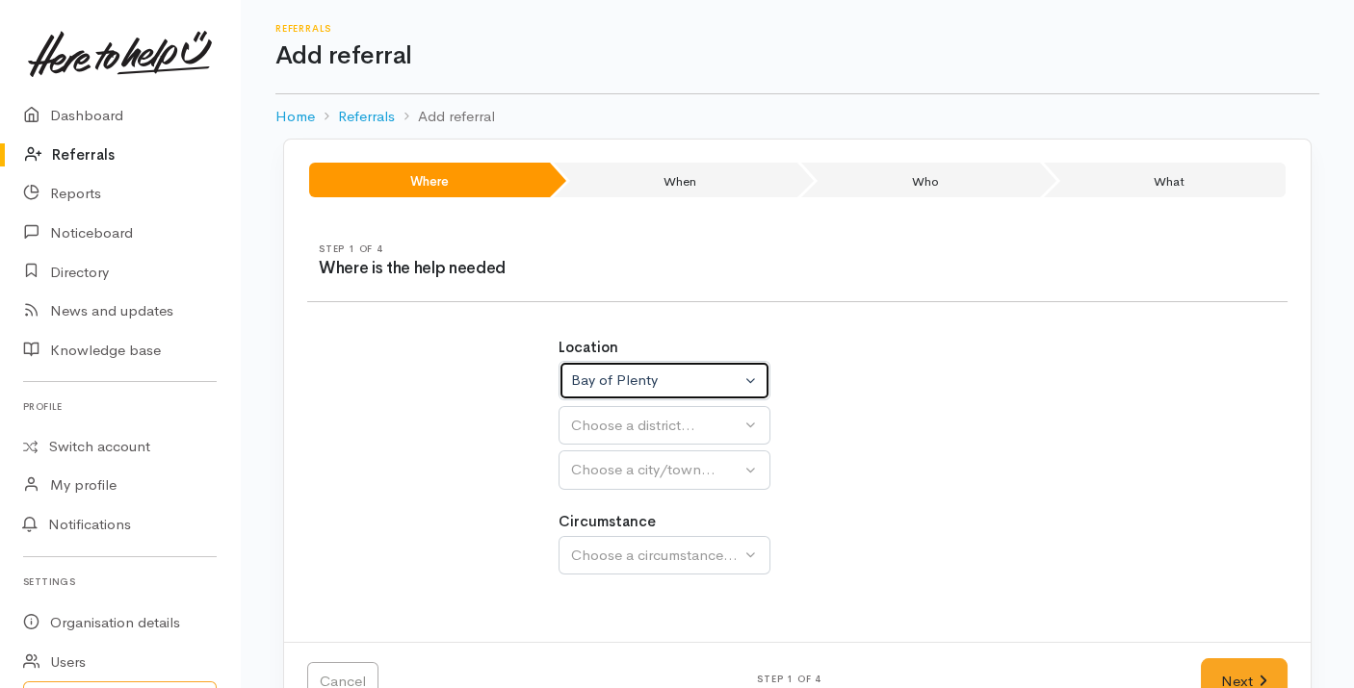
select select
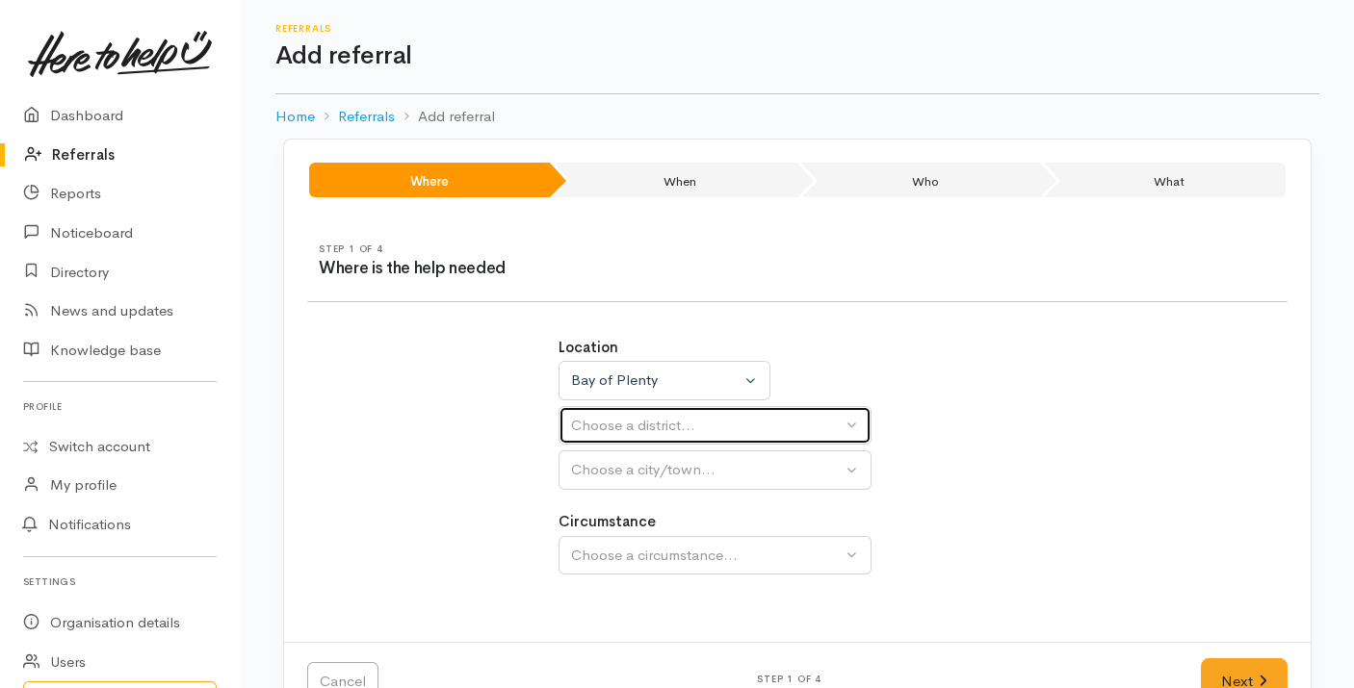
click at [665, 432] on div "Choose a district..." at bounding box center [706, 426] width 271 height 22
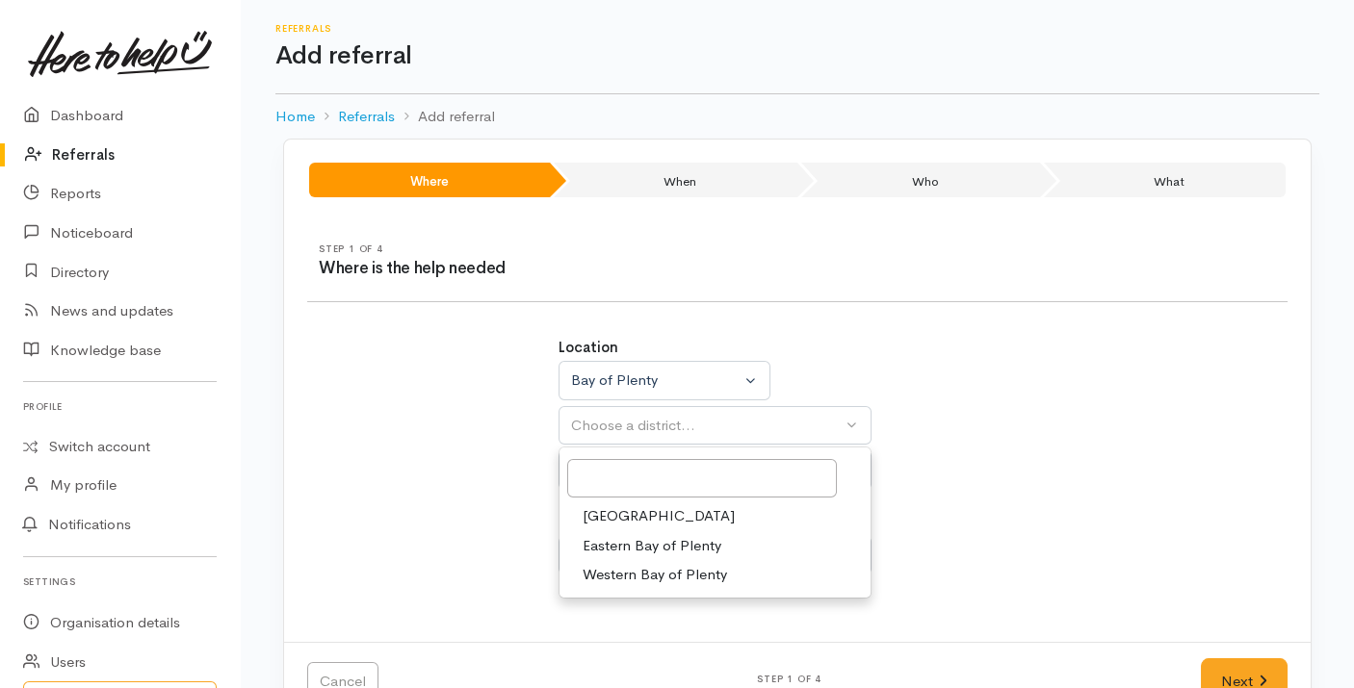
click at [651, 506] on link "[GEOGRAPHIC_DATA]" at bounding box center [714, 517] width 311 height 30
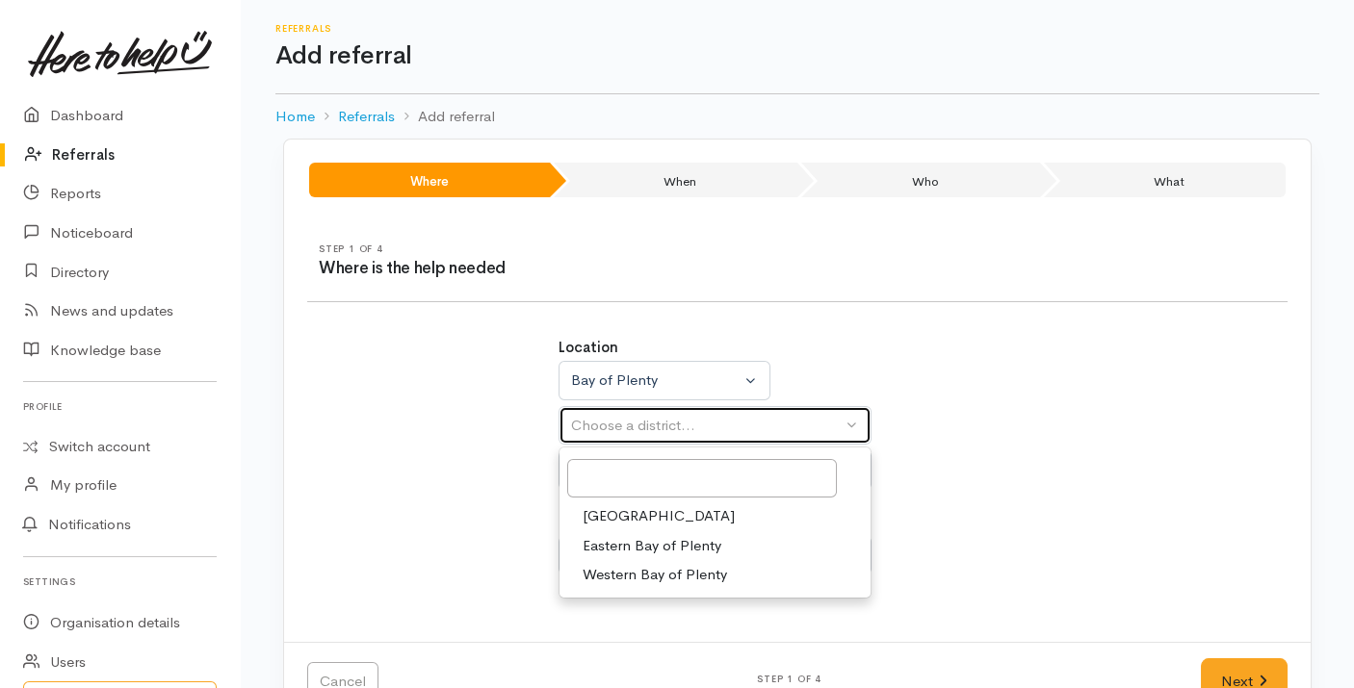
select select "6"
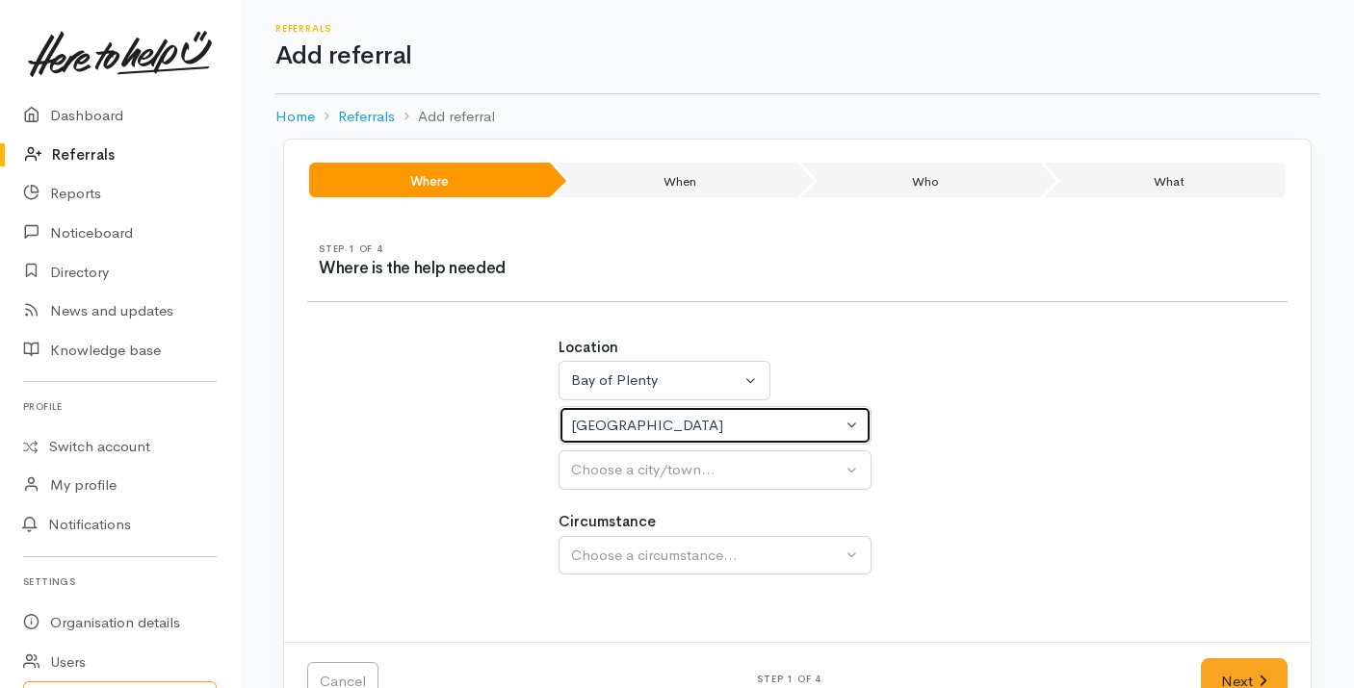
select select
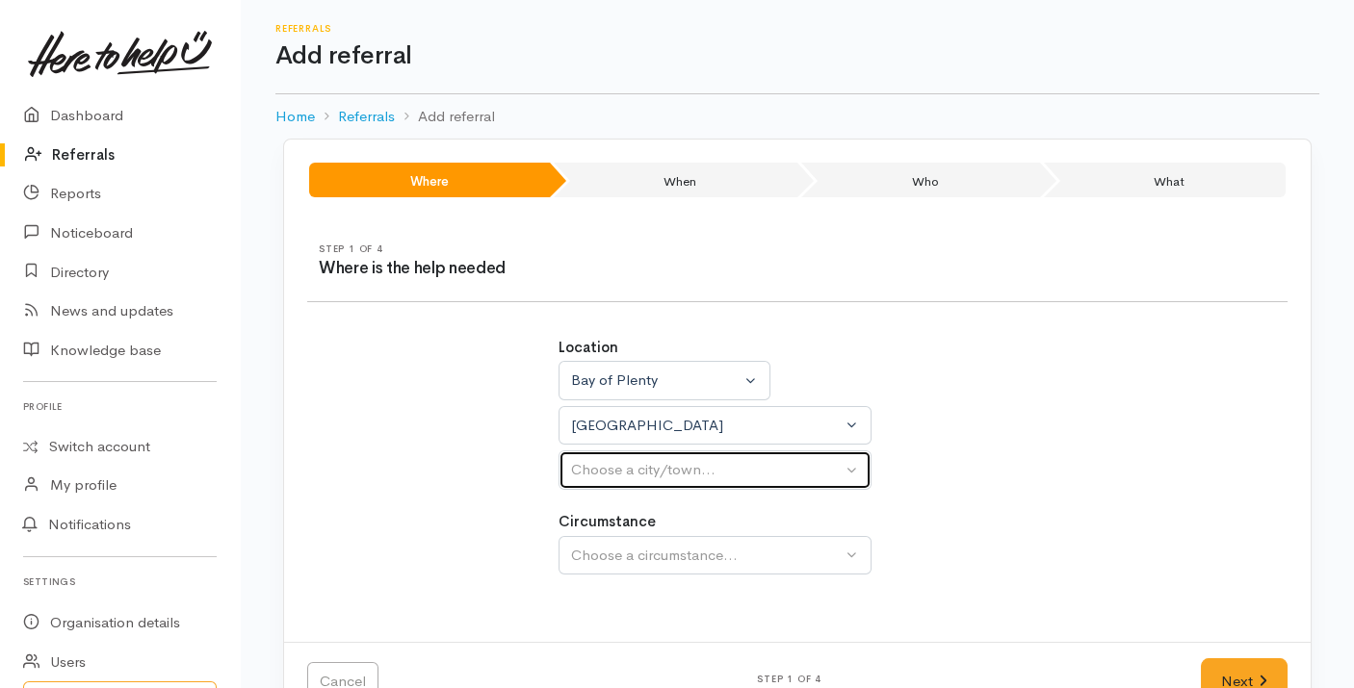
click at [657, 478] on div "Choose a city/town..." at bounding box center [706, 470] width 271 height 22
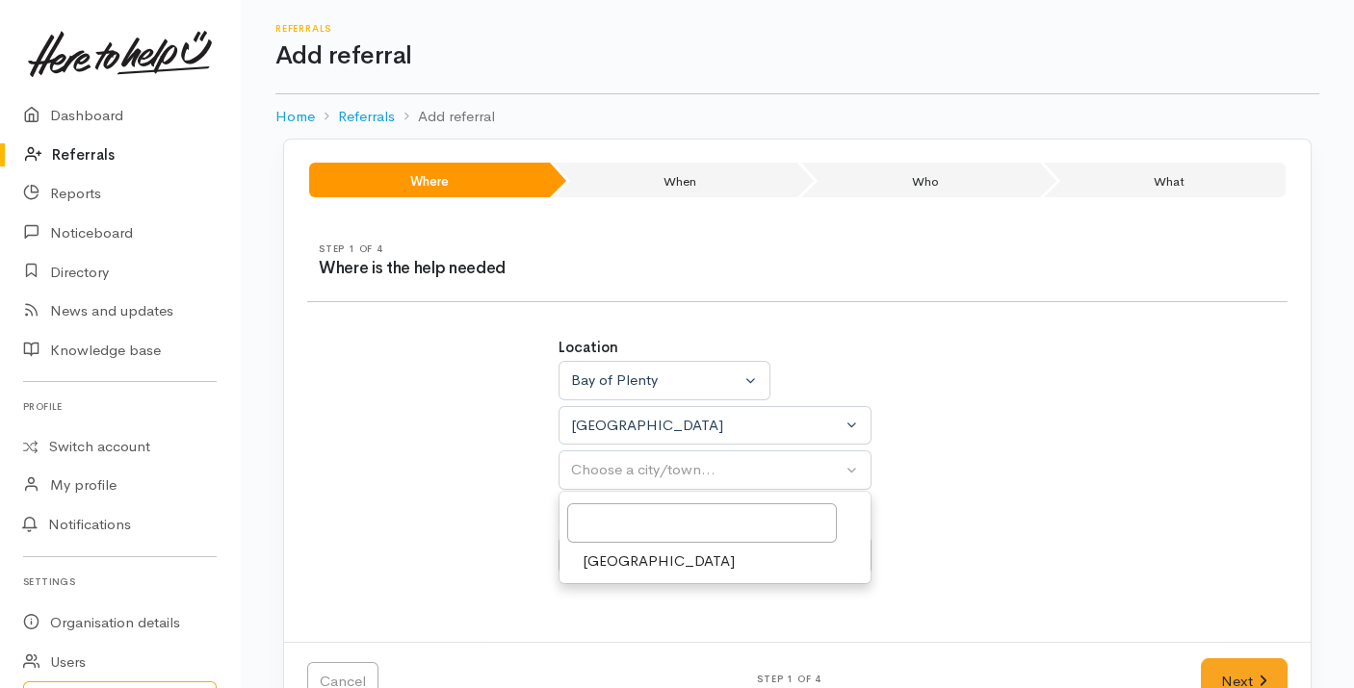
click at [621, 562] on span "[GEOGRAPHIC_DATA]" at bounding box center [659, 562] width 152 height 22
select select "4"
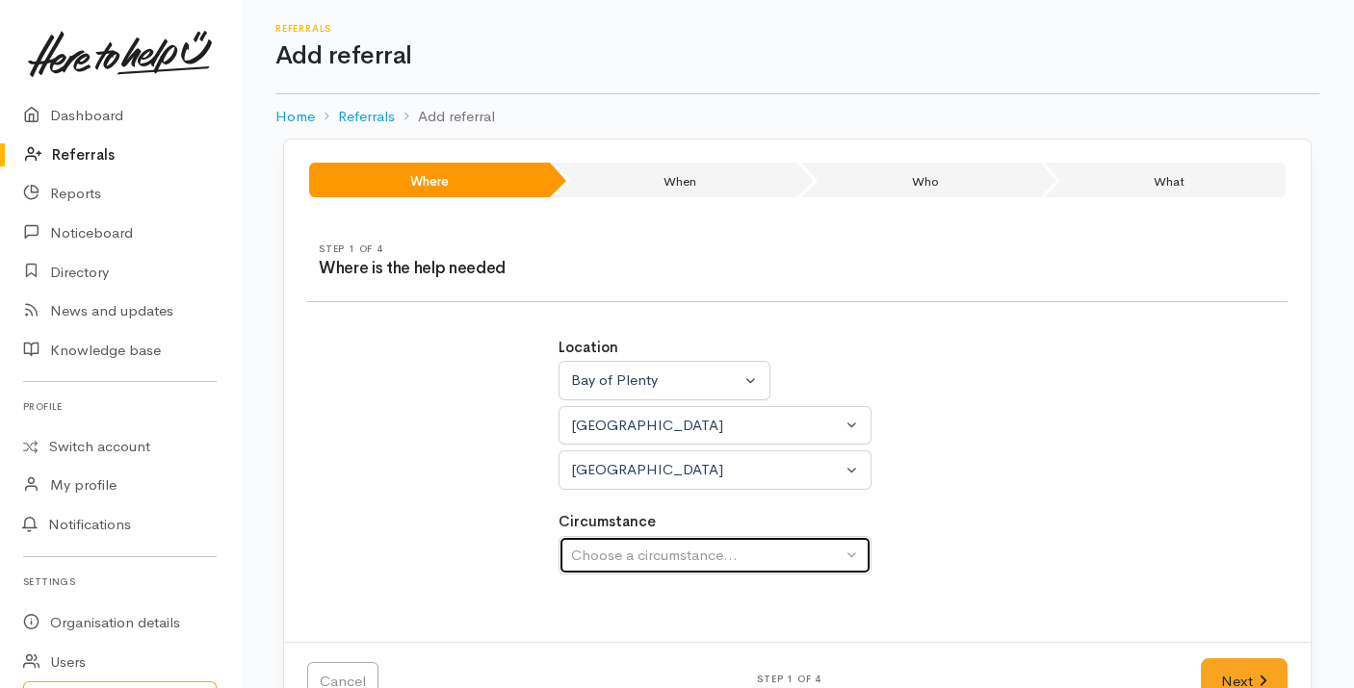
drag, startPoint x: 622, startPoint y: 560, endPoint x: 588, endPoint y: 556, distance: 34.0
click at [588, 556] on div "Choose a circumstance..." at bounding box center [706, 556] width 271 height 22
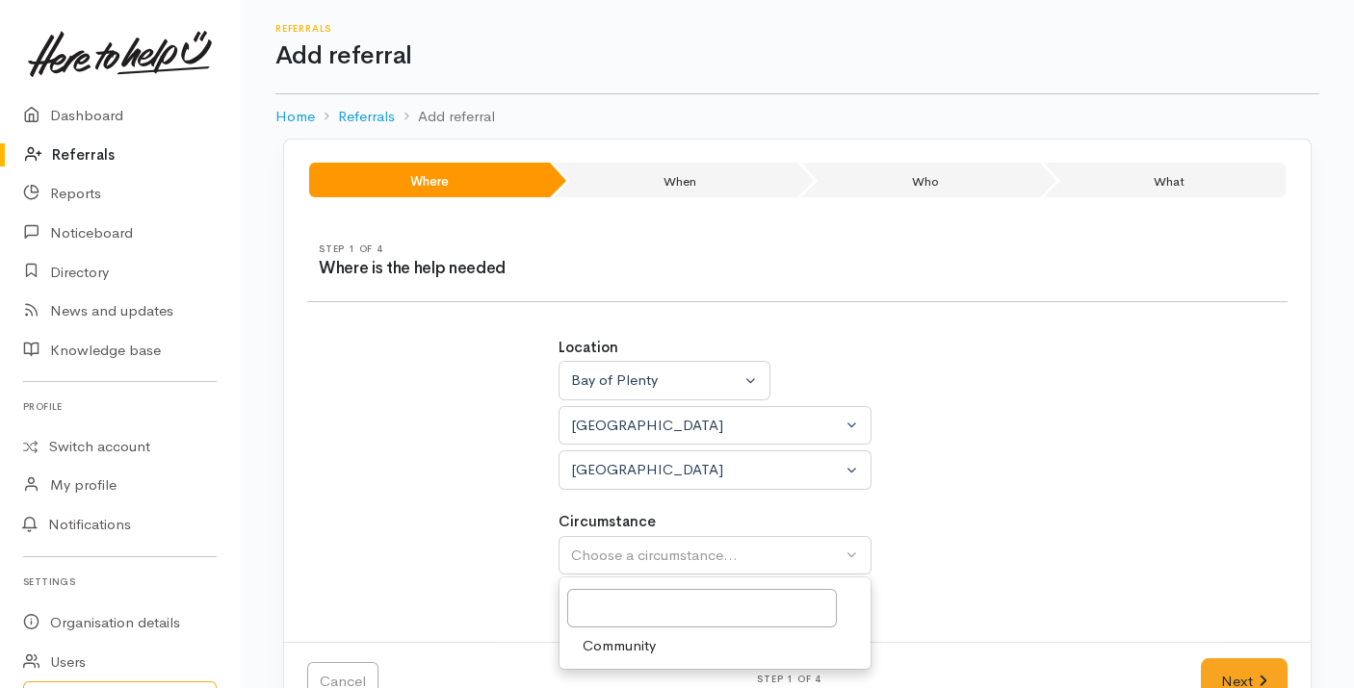
click at [606, 635] on span "Community" at bounding box center [619, 646] width 73 height 22
select select "2"
click at [1251, 651] on div "Cancel Step 1 of 4 Next" at bounding box center [797, 681] width 1026 height 79
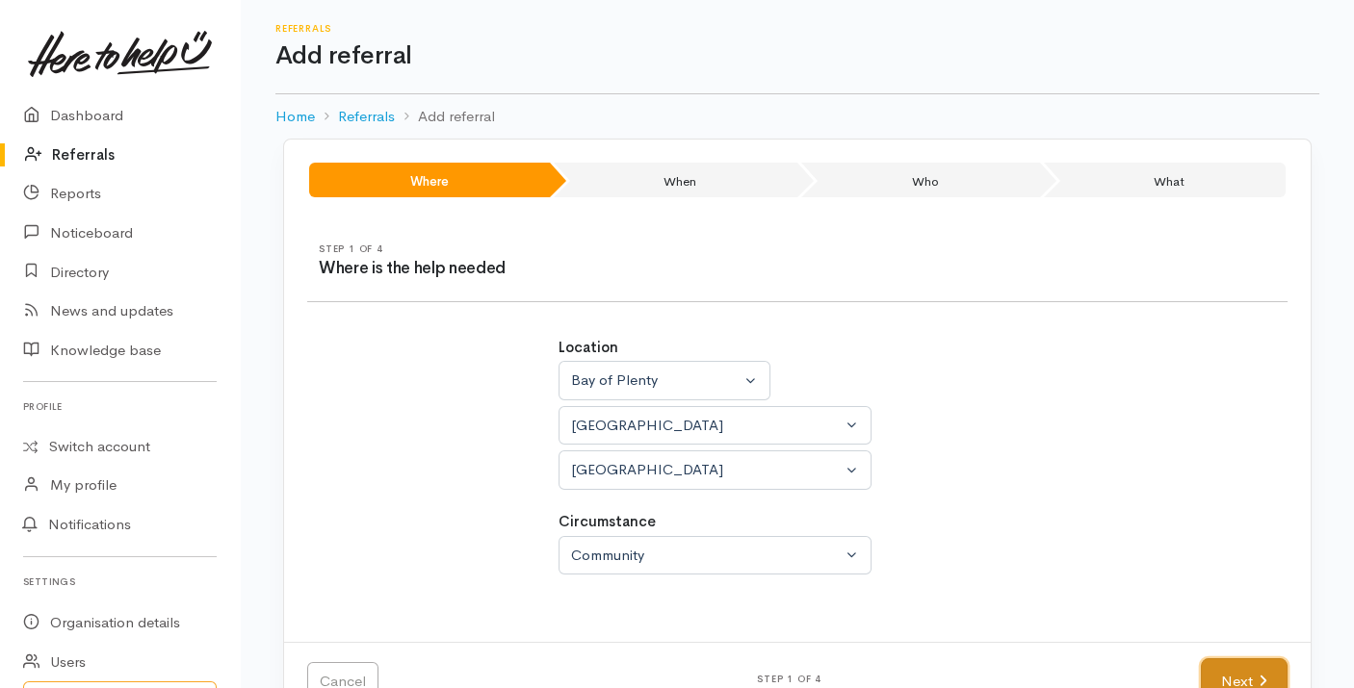
click at [1251, 667] on link "Next" at bounding box center [1244, 682] width 87 height 47
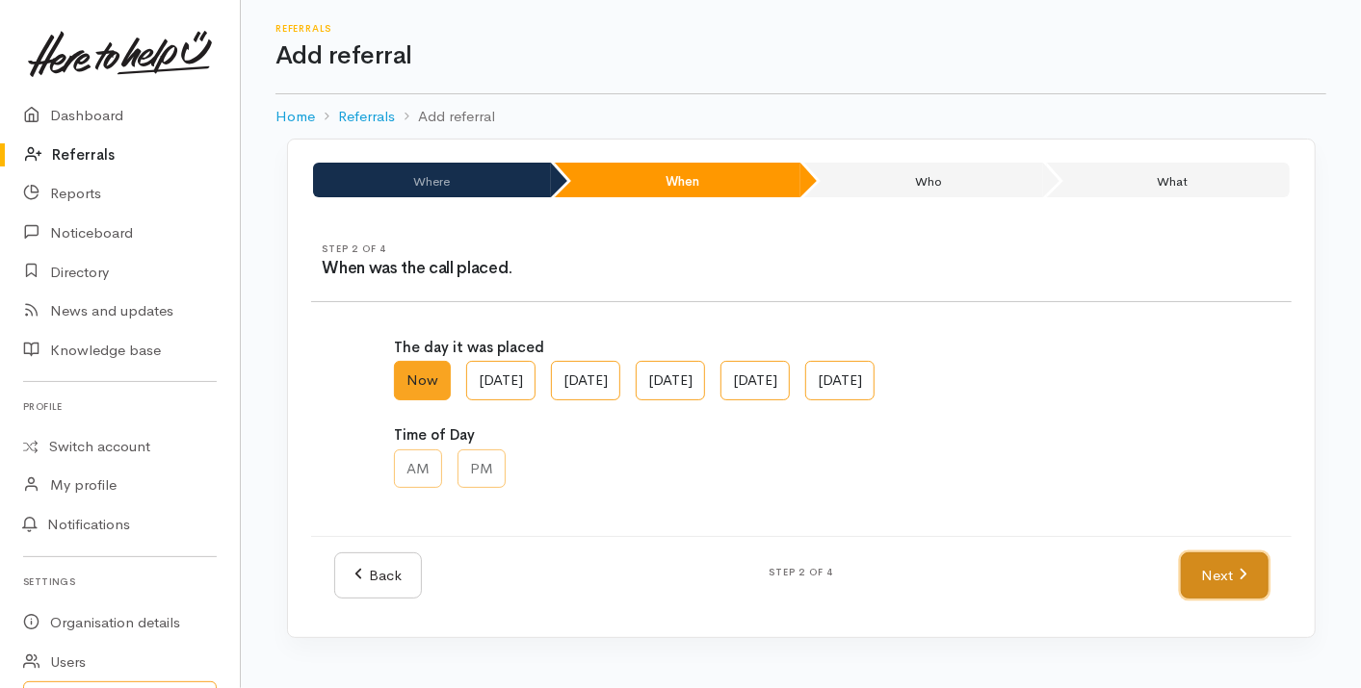
click at [1232, 583] on link "Next" at bounding box center [1223, 576] width 87 height 47
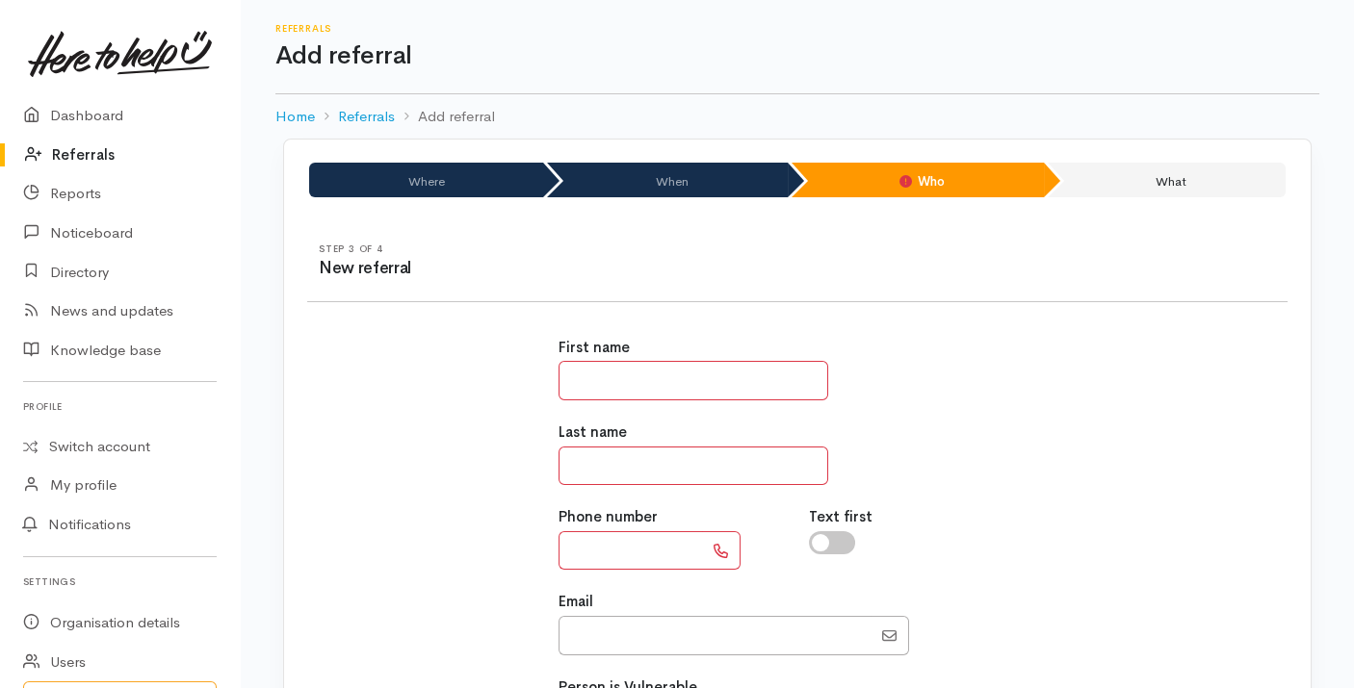
click at [693, 399] on input "text" at bounding box center [693, 380] width 270 height 39
type input "*****"
type input "*"
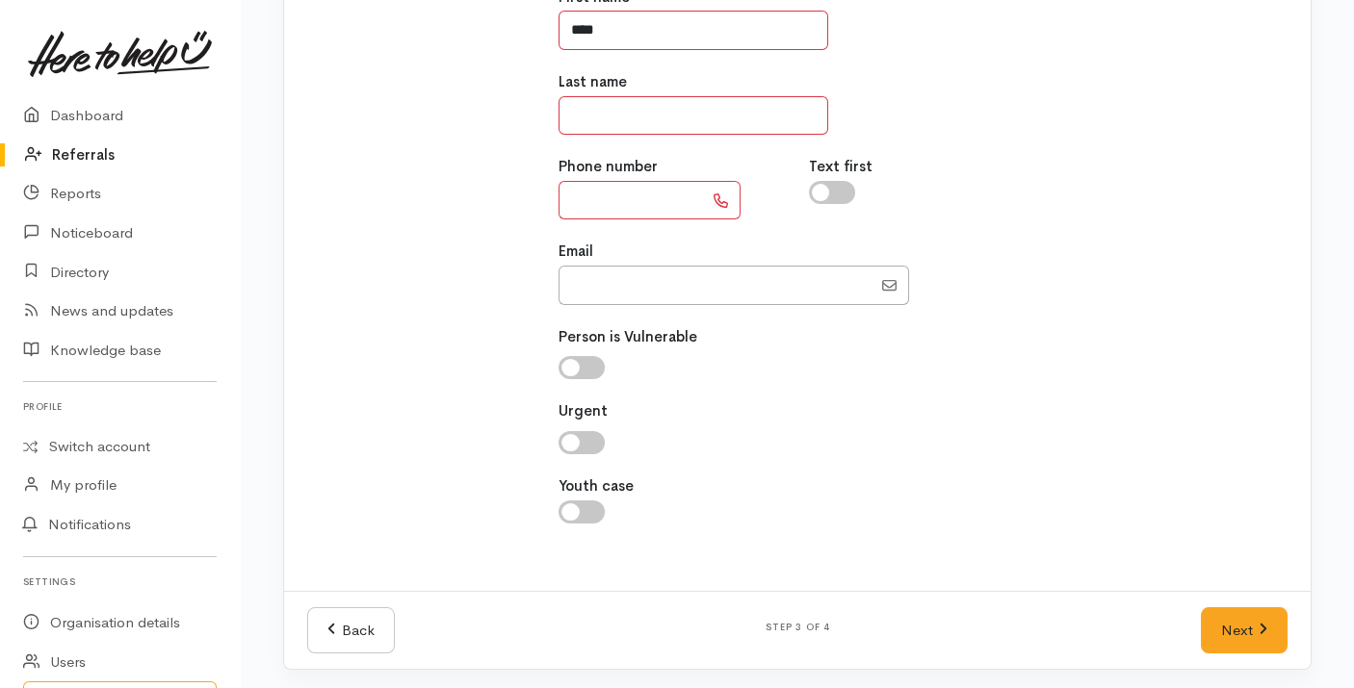
type input "*****"
type input "********"
type input "**********"
click at [1210, 613] on link "Next" at bounding box center [1244, 631] width 87 height 47
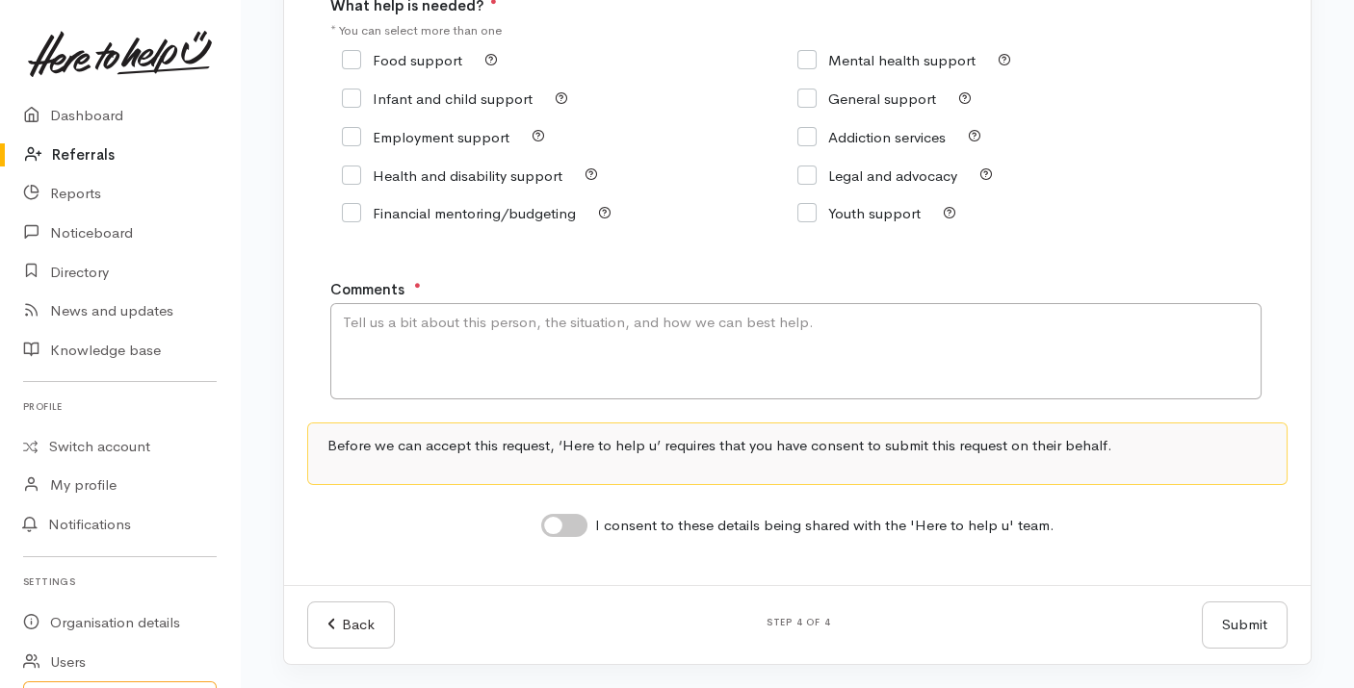
scroll to position [314, 0]
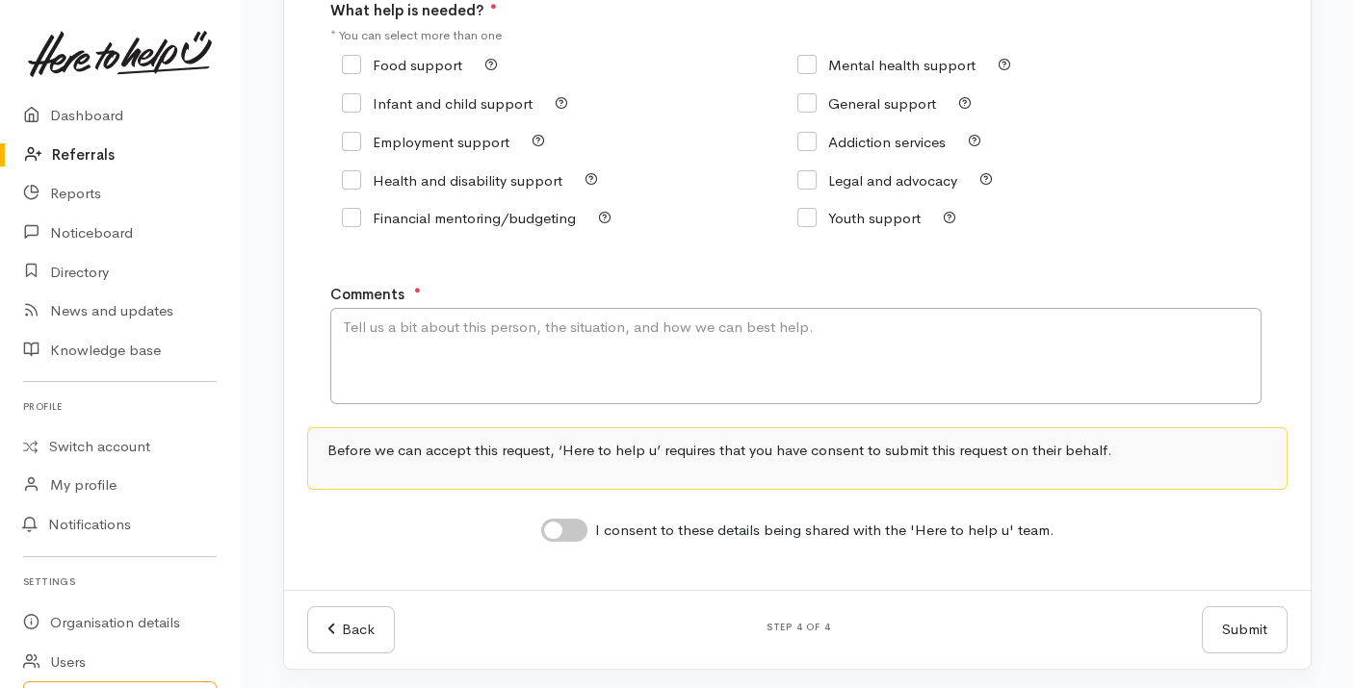
click at [415, 70] on input "Food support" at bounding box center [402, 65] width 120 height 14
checkbox input "true"
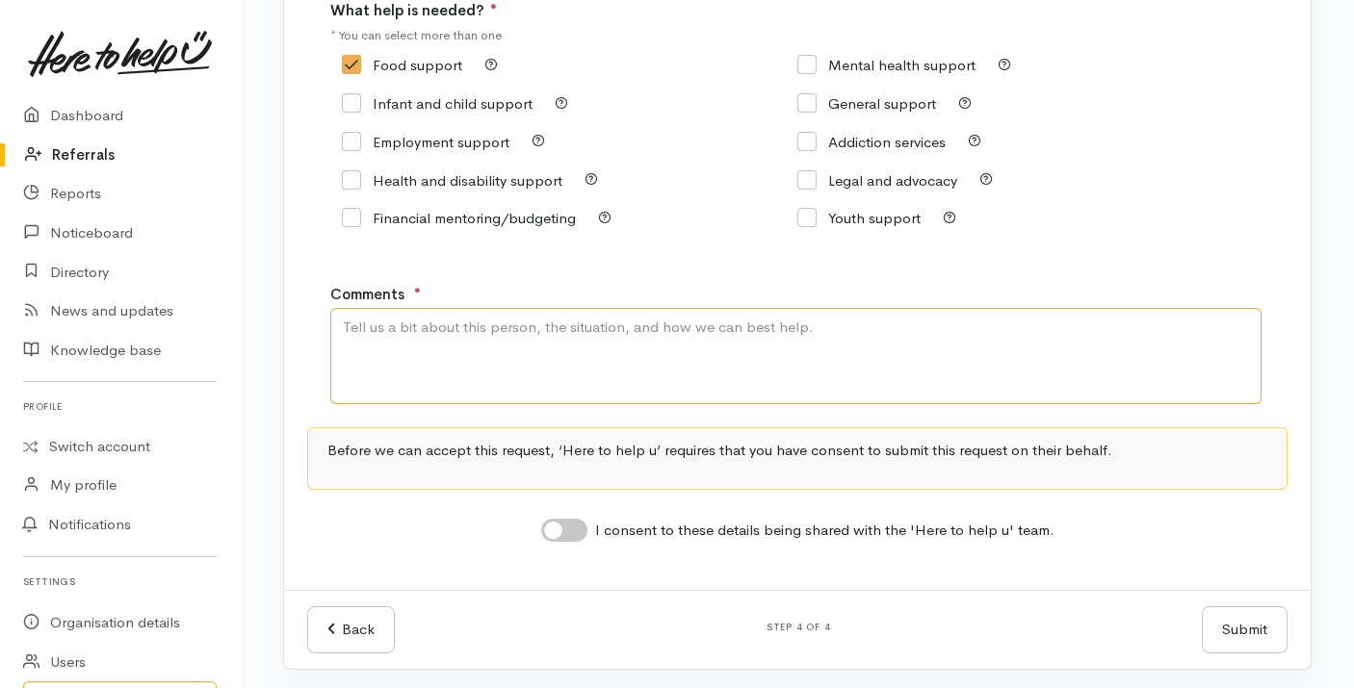
click at [426, 346] on textarea "Comments" at bounding box center [795, 356] width 931 height 96
type textarea "Requesting food support."
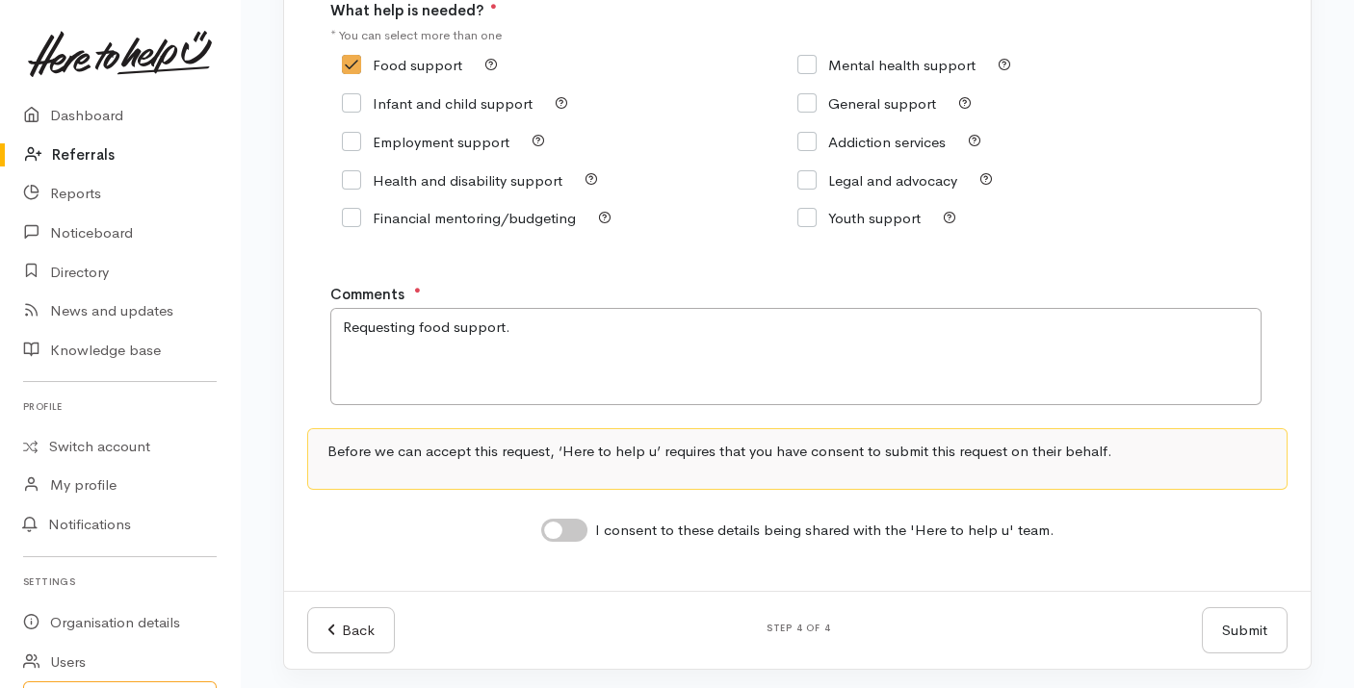
click at [559, 506] on div "Before we can accept this request, ‘Here to help u’ requires that you have cons…" at bounding box center [797, 486] width 980 height 117
click at [559, 513] on div "I consent to these details being shared with the 'Here to help u' team." at bounding box center [797, 528] width 980 height 31
click at [563, 529] on input "I consent to these details being shared with the 'Here to help u' team." at bounding box center [564, 530] width 46 height 23
checkbox input "true"
click at [1218, 609] on button "Submit" at bounding box center [1245, 631] width 86 height 47
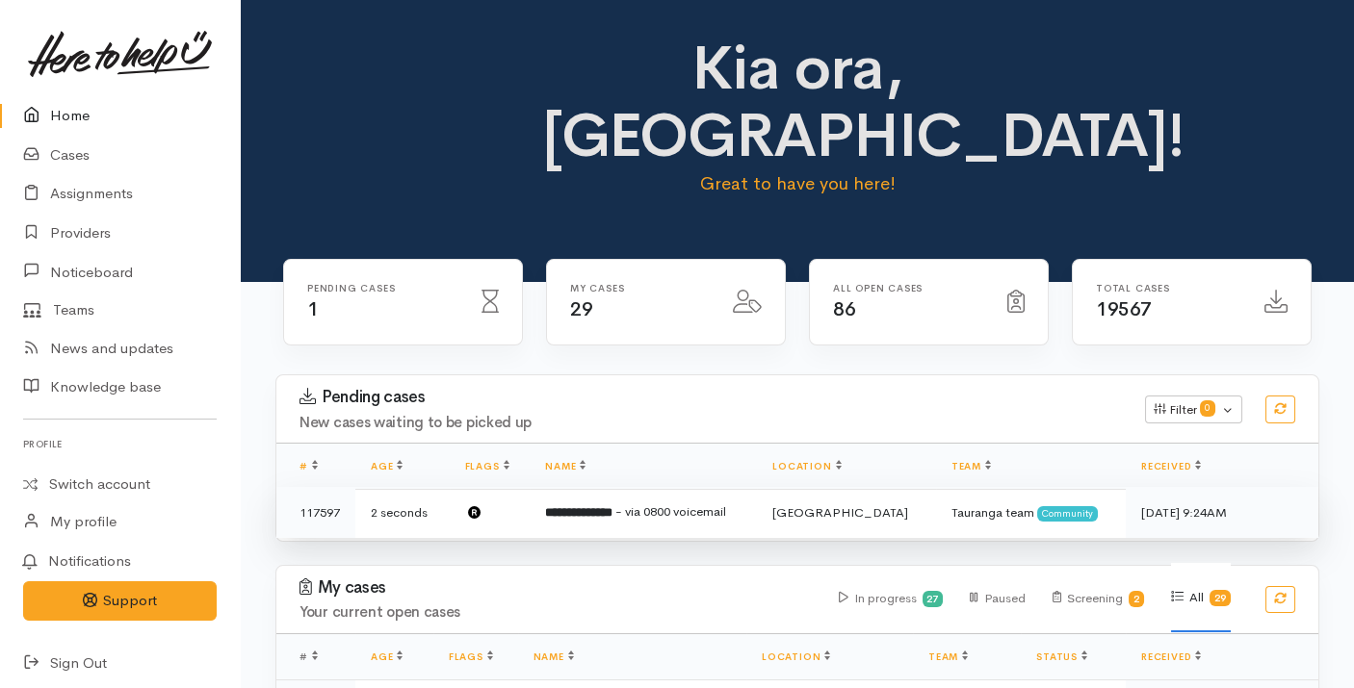
click at [612, 506] on b "**********" at bounding box center [578, 512] width 67 height 13
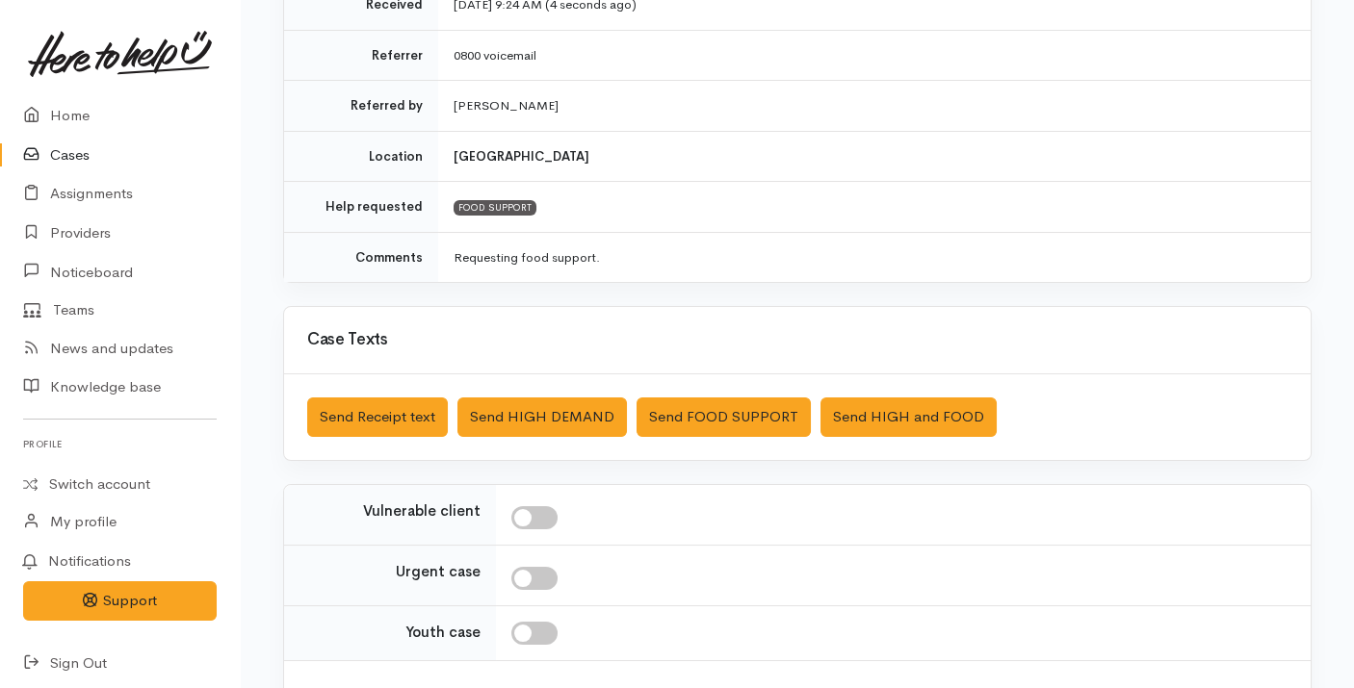
scroll to position [501, 0]
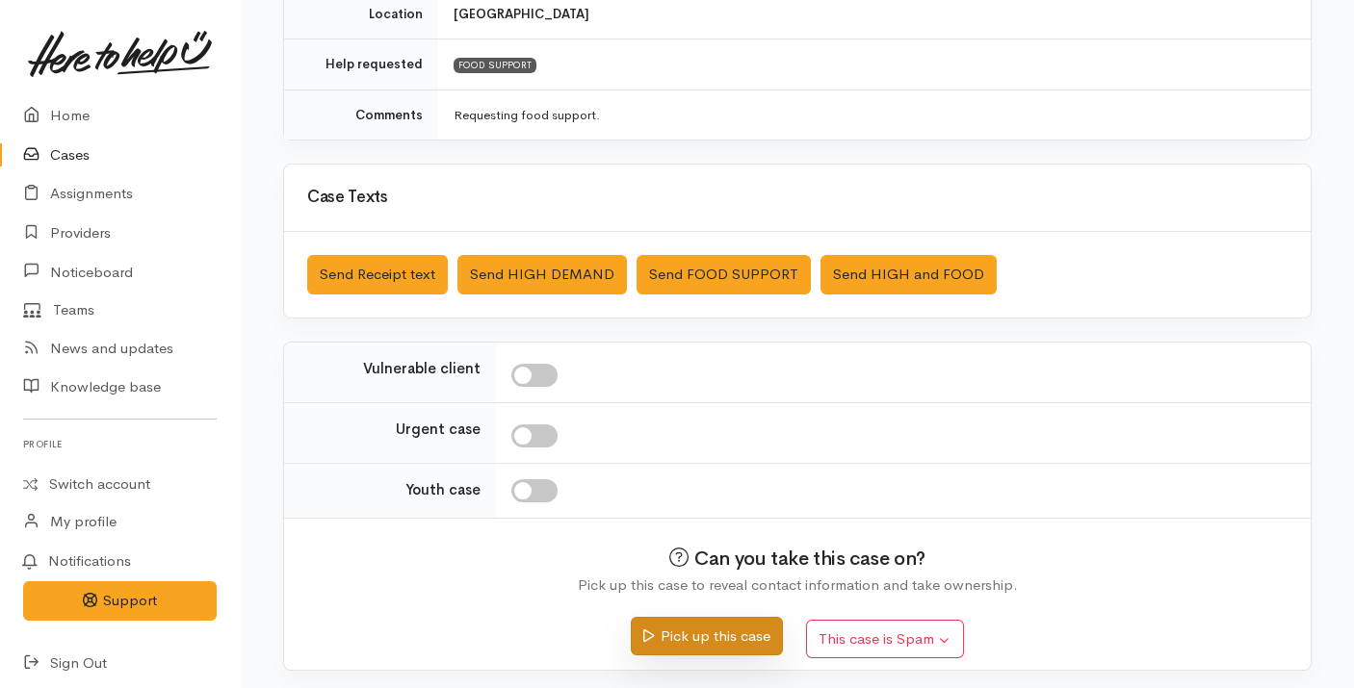
click at [685, 649] on button "Pick up this case" at bounding box center [706, 636] width 151 height 39
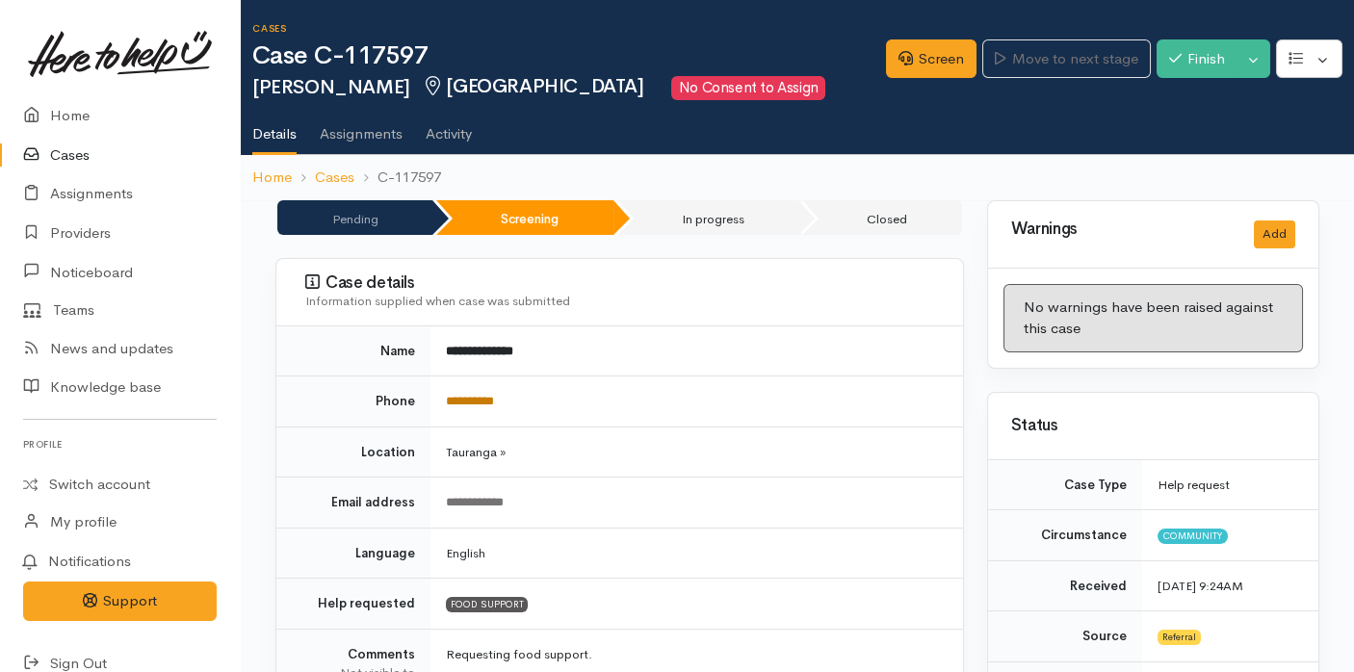
click at [465, 400] on link "**********" at bounding box center [470, 401] width 48 height 13
click at [910, 60] on link "Screen" at bounding box center [931, 58] width 91 height 39
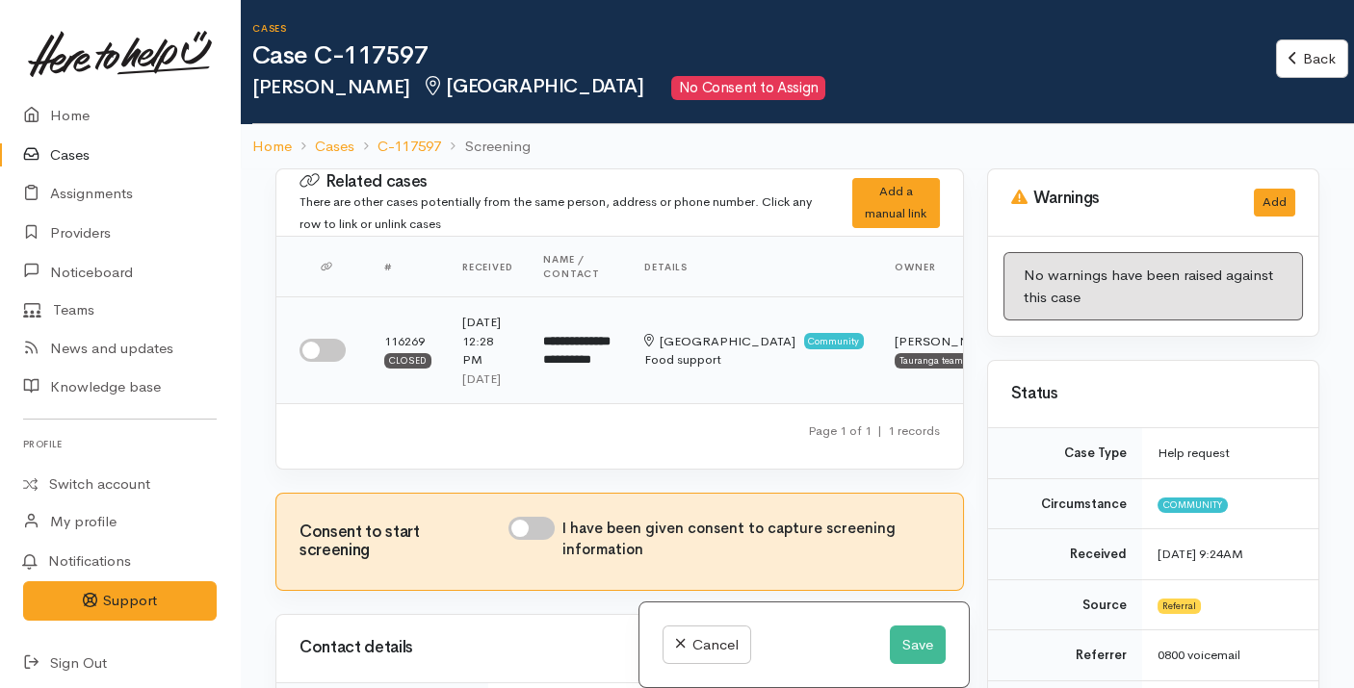
click at [330, 362] on input "checkbox" at bounding box center [322, 350] width 46 height 23
checkbox input "true"
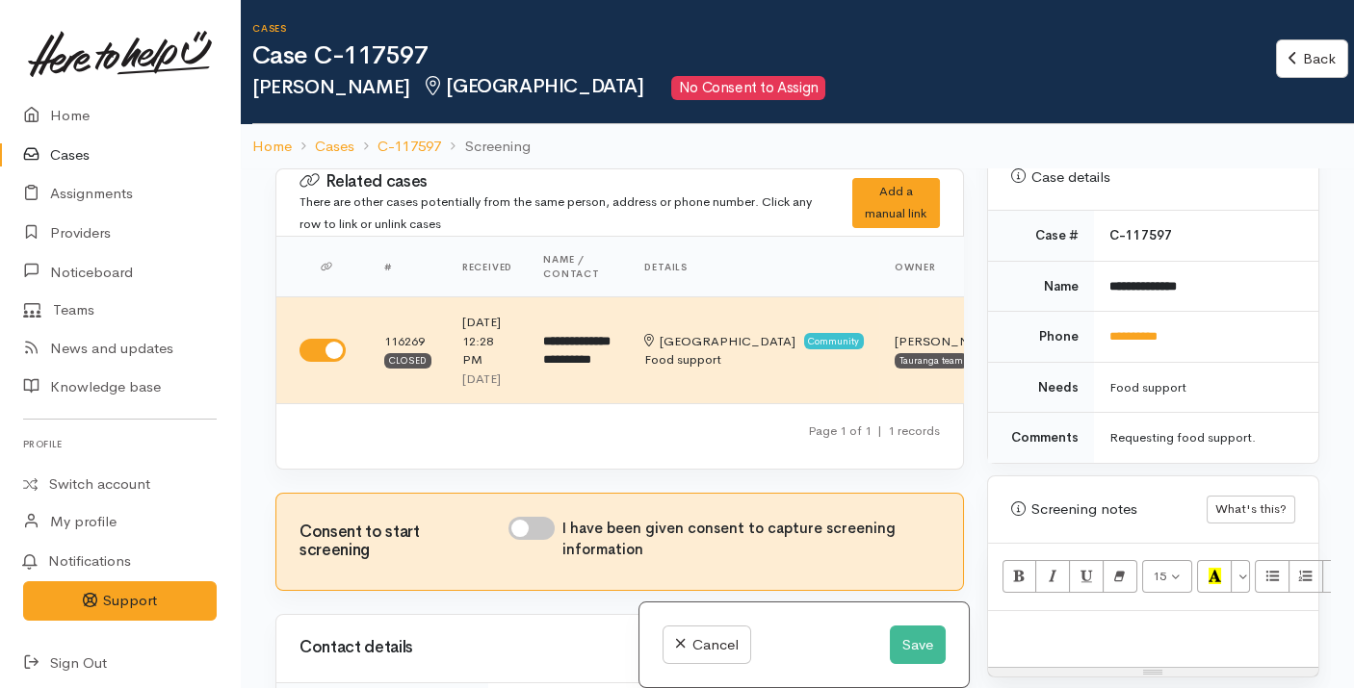
scroll to position [1100, 0]
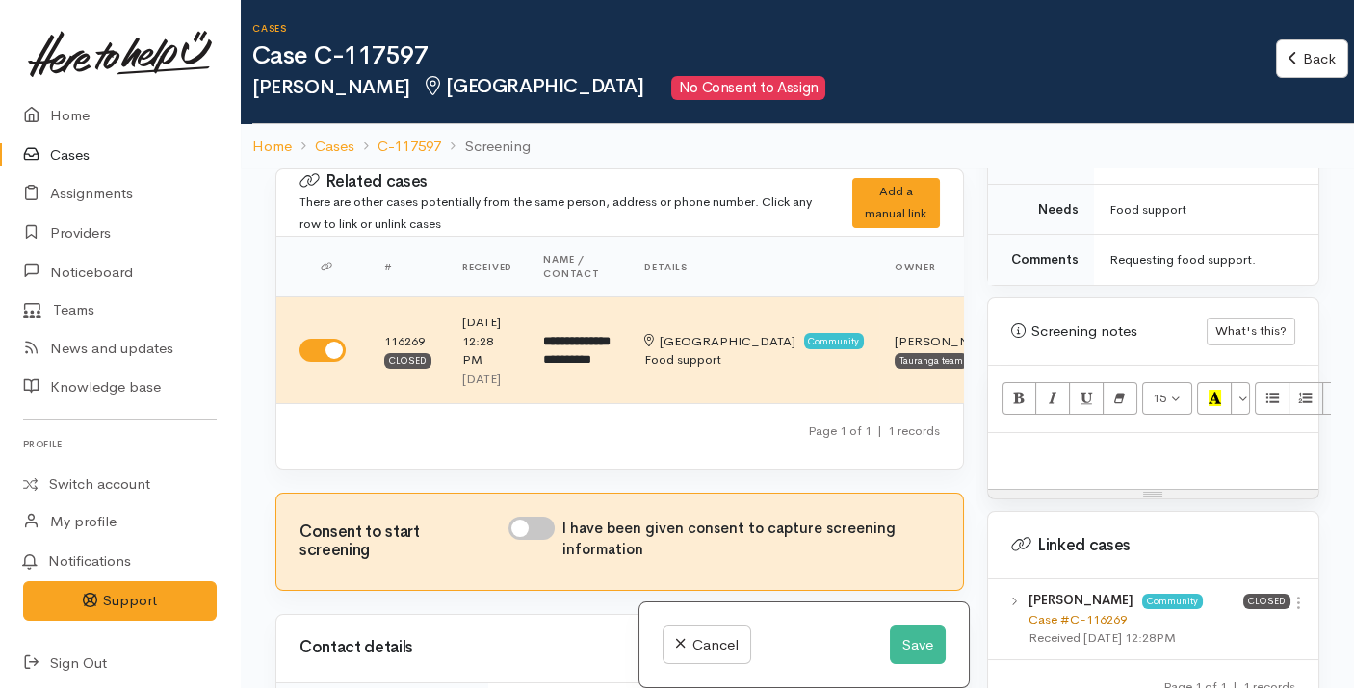
click at [1066, 611] on link "Case #C-116269" at bounding box center [1077, 619] width 98 height 16
click at [1062, 443] on p at bounding box center [1153, 454] width 311 height 22
paste div
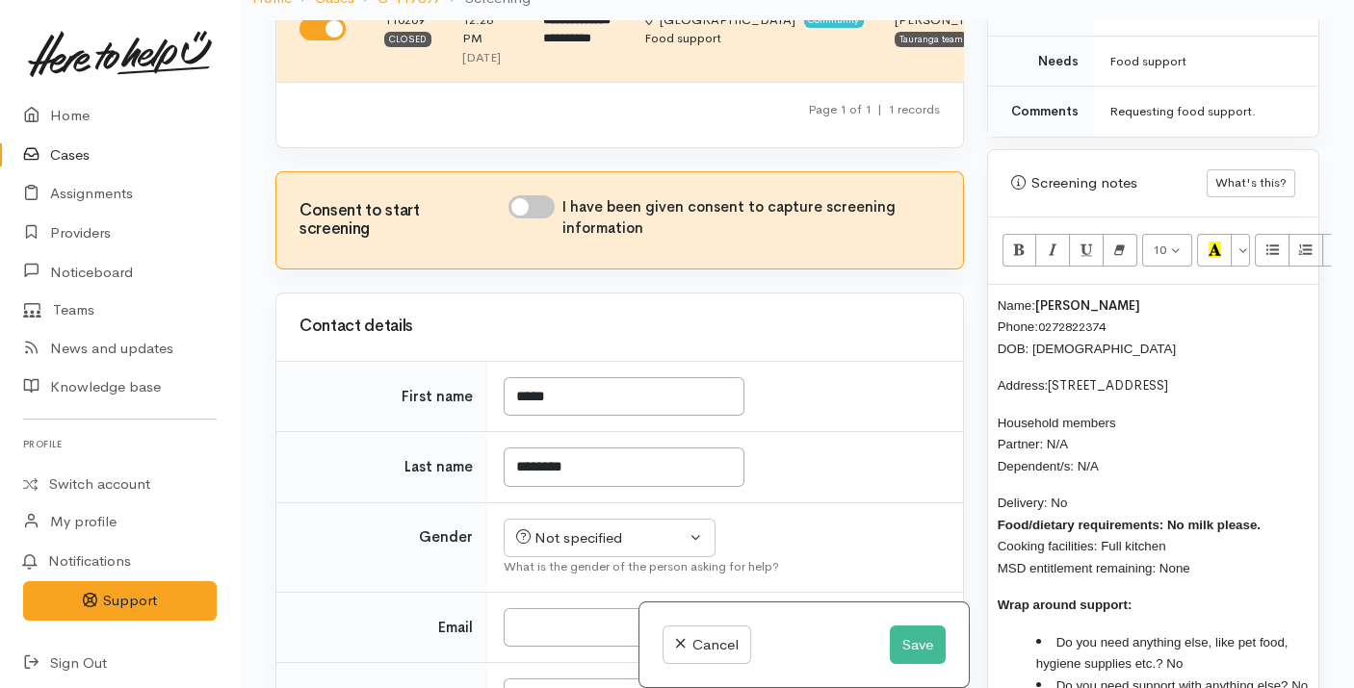
scroll to position [188, 0]
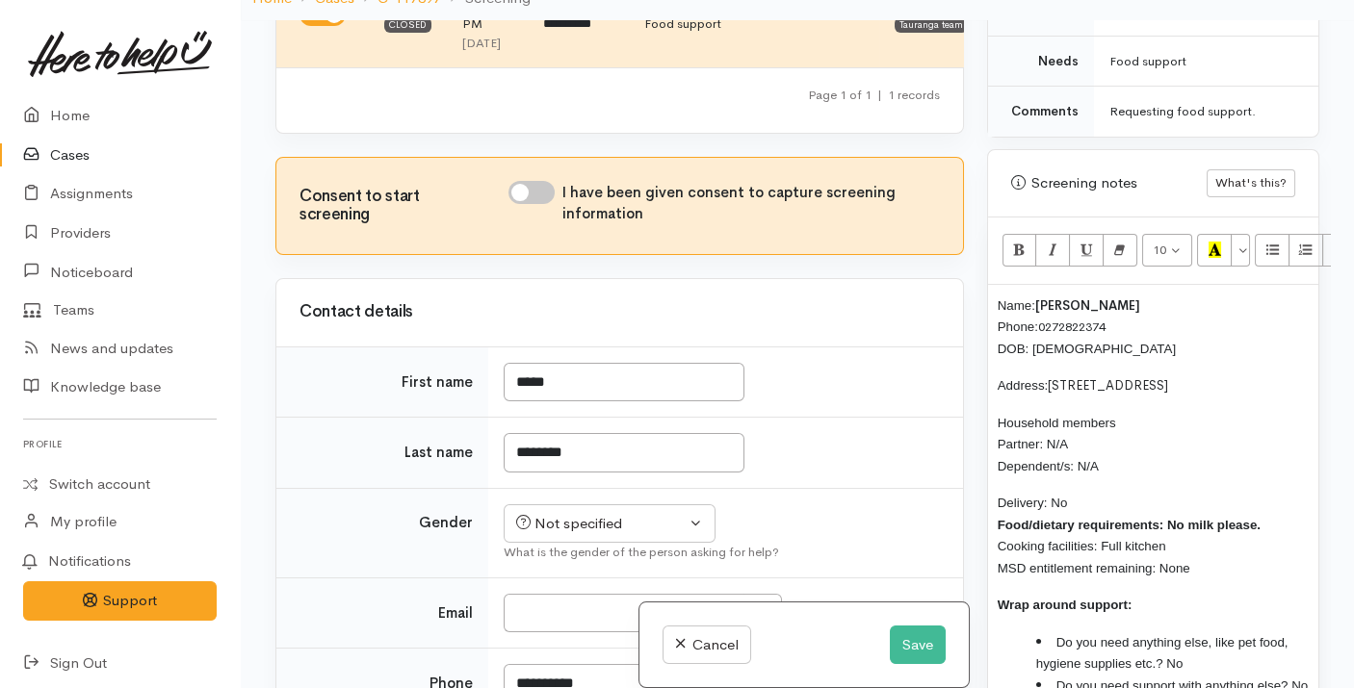
click at [535, 204] on input "I have been given consent to capture screening information" at bounding box center [531, 192] width 46 height 23
checkbox input "true"
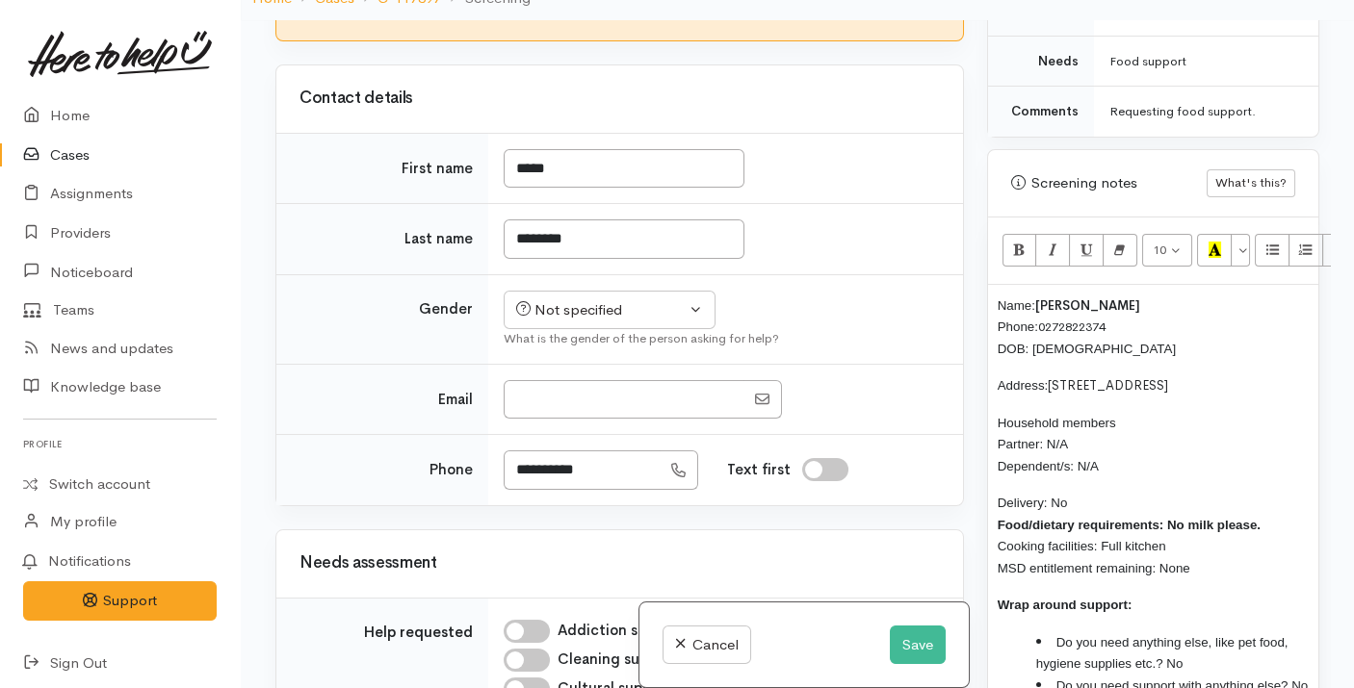
scroll to position [492, 0]
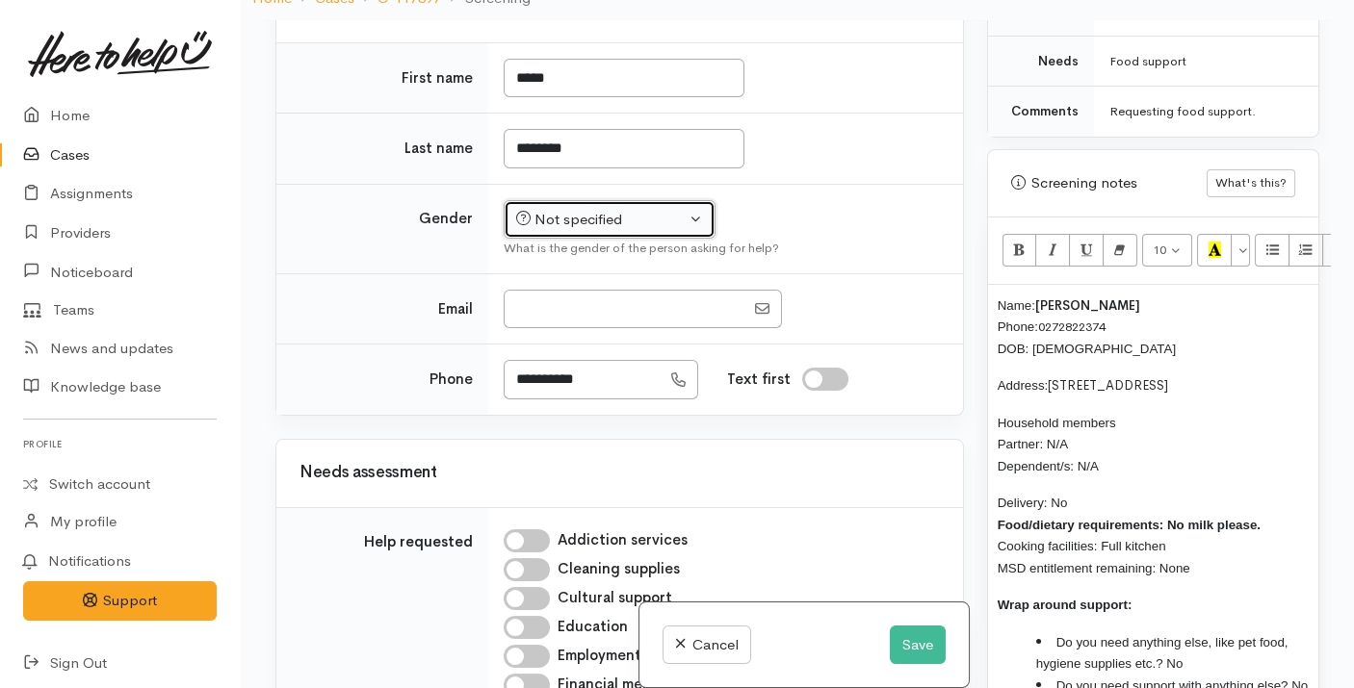
click at [610, 240] on button "Not specified" at bounding box center [610, 219] width 212 height 39
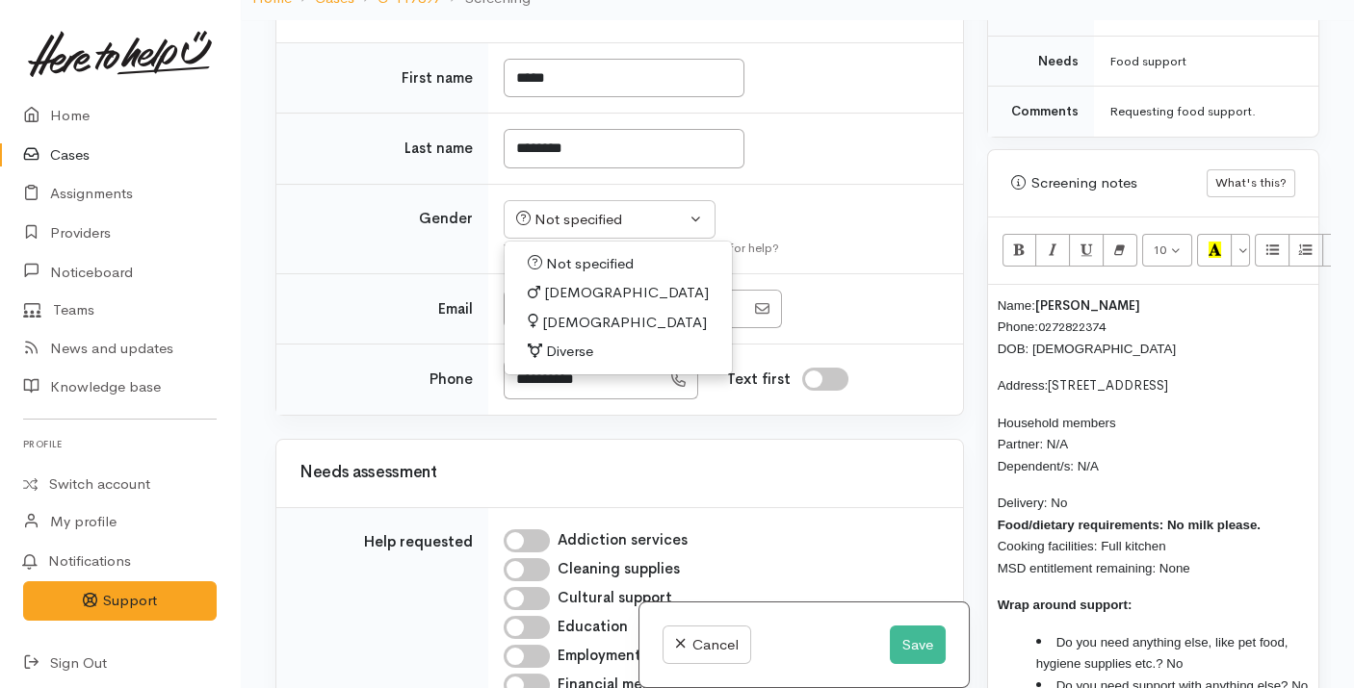
click at [550, 304] on span "Male" at bounding box center [626, 293] width 165 height 22
select select "Male"
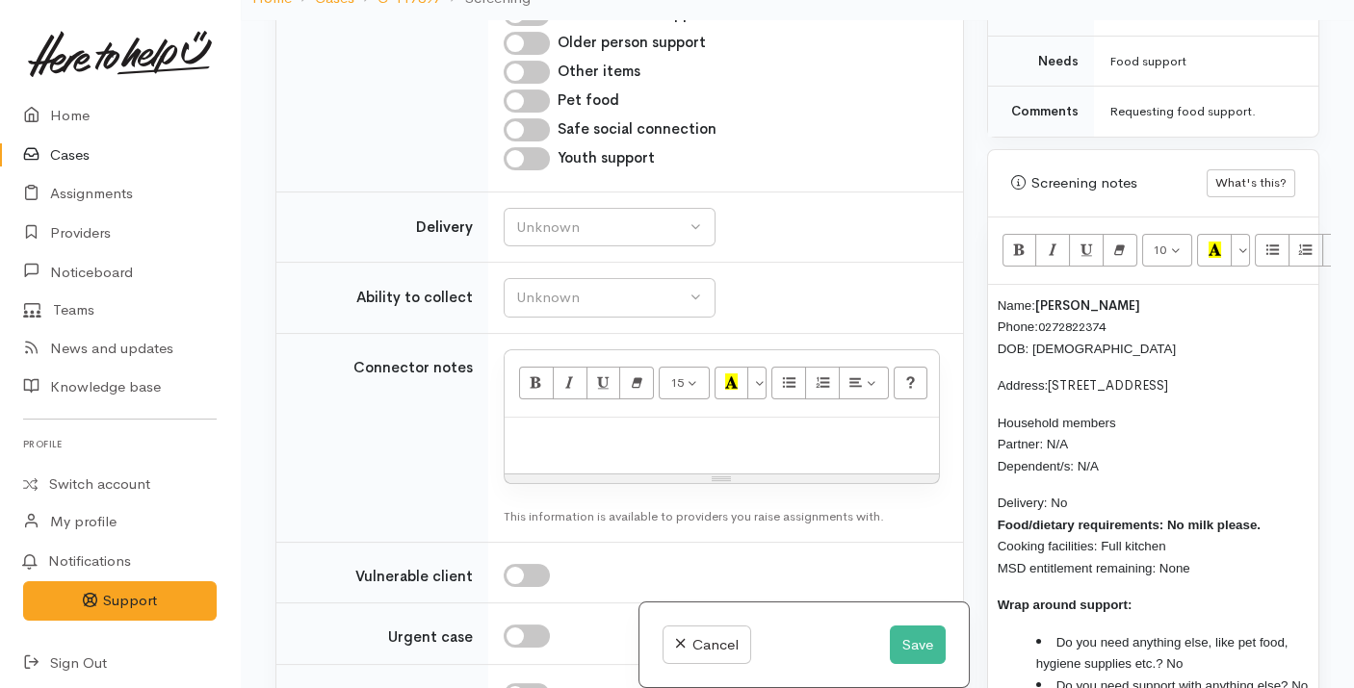
scroll to position [1396, 0]
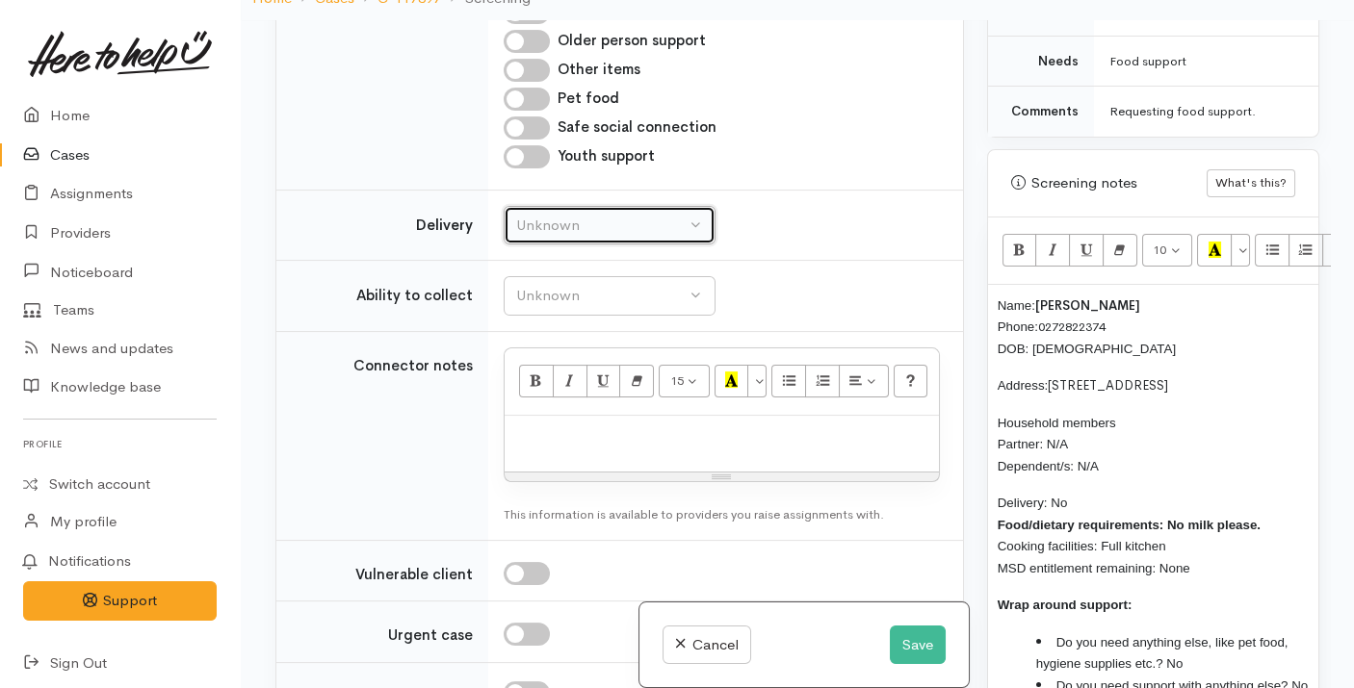
click at [605, 237] on div "Unknown" at bounding box center [600, 226] width 169 height 22
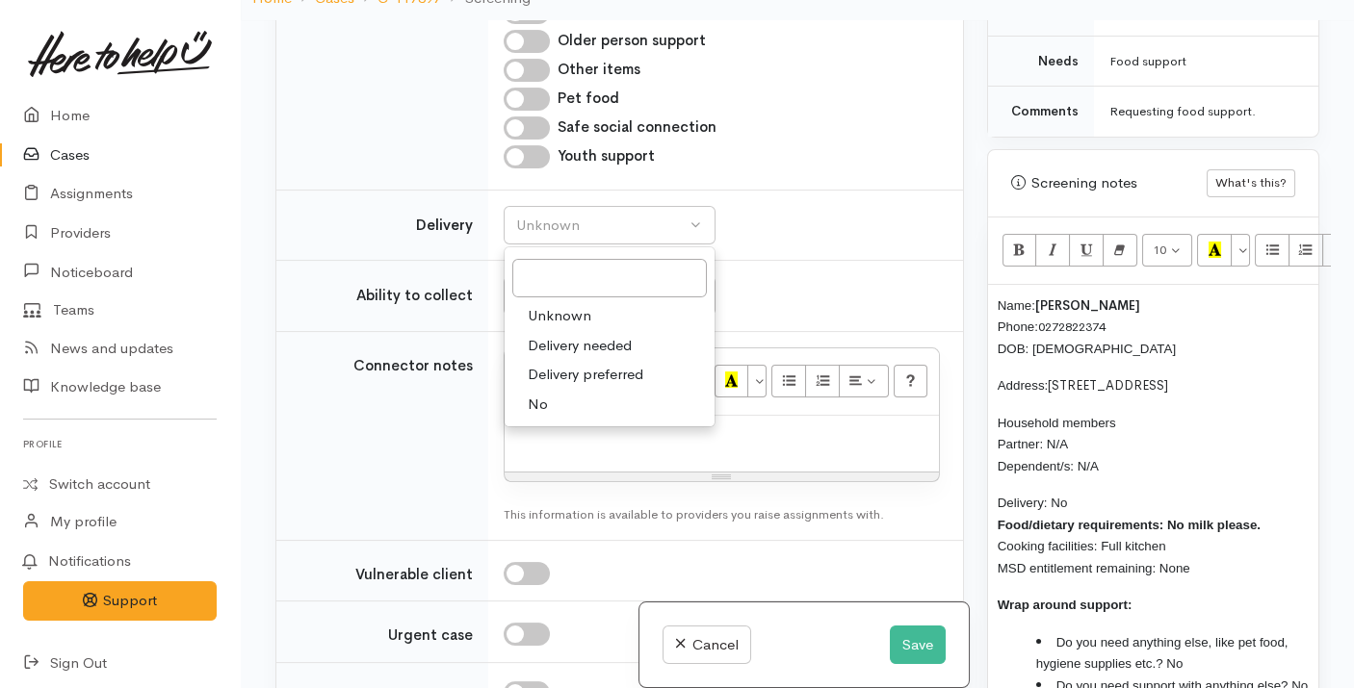
click at [559, 420] on link "No" at bounding box center [610, 405] width 210 height 30
select select "1"
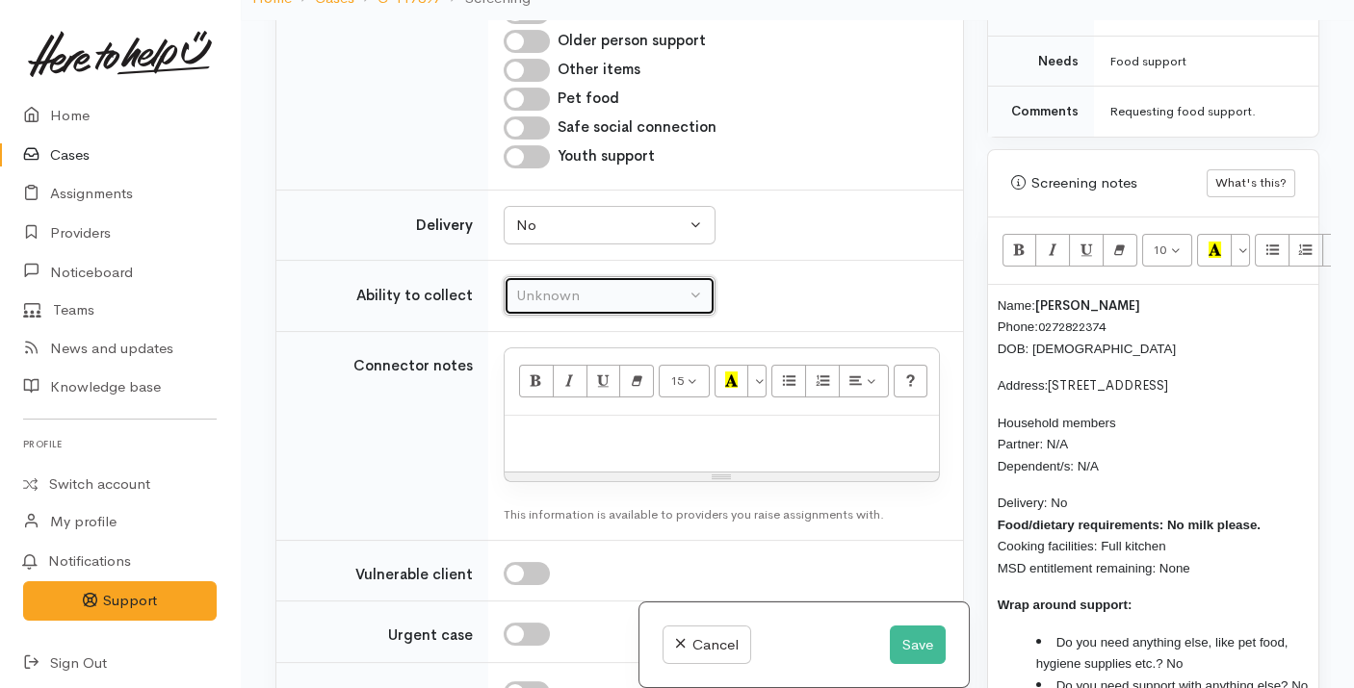
click at [602, 316] on button "Unknown" at bounding box center [610, 295] width 212 height 39
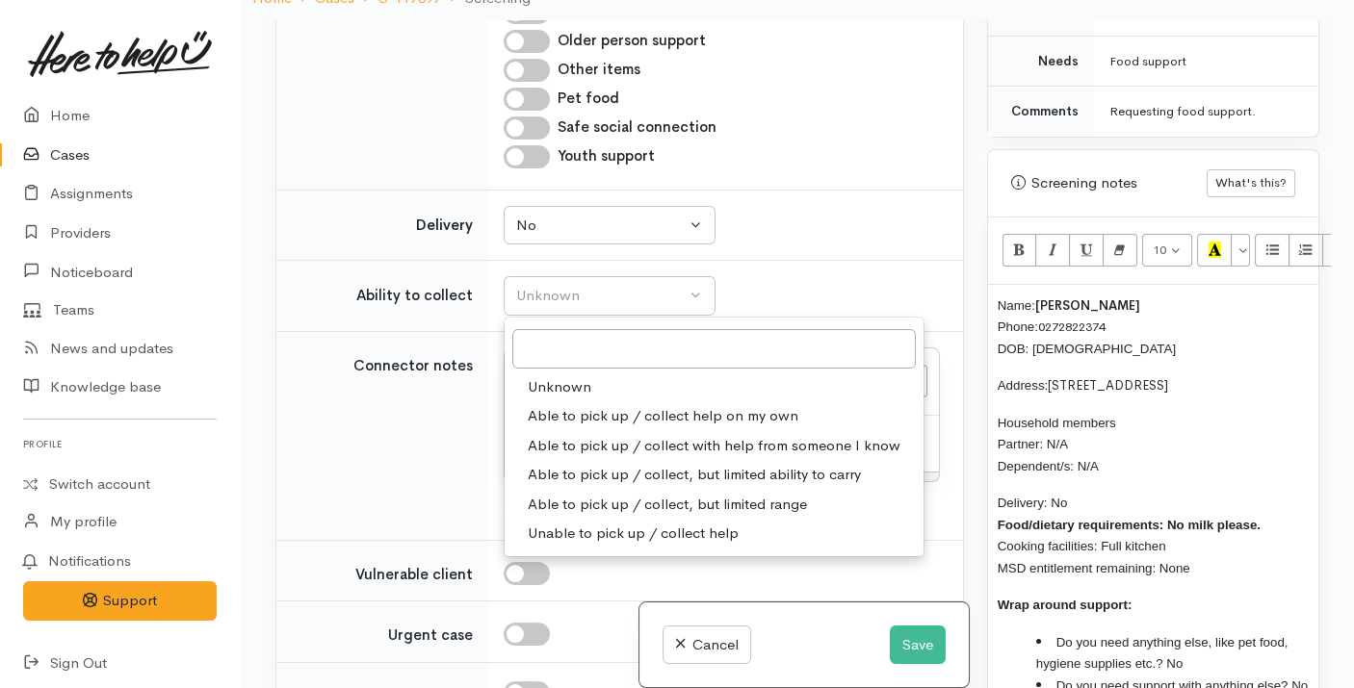
click at [594, 428] on span "Able to pick up / collect help on my own" at bounding box center [663, 416] width 271 height 22
select select "2"
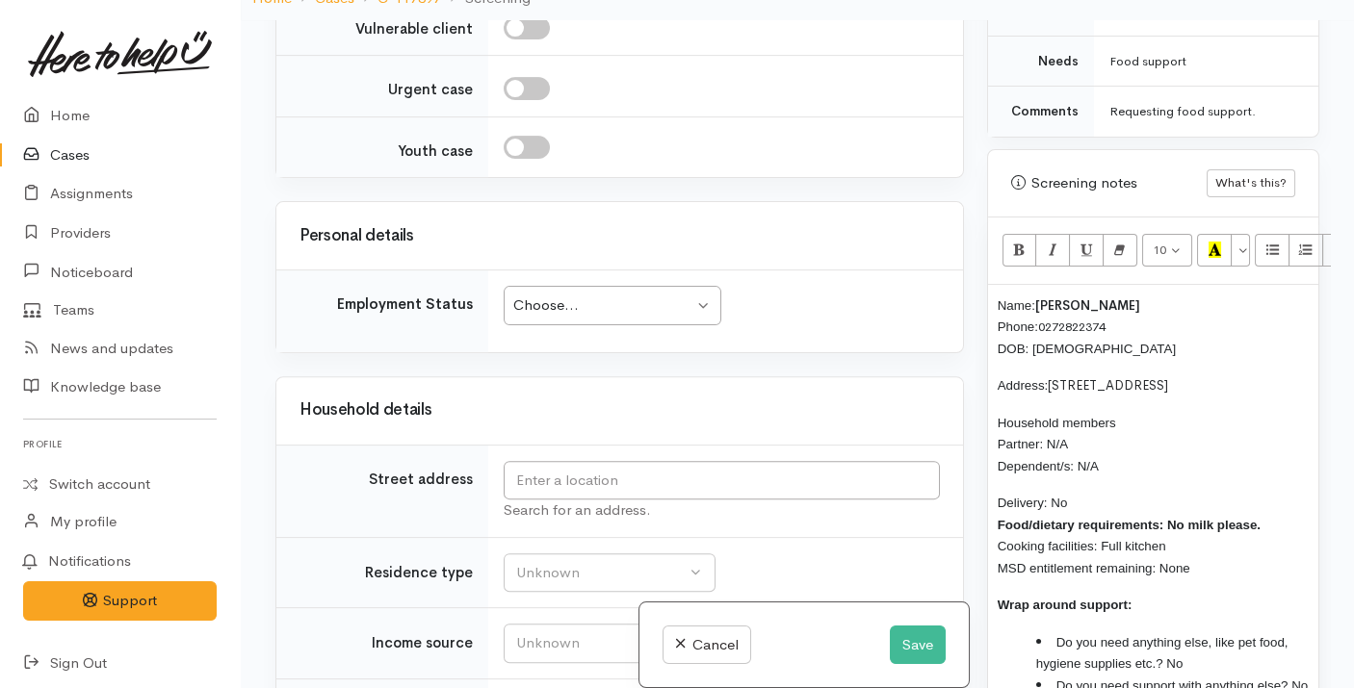
scroll to position [1942, 0]
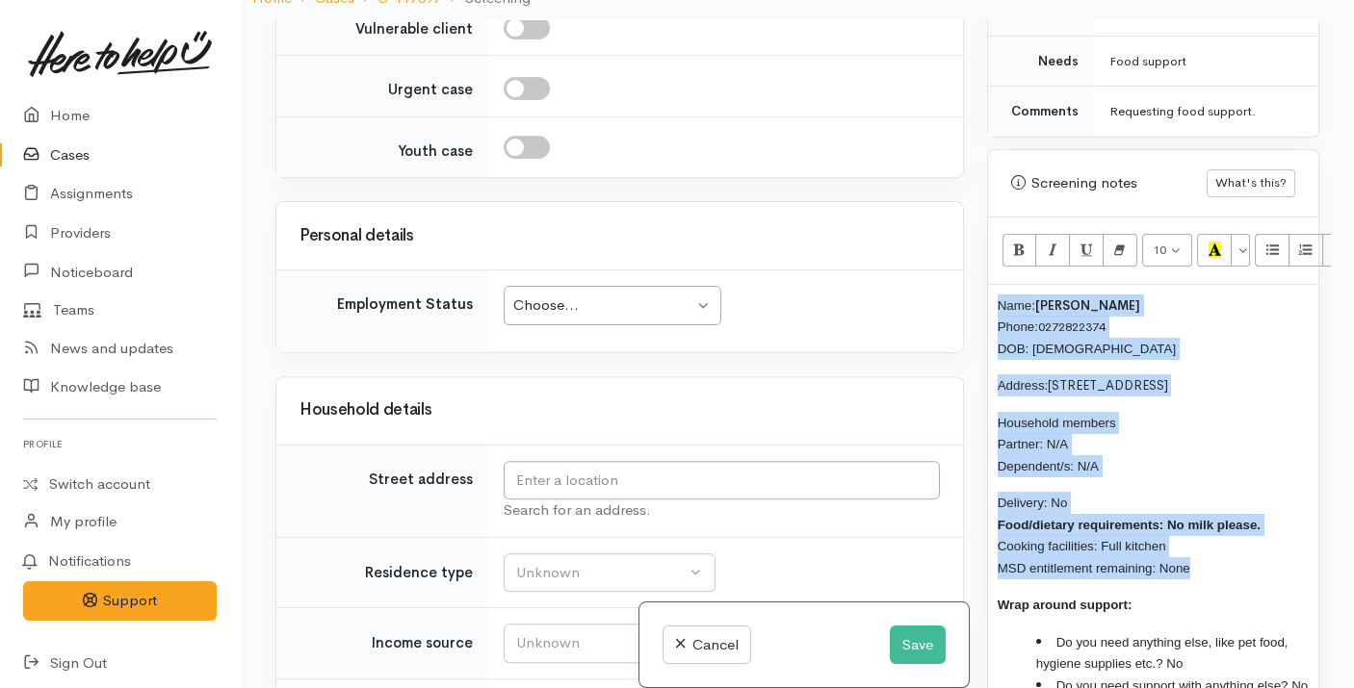
drag, startPoint x: 1211, startPoint y: 539, endPoint x: 996, endPoint y: 277, distance: 339.3
click at [996, 285] on div "Name: Brett Williams Phone: 0272822374 DOB: 23/03/1967 Address: 3 Westminster D…" at bounding box center [1153, 503] width 330 height 437
copy div "Name: Brett Williams Phone: 0272822374 DOB: 23/03/1967 Address: 3 Westminster D…"
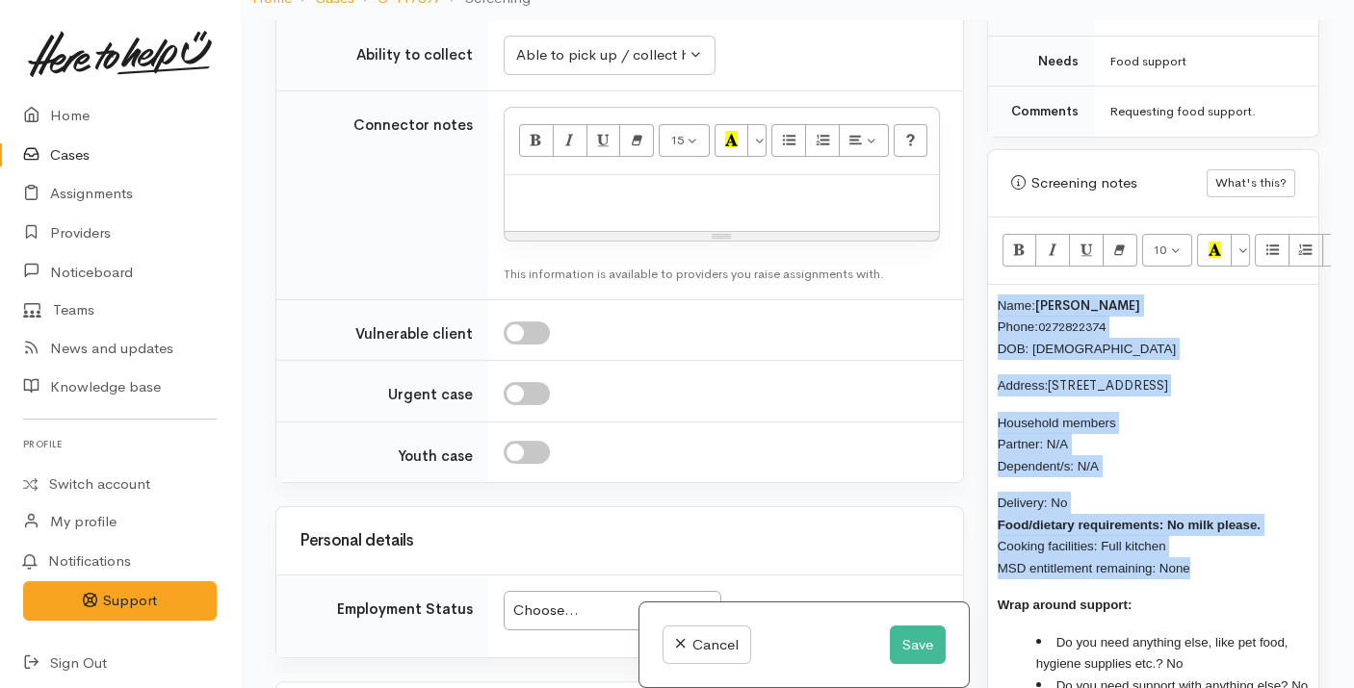
scroll to position [1617, 0]
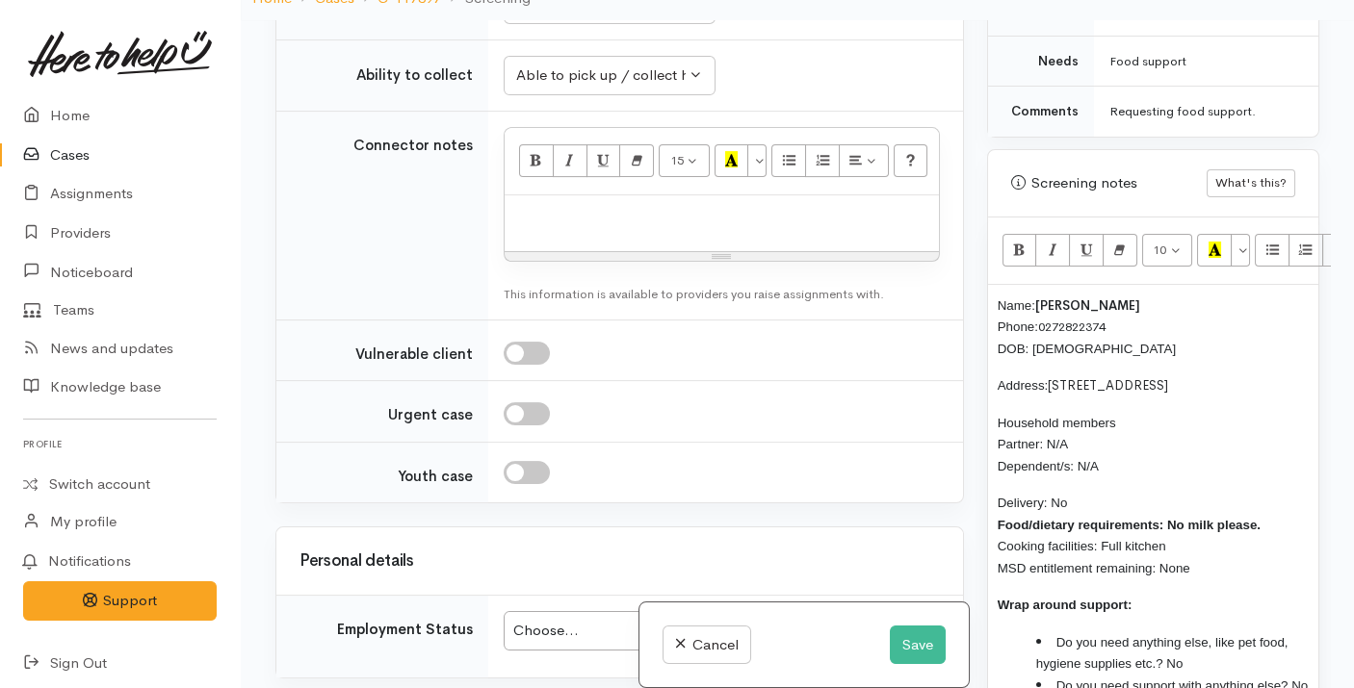
click at [574, 252] on div at bounding box center [722, 223] width 434 height 57
paste div
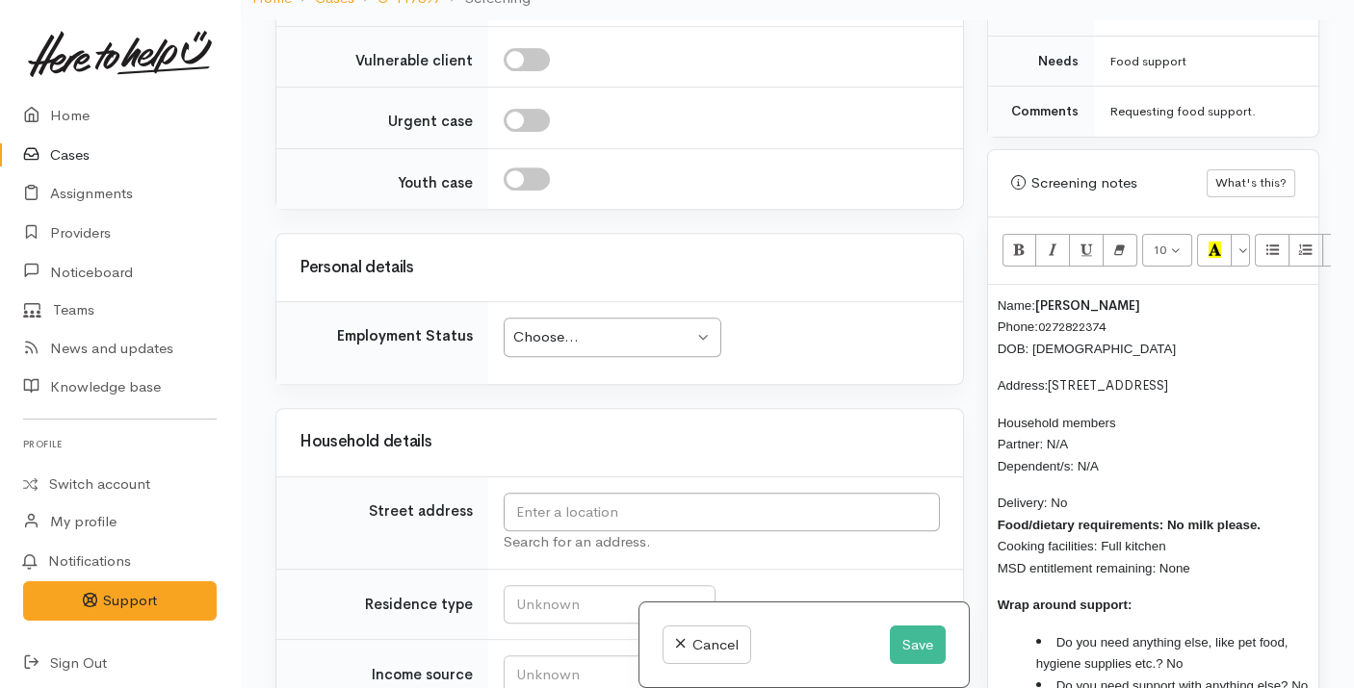
scroll to position [2176, 0]
click at [589, 346] on div "Choose..." at bounding box center [603, 335] width 180 height 22
click at [579, 346] on div "Choose..." at bounding box center [603, 335] width 180 height 22
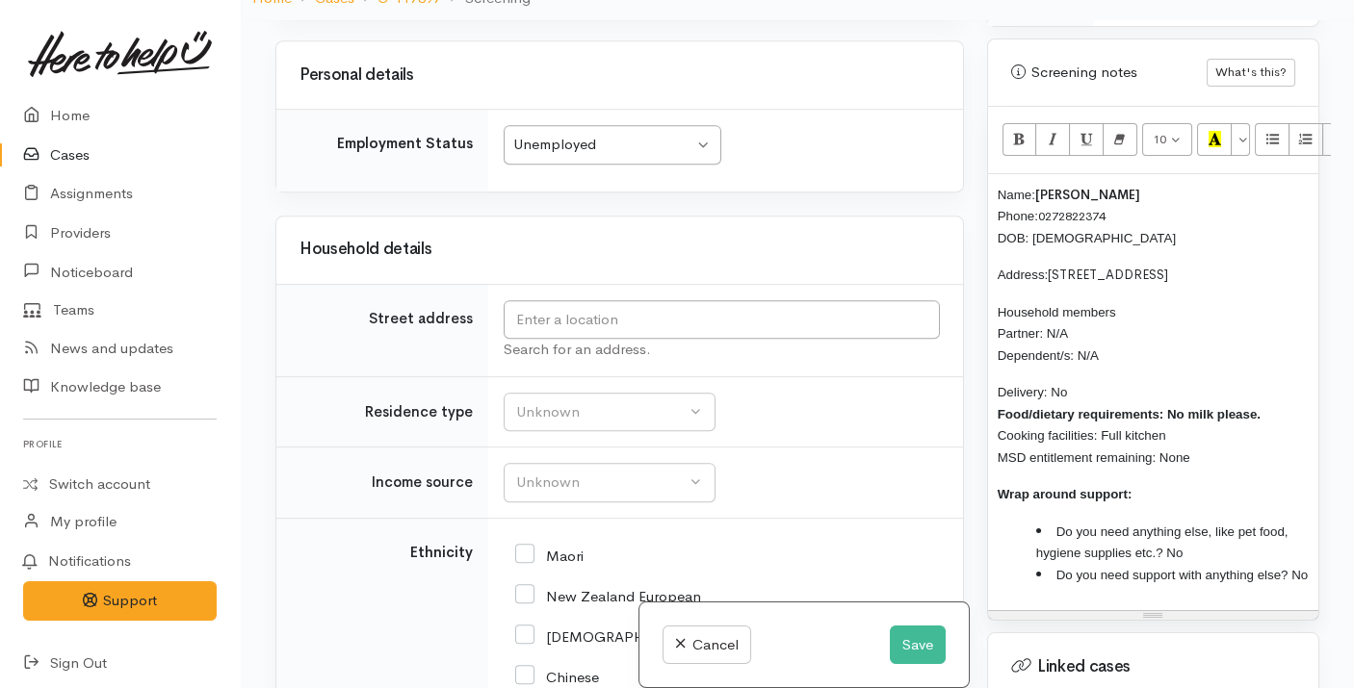
scroll to position [1195, 0]
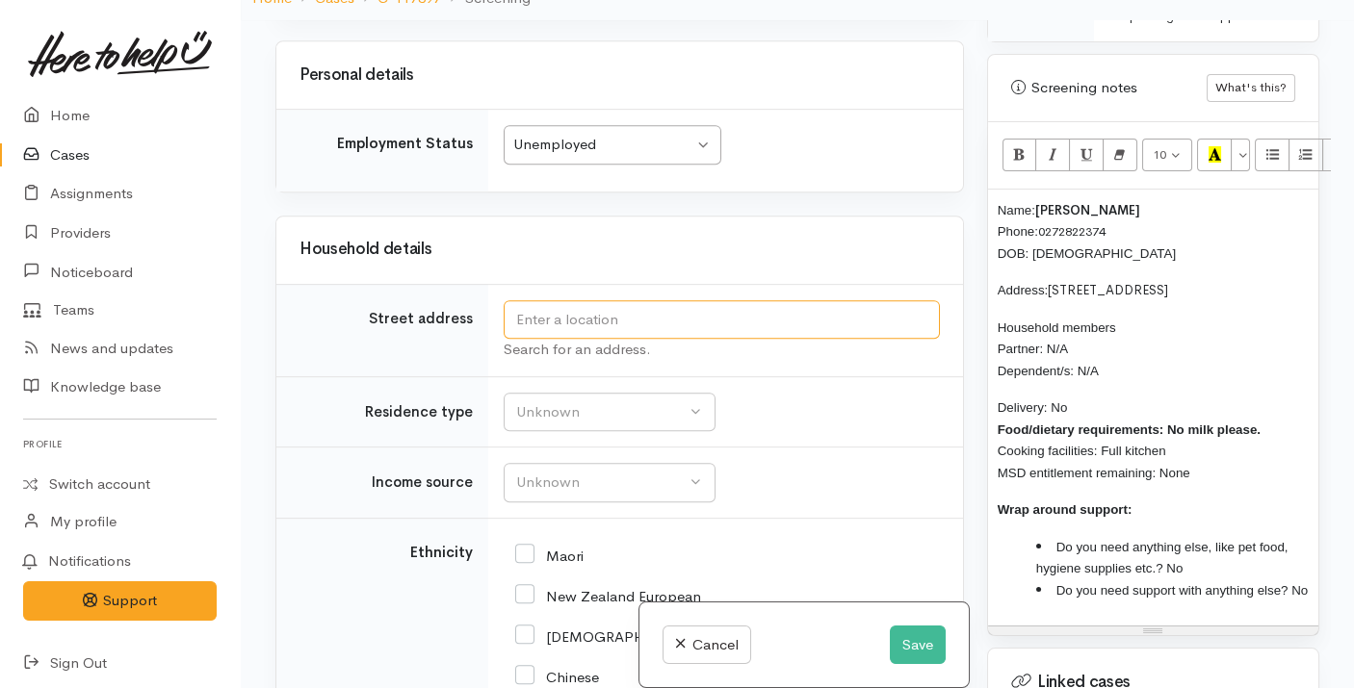
click at [767, 340] on input "text" at bounding box center [722, 319] width 436 height 39
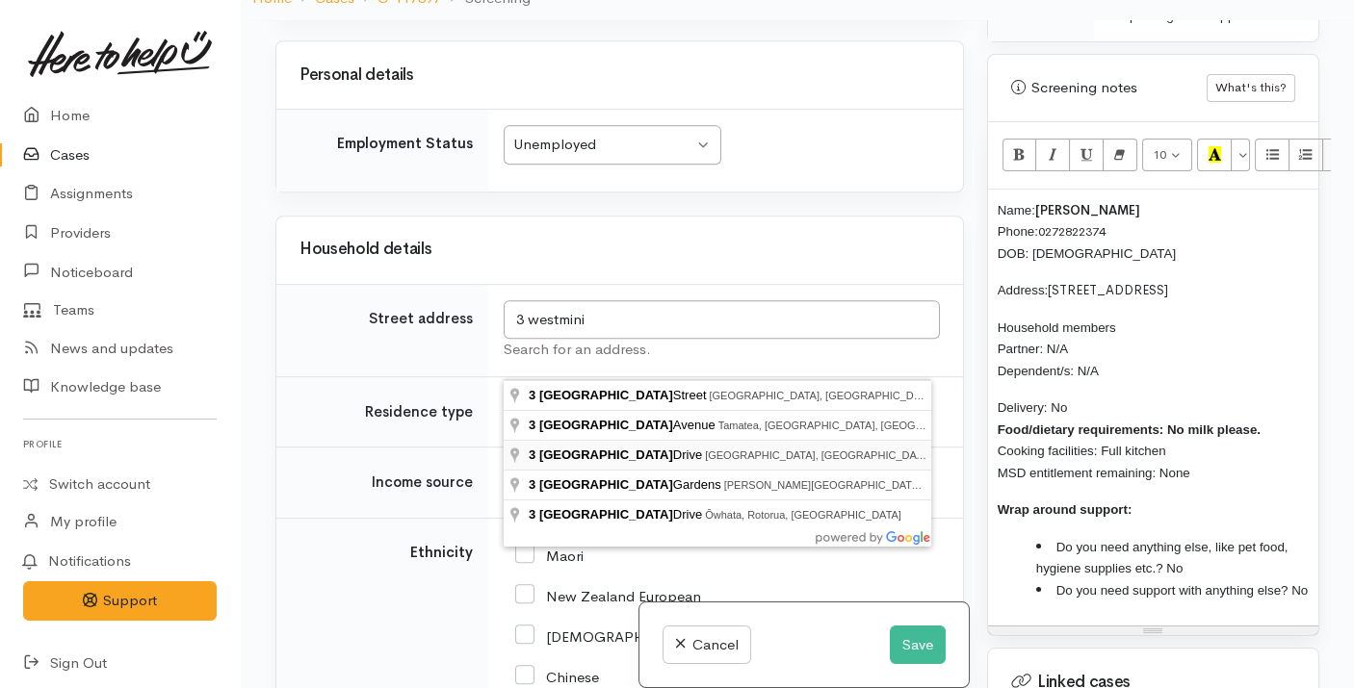
type input "3 Westminster Drive, Bethlehem, Tauranga, New Zealand"
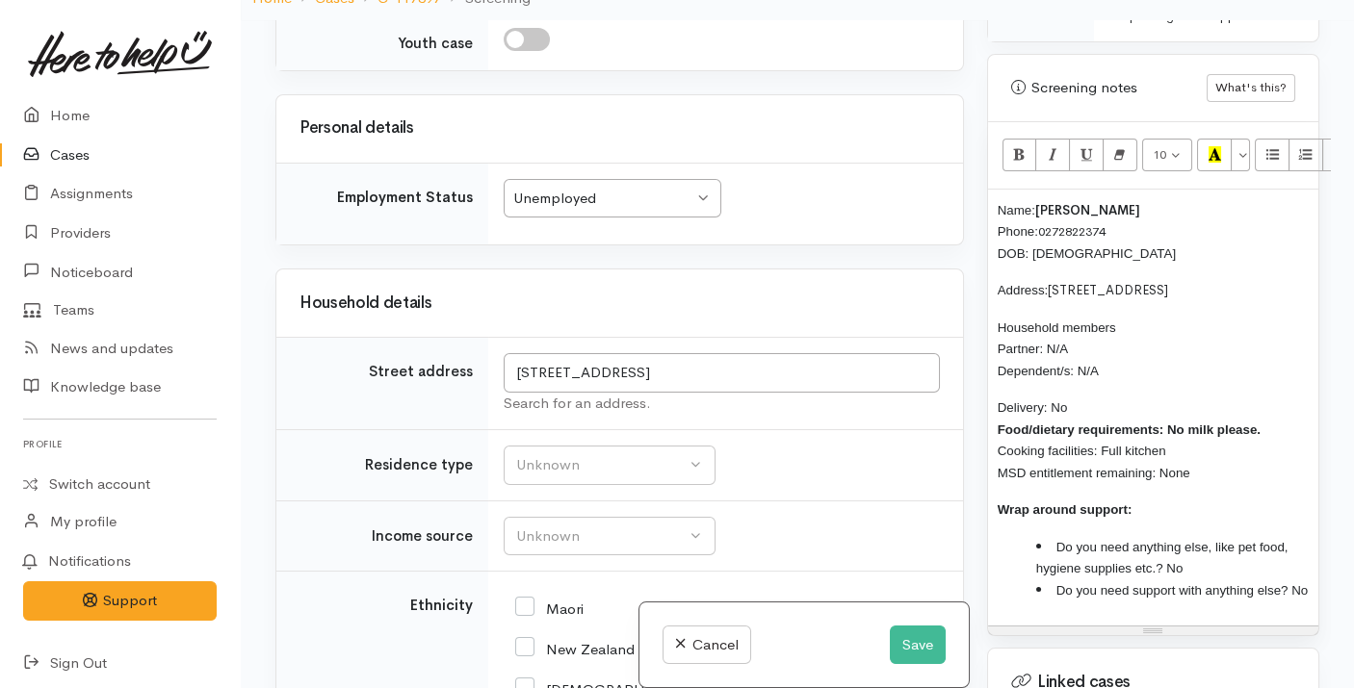
scroll to position [2366, 0]
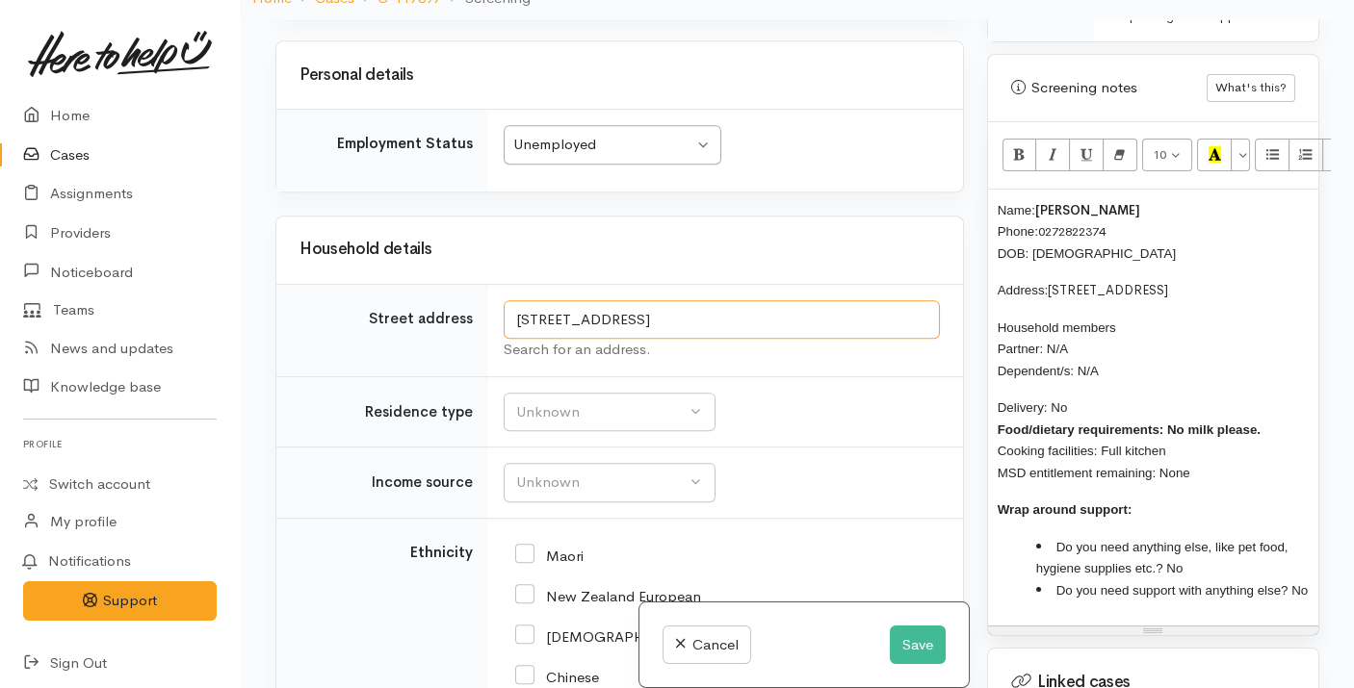
drag, startPoint x: 722, startPoint y: 360, endPoint x: 512, endPoint y: 350, distance: 210.1
click at [512, 340] on input "3 Westminster Drive, Bethlehem, Tauranga, New Zealand" at bounding box center [722, 319] width 436 height 39
click at [566, 424] on div "Unknown" at bounding box center [600, 413] width 169 height 22
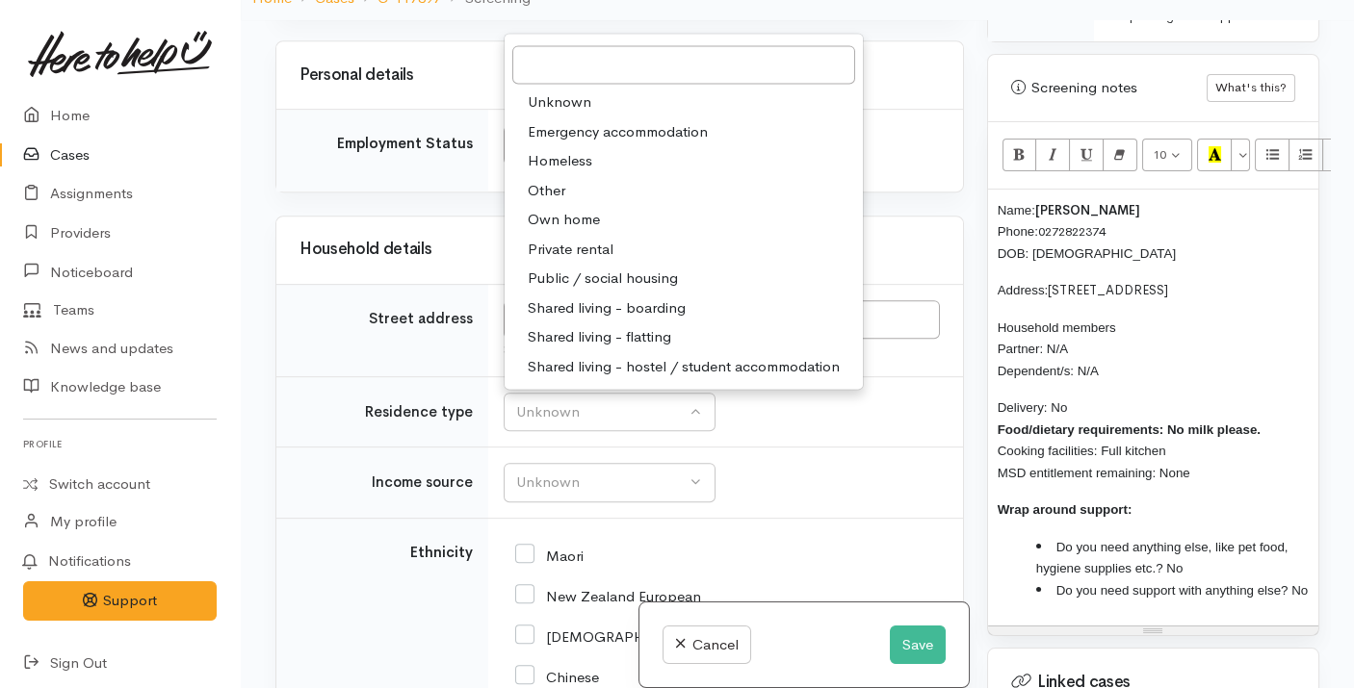
click at [577, 261] on span "Private rental" at bounding box center [571, 250] width 86 height 22
select select "2"
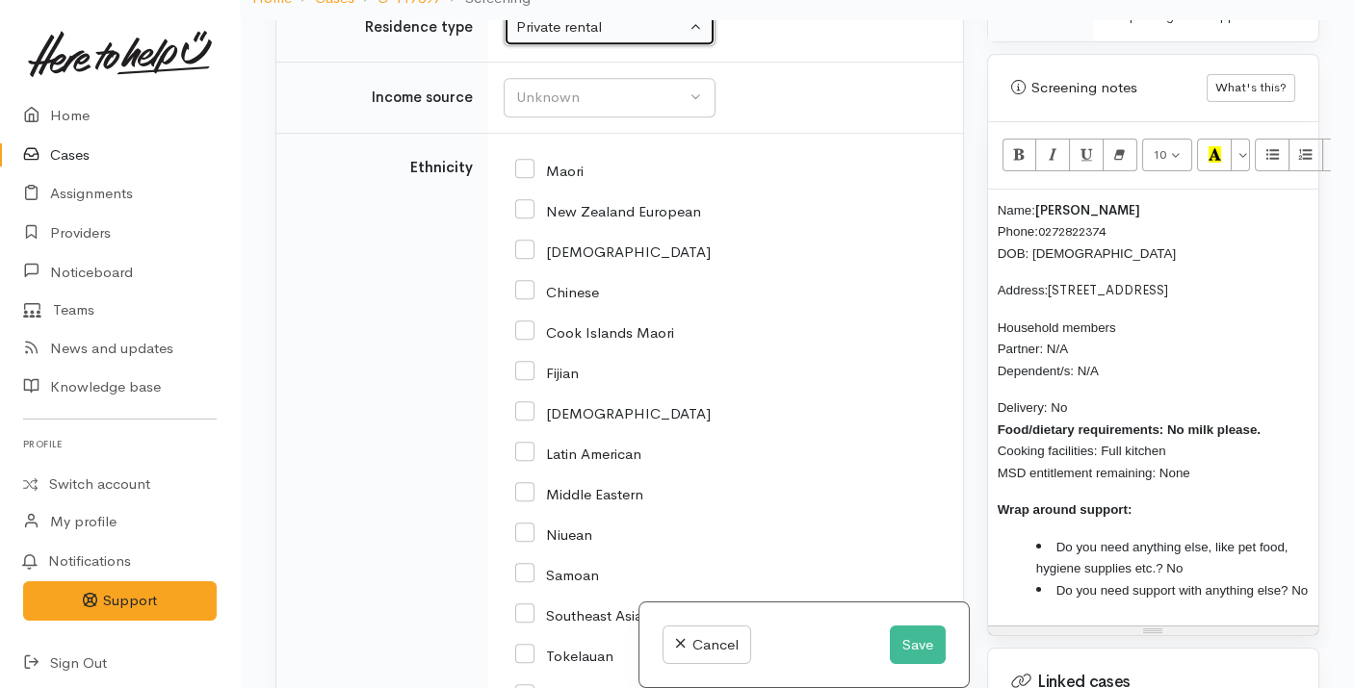
scroll to position [2751, 0]
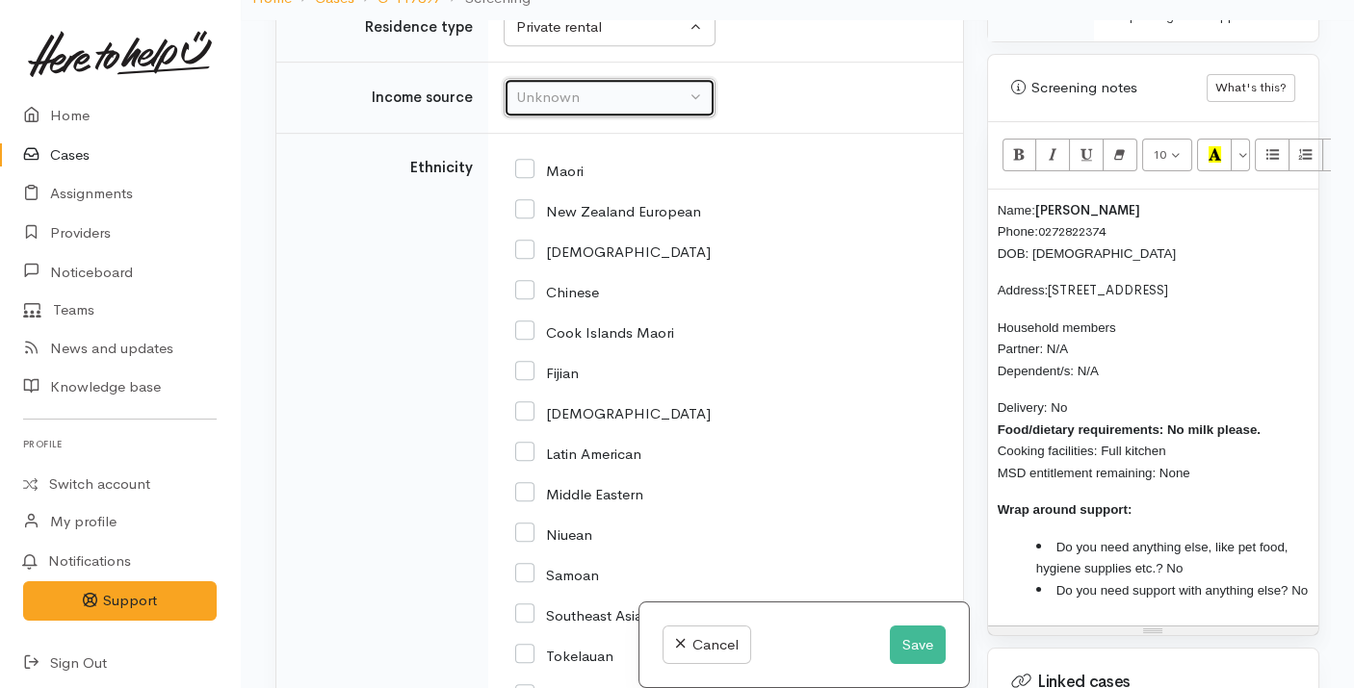
click at [583, 109] on div "Unknown" at bounding box center [600, 98] width 169 height 22
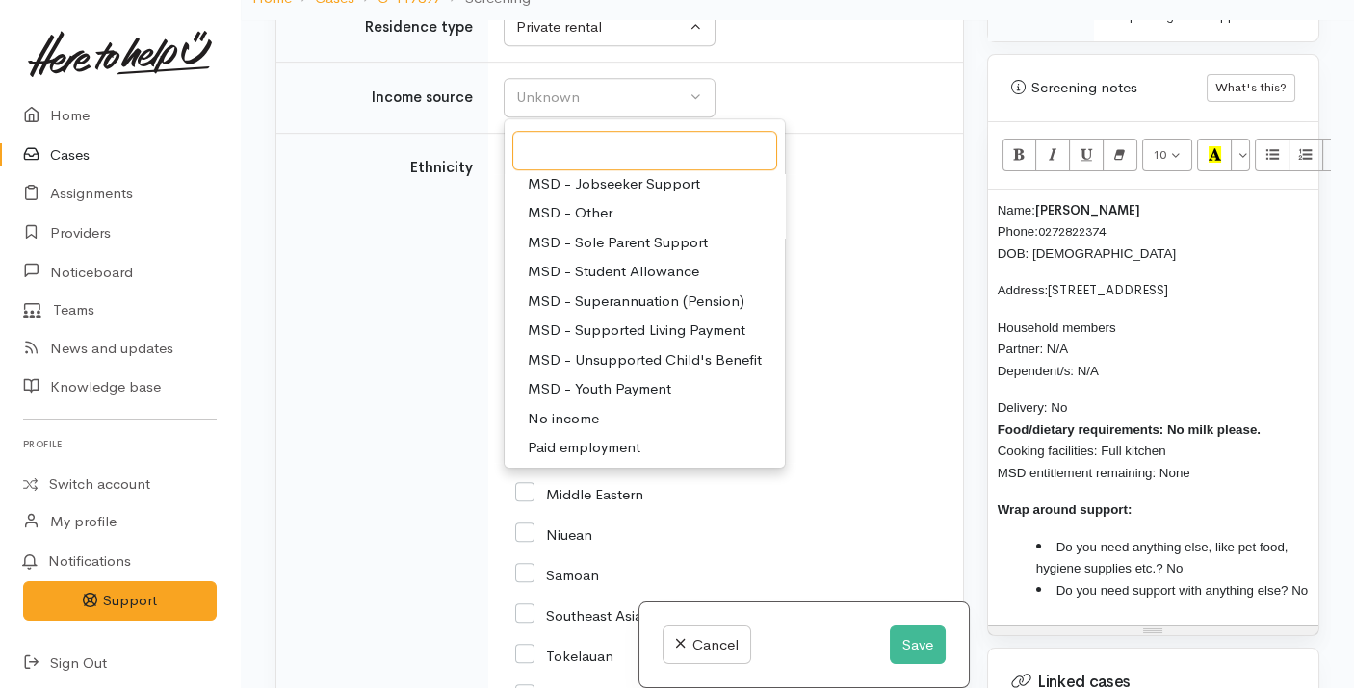
scroll to position [176, 0]
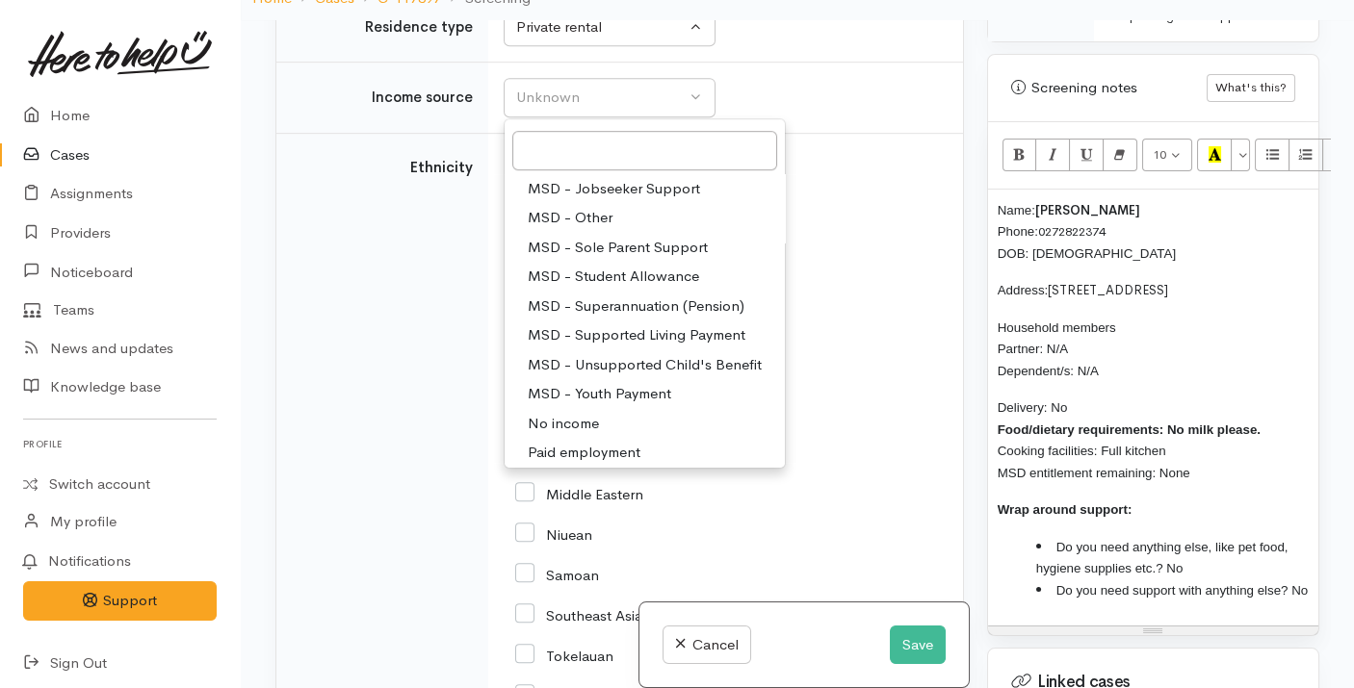
click at [618, 200] on span "MSD - Jobseeker Support" at bounding box center [614, 189] width 172 height 22
select select "4"
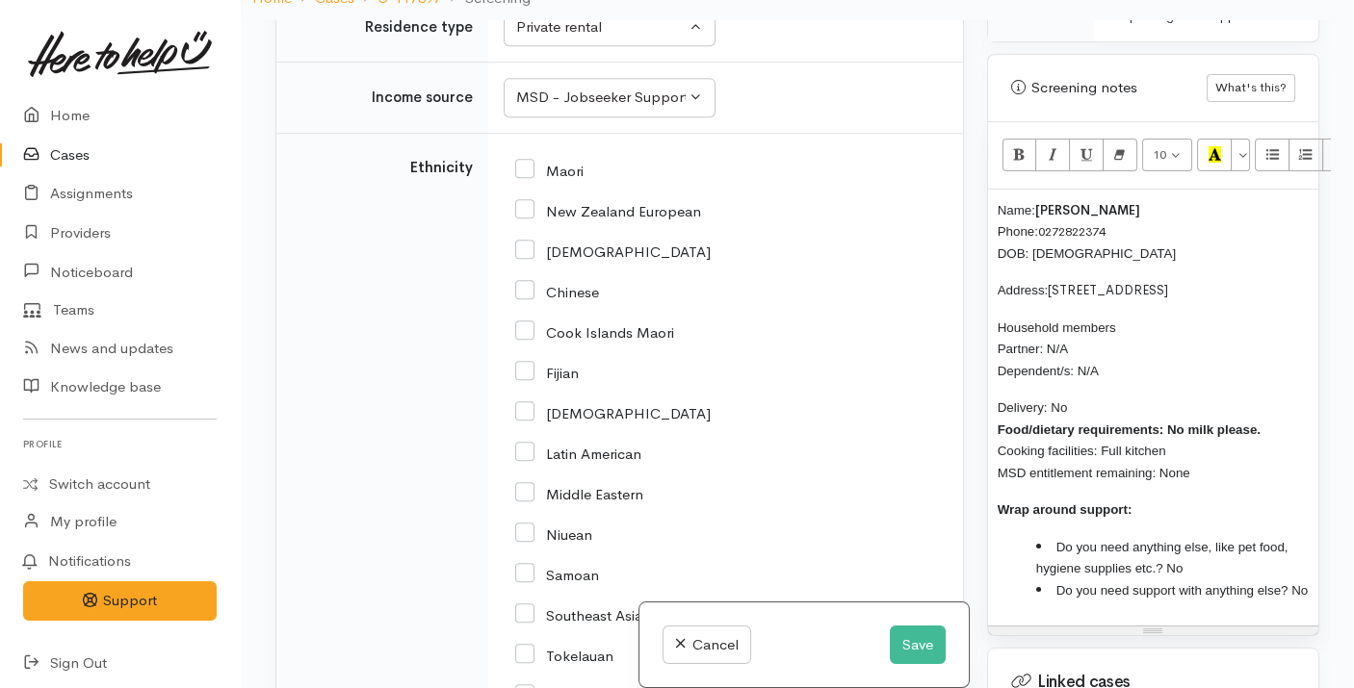
drag, startPoint x: 1271, startPoint y: 400, endPoint x: 1166, endPoint y: 396, distance: 105.0
click at [1166, 397] on p "Delivery: No Food/dietary requirements: No milk please. Cooking facilities: Ful…" at bounding box center [1153, 440] width 311 height 87
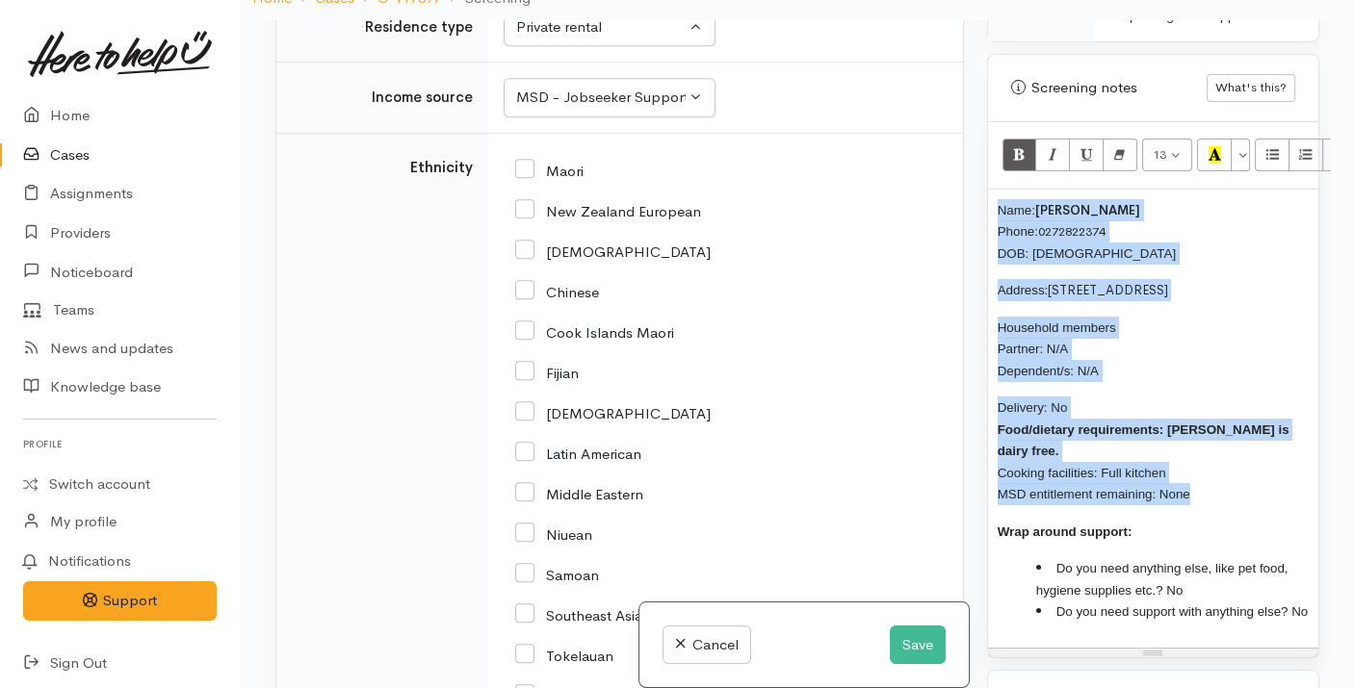
drag, startPoint x: 1194, startPoint y: 450, endPoint x: 978, endPoint y: 184, distance: 342.3
click at [978, 184] on div "Warnings Add No warnings have been raised against this case Add Warning Title ●…" at bounding box center [1152, 364] width 355 height 688
copy div "Name: Brett Williams Phone: 0272822374 DOB: 23/03/1967 Address: 3 Westminster D…"
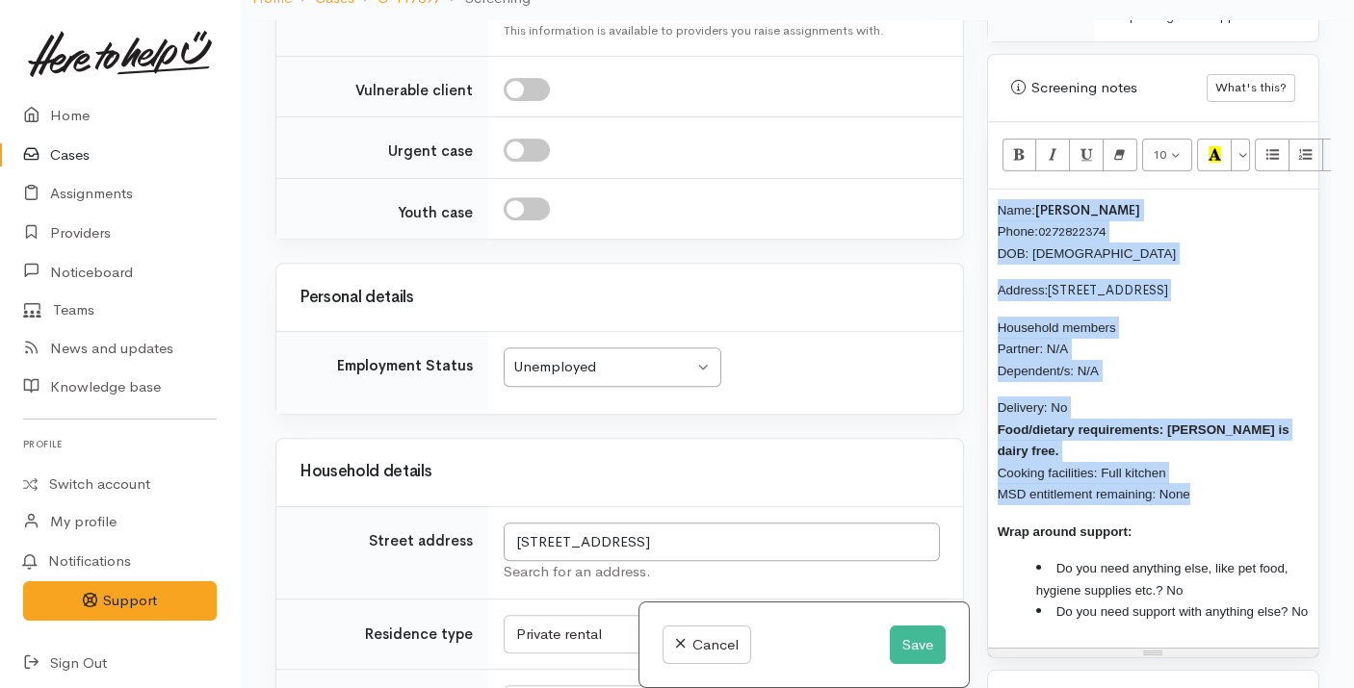
scroll to position [1953, 0]
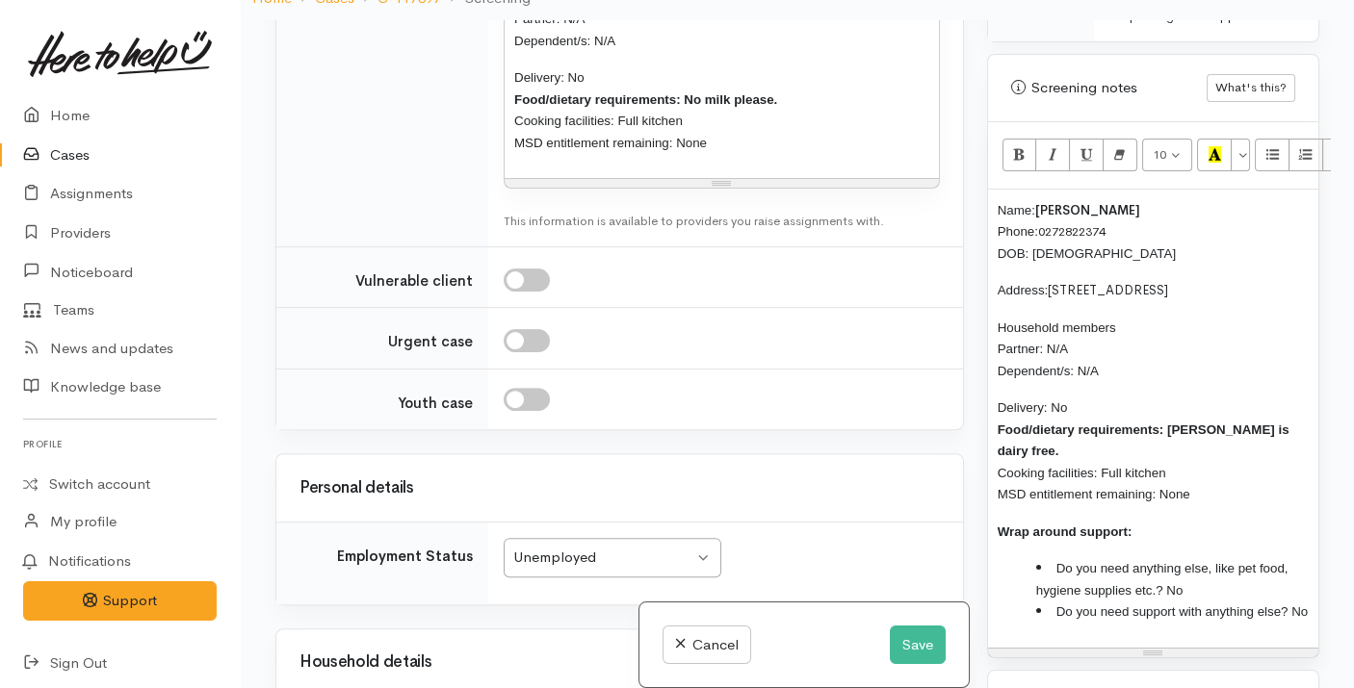
click at [648, 153] on p "Delivery: No Food/dietary requirements: No milk please. Cooking facilities: Ful…" at bounding box center [721, 109] width 415 height 87
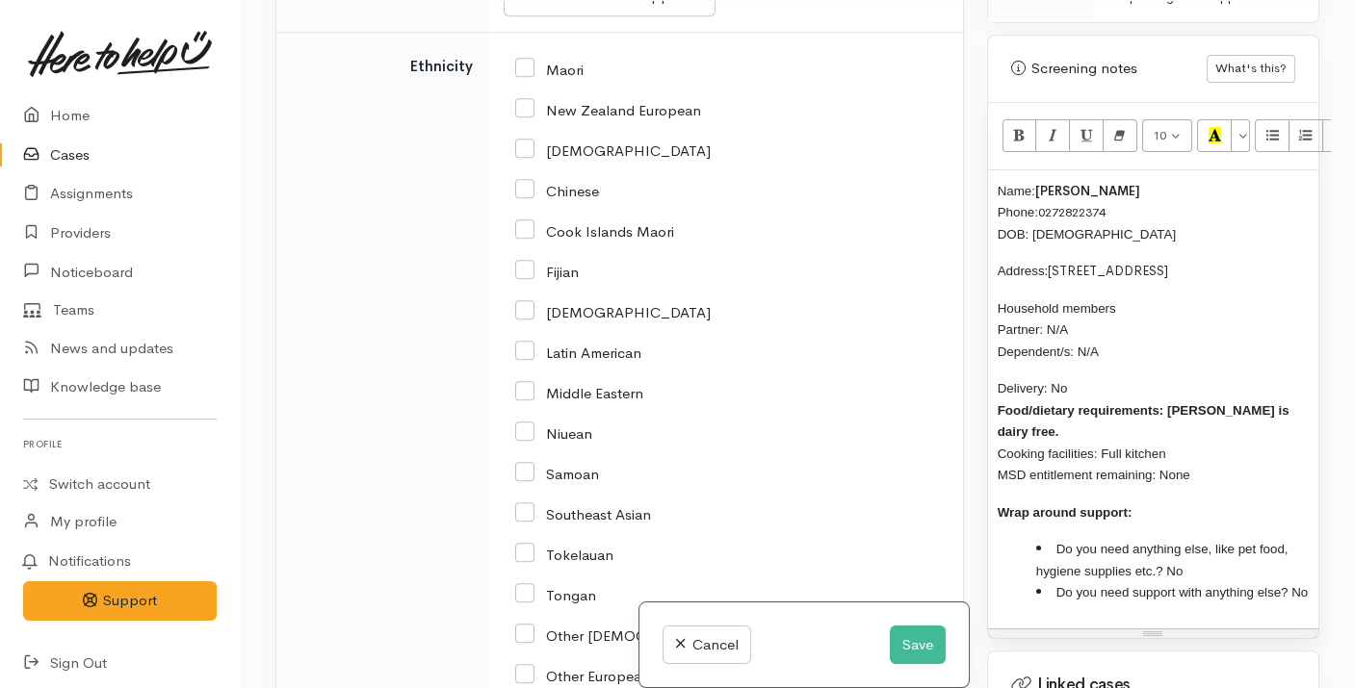
click at [612, 117] on input "New Zealand European" at bounding box center [608, 108] width 186 height 17
checkbox input "true"
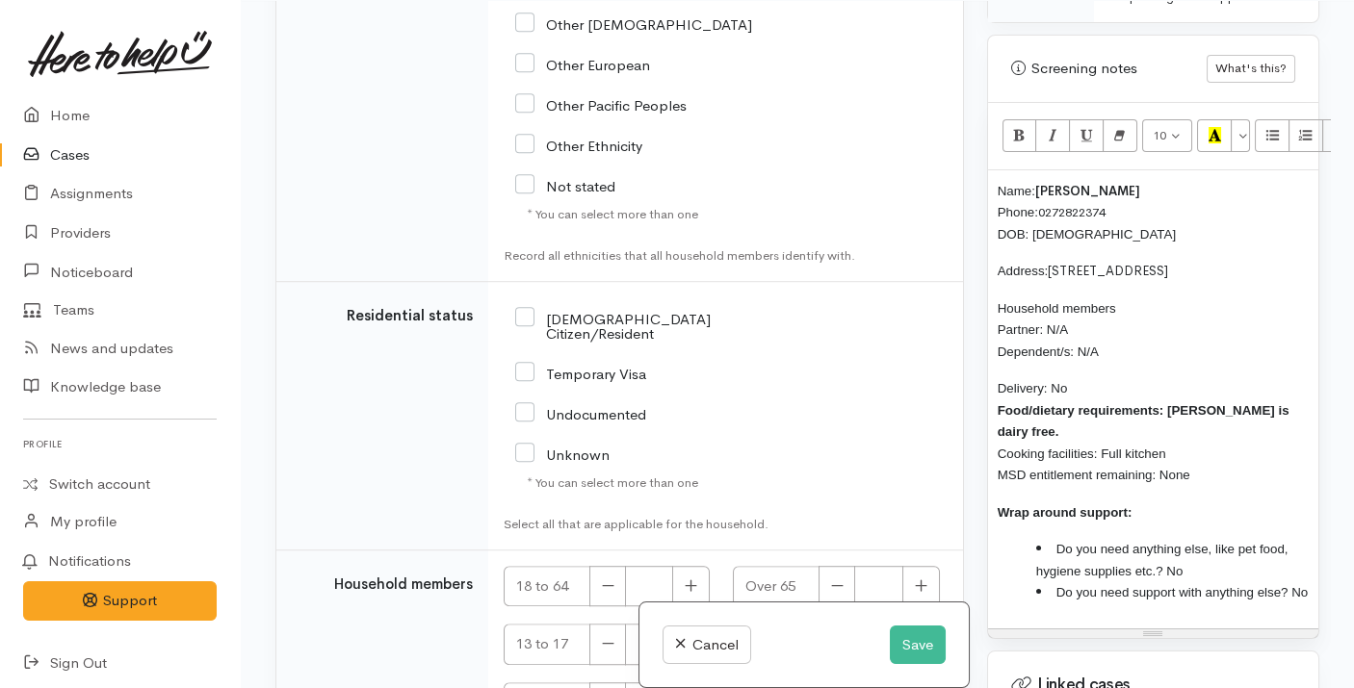
click at [598, 341] on input "NZ Citizen/Resident" at bounding box center [641, 325] width 253 height 32
checkbox input "true"
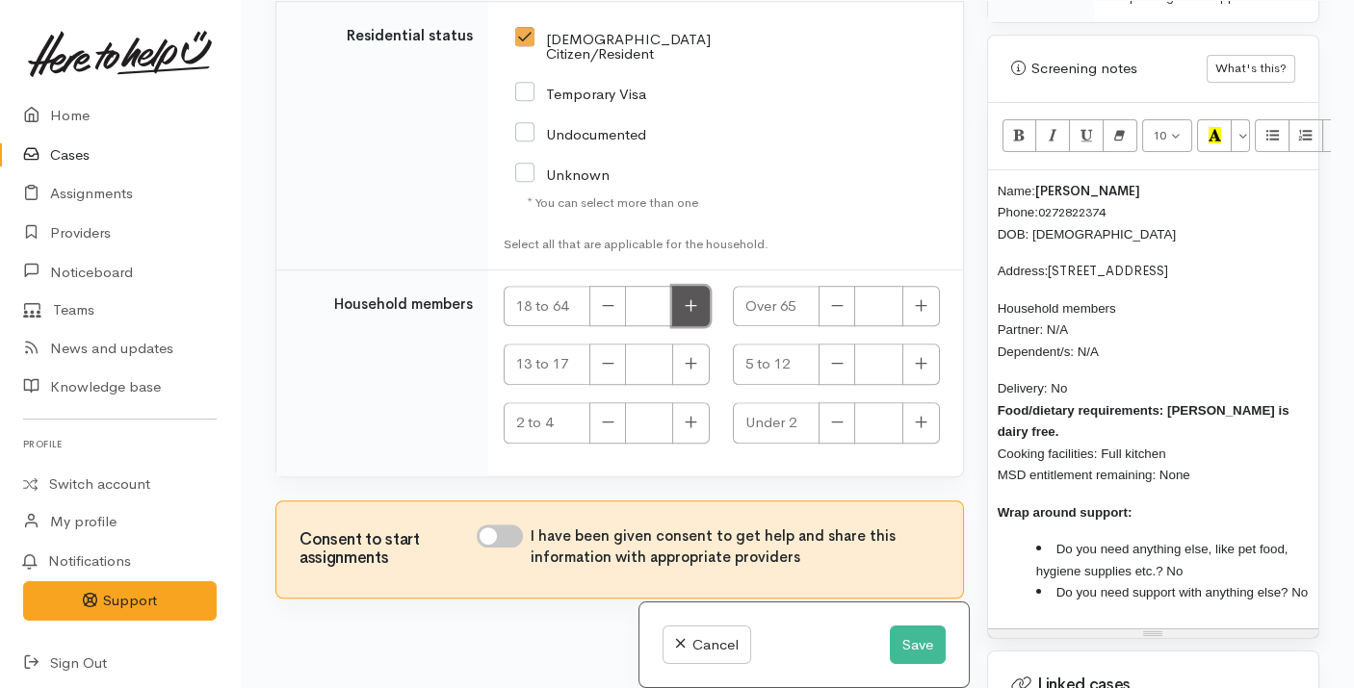
click at [687, 313] on button "button" at bounding box center [691, 306] width 38 height 41
type input "1"
click at [504, 548] on input "I have been given consent to get help and share this information with appropria…" at bounding box center [500, 536] width 46 height 23
checkbox input "true"
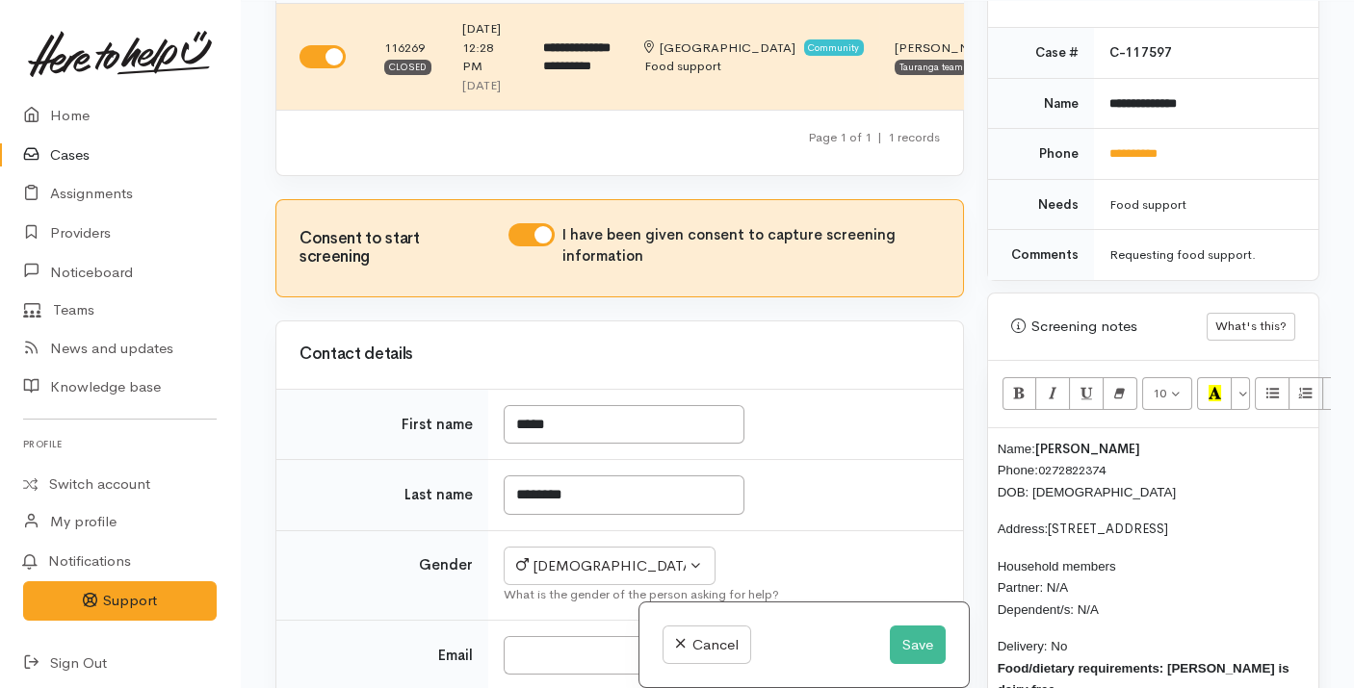
scroll to position [936, 0]
click at [994, 429] on div "Name: Brett Williams Phone: 0272822374 DOB: 23/03/1967 Address: 3 Westminster D…" at bounding box center [1153, 658] width 330 height 458
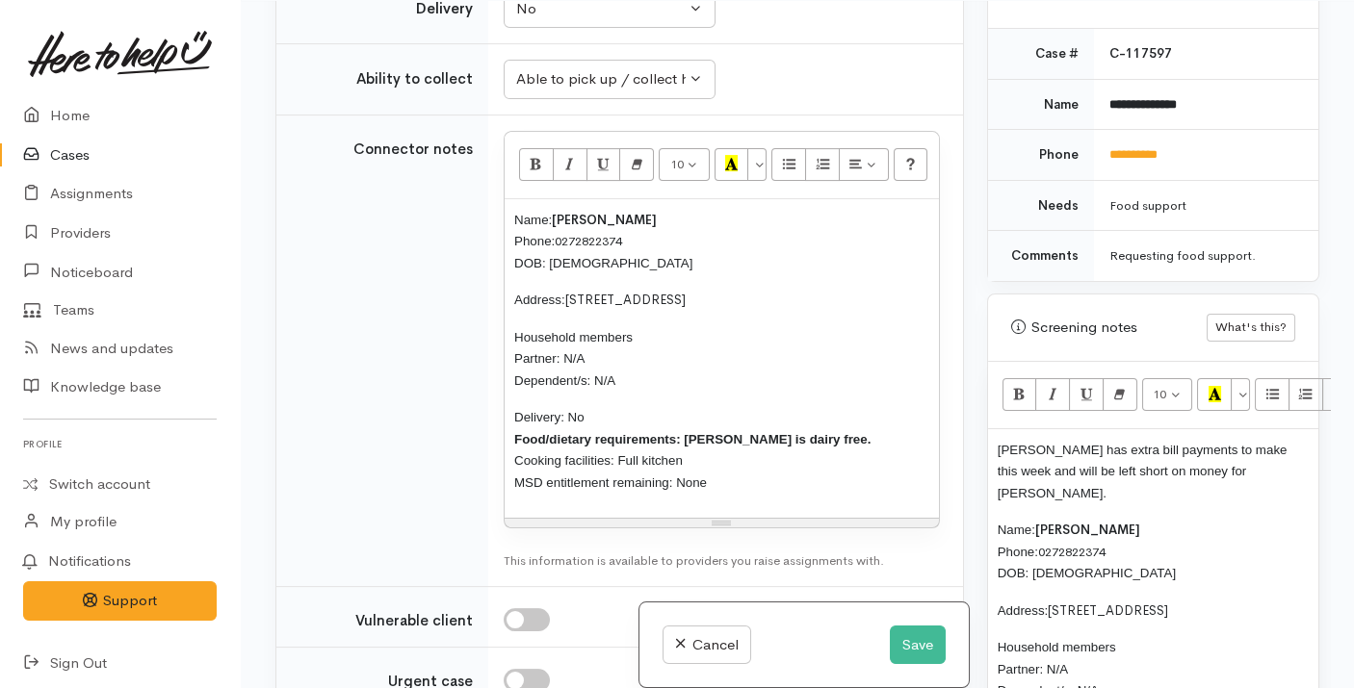
scroll to position [1602, 0]
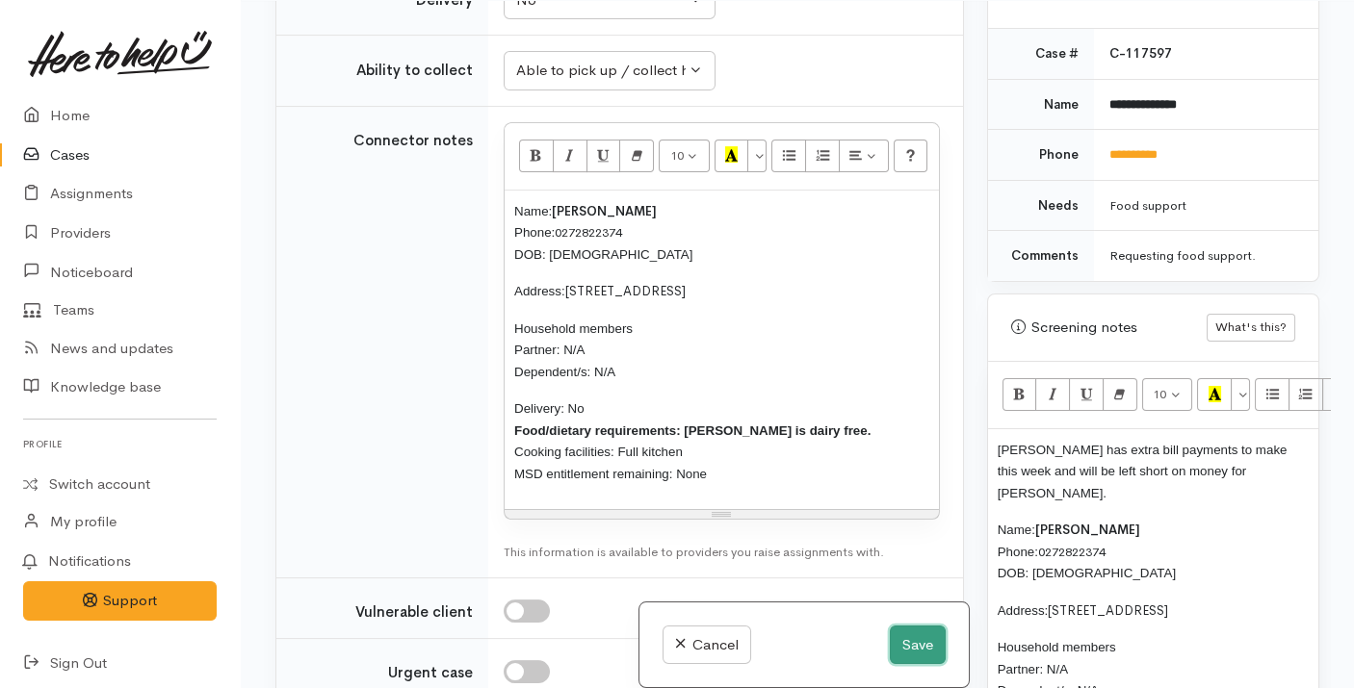
click at [915, 643] on button "Save" at bounding box center [918, 645] width 56 height 39
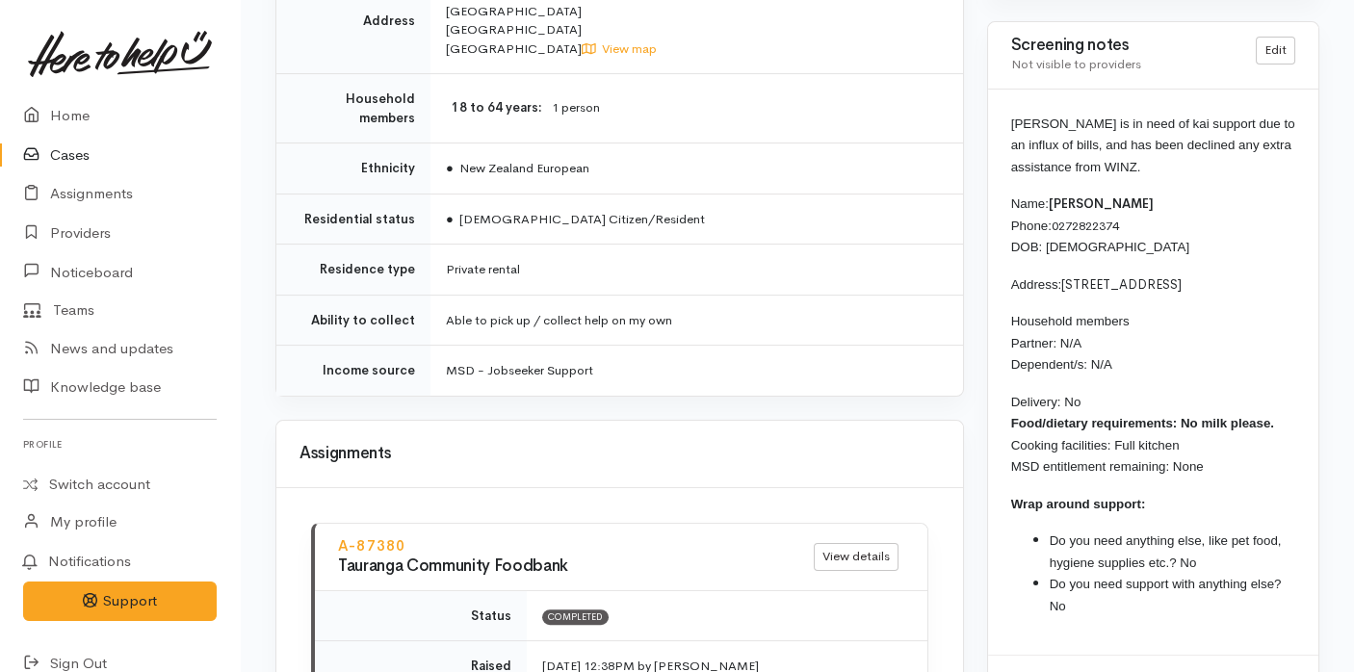
scroll to position [1694, 0]
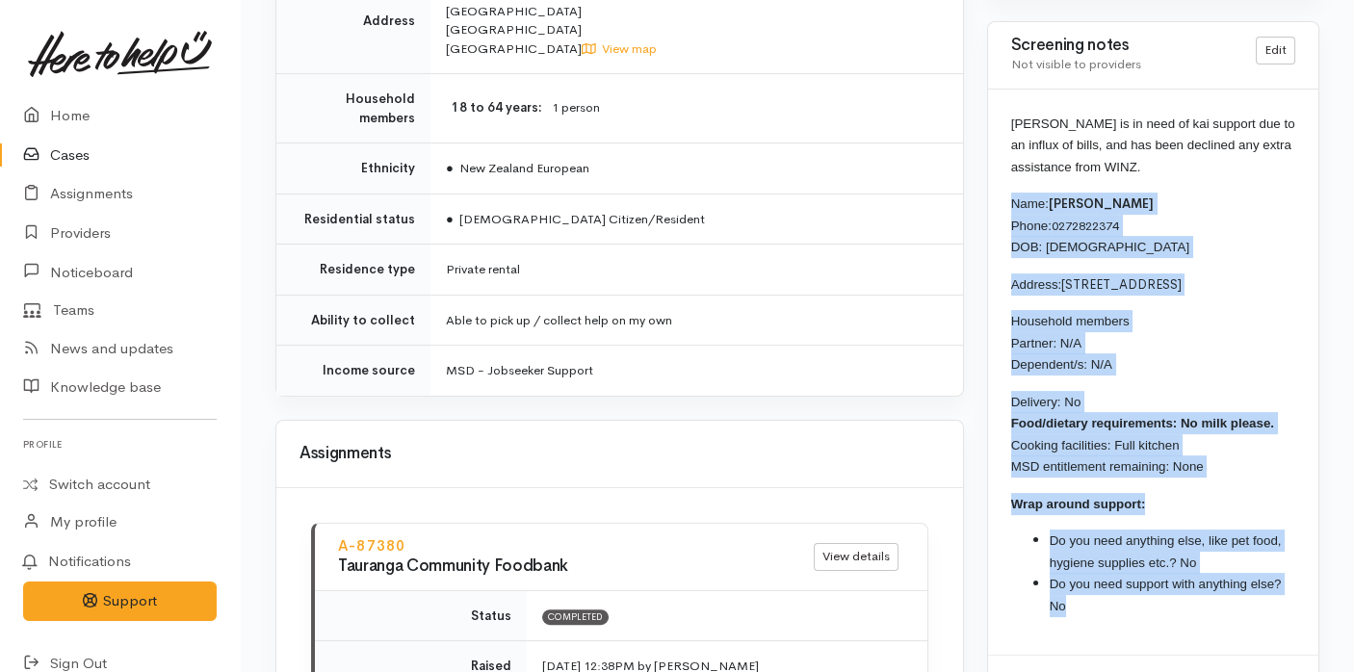
drag, startPoint x: 1095, startPoint y: 556, endPoint x: 1010, endPoint y: 161, distance: 403.8
click at [1010, 161] on div "[PERSON_NAME] is in need of kai support due to an influx of bills, and has been…" at bounding box center [1153, 373] width 330 height 566
copy div "Name: [PERSON_NAME] Phone: [PHONE_NUMBER] DOB: [DEMOGRAPHIC_DATA] Address: [STR…"
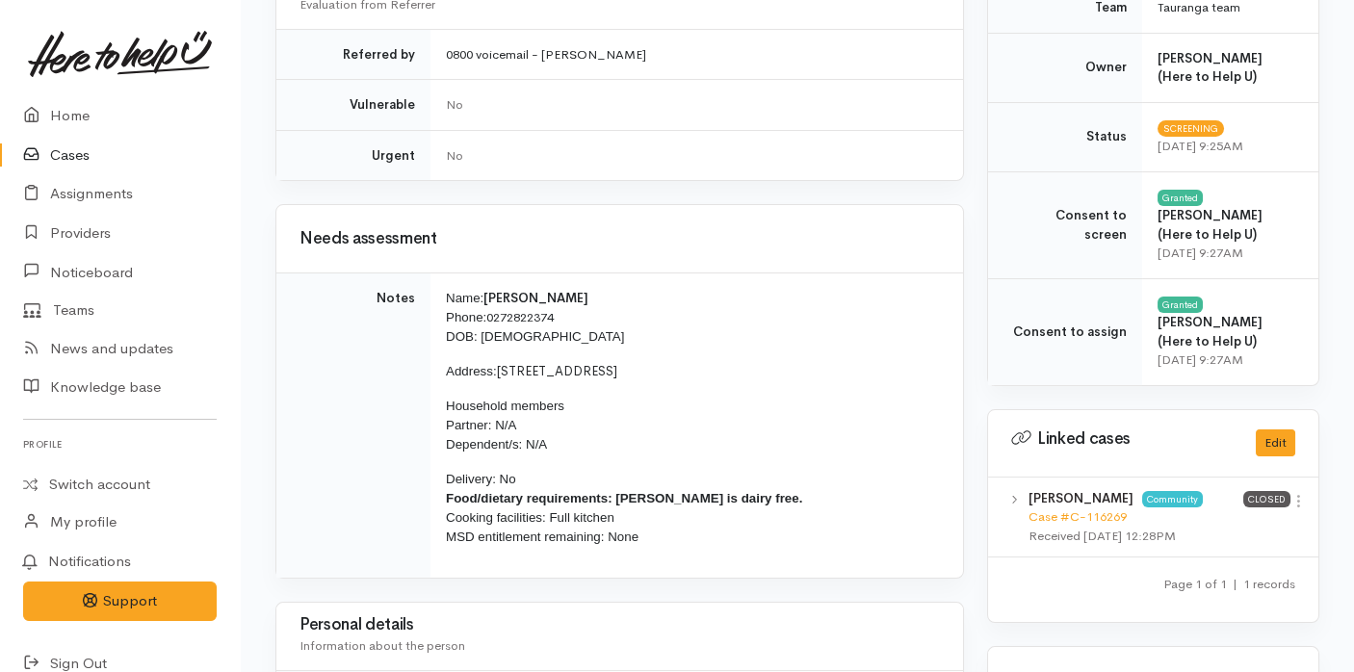
scroll to position [781, 0]
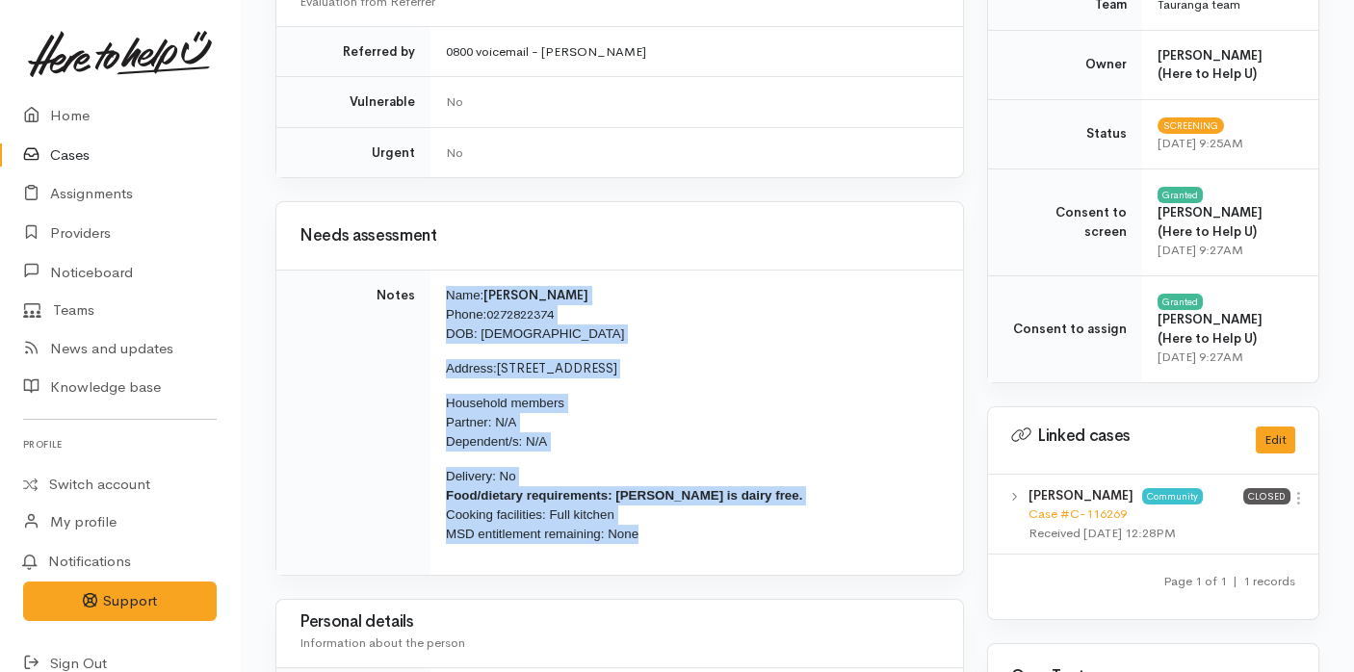
drag, startPoint x: 664, startPoint y: 533, endPoint x: 445, endPoint y: 282, distance: 333.7
click at [445, 282] on td "Name: Brett Williams Phone: 0272822374 DOB: 23/03/1967 Address: 3 Westminster D…" at bounding box center [696, 423] width 532 height 304
copy td "Name: Brett Williams Phone: 0272822374 DOB: 23/03/1967 Address: 3 Westminster D…"
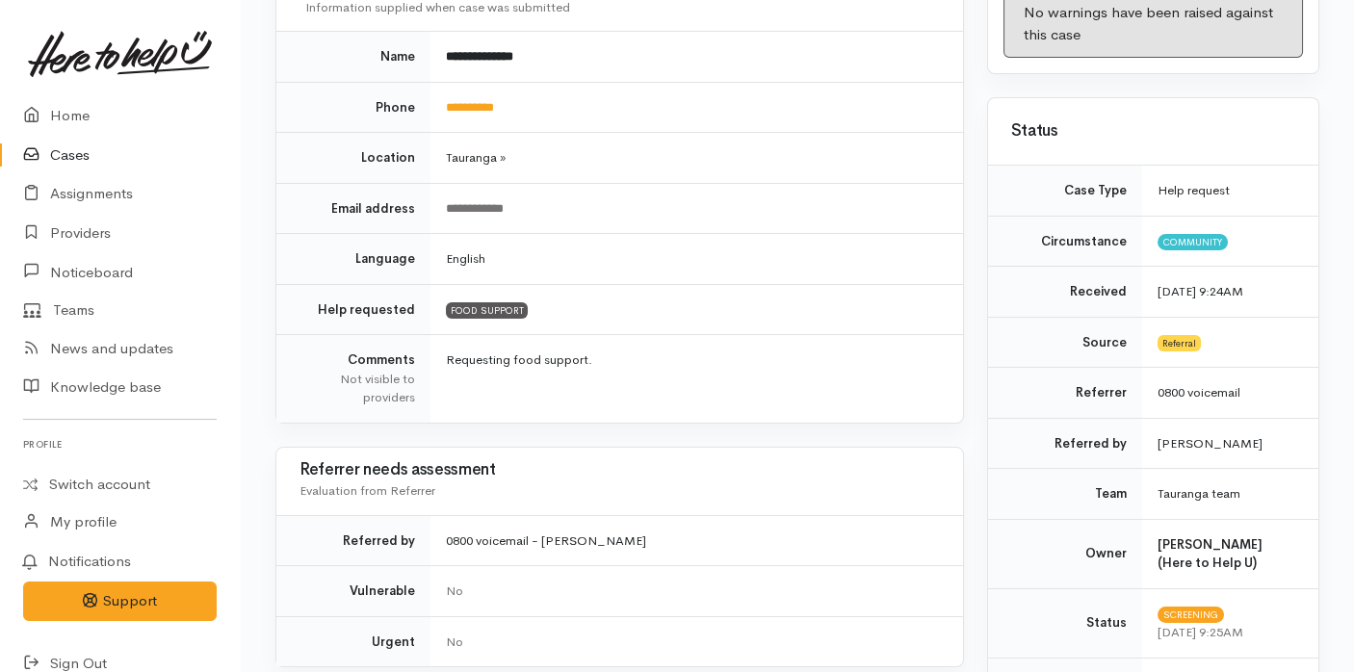
scroll to position [198, 0]
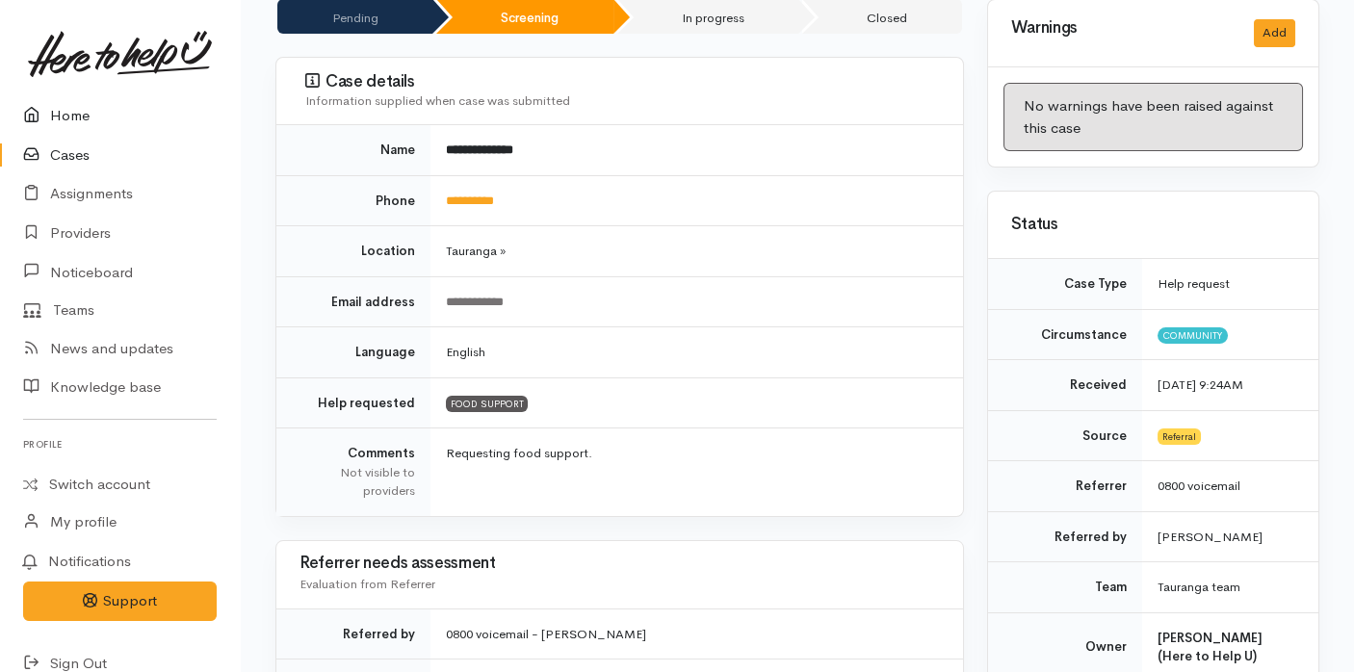
click at [67, 105] on link "Home" at bounding box center [120, 115] width 240 height 39
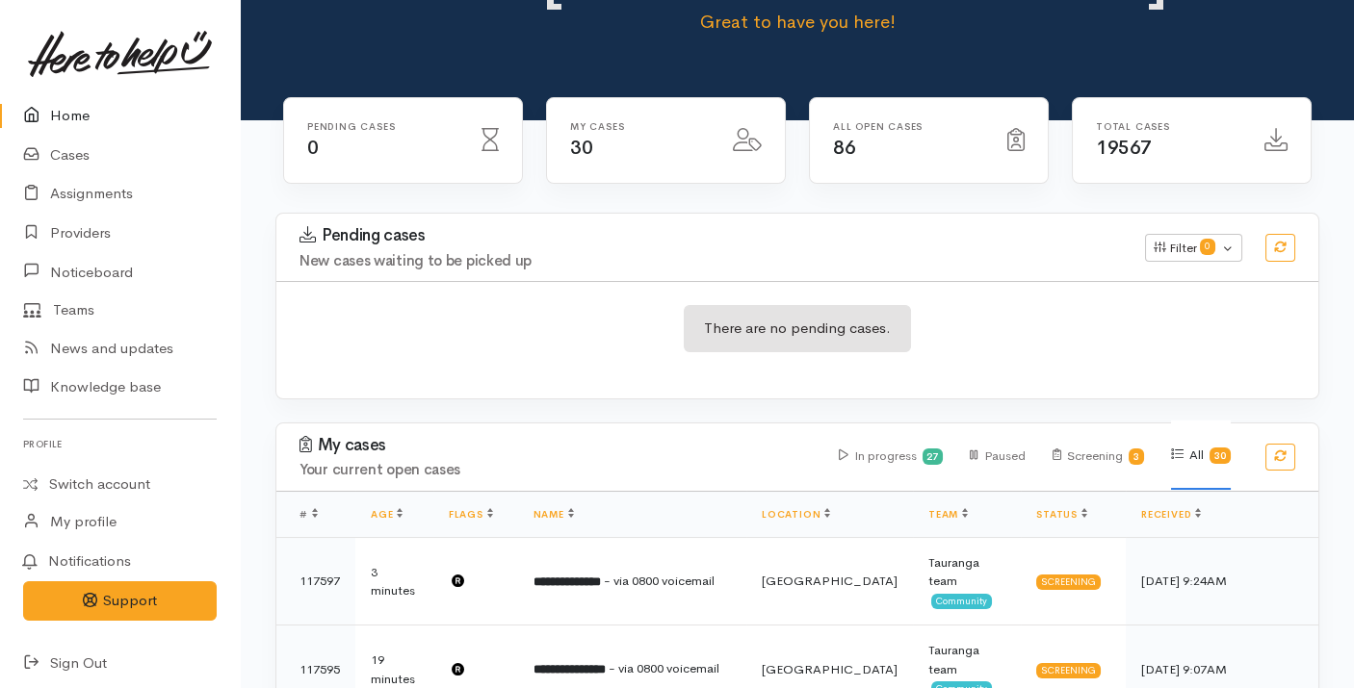
scroll to position [165, 0]
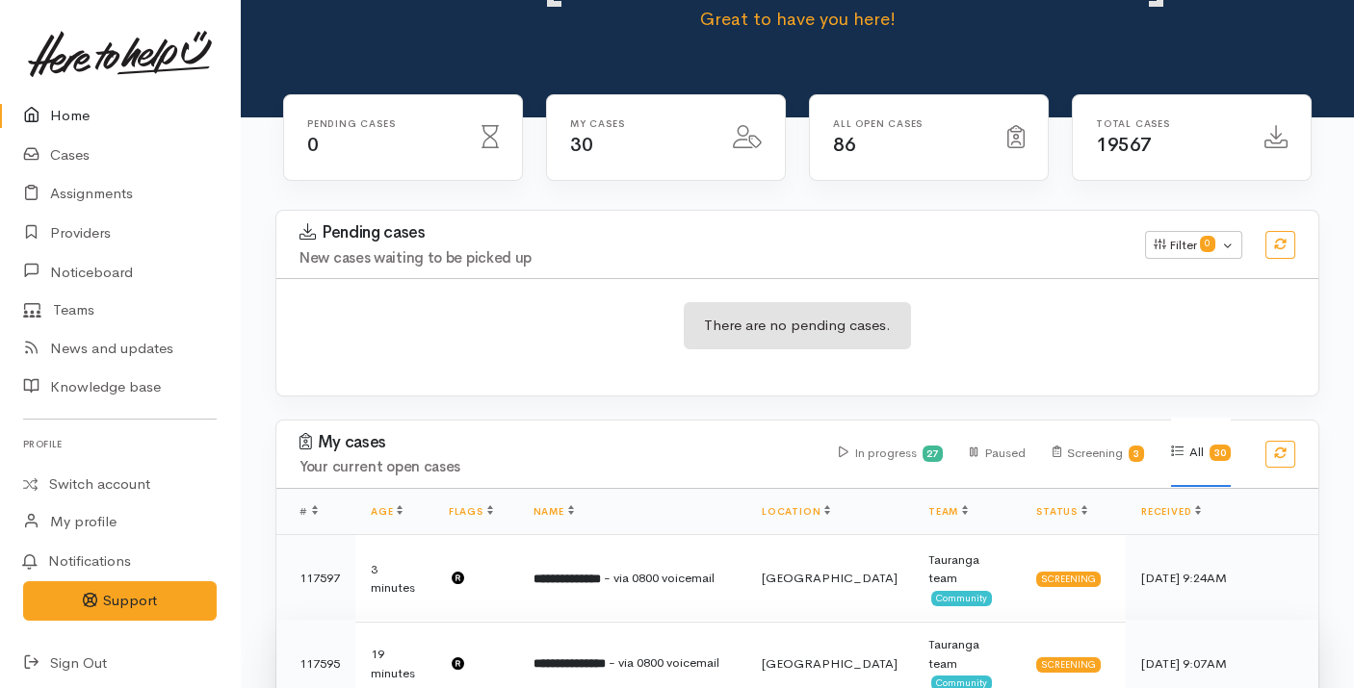
click at [607, 620] on td "**********" at bounding box center [632, 664] width 228 height 89
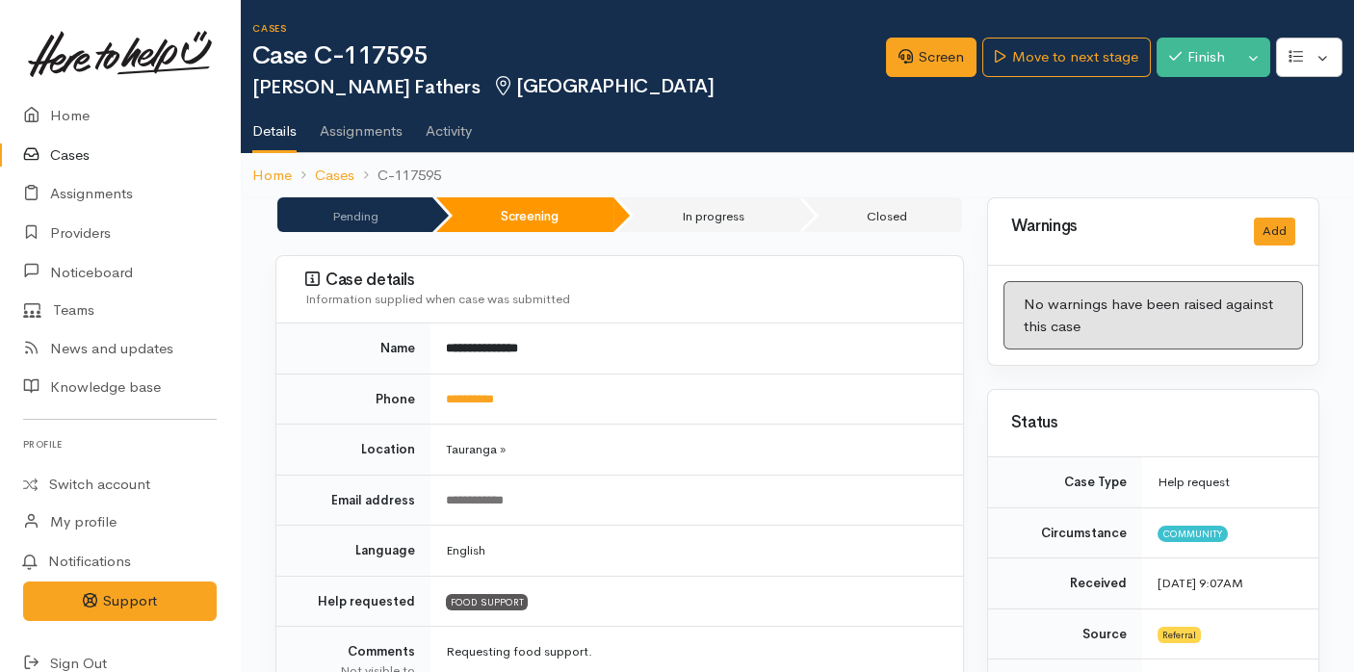
click at [498, 408] on td "**********" at bounding box center [696, 399] width 532 height 51
click at [492, 393] on link "**********" at bounding box center [470, 399] width 48 height 13
click at [766, 412] on td "**********" at bounding box center [696, 399] width 532 height 51
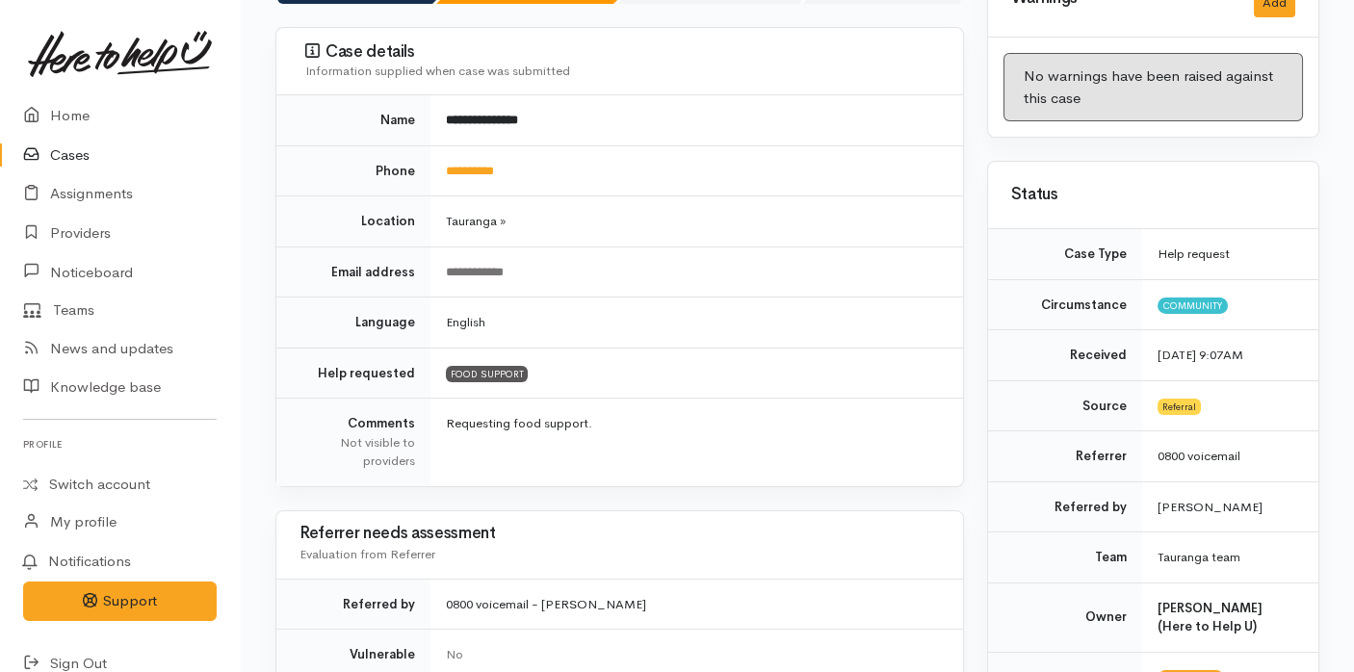
scroll to position [235, 0]
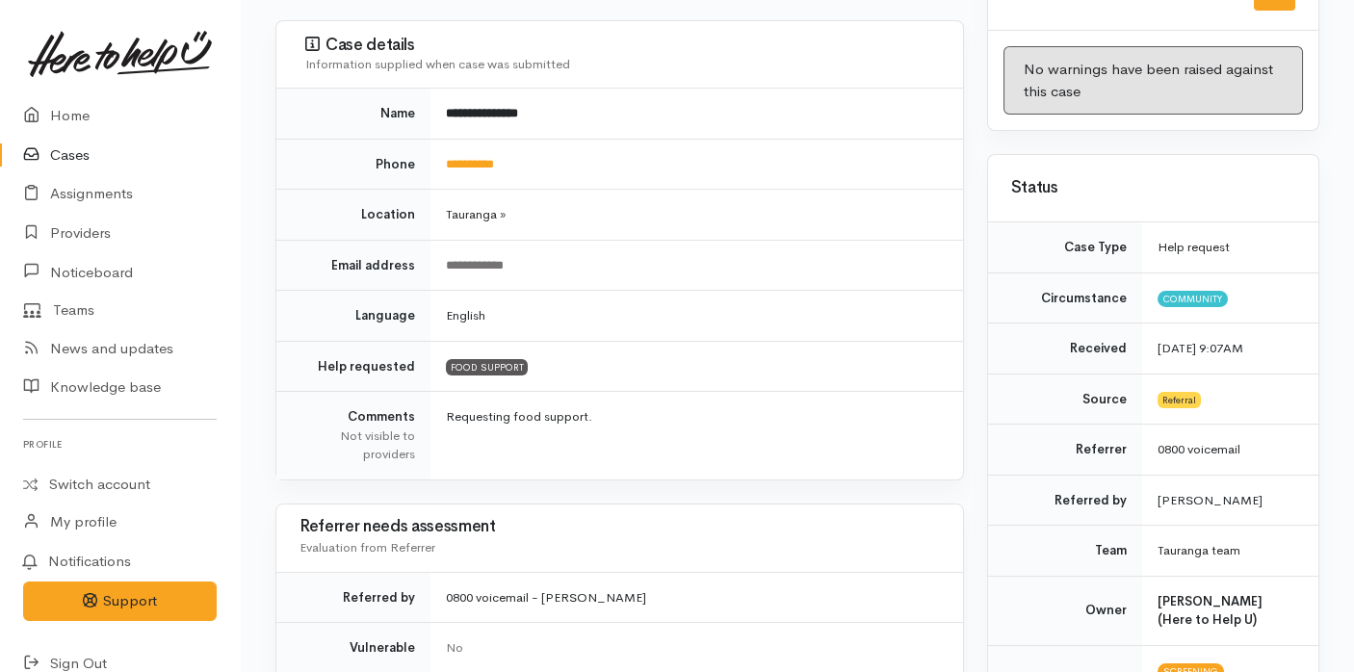
click at [724, 55] on div "Information supplied when case was submitted" at bounding box center [622, 64] width 635 height 19
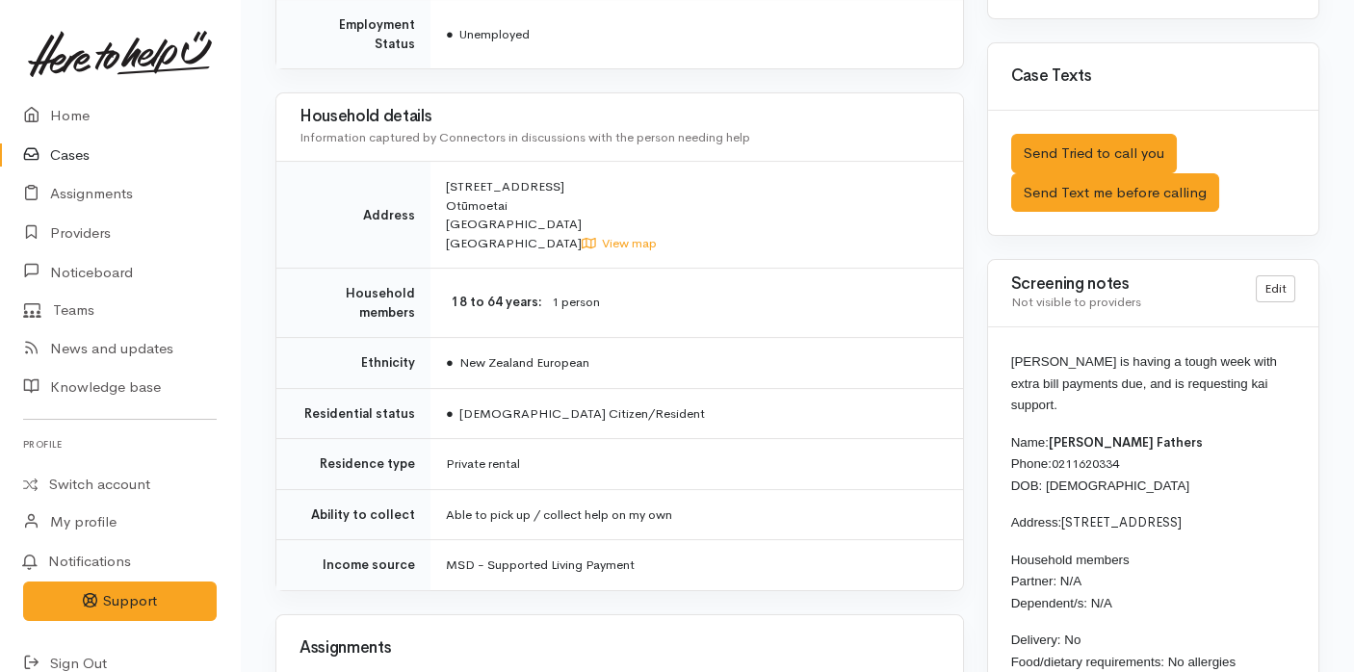
scroll to position [1502, 0]
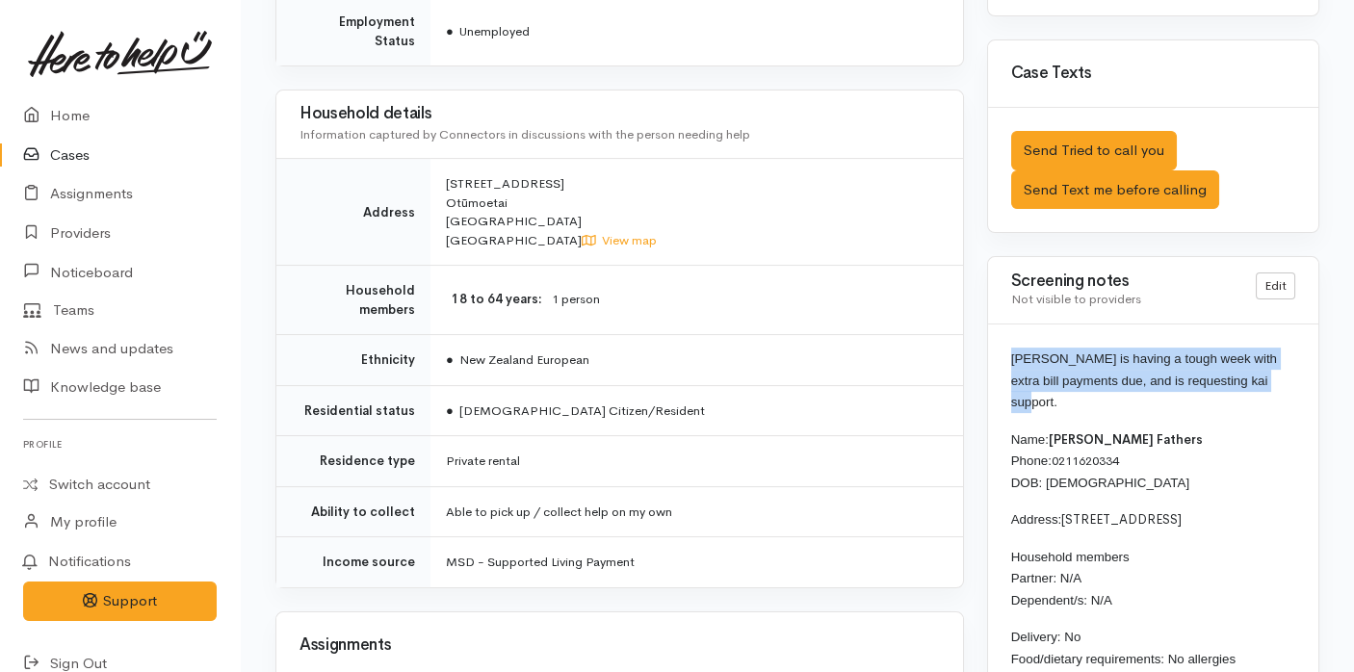
drag, startPoint x: 1273, startPoint y: 298, endPoint x: 1007, endPoint y: 279, distance: 266.4
click at [1007, 324] on div "[PERSON_NAME] is having a tough week with extra bill payments due, and is reque…" at bounding box center [1153, 607] width 330 height 566
copy span "[PERSON_NAME] is having a tough week with extra bill payments due, and is reque…"
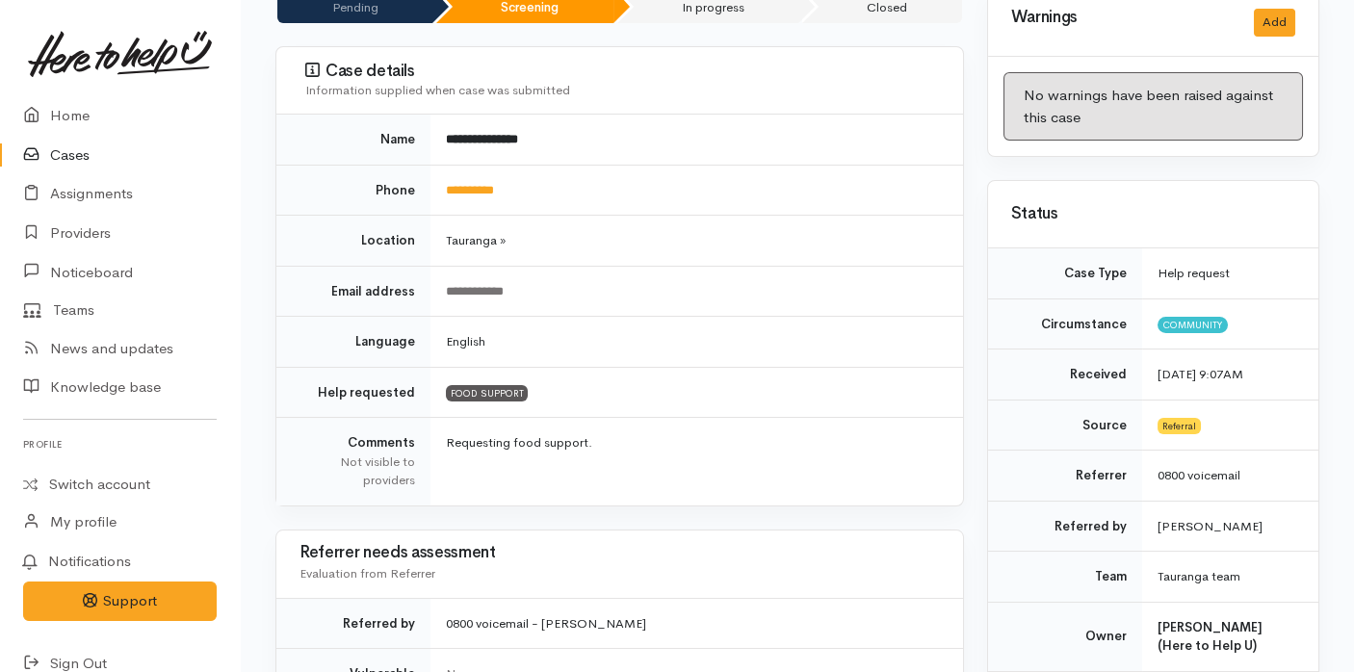
scroll to position [0, 0]
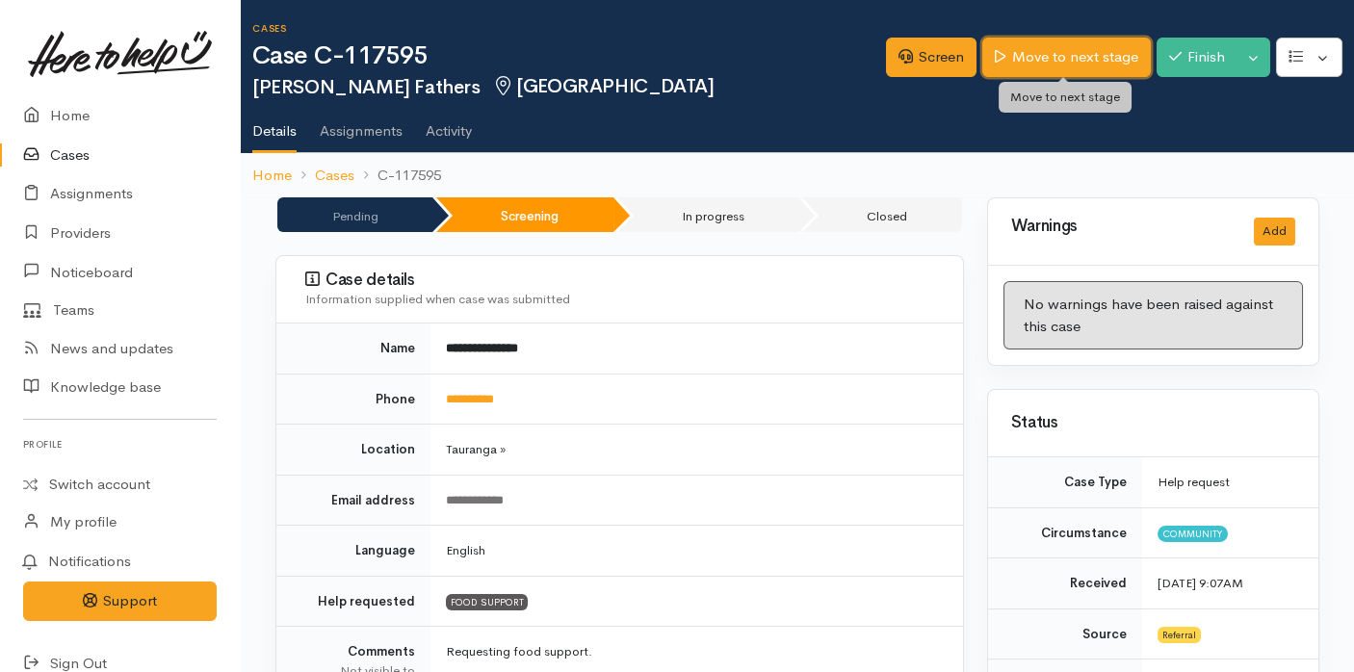
click at [1072, 49] on link "Move to next stage" at bounding box center [1066, 57] width 168 height 39
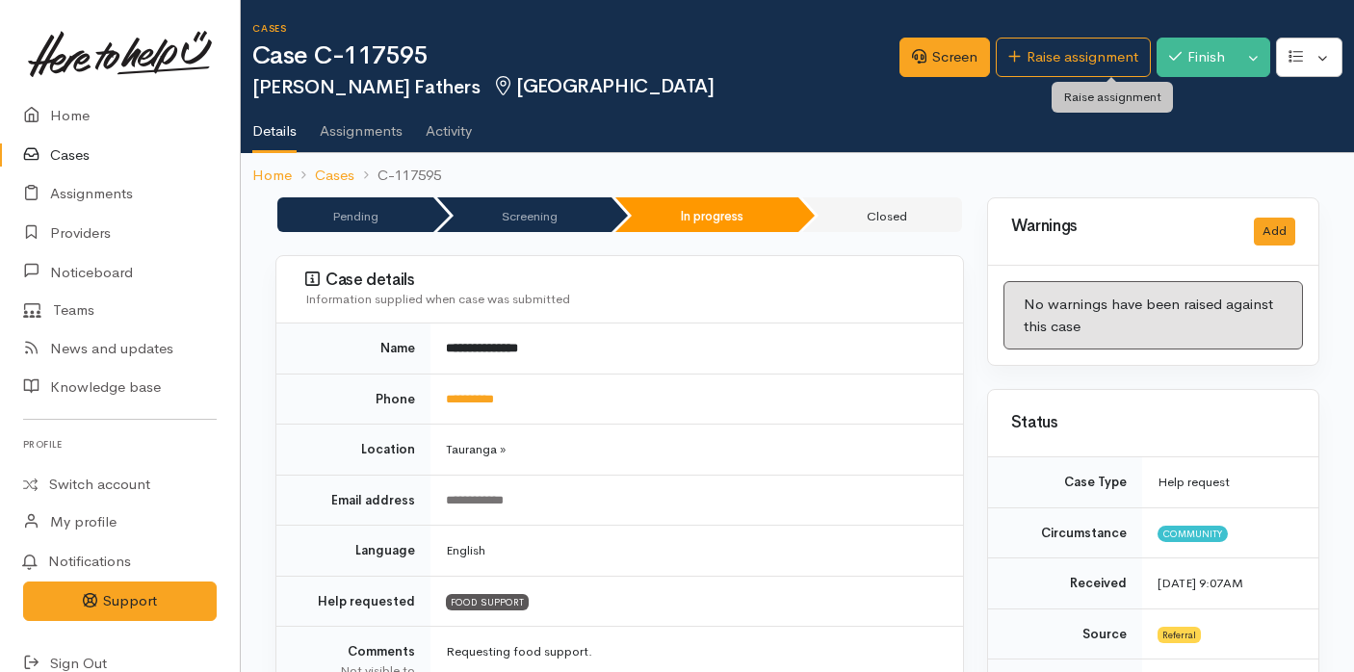
click at [1072, 49] on link "Raise assignment" at bounding box center [1073, 57] width 155 height 39
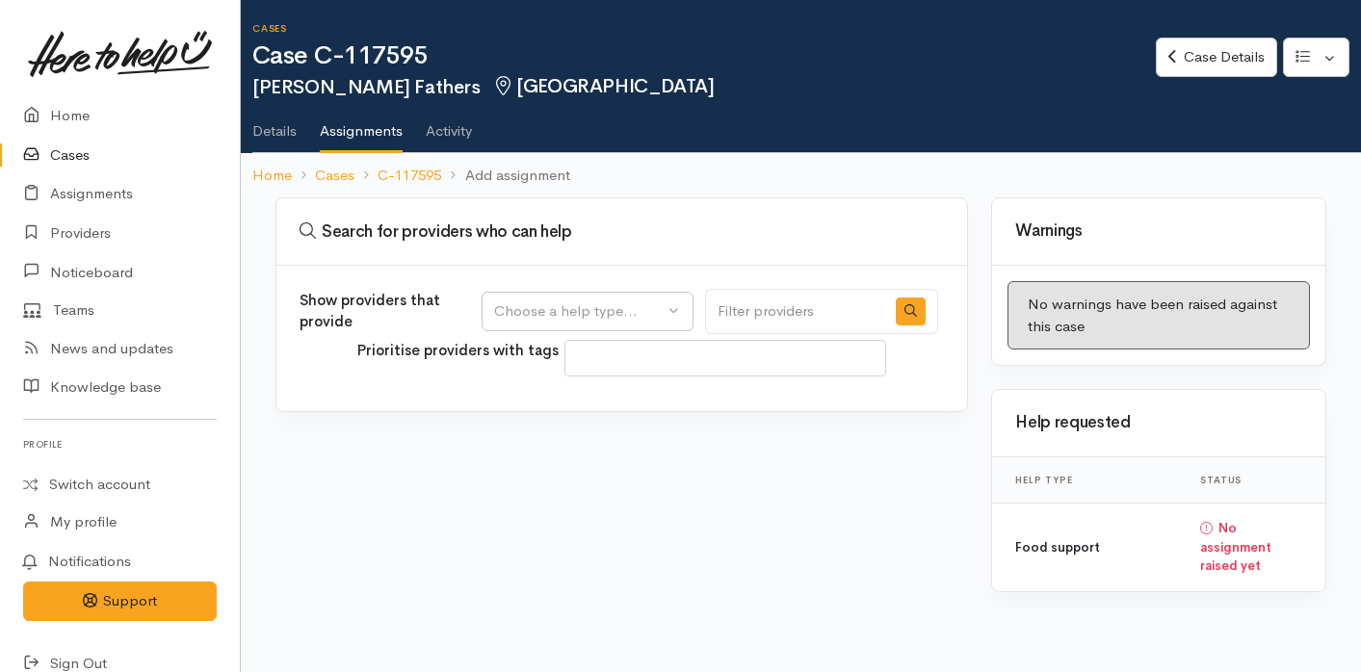
select select
click at [587, 307] on div "Choose a help type..." at bounding box center [578, 311] width 169 height 22
click at [554, 401] on span "Food support" at bounding box center [551, 403] width 90 height 22
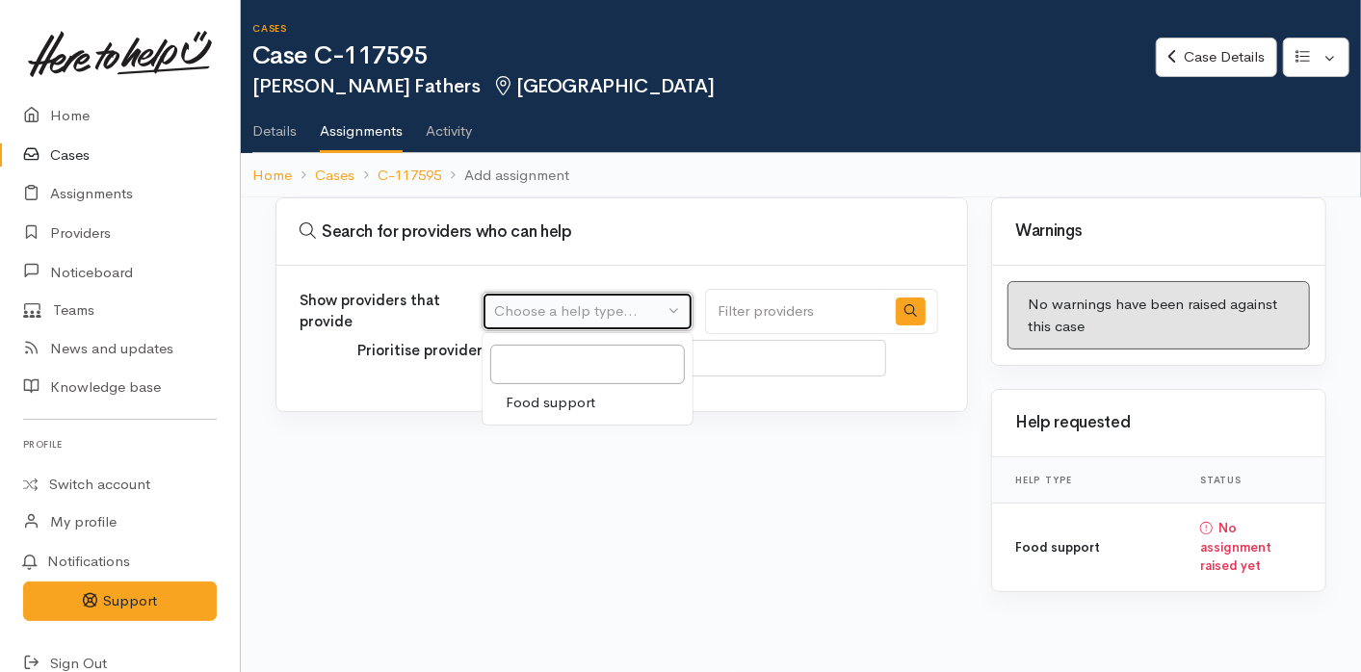
select select "3"
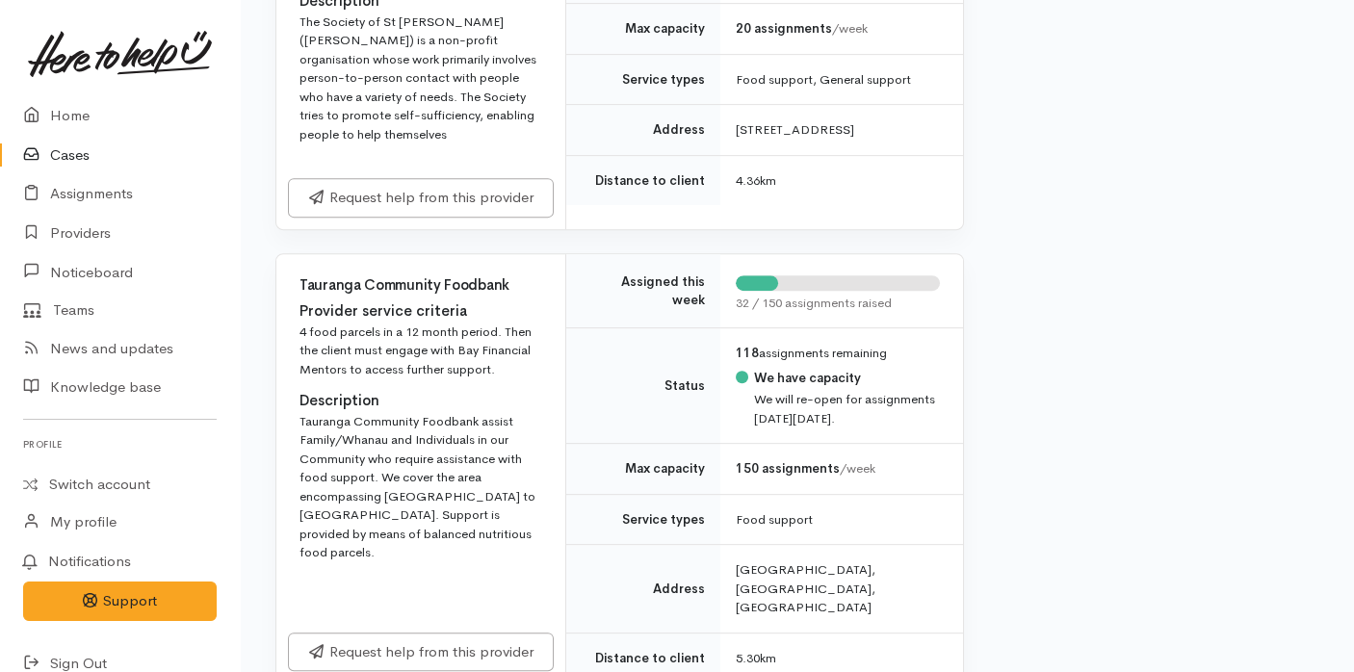
scroll to position [2203, 0]
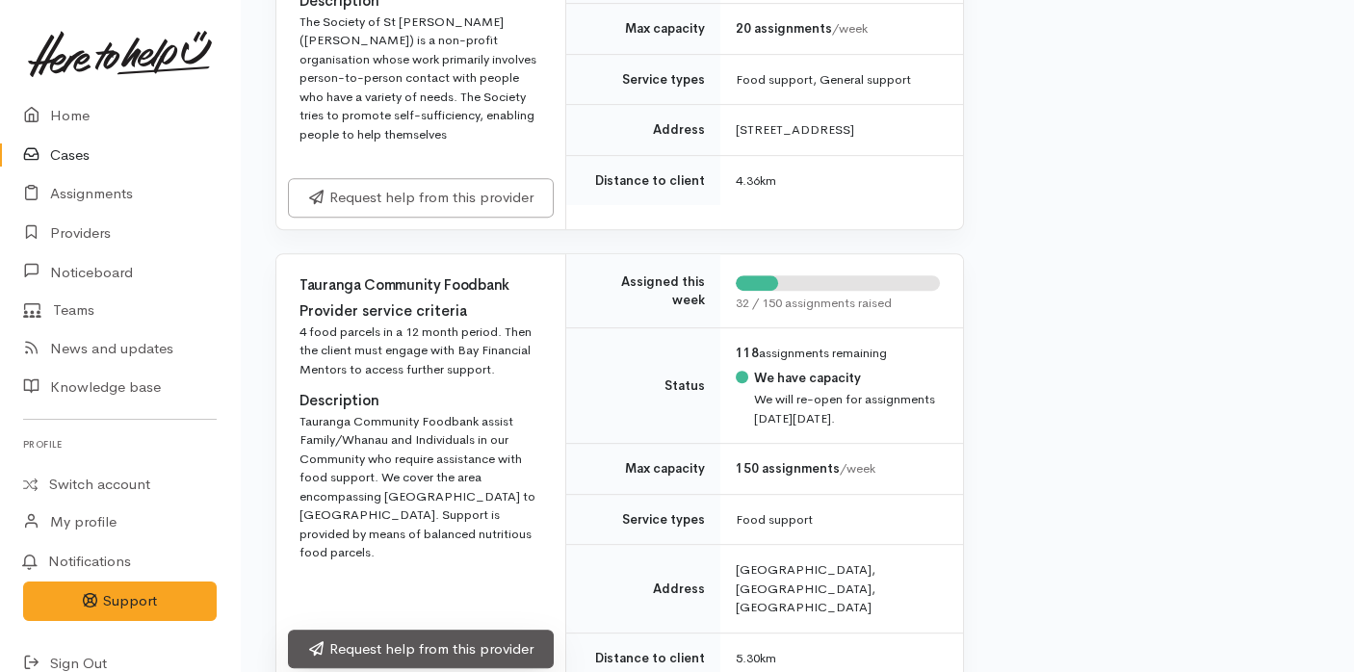
click at [454, 631] on link "Request help from this provider" at bounding box center [421, 649] width 266 height 39
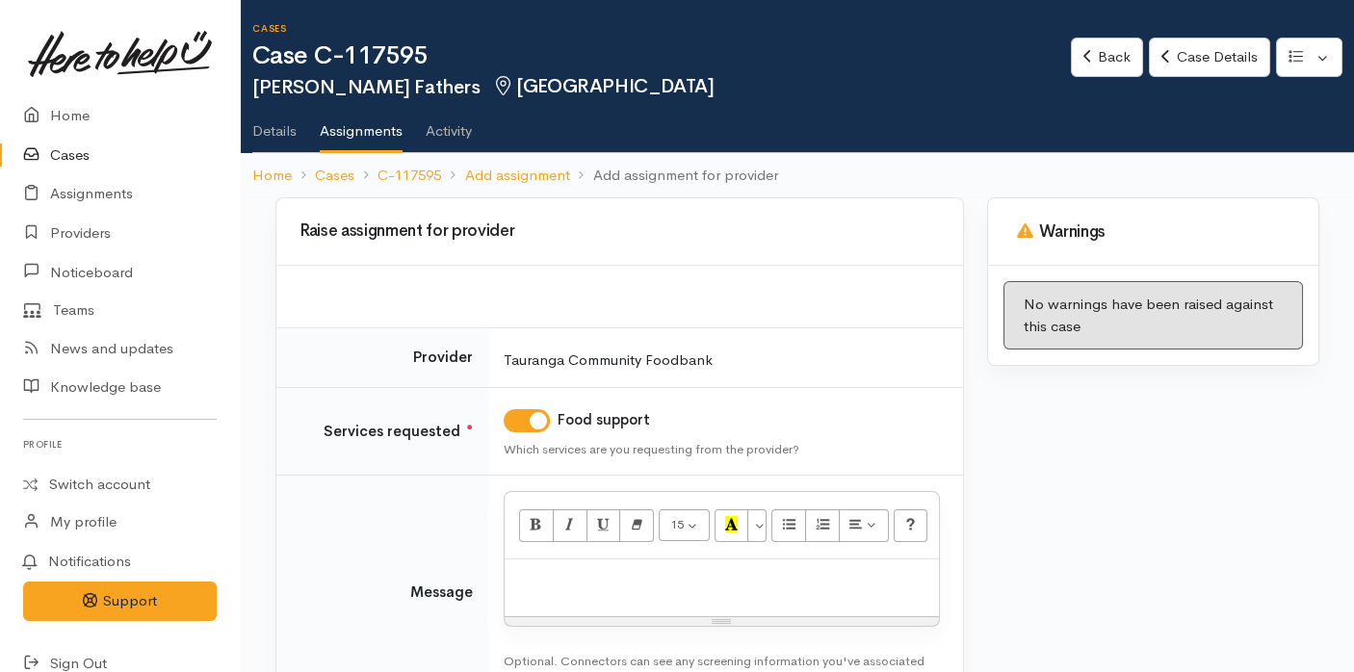
click at [565, 588] on div at bounding box center [722, 587] width 434 height 57
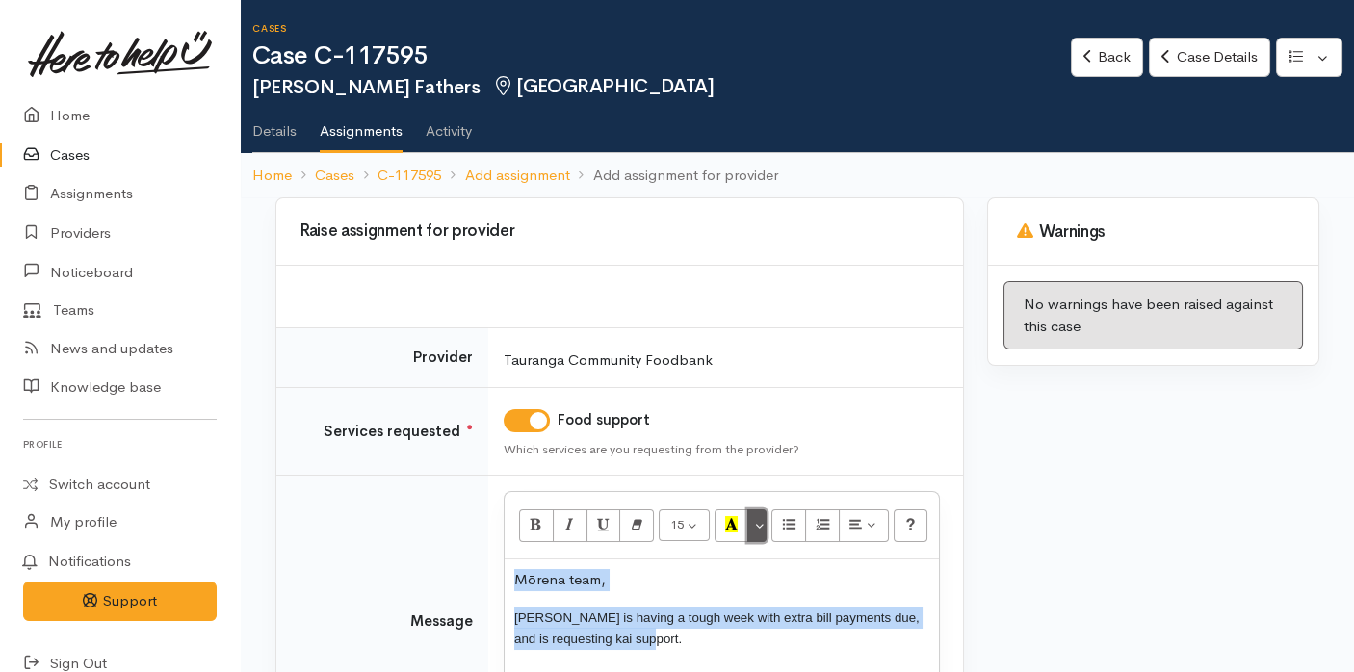
click at [761, 514] on button "More Color" at bounding box center [756, 525] width 19 height 33
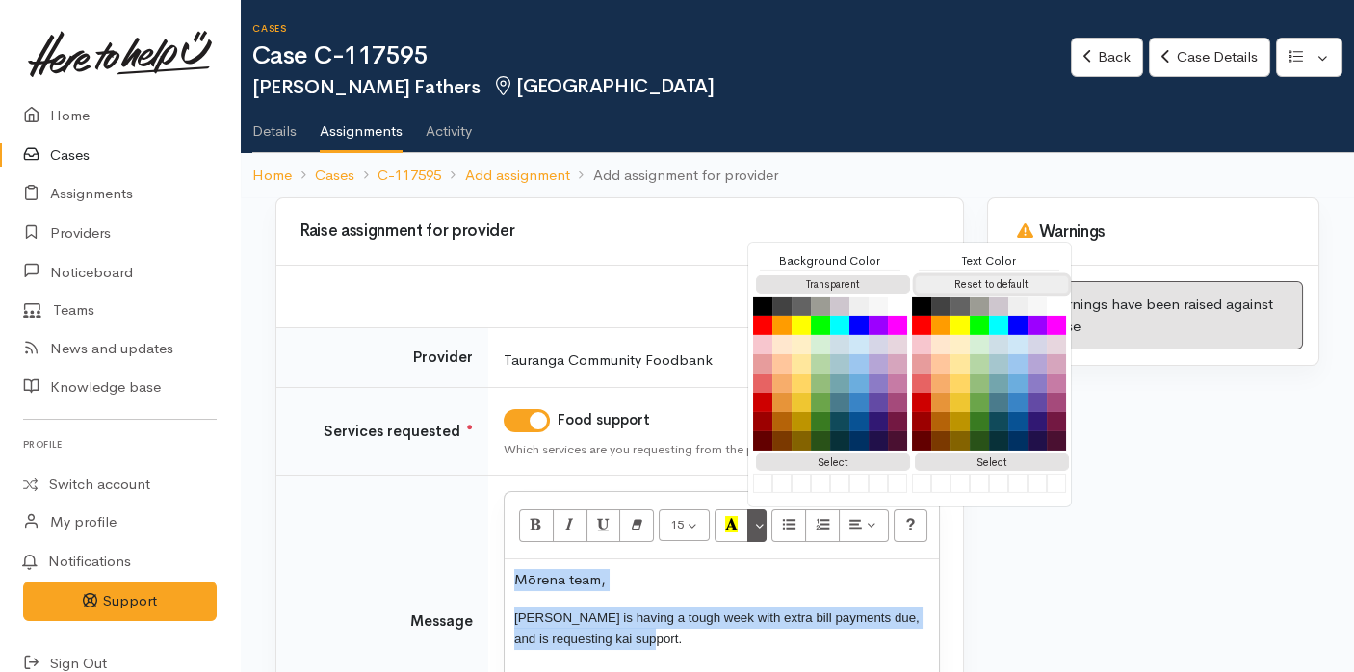
click at [963, 280] on button "Reset to default" at bounding box center [992, 284] width 154 height 18
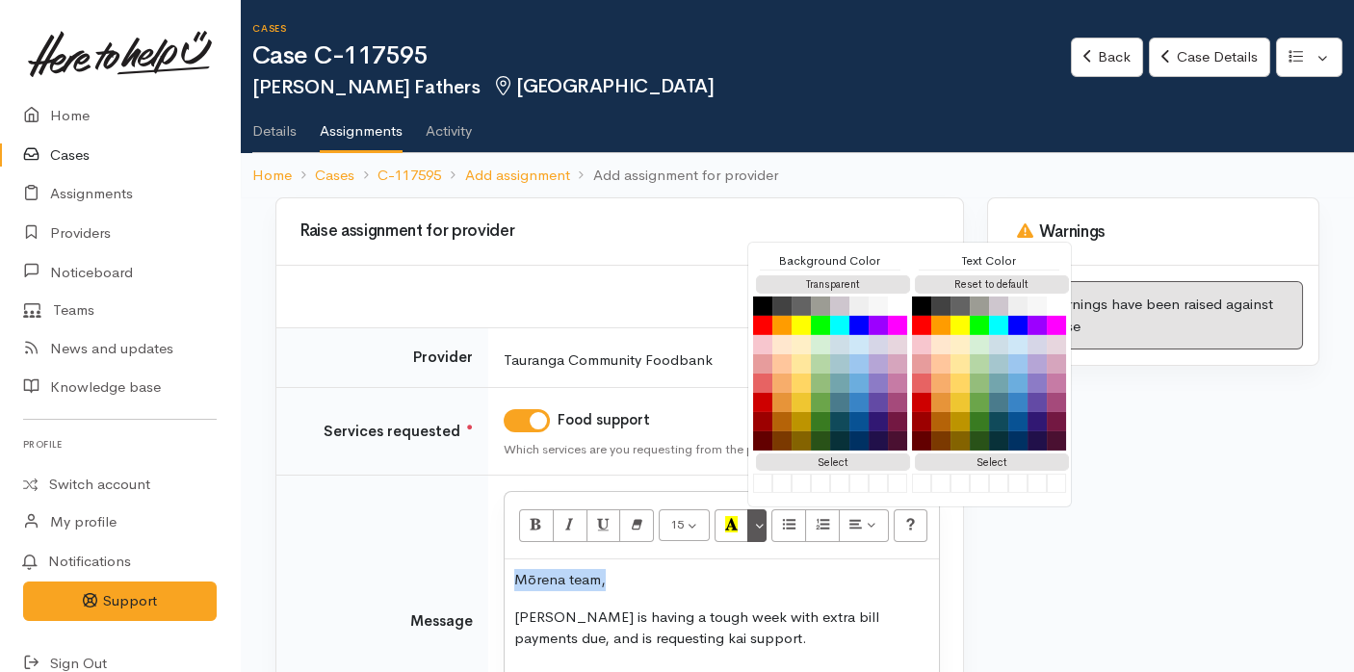
click at [748, 638] on p "Shelley is having a tough week with extra bill payments due, and is requesting …" at bounding box center [721, 628] width 415 height 43
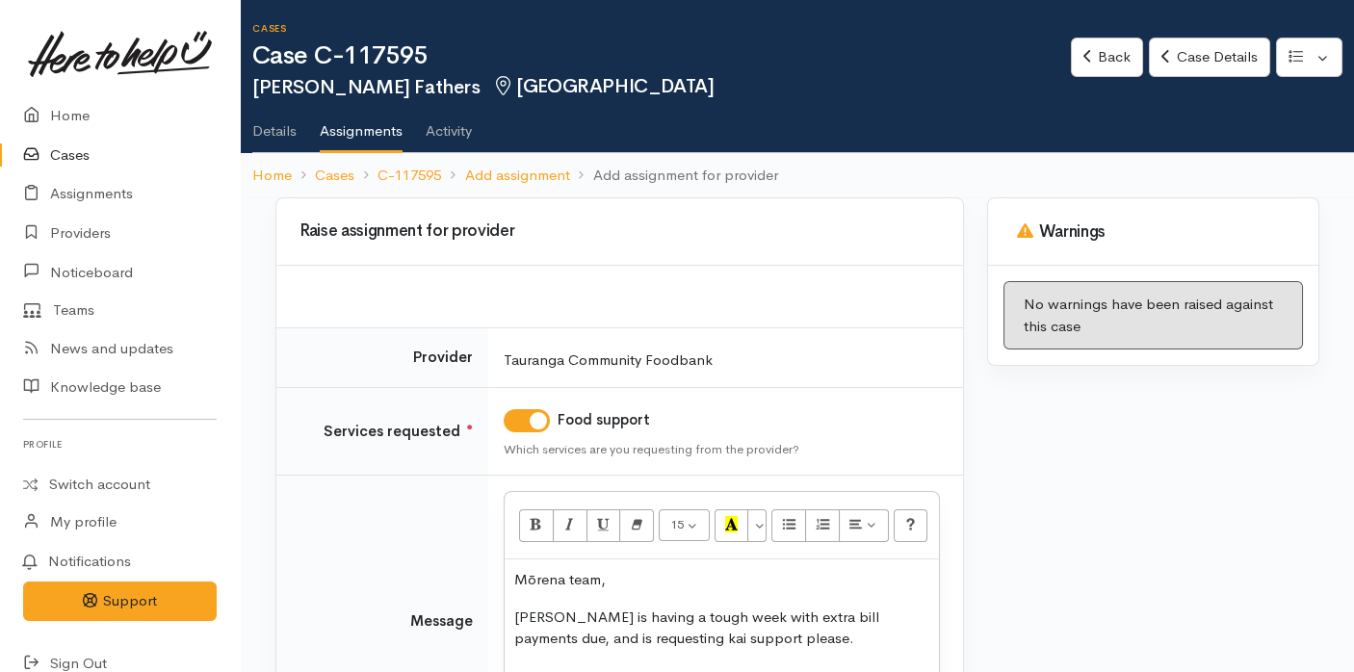
click at [597, 580] on p "Mōrena team," at bounding box center [721, 580] width 415 height 22
click at [787, 642] on p "Shelley is having a tough week with extra bill payments due, and is requesting …" at bounding box center [721, 628] width 415 height 43
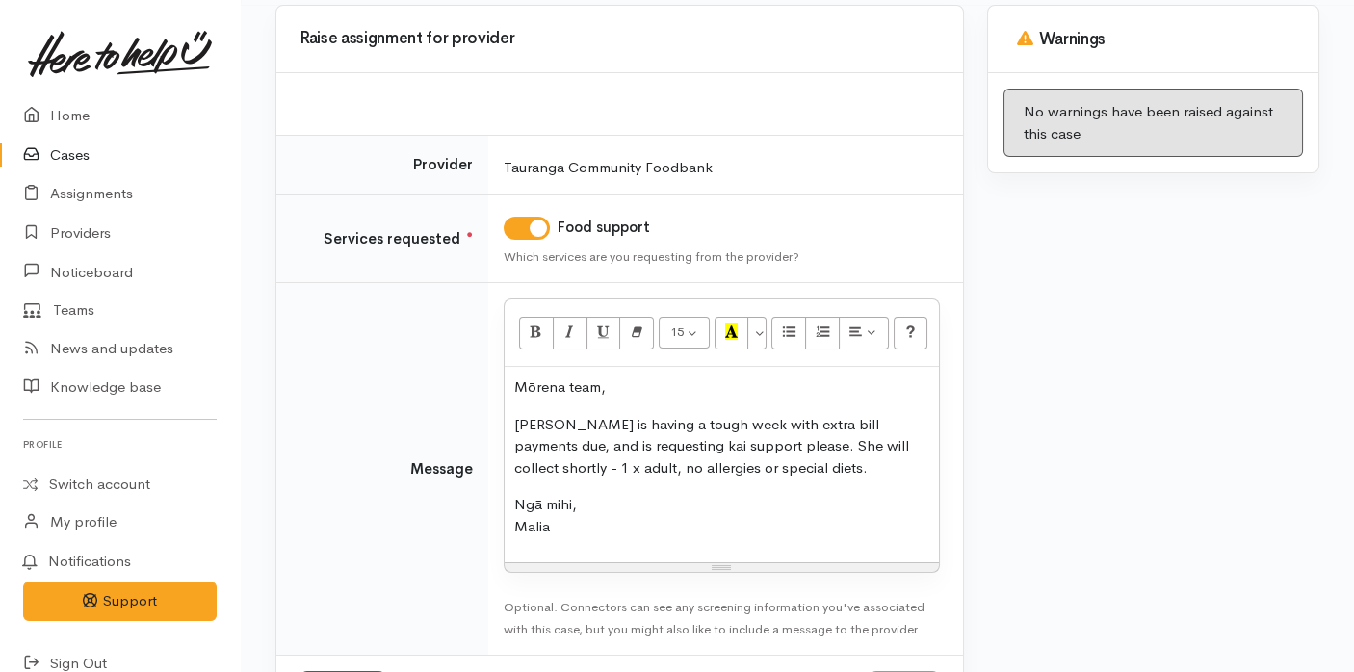
scroll to position [265, 0]
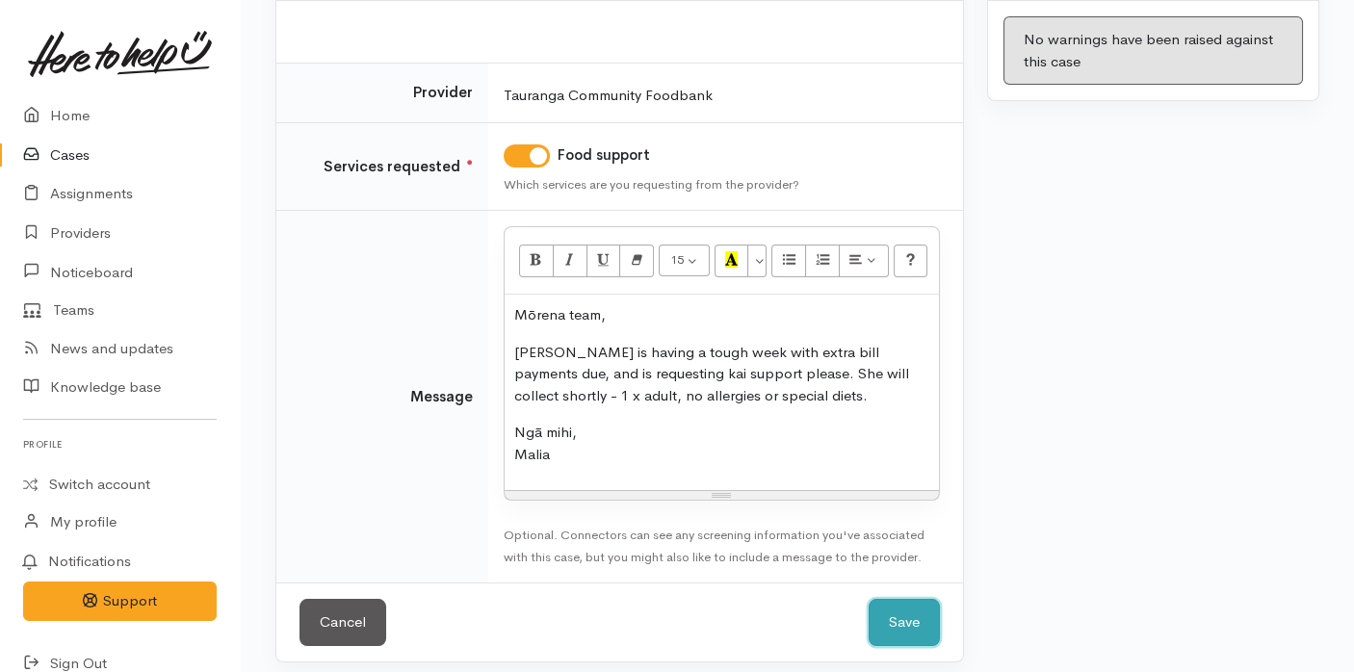
click at [898, 617] on button "Save" at bounding box center [904, 622] width 71 height 47
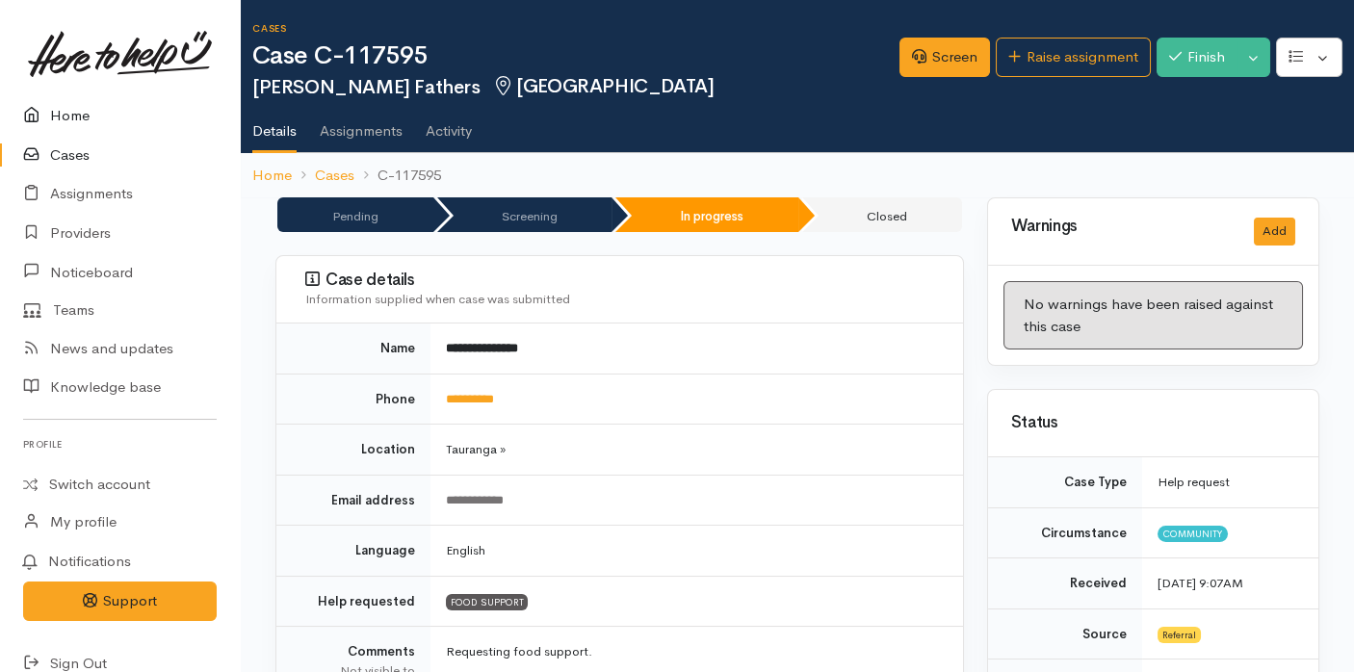
click at [100, 113] on link "Home" at bounding box center [120, 115] width 240 height 39
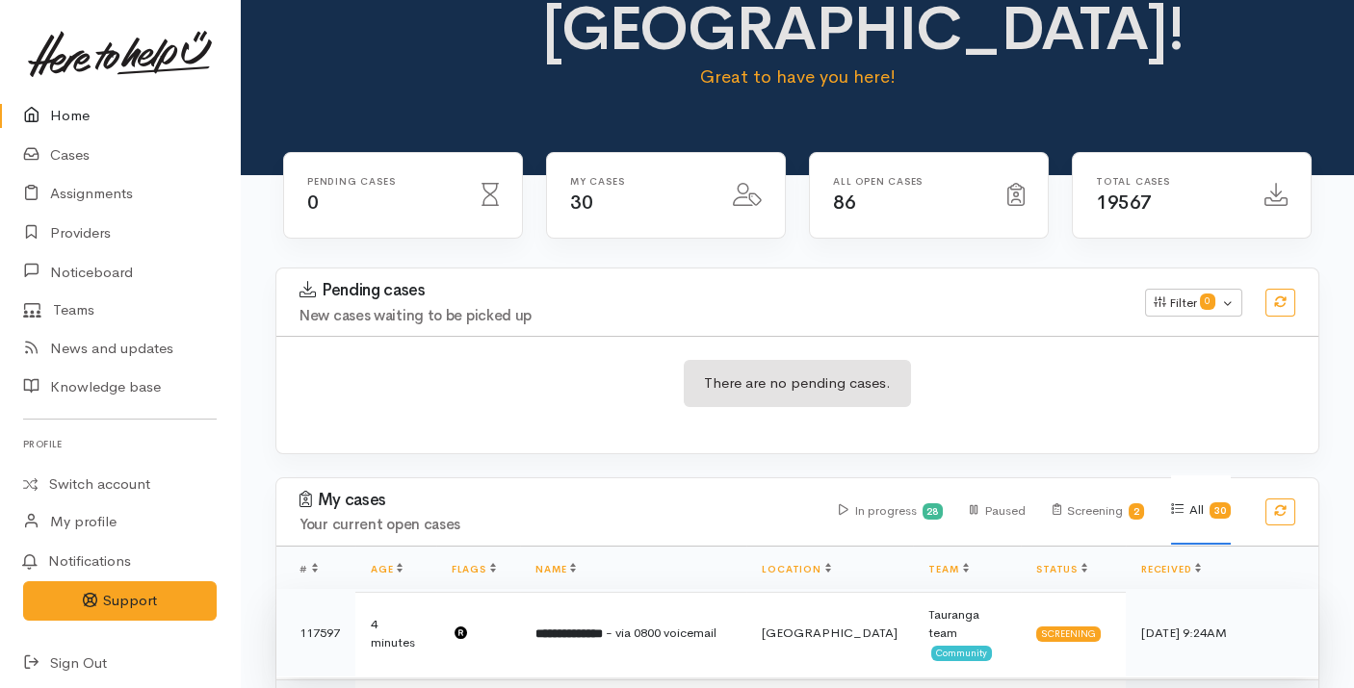
scroll to position [2, 0]
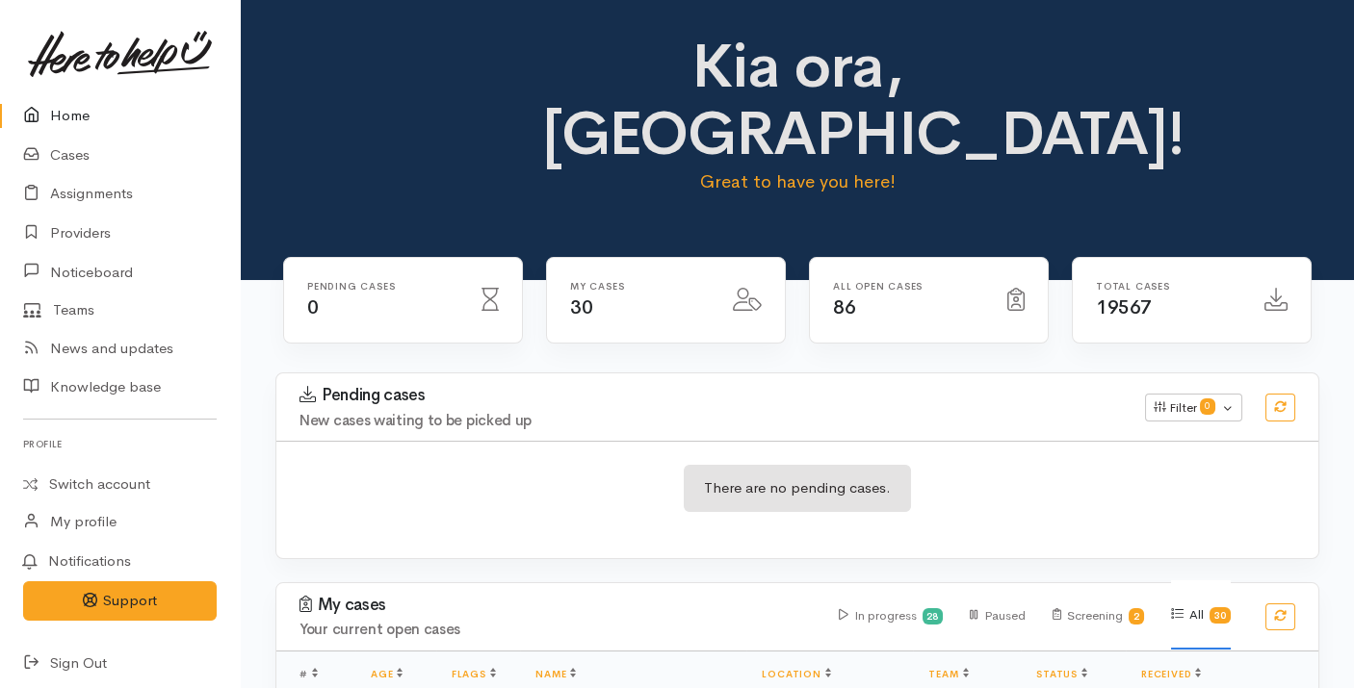
click at [803, 374] on div "Pending cases New cases waiting to be picked up Filter 0 Filters Clear filters …" at bounding box center [797, 407] width 1065 height 67
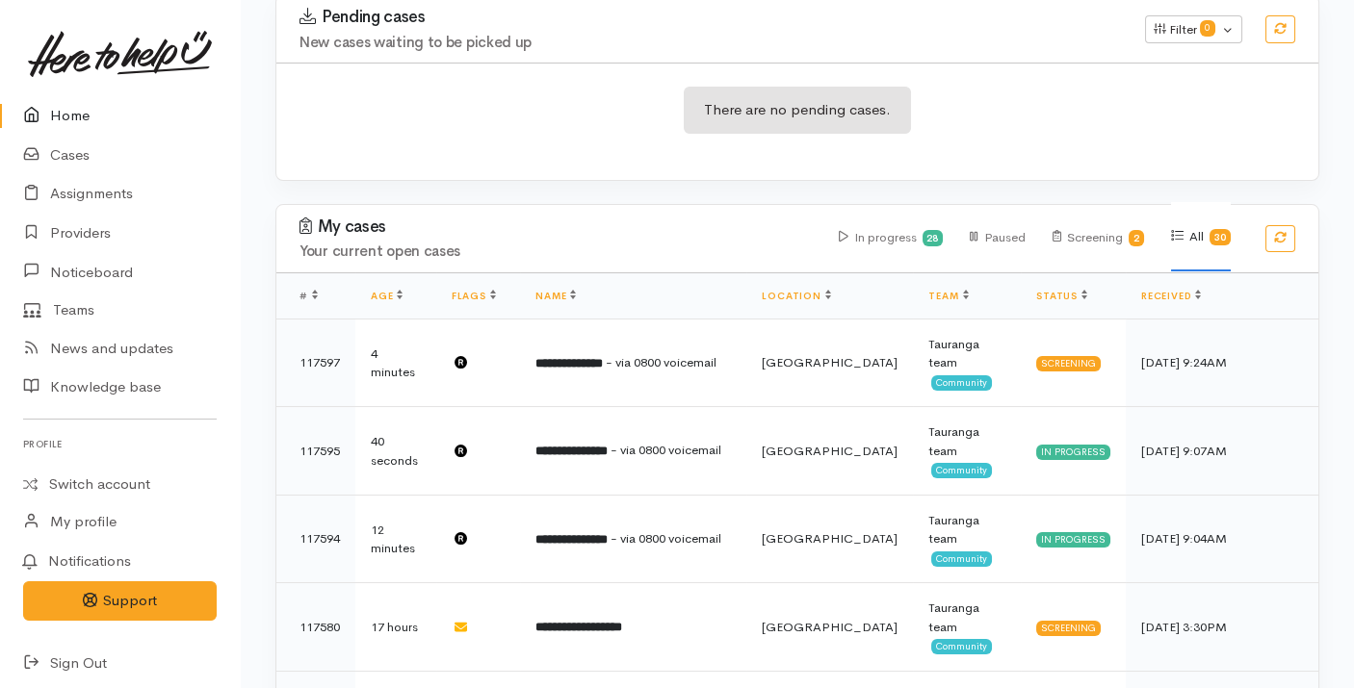
scroll to position [0, 0]
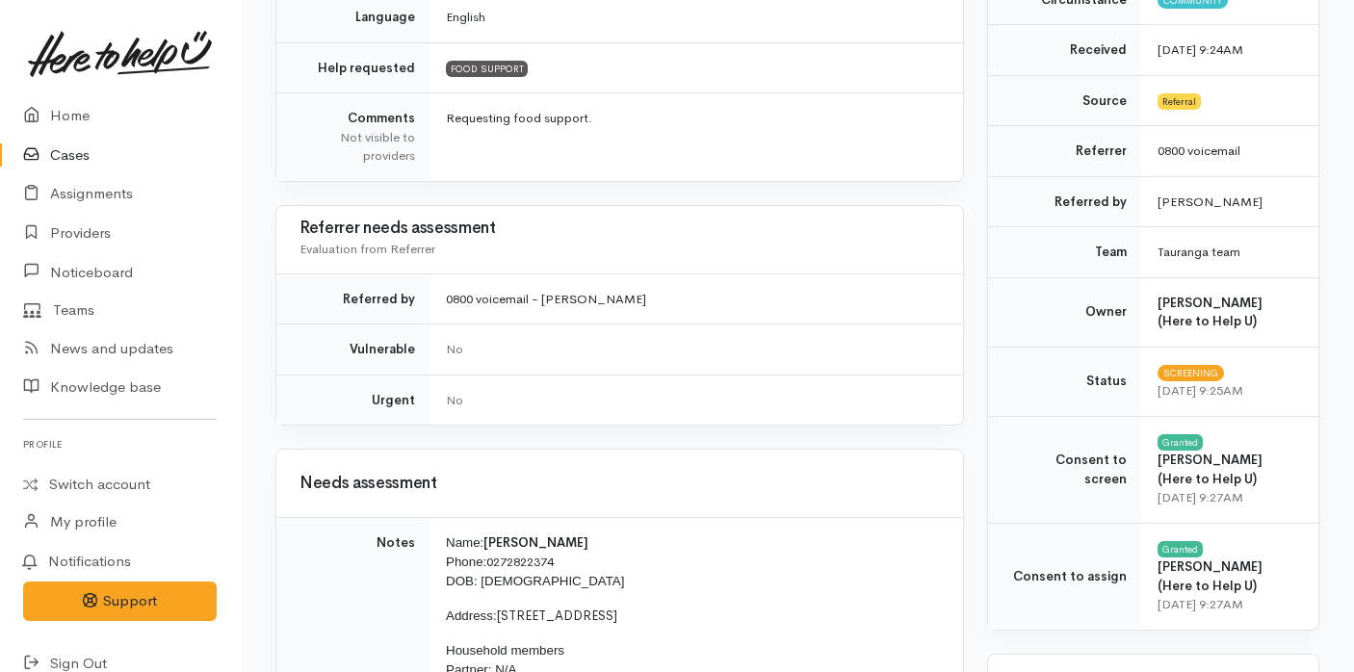
scroll to position [588, 0]
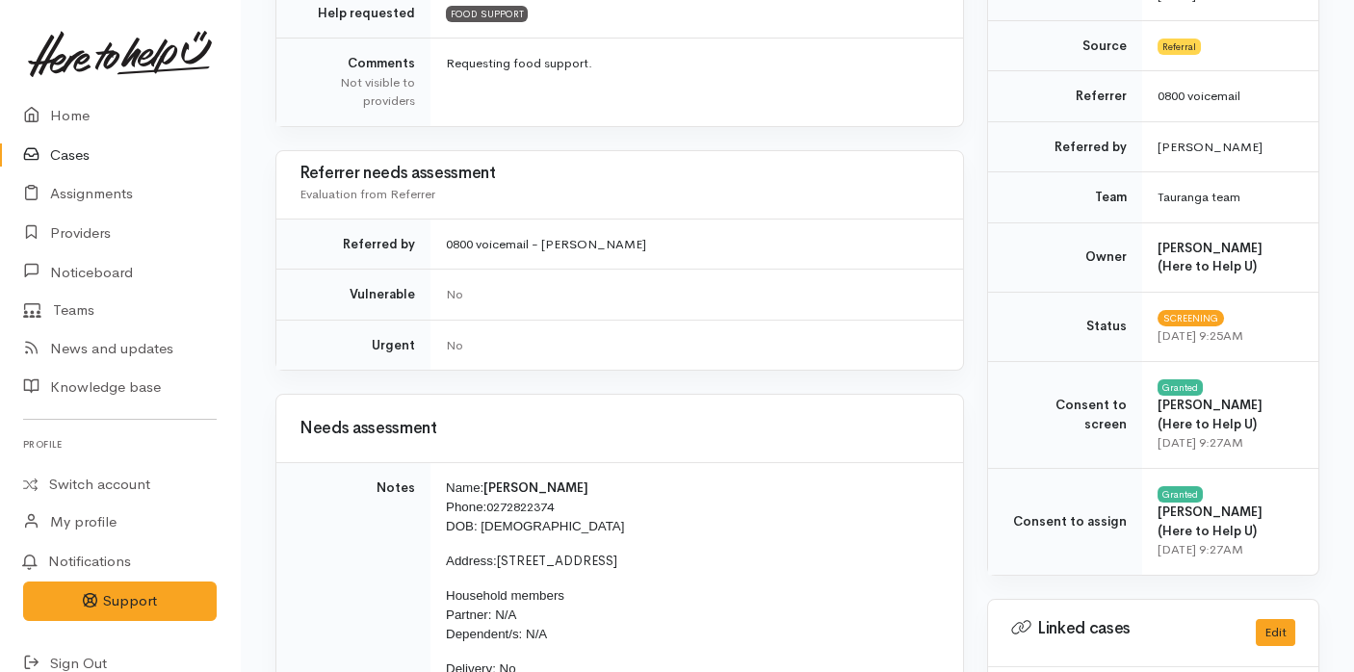
click at [1252, 349] on td "Screening [DATE] 9:25AM" at bounding box center [1230, 326] width 176 height 69
click at [1256, 619] on button "Edit" at bounding box center [1275, 633] width 39 height 28
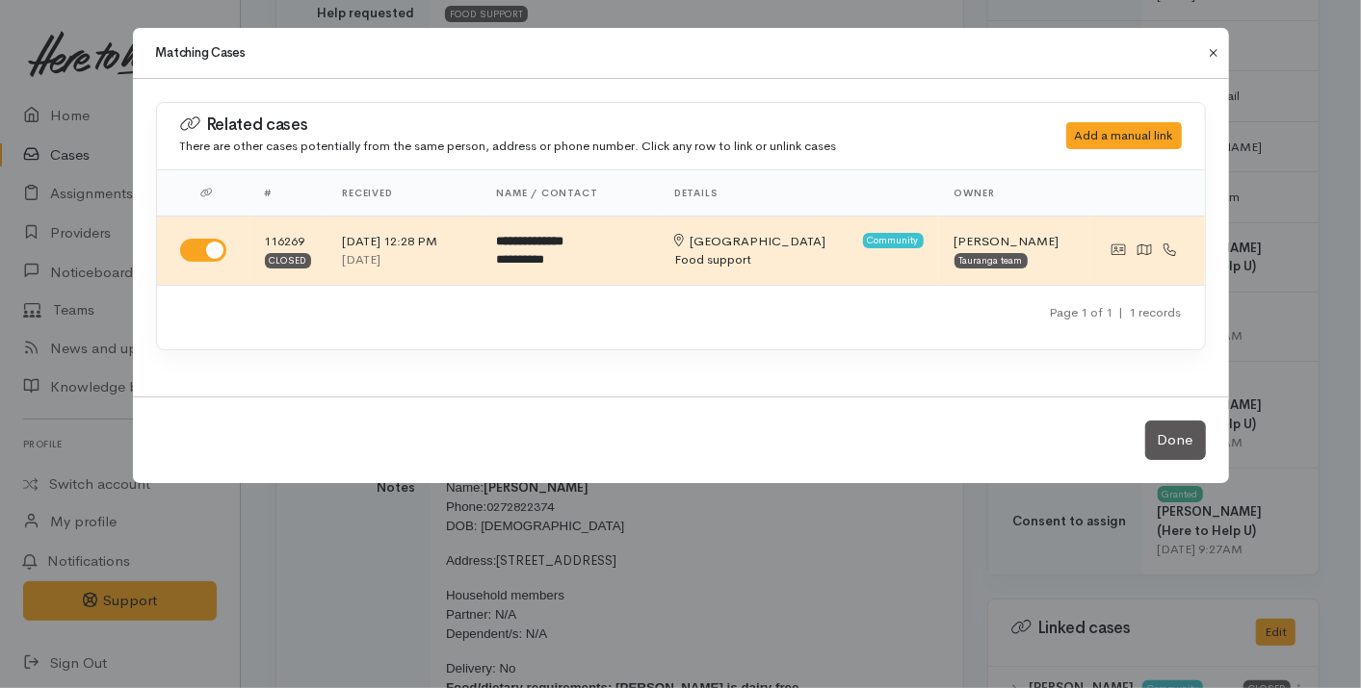
click at [1206, 58] on button "Close" at bounding box center [1213, 52] width 31 height 23
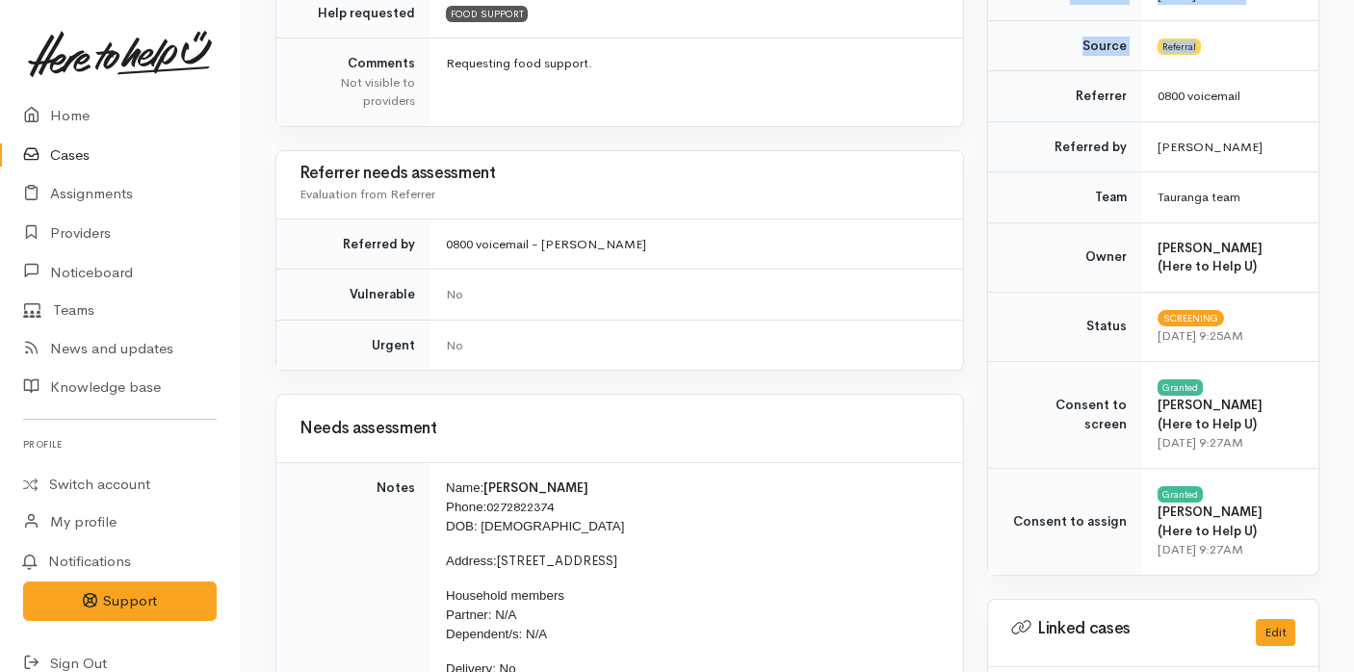
drag, startPoint x: 1206, startPoint y: 58, endPoint x: 1360, endPoint y: 176, distance: 194.3
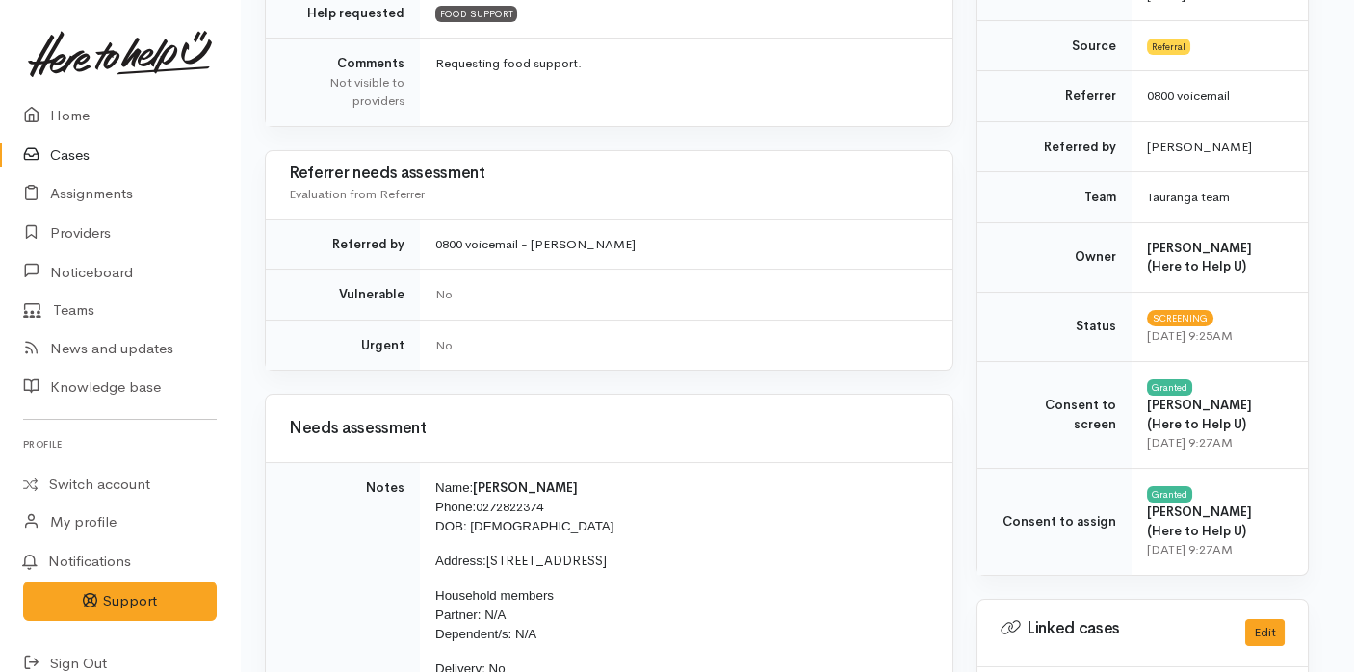
click at [673, 343] on div "No" at bounding box center [682, 345] width 494 height 19
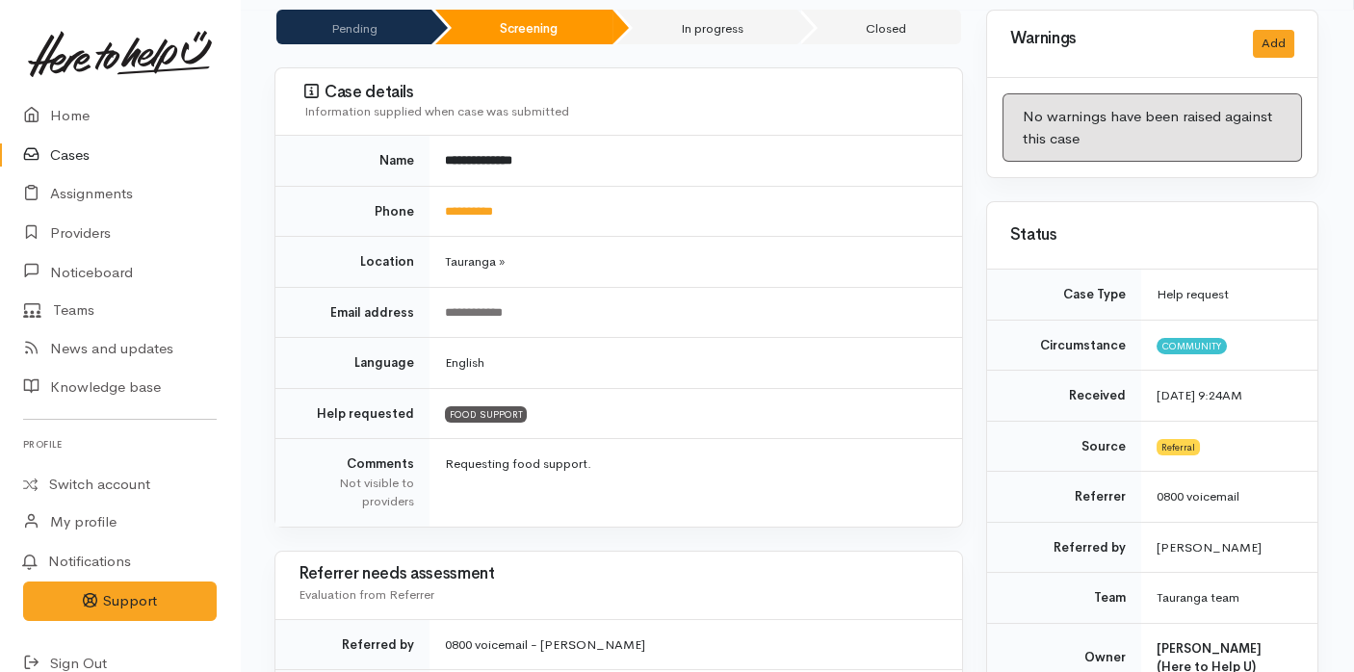
scroll to position [170, 1]
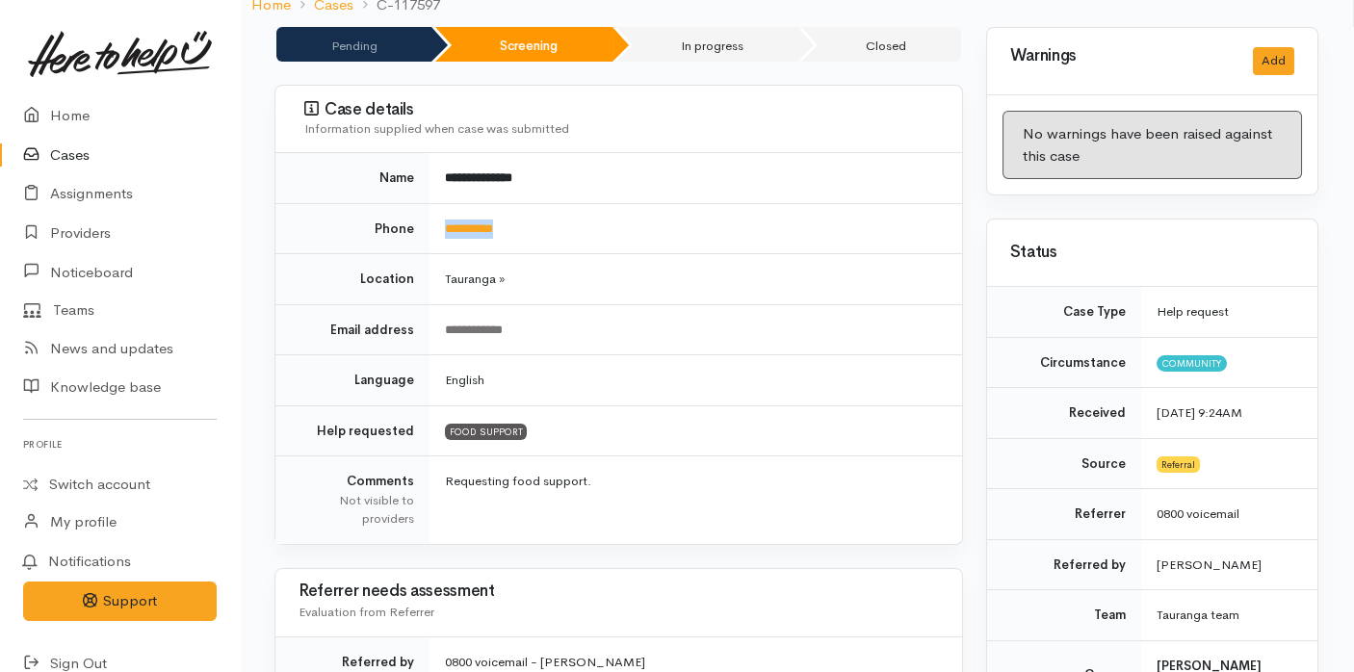
drag, startPoint x: 563, startPoint y: 234, endPoint x: 434, endPoint y: 235, distance: 129.0
click at [434, 235] on td "**********" at bounding box center [695, 228] width 532 height 51
copy link "**********"
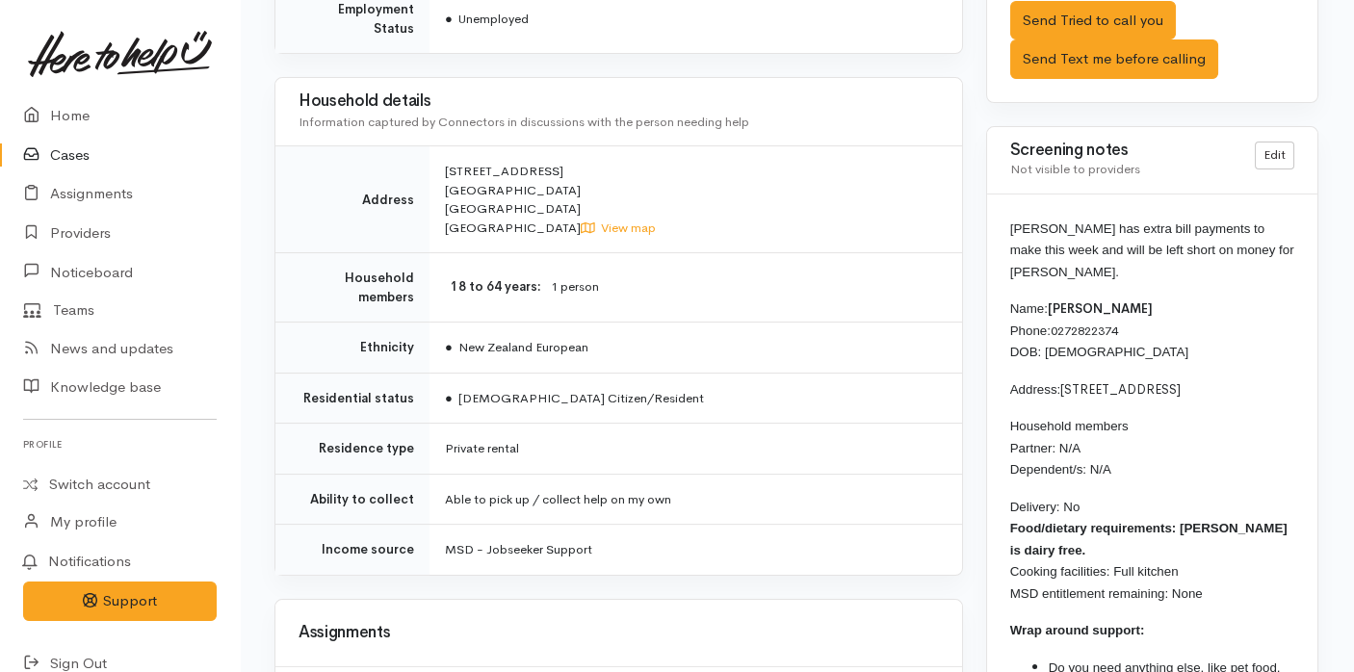
scroll to position [1815, 1]
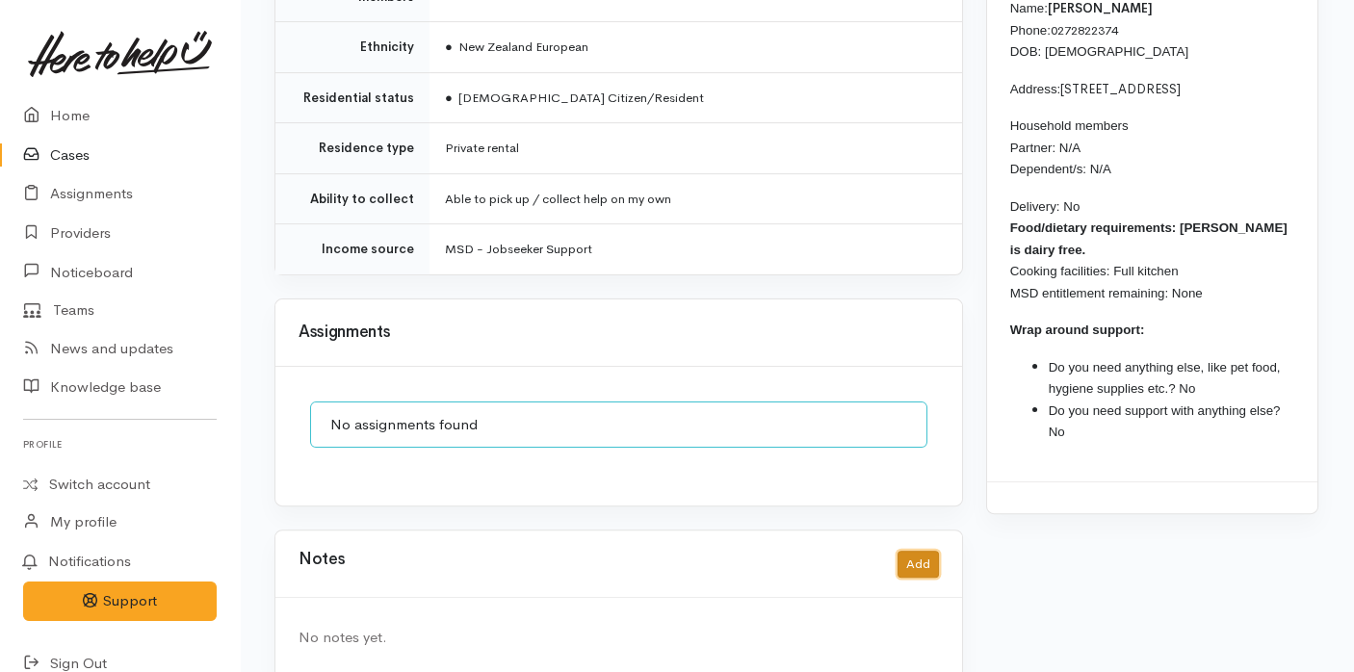
click at [928, 551] on button "Add" at bounding box center [917, 565] width 41 height 28
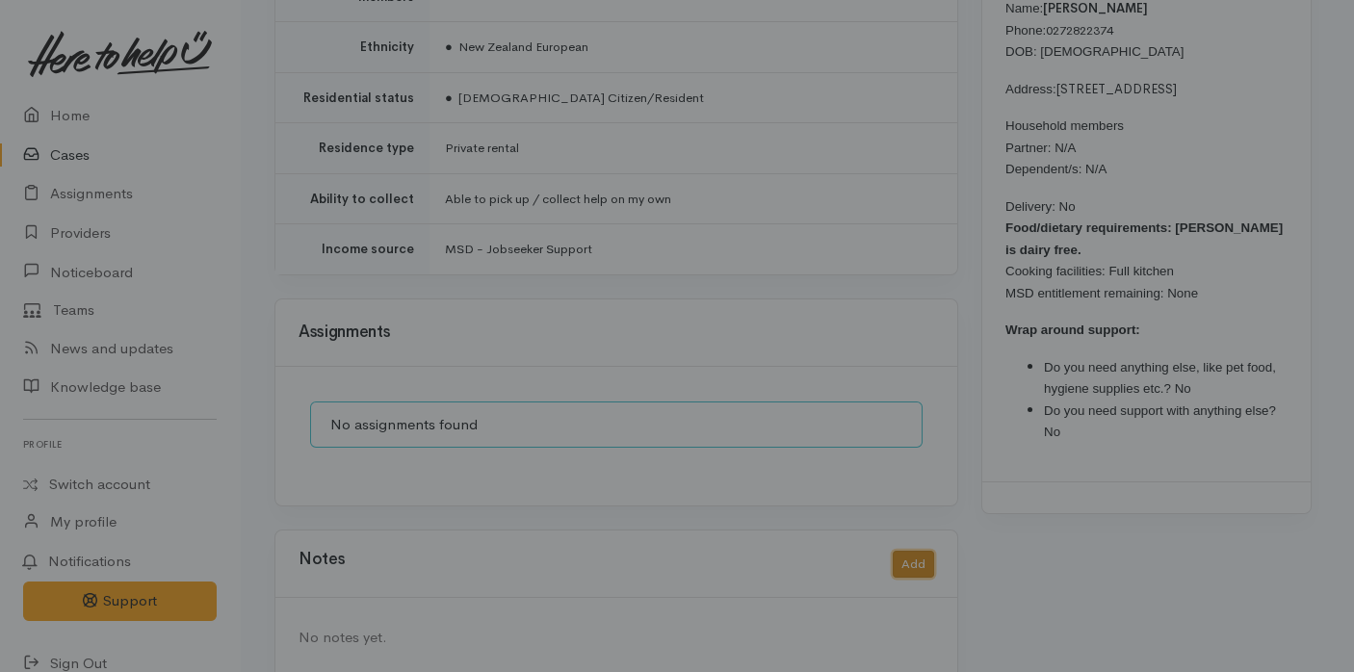
scroll to position [1799, 1]
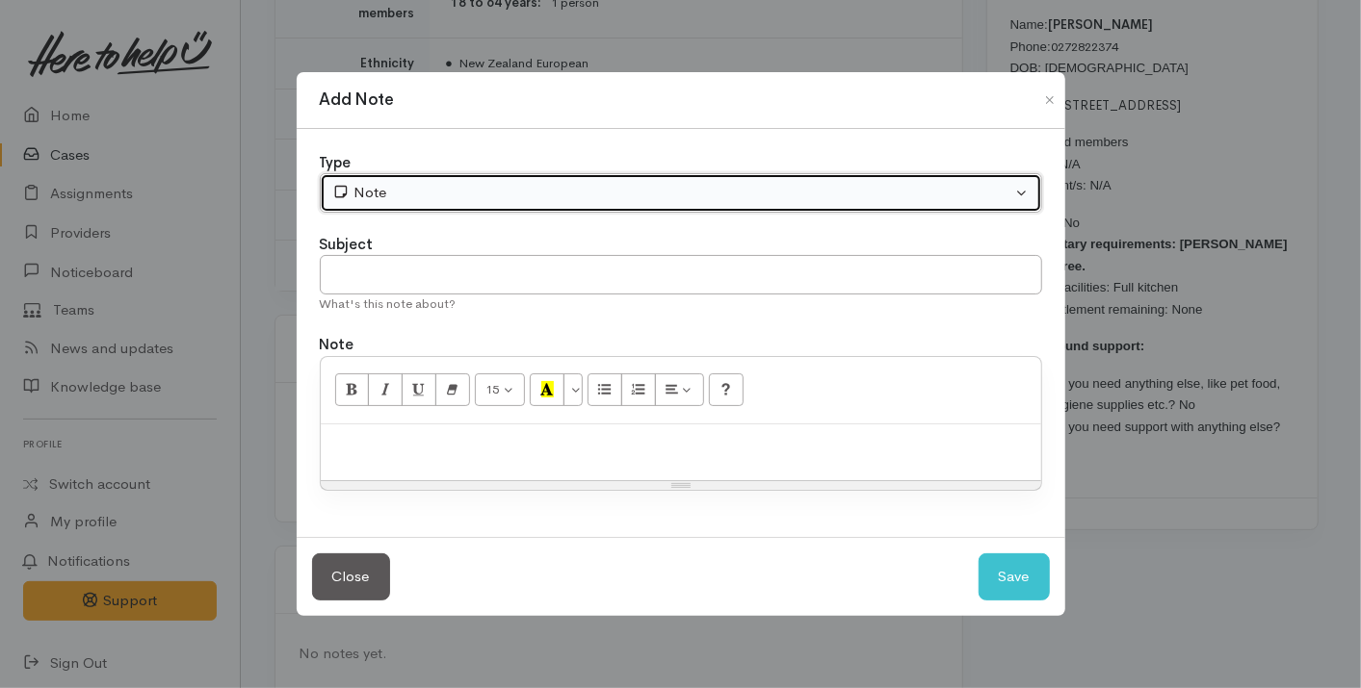
click at [491, 194] on div "Note" at bounding box center [672, 193] width 680 height 22
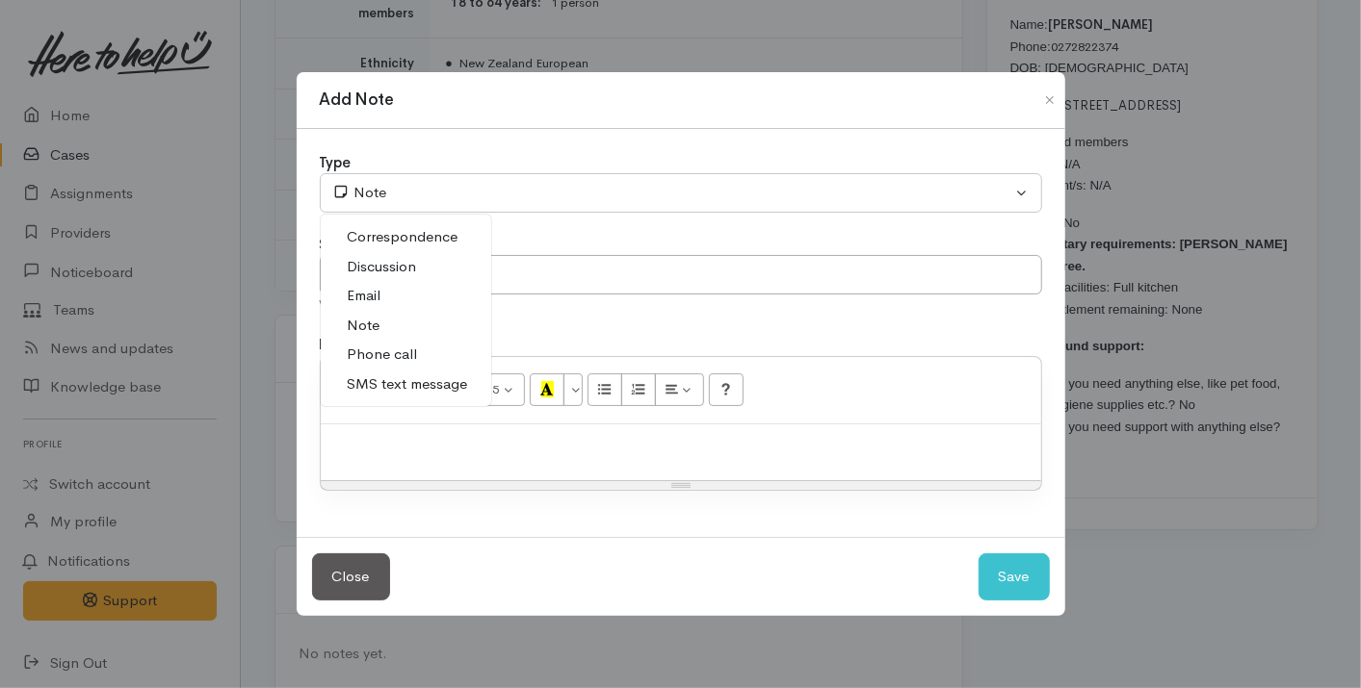
click at [443, 389] on span "SMS text message" at bounding box center [408, 385] width 120 height 22
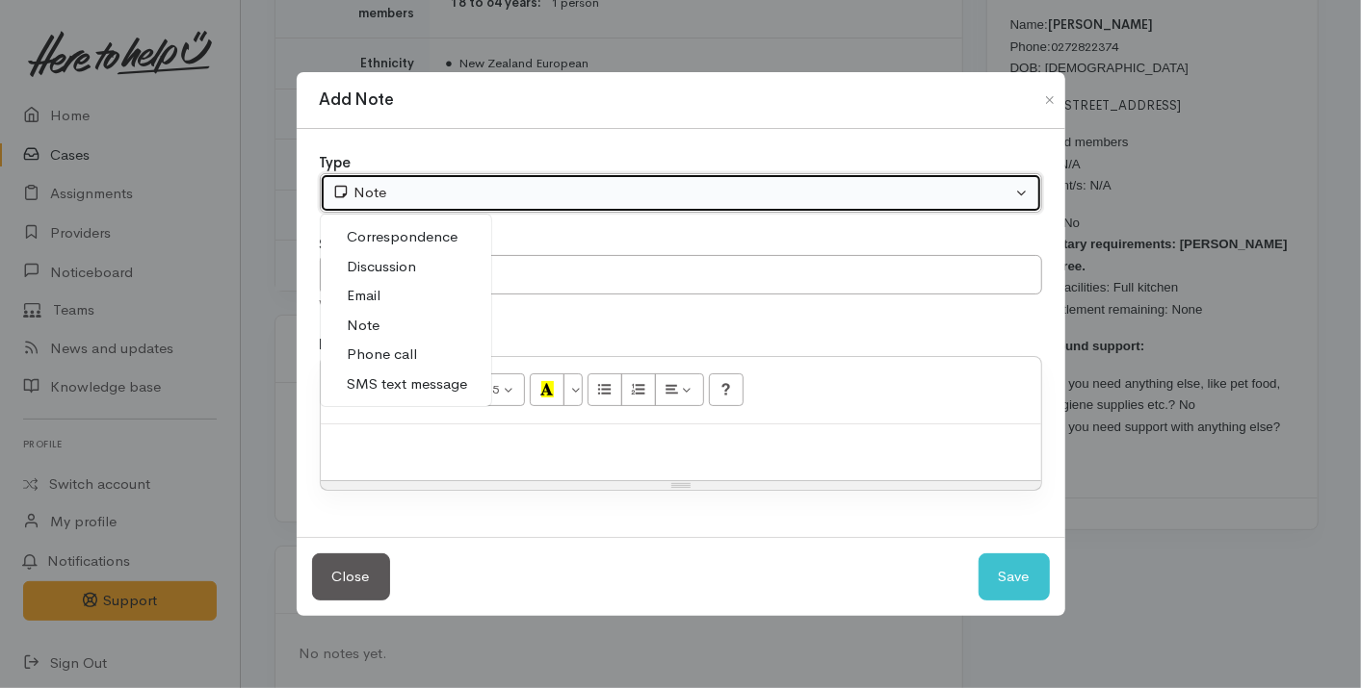
select select "5"
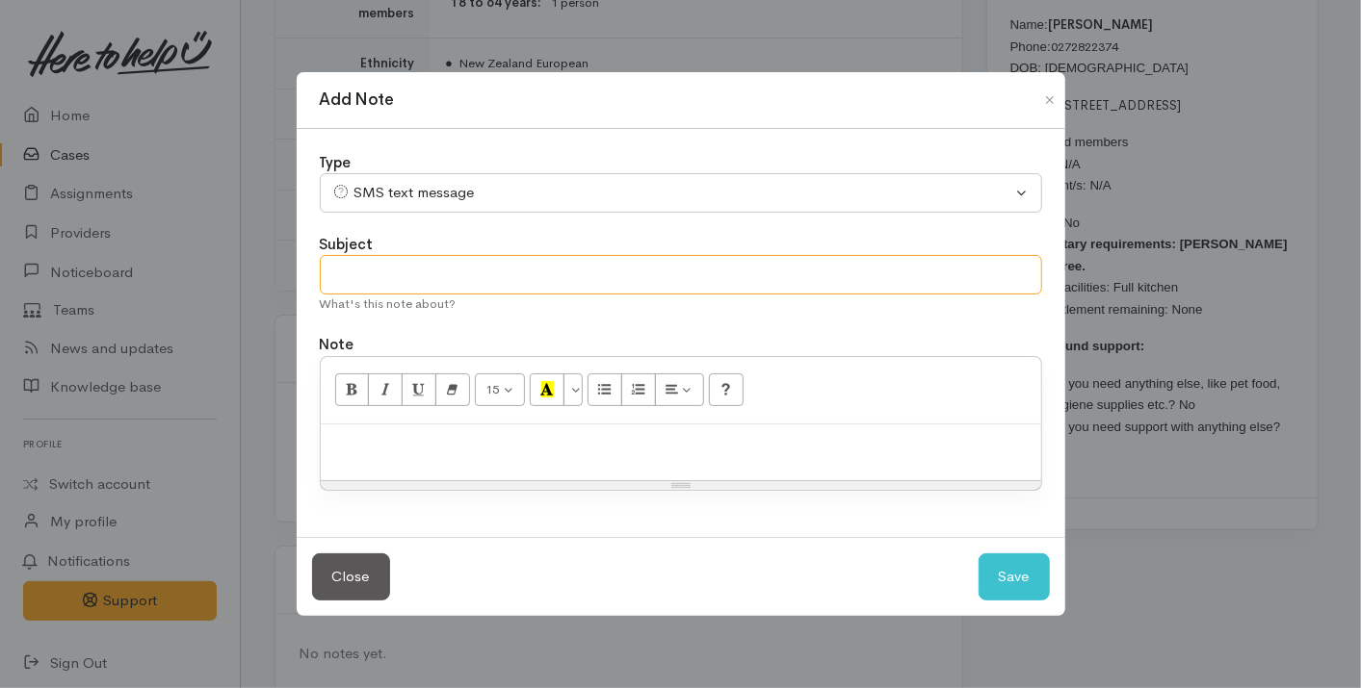
click at [481, 274] on input "text" at bounding box center [681, 274] width 722 height 39
type input "E-Text"
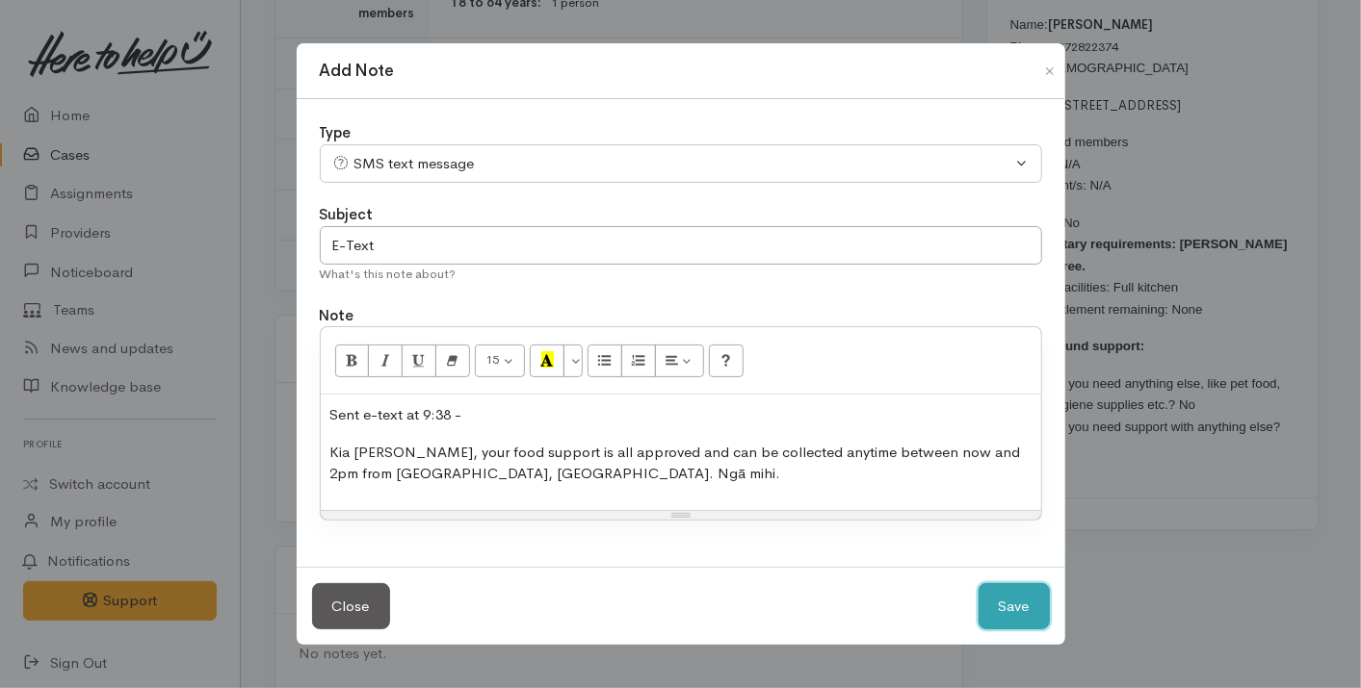
click at [1008, 608] on button "Save" at bounding box center [1013, 606] width 71 height 47
select select "1"
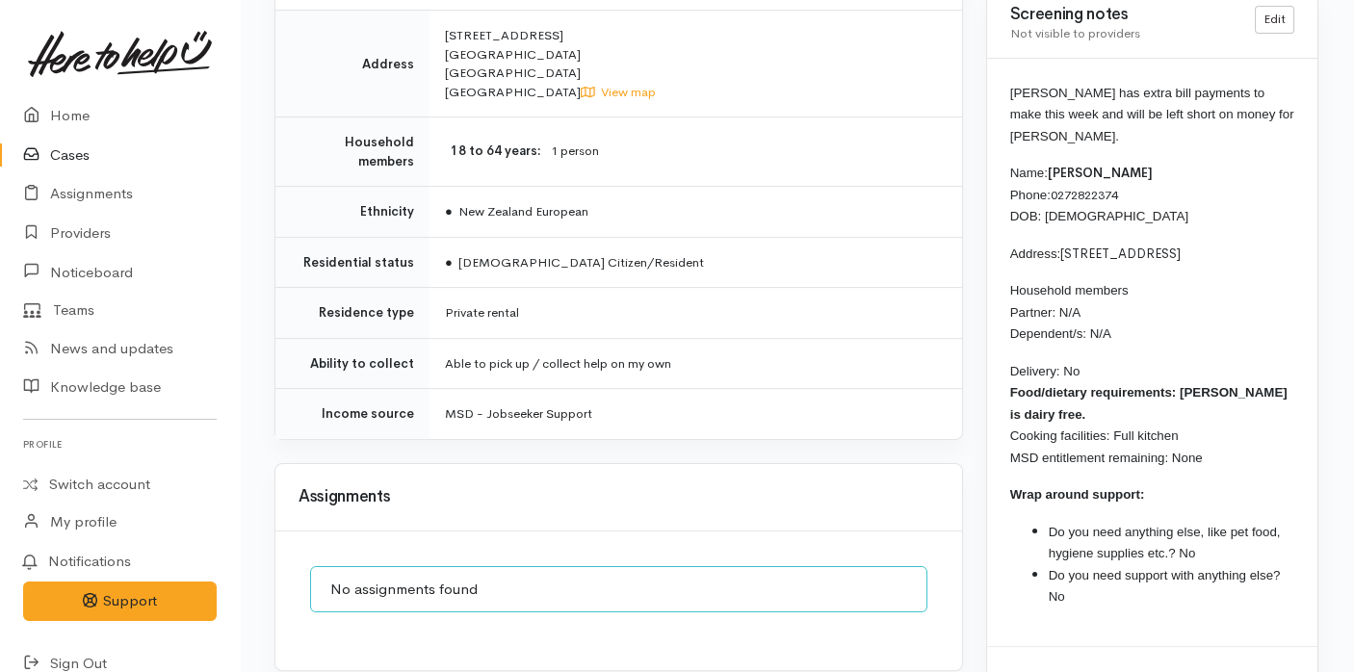
scroll to position [1610, 1]
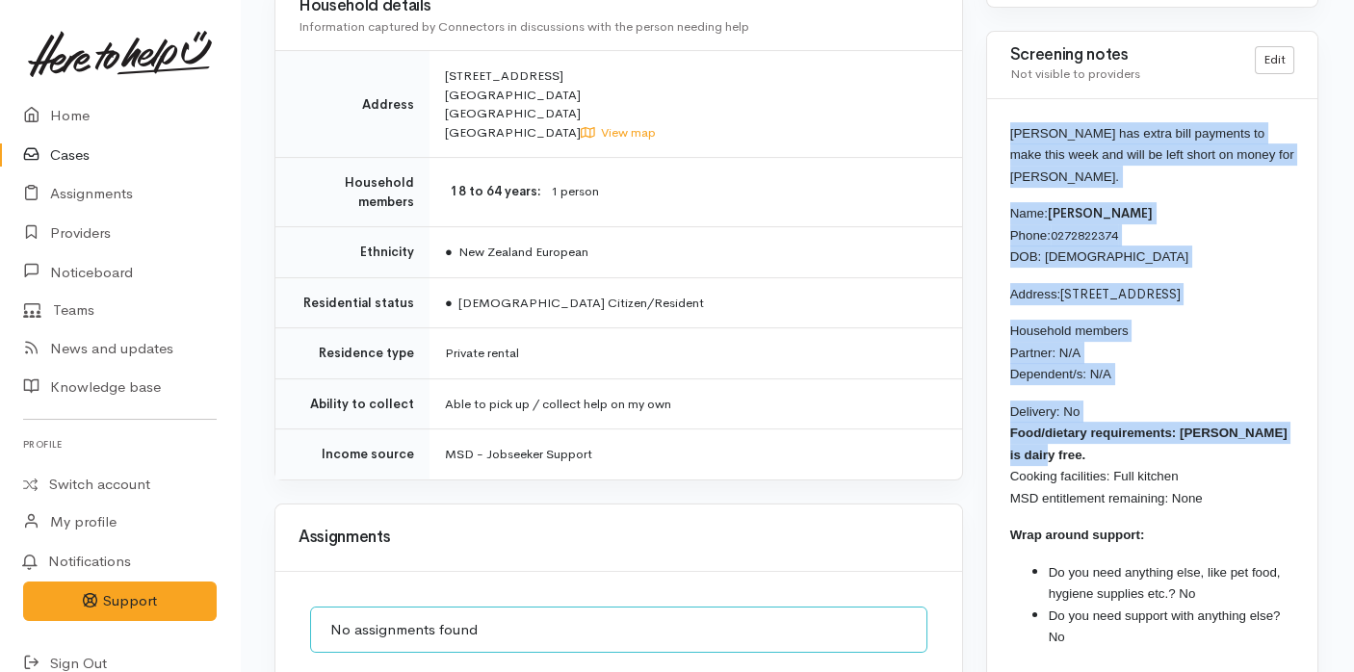
drag, startPoint x: 1294, startPoint y: 364, endPoint x: 1000, endPoint y: 86, distance: 404.6
click at [1000, 99] on div "Brett has extra bill payments to make this week and will be left short on money…" at bounding box center [1152, 392] width 330 height 587
copy div "Brett has extra bill payments to make this week and will be left short on money…"
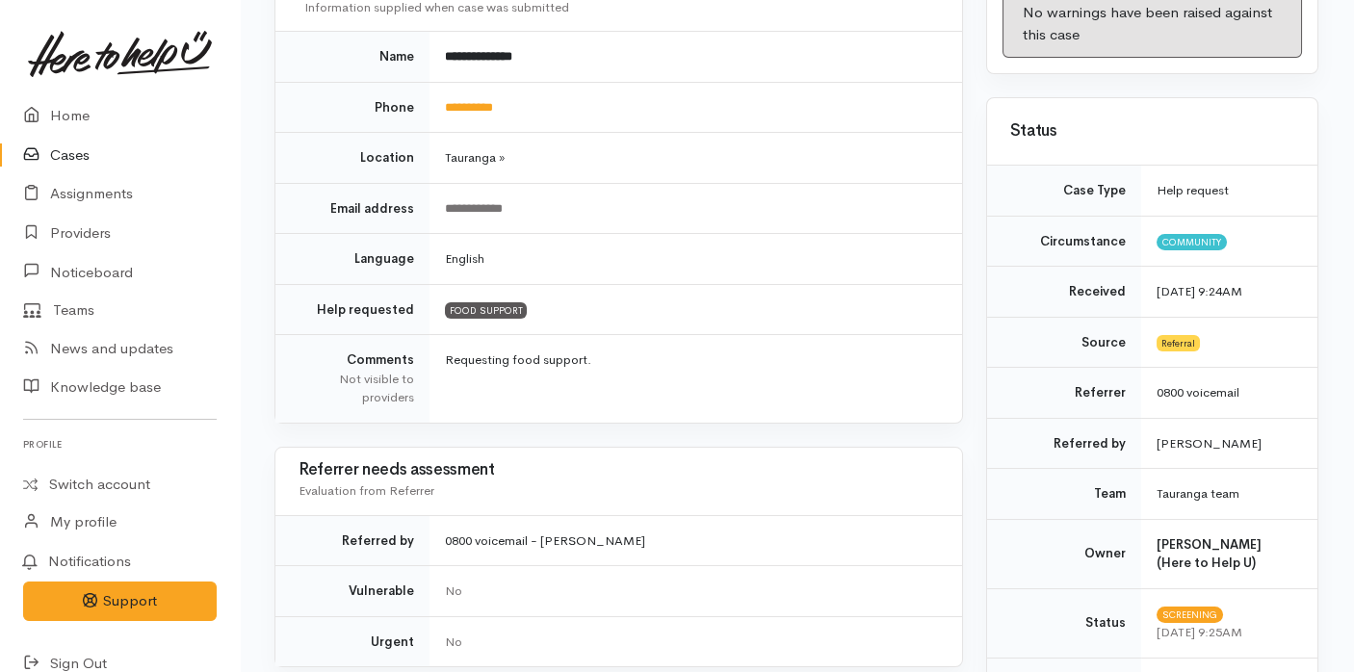
scroll to position [0, 1]
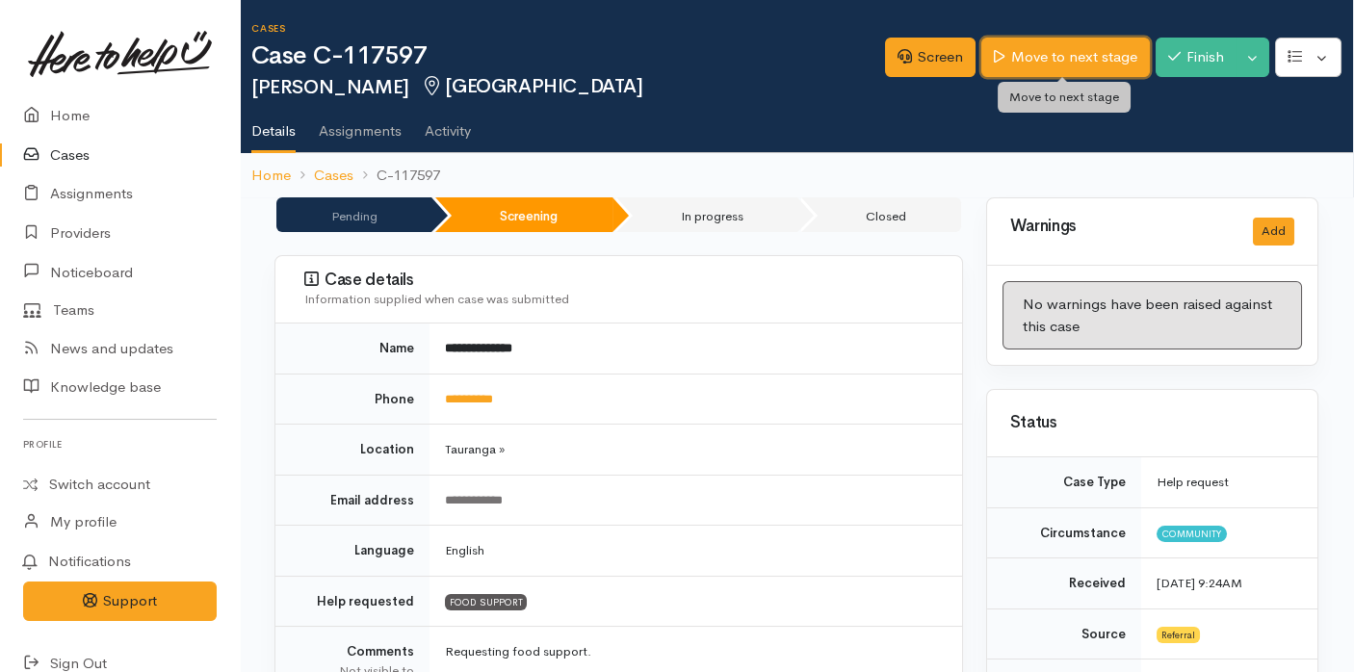
click at [1072, 63] on link "Move to next stage" at bounding box center [1065, 57] width 168 height 39
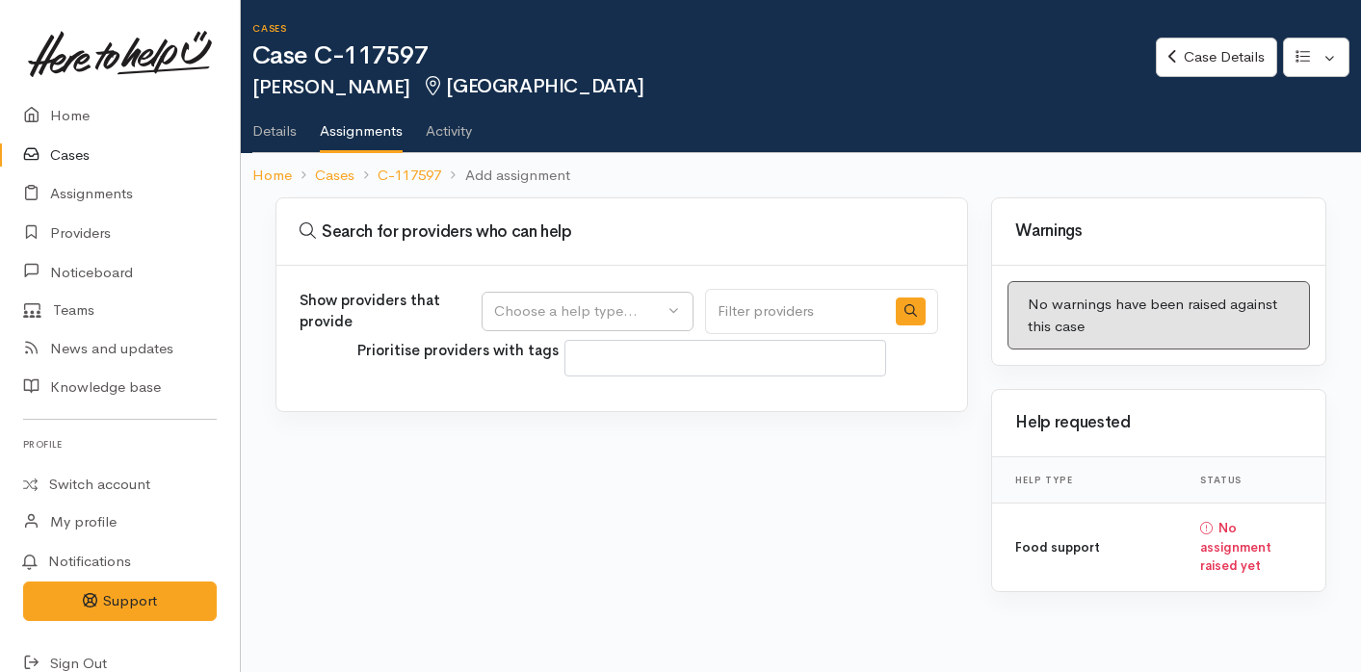
select select
click at [630, 311] on div "Choose a help type..." at bounding box center [578, 311] width 169 height 22
click at [588, 392] on span "Food support" at bounding box center [551, 403] width 90 height 22
select select "3"
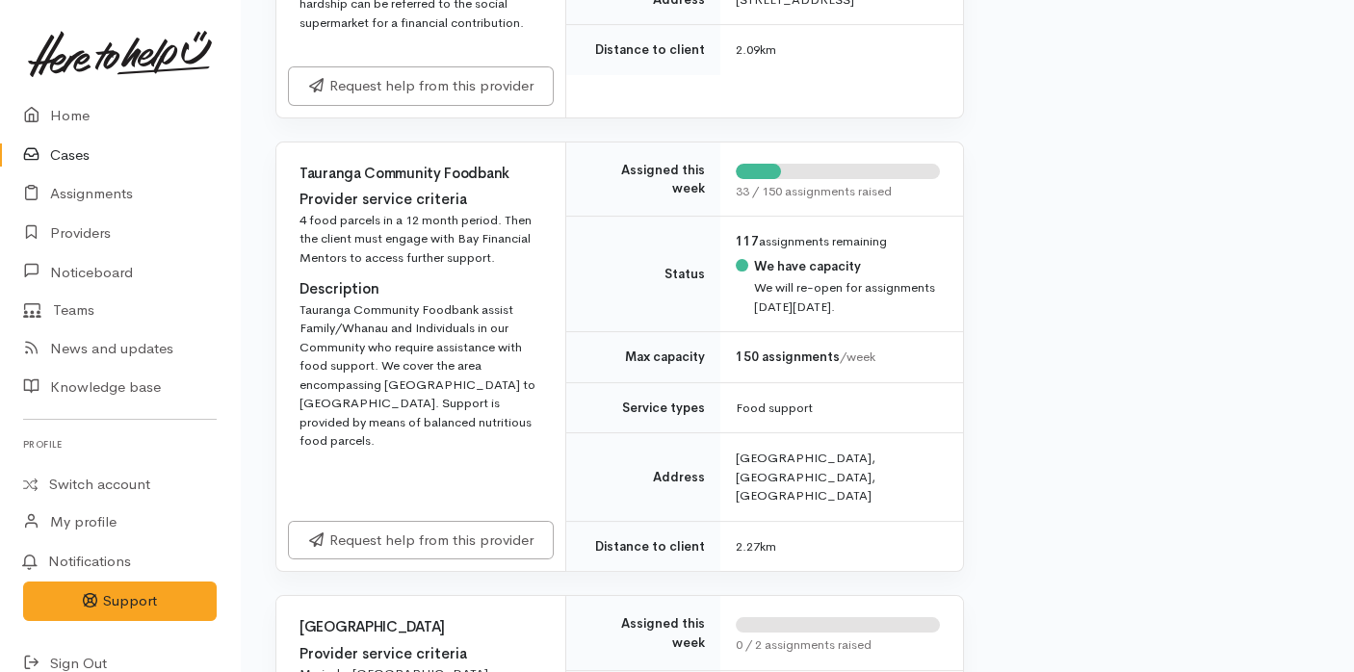
scroll to position [1499, 0]
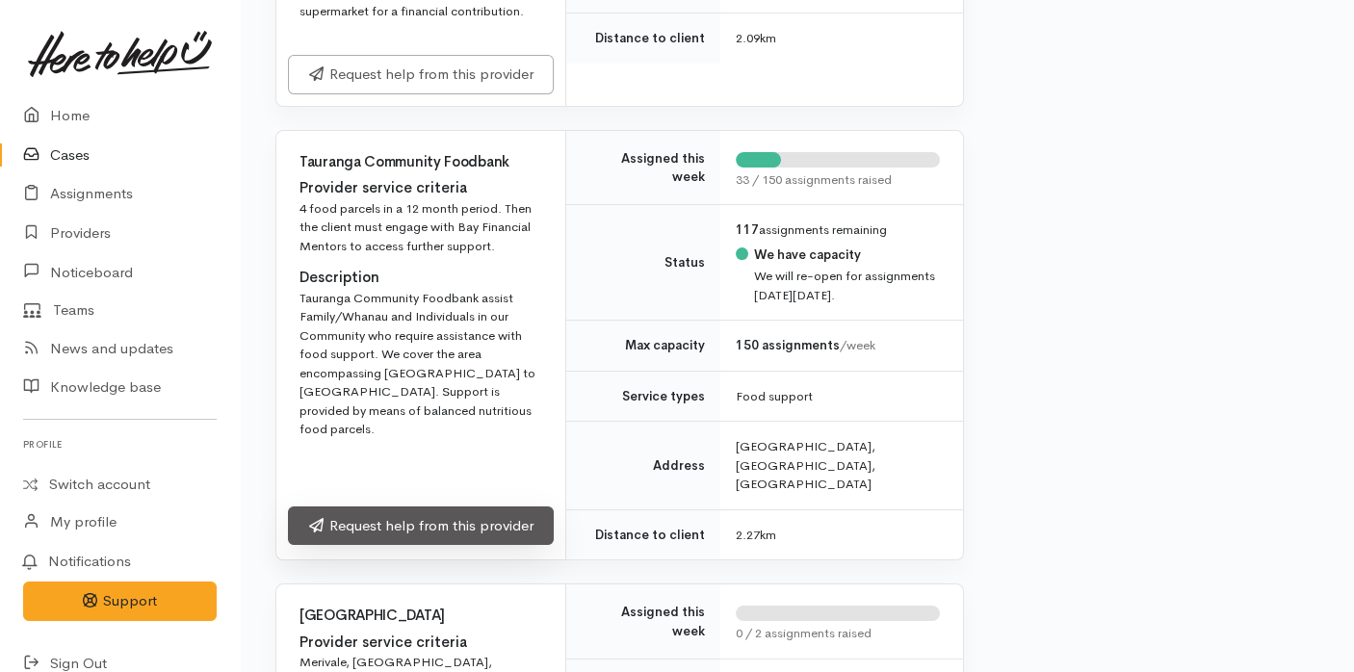
click at [429, 506] on link "Request help from this provider" at bounding box center [421, 525] width 266 height 39
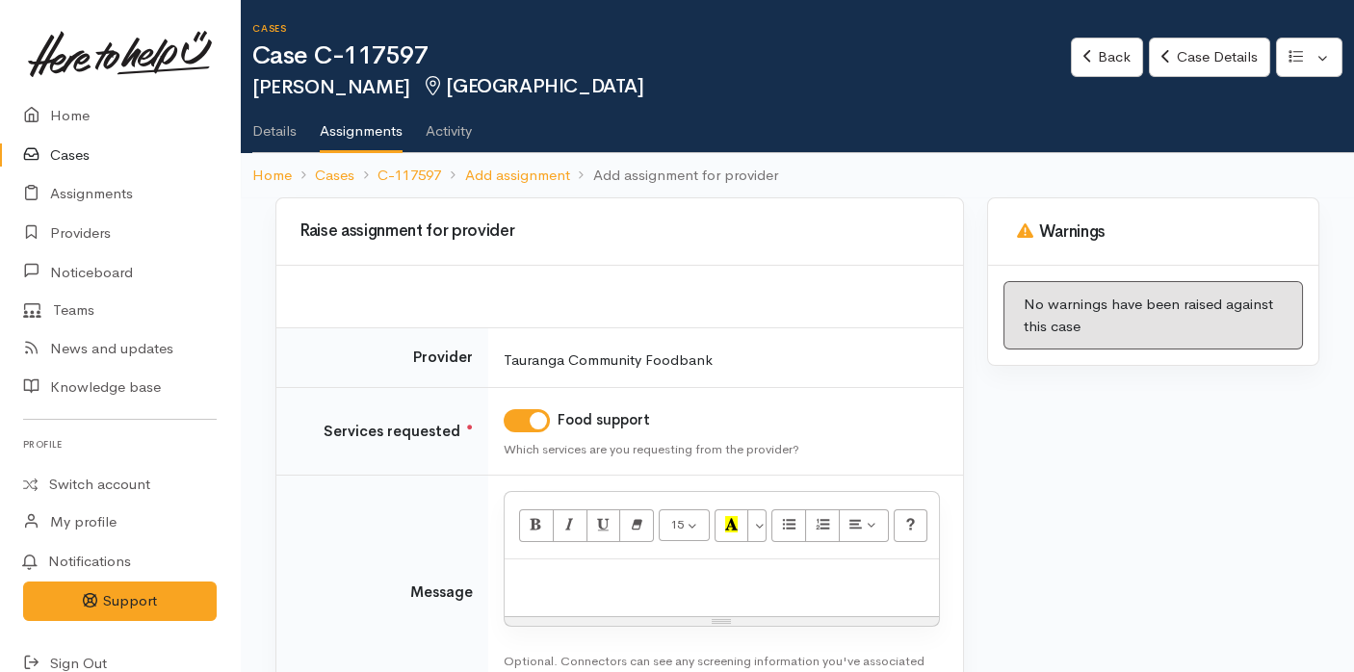
click at [527, 593] on div at bounding box center [722, 587] width 434 height 57
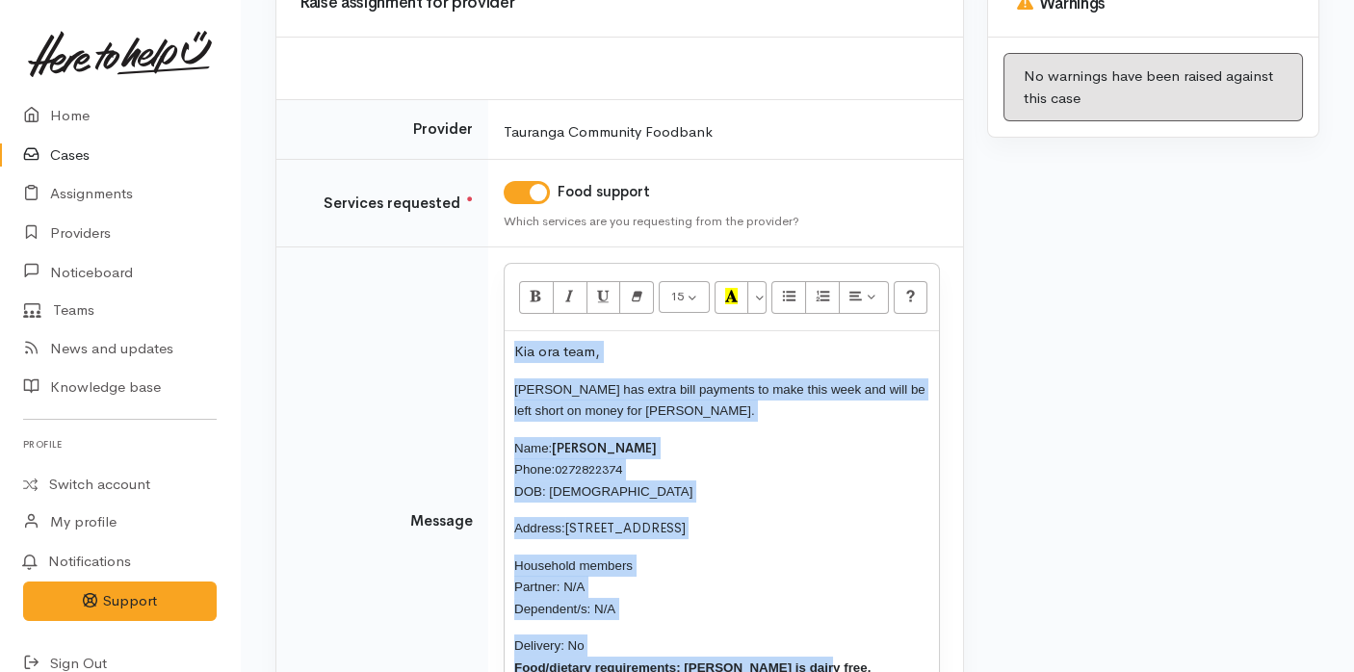
click at [580, 577] on span "Household members Partner: N/A Dependent/s: N/A" at bounding box center [573, 587] width 118 height 58
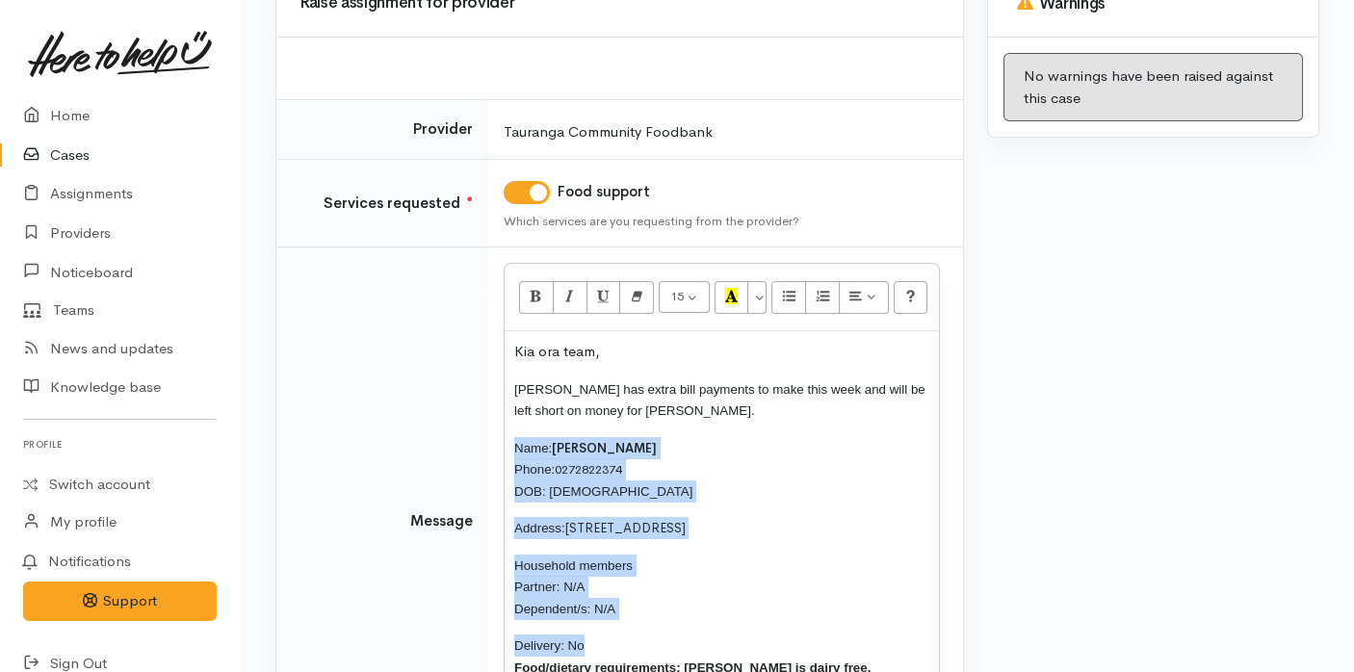
drag, startPoint x: 595, startPoint y: 641, endPoint x: 481, endPoint y: 447, distance: 225.3
click at [481, 447] on tr "Message 15 8 9 10 11 12 14 18 24 36 Background Color Transparent Select #ffff00…" at bounding box center [619, 521] width 687 height 549
click at [603, 643] on p "Delivery: No Food/dietary requirements: [PERSON_NAME] is dairy free." at bounding box center [721, 656] width 415 height 43
drag, startPoint x: 603, startPoint y: 643, endPoint x: 491, endPoint y: 447, distance: 226.0
click at [491, 447] on td "10 8 9 10 11 12 14 18 24 36 Background Color Transparent Select #ffff00 Text Co…" at bounding box center [725, 521] width 475 height 549
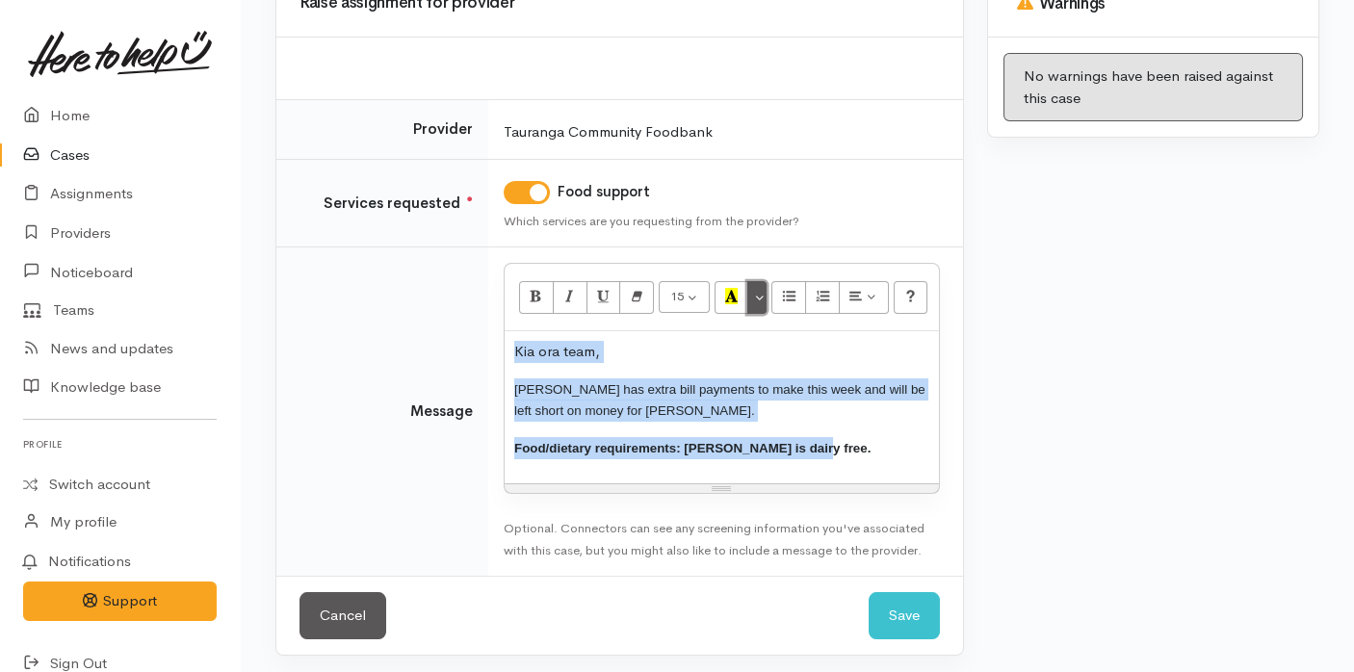
click at [756, 294] on button "More Color" at bounding box center [756, 297] width 19 height 33
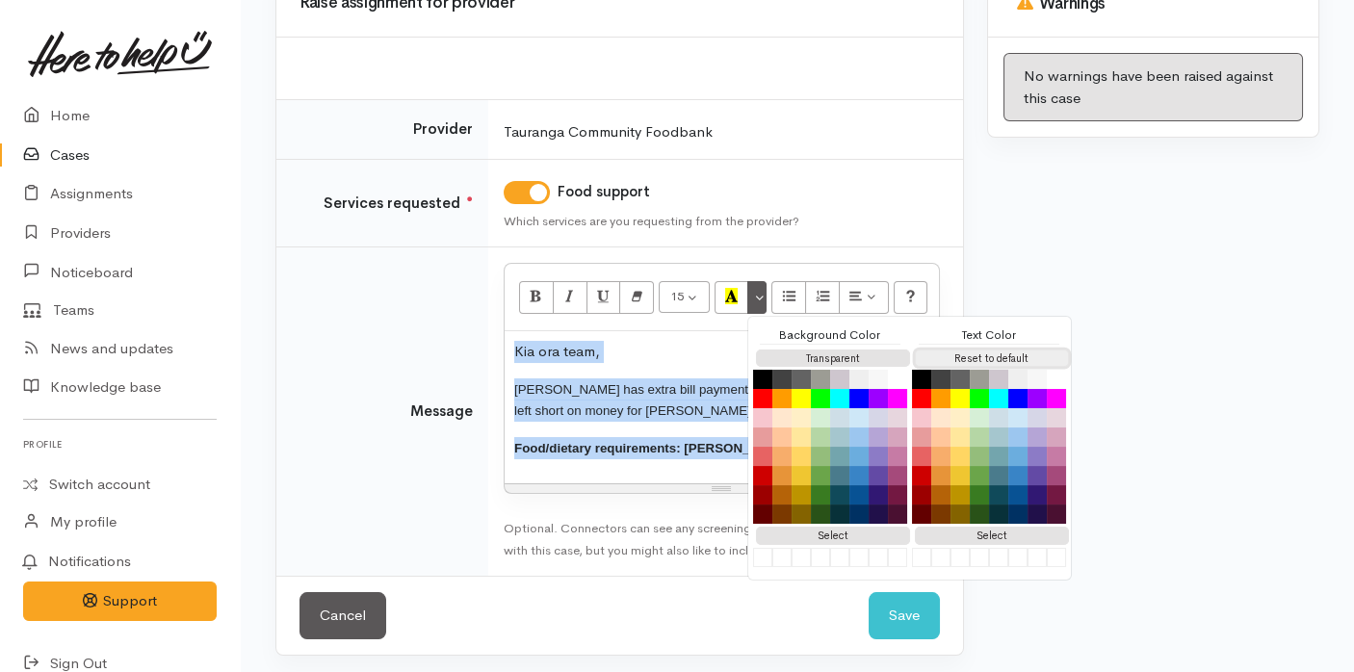
click at [960, 350] on button "Reset to default" at bounding box center [992, 359] width 154 height 18
click at [618, 428] on div "Kia ora team, [PERSON_NAME] has extra bill payments to make this week and will …" at bounding box center [722, 407] width 434 height 152
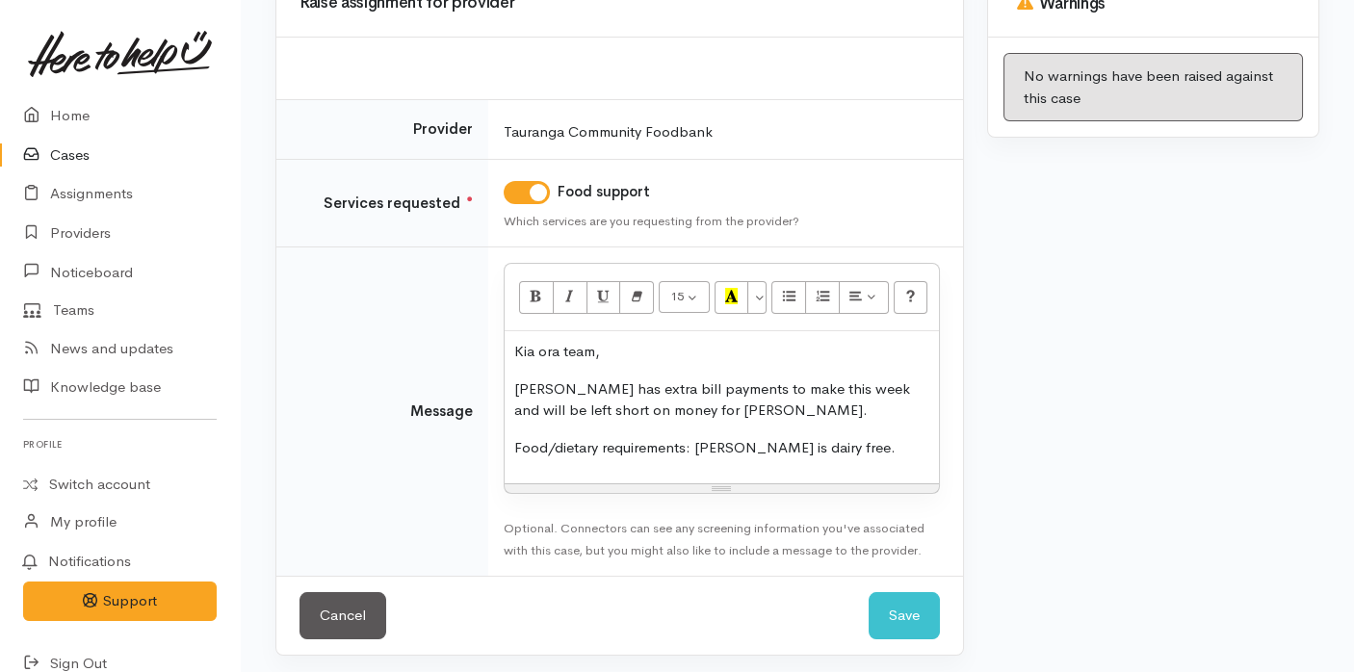
click at [698, 445] on p "Food/dietary requirements: [PERSON_NAME] is dairy free." at bounding box center [721, 448] width 415 height 22
click at [869, 450] on p "Food/dietary requirements: [PERSON_NAME] is dairy free." at bounding box center [721, 448] width 415 height 22
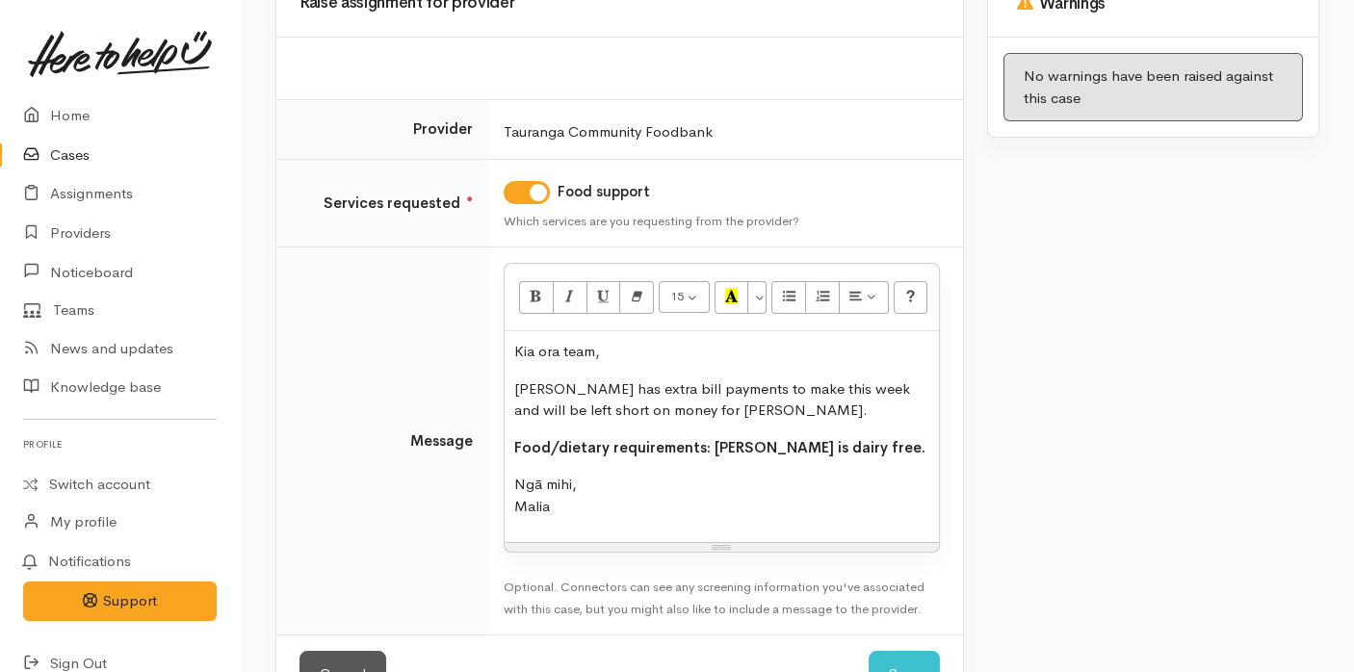
click at [684, 412] on p "[PERSON_NAME] has extra bill payments to make this week and will be left short …" at bounding box center [721, 399] width 415 height 43
click at [644, 483] on p "Ngā mihi, [GEOGRAPHIC_DATA]" at bounding box center [721, 495] width 415 height 43
click at [665, 409] on p "[PERSON_NAME] has extra bill payments to make this week and will be left short …" at bounding box center [721, 399] width 415 height 43
click at [621, 501] on p "Ngā mihi, [GEOGRAPHIC_DATA]" at bounding box center [721, 495] width 415 height 43
click at [609, 480] on p "Ngā mihi, [GEOGRAPHIC_DATA]" at bounding box center [721, 495] width 415 height 43
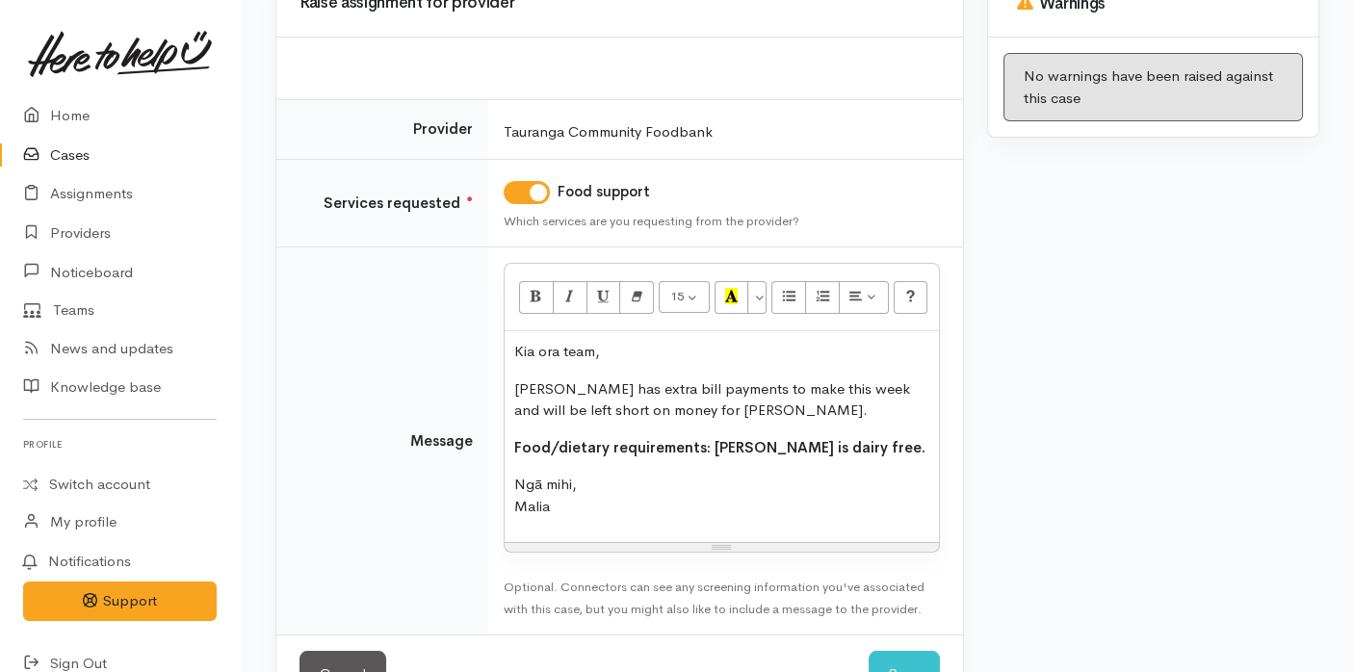
click at [707, 396] on p "[PERSON_NAME] has extra bill payments to make this week and will be left short …" at bounding box center [721, 399] width 415 height 43
click at [690, 404] on p "[PERSON_NAME] has extra bill payments to make this week and will be left short …" at bounding box center [721, 399] width 415 height 43
click at [618, 487] on p "Ngā mihi, [GEOGRAPHIC_DATA]" at bounding box center [721, 495] width 415 height 43
click at [558, 499] on p "Ngā mihi, [GEOGRAPHIC_DATA]" at bounding box center [721, 495] width 415 height 43
click at [666, 404] on p "[PERSON_NAME] has extra bill payments to make this week and will be left short …" at bounding box center [721, 399] width 415 height 43
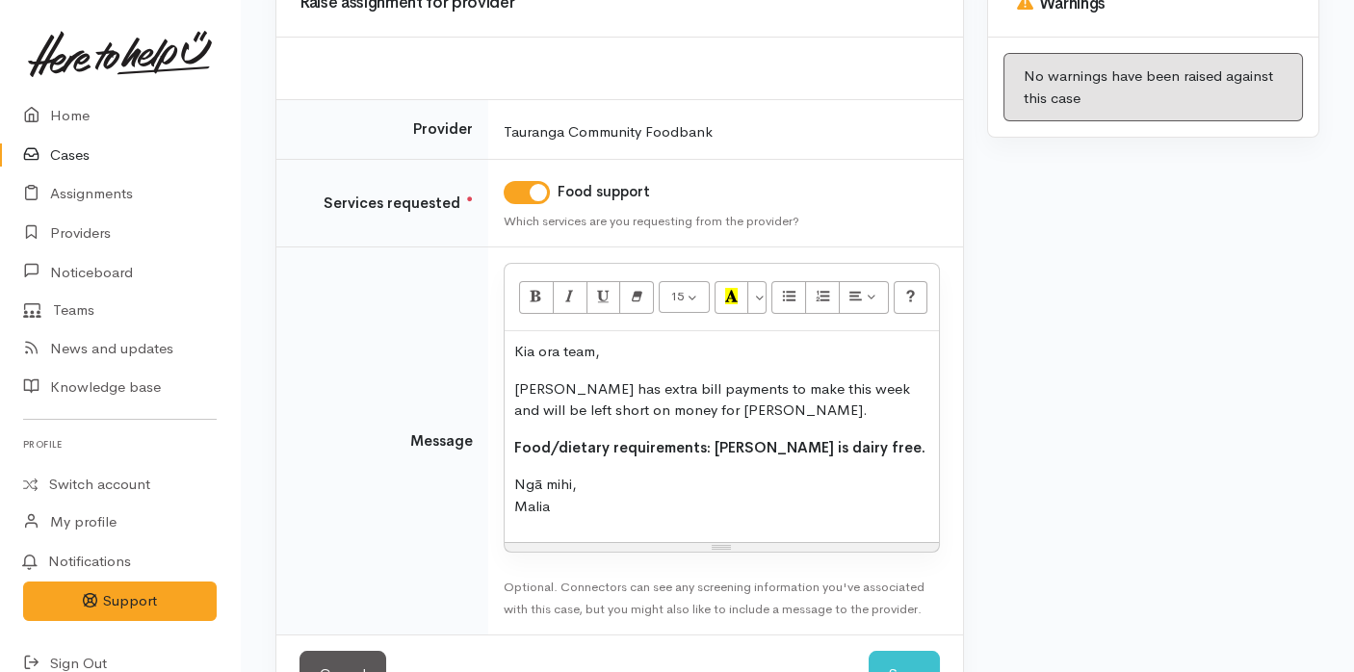
click at [618, 483] on p "Ngā mihi, [GEOGRAPHIC_DATA]" at bounding box center [721, 495] width 415 height 43
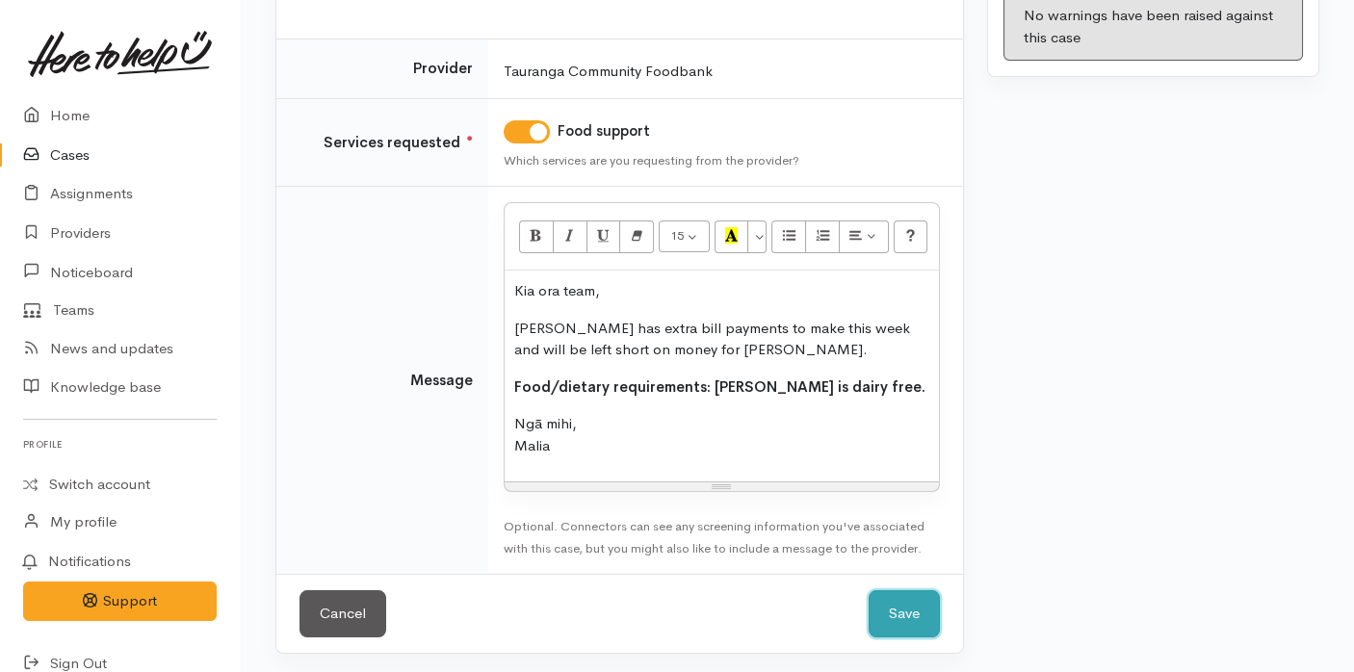
click at [899, 606] on button "Save" at bounding box center [904, 613] width 71 height 47
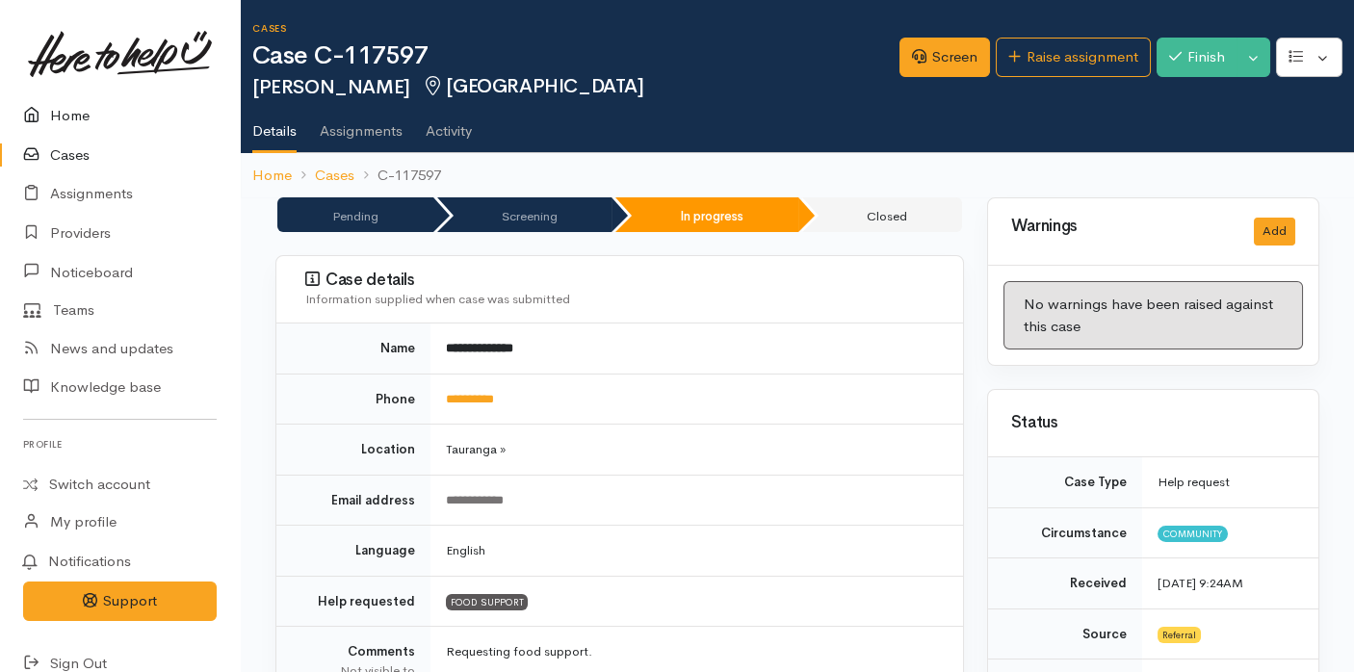
click at [73, 114] on link "Home" at bounding box center [120, 115] width 240 height 39
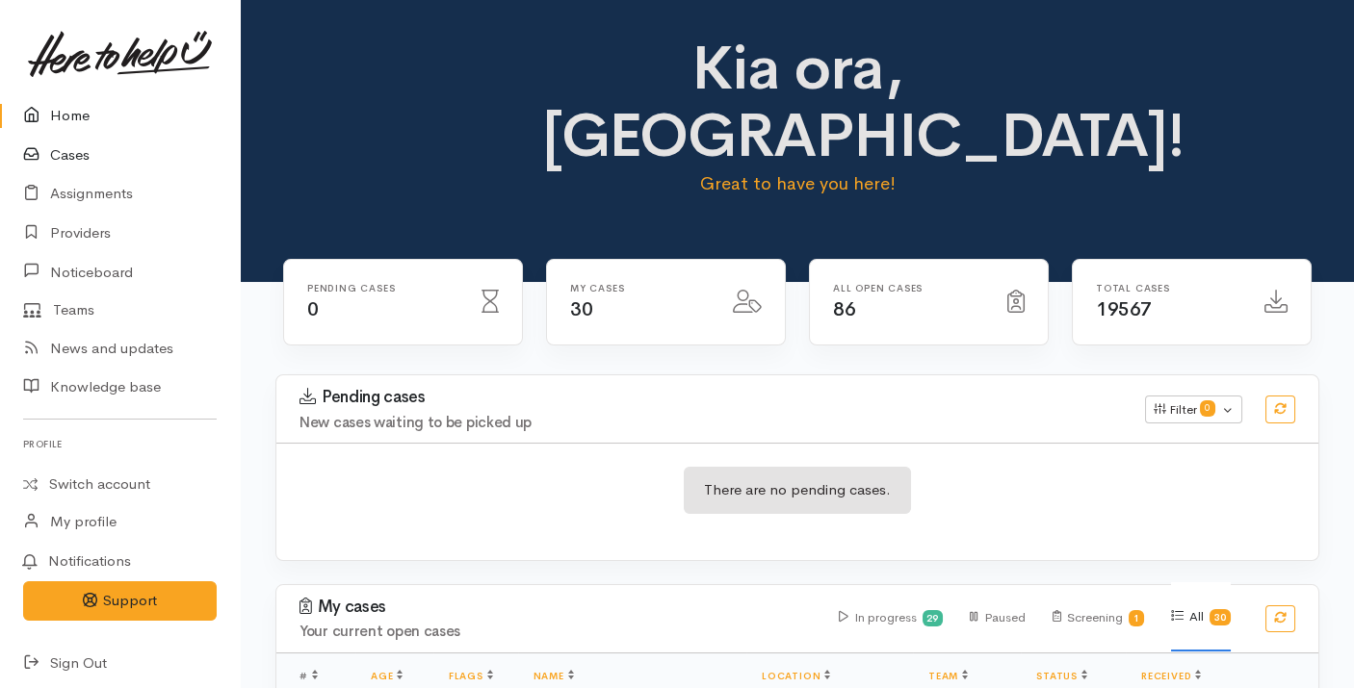
click at [48, 154] on icon at bounding box center [36, 155] width 27 height 24
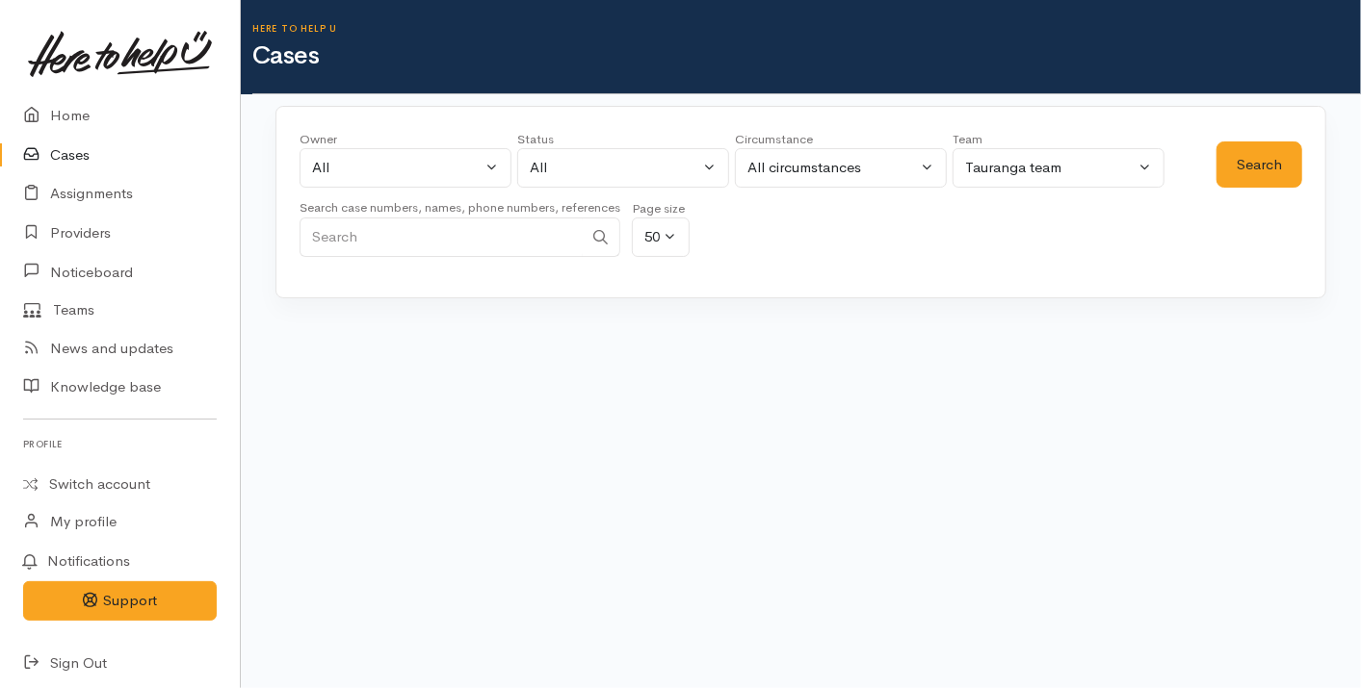
click at [501, 246] on input "Search" at bounding box center [440, 237] width 283 height 39
paste input "0226874939"
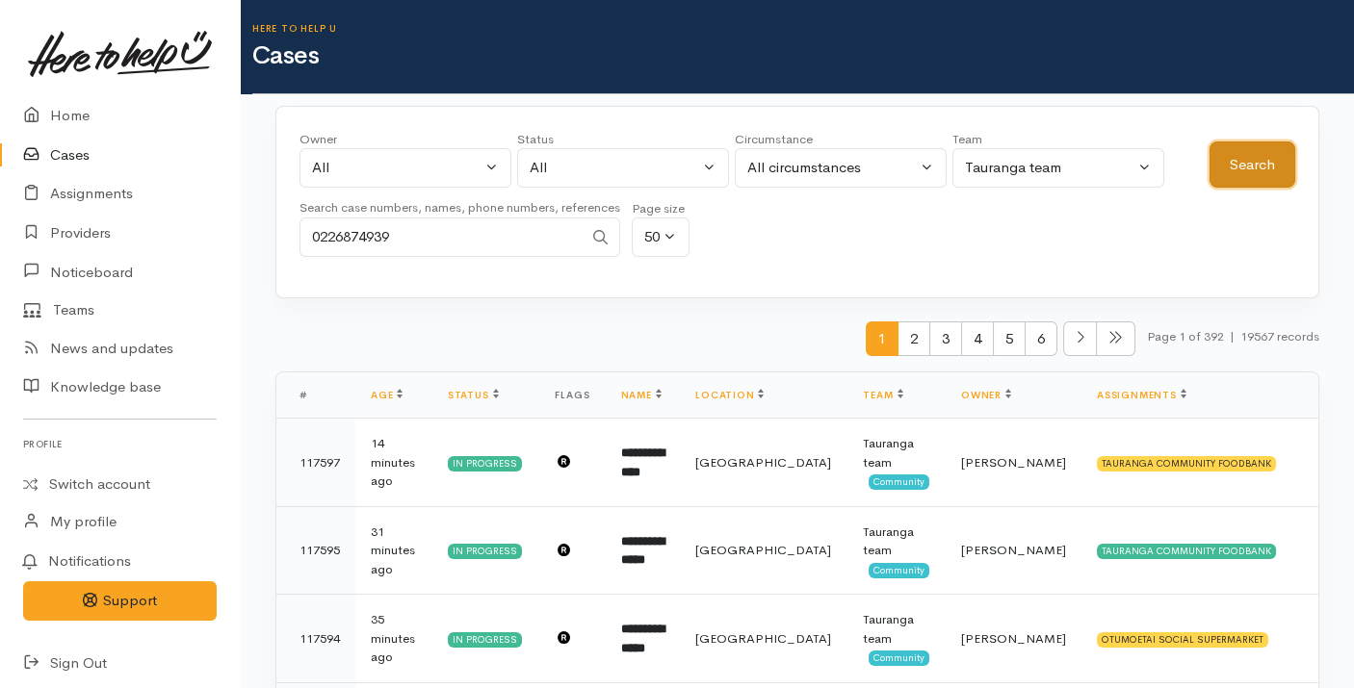
click at [1232, 165] on button "Search" at bounding box center [1252, 165] width 86 height 47
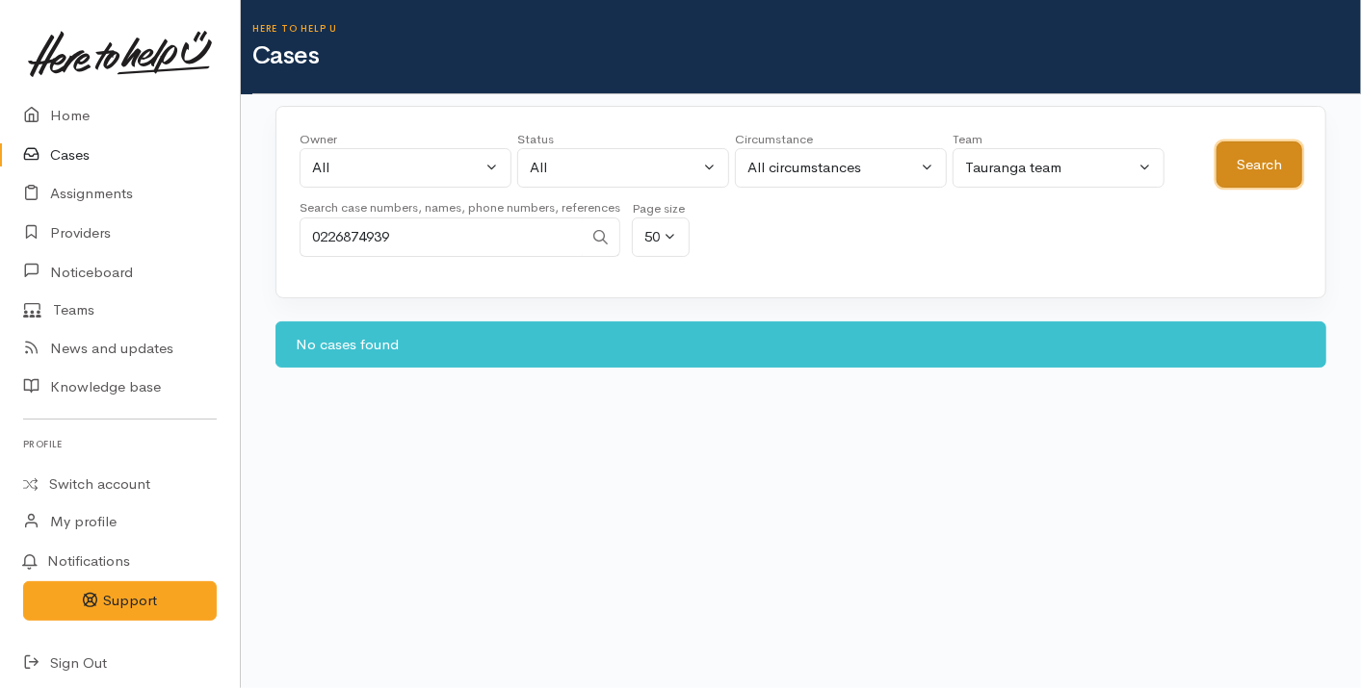
click at [1232, 165] on button "Search" at bounding box center [1259, 165] width 86 height 47
drag, startPoint x: 405, startPoint y: 244, endPoint x: 132, endPoint y: 245, distance: 273.5
click at [132, 245] on body "Support Feedback I've got something to say" at bounding box center [680, 344] width 1361 height 688
type input "paul dean"
click at [1276, 172] on button "Search" at bounding box center [1259, 165] width 86 height 47
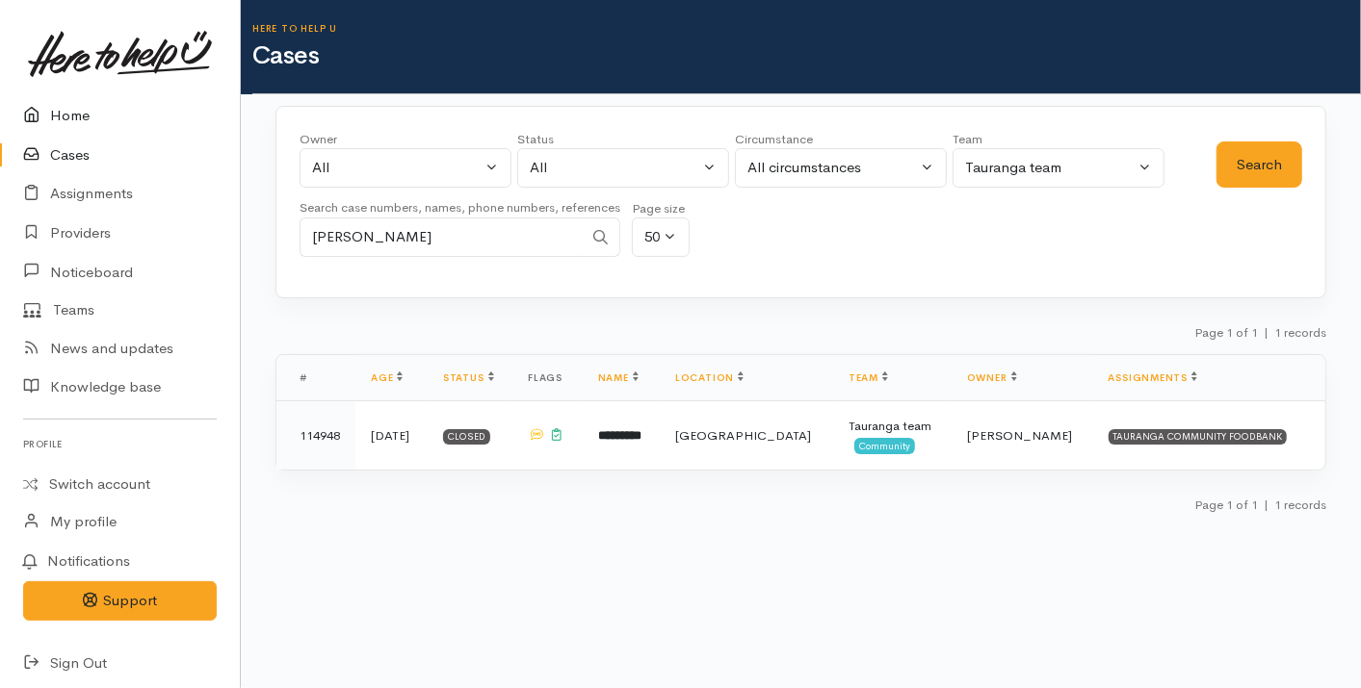
click at [79, 103] on link "Home" at bounding box center [120, 115] width 240 height 39
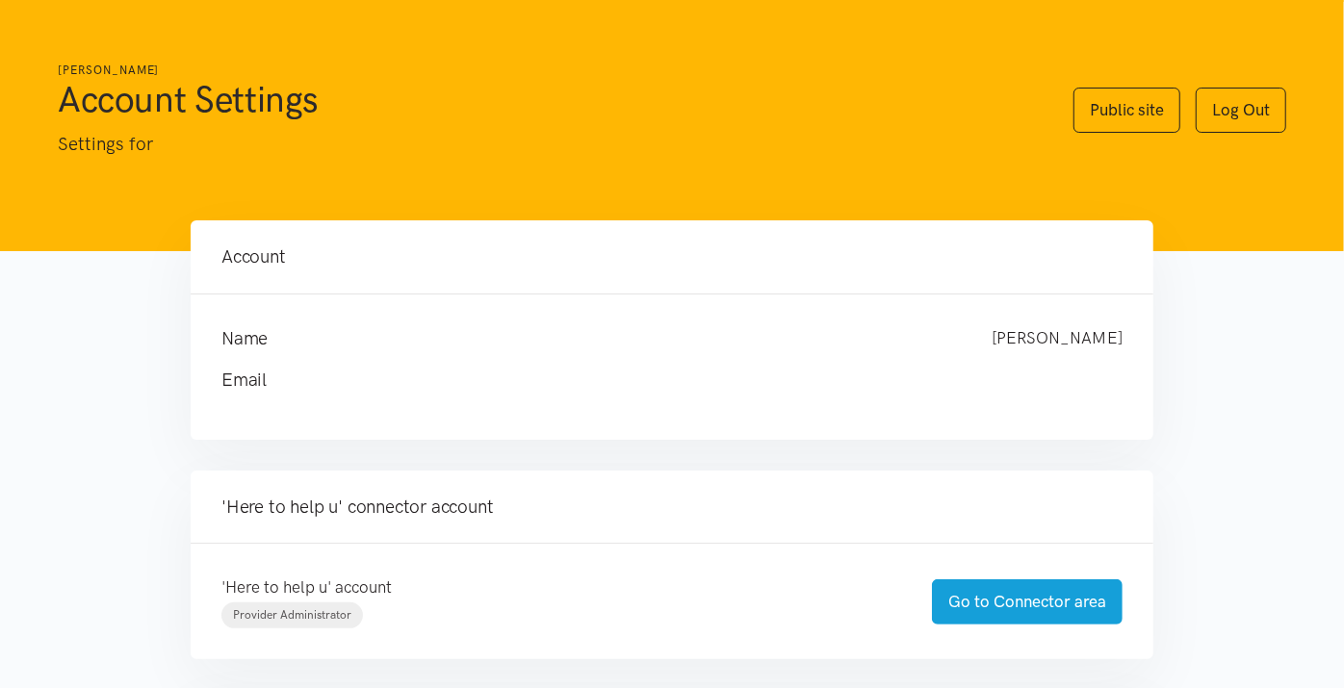
scroll to position [408, 0]
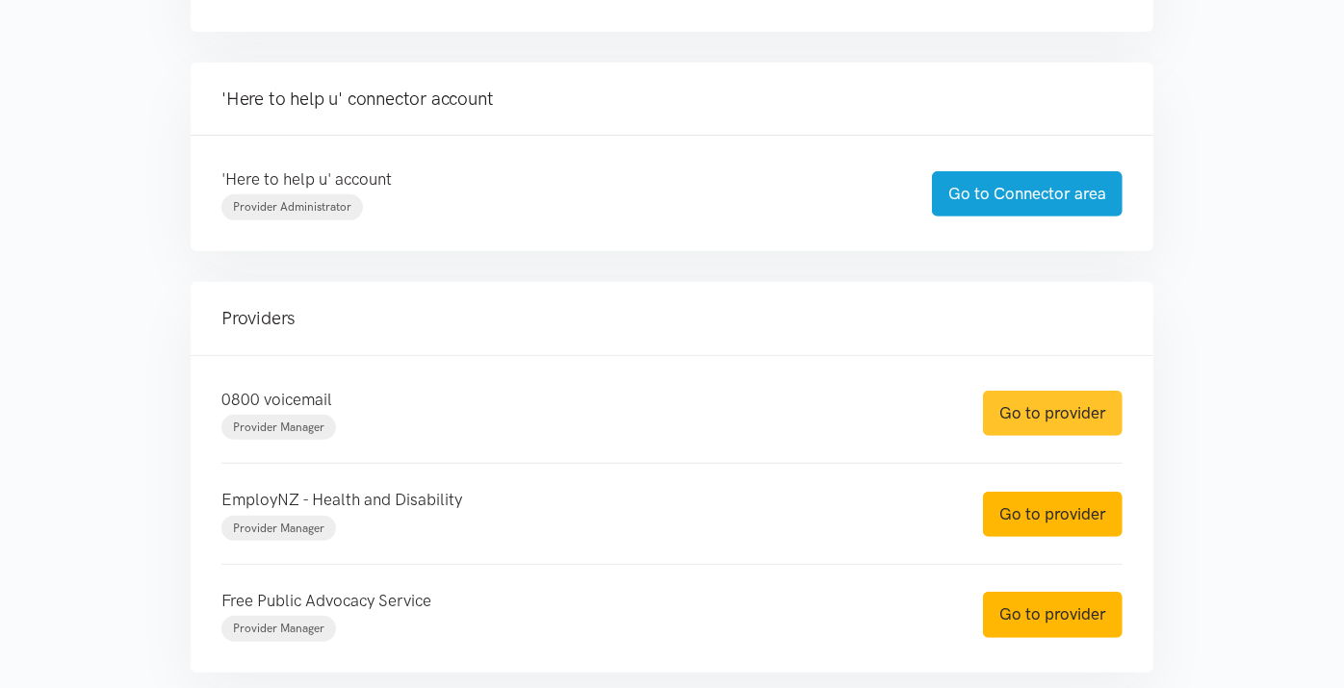
click at [1048, 421] on link "Go to provider" at bounding box center [1053, 413] width 140 height 45
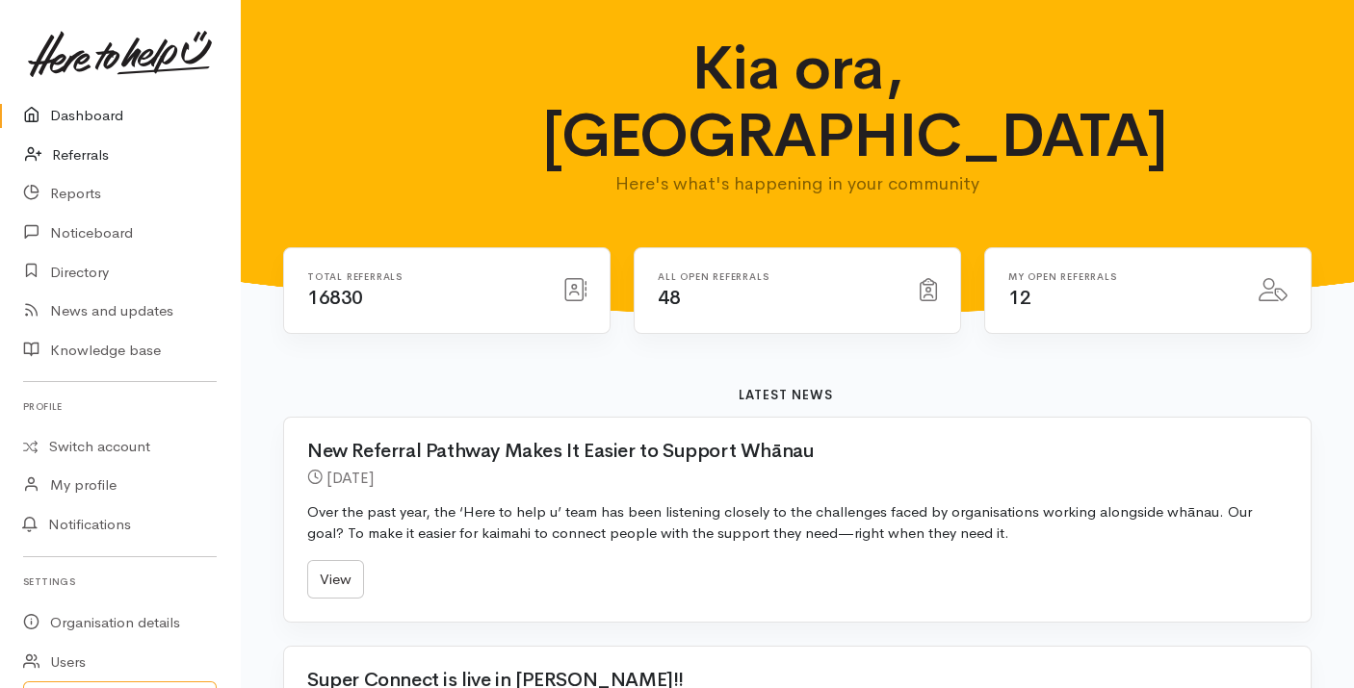
click at [58, 152] on link "Referrals" at bounding box center [120, 155] width 240 height 39
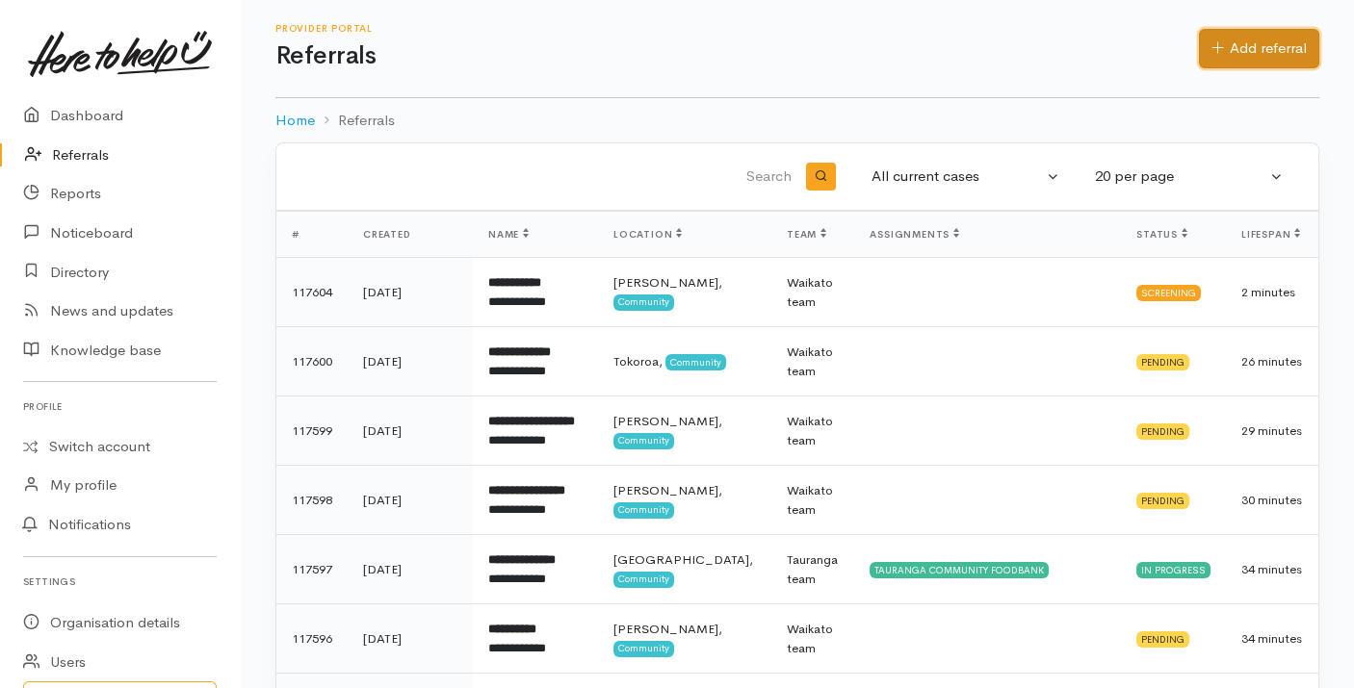
click at [1281, 55] on link "Add referral" at bounding box center [1259, 48] width 120 height 39
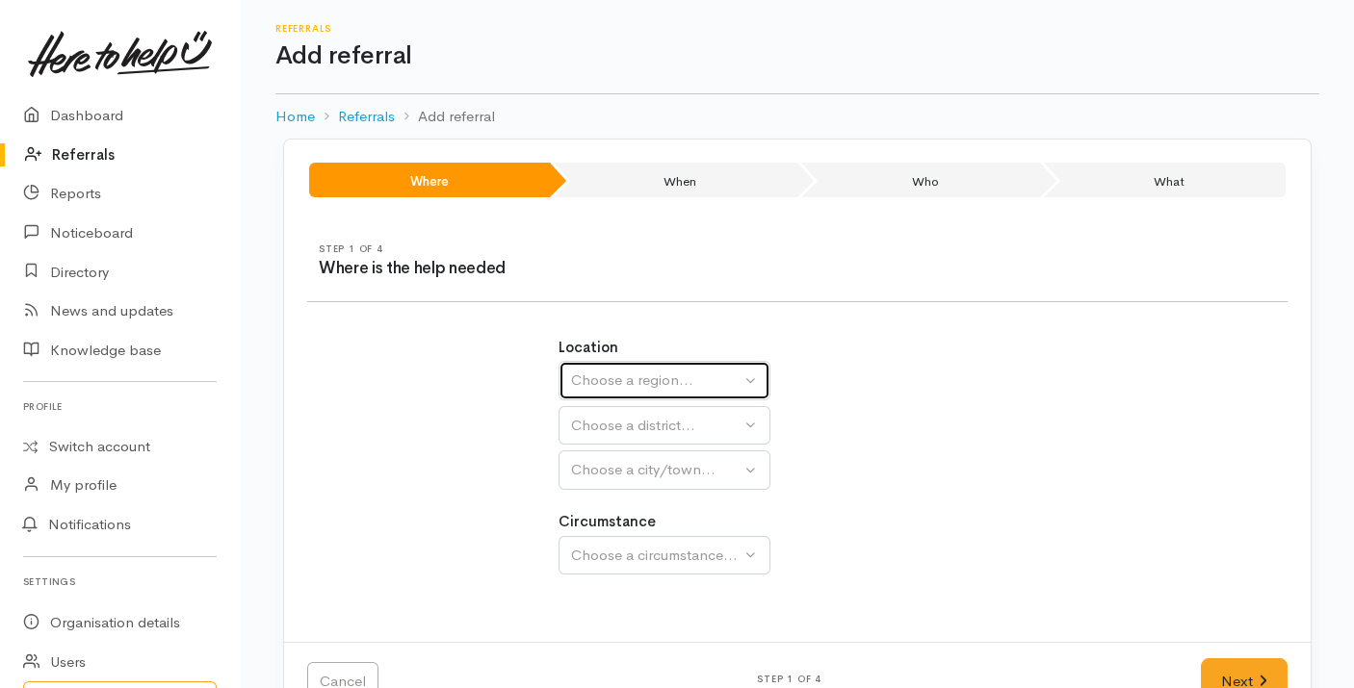
click at [652, 377] on div "Choose a region..." at bounding box center [655, 381] width 169 height 22
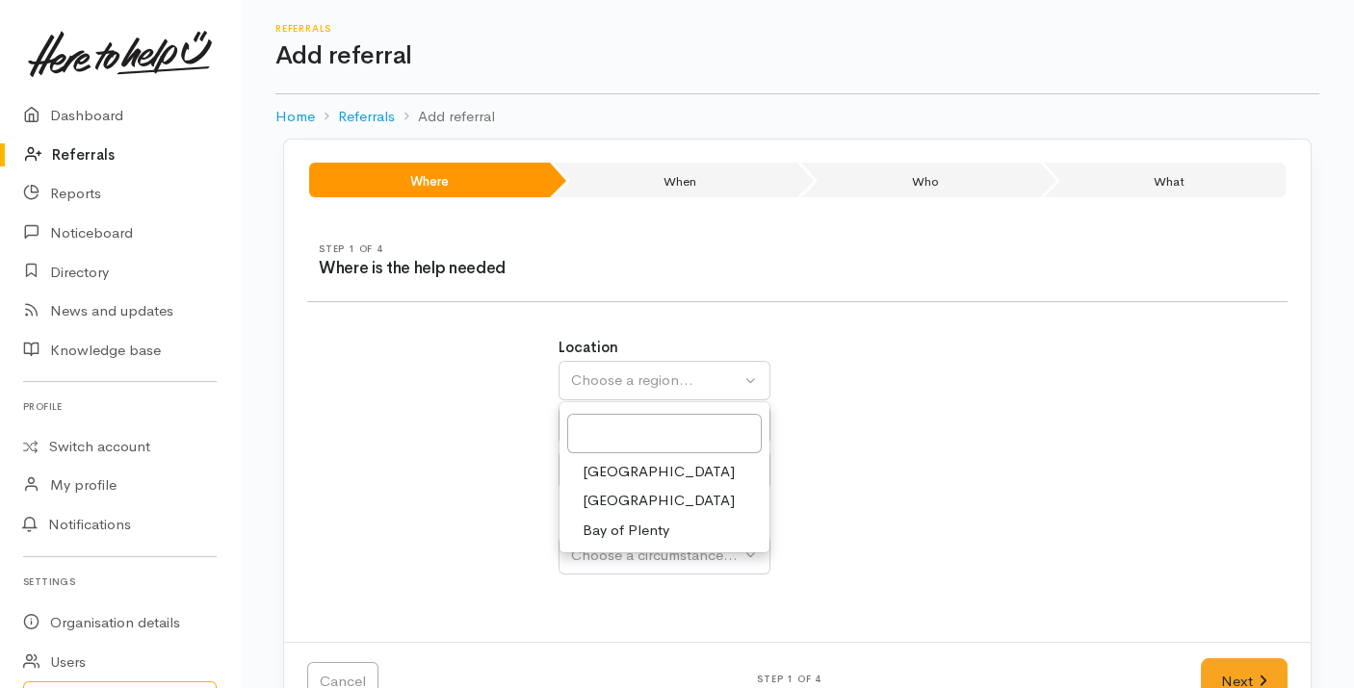
click at [618, 537] on span "Bay of Plenty" at bounding box center [626, 531] width 87 height 22
select select "4"
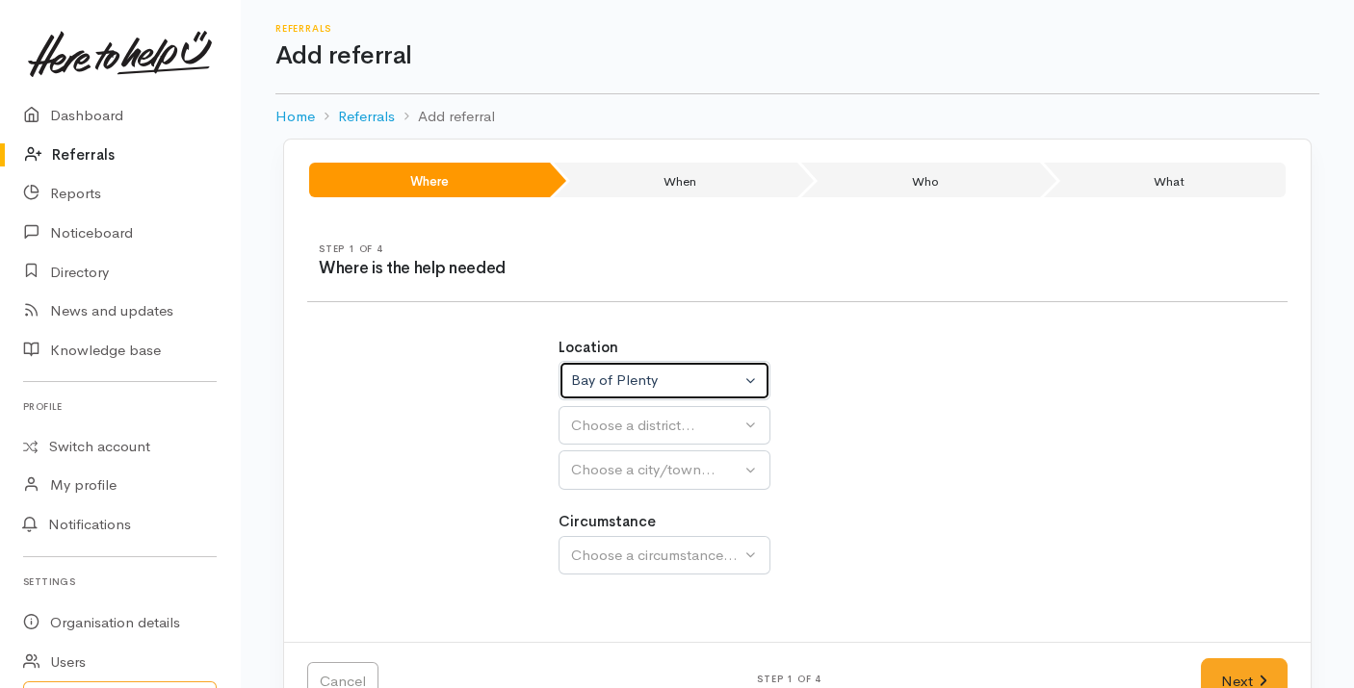
select select
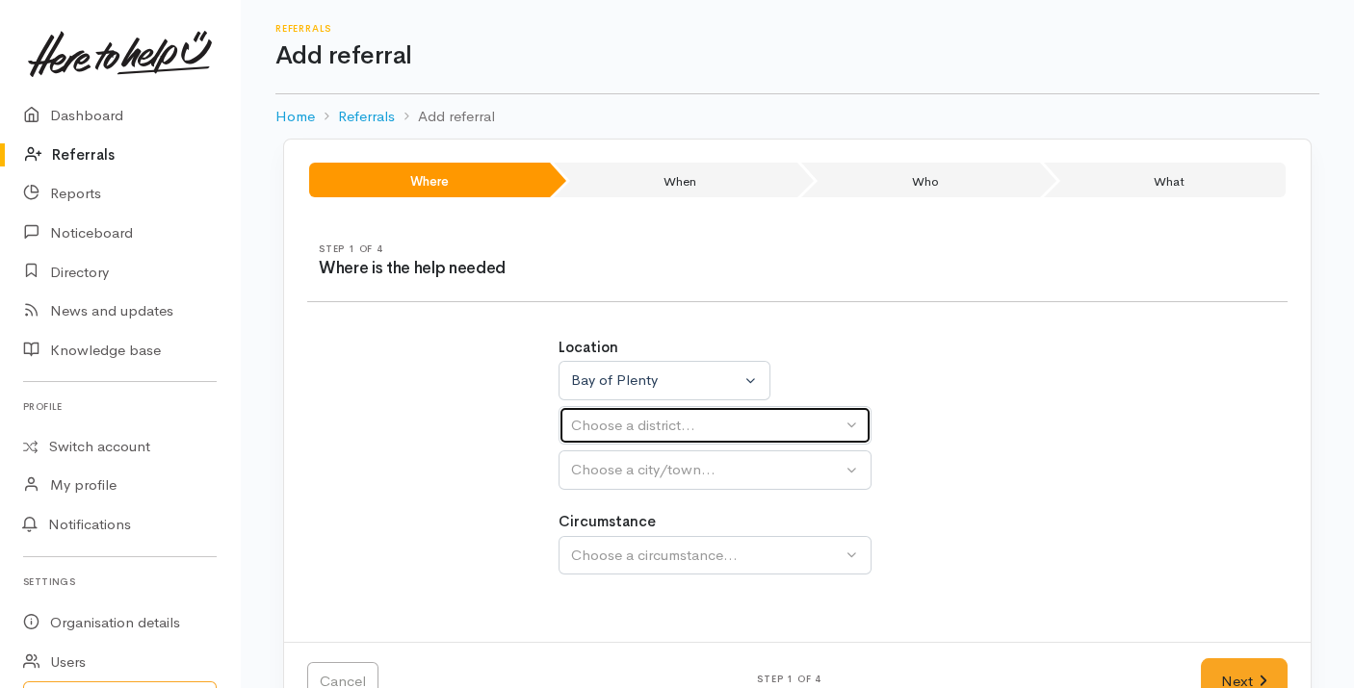
click at [682, 424] on div "Choose a district..." at bounding box center [706, 426] width 271 height 22
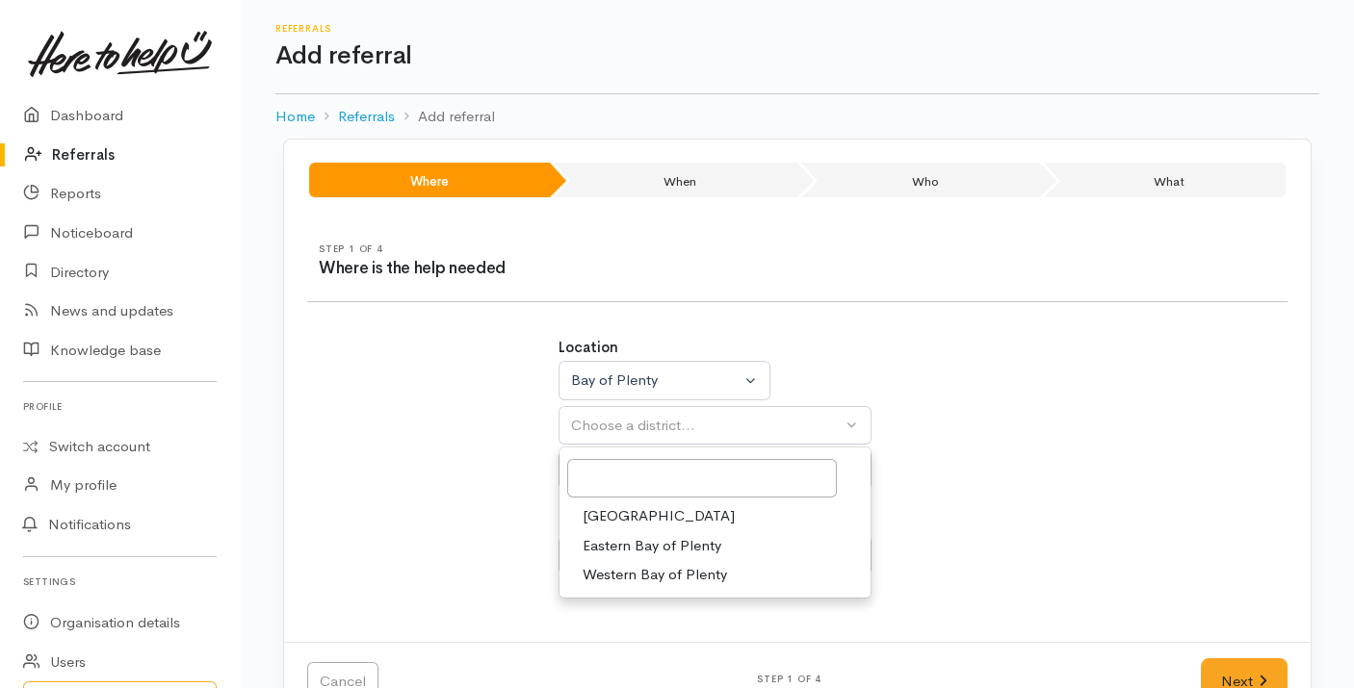
click at [665, 507] on link "[GEOGRAPHIC_DATA]" at bounding box center [714, 517] width 311 height 30
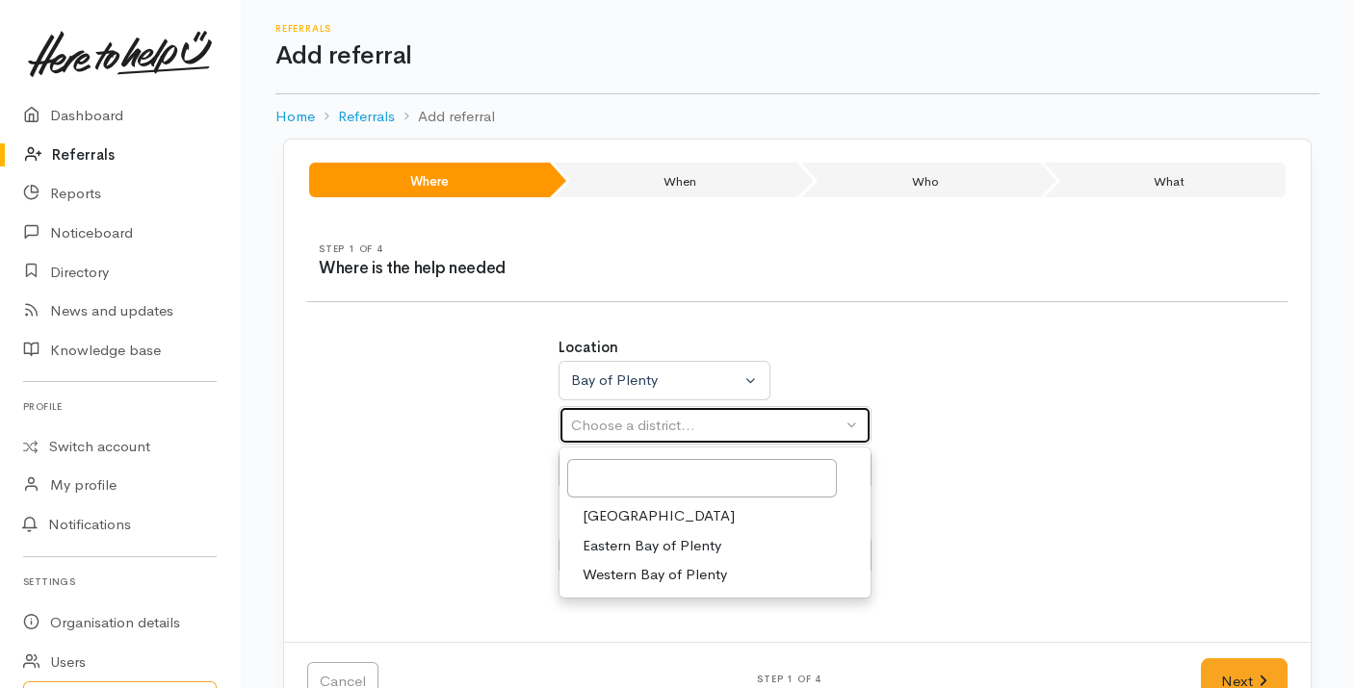
select select "6"
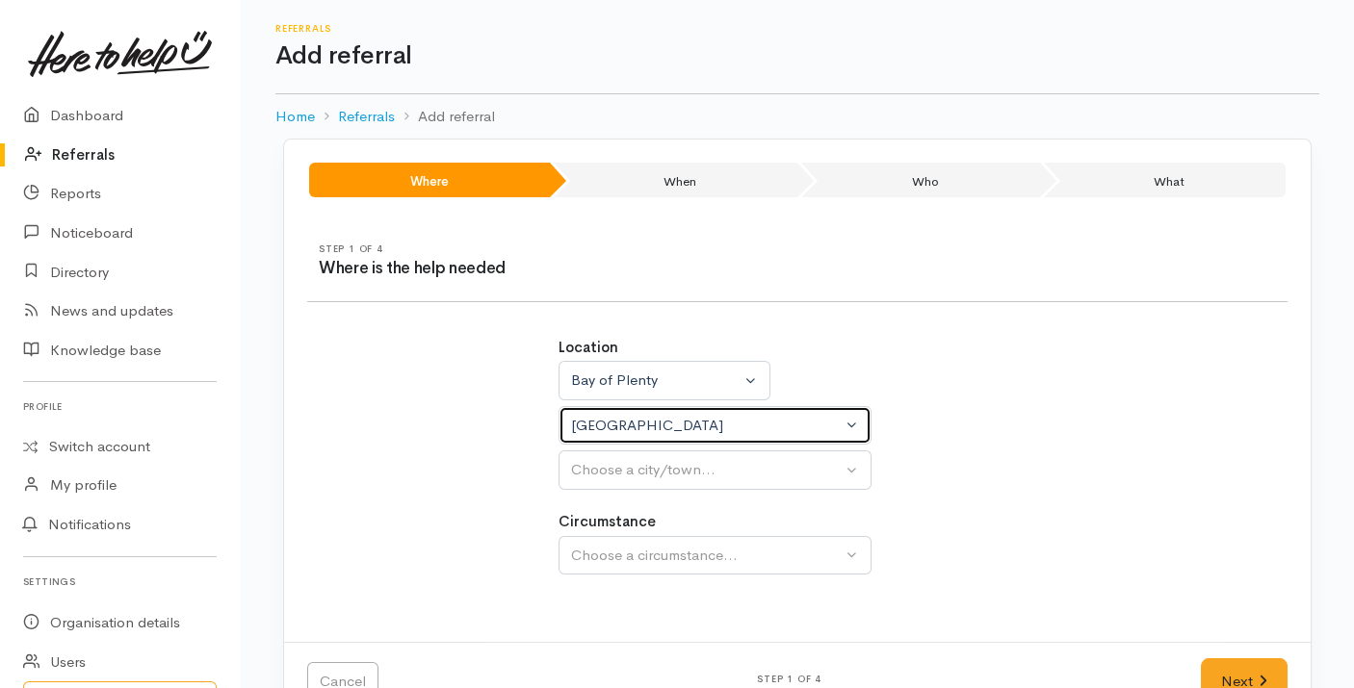
select select
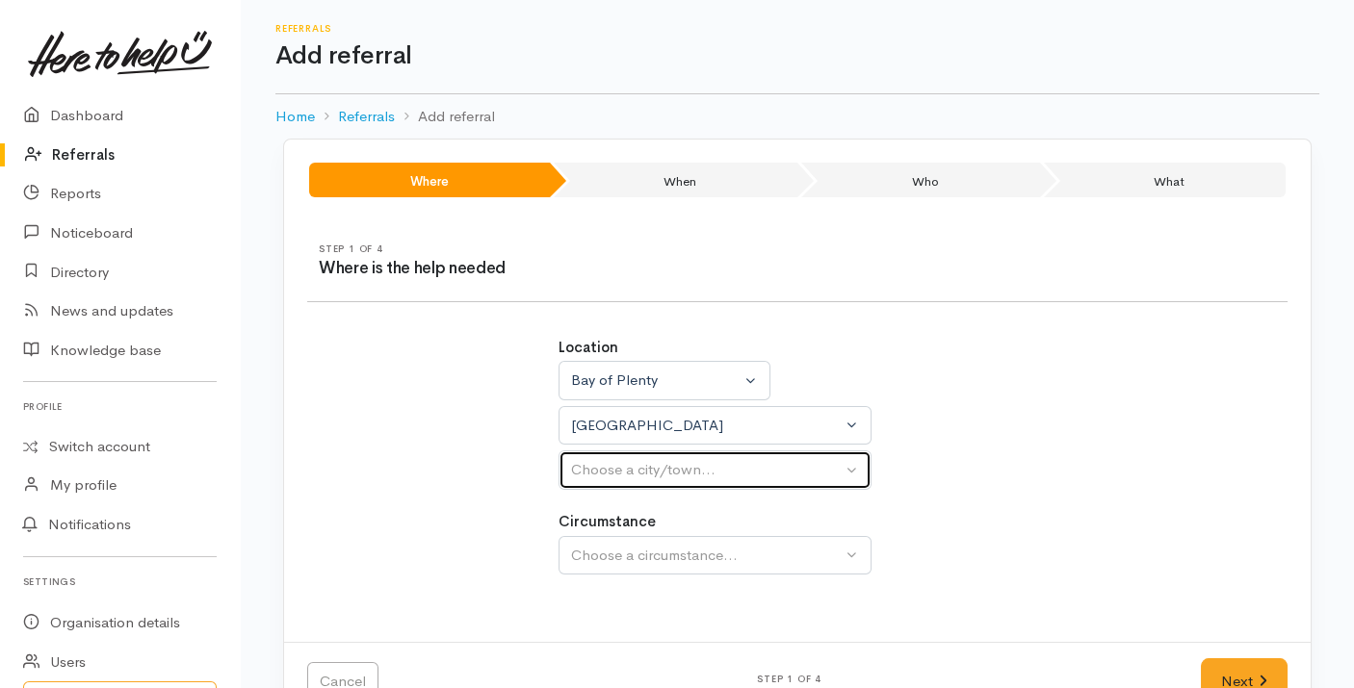
click at [655, 462] on div "Choose a city/town..." at bounding box center [706, 470] width 271 height 22
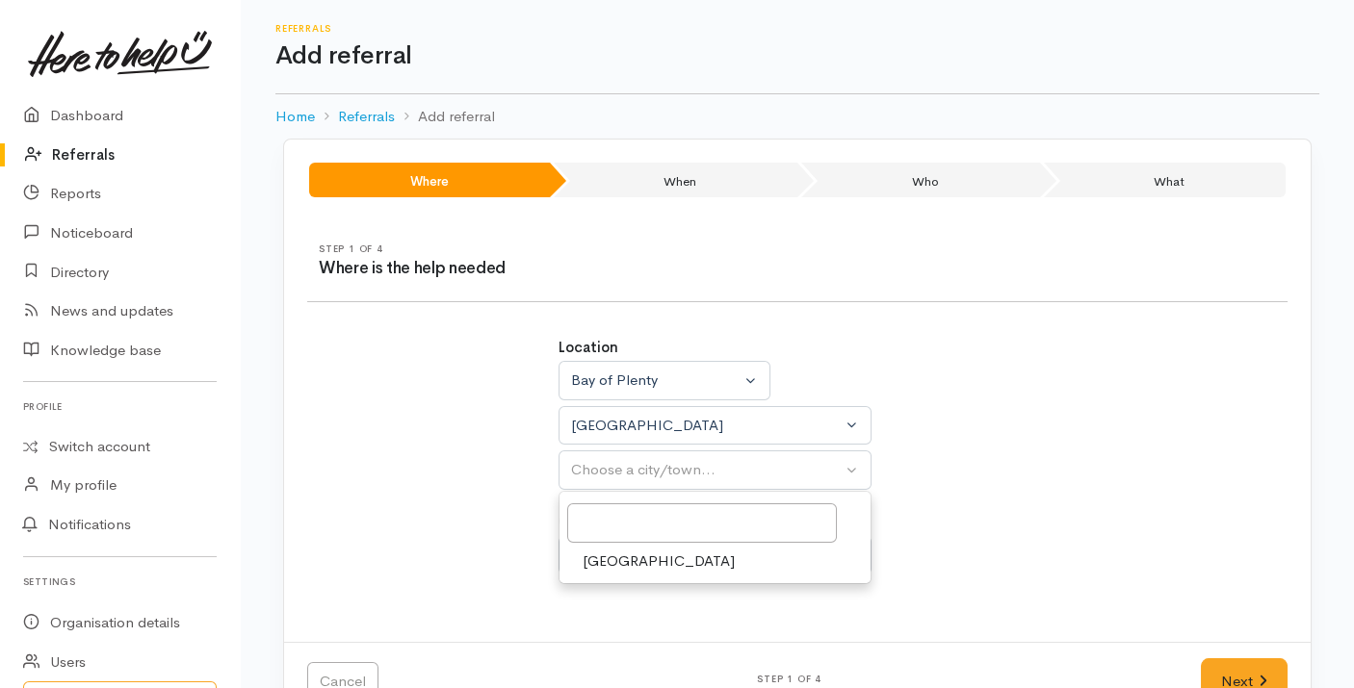
click at [630, 560] on span "[GEOGRAPHIC_DATA]" at bounding box center [659, 562] width 152 height 22
select select "4"
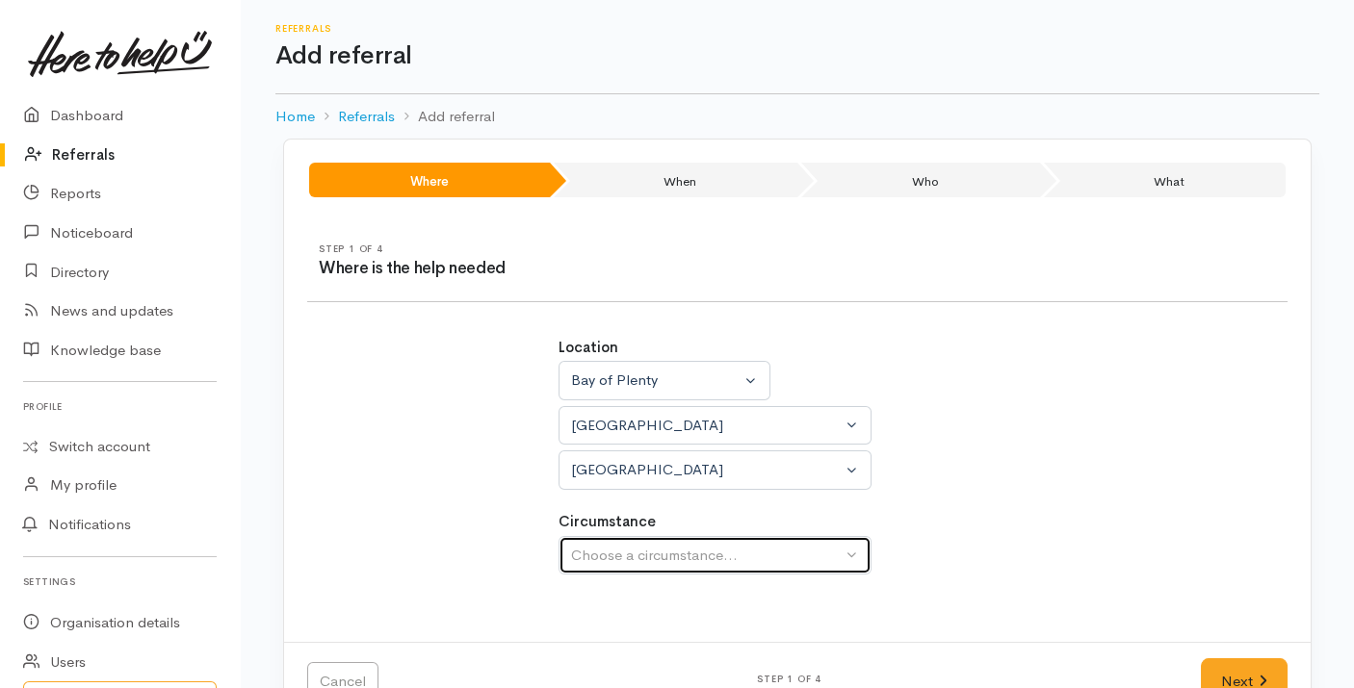
click at [630, 560] on div "Choose a circumstance..." at bounding box center [706, 556] width 271 height 22
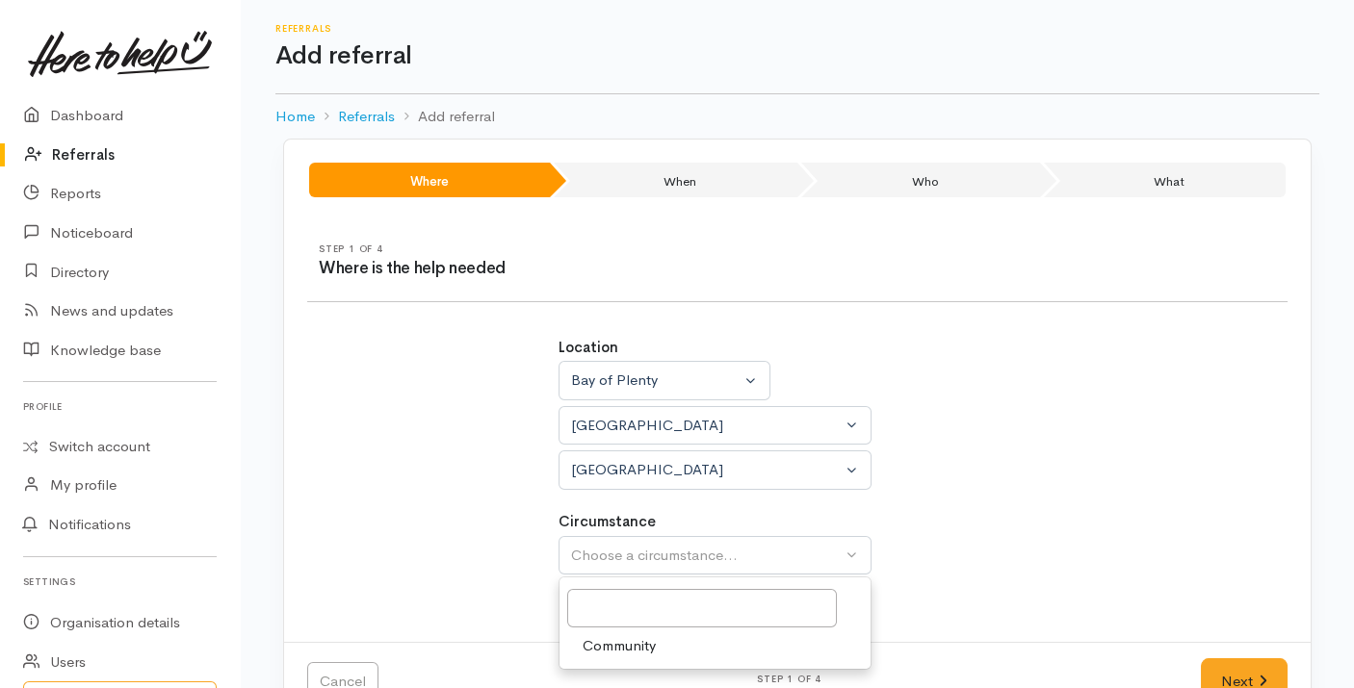
click at [618, 632] on link "Community" at bounding box center [714, 647] width 311 height 30
select select "2"
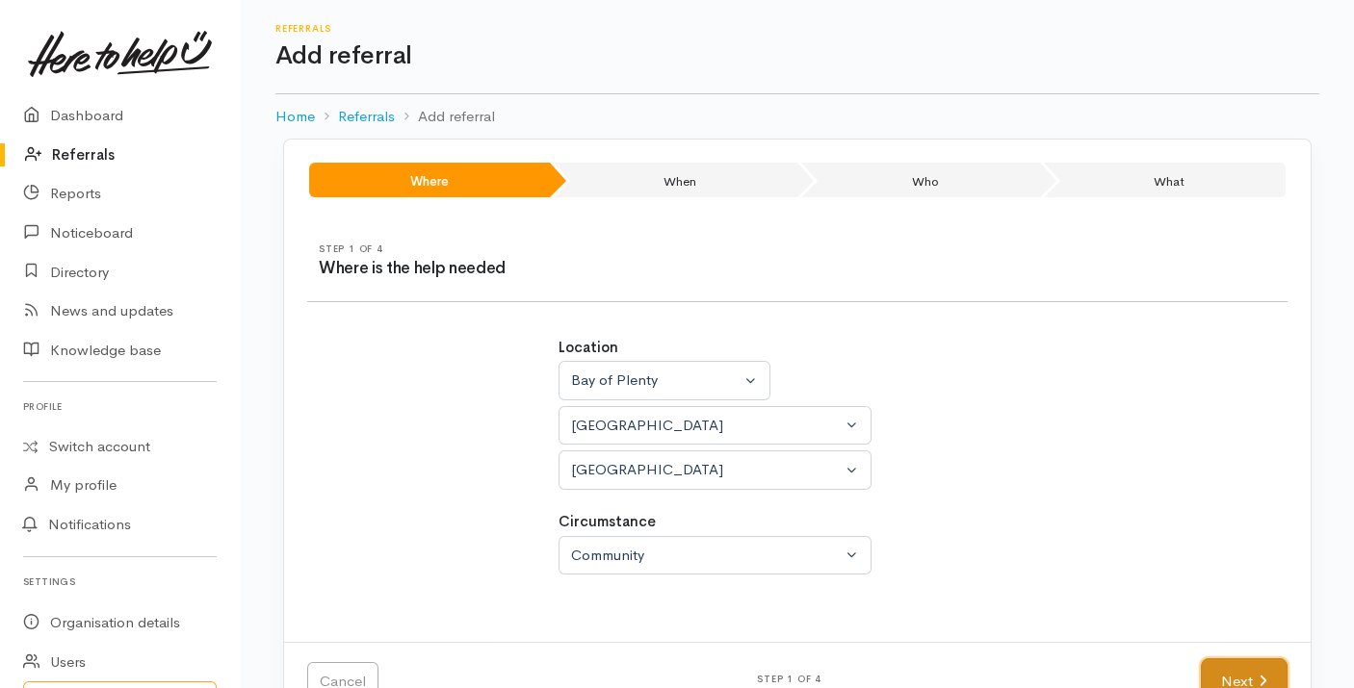
click at [1219, 672] on link "Next" at bounding box center [1244, 682] width 87 height 47
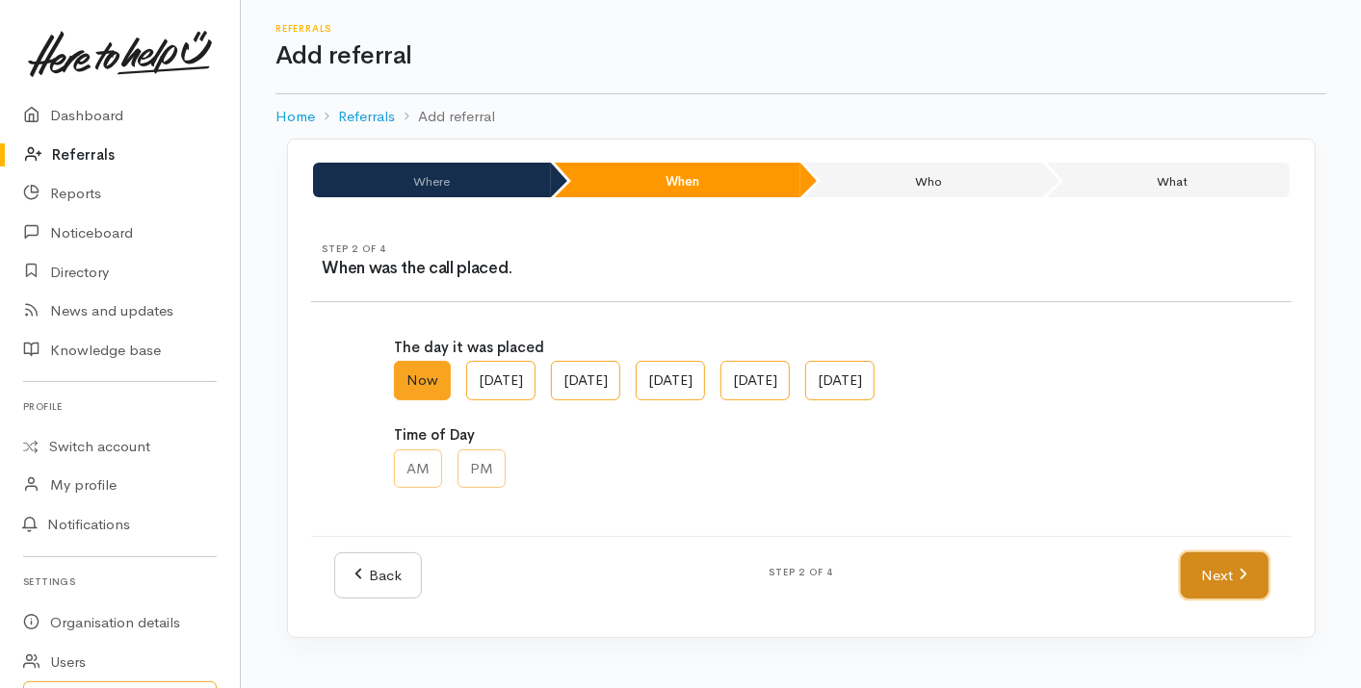
click at [1258, 570] on link "Next" at bounding box center [1223, 576] width 87 height 47
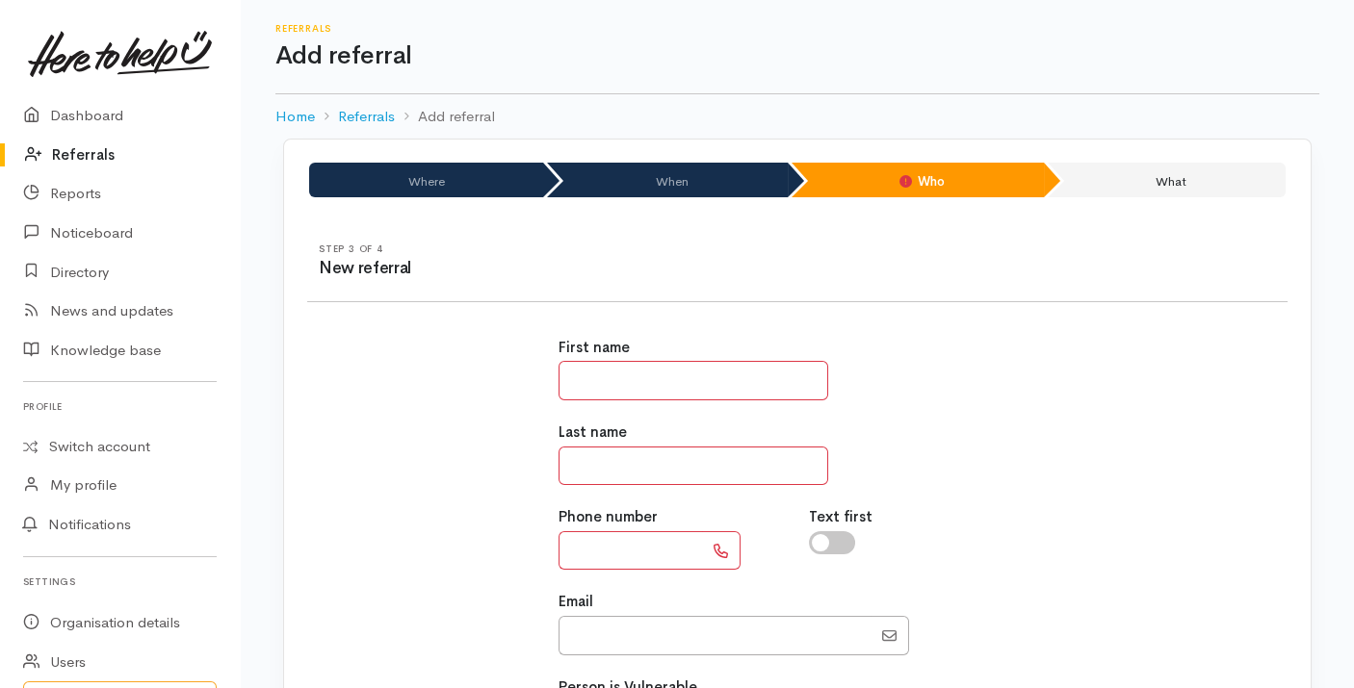
click at [667, 371] on input "text" at bounding box center [693, 380] width 270 height 39
type input "****"
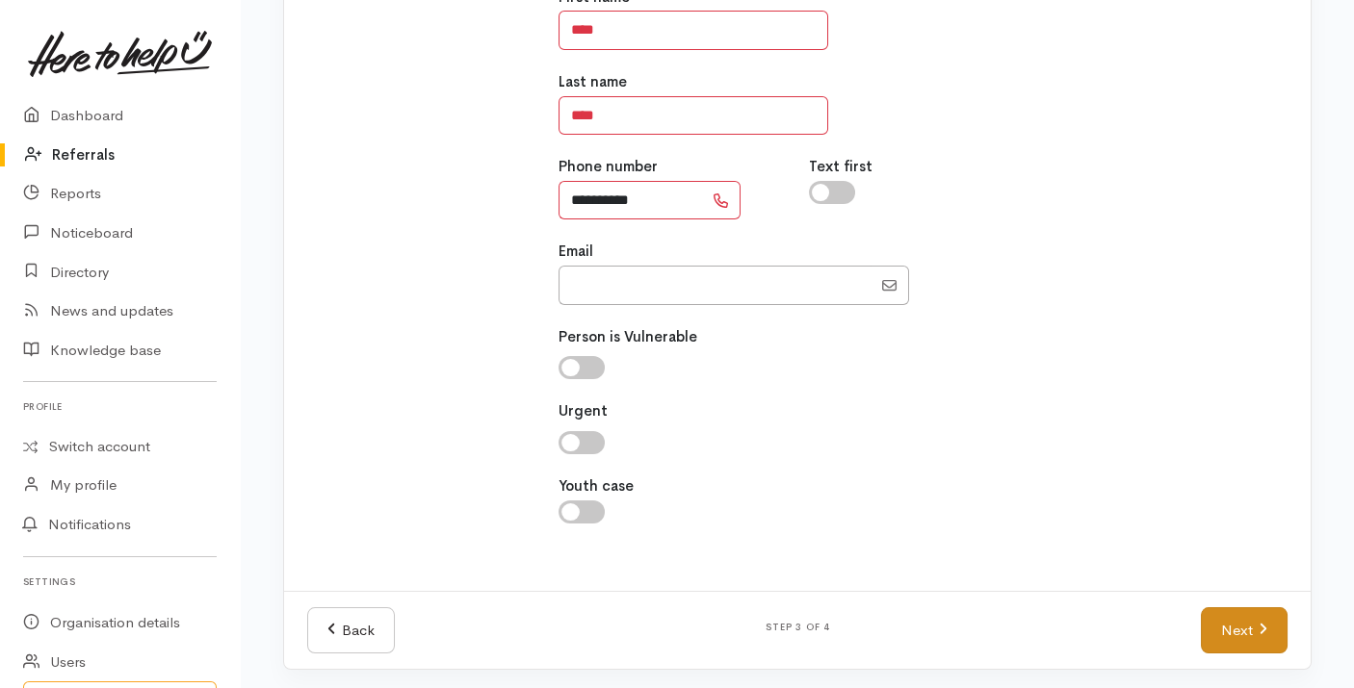
type input "**********"
click at [1256, 611] on link "Next" at bounding box center [1244, 631] width 87 height 47
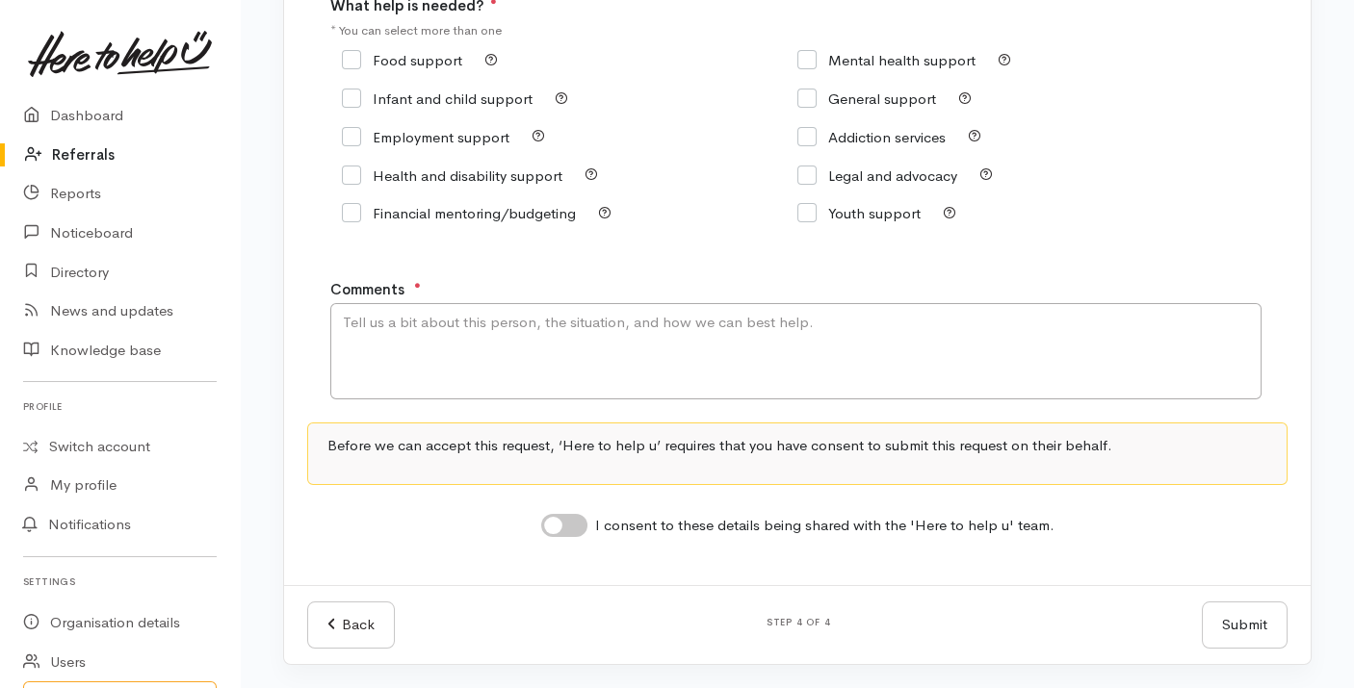
scroll to position [314, 0]
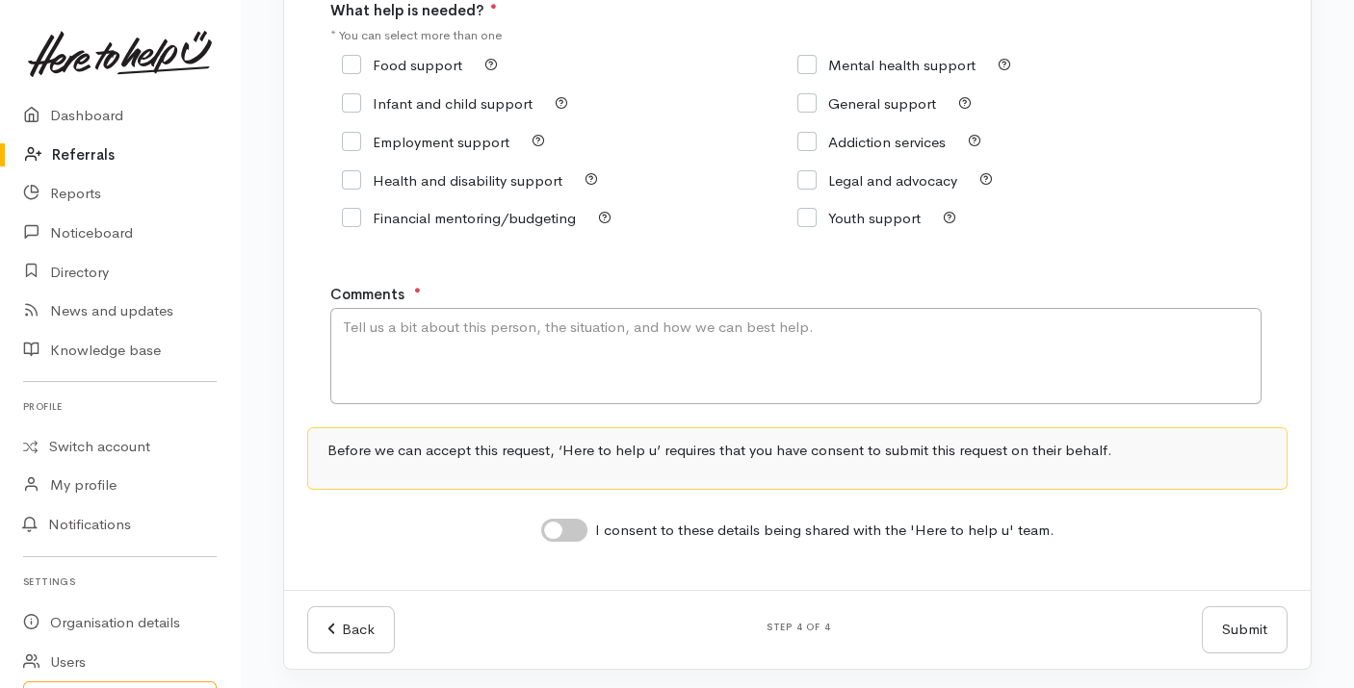
click at [382, 64] on input "Food support" at bounding box center [402, 65] width 120 height 14
checkbox input "true"
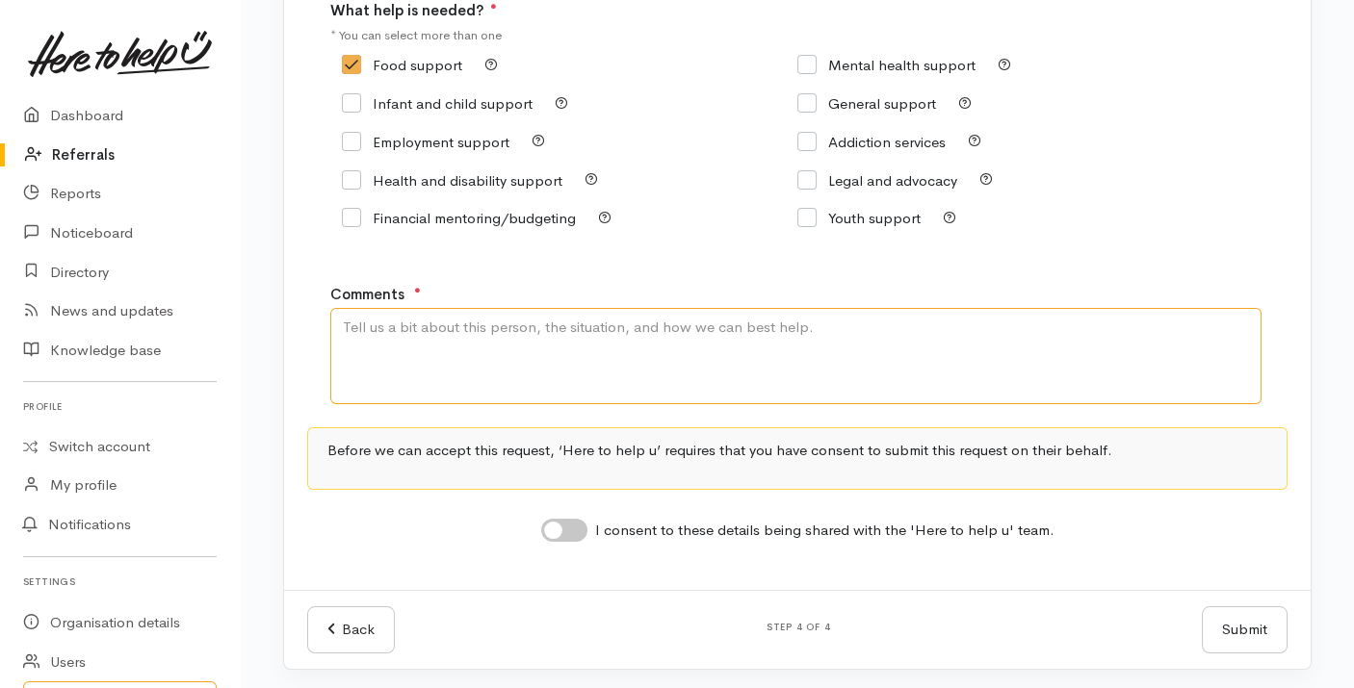
click at [419, 341] on textarea "Comments" at bounding box center [795, 356] width 931 height 96
type textarea "Requesting food support."
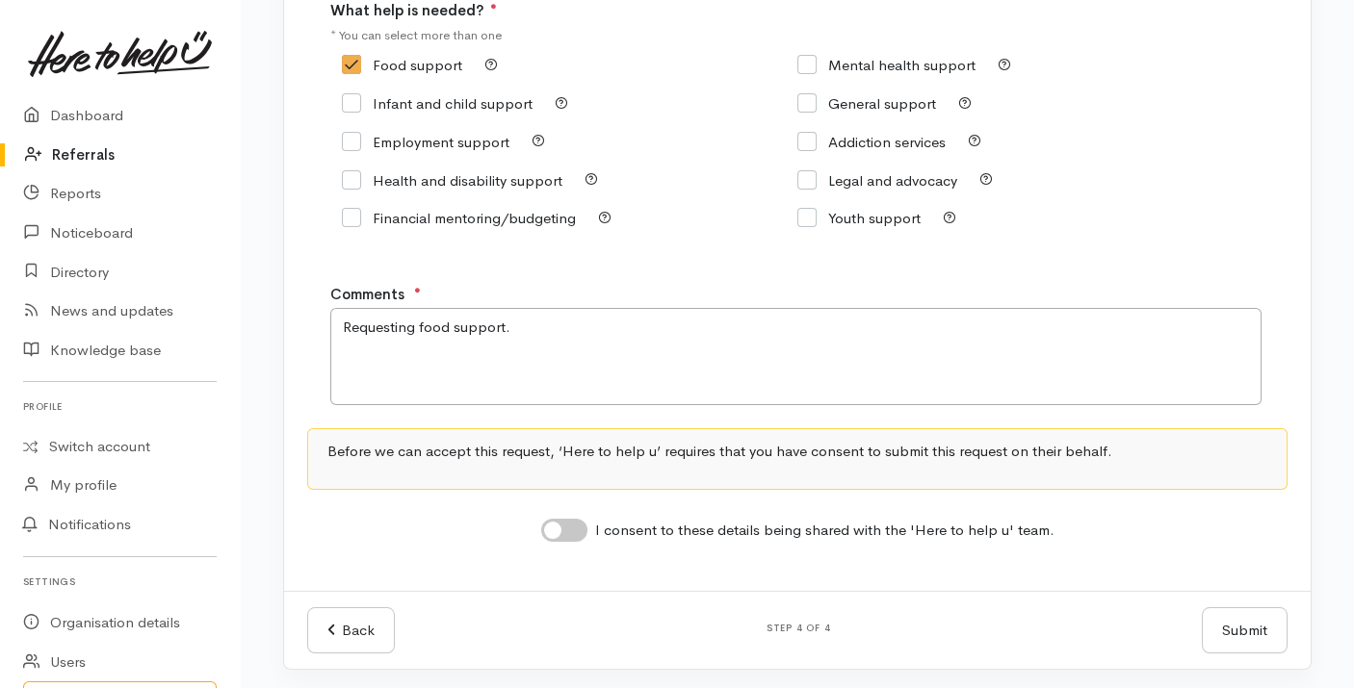
click at [575, 532] on input "I consent to these details being shared with the 'Here to help u' team." at bounding box center [564, 530] width 46 height 23
checkbox input "true"
click at [1242, 631] on button "Submit" at bounding box center [1245, 631] width 86 height 47
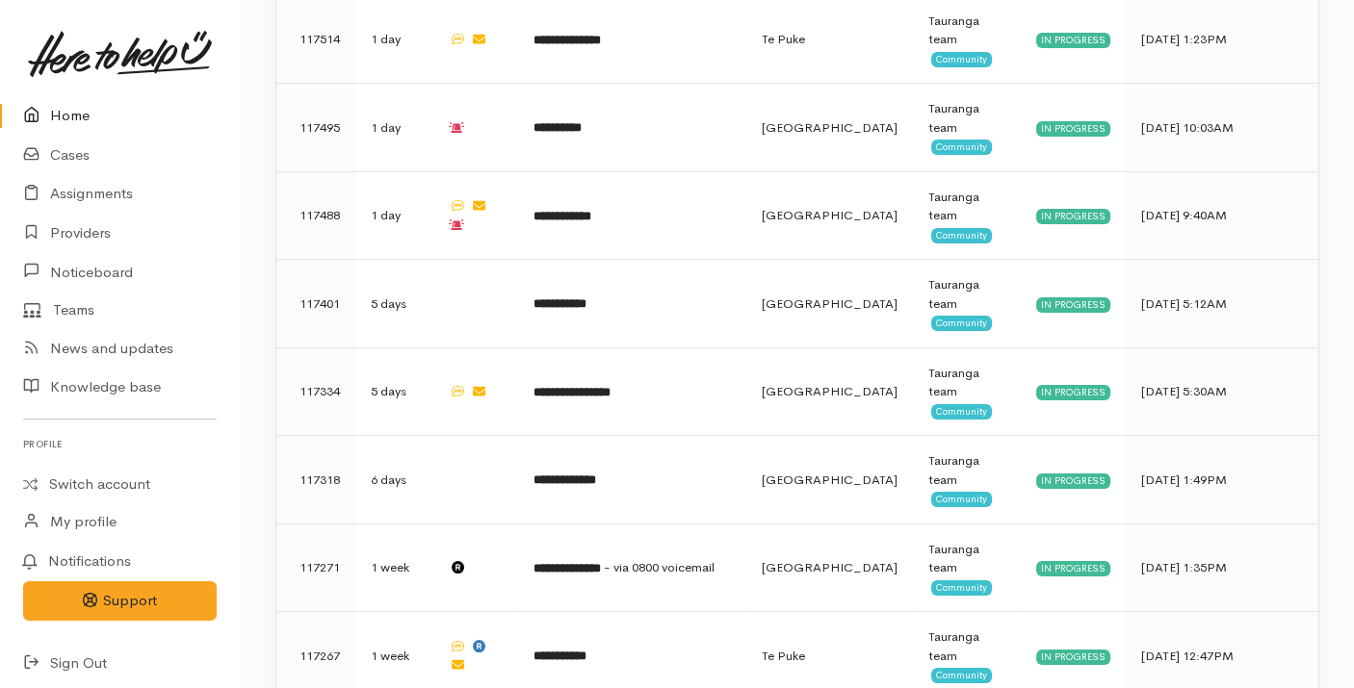
scroll to position [1568, 0]
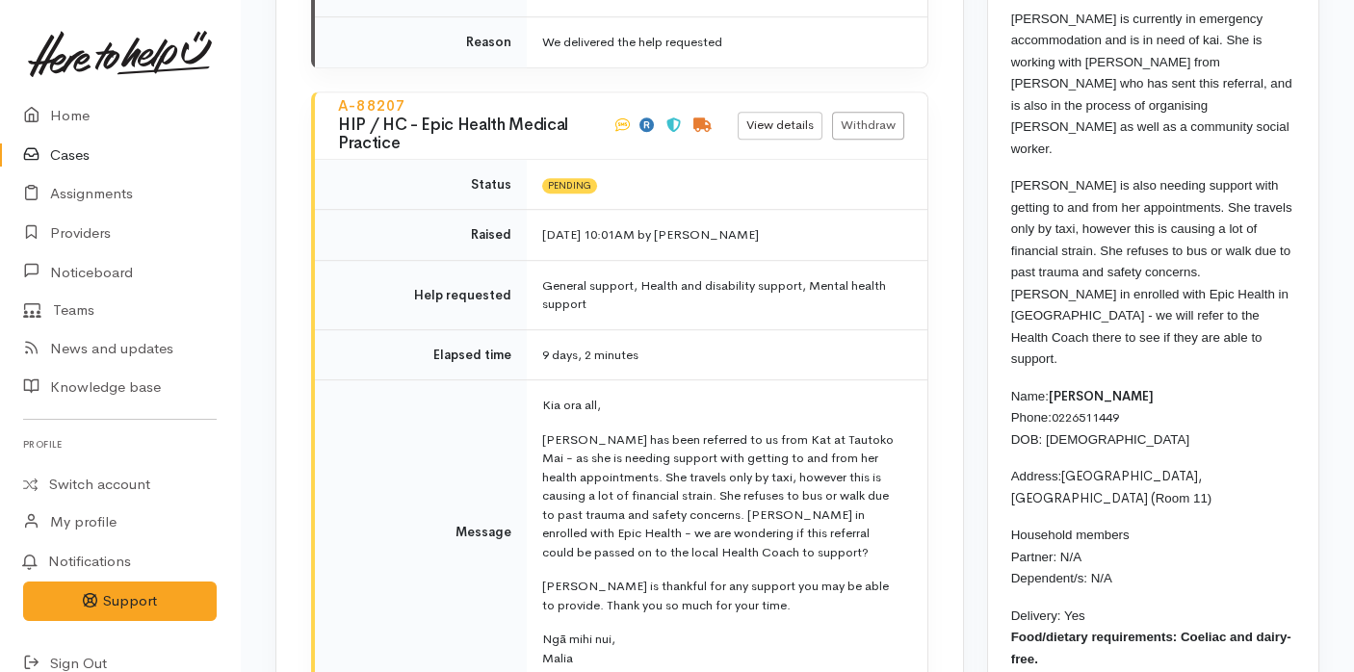
scroll to position [3275, 0]
click at [59, 105] on link "Home" at bounding box center [120, 115] width 240 height 39
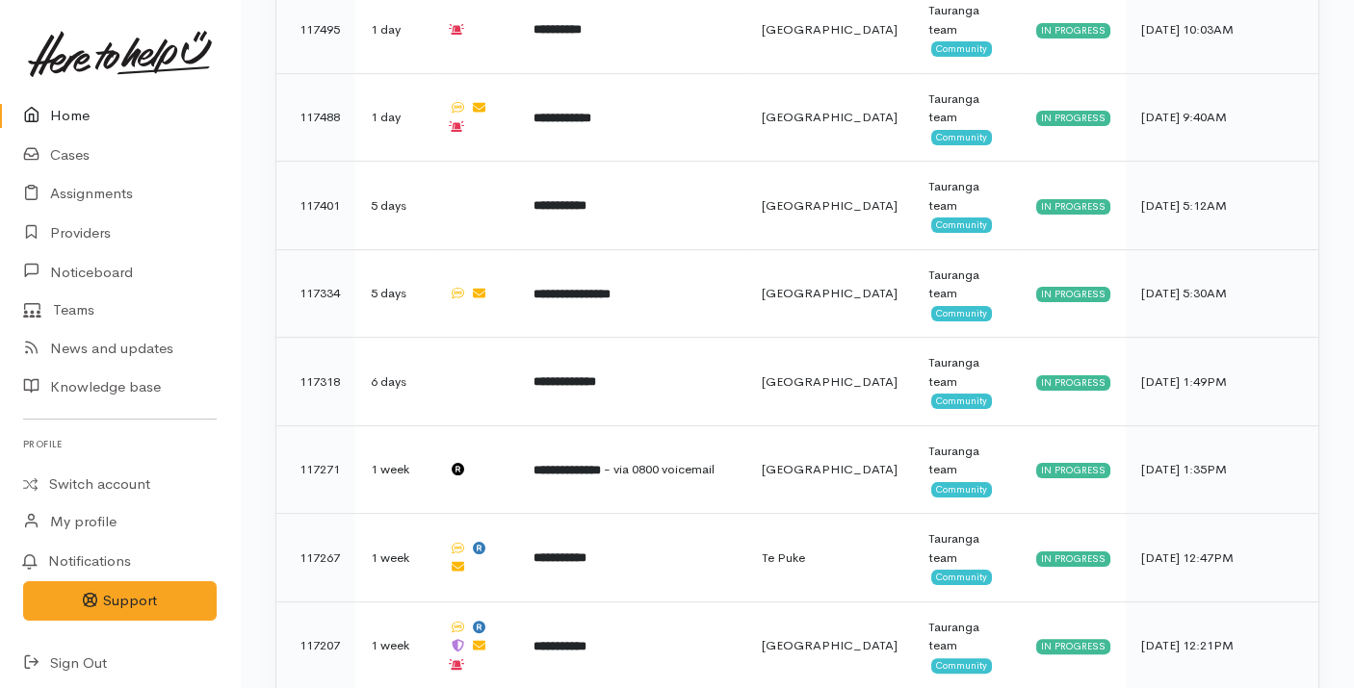
scroll to position [1834, 0]
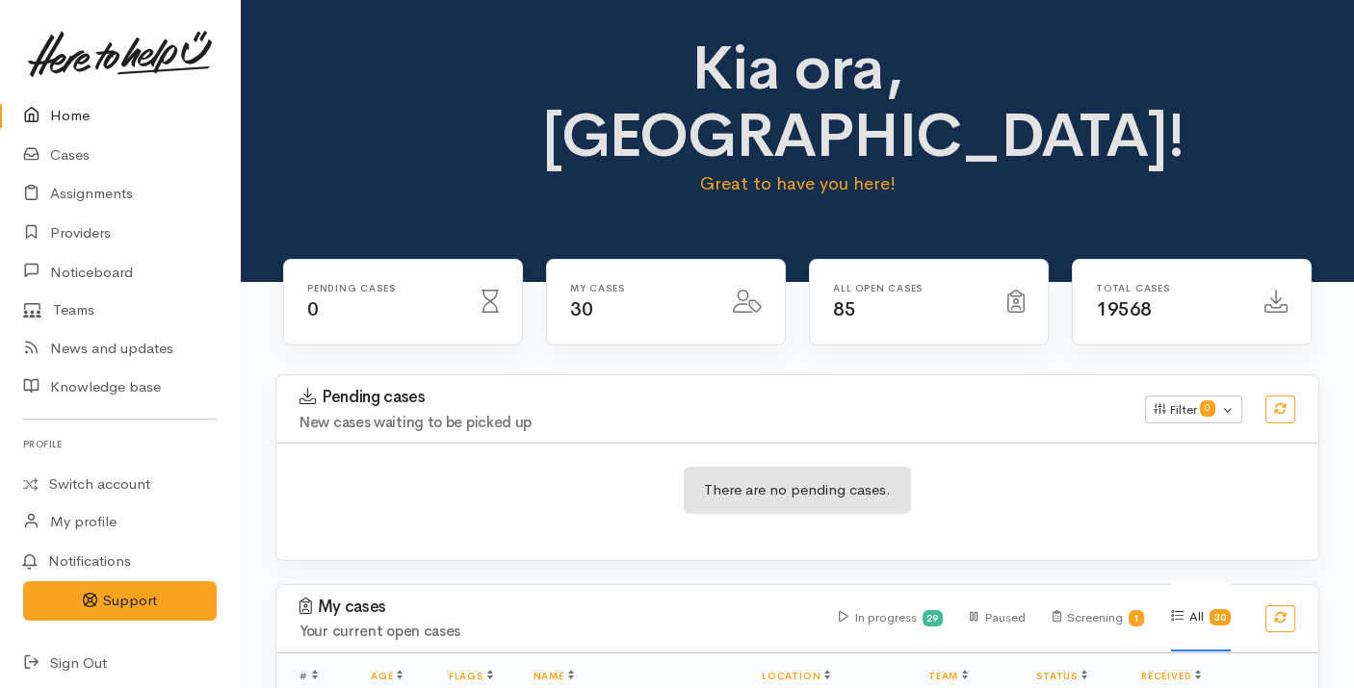
click at [795, 388] on div "Pending cases New cases waiting to be picked up" at bounding box center [710, 409] width 845 height 42
click at [427, 376] on div "Pending cases New cases waiting to be picked up Filter 0 Filters Clear filters …" at bounding box center [797, 409] width 1065 height 67
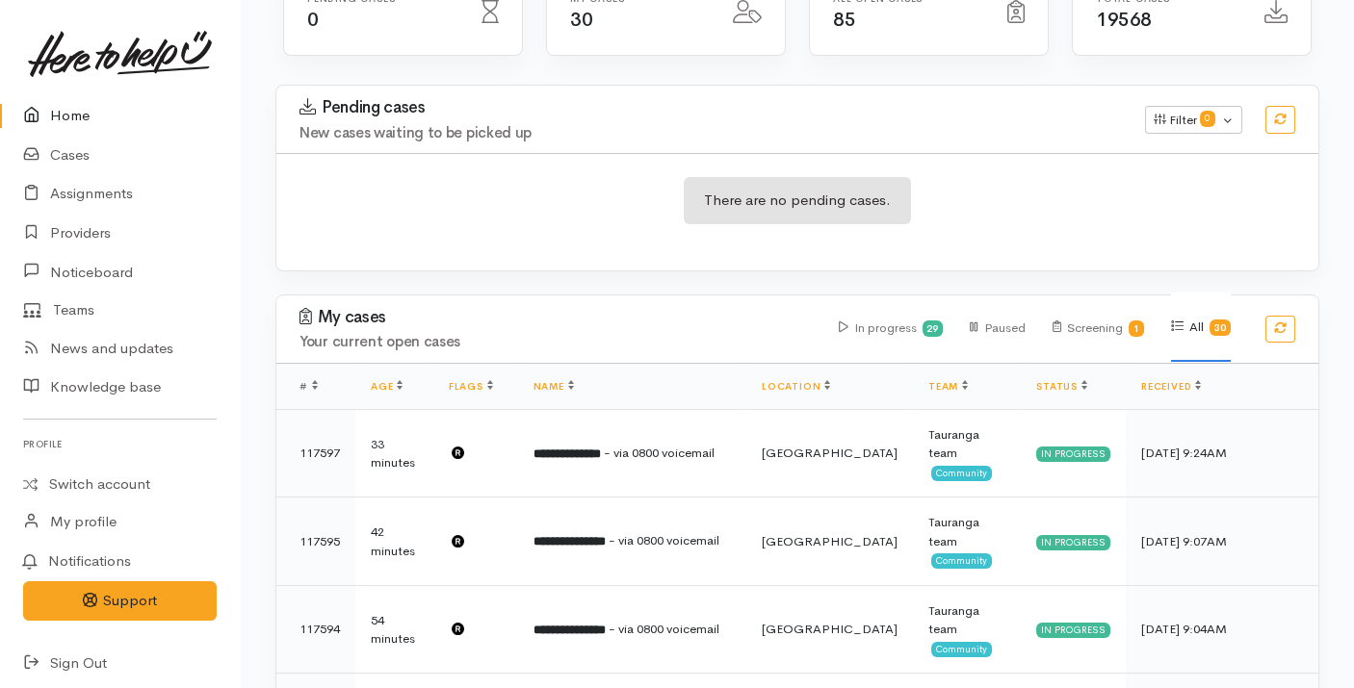
scroll to position [293, 0]
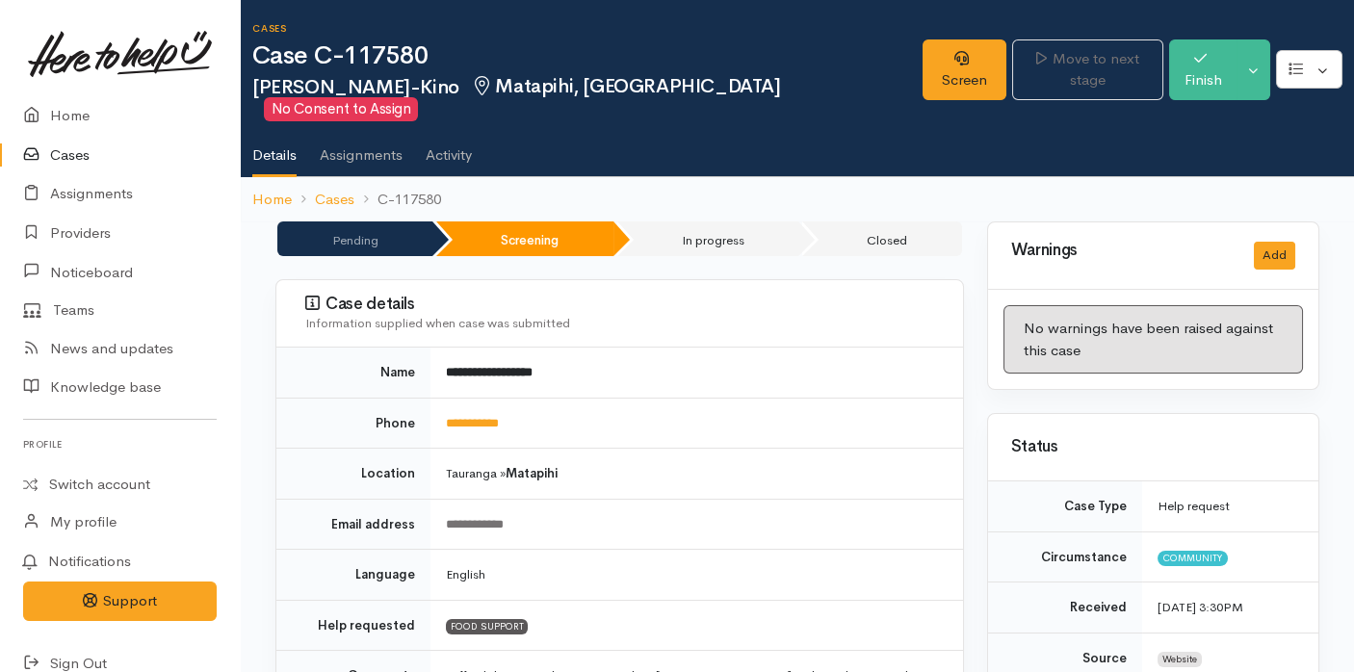
click at [784, 398] on td "**********" at bounding box center [696, 423] width 532 height 51
click at [77, 103] on link "Home" at bounding box center [120, 115] width 240 height 39
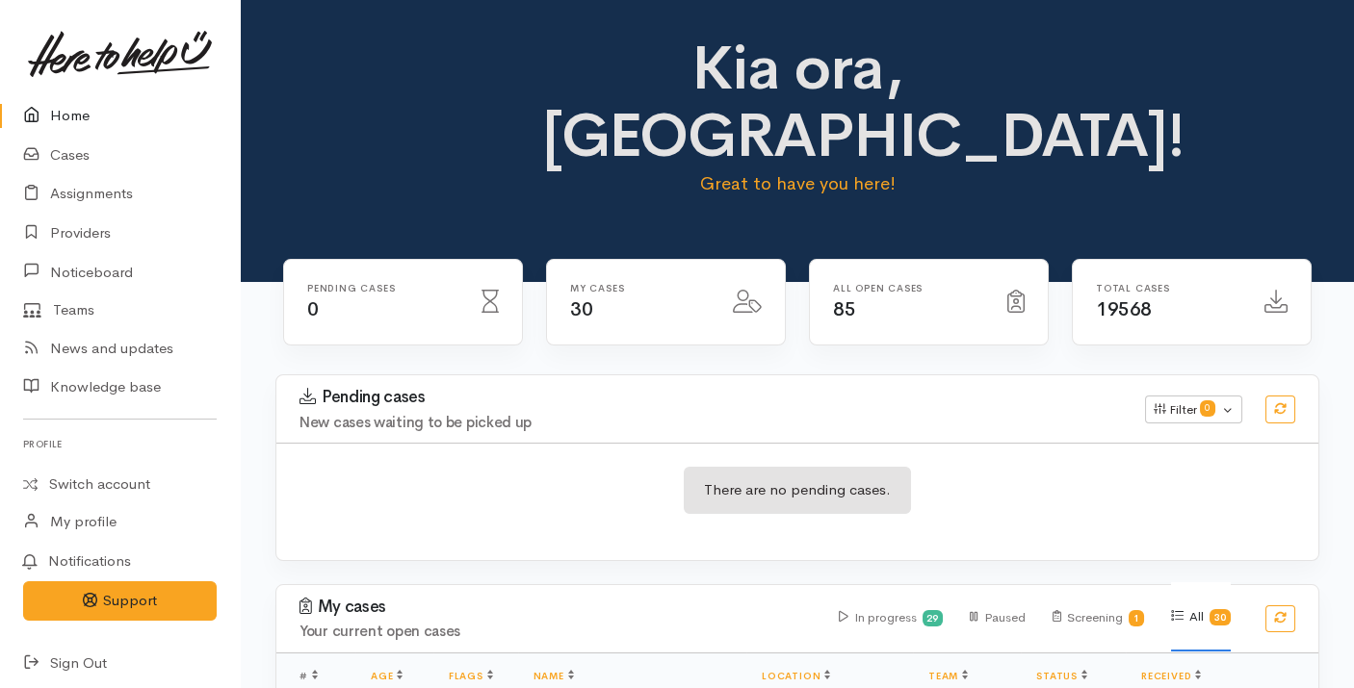
click at [570, 467] on div "There are no pending cases." at bounding box center [797, 502] width 1042 height 70
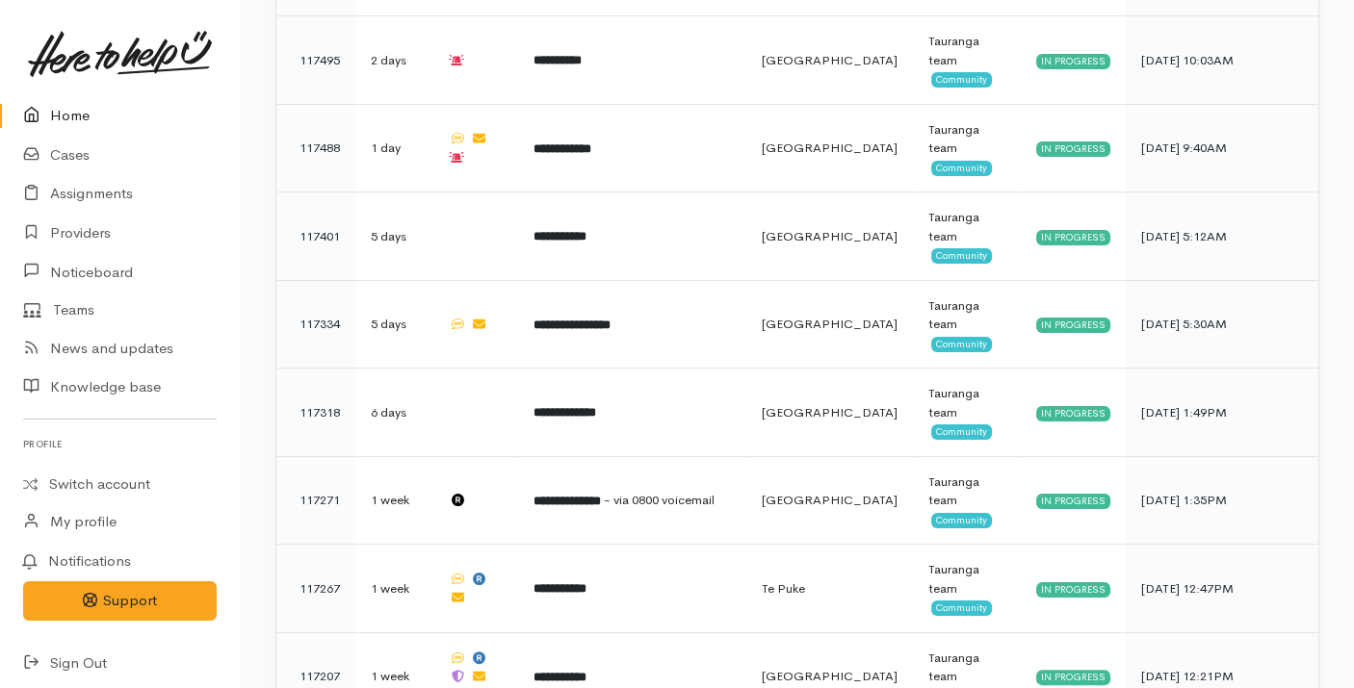
scroll to position [1672, 0]
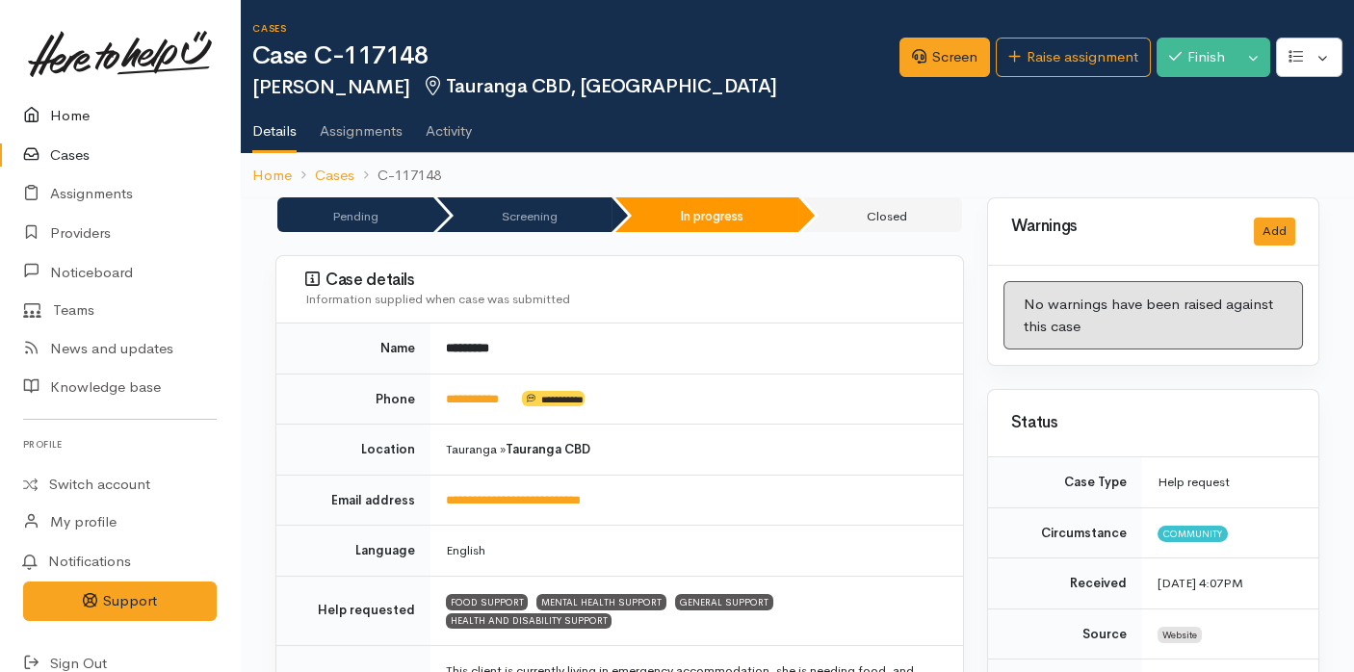
click at [83, 111] on link "Home" at bounding box center [120, 115] width 240 height 39
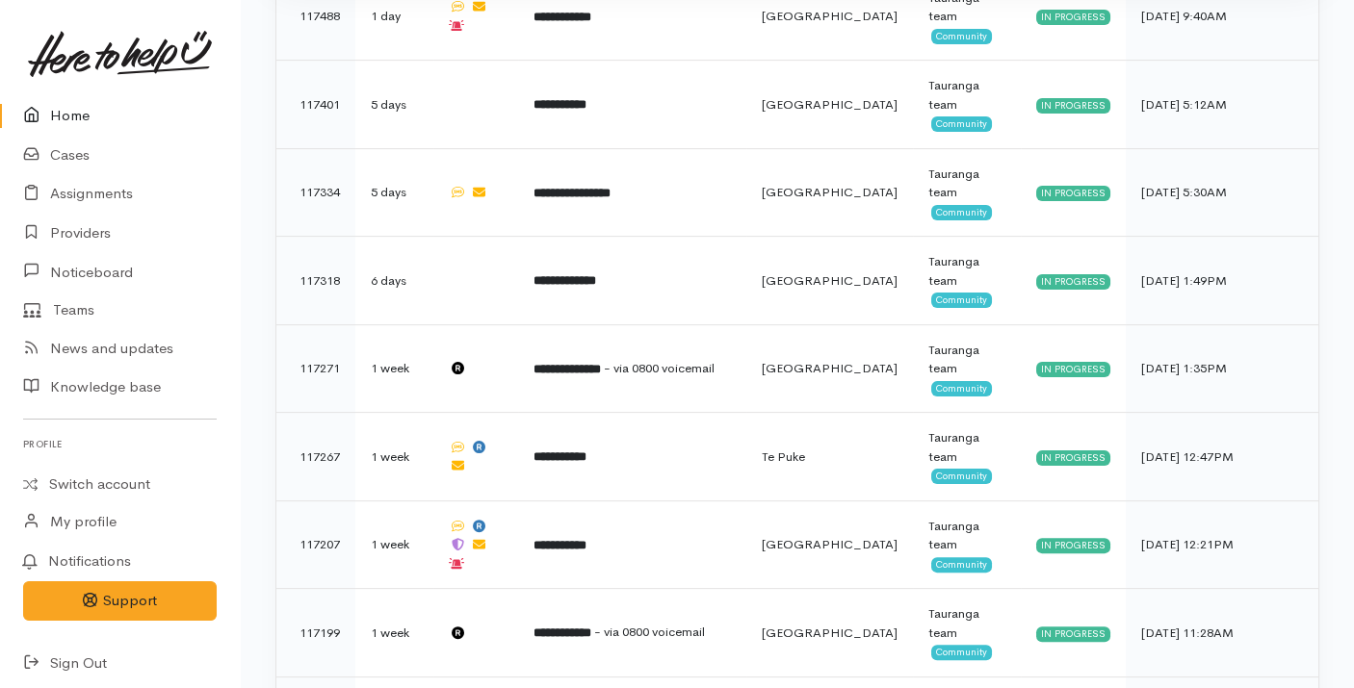
scroll to position [1799, 0]
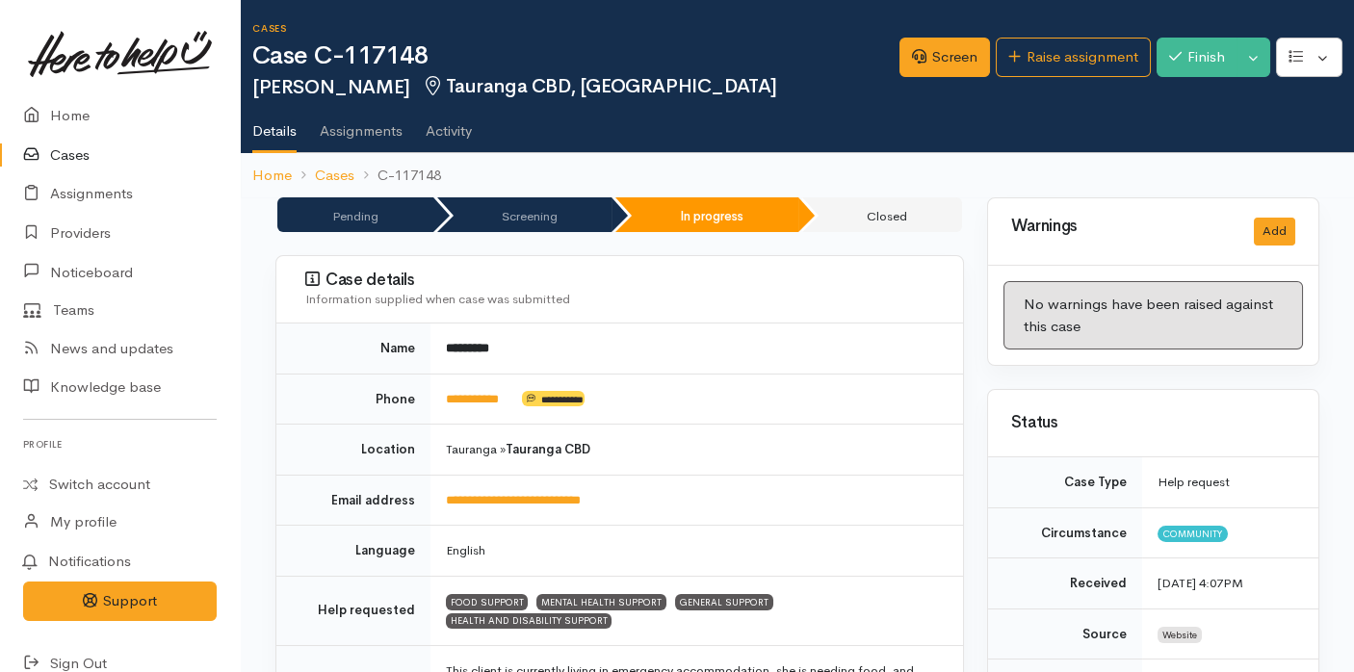
click at [39, 159] on icon at bounding box center [36, 155] width 27 height 24
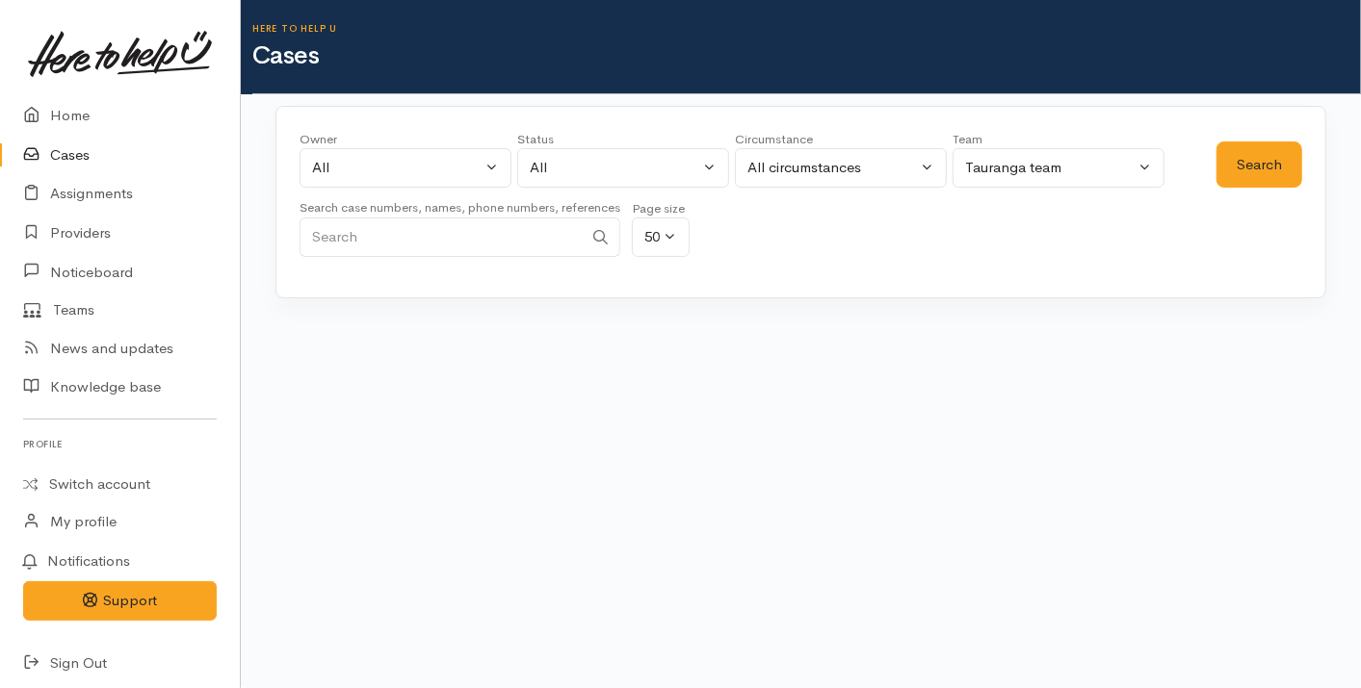
click at [409, 243] on input "Search" at bounding box center [440, 237] width 283 height 39
click at [480, 237] on input "Search" at bounding box center [440, 237] width 283 height 39
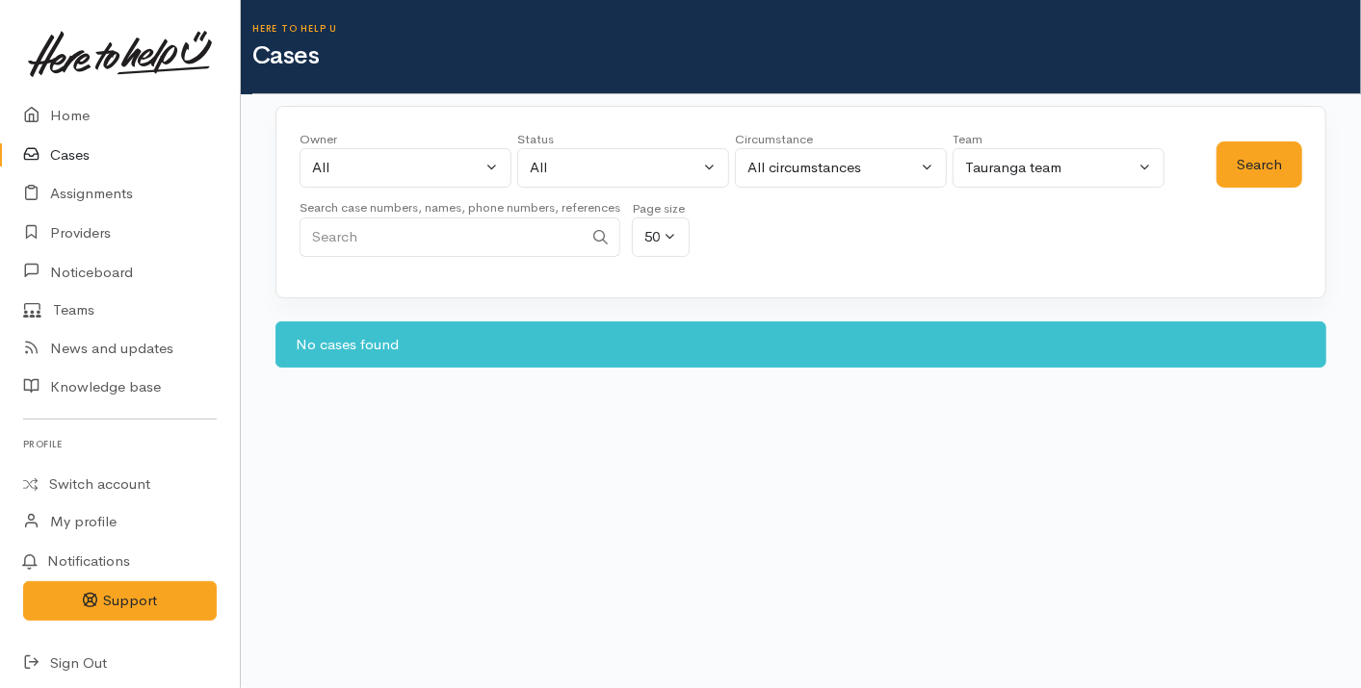
click at [494, 239] on input "Search" at bounding box center [440, 237] width 283 height 39
type input "tyrone"
click at [1258, 175] on button "Search" at bounding box center [1259, 165] width 86 height 47
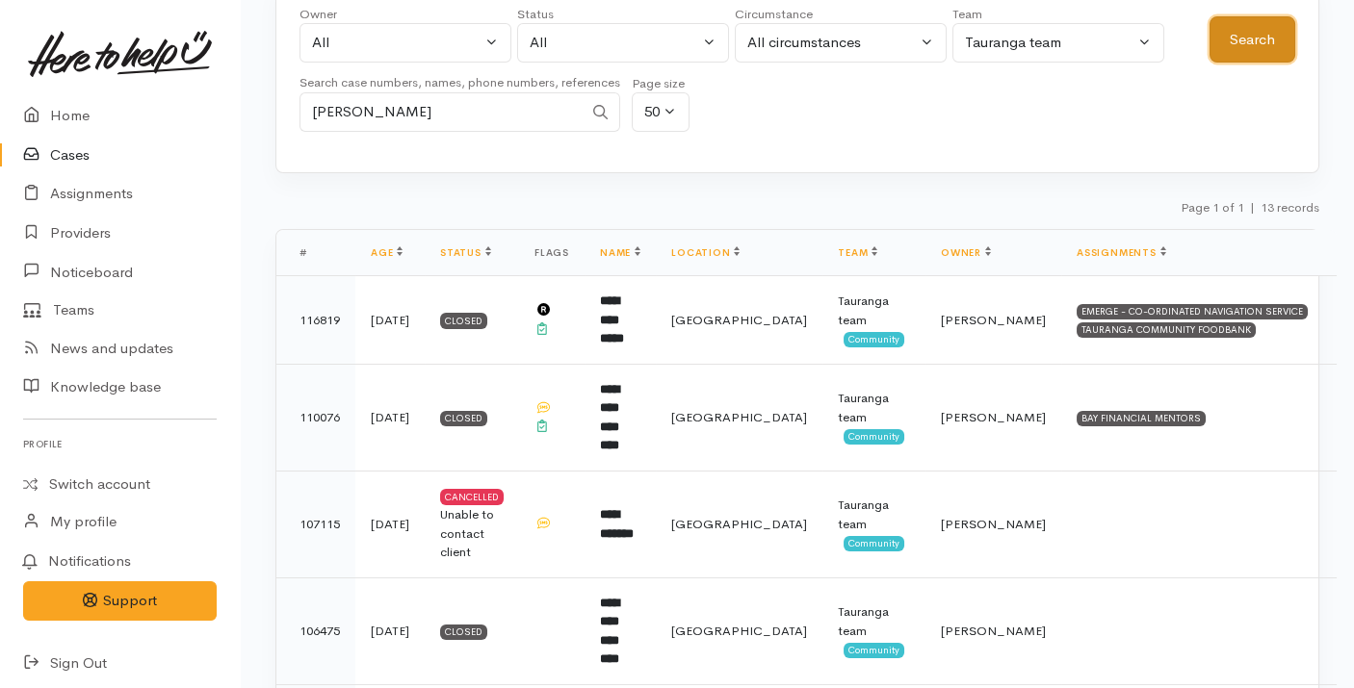
scroll to position [143, 0]
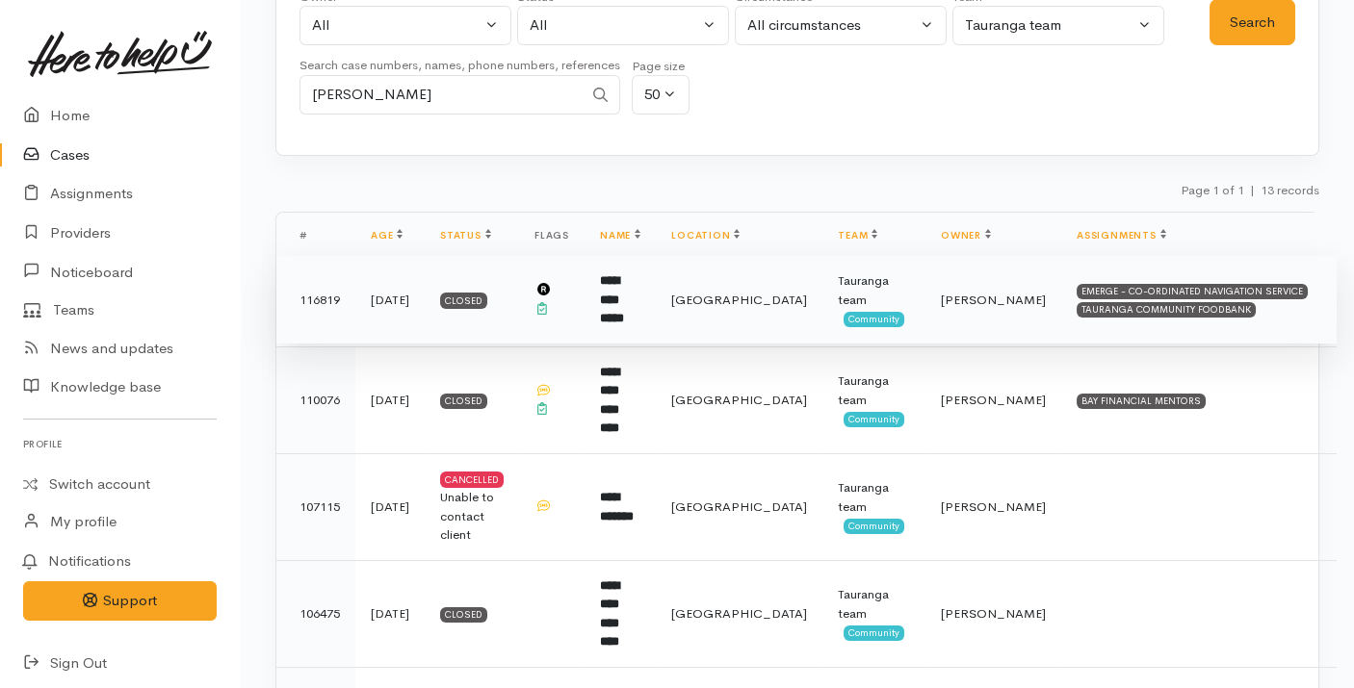
click at [739, 292] on span "Tauranga" at bounding box center [739, 300] width 136 height 16
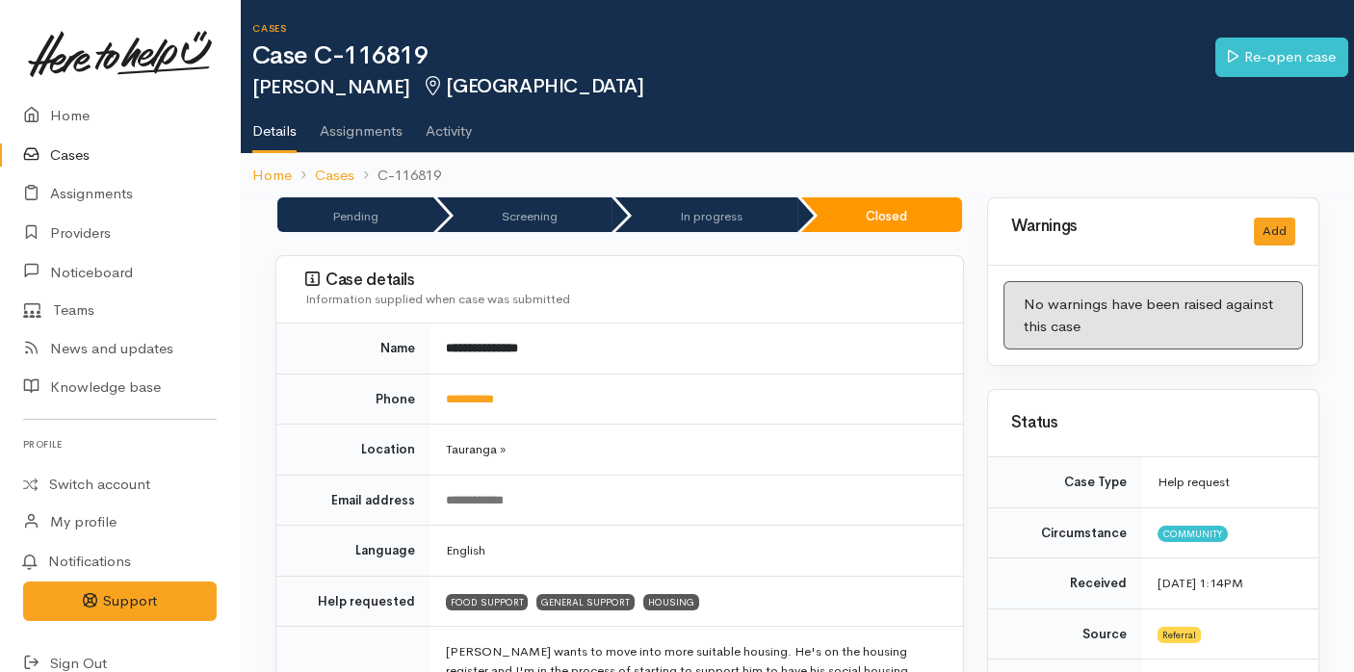
drag, startPoint x: 79, startPoint y: 117, endPoint x: 376, endPoint y: 114, distance: 296.6
click at [376, 114] on link "Assignments" at bounding box center [361, 124] width 83 height 54
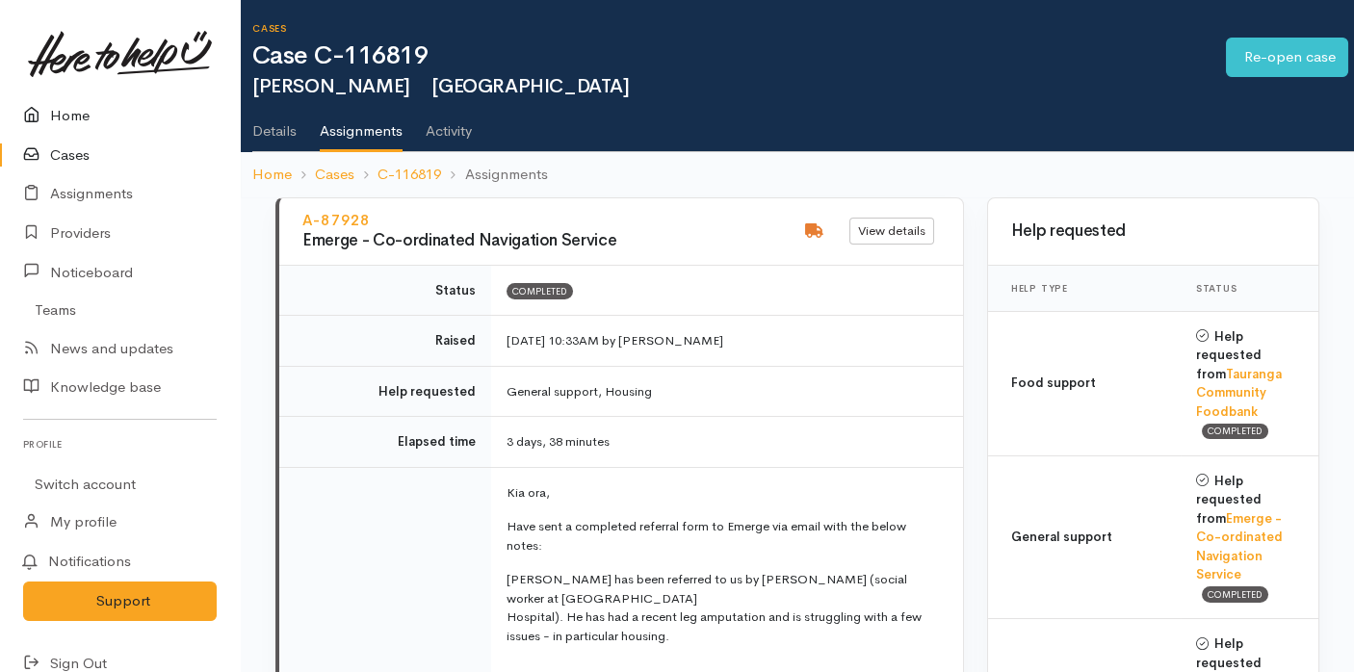
click at [92, 103] on link "Home" at bounding box center [120, 115] width 240 height 39
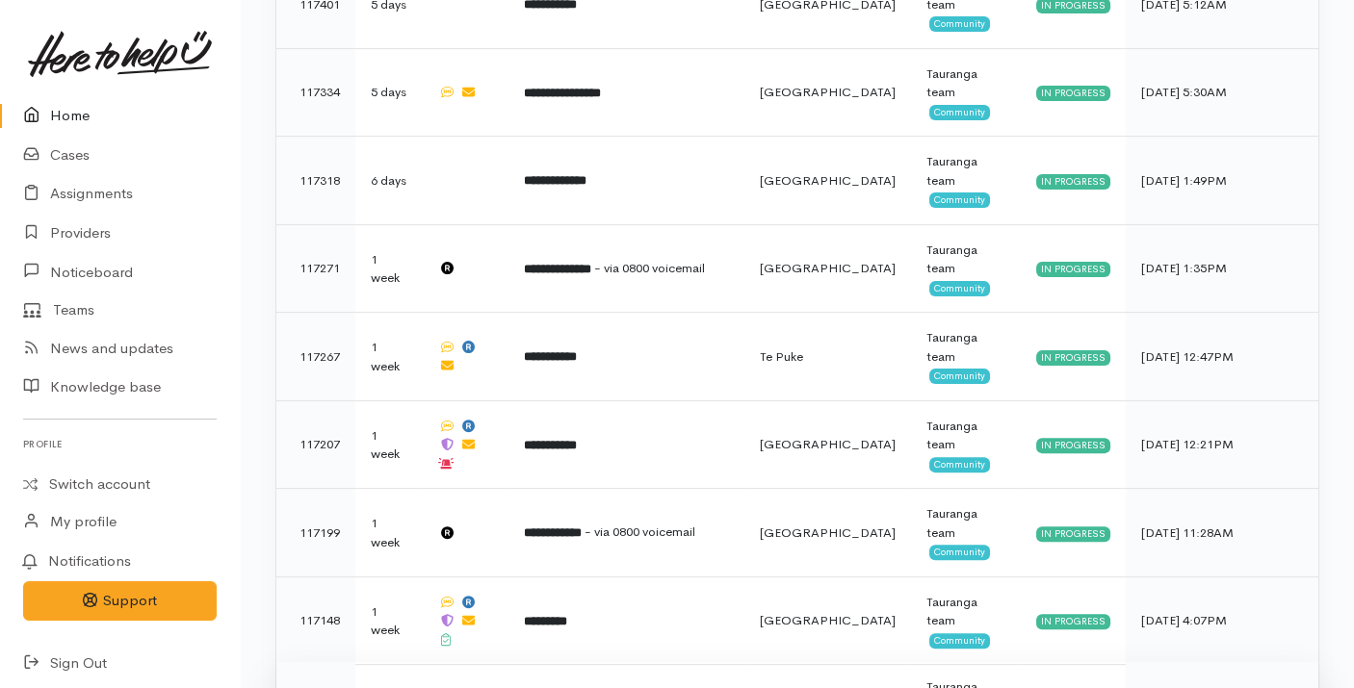
scroll to position [1871, 0]
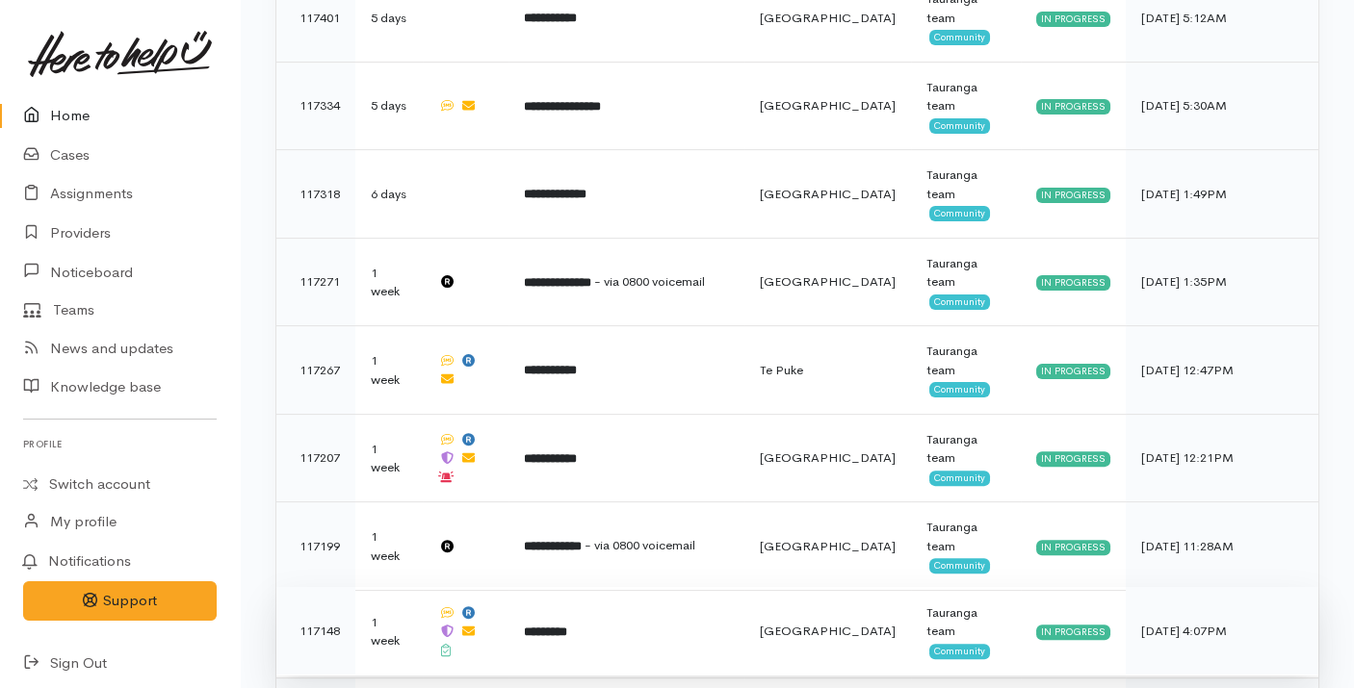
click at [664, 587] on td "*********" at bounding box center [626, 631] width 236 height 89
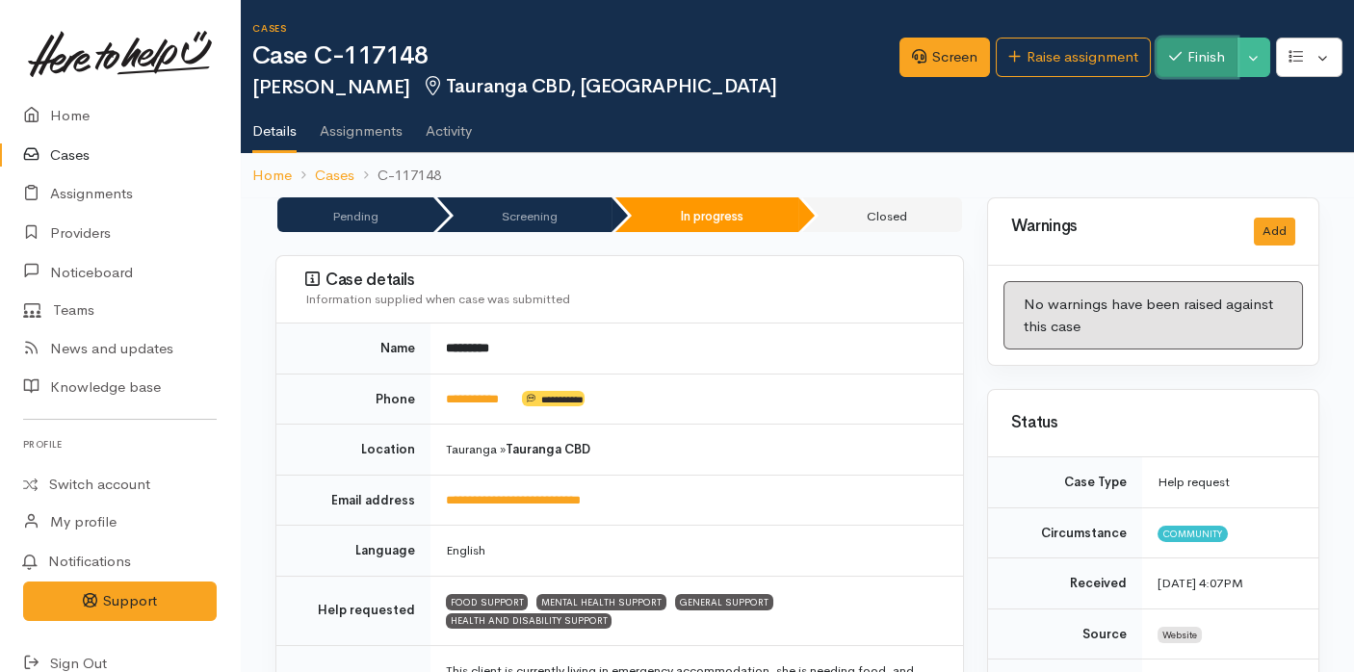
click at [1196, 68] on button "Finish" at bounding box center [1196, 57] width 81 height 39
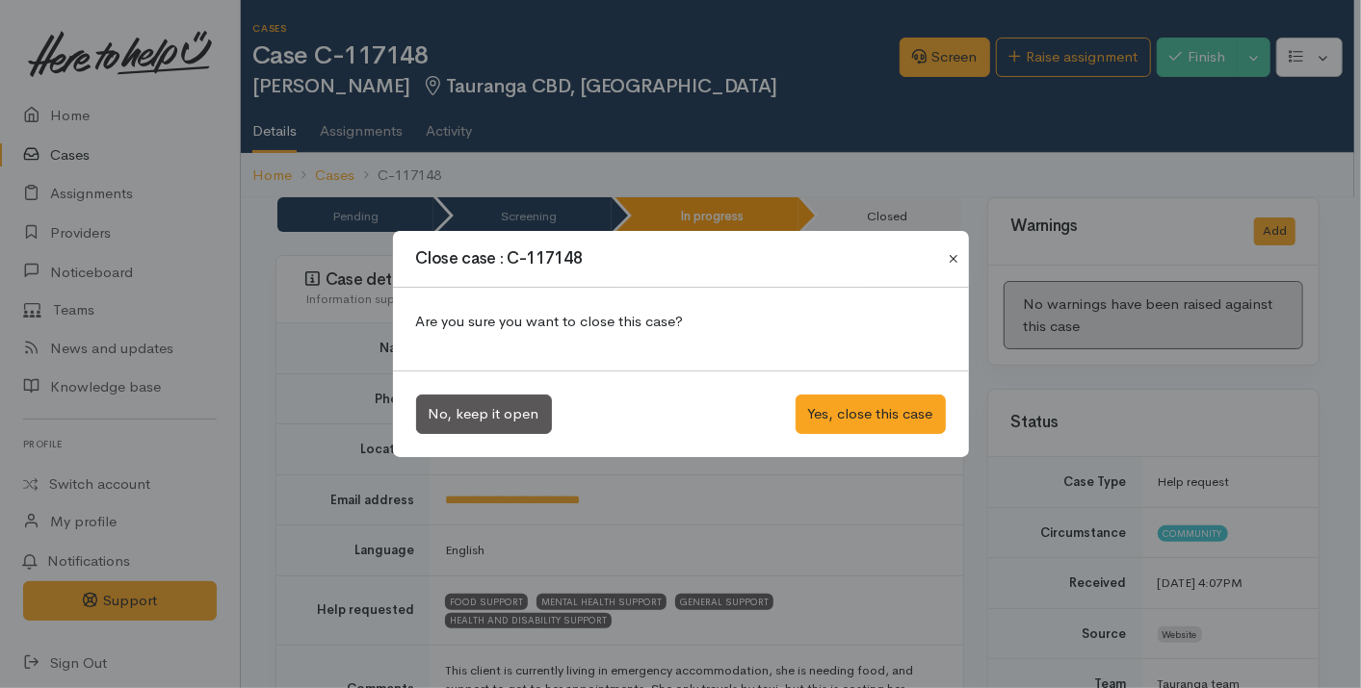
click at [952, 254] on button "Close" at bounding box center [953, 258] width 31 height 23
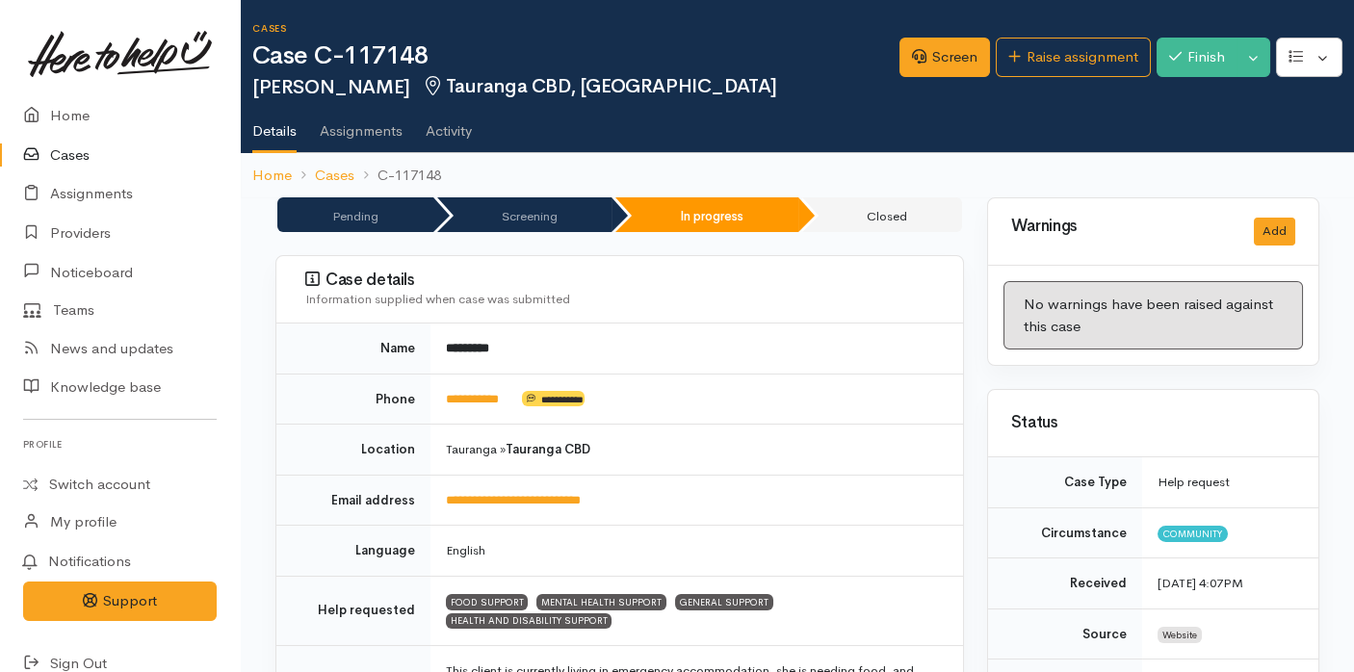
drag, startPoint x: 1210, startPoint y: 61, endPoint x: 799, endPoint y: 313, distance: 482.4
click at [799, 313] on div "Case details Information supplied when case was submitted" at bounding box center [619, 289] width 687 height 67
click at [1185, 58] on button "Finish" at bounding box center [1196, 57] width 81 height 39
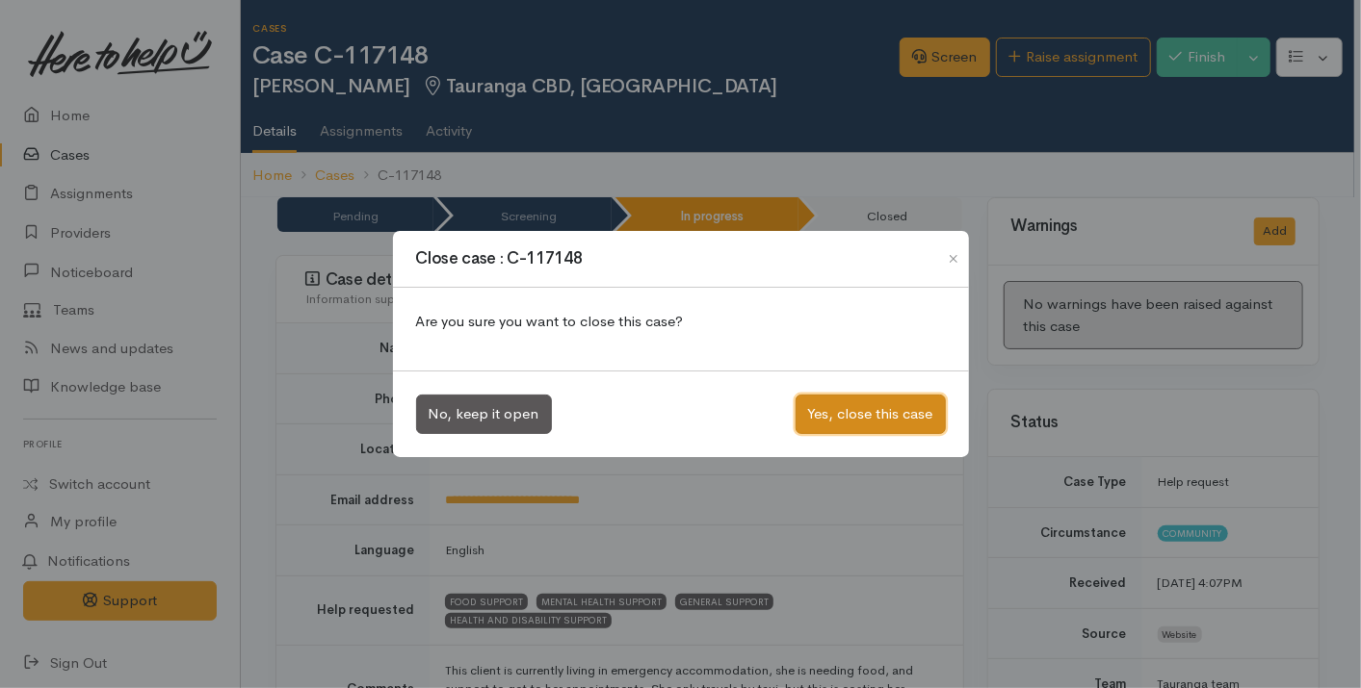
click at [859, 412] on button "Yes, close this case" at bounding box center [870, 414] width 150 height 39
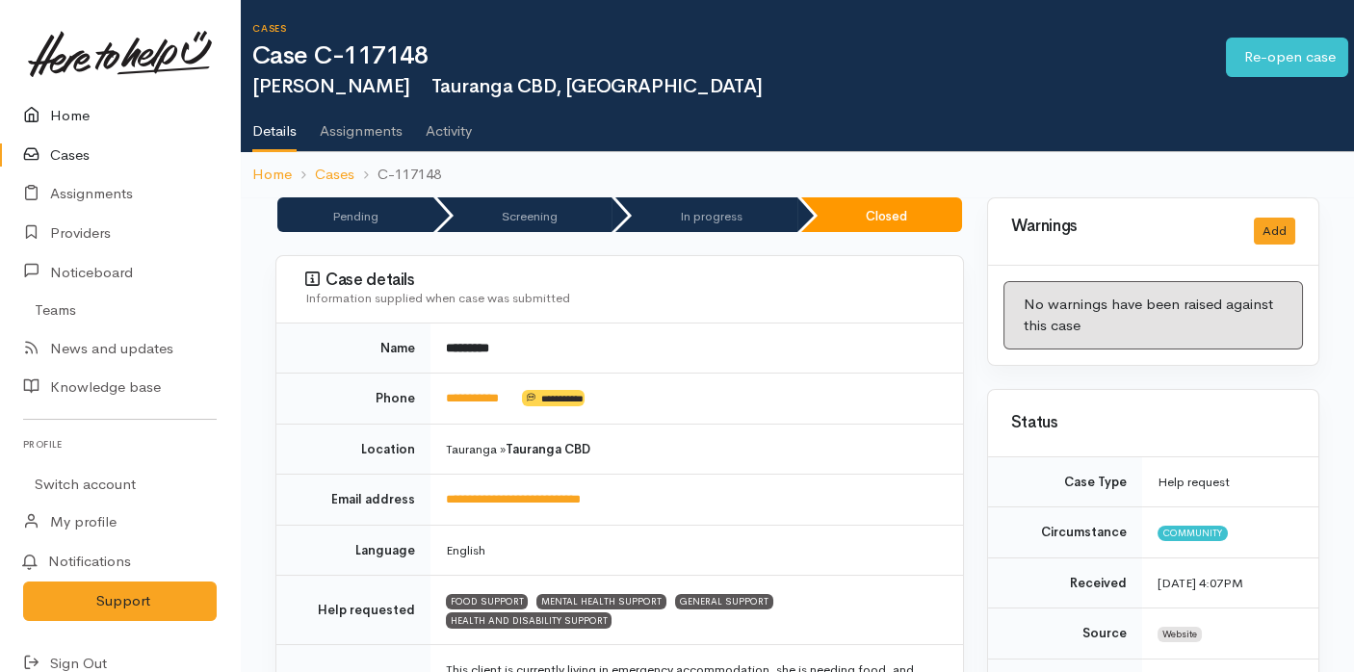
click at [59, 125] on link "Home" at bounding box center [120, 115] width 240 height 39
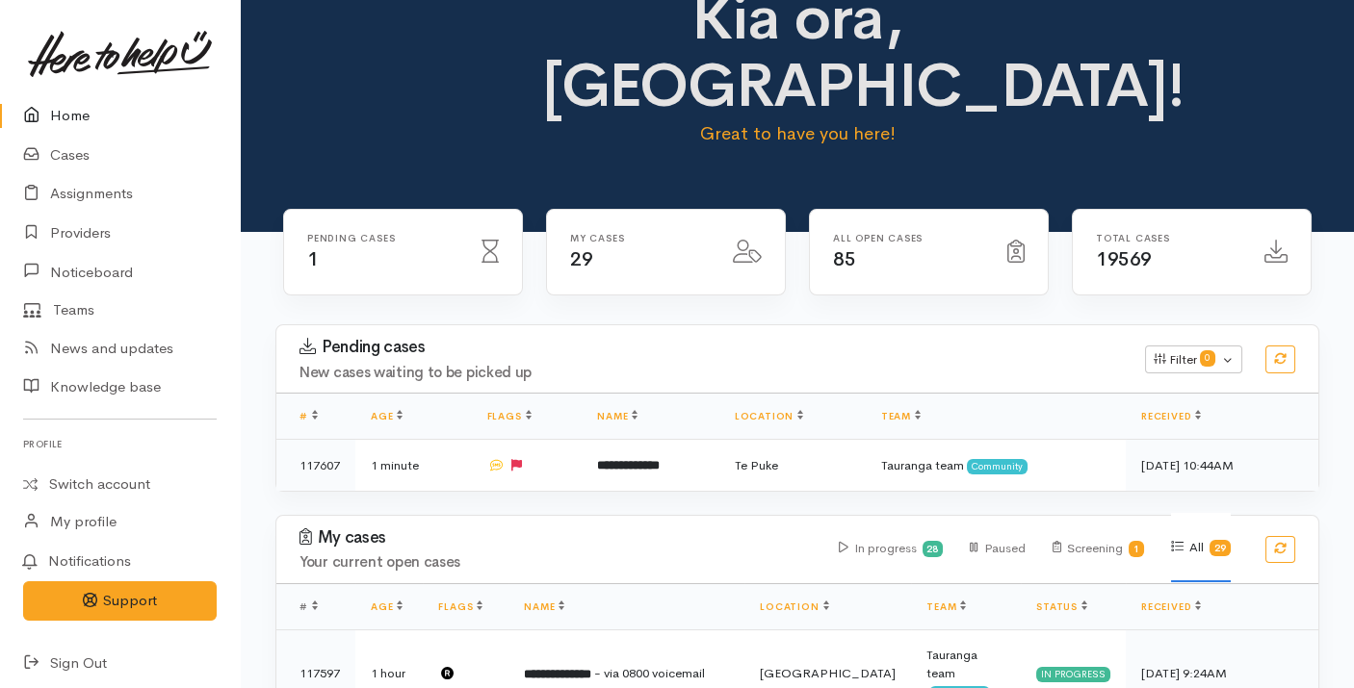
scroll to position [51, 0]
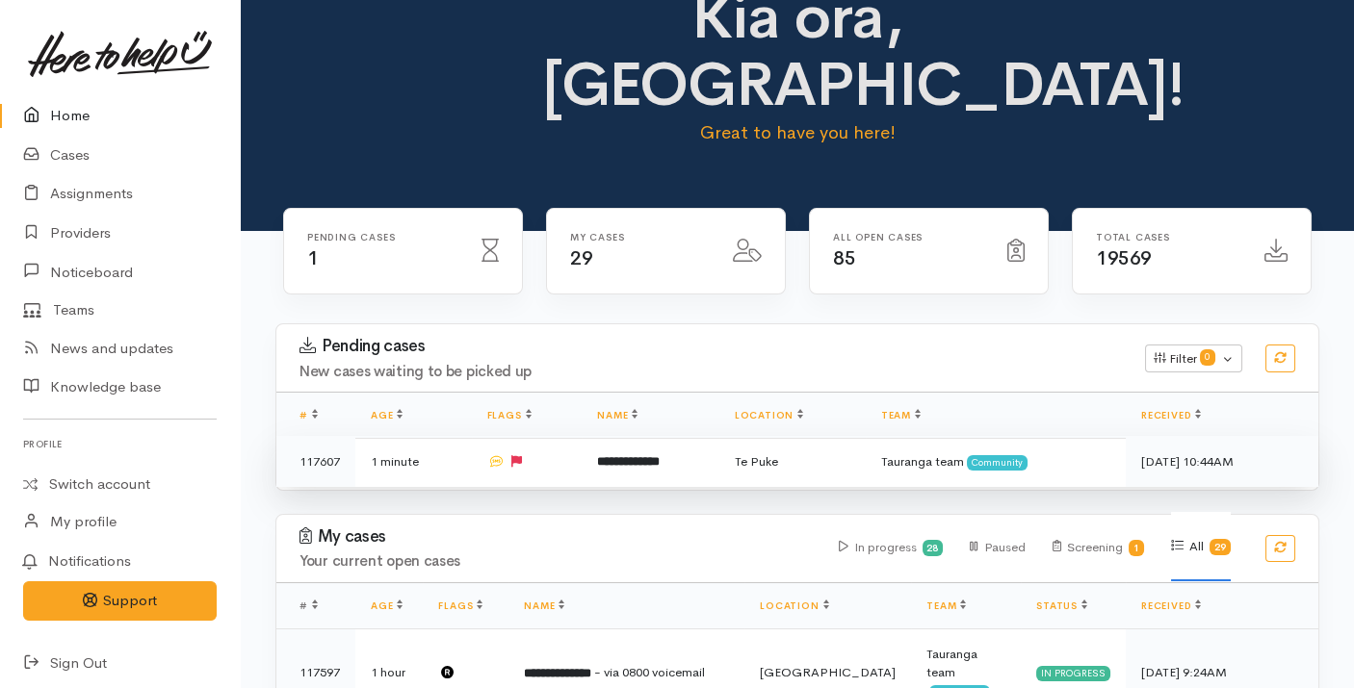
click at [646, 455] on b "**********" at bounding box center [628, 461] width 63 height 13
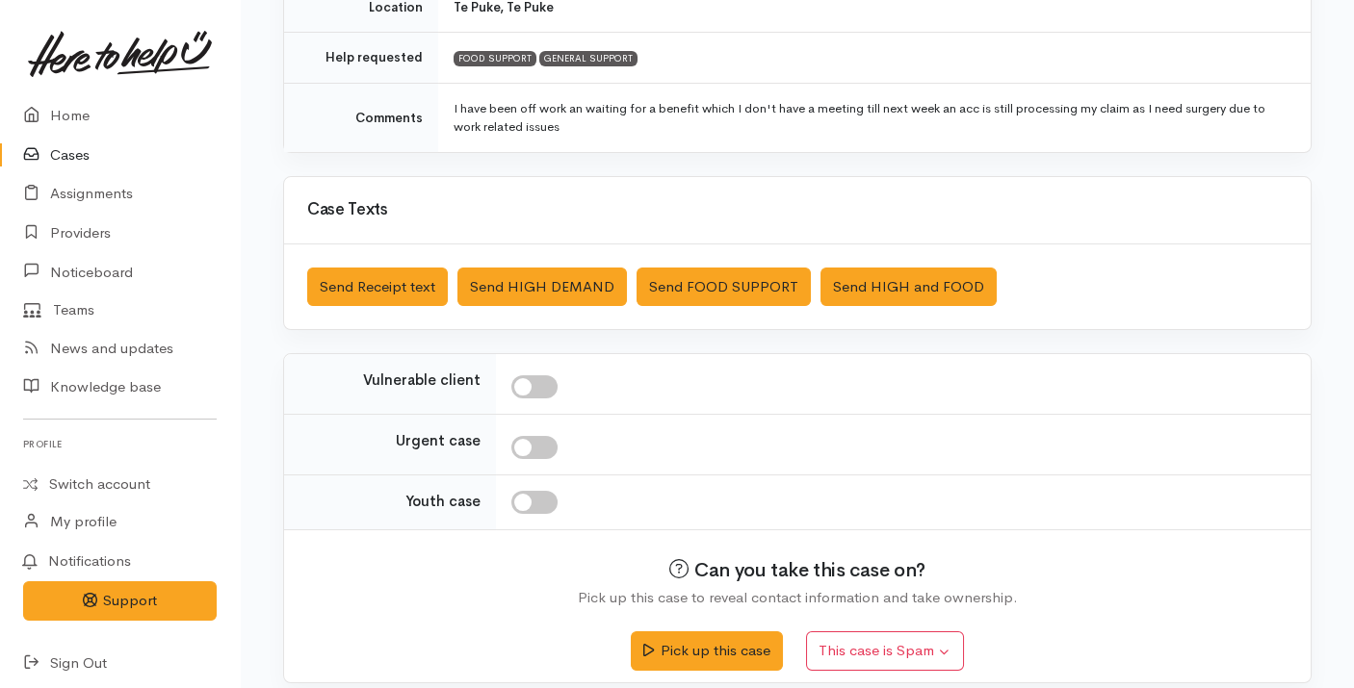
scroll to position [418, 0]
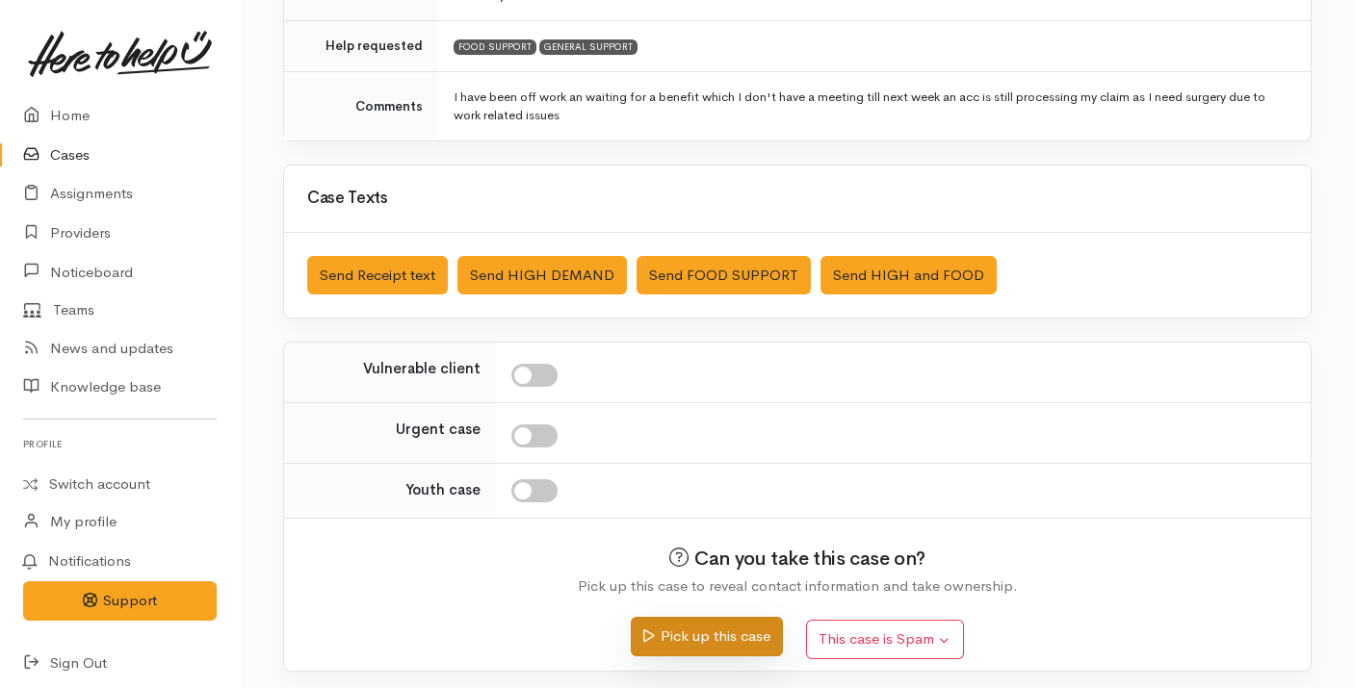
click at [700, 627] on button "Pick up this case" at bounding box center [706, 636] width 151 height 39
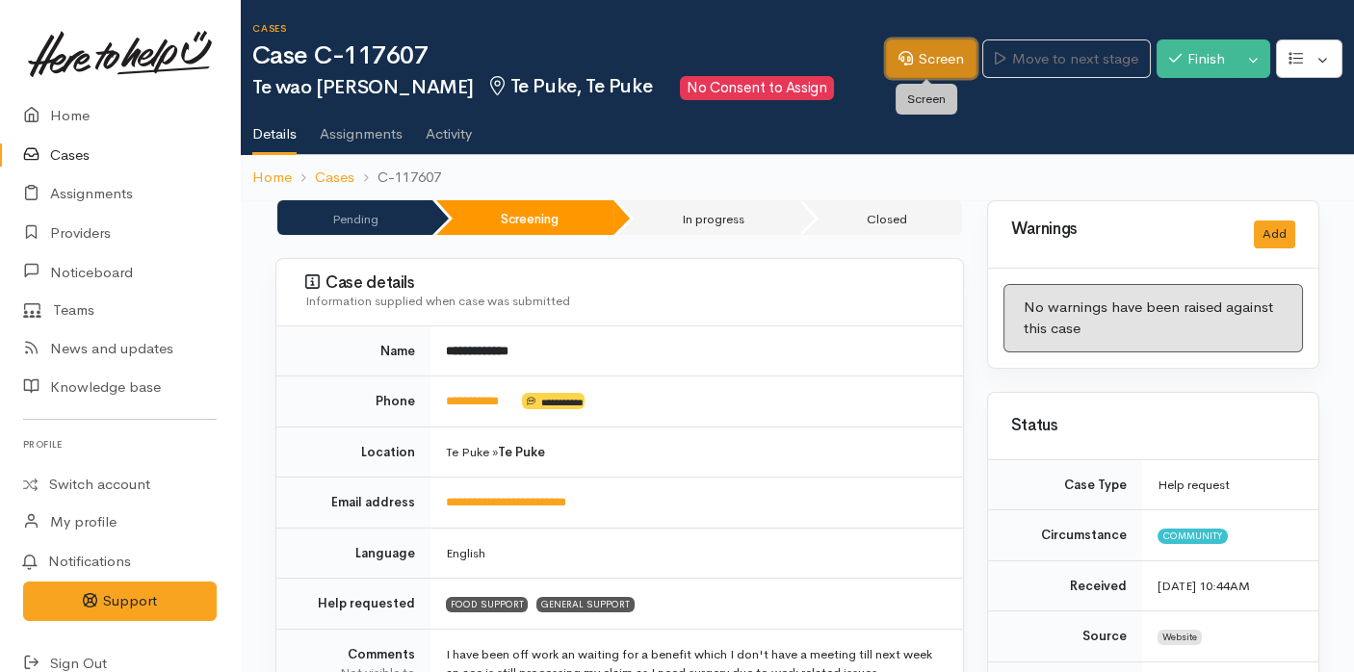
click at [920, 66] on link "Screen" at bounding box center [931, 58] width 91 height 39
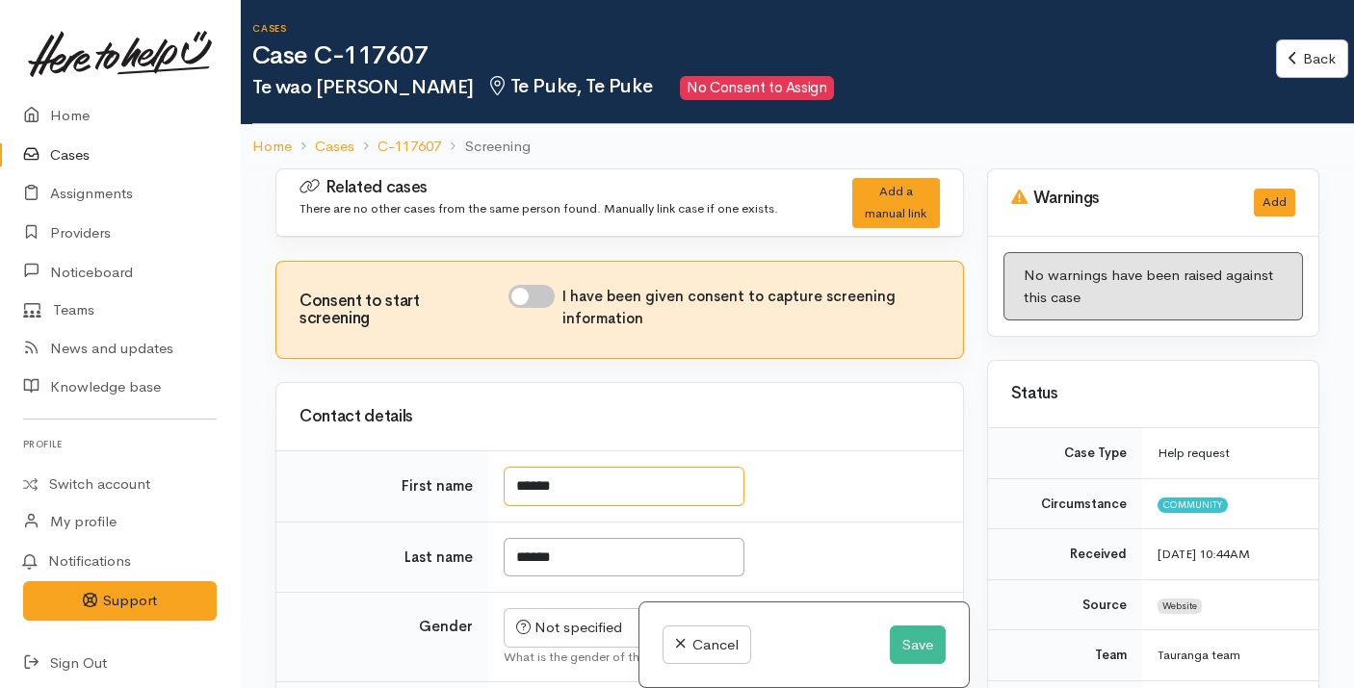
click at [532, 482] on input "******" at bounding box center [624, 486] width 241 height 39
type input "******"
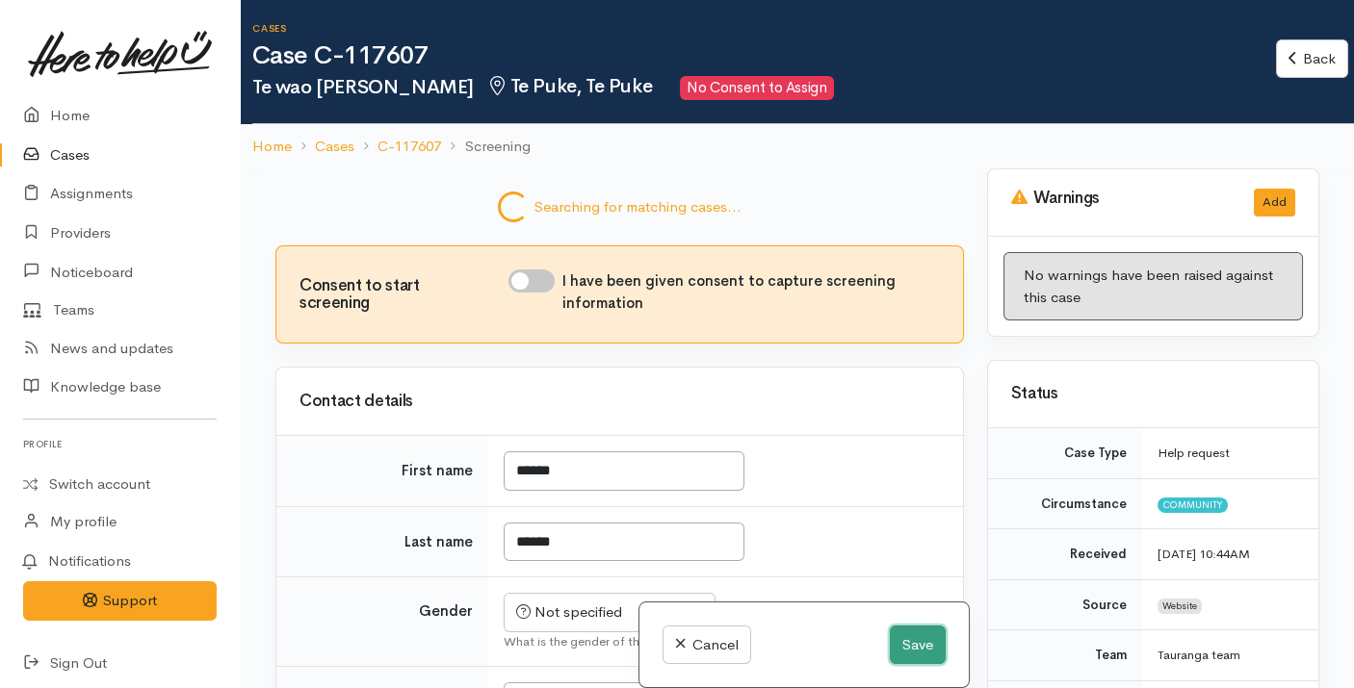
click at [895, 637] on button "Save" at bounding box center [918, 645] width 56 height 39
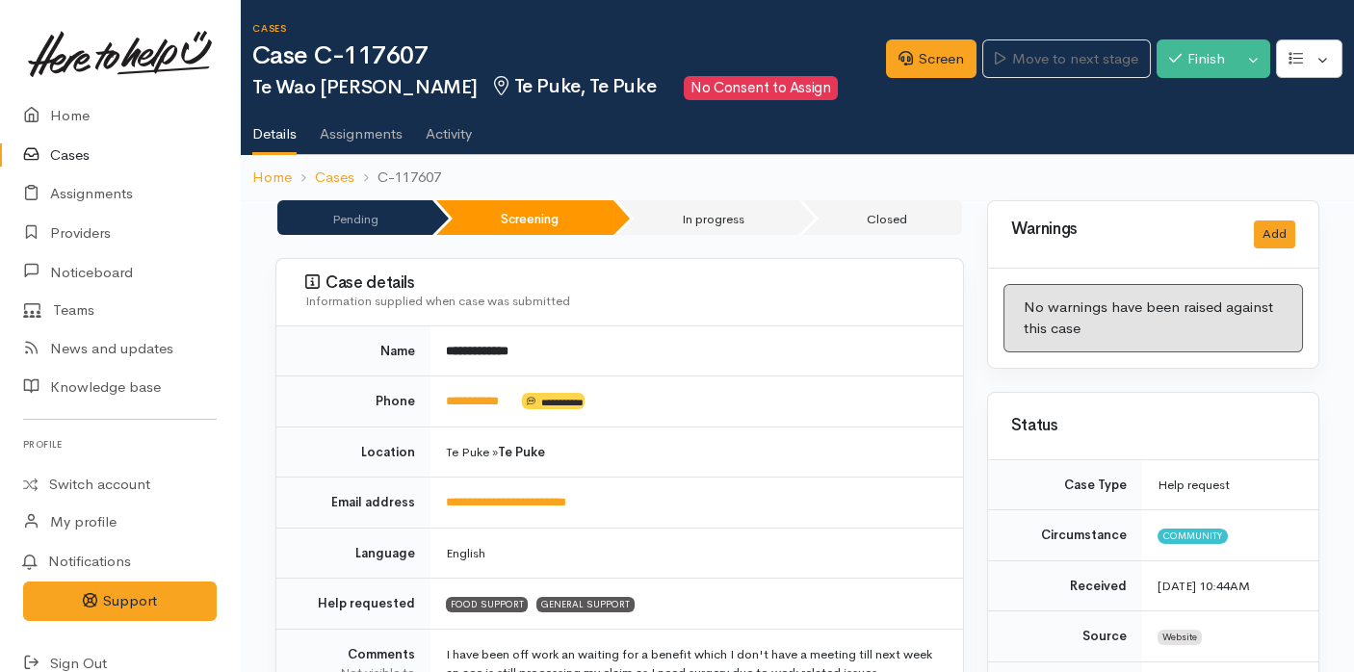
click at [830, 435] on td "Te Puke » Te Puke" at bounding box center [696, 452] width 532 height 51
click at [55, 104] on link "Home" at bounding box center [120, 115] width 240 height 39
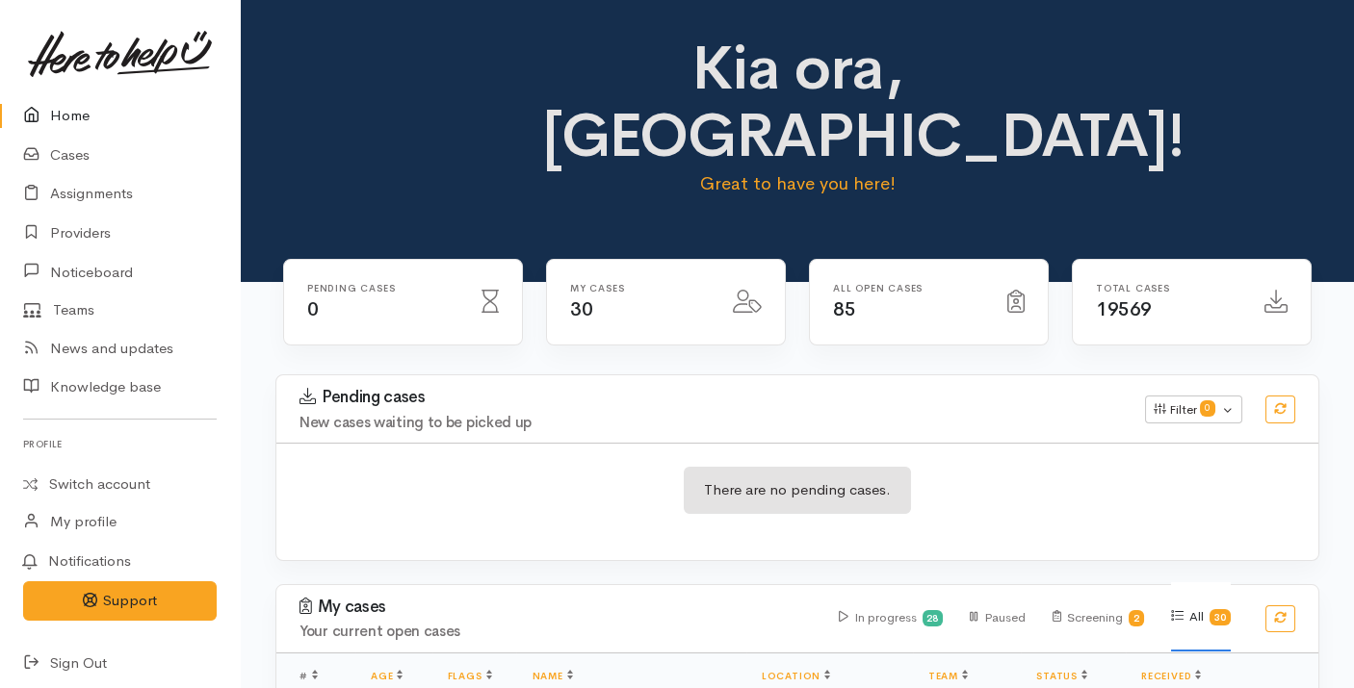
scroll to position [260, 0]
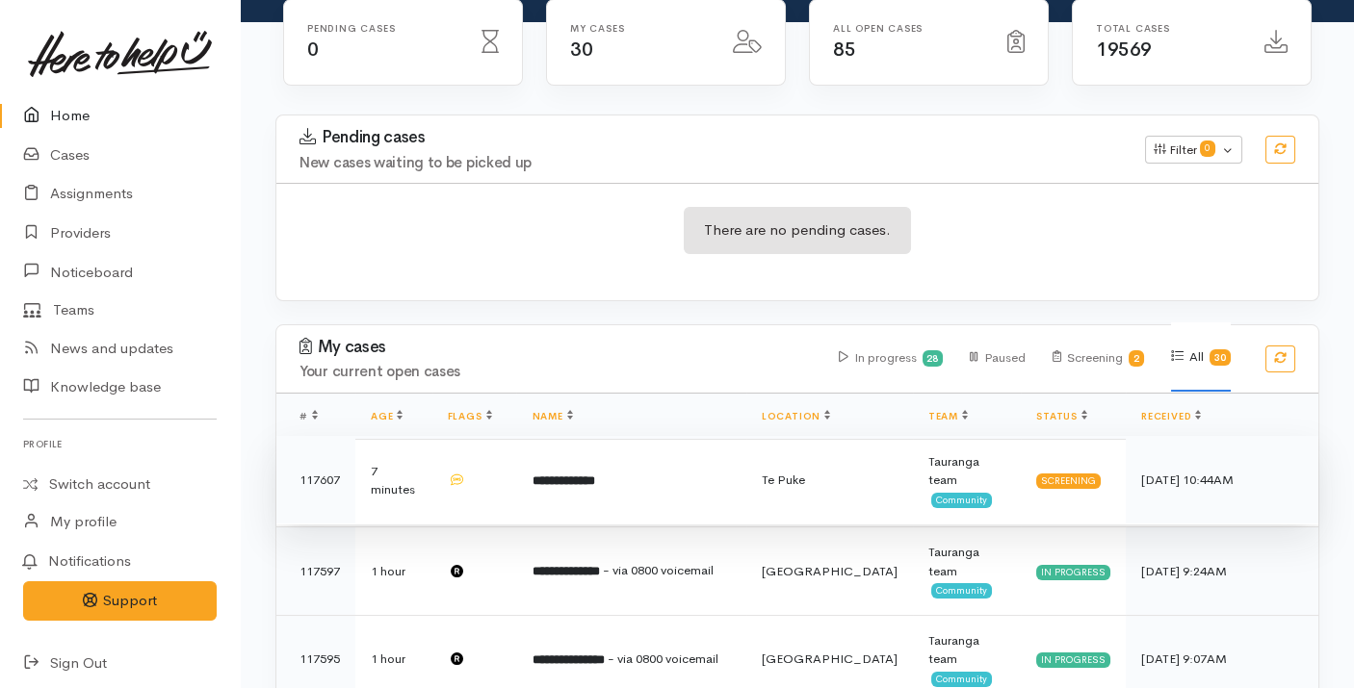
click at [547, 436] on td "**********" at bounding box center [630, 480] width 229 height 89
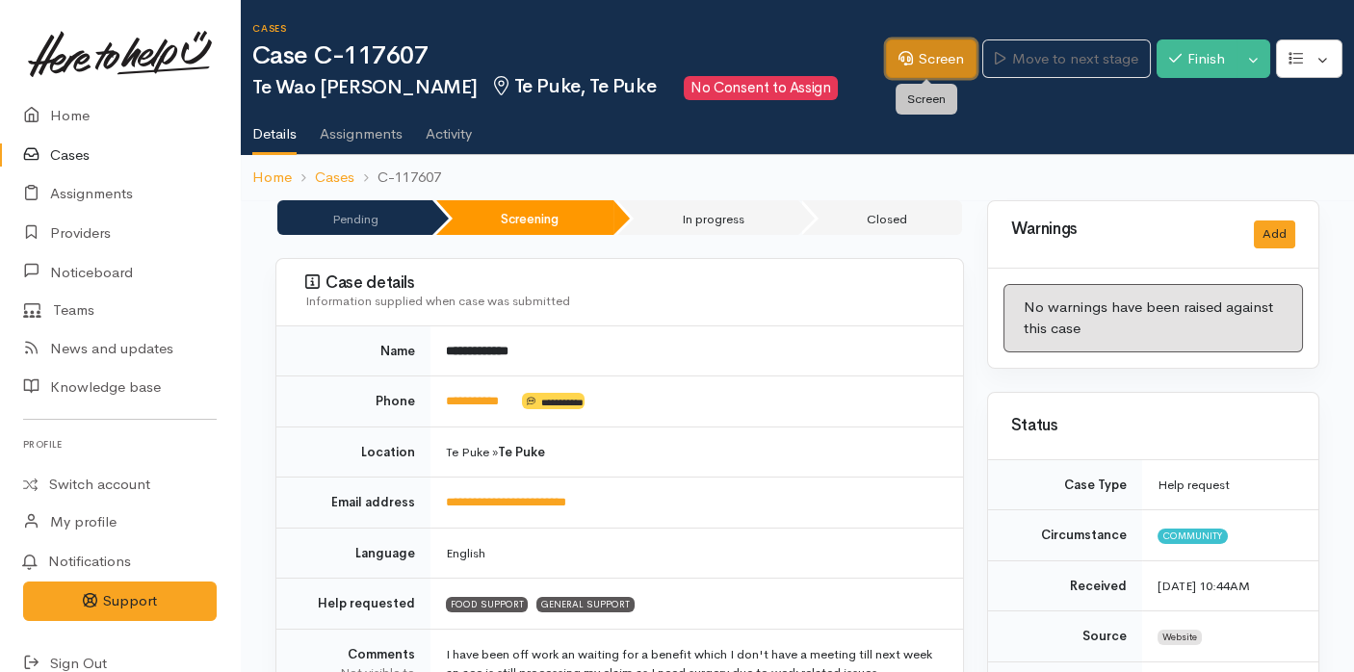
click at [915, 60] on link "Screen" at bounding box center [931, 58] width 91 height 39
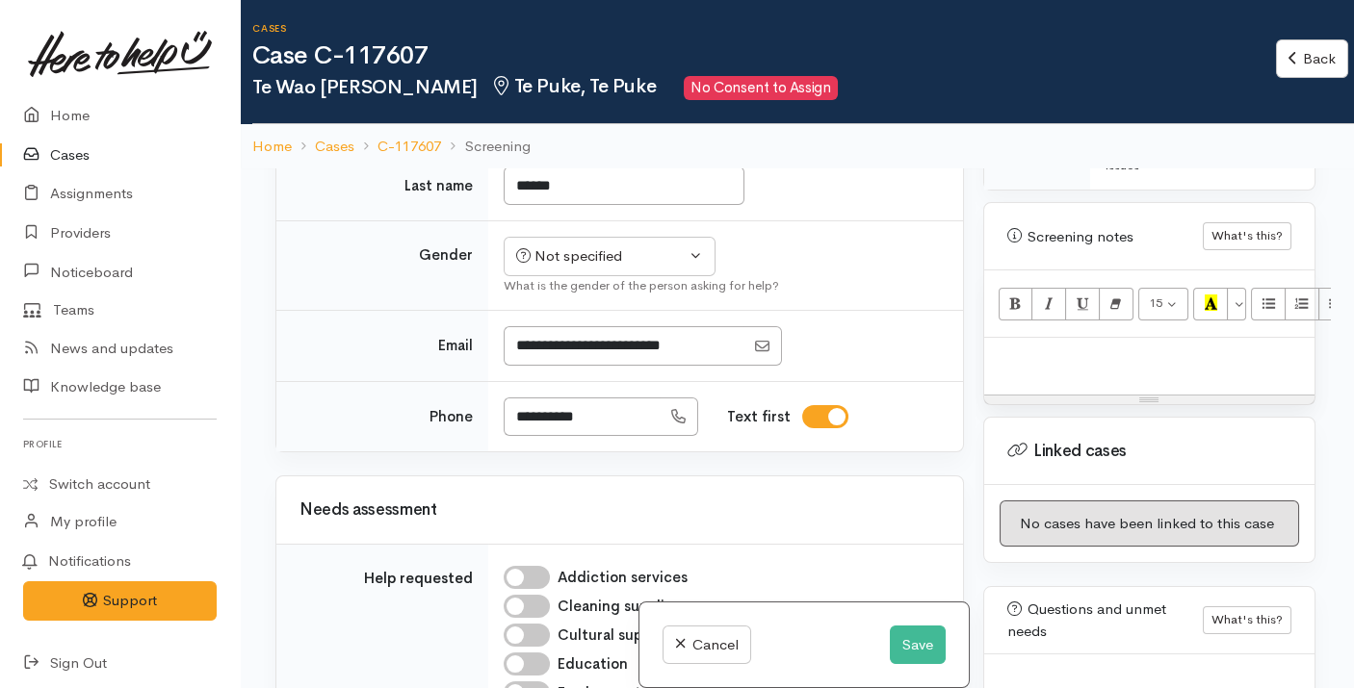
scroll to position [372, 0]
click at [904, 649] on button "Save" at bounding box center [918, 645] width 56 height 39
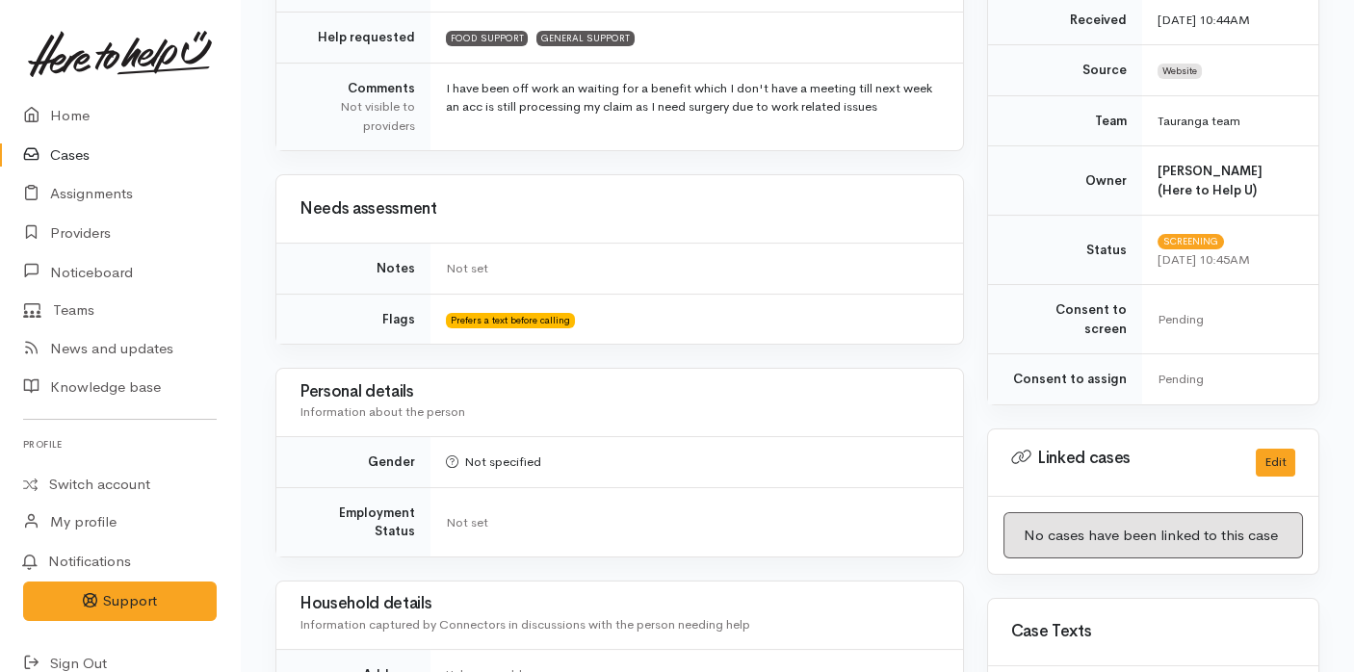
scroll to position [892, 0]
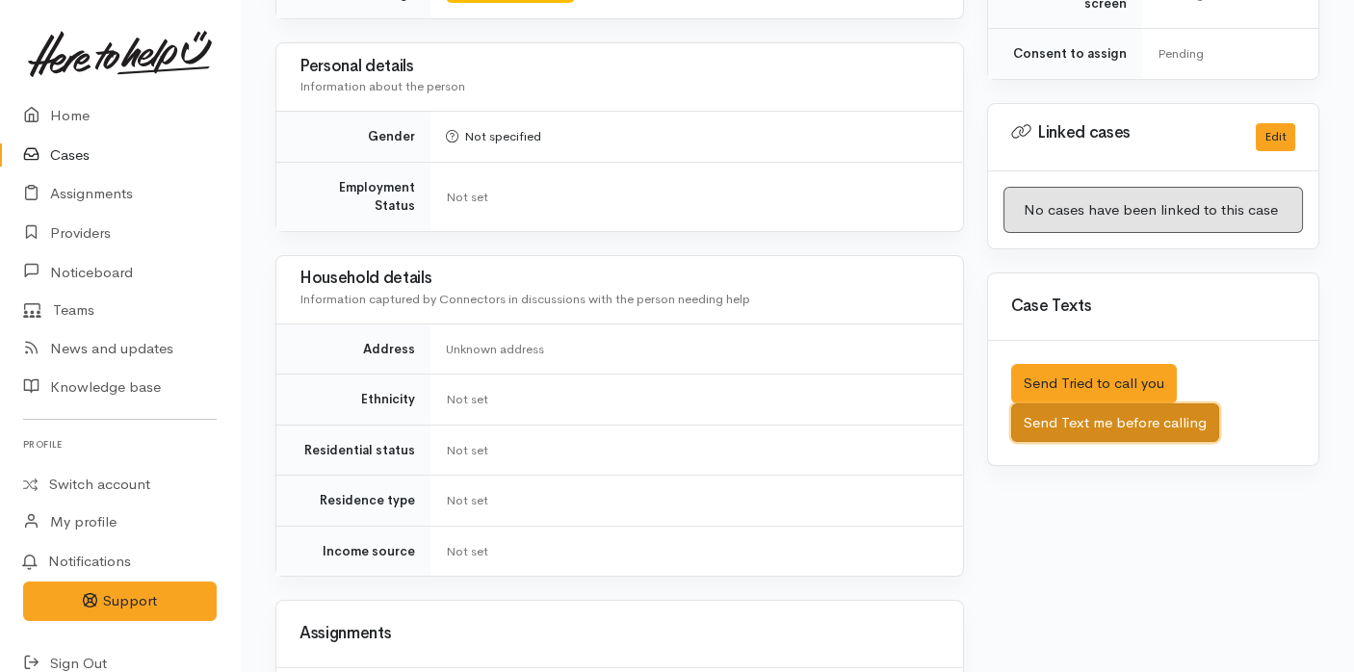
click at [1159, 403] on button "Send Text me before calling" at bounding box center [1115, 422] width 208 height 39
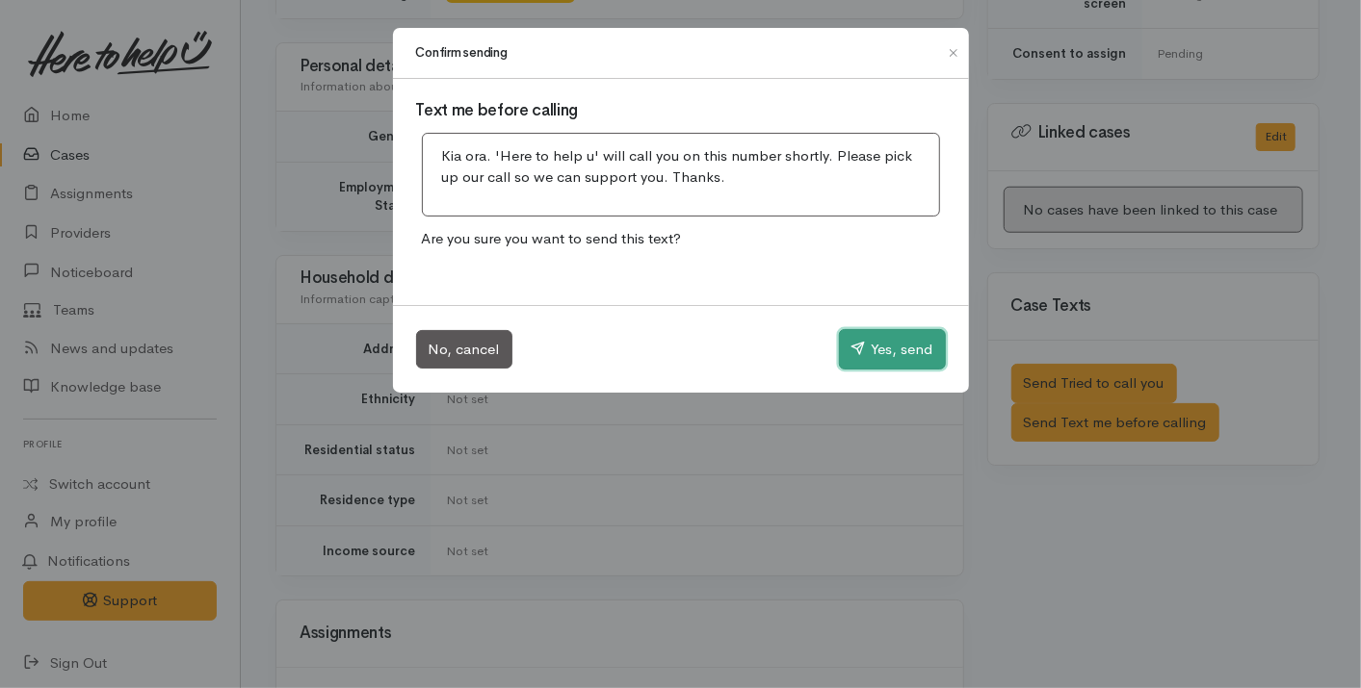
click at [894, 341] on button "Yes, send" at bounding box center [892, 349] width 107 height 40
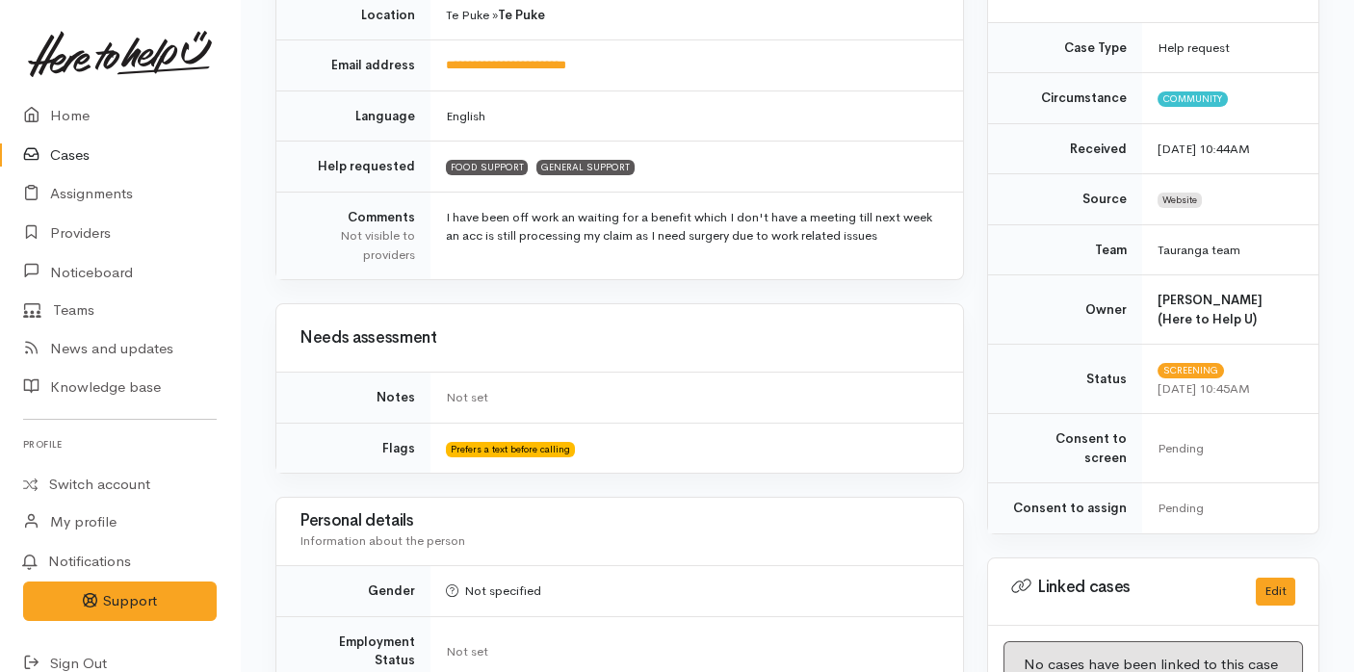
scroll to position [436, 0]
click at [71, 107] on link "Home" at bounding box center [120, 115] width 240 height 39
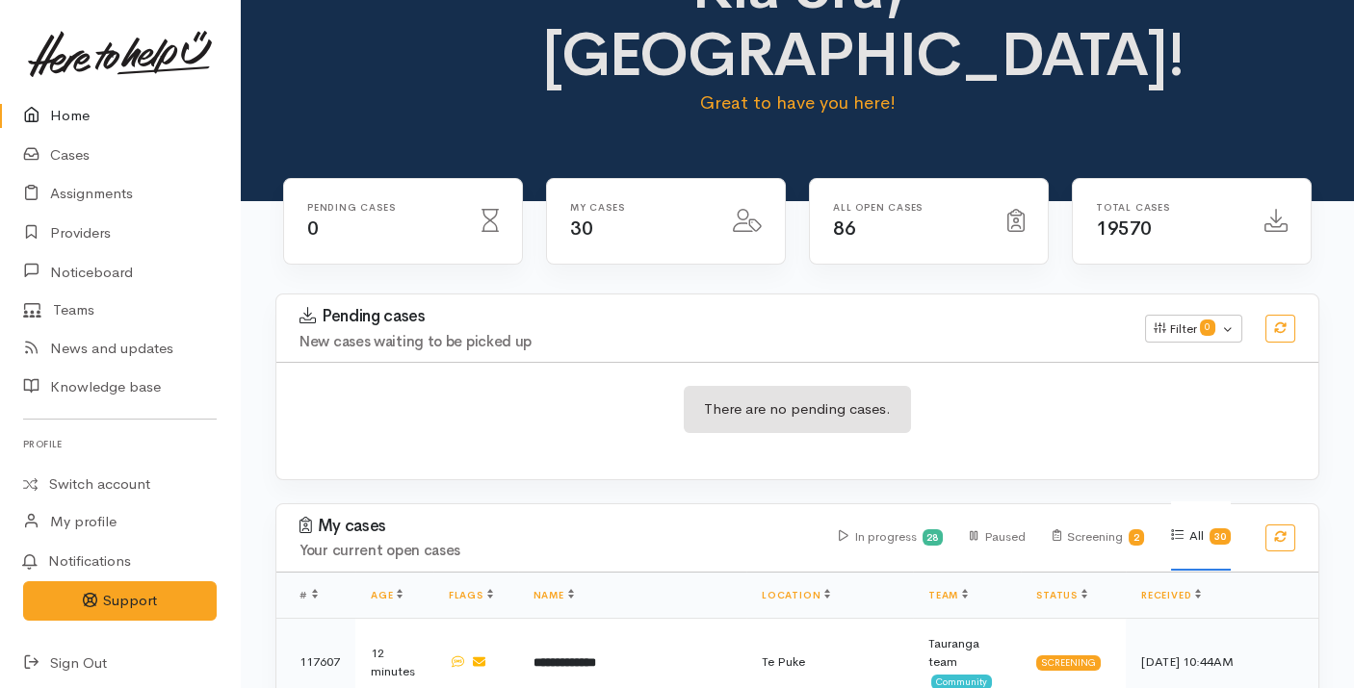
scroll to position [83, 0]
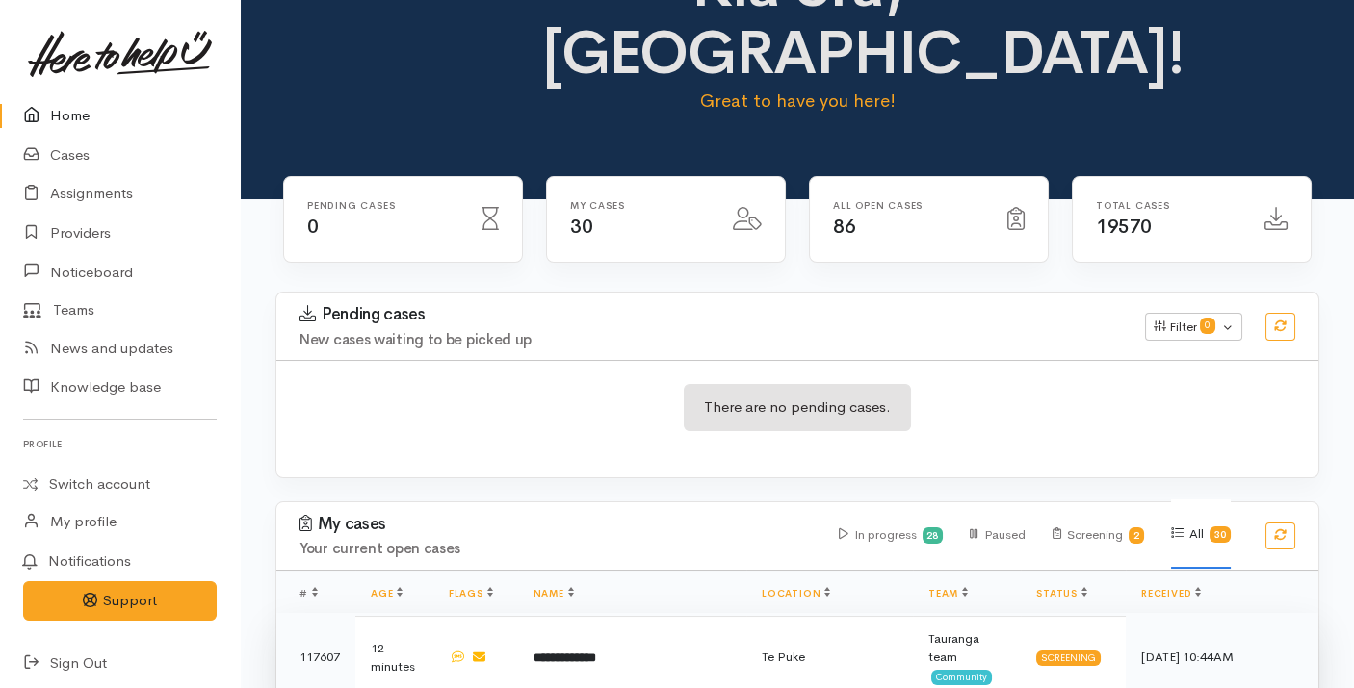
click at [588, 613] on td "**********" at bounding box center [632, 657] width 228 height 89
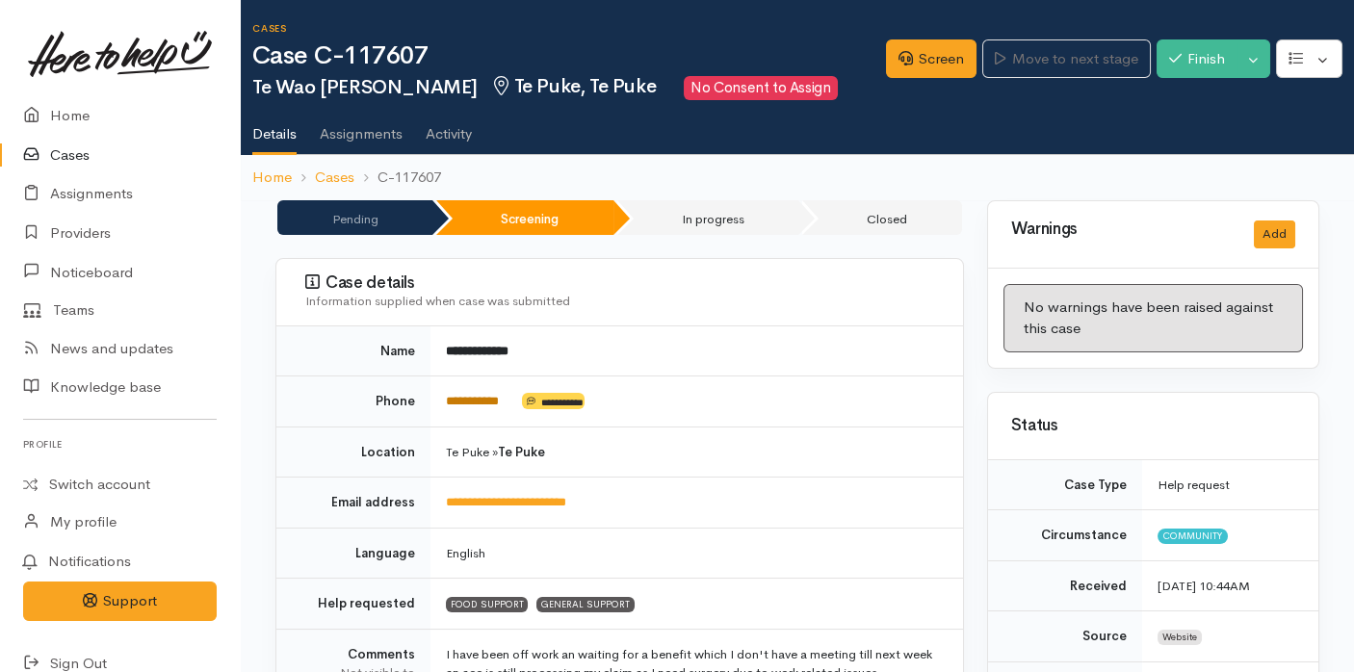
click at [471, 398] on link "**********" at bounding box center [472, 401] width 53 height 13
click at [907, 60] on link "Screen" at bounding box center [931, 58] width 91 height 39
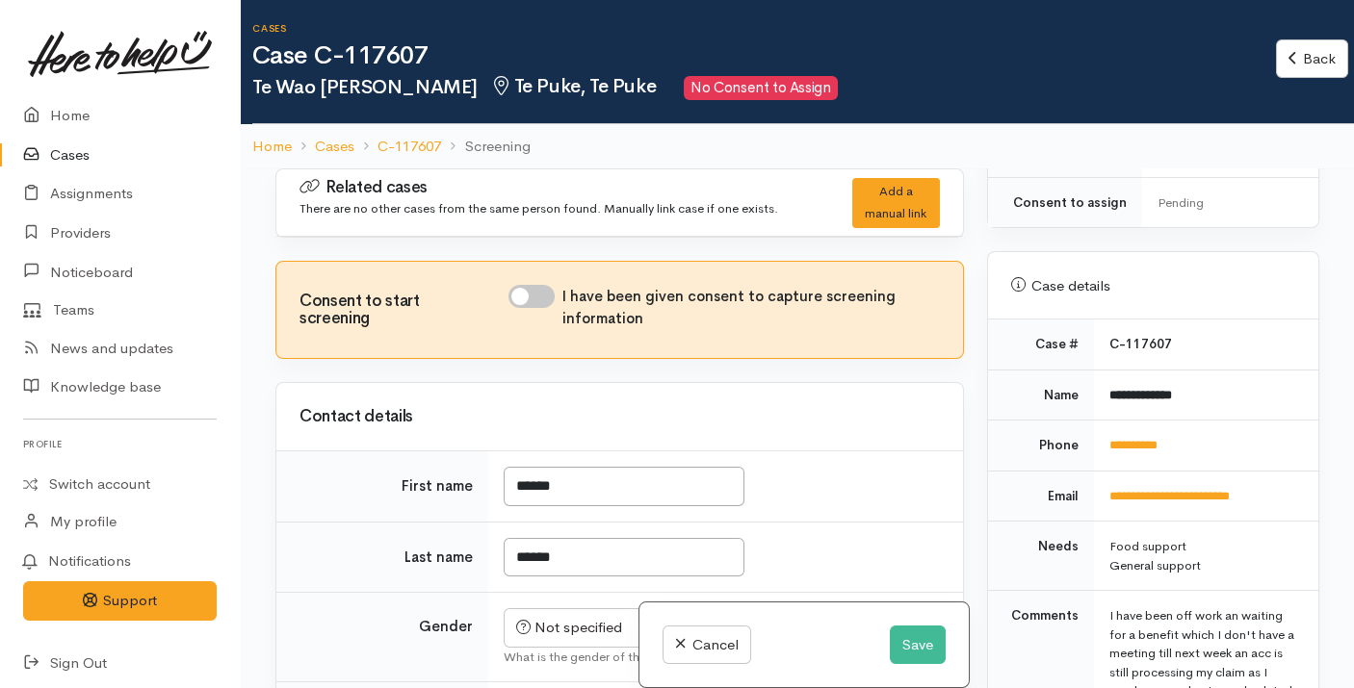
scroll to position [1093, 0]
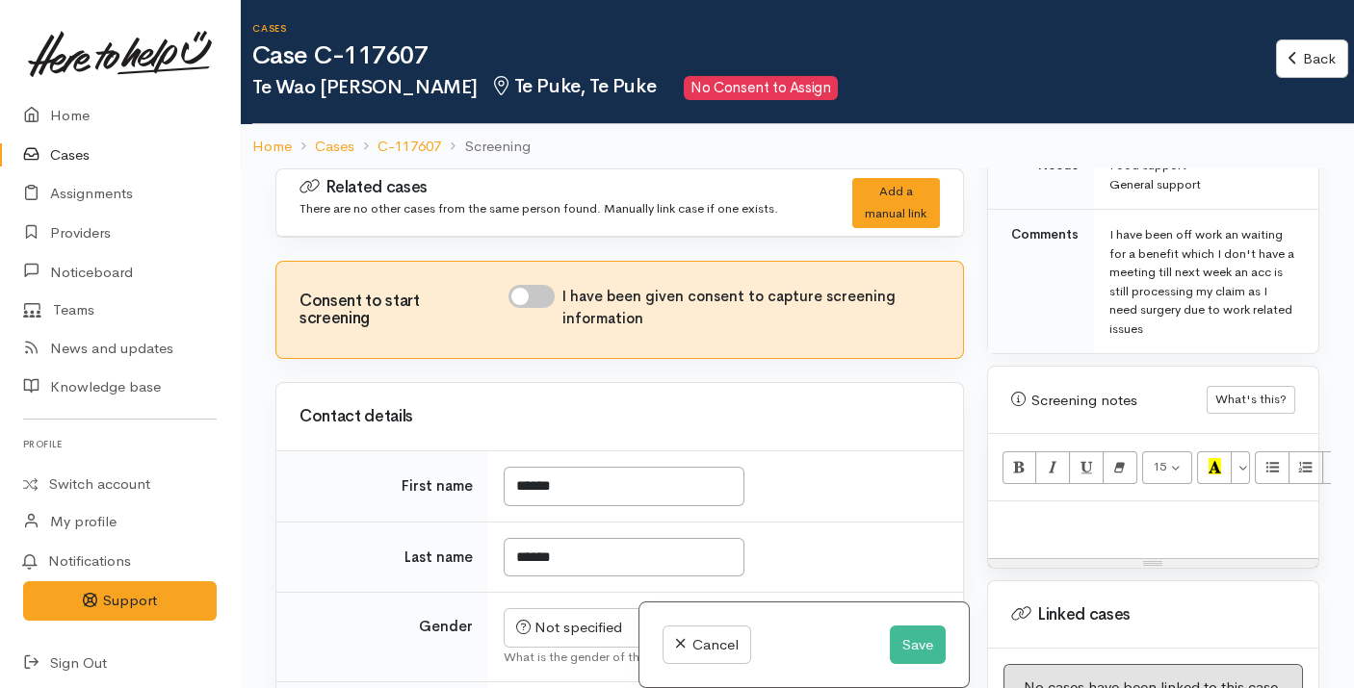
click at [1051, 508] on div at bounding box center [1153, 530] width 330 height 57
paste div
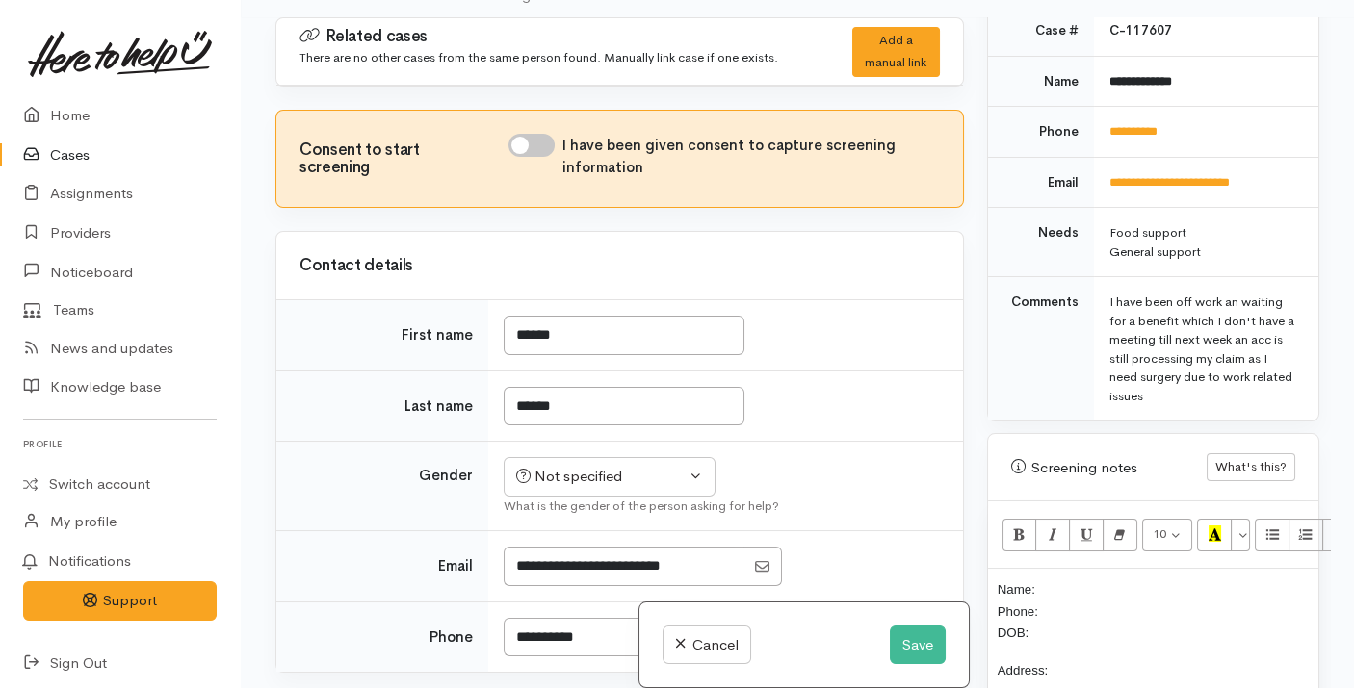
scroll to position [873, 0]
drag, startPoint x: 1213, startPoint y: 67, endPoint x: 1100, endPoint y: 69, distance: 113.6
click at [1100, 69] on td "**********" at bounding box center [1206, 82] width 224 height 51
copy b "**********"
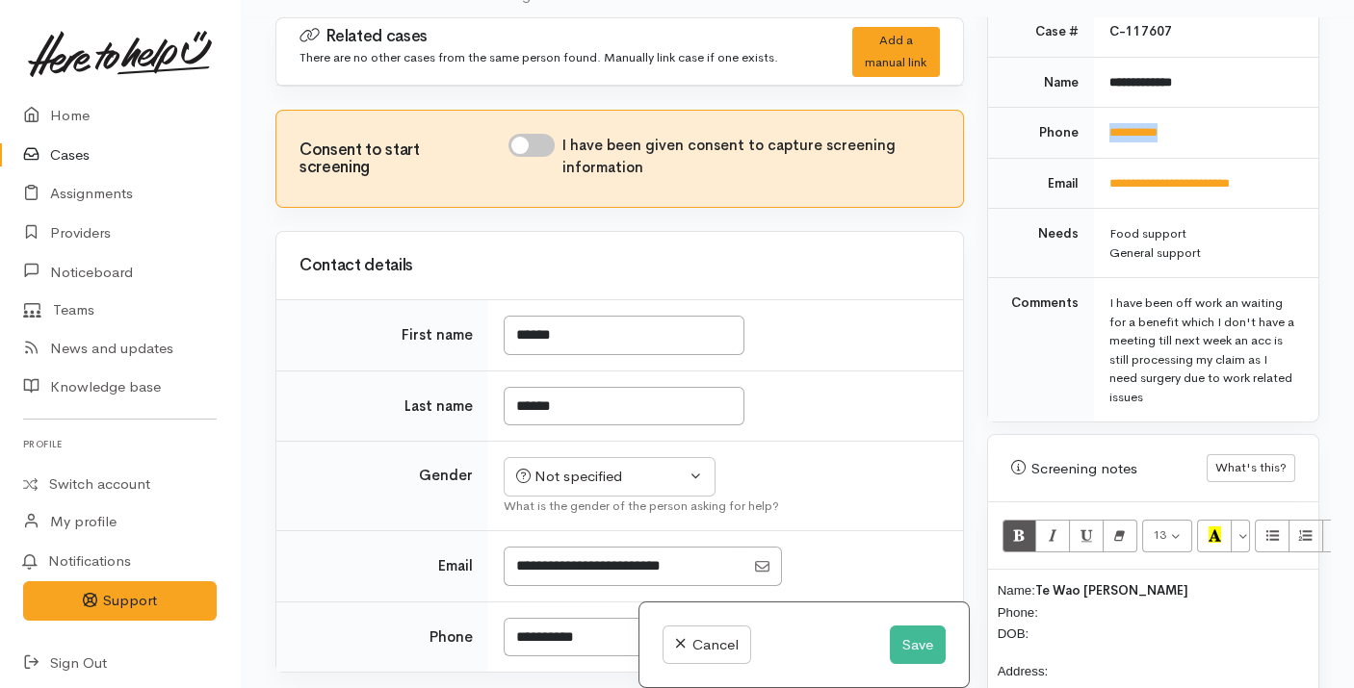
drag, startPoint x: 1184, startPoint y: 116, endPoint x: 1095, endPoint y: 120, distance: 89.7
click at [1095, 120] on td "**********" at bounding box center [1206, 133] width 224 height 51
copy link "**********"
click at [1119, 585] on p "Name: Te Wao Gibney Phone: DOB:" at bounding box center [1153, 612] width 311 height 65
click at [531, 143] on input "I have been given consent to capture screening information" at bounding box center [531, 145] width 46 height 23
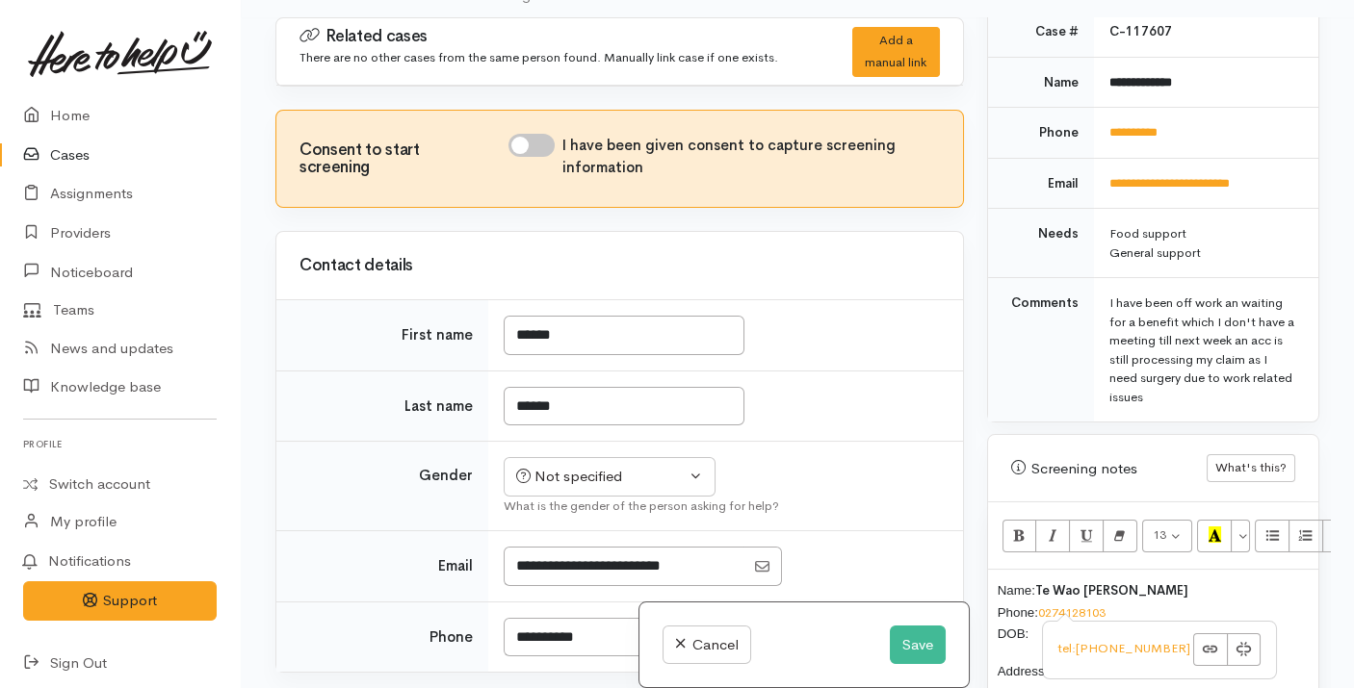
checkbox input "true"
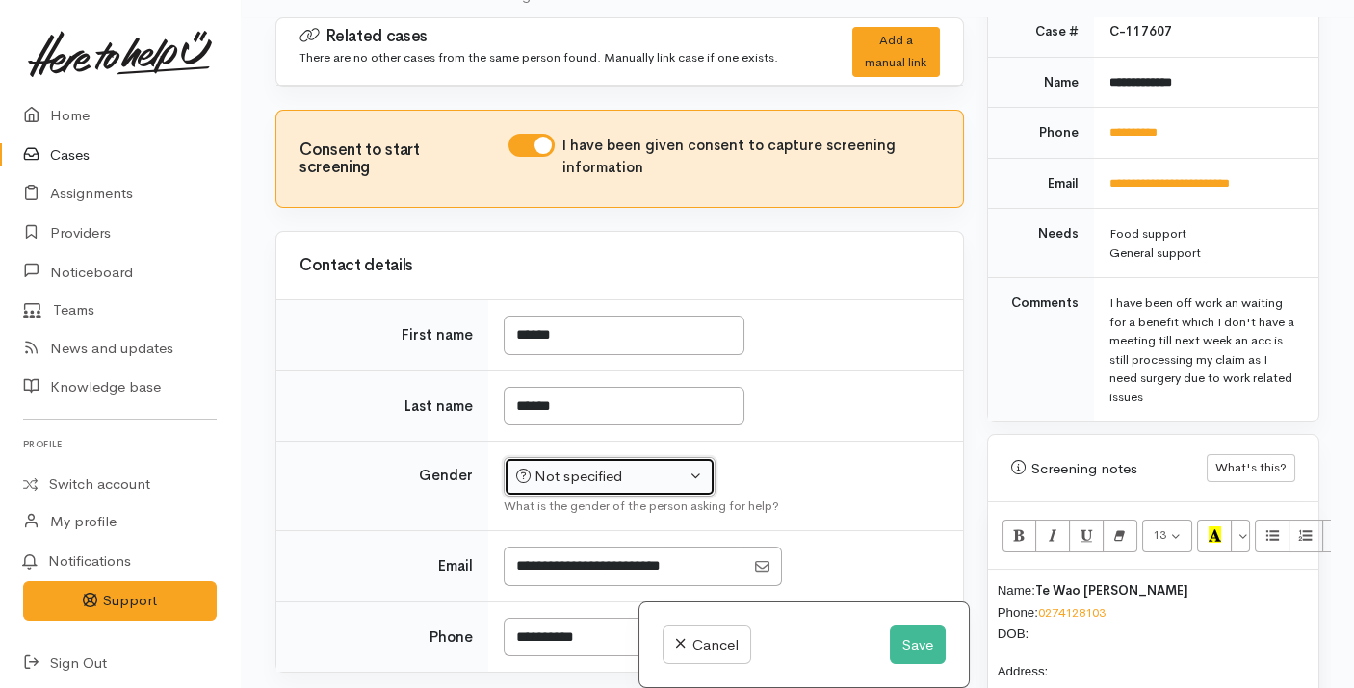
click at [591, 481] on div "Not specified" at bounding box center [600, 477] width 169 height 22
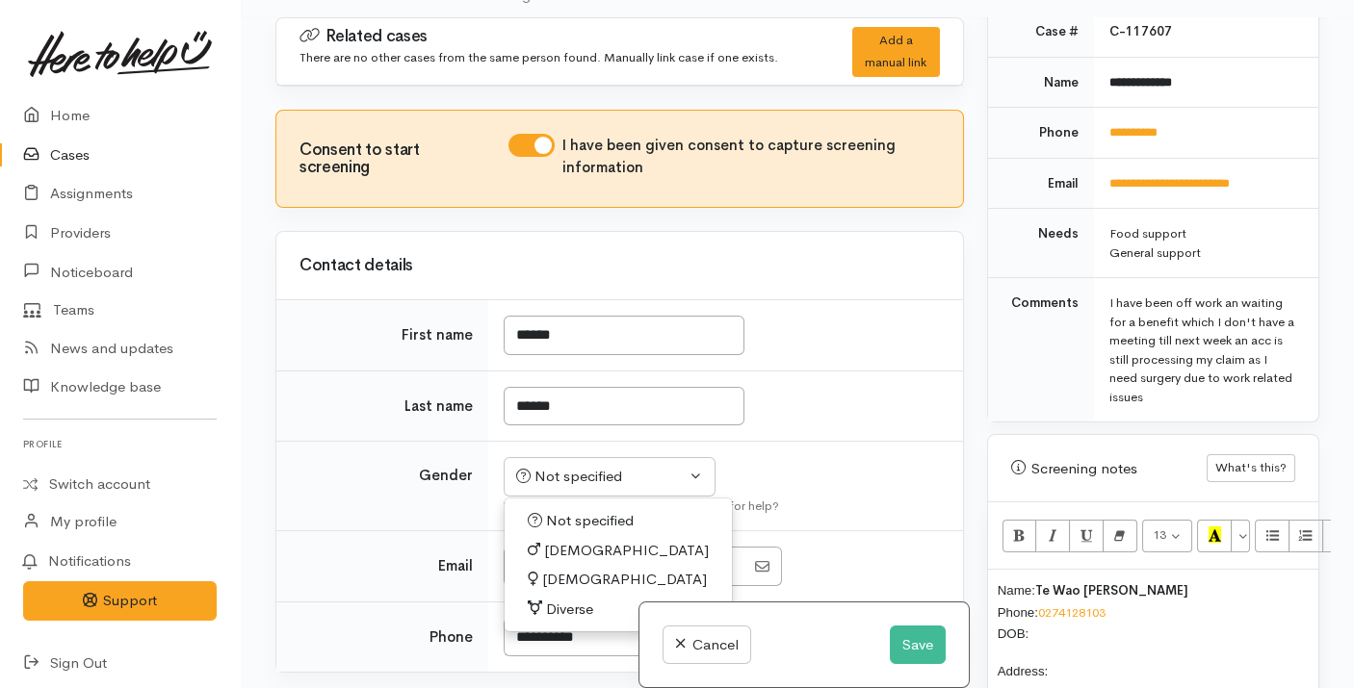
click at [574, 550] on span "Male" at bounding box center [626, 551] width 165 height 22
select select "Male"
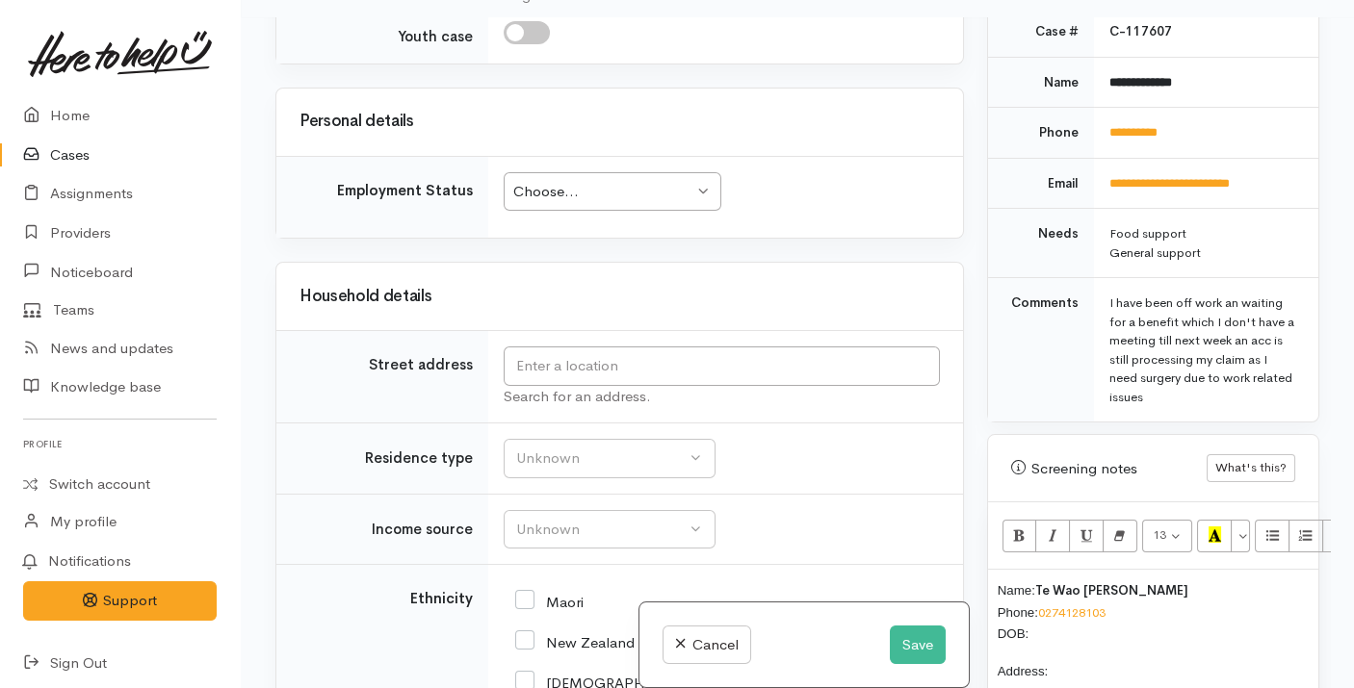
scroll to position [1830, 0]
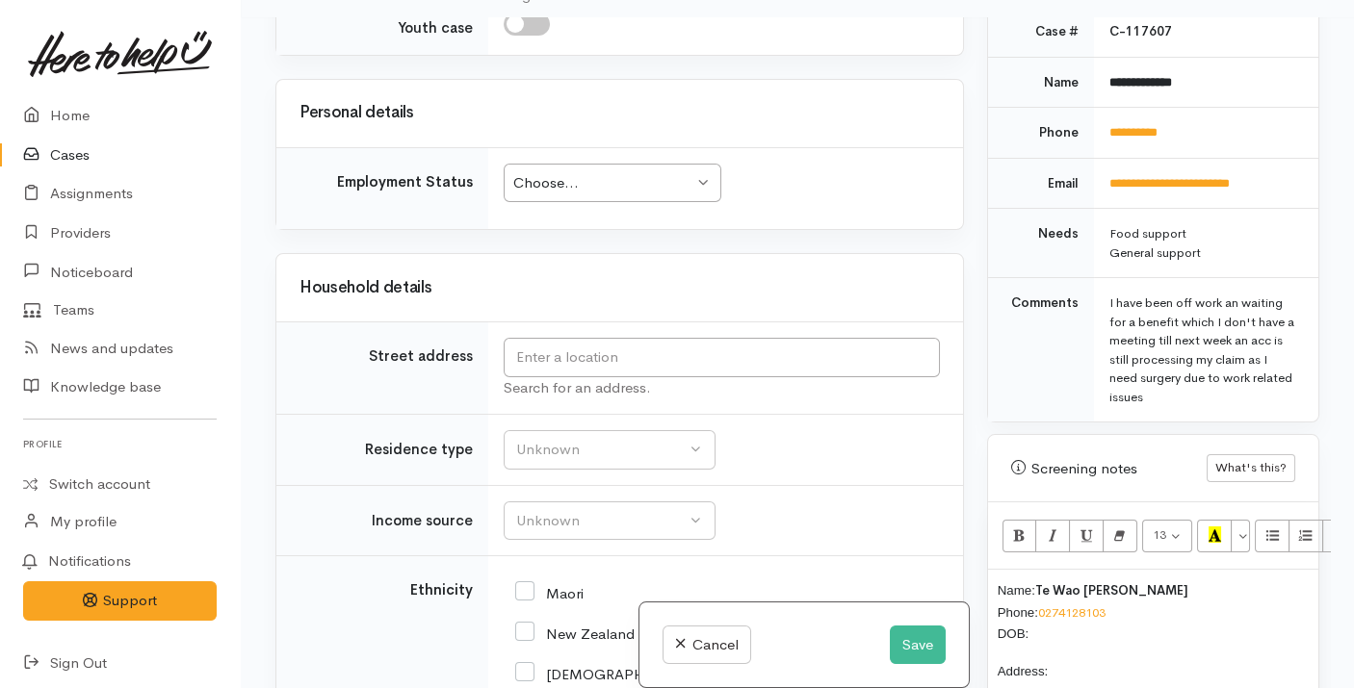
click at [1055, 612] on p "Name: Te Wao Gibney Phone: 0274128103 DOB:" at bounding box center [1153, 612] width 311 height 65
click at [764, 349] on input "text" at bounding box center [722, 357] width 436 height 39
type input "73 waiwaitutuki road"
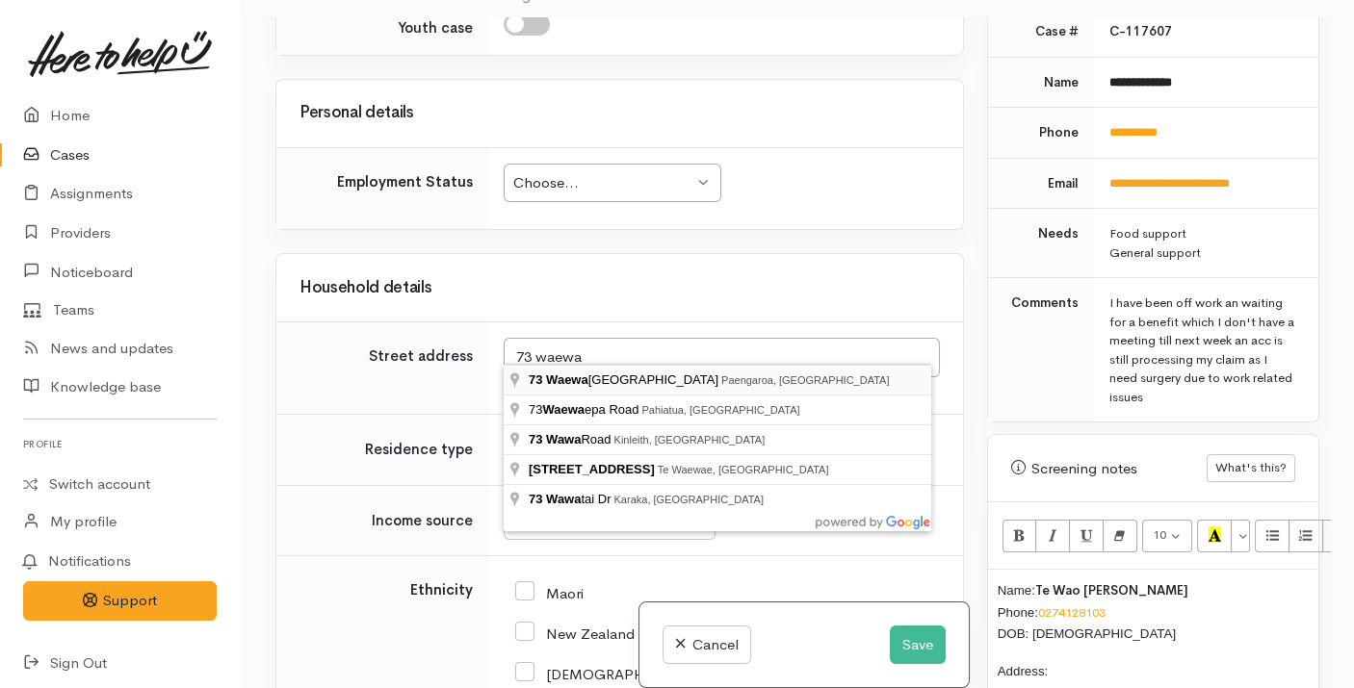
type input "73 Waewaetutuki Road, Paengaroa, New Zealand"
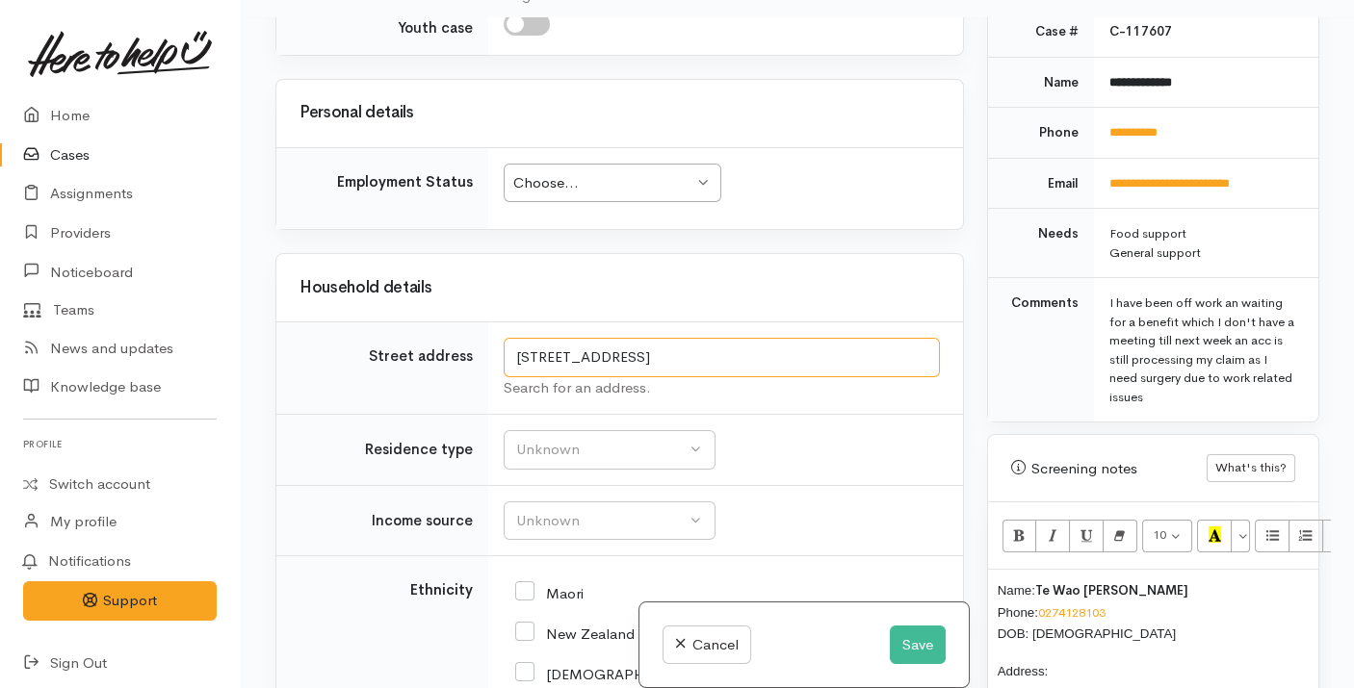
drag, startPoint x: 744, startPoint y: 347, endPoint x: 503, endPoint y: 341, distance: 241.7
click at [504, 341] on input "73 Waewaetutuki Road, Paengaroa, New Zealand" at bounding box center [722, 357] width 436 height 39
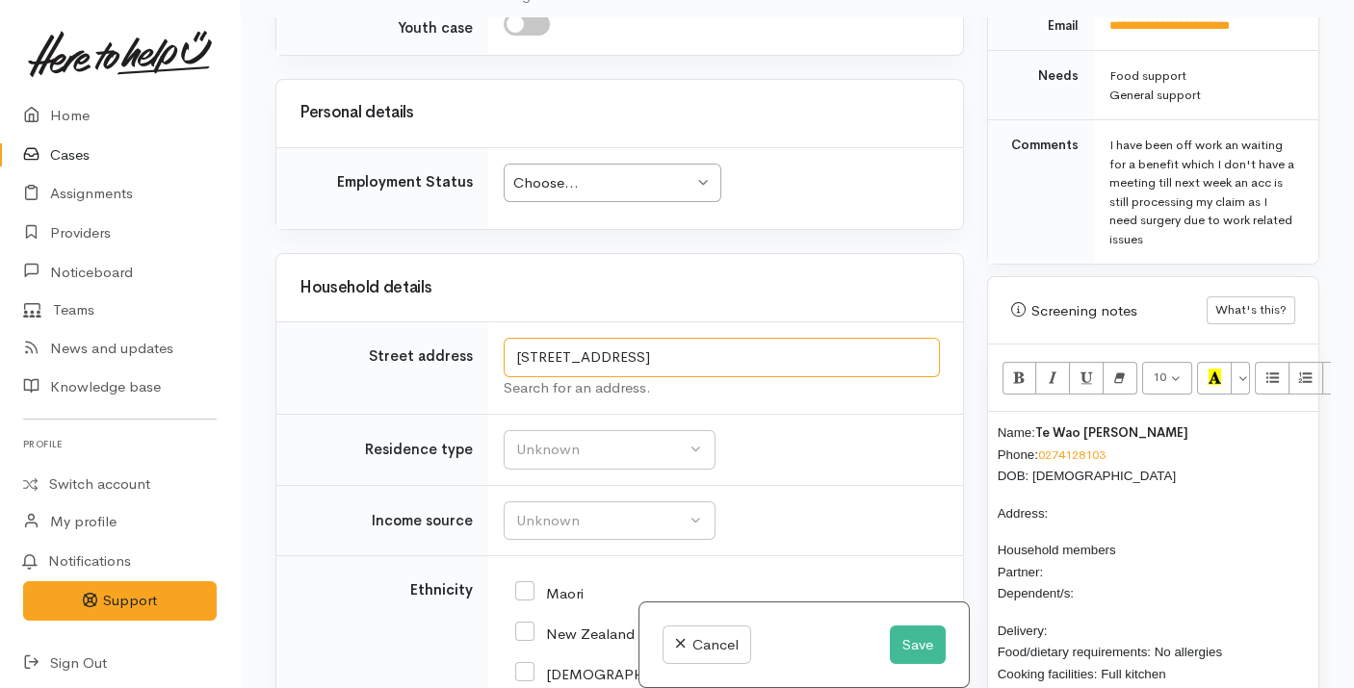
scroll to position [1034, 0]
click at [1067, 500] on p "Address:" at bounding box center [1153, 511] width 311 height 22
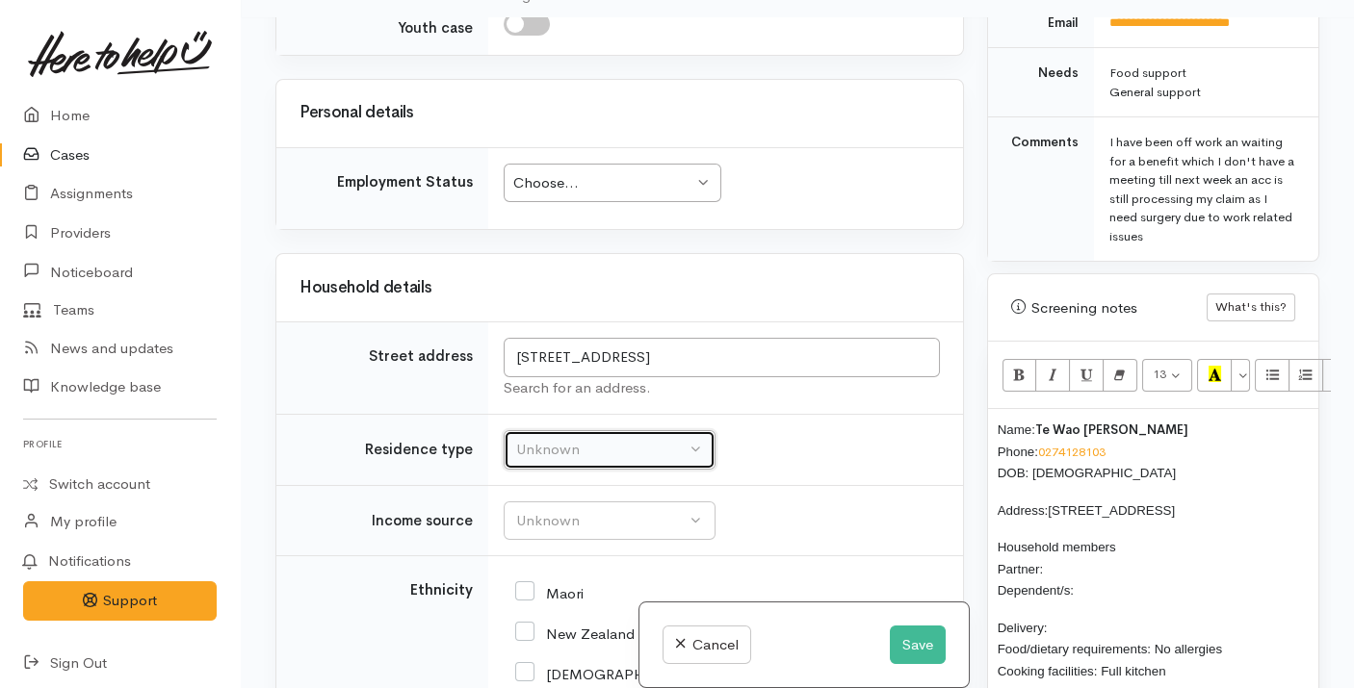
click at [622, 439] on div "Unknown" at bounding box center [600, 450] width 169 height 22
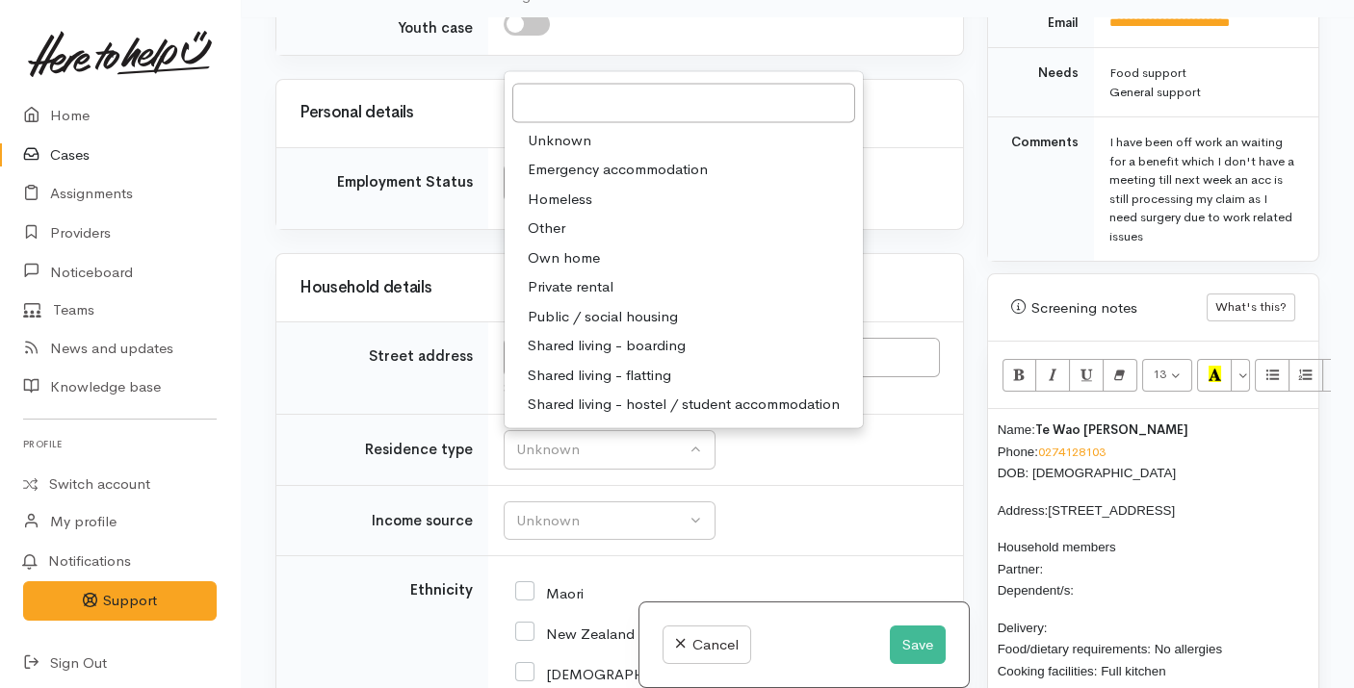
click at [932, 282] on h3 "Household details" at bounding box center [619, 288] width 640 height 18
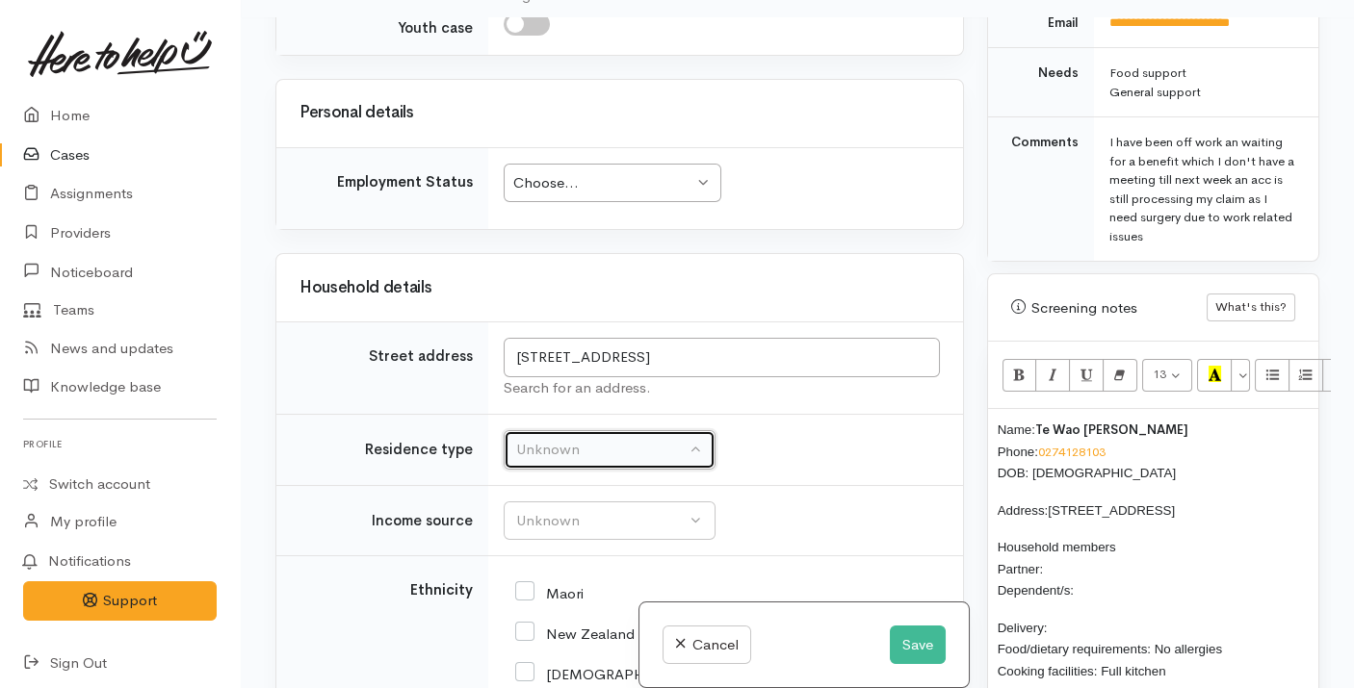
click at [544, 439] on div "Unknown" at bounding box center [600, 450] width 169 height 22
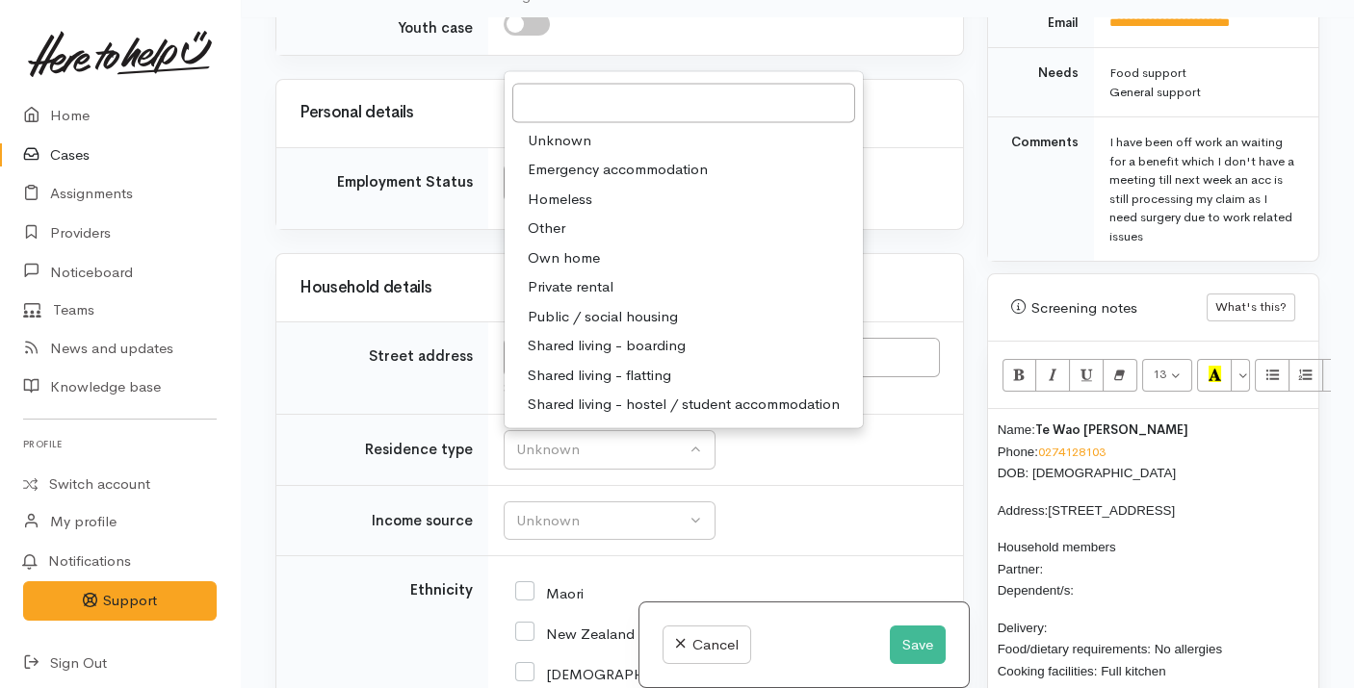
click at [601, 335] on span "Shared living - boarding" at bounding box center [607, 346] width 158 height 22
select select "4"
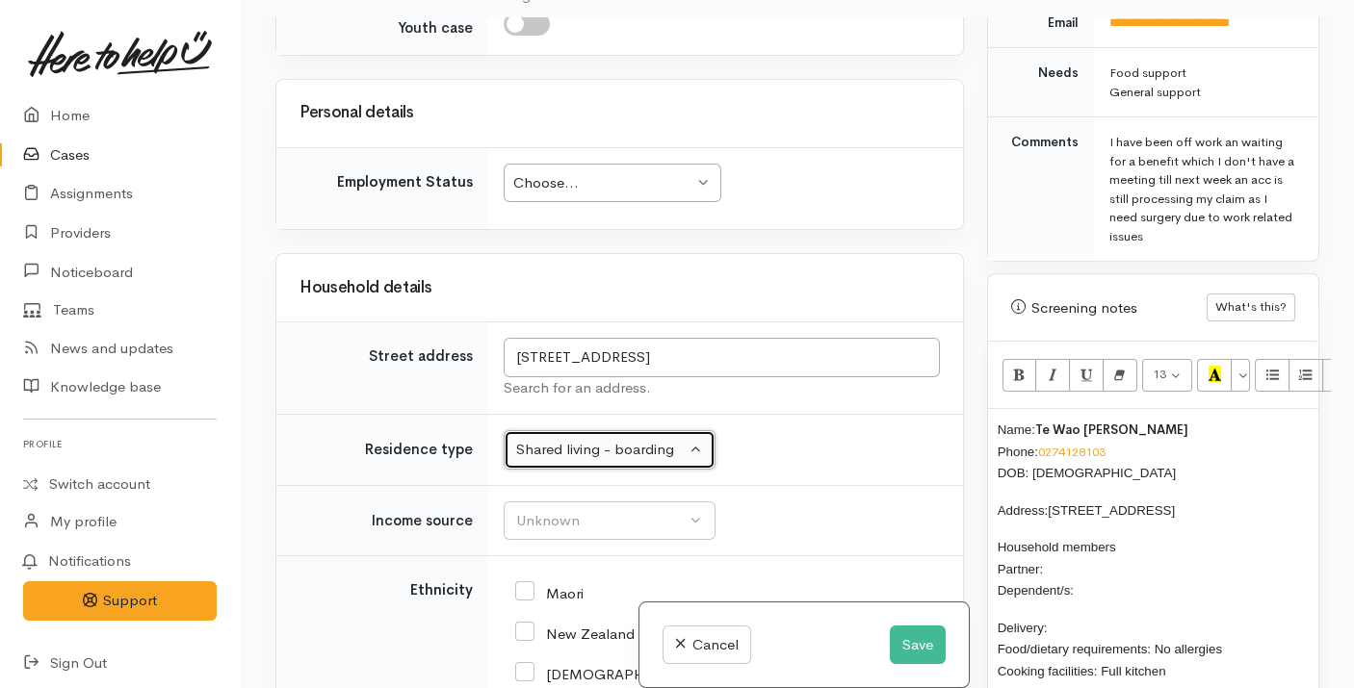
scroll to position [2159, 0]
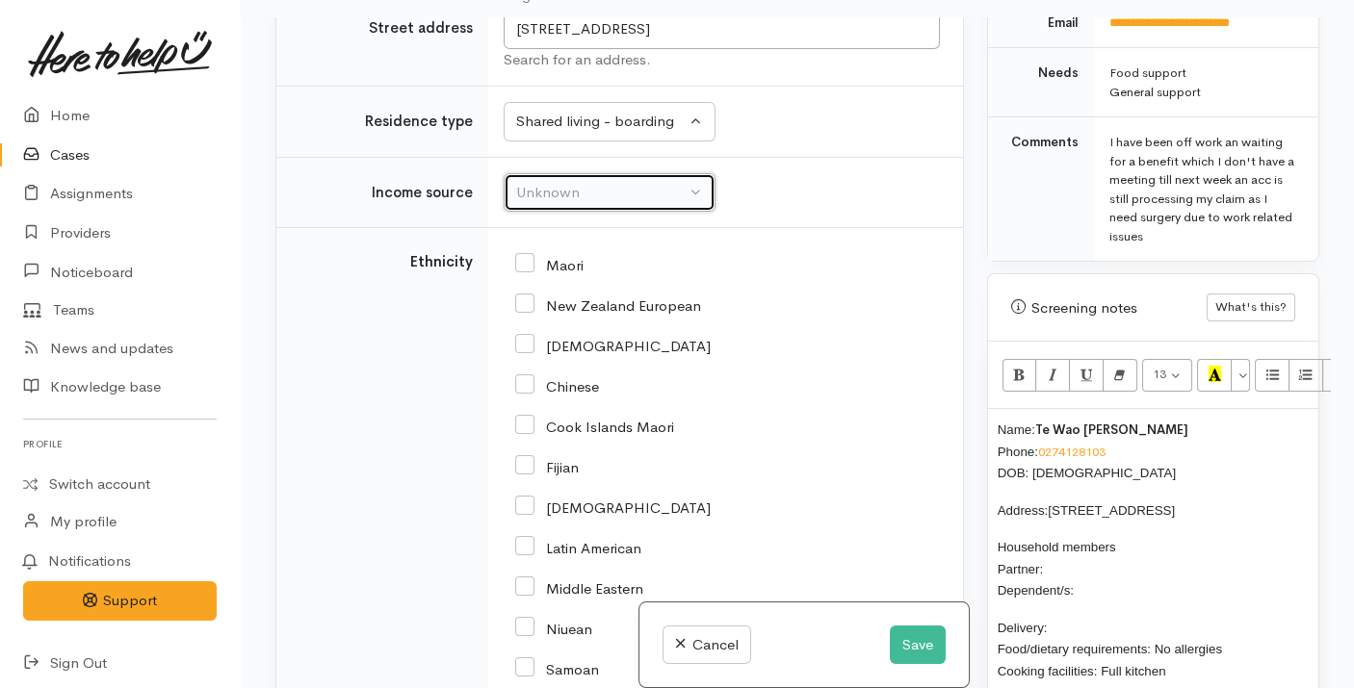
click at [598, 182] on div "Unknown" at bounding box center [600, 193] width 169 height 22
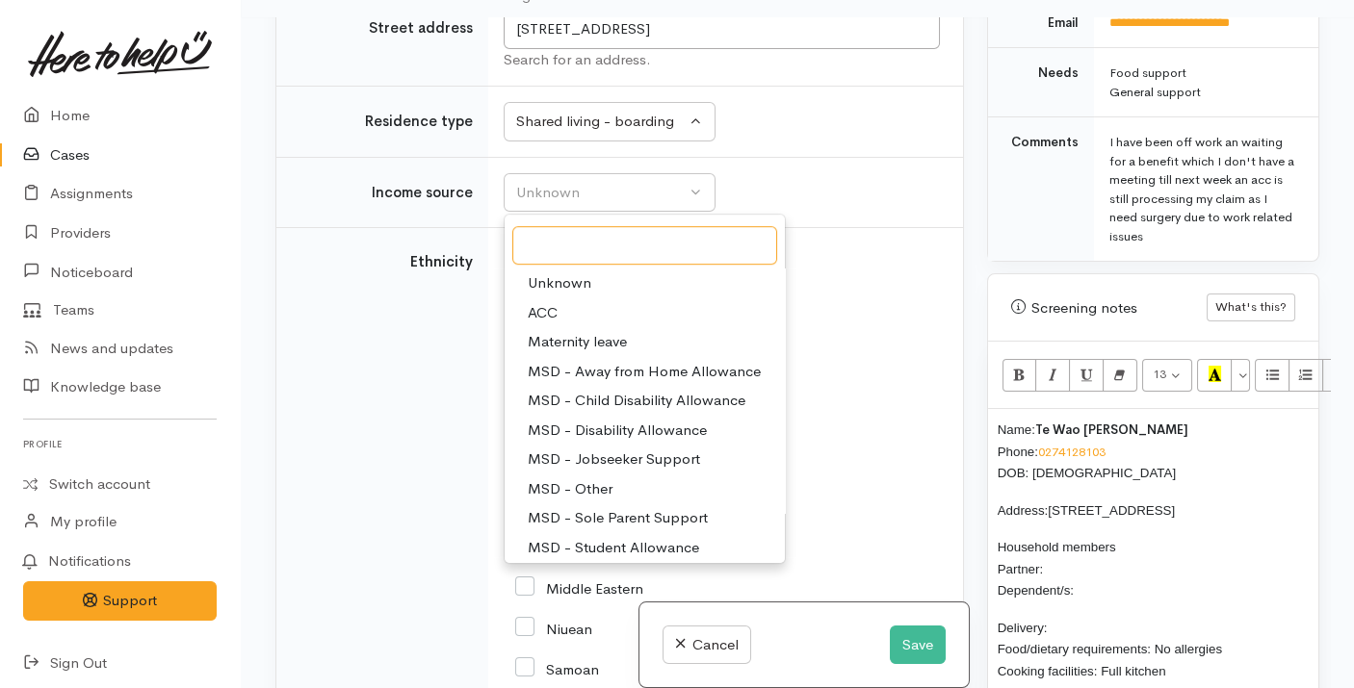
scroll to position [298, 0]
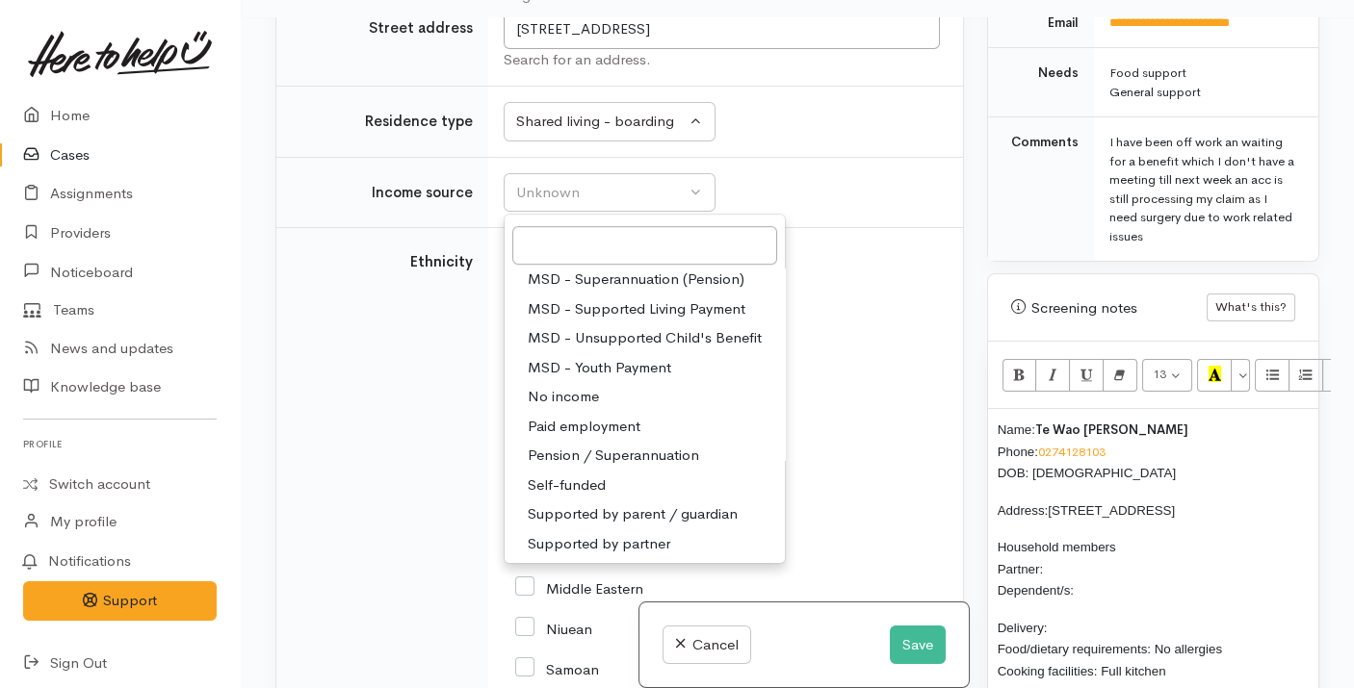
click at [558, 386] on span "No income" at bounding box center [563, 397] width 71 height 22
select select "5"
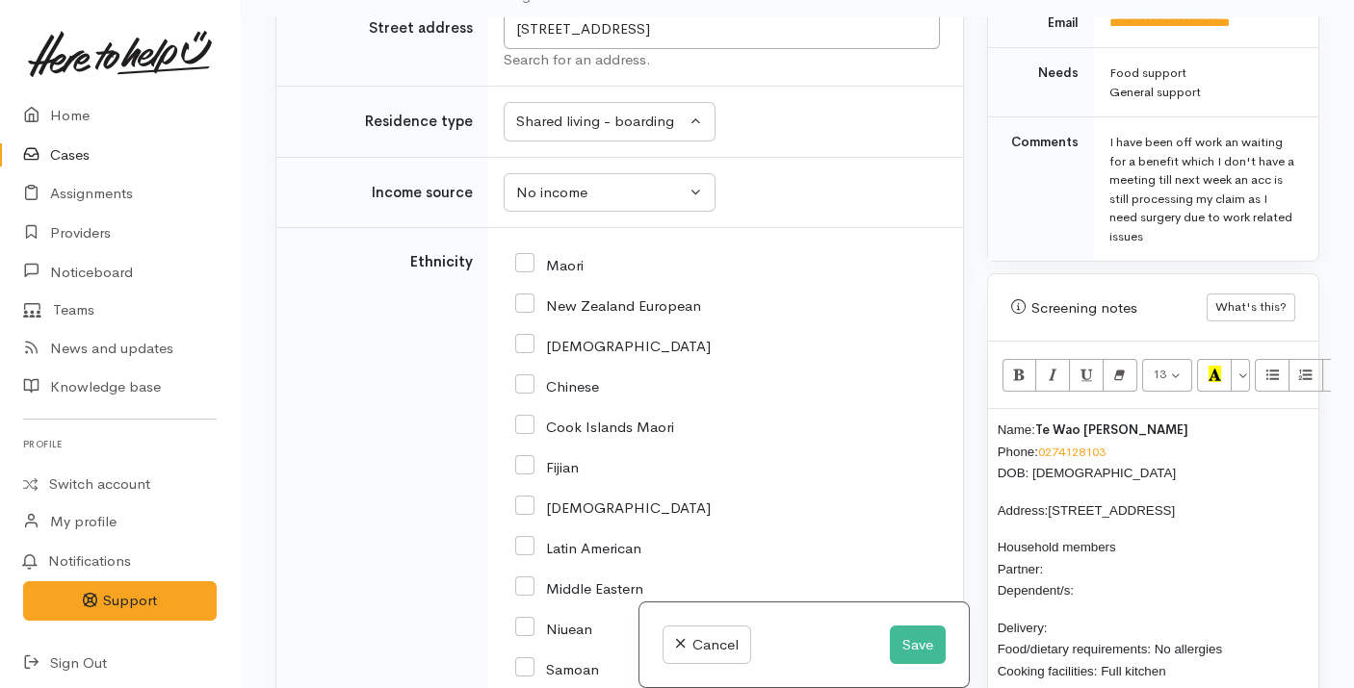
click at [557, 255] on input "Maori" at bounding box center [549, 263] width 68 height 17
checkbox input "true"
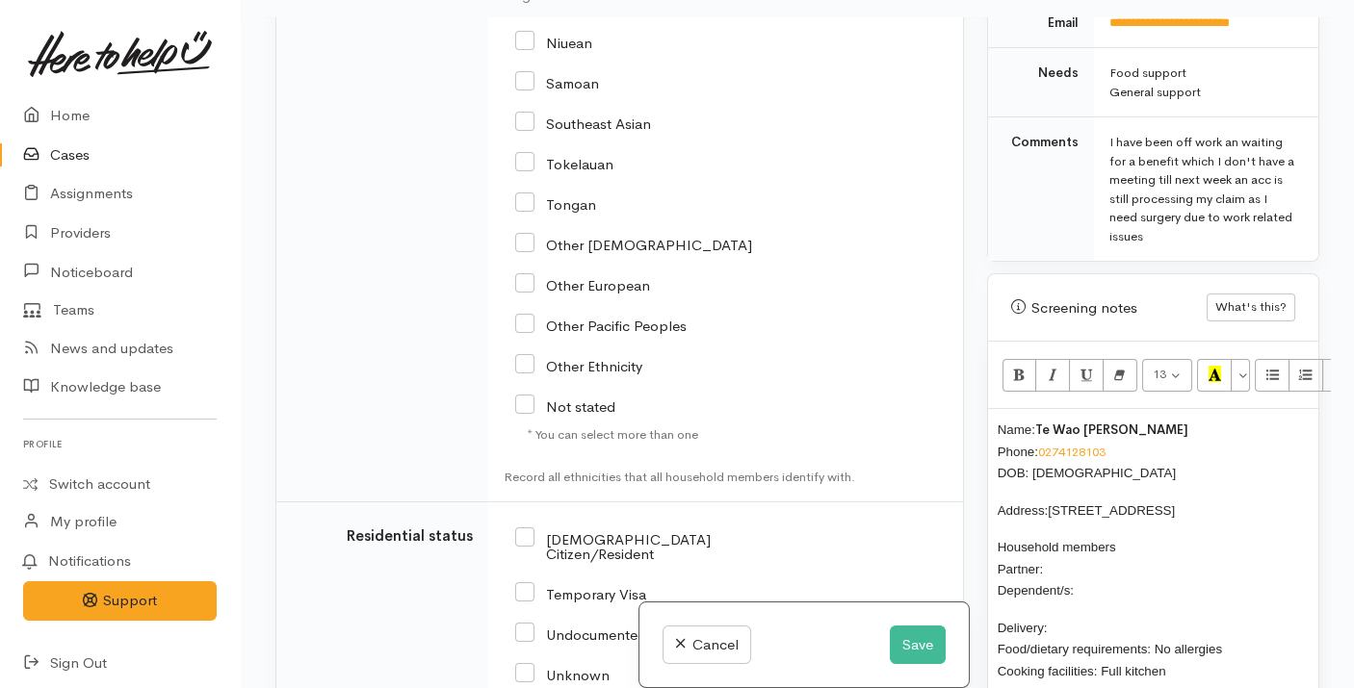
click at [635, 530] on input "NZ Citizen/Resident" at bounding box center [641, 546] width 253 height 32
checkbox input "true"
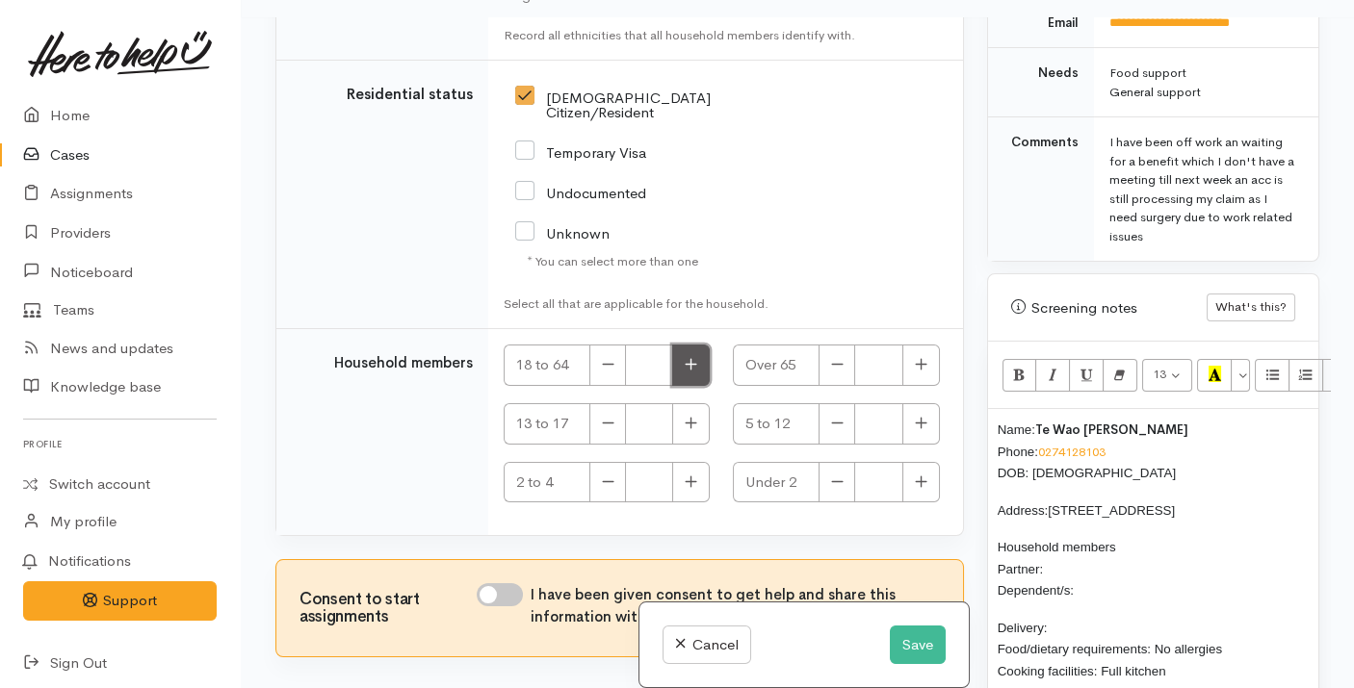
click at [676, 345] on button "button" at bounding box center [691, 365] width 38 height 41
type input "1"
click at [503, 583] on input "I have been given consent to get help and share this information with appropria…" at bounding box center [500, 594] width 46 height 23
checkbox input "true"
click at [1085, 546] on p "Household members Partner: Dependent/s:" at bounding box center [1153, 568] width 311 height 65
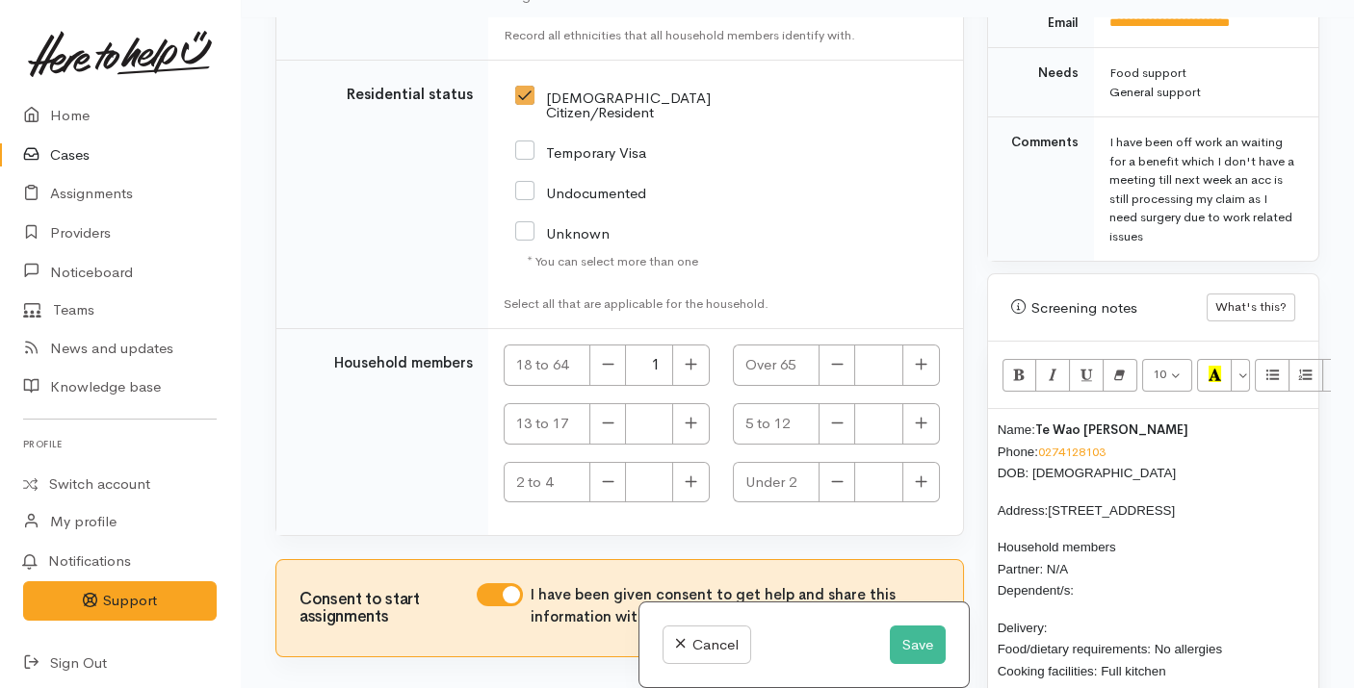
click at [1085, 564] on p "Household members Partner: N/A Dependent/s:" at bounding box center [1153, 568] width 311 height 65
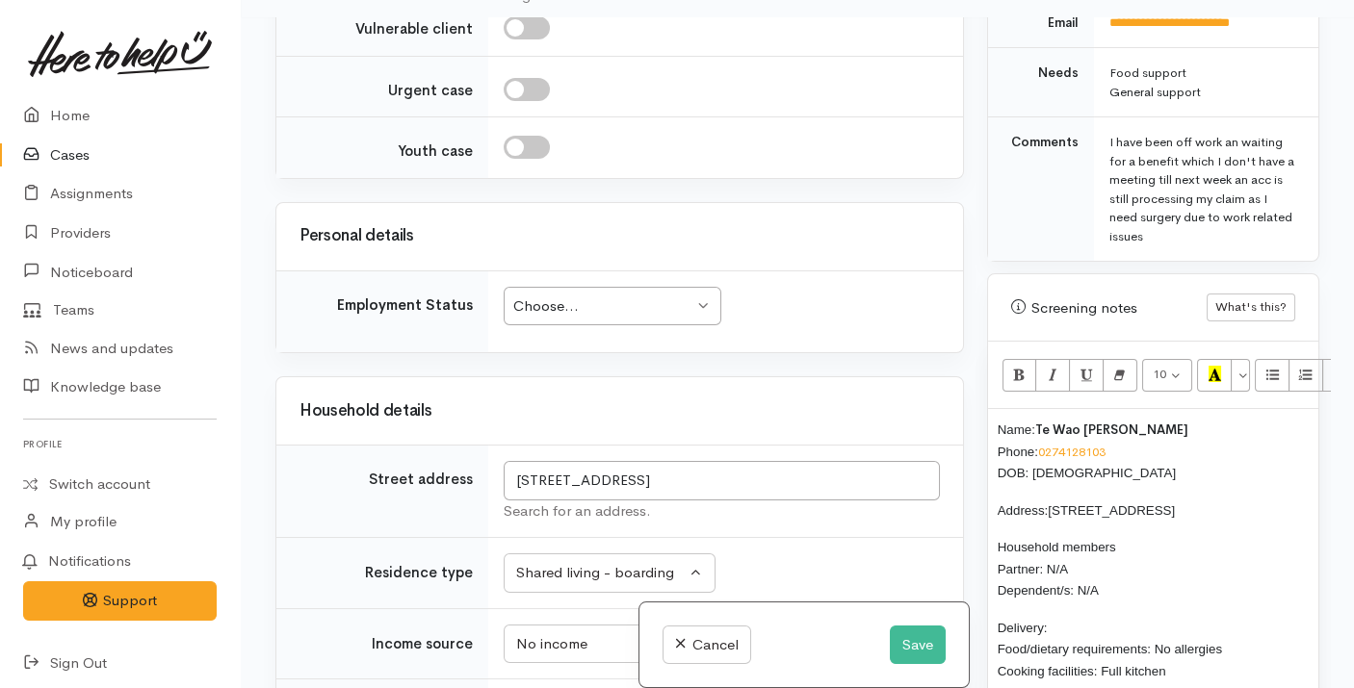
scroll to position [1452, 0]
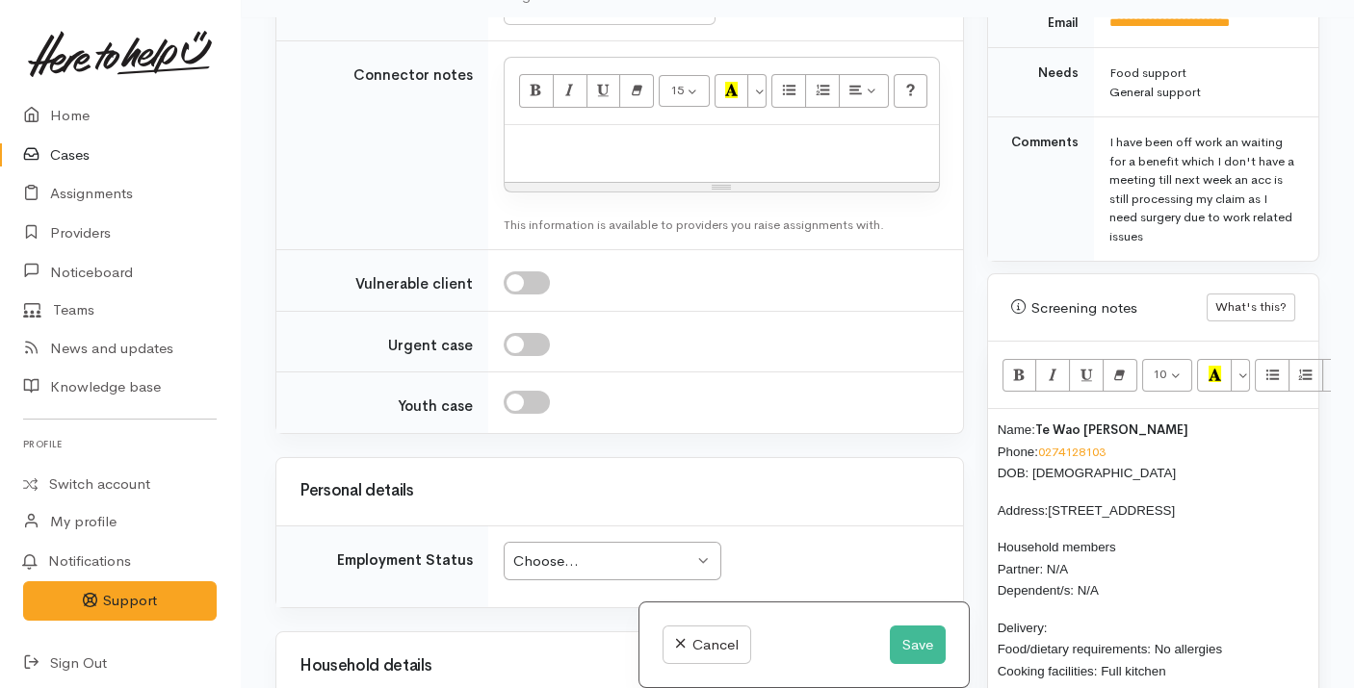
click at [528, 551] on div "Choose..." at bounding box center [603, 562] width 180 height 22
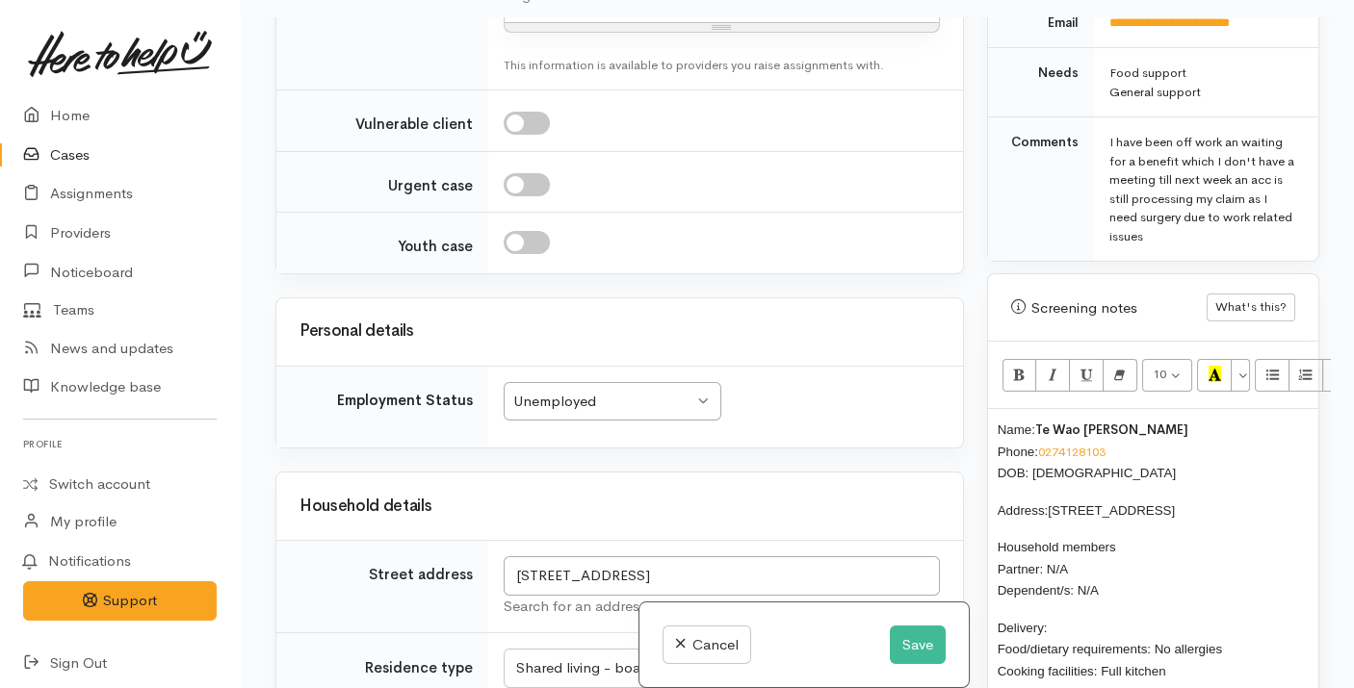
click at [1144, 617] on p "Delivery: Food/dietary requirements: No allergies Cooking facilities: Full kitc…" at bounding box center [1153, 660] width 311 height 87
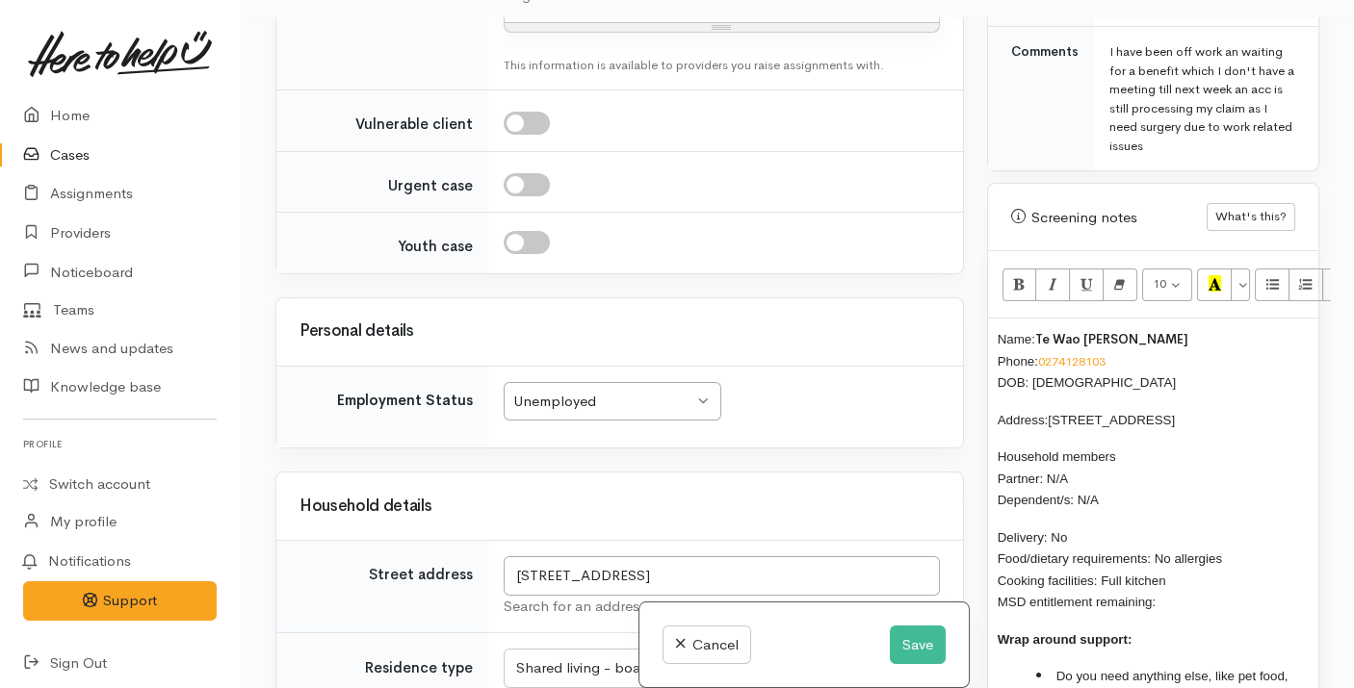
scroll to position [1126, 0]
click at [1178, 576] on p "Delivery: No Food/dietary requirements: No allergies Cooking facilities: Full k…" at bounding box center [1153, 569] width 311 height 87
click at [1171, 576] on span "Delivery: No Food/dietary requirements: No allergies Cooking facilities: Full k…" at bounding box center [1110, 570] width 224 height 80
drag, startPoint x: 1183, startPoint y: 573, endPoint x: 954, endPoint y: 321, distance: 340.8
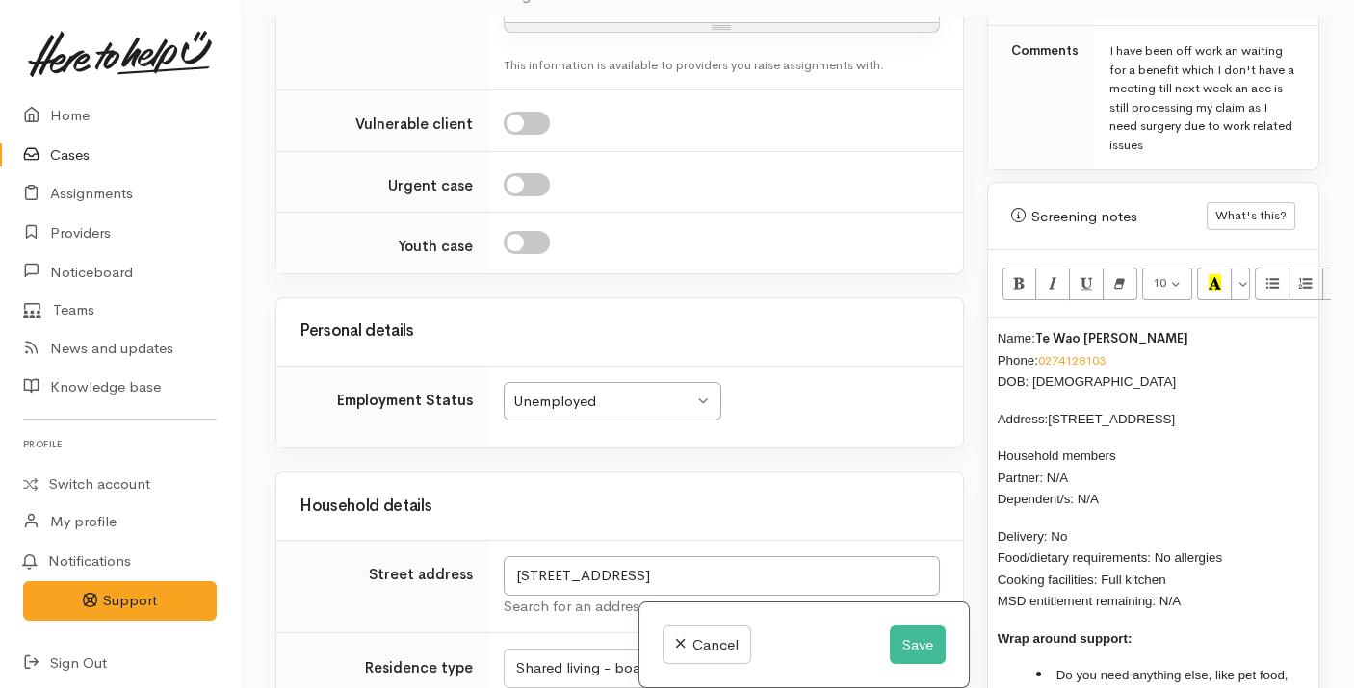
drag, startPoint x: 954, startPoint y: 321, endPoint x: 1239, endPoint y: 524, distance: 350.0
click at [1239, 526] on p "Delivery: No Food/dietary requirements: No allergies Cooking facilities: Full k…" at bounding box center [1153, 569] width 311 height 87
drag, startPoint x: 1191, startPoint y: 578, endPoint x: 954, endPoint y: 309, distance: 358.2
click at [954, 309] on div "Related cases There are no other cases from the same person found. Manually lin…" at bounding box center [797, 361] width 1067 height 688
copy div "Name: Te Wao Gibney Phone: 0274128103 DOB: 18/03/2003 Address: 73 Waewaetutuki …"
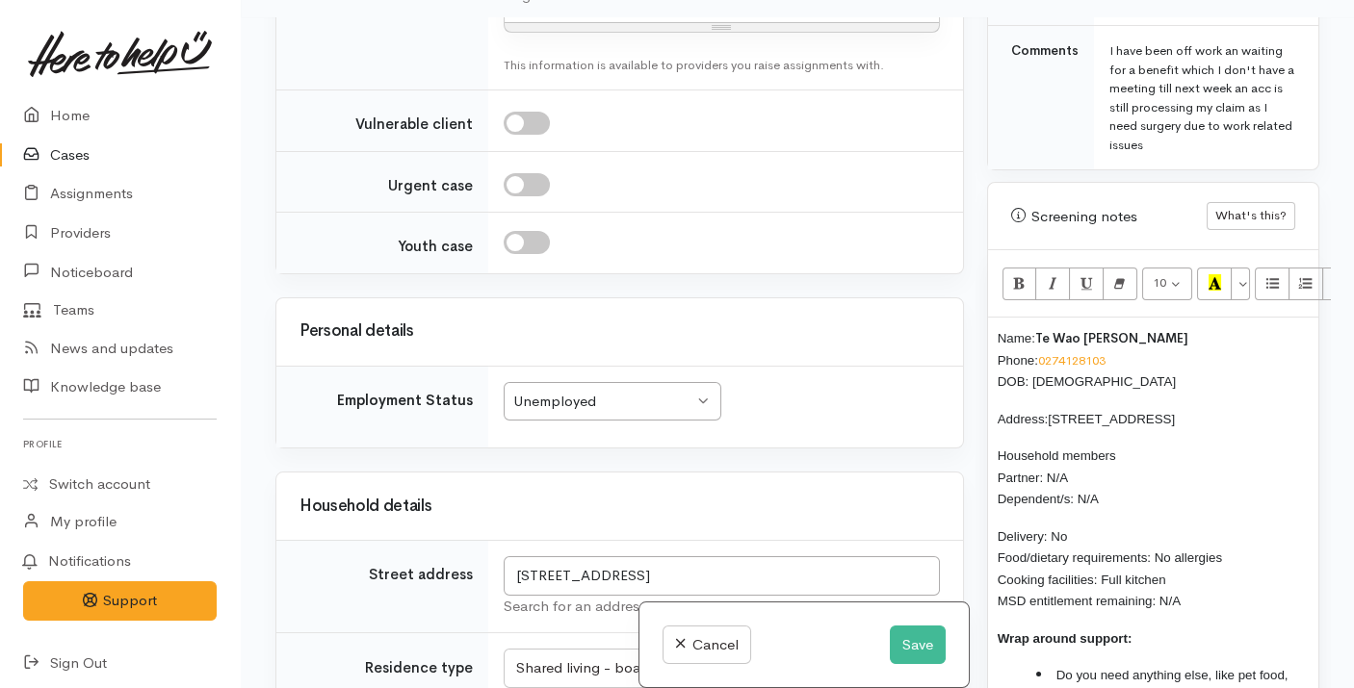
scroll to position [1277, 0]
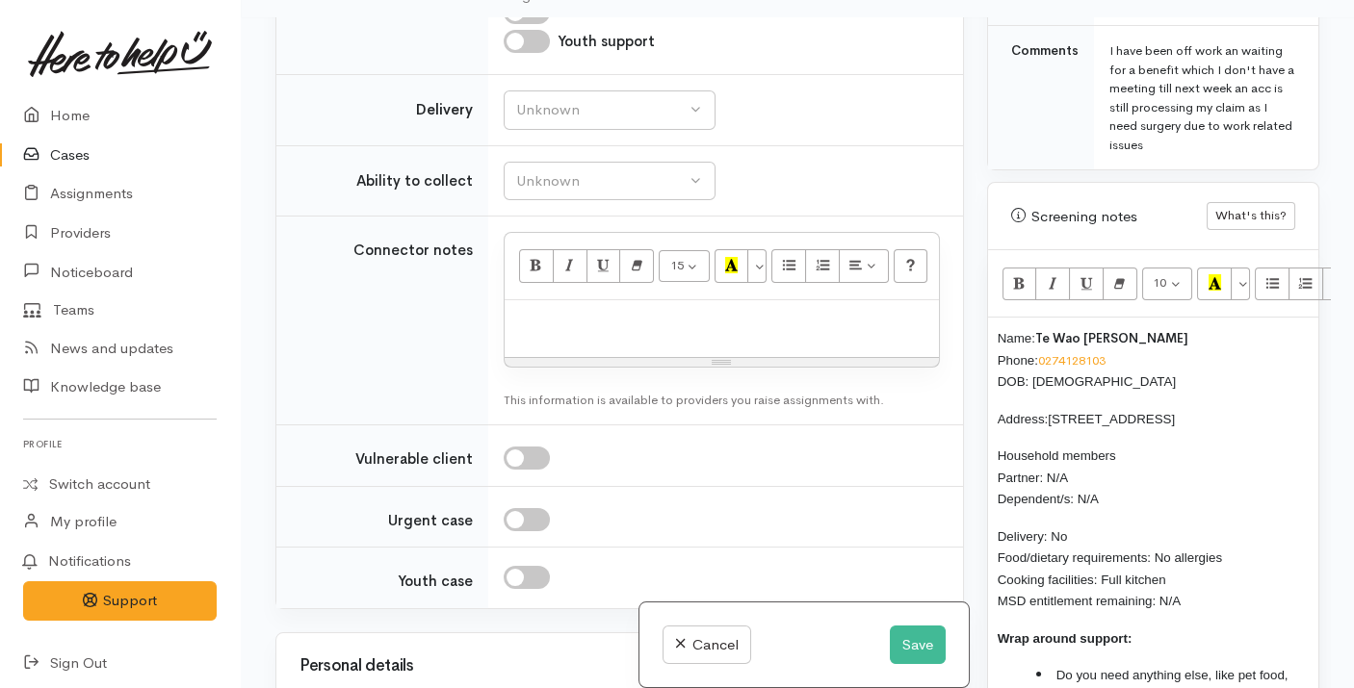
click at [590, 327] on div at bounding box center [722, 328] width 434 height 57
paste div
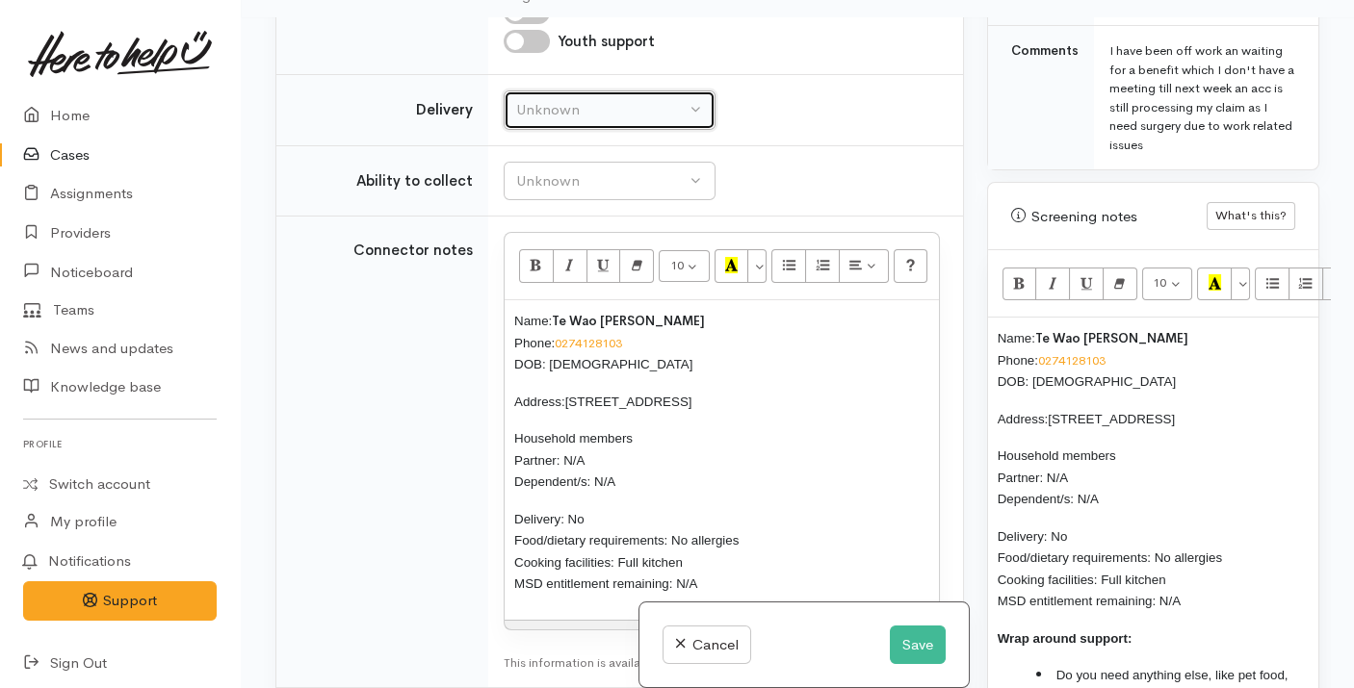
click at [608, 110] on div "Unknown" at bounding box center [600, 110] width 169 height 22
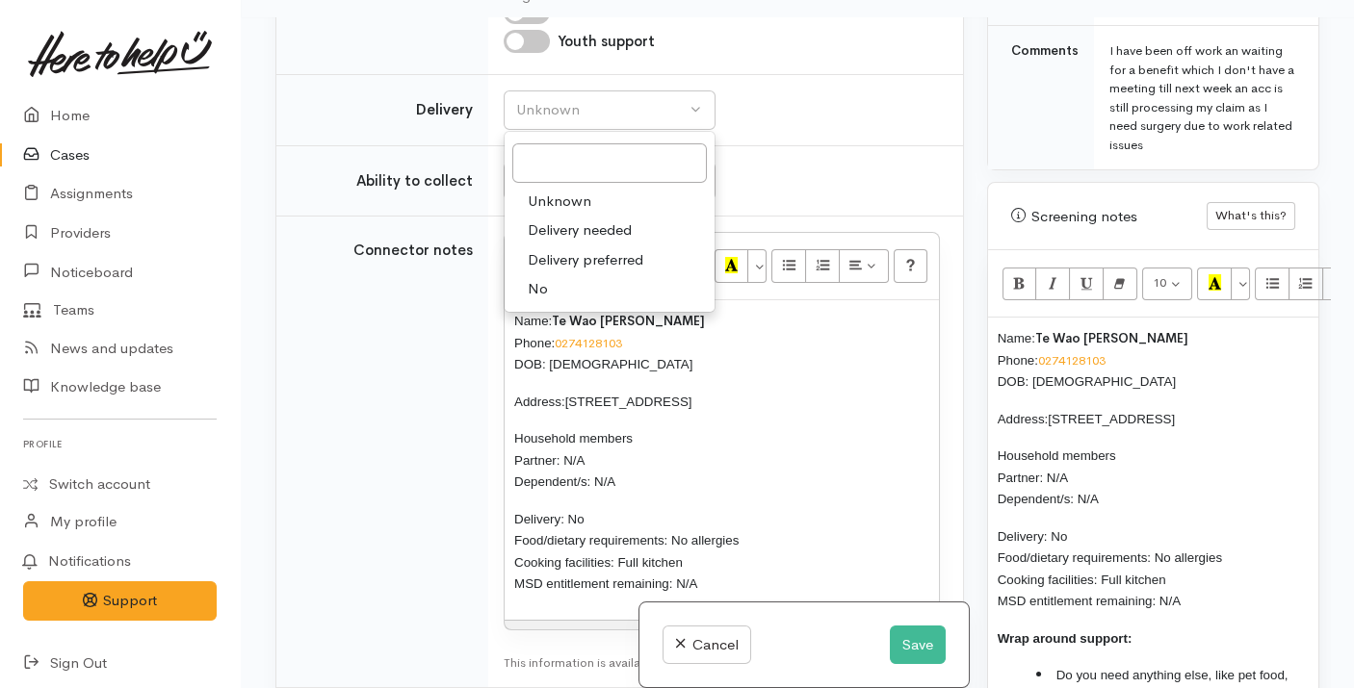
click at [570, 287] on link "No" at bounding box center [610, 289] width 210 height 30
select select "1"
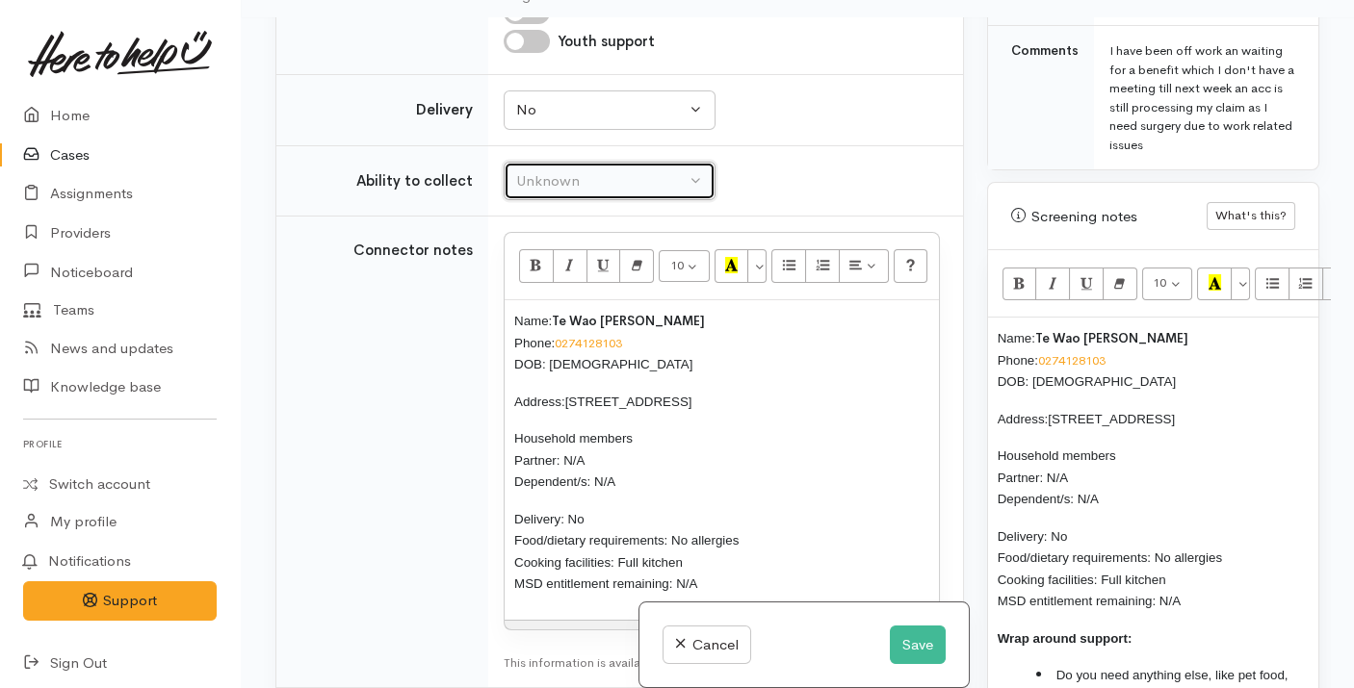
click at [593, 171] on div "Unknown" at bounding box center [600, 181] width 169 height 22
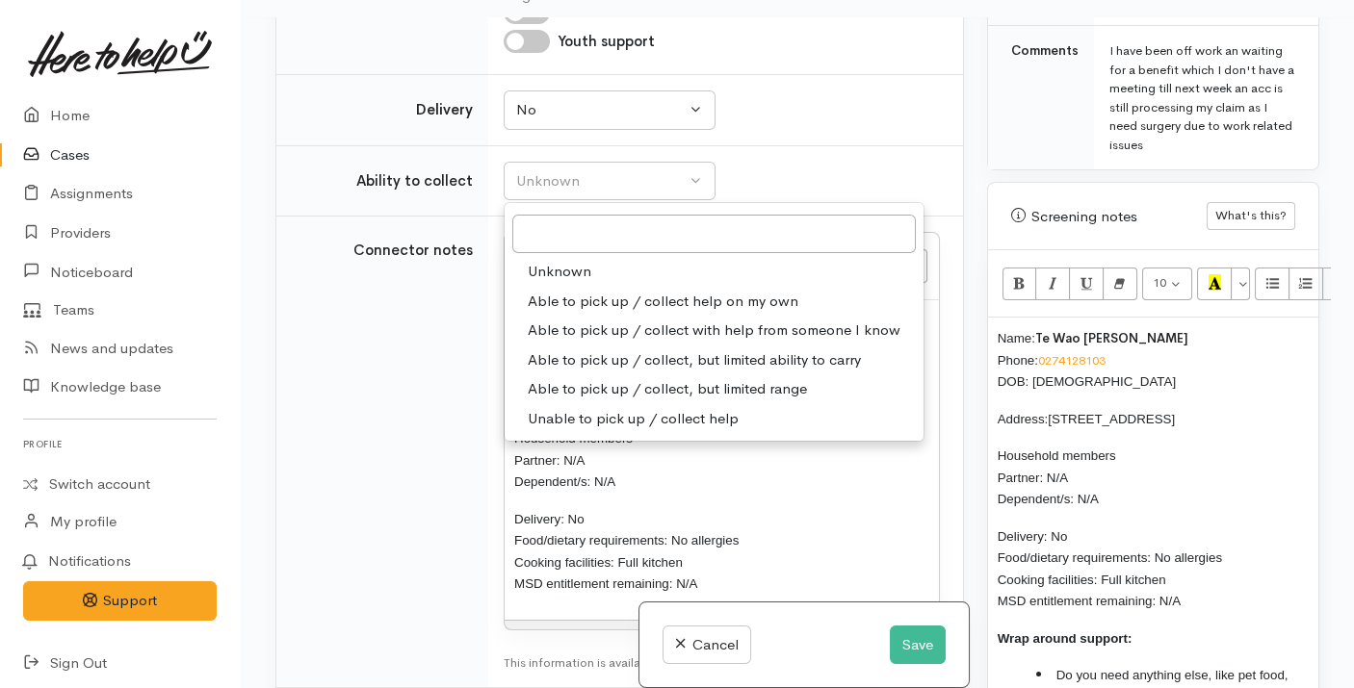
click at [622, 297] on span "Able to pick up / collect help on my own" at bounding box center [663, 302] width 271 height 22
select select "2"
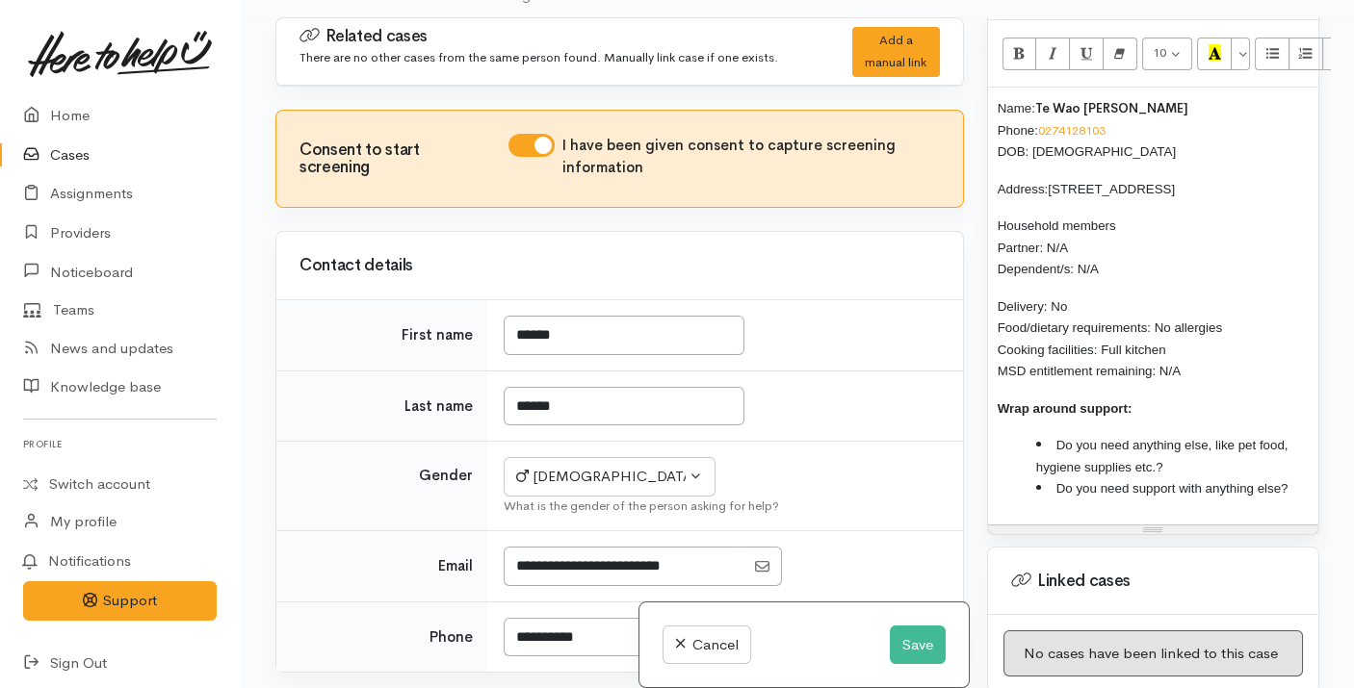
scroll to position [1358, 0]
click at [1225, 437] on li "Do you need anything else, like pet food, hygiene supplies etc.?" at bounding box center [1172, 453] width 272 height 43
click at [1299, 476] on li "Do you need support with anything else?" at bounding box center [1172, 487] width 272 height 22
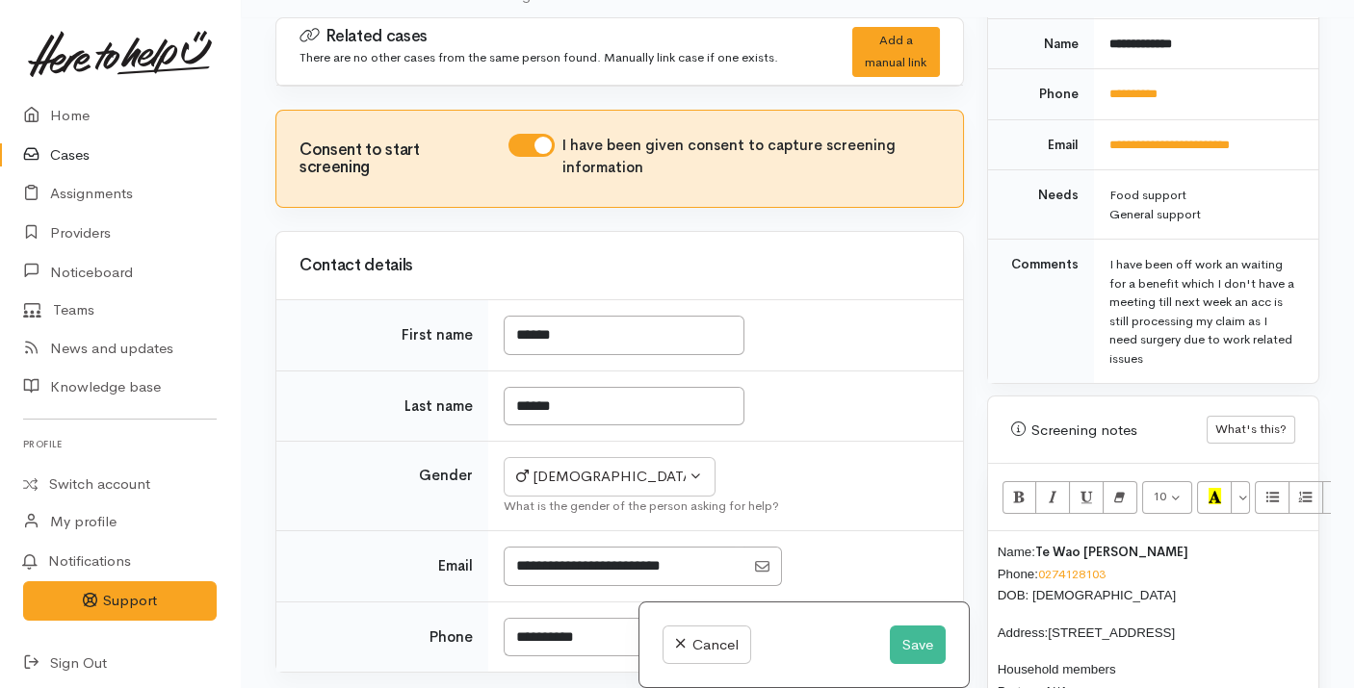
scroll to position [910, 0]
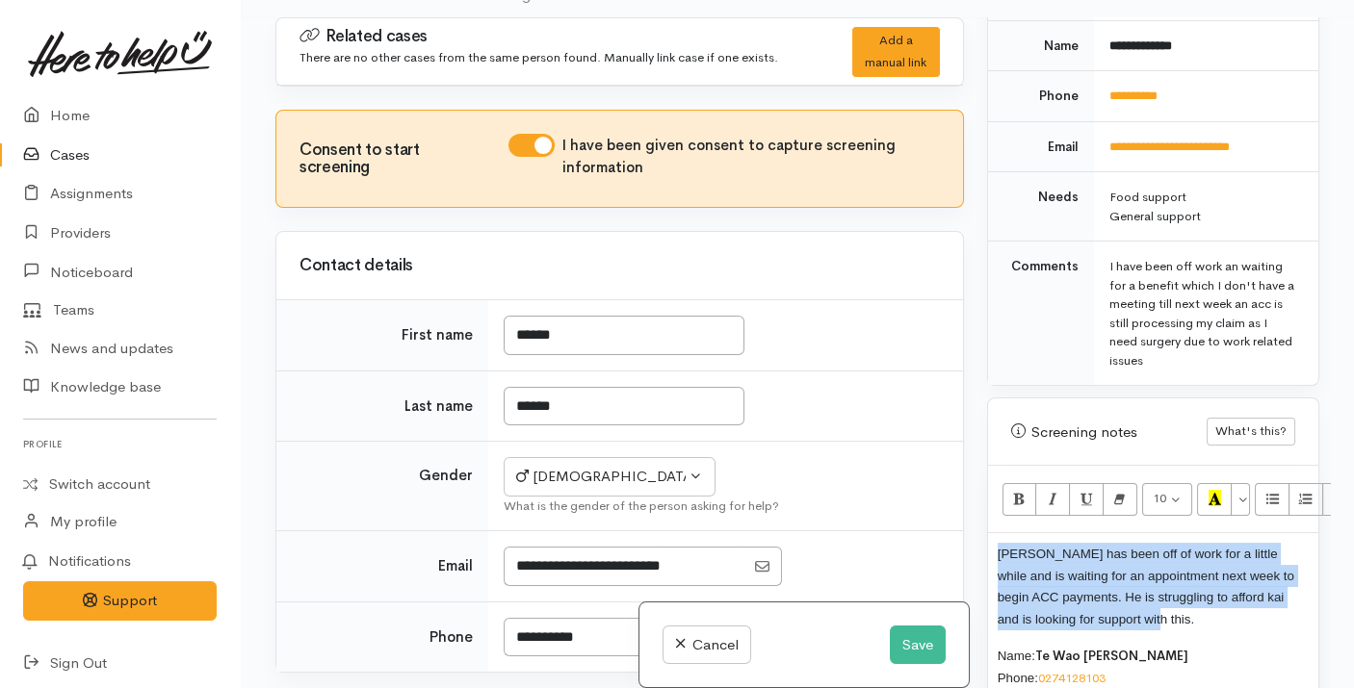
drag, startPoint x: 1135, startPoint y: 597, endPoint x: 986, endPoint y: 531, distance: 163.4
copy span "Te Wao has been off of work for a little while and is waiting for an appointmen…"
click at [898, 648] on button "Save" at bounding box center [918, 645] width 56 height 39
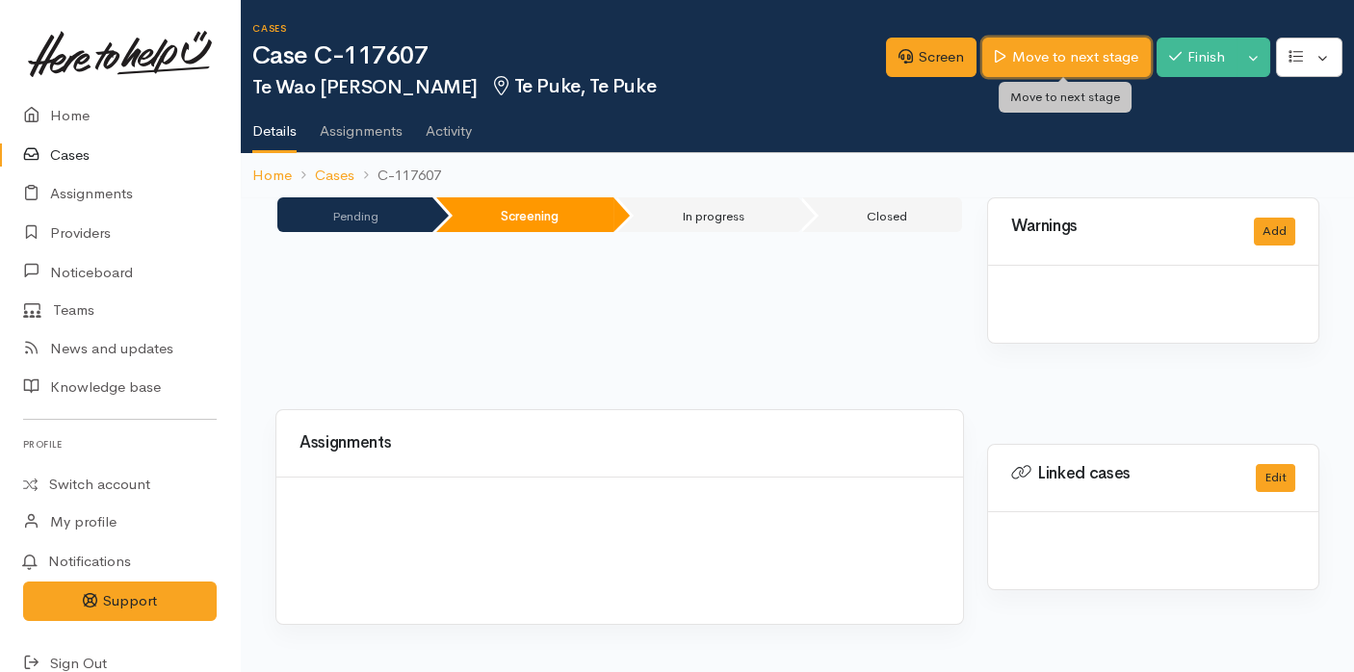
click at [1078, 55] on link "Move to next stage" at bounding box center [1066, 57] width 168 height 39
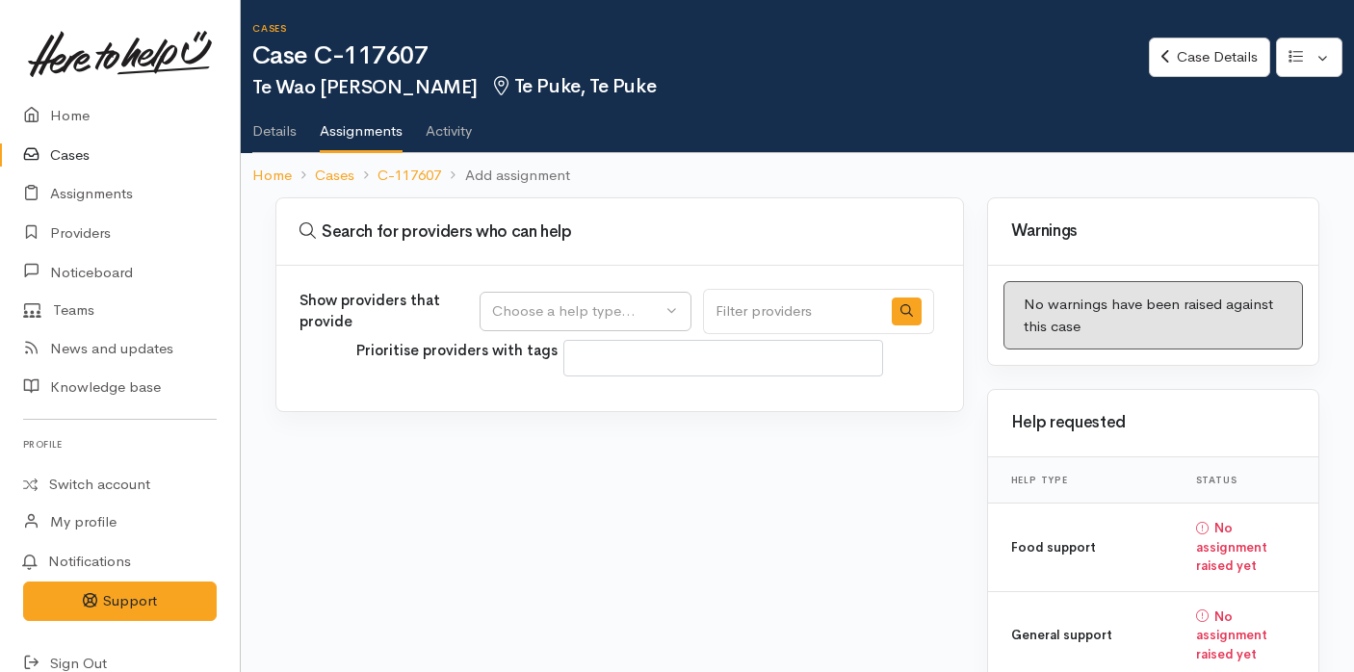
select select
click at [563, 315] on div "Choose a help type..." at bounding box center [576, 311] width 169 height 22
click at [547, 392] on span "Food support" at bounding box center [549, 403] width 90 height 22
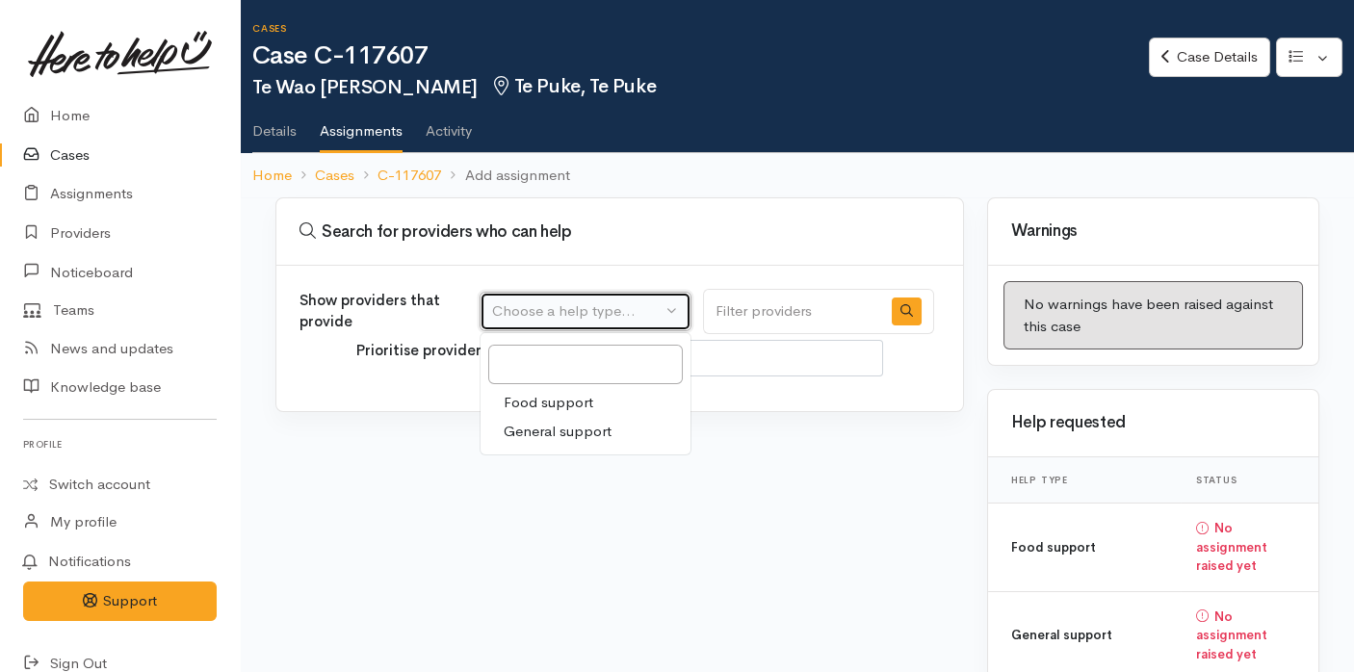
select select "3"
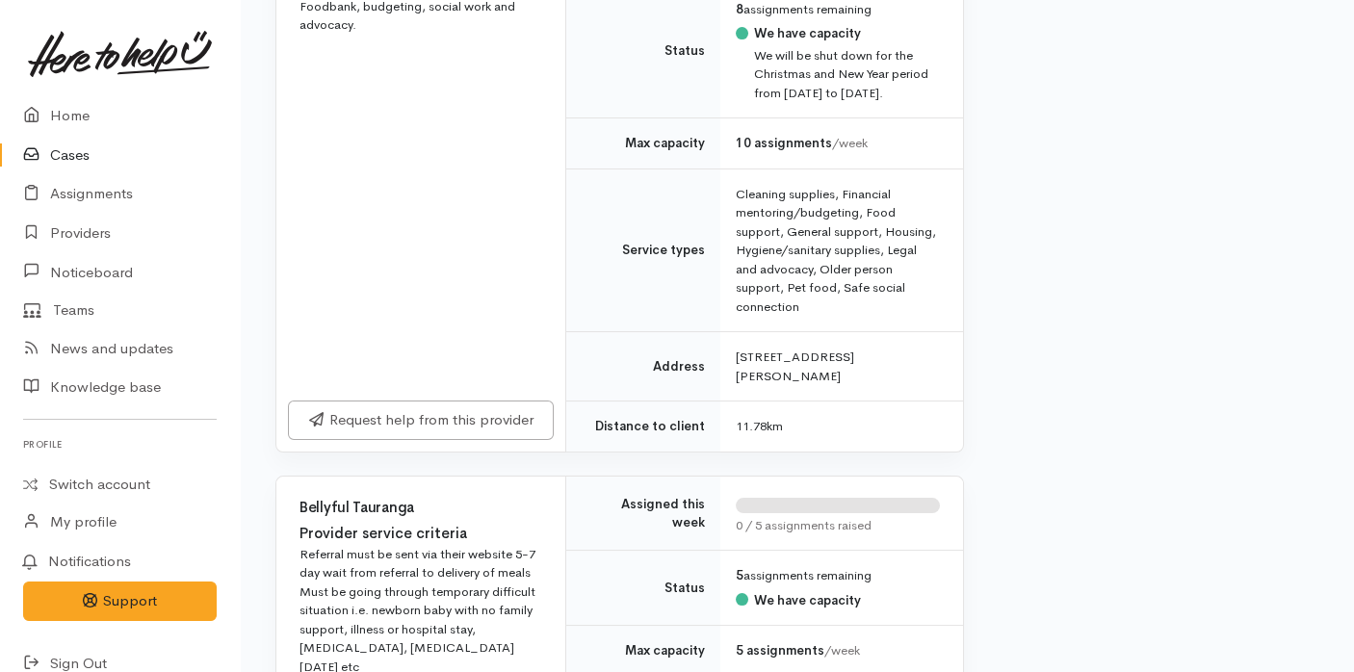
scroll to position [904, 0]
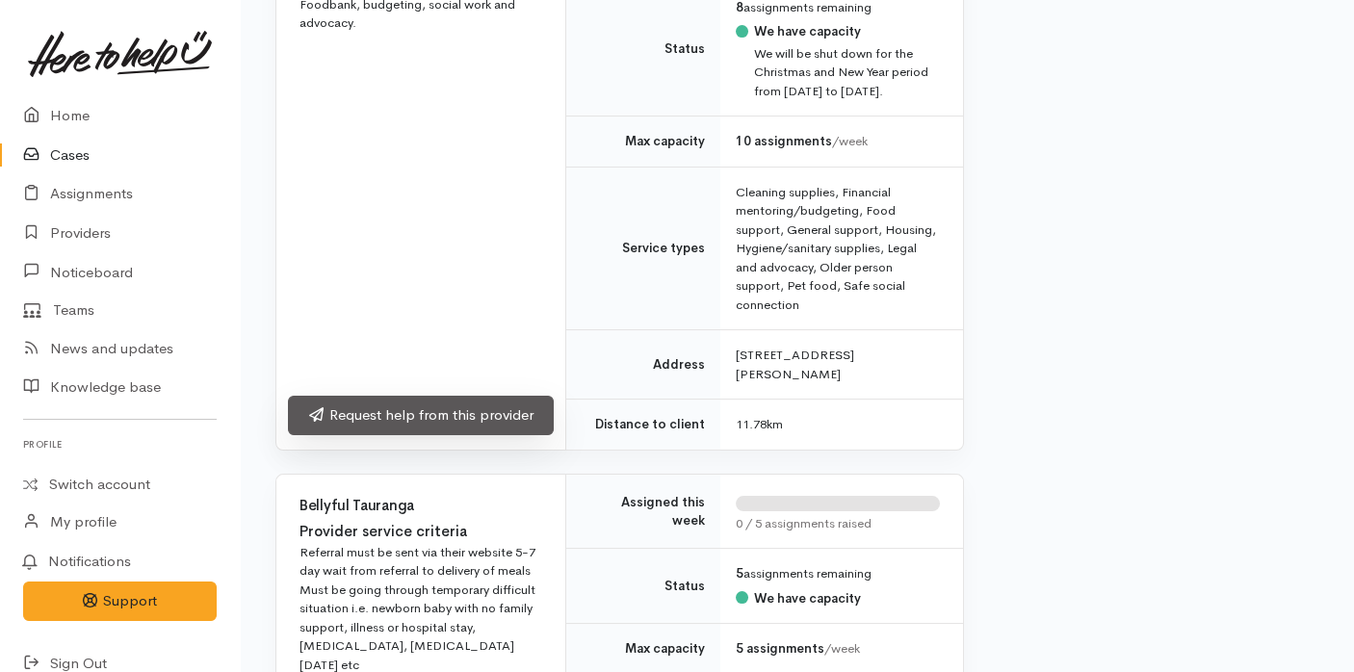
click at [496, 424] on link "Request help from this provider" at bounding box center [421, 415] width 266 height 39
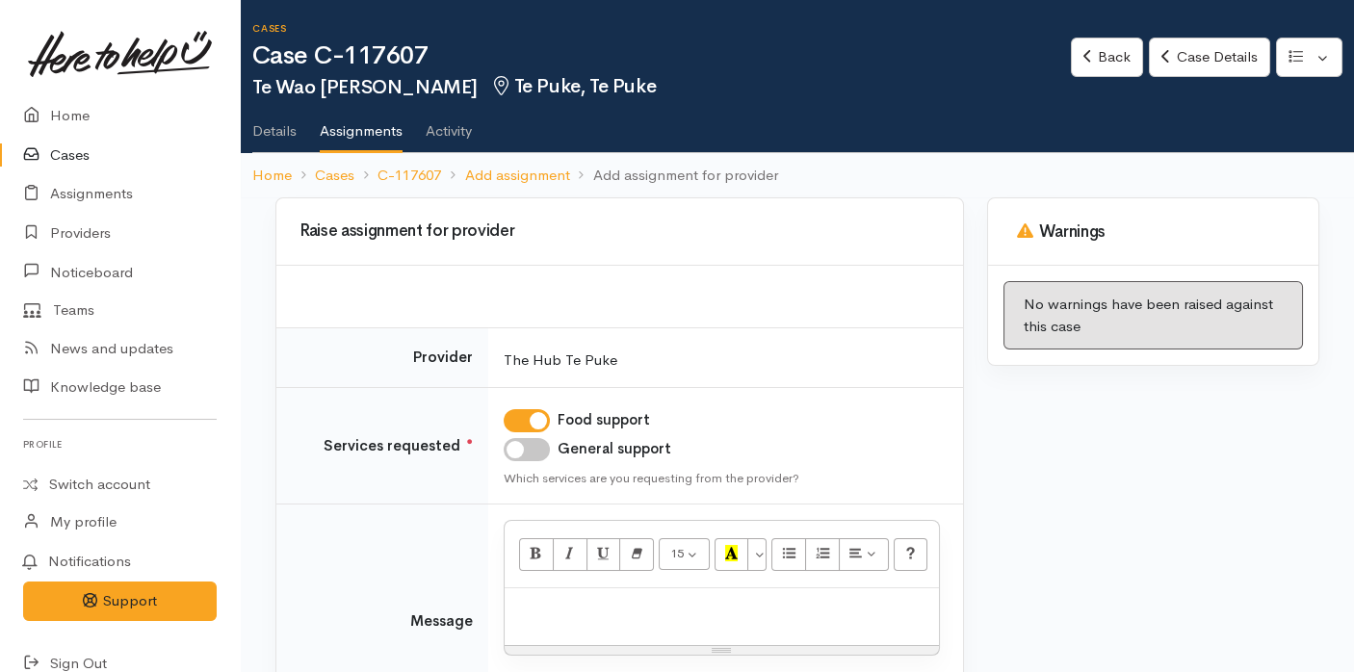
click at [522, 445] on input "General support" at bounding box center [527, 449] width 46 height 23
checkbox input "true"
click at [578, 612] on p at bounding box center [721, 609] width 415 height 22
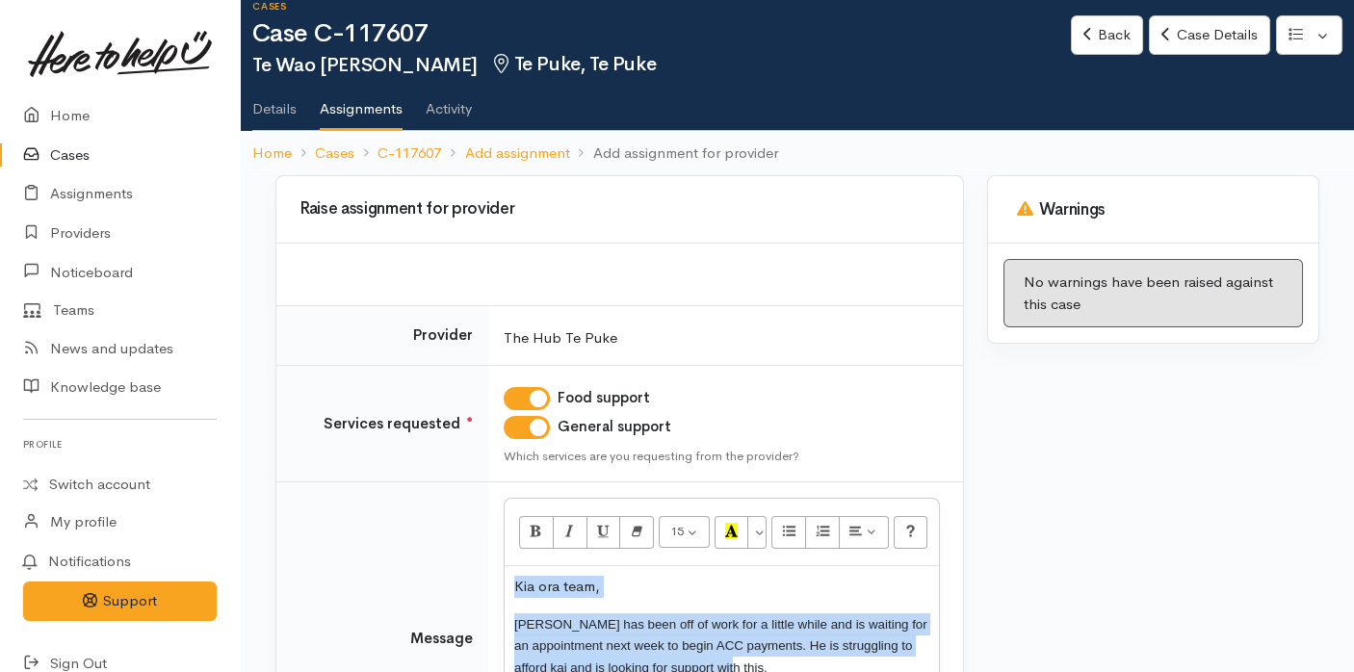
scroll to position [148, 0]
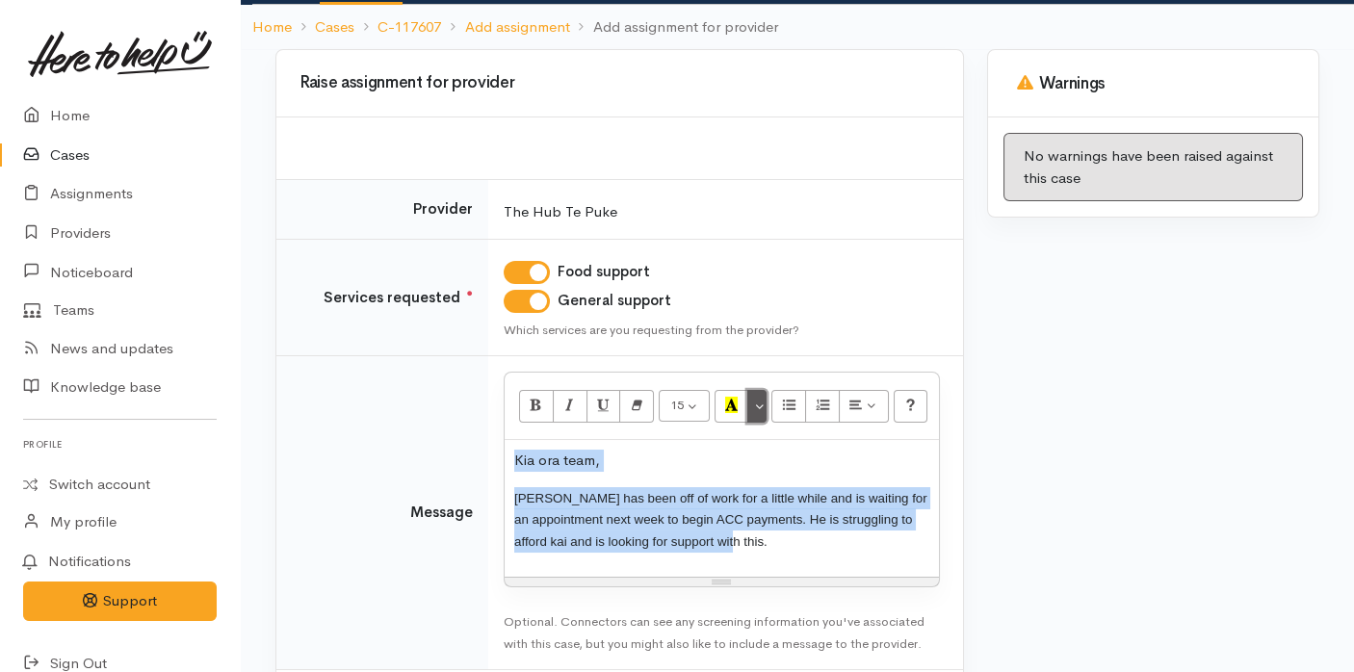
click at [756, 404] on button "More Color" at bounding box center [756, 406] width 19 height 33
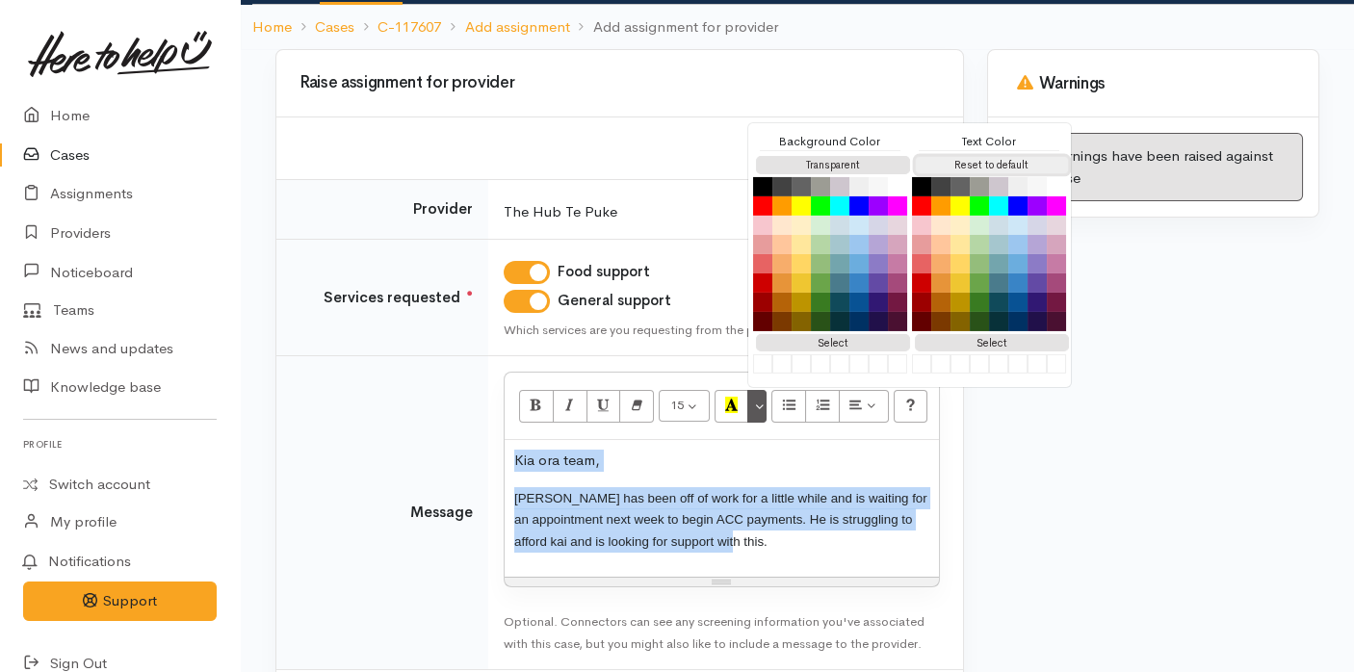
click at [973, 166] on button "Reset to default" at bounding box center [992, 165] width 154 height 18
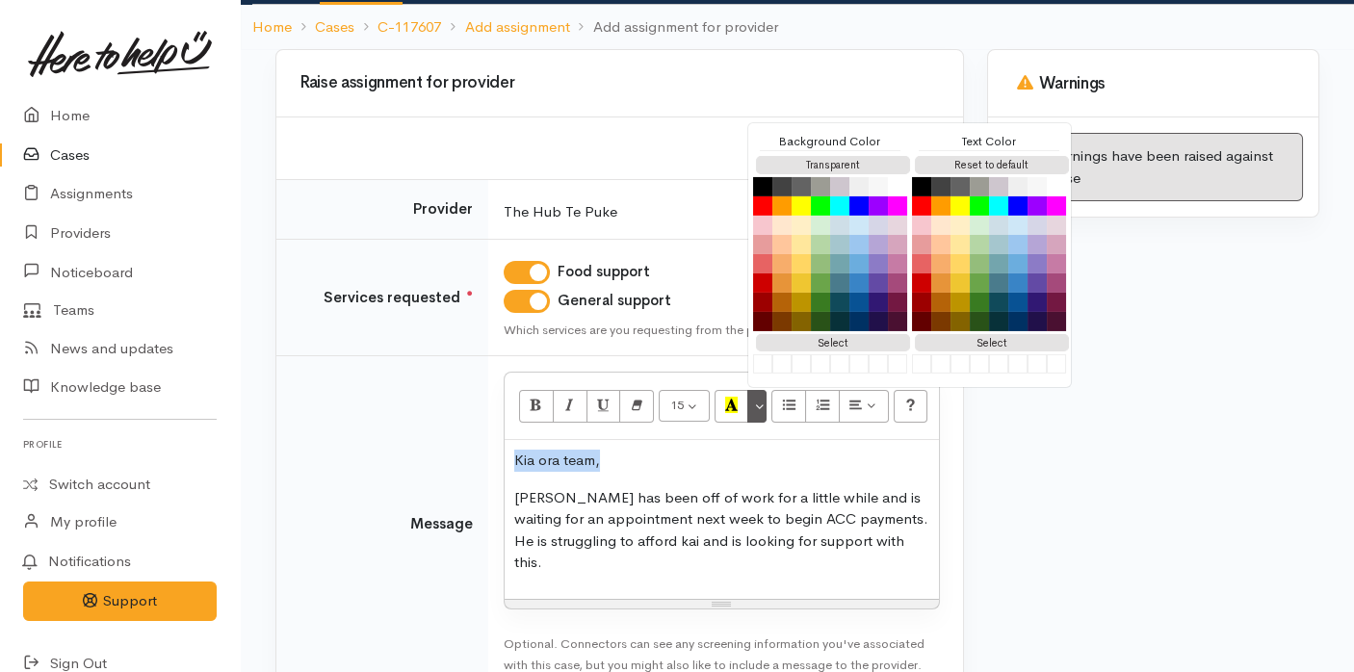
click at [661, 536] on p "[PERSON_NAME] has been off of work for a little while and is waiting for an app…" at bounding box center [721, 530] width 415 height 87
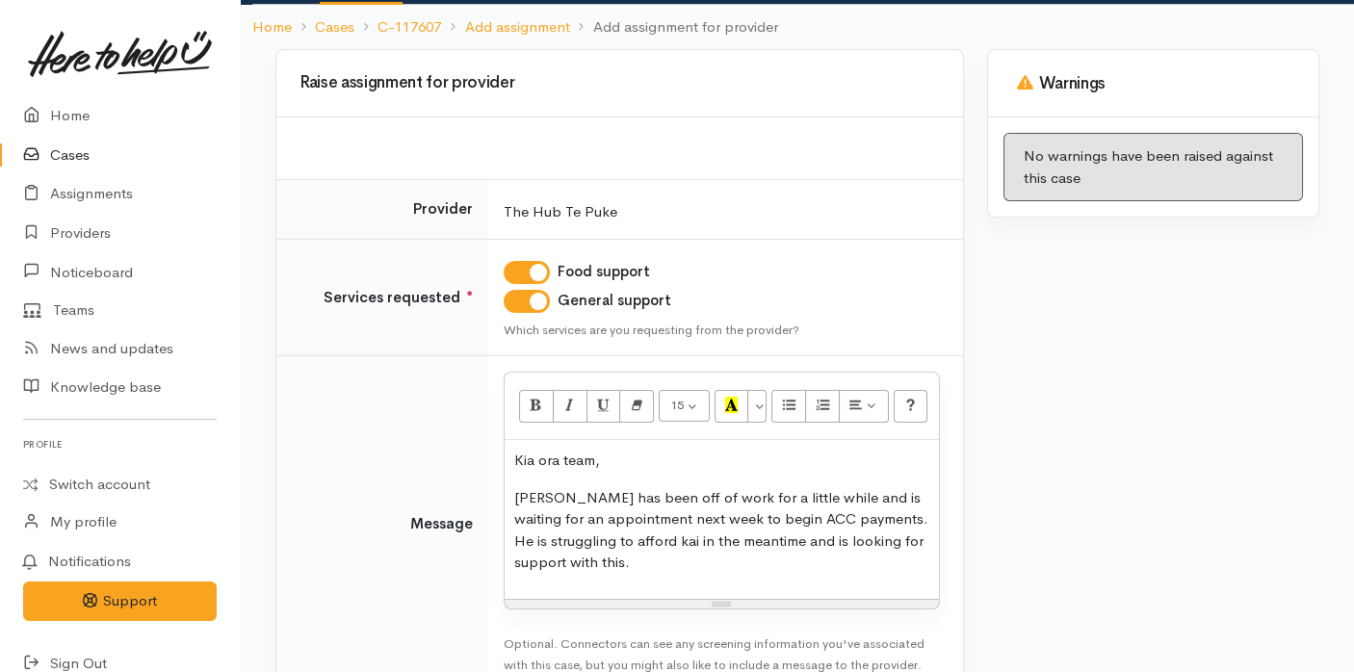
click at [661, 542] on p "[PERSON_NAME] has been off of work for a little while and is waiting for an app…" at bounding box center [721, 530] width 415 height 87
click at [661, 560] on p "[PERSON_NAME] has been off of work for a little while and is waiting for an app…" at bounding box center [721, 530] width 415 height 87
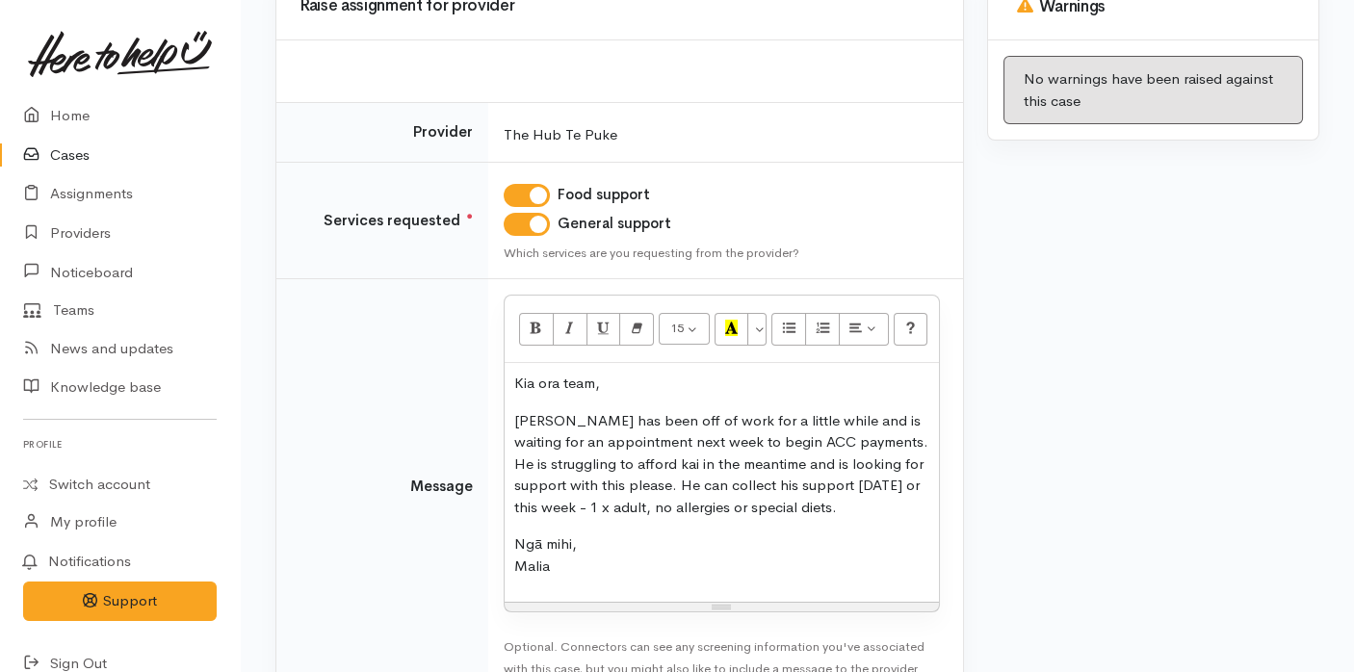
scroll to position [347, 0]
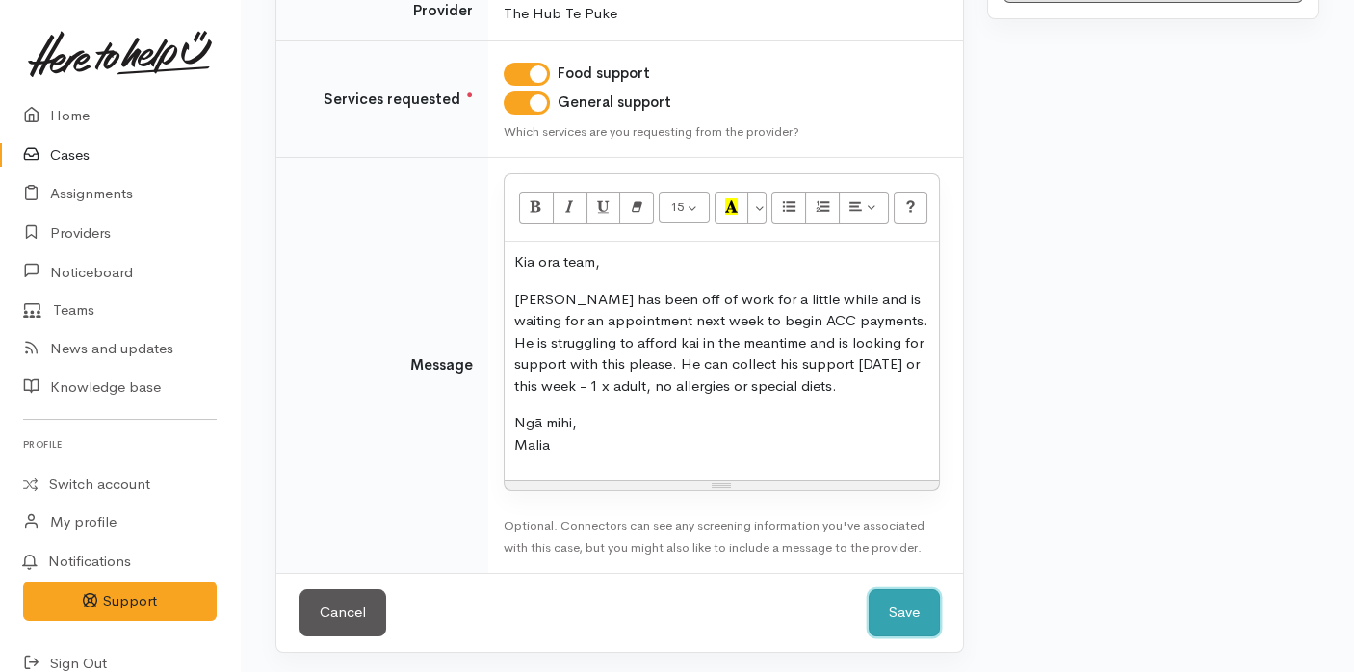
click at [878, 602] on button "Save" at bounding box center [904, 612] width 71 height 47
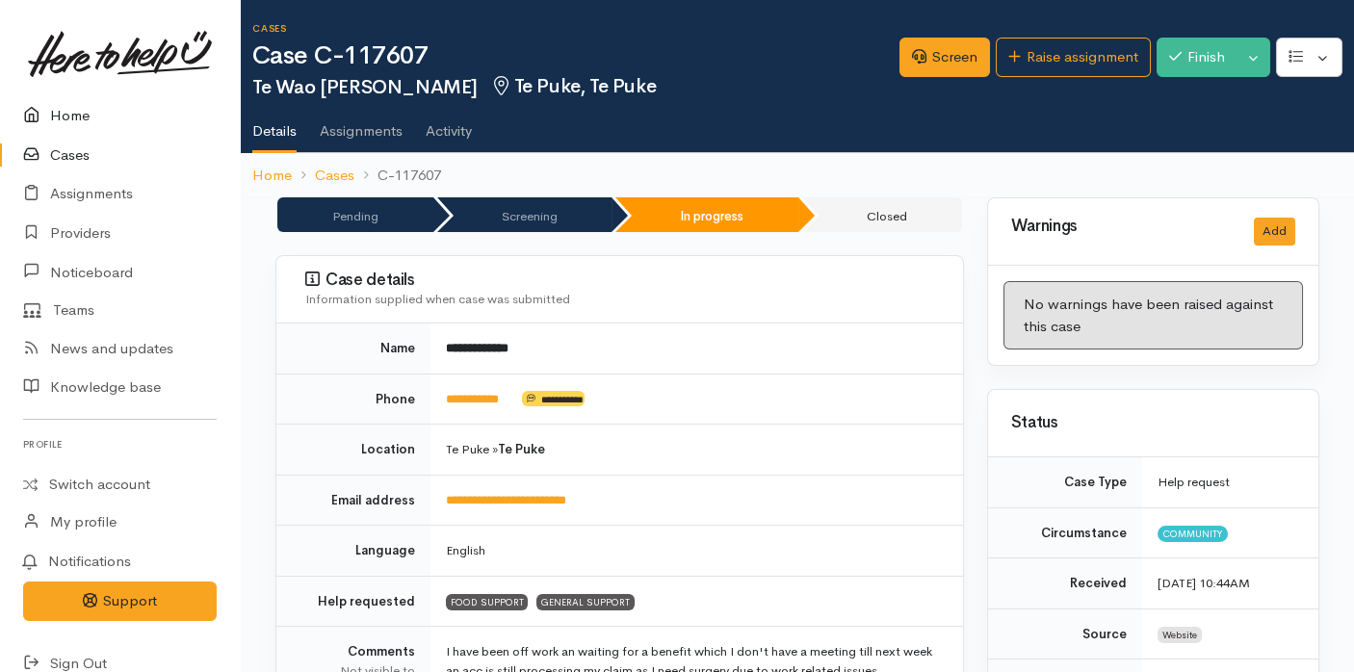
click at [55, 115] on link "Home" at bounding box center [120, 115] width 240 height 39
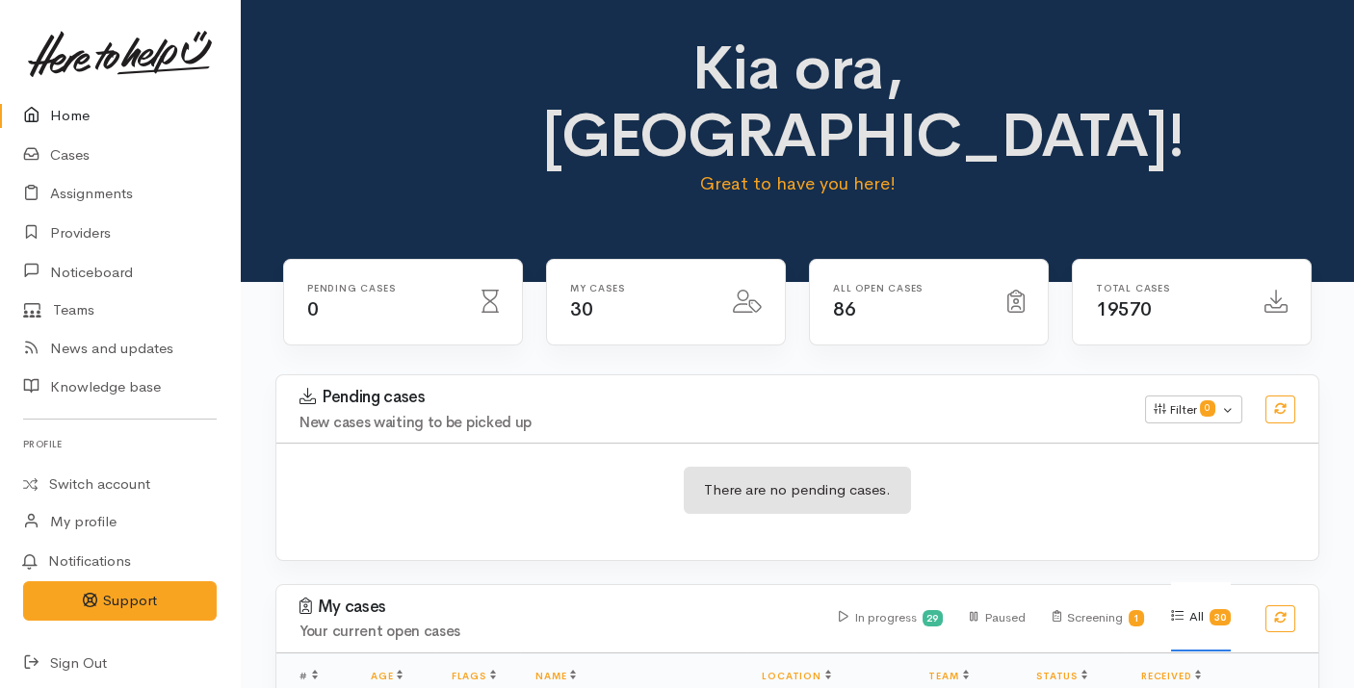
click at [754, 415] on h4 "New cases waiting to be picked up" at bounding box center [710, 423] width 822 height 16
click at [583, 291] on div "My cases 30" at bounding box center [665, 314] width 263 height 111
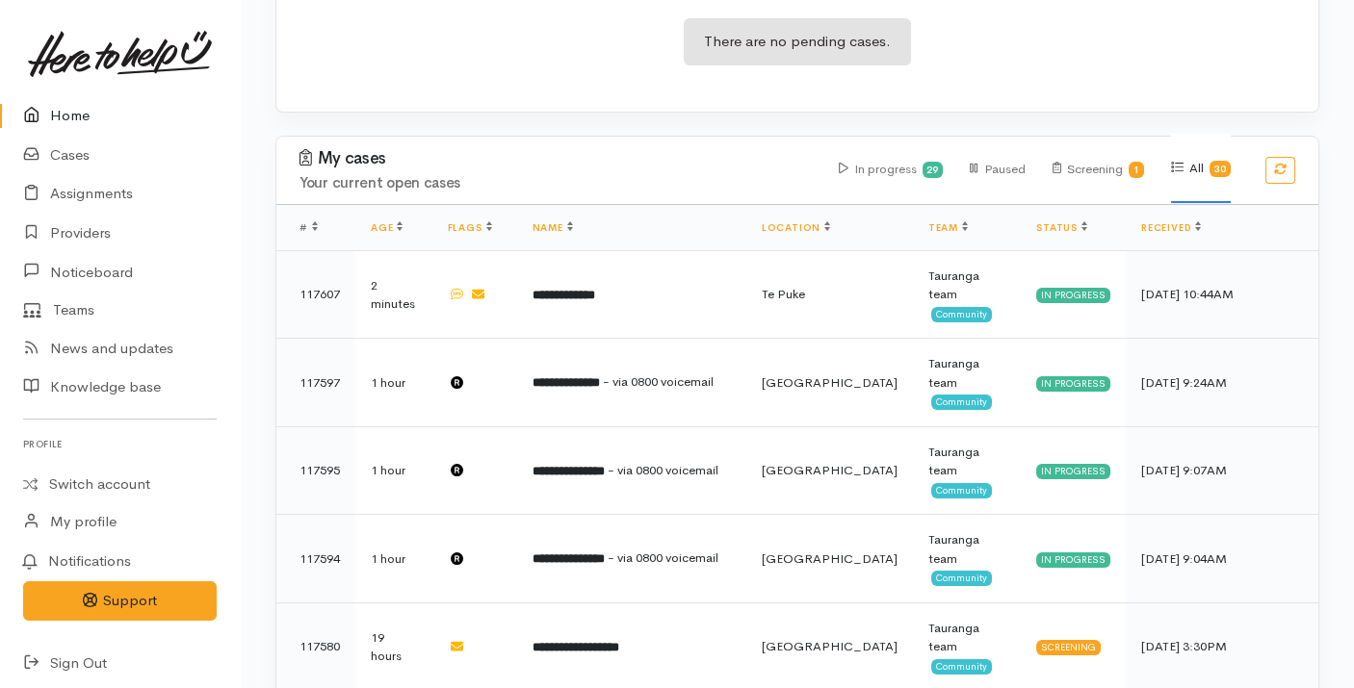
scroll to position [451, 0]
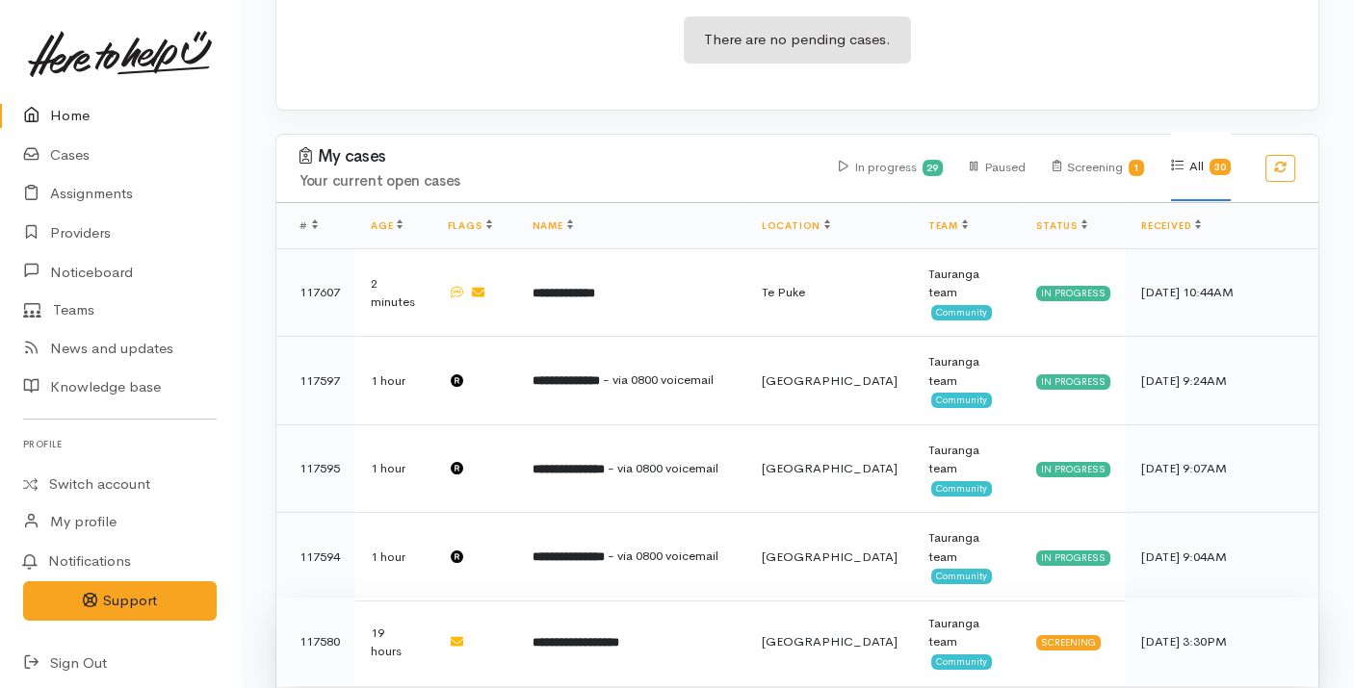
click at [611, 636] on b "**********" at bounding box center [575, 642] width 87 height 13
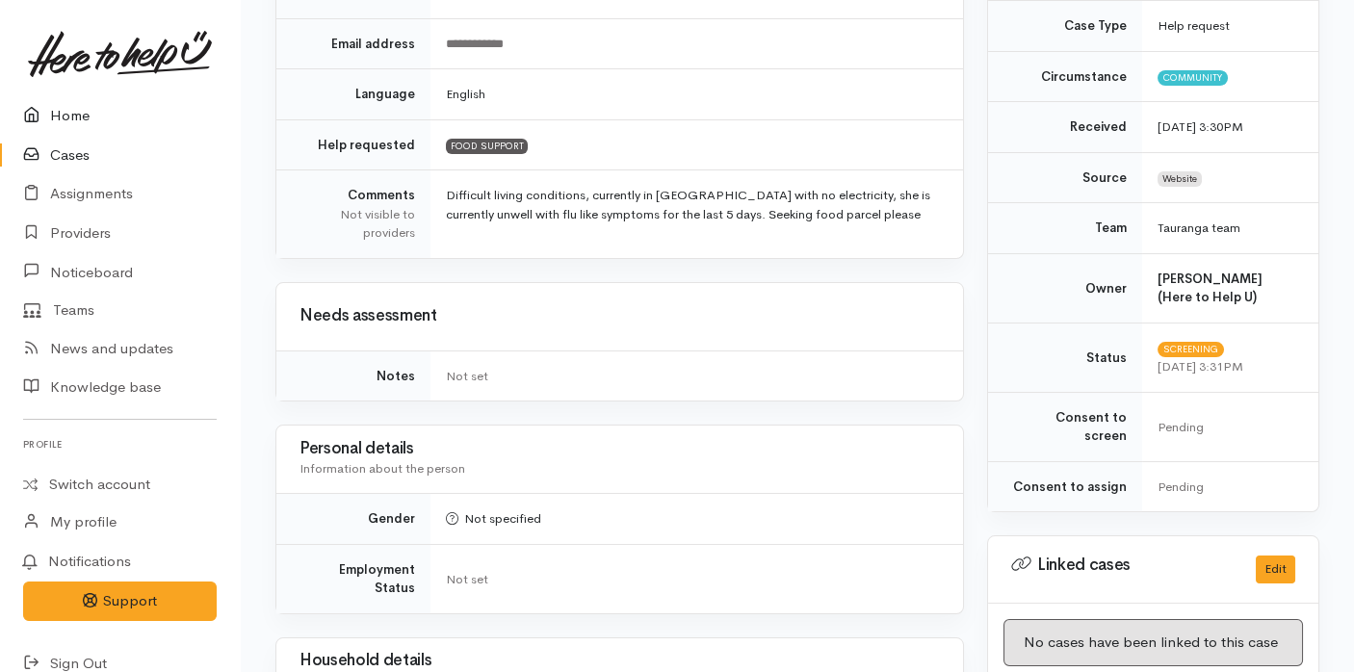
scroll to position [421, 0]
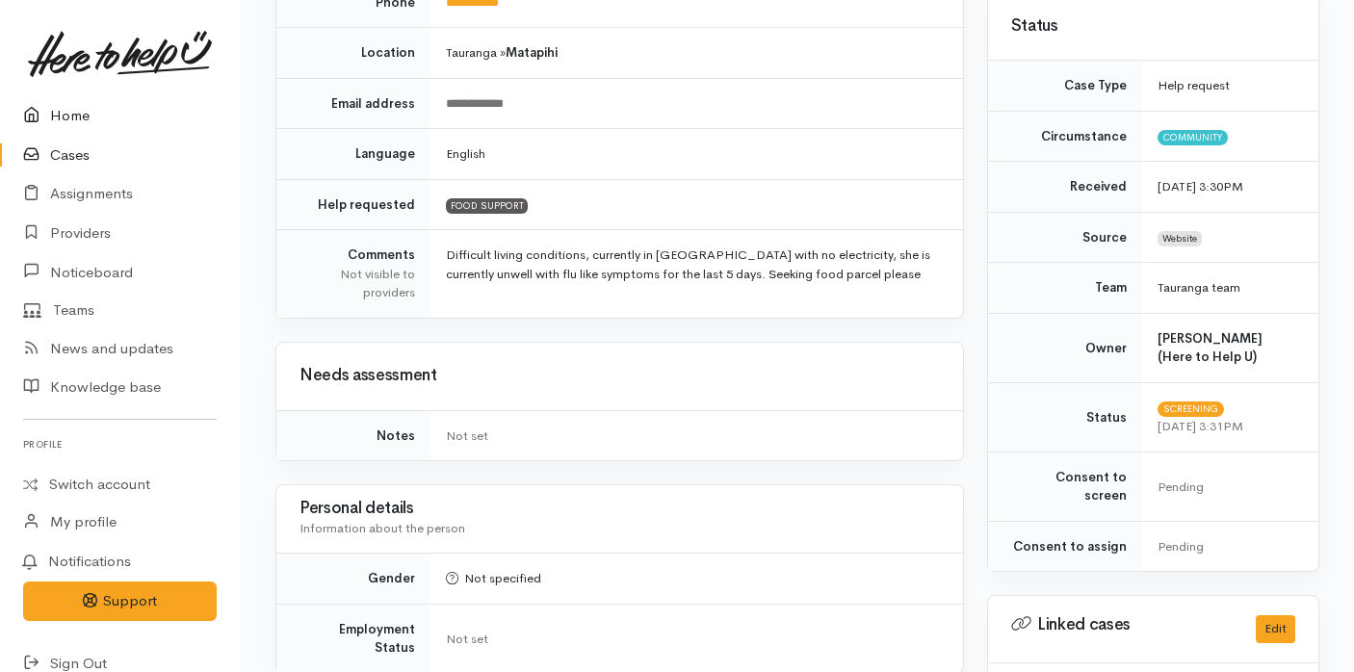
click at [83, 113] on link "Home" at bounding box center [120, 115] width 240 height 39
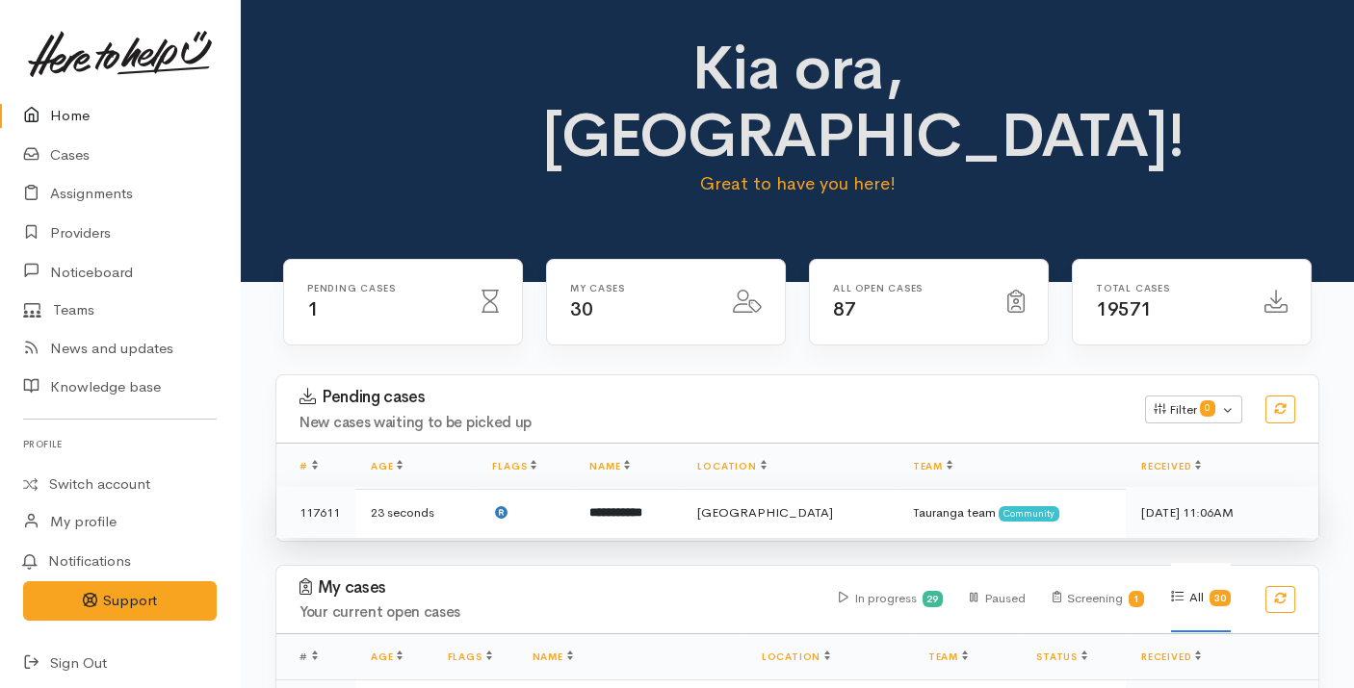
click at [627, 506] on b "**********" at bounding box center [615, 512] width 53 height 13
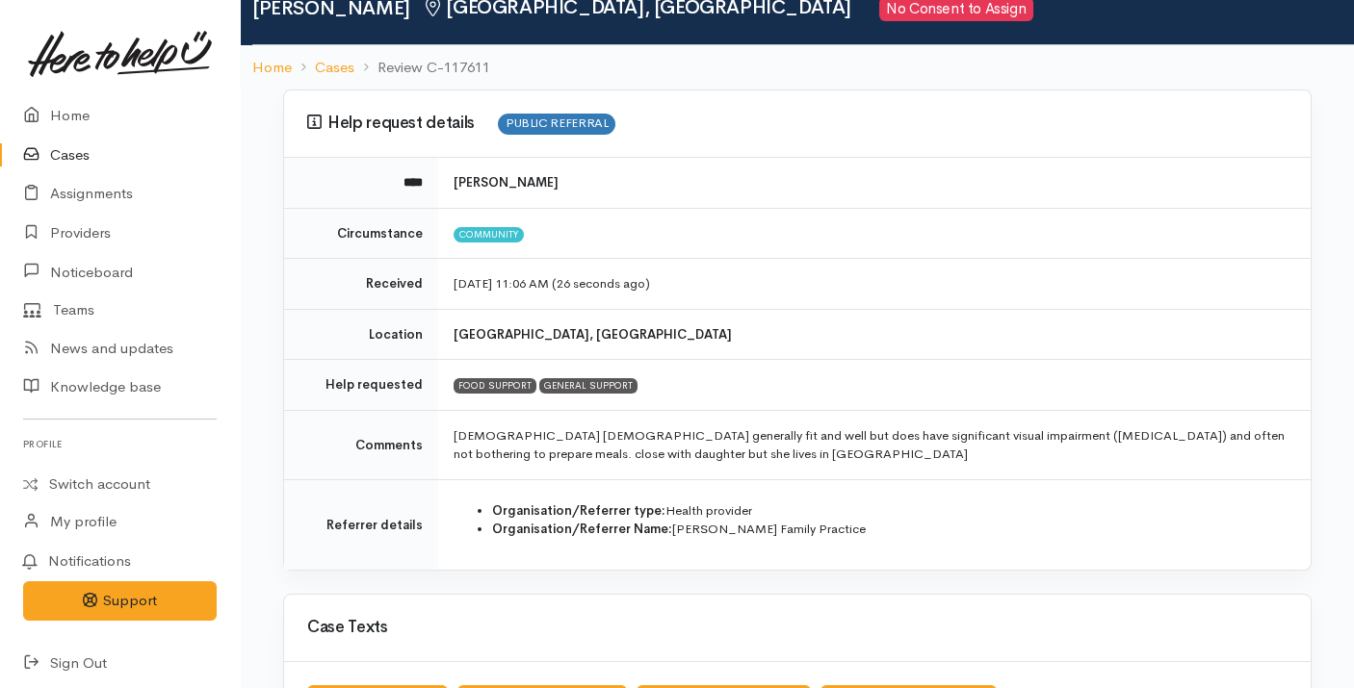
scroll to position [71, 0]
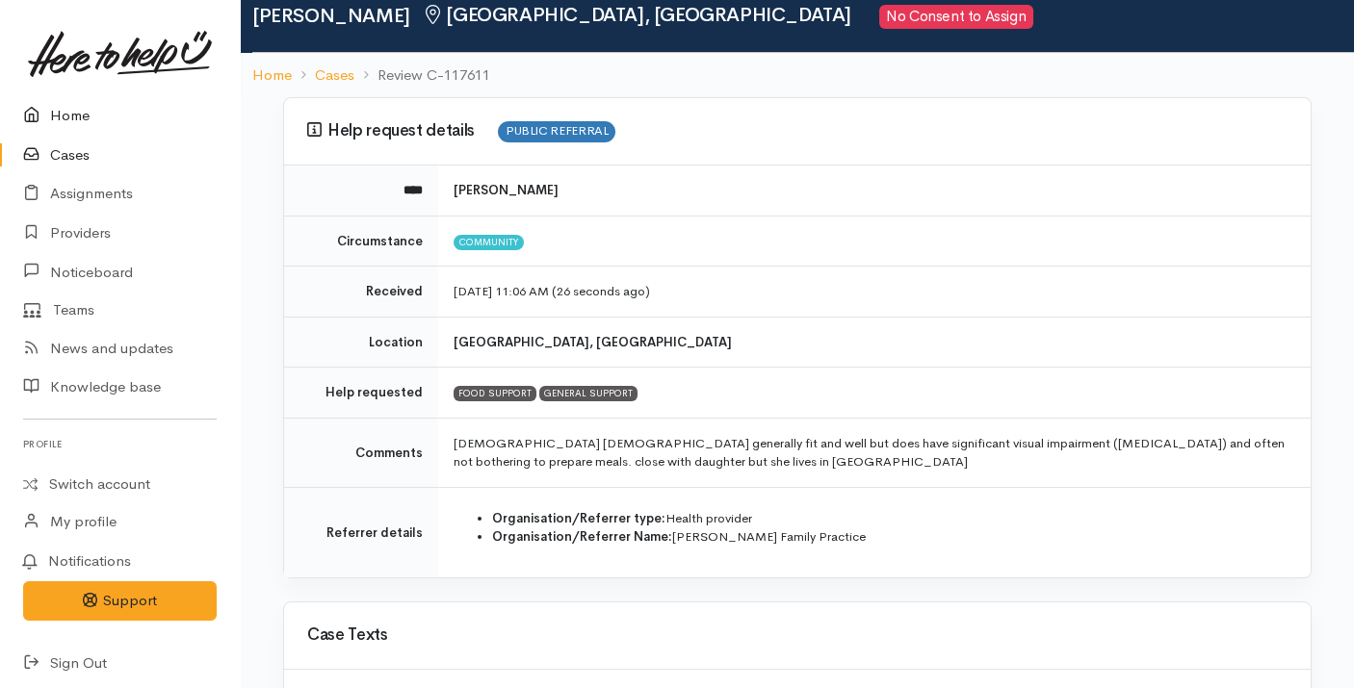
click at [29, 113] on icon at bounding box center [36, 116] width 27 height 24
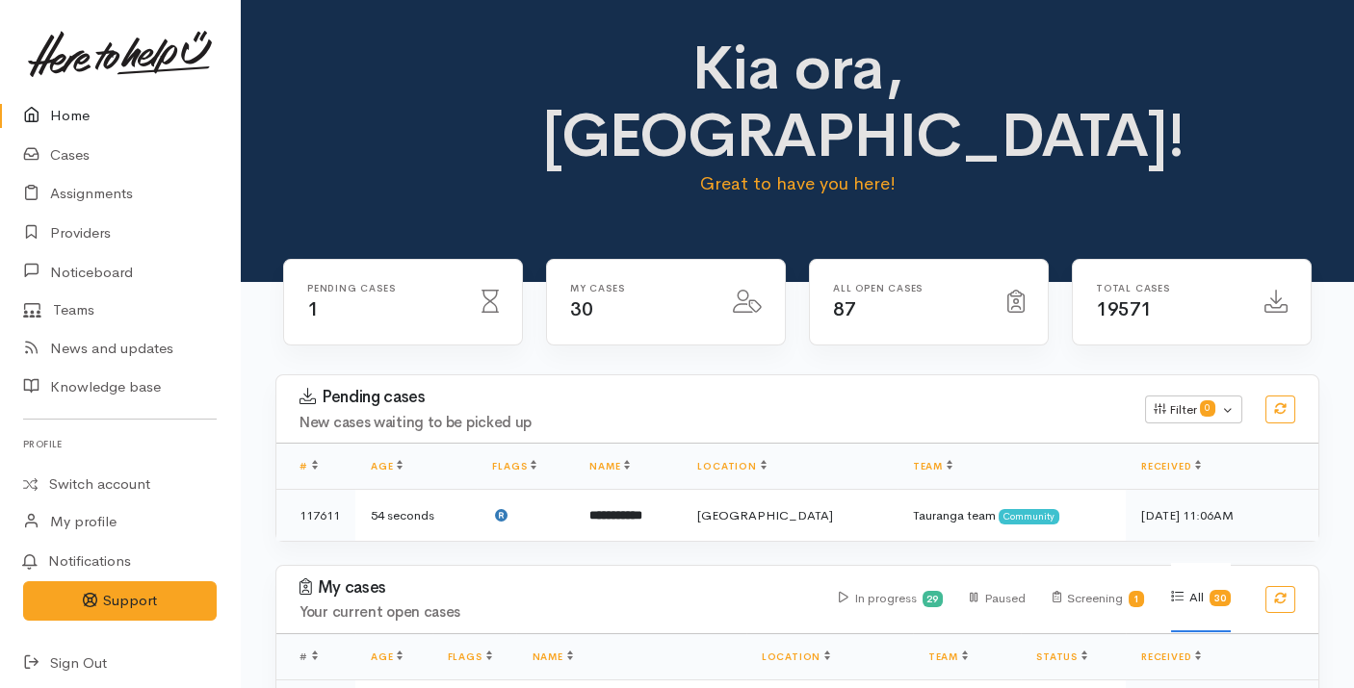
click at [713, 170] on p "Great to have you here!" at bounding box center [797, 183] width 510 height 27
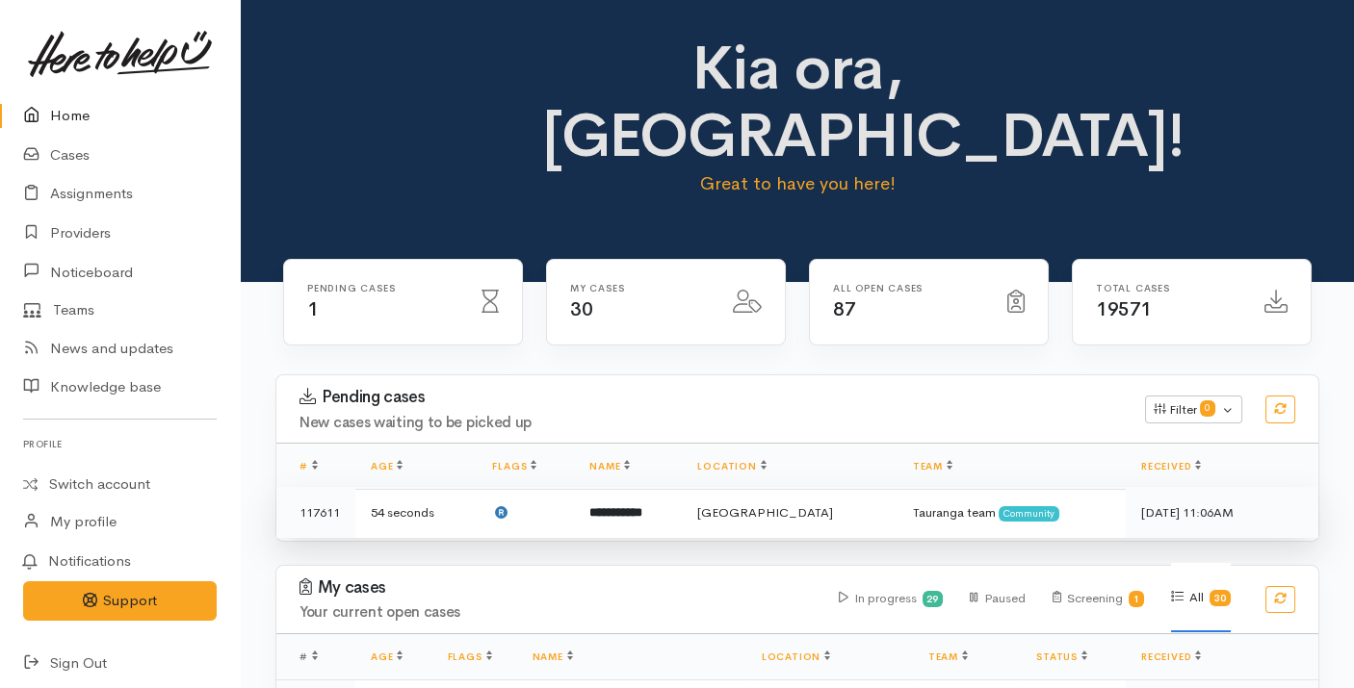
click at [633, 487] on td "**********" at bounding box center [628, 512] width 108 height 51
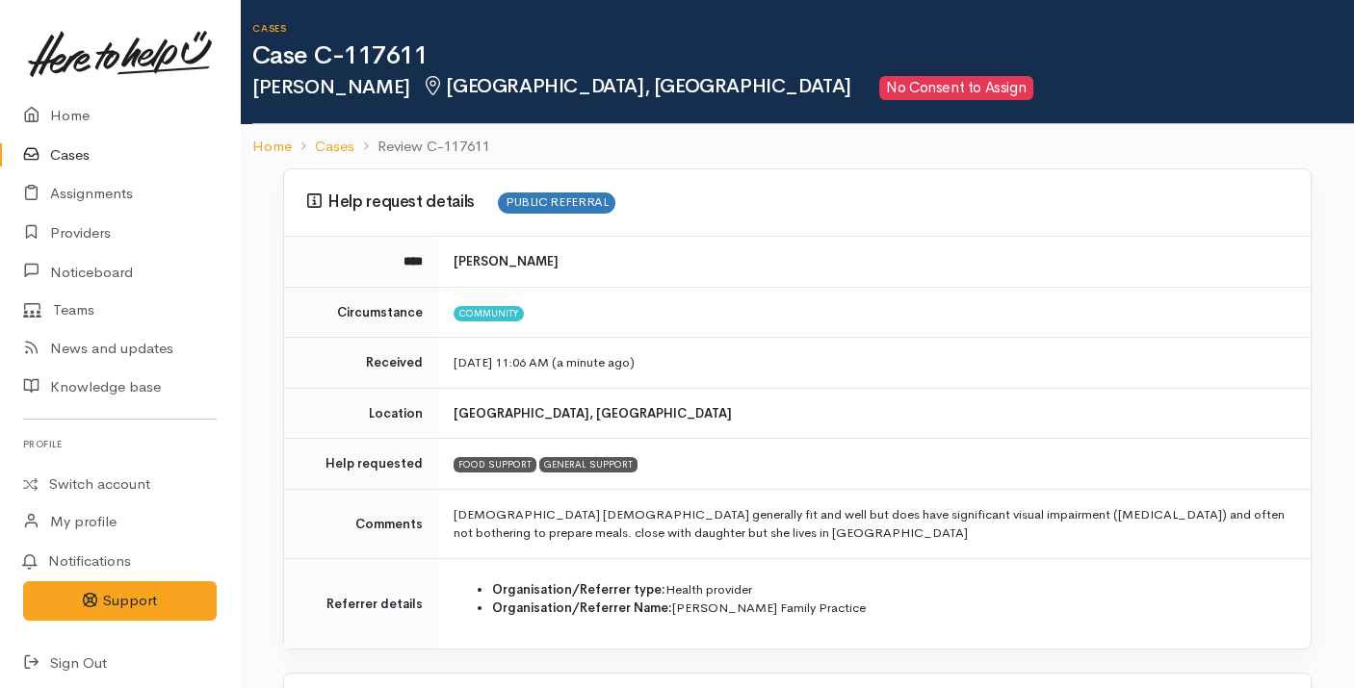
click at [633, 461] on div "GENERAL SUPPORT" at bounding box center [588, 464] width 98 height 15
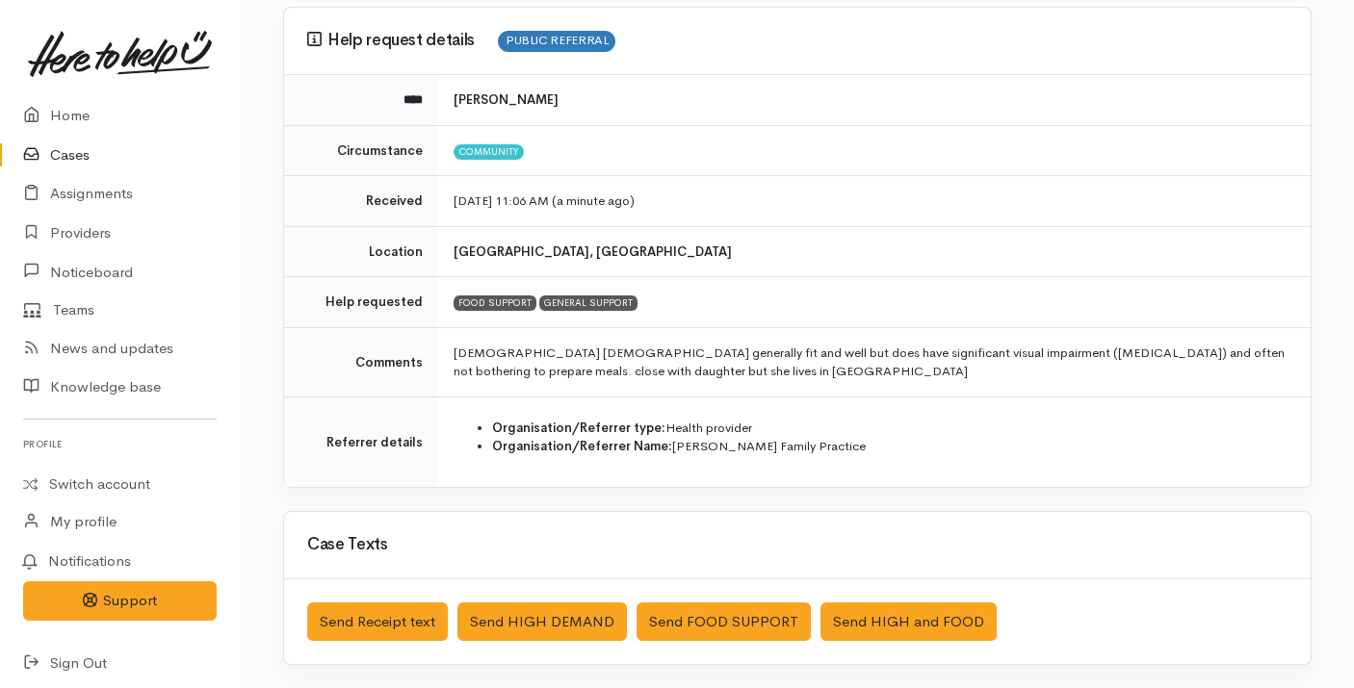
scroll to position [174, 0]
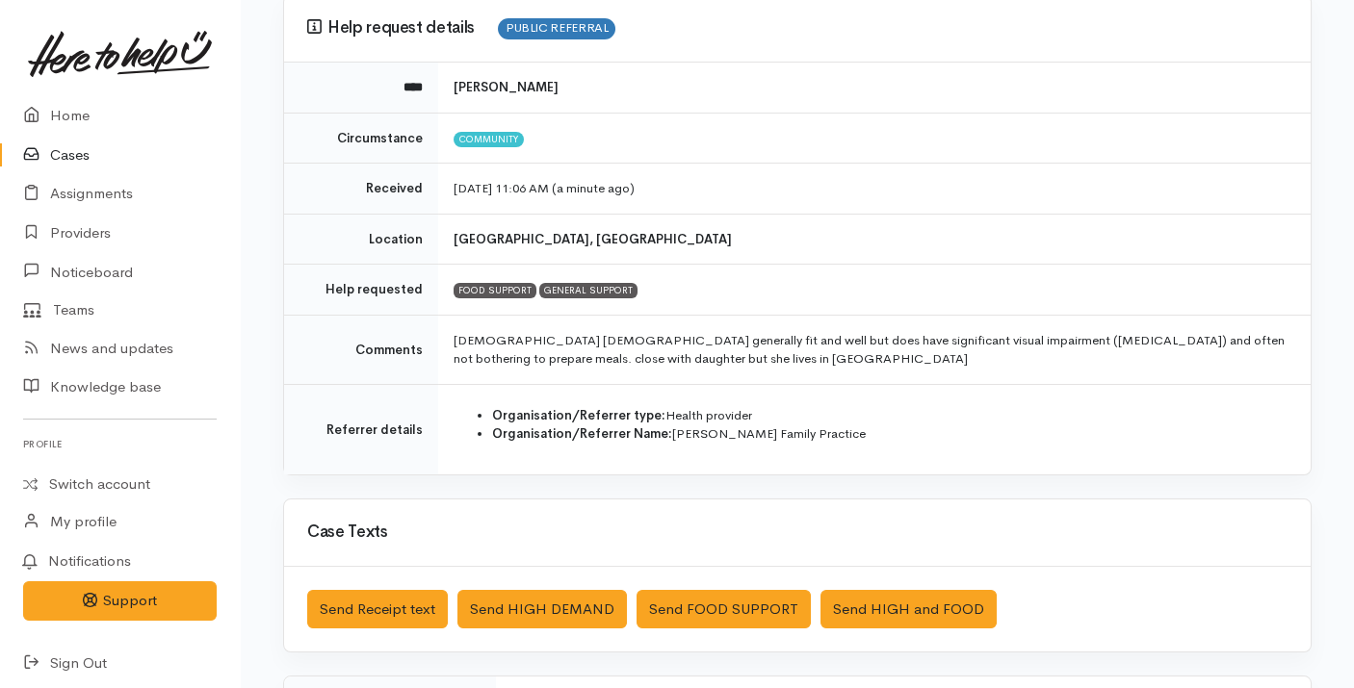
click at [739, 455] on td "Organisation/Referrer type: Health provider Organisation/Referrer Name: Girven …" at bounding box center [874, 429] width 872 height 91
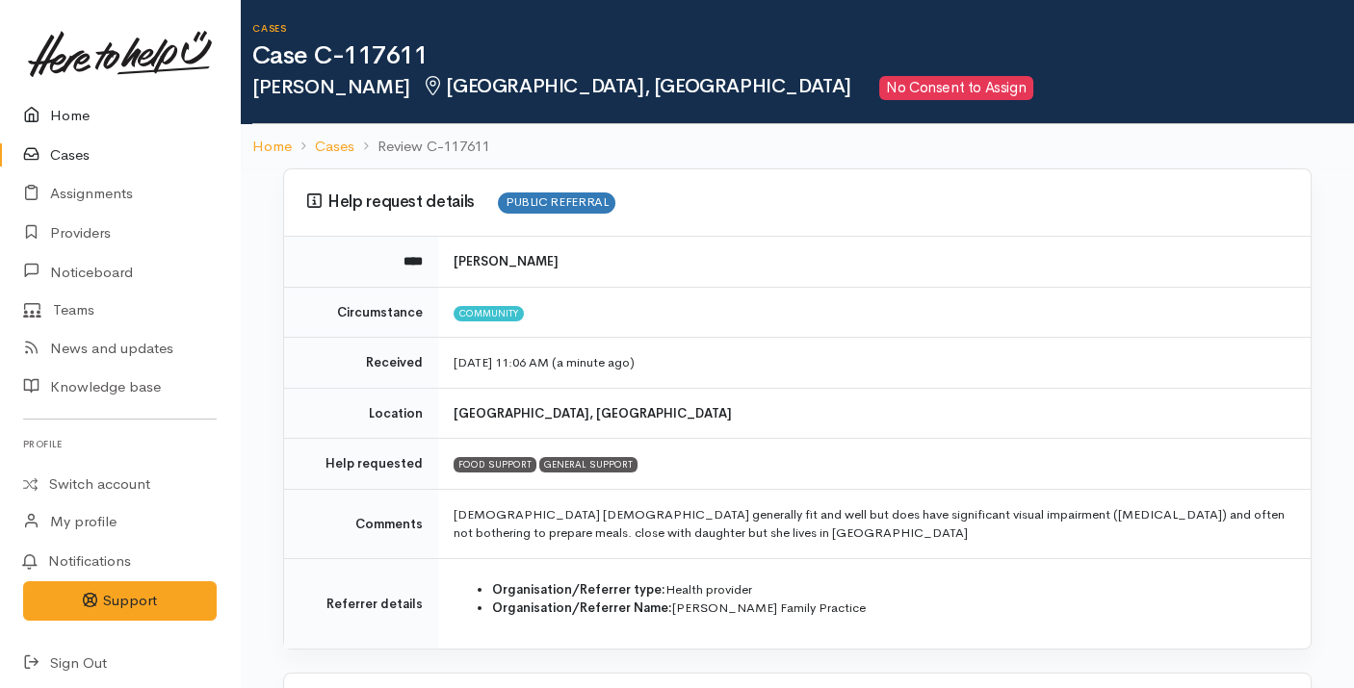
click at [72, 107] on link "Home" at bounding box center [120, 115] width 240 height 39
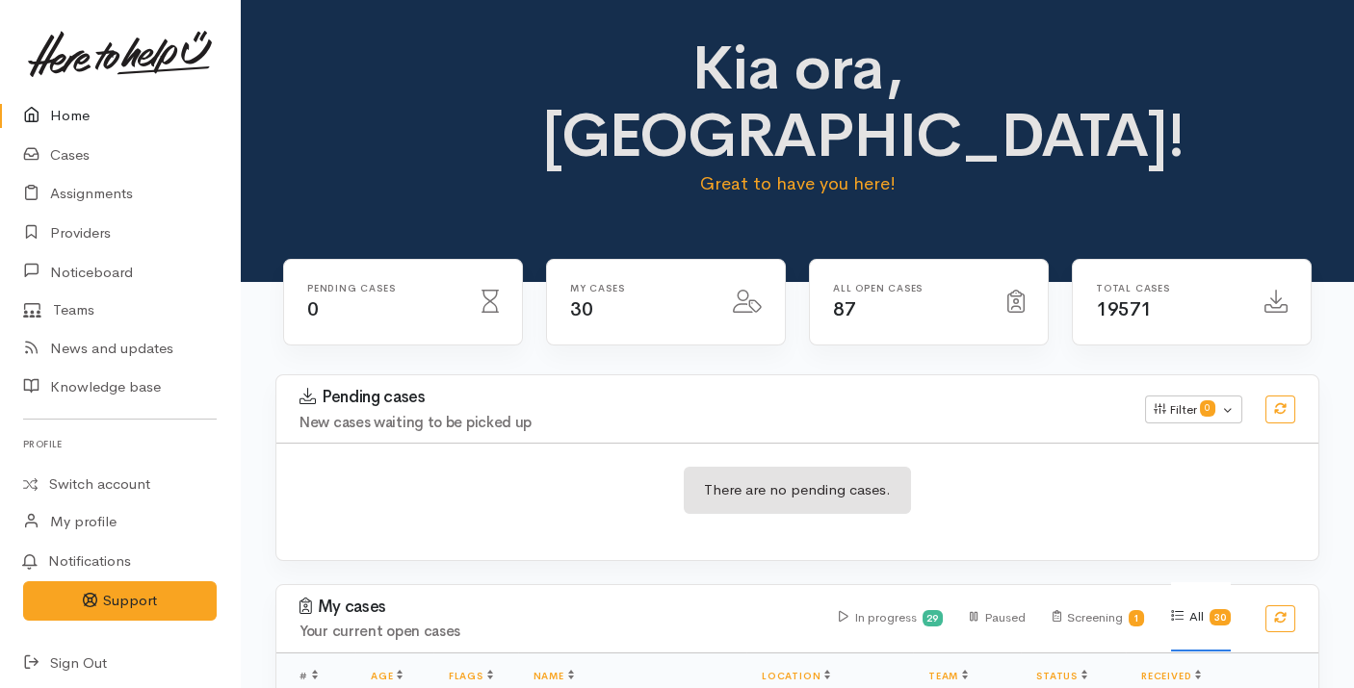
click at [489, 376] on div "Pending cases New cases waiting to be picked up Filter 0 Filters Clear filters …" at bounding box center [797, 409] width 1065 height 67
click at [415, 296] on div "Pending cases 0" at bounding box center [403, 314] width 263 height 111
